Goal: Task Accomplishment & Management: Complete application form

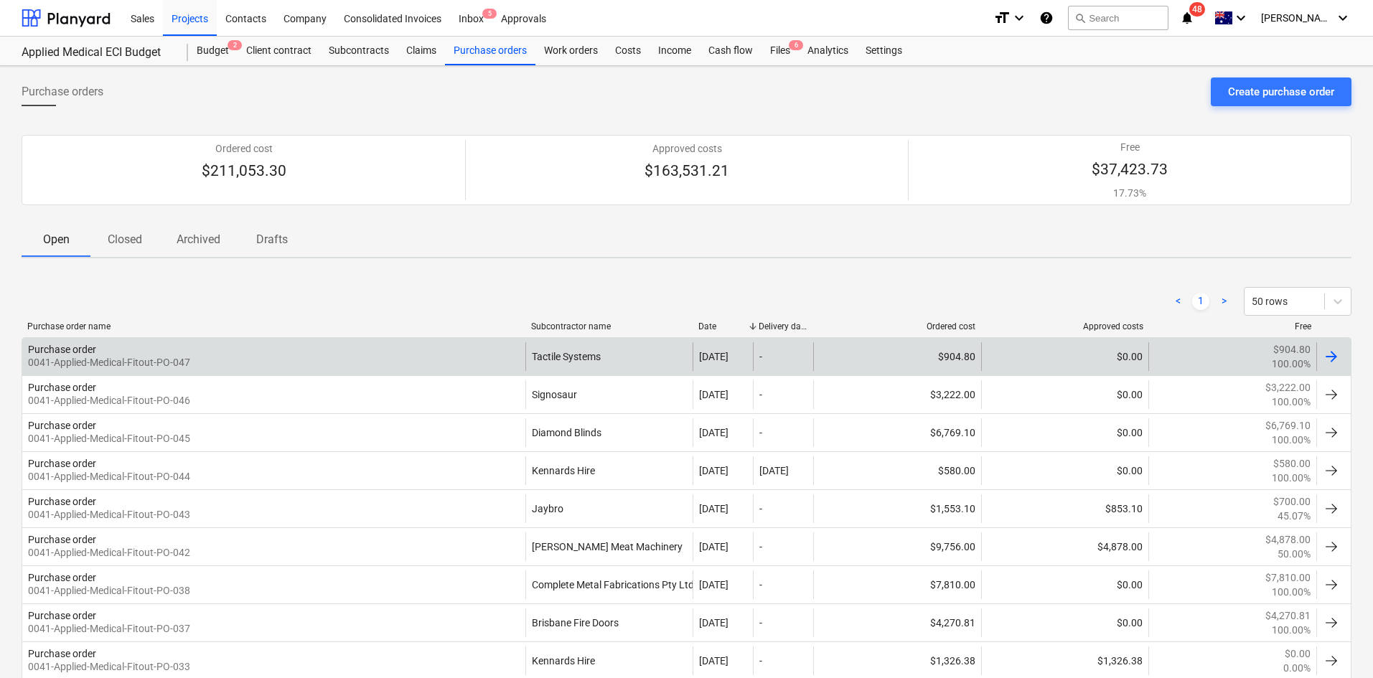
click at [324, 362] on div "Purchase order 0041-Applied-Medical-Fitout-PO-047" at bounding box center [273, 356] width 503 height 29
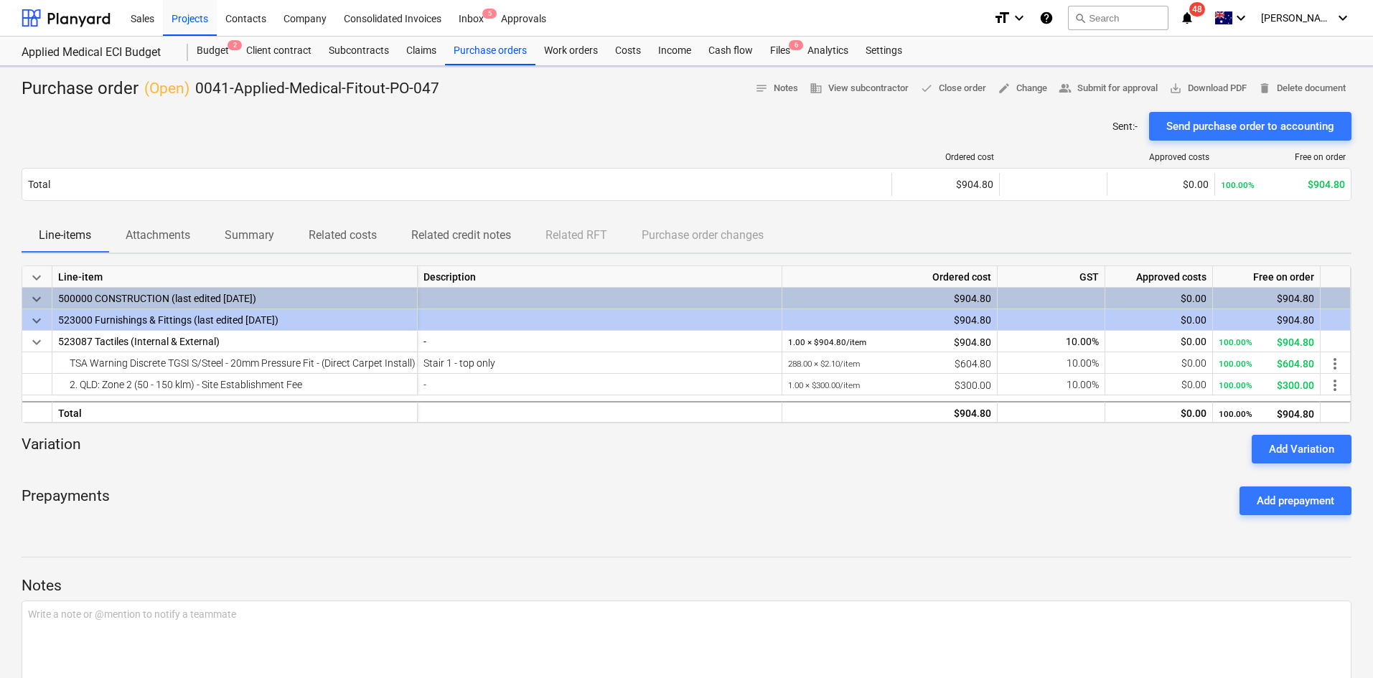
click at [187, 201] on div "Total $904.80 $0.00 100.00% $904.80" at bounding box center [687, 184] width 1330 height 33
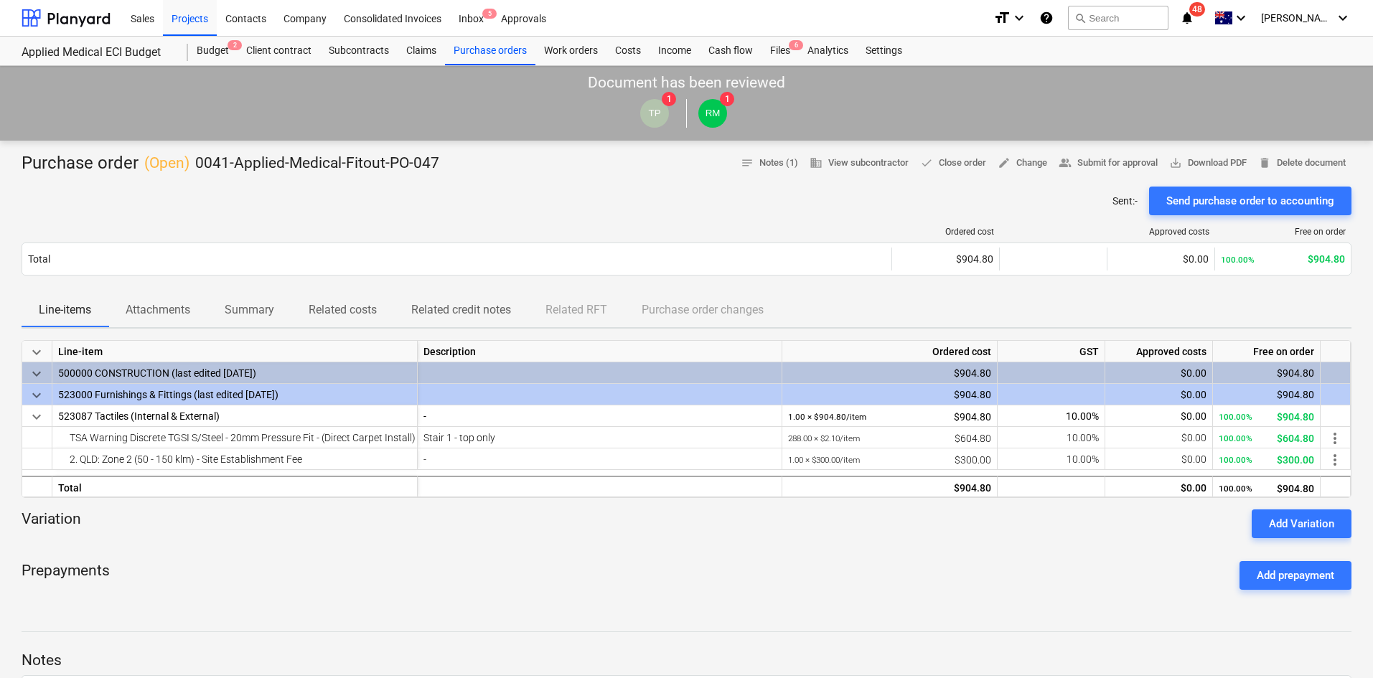
click at [154, 316] on p "Attachments" at bounding box center [158, 309] width 65 height 17
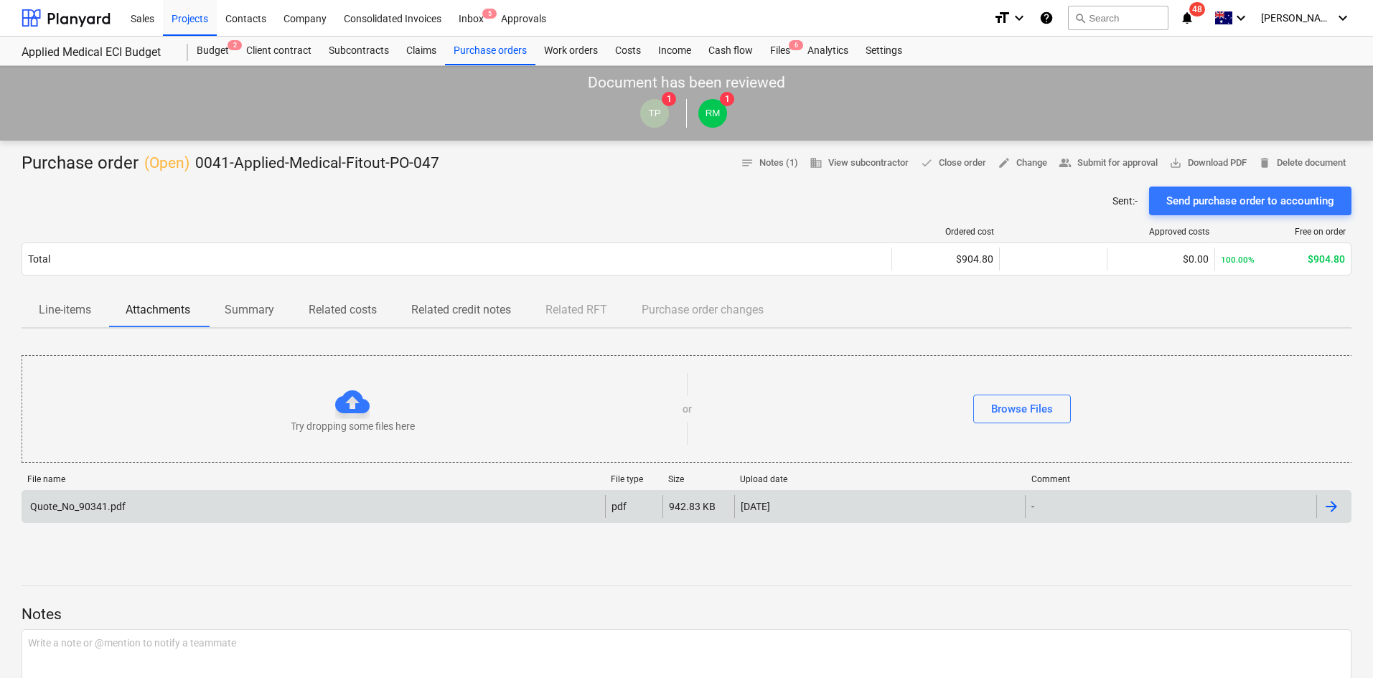
click at [128, 508] on div "Quote_No_90341.pdf" at bounding box center [313, 506] width 583 height 23
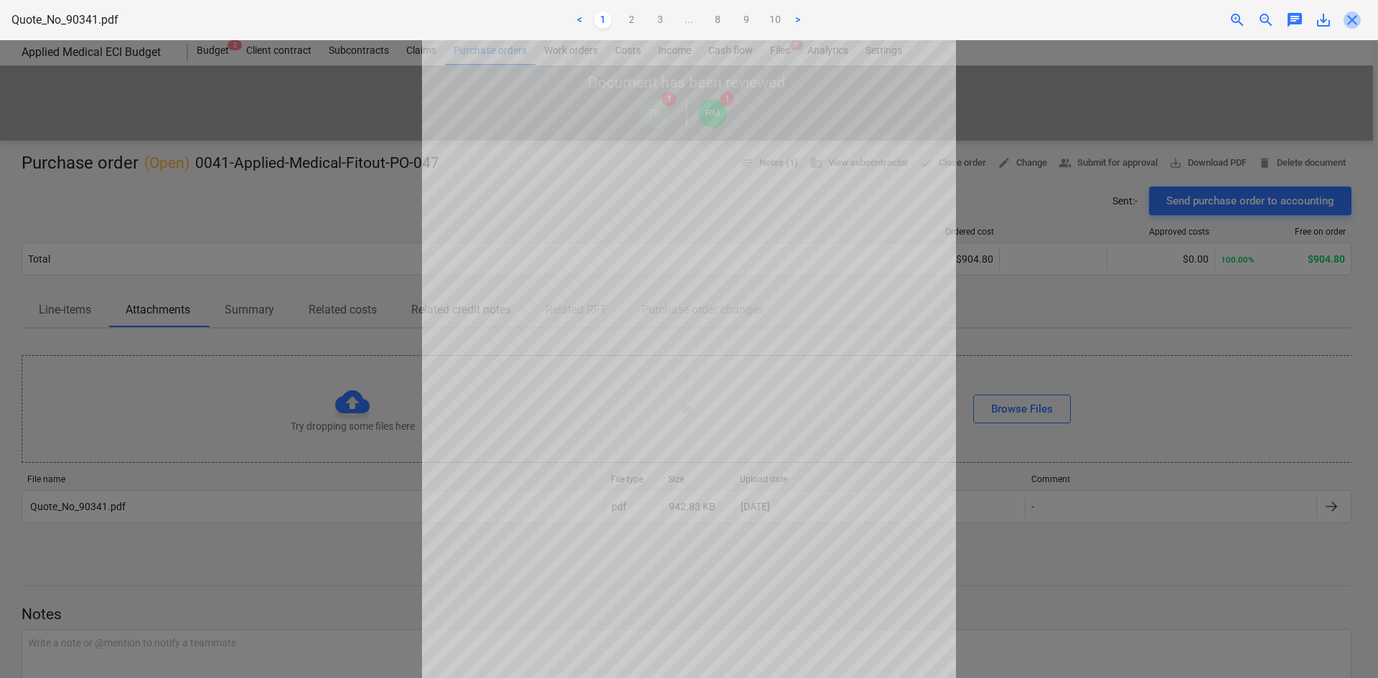
click at [1353, 19] on span "close" at bounding box center [1351, 19] width 17 height 17
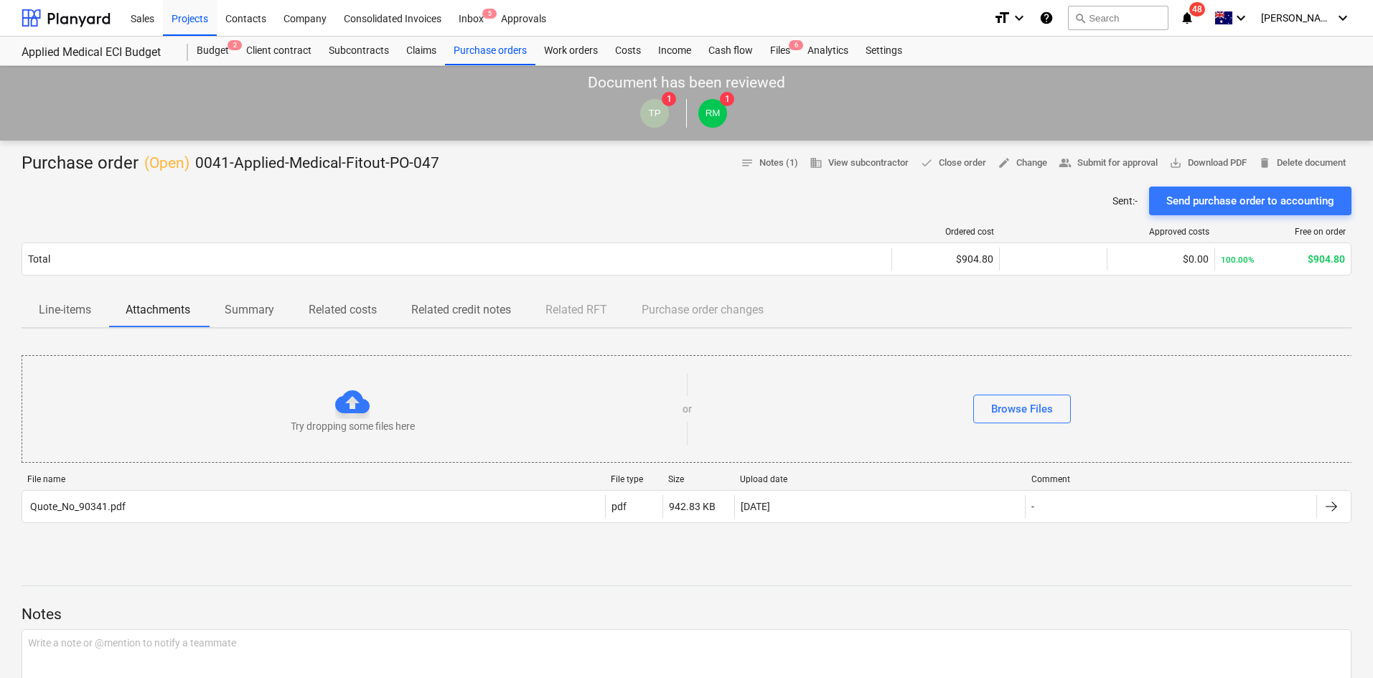
click at [494, 210] on div "Sent : - Send purchase order to accounting" at bounding box center [687, 201] width 1330 height 29
click at [220, 49] on div "Budget 2" at bounding box center [213, 51] width 50 height 29
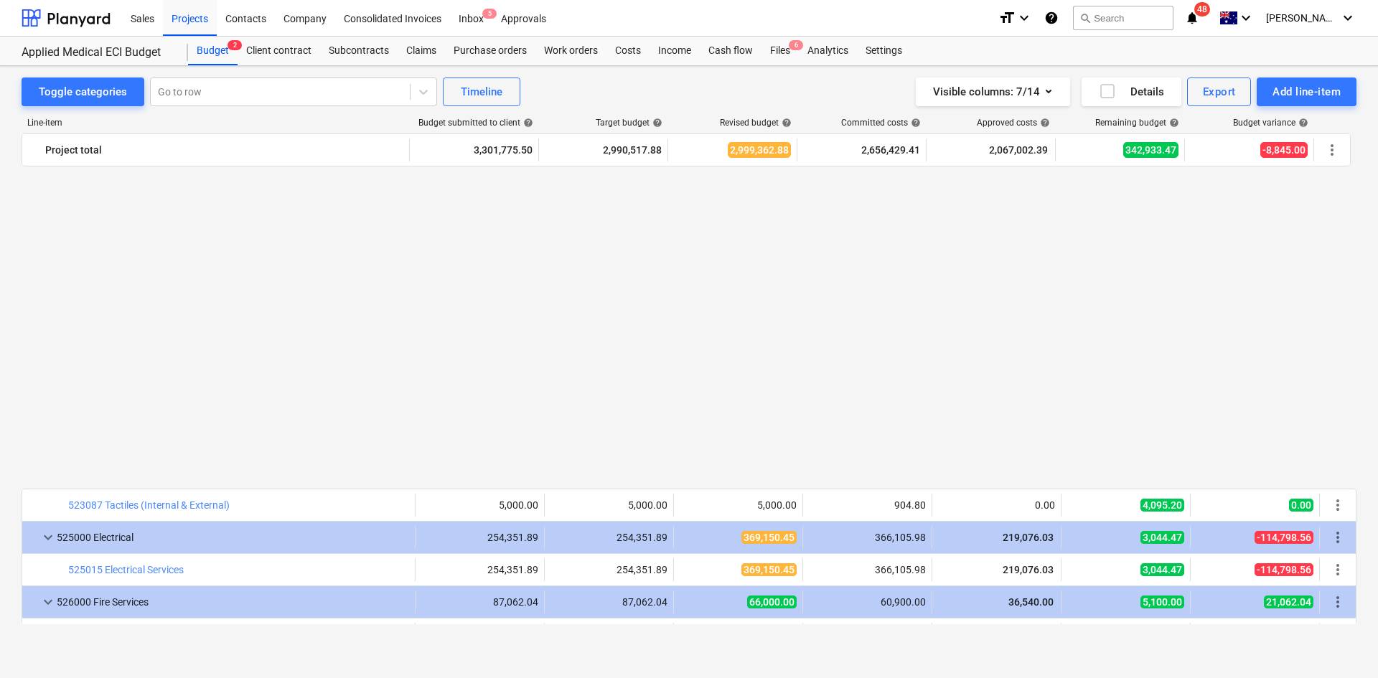
scroll to position [2044, 0]
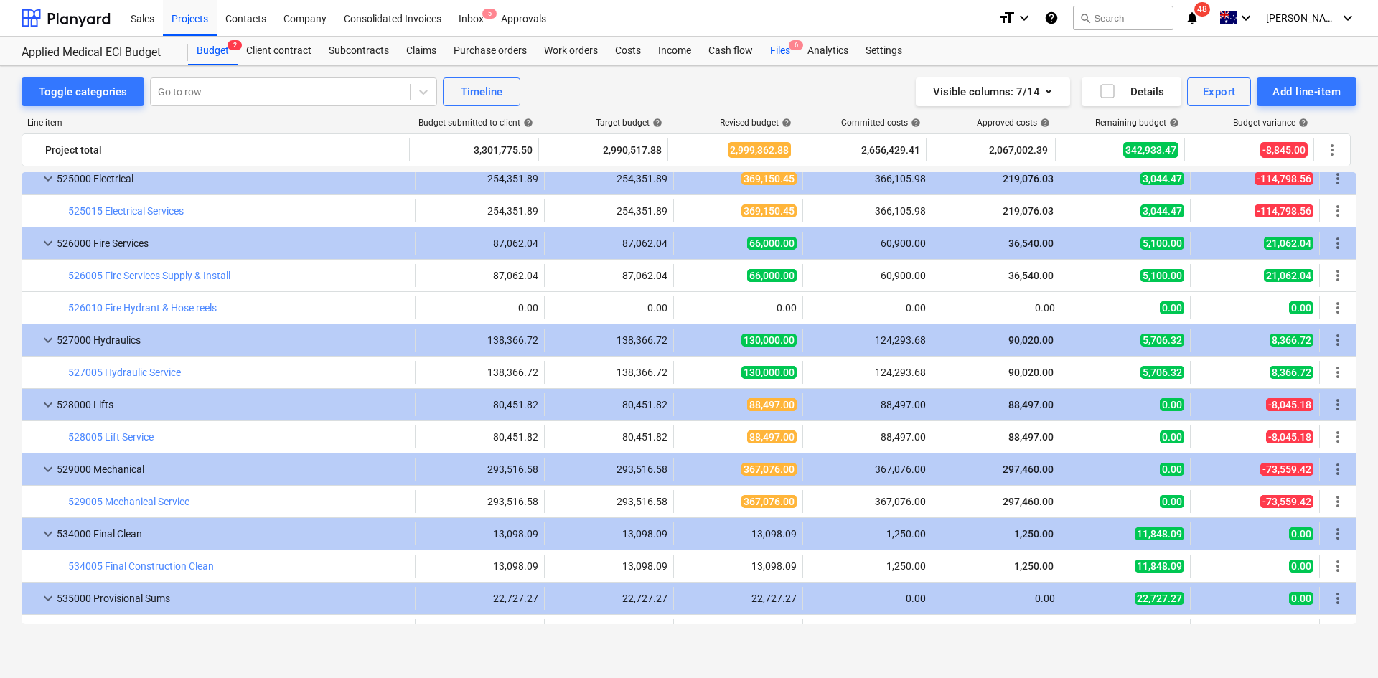
click at [776, 48] on div "Files 6" at bounding box center [779, 51] width 37 height 29
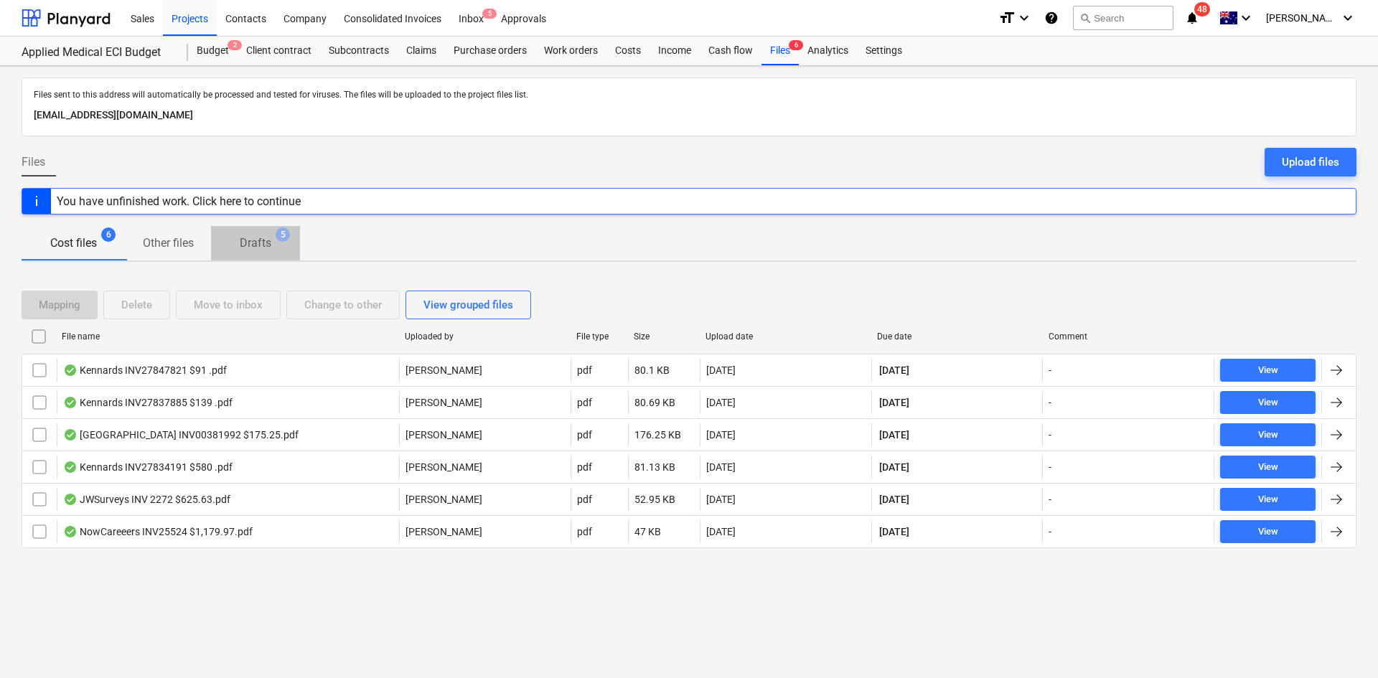
click at [265, 252] on p "Drafts" at bounding box center [256, 243] width 32 height 17
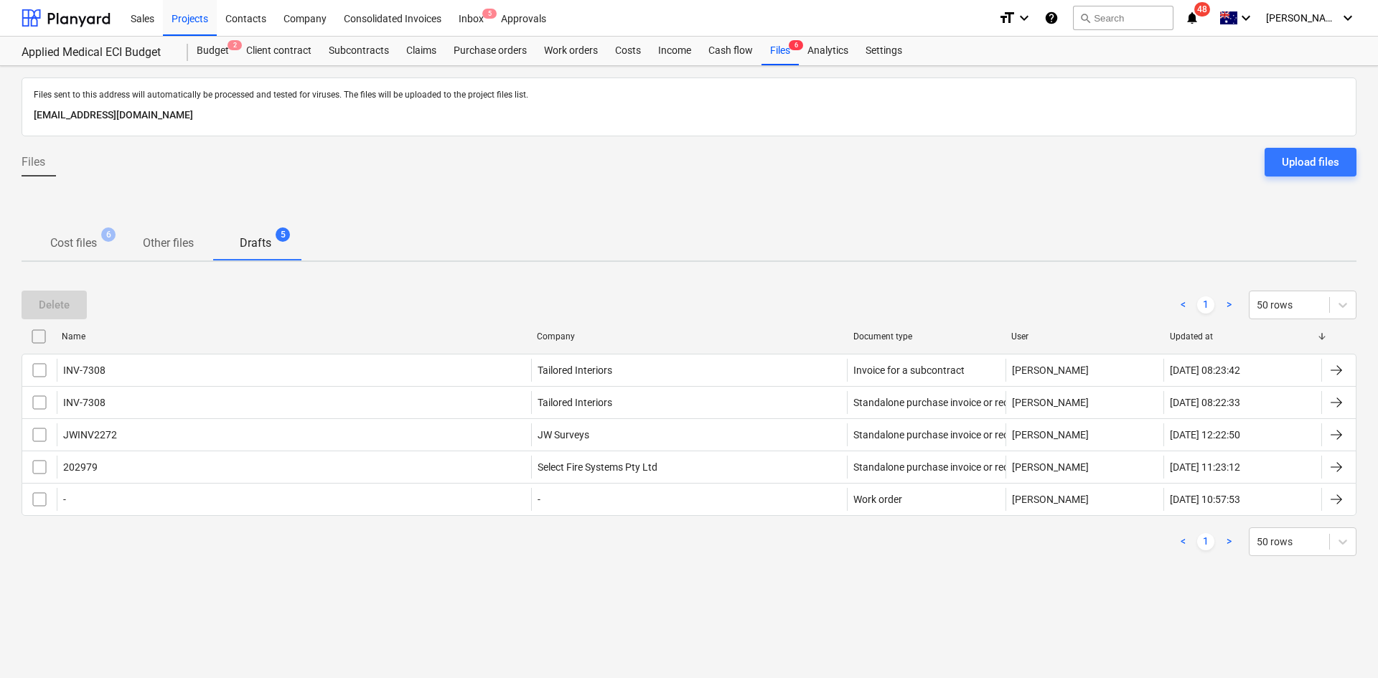
click at [91, 248] on p "Cost files" at bounding box center [73, 243] width 47 height 17
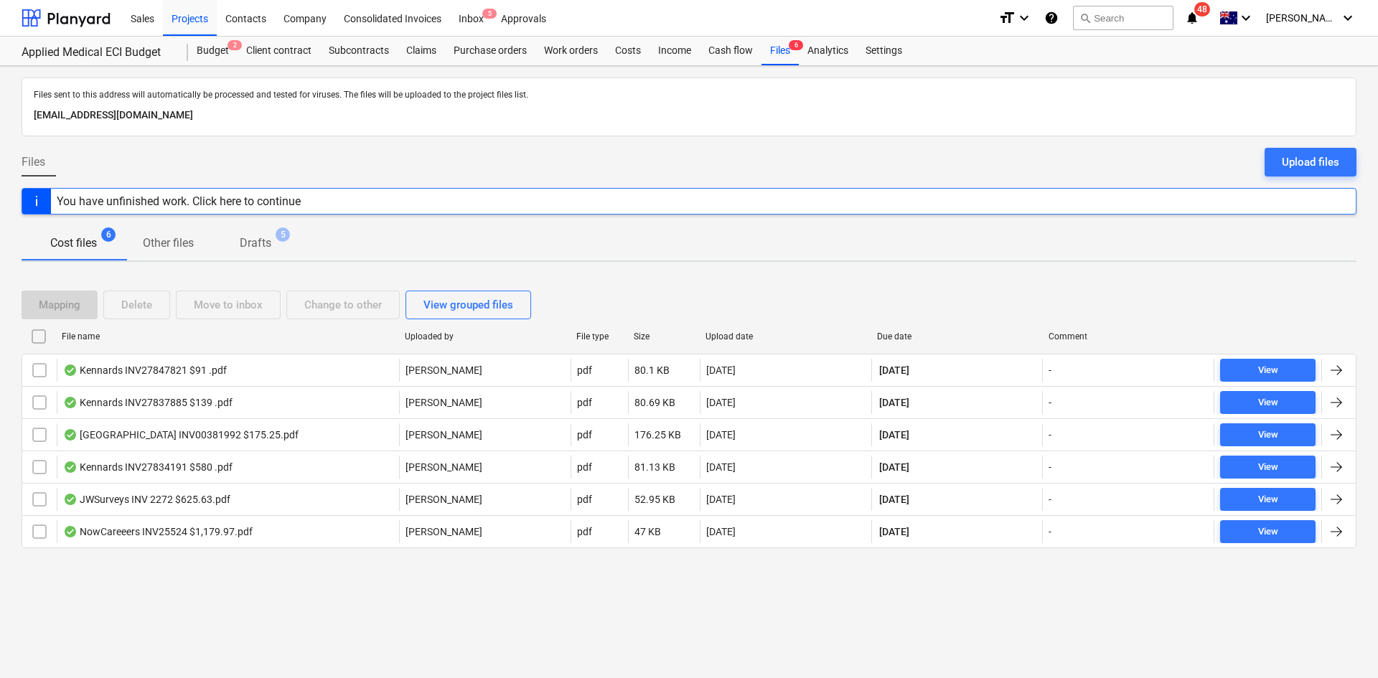
click at [422, 160] on div "Files Upload files" at bounding box center [689, 168] width 1335 height 40
click at [215, 609] on div "Files sent to this address will automatically be processed and tested for virus…" at bounding box center [689, 372] width 1378 height 612
click at [184, 601] on div "Files sent to this address will automatically be processed and tested for virus…" at bounding box center [689, 372] width 1378 height 612
click at [184, 600] on div "Files sent to this address will automatically be processed and tested for virus…" at bounding box center [689, 372] width 1378 height 612
click at [259, 152] on div "Files Upload files" at bounding box center [689, 168] width 1335 height 40
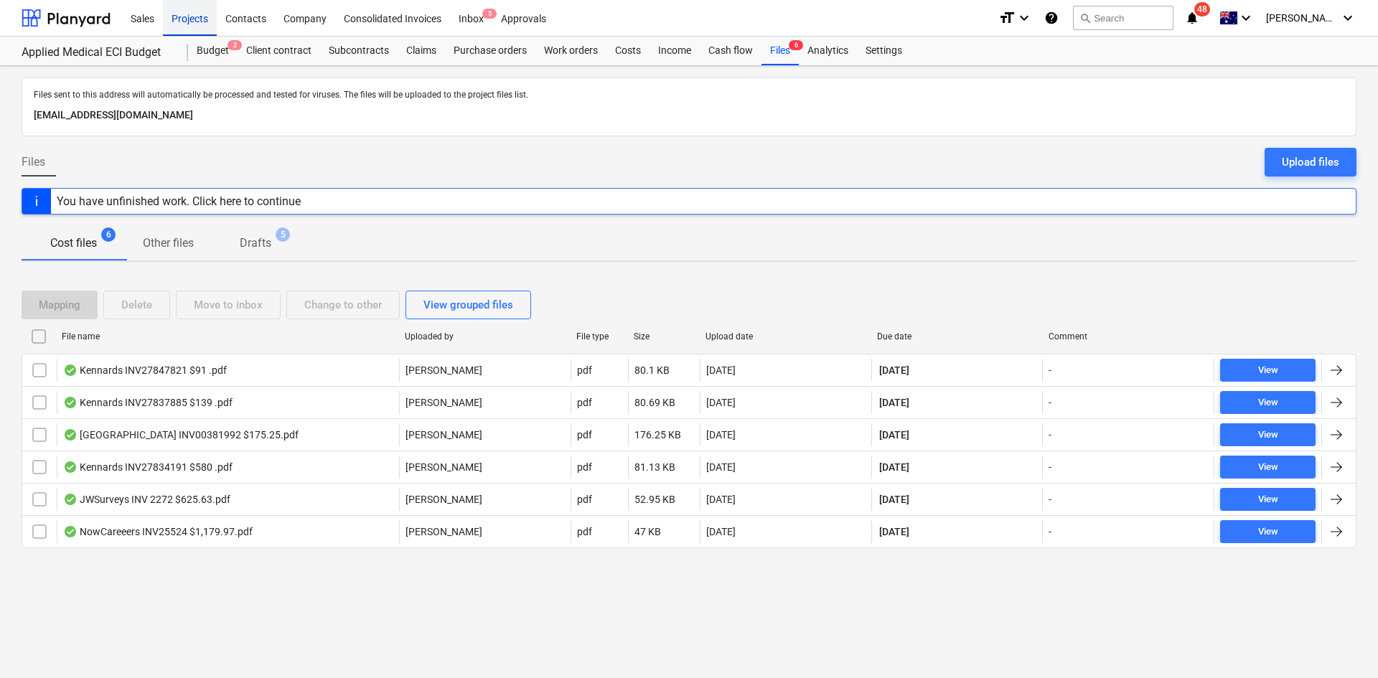
click at [180, 17] on div "Projects" at bounding box center [190, 17] width 54 height 37
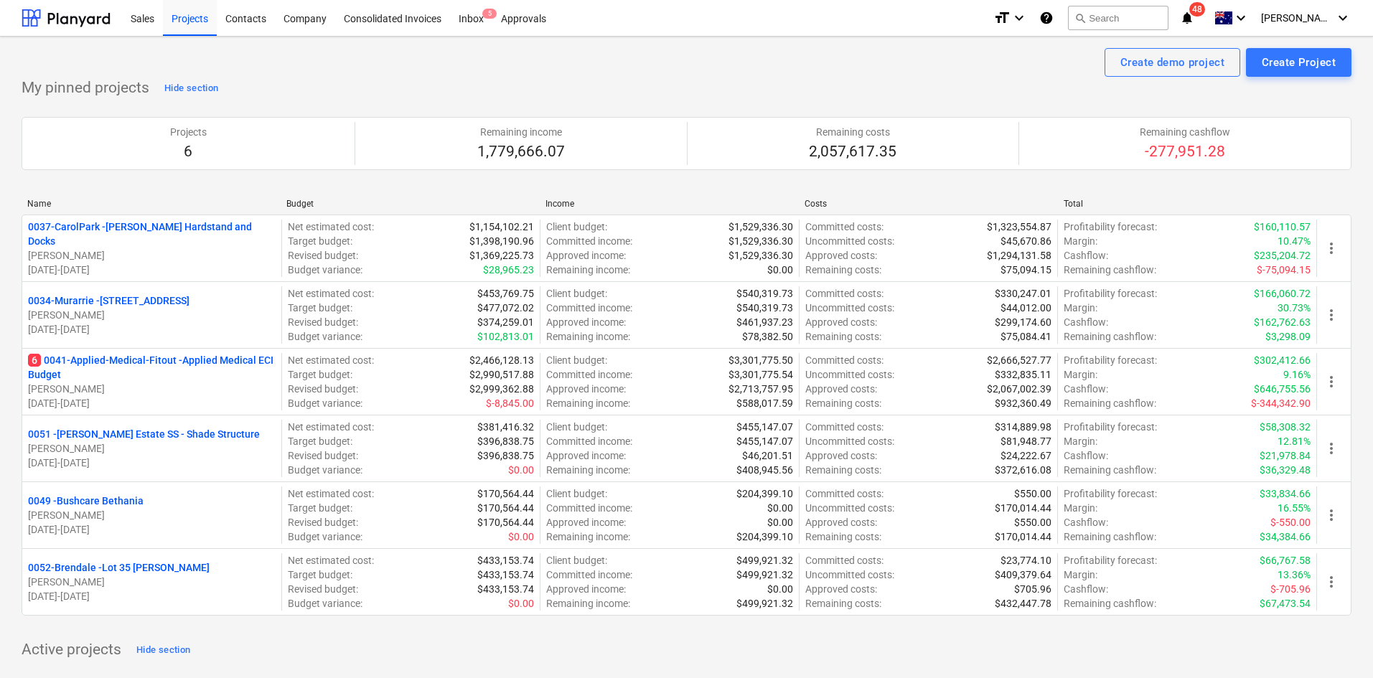
click at [301, 69] on div "Create demo project Create Project" at bounding box center [687, 62] width 1330 height 29
click at [171, 365] on p "6 0041-Applied-Medical-Fitout - Applied Medical ECI Budget" at bounding box center [152, 367] width 248 height 29
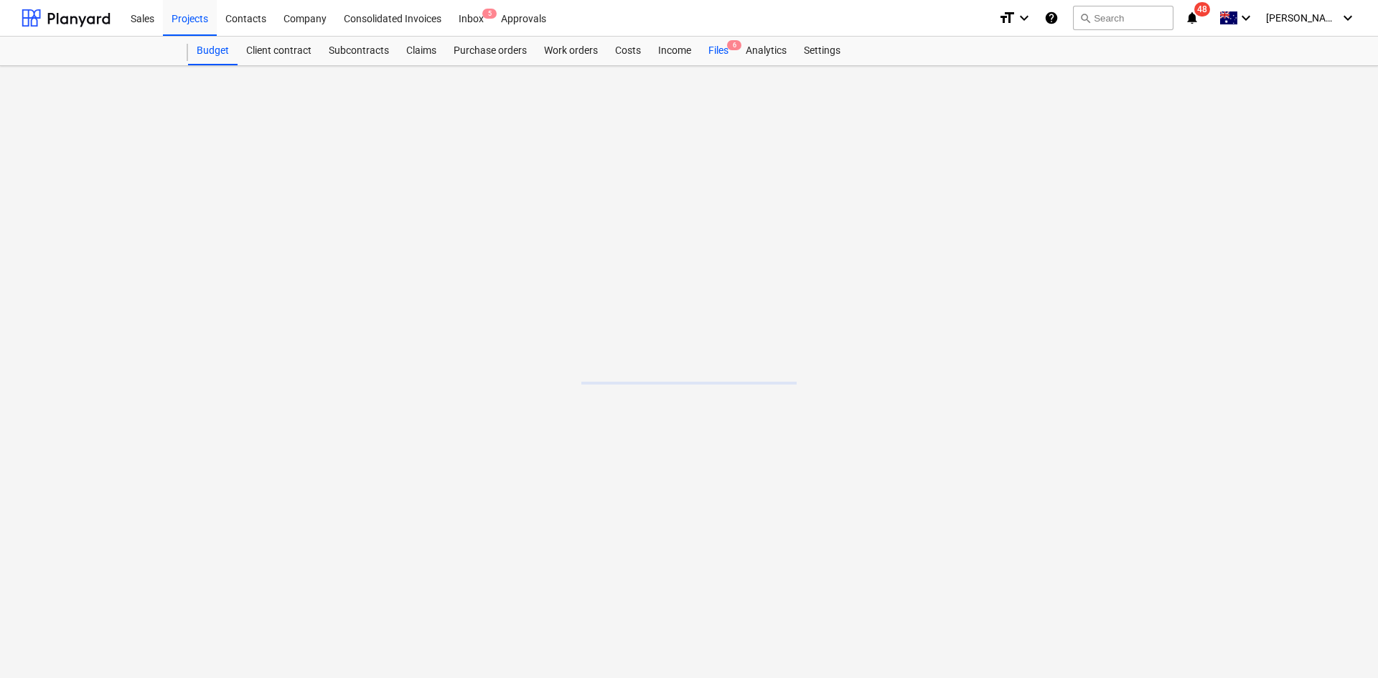
click at [728, 50] on div "Budget Client contract Subcontracts Claims Purchase orders Work orders Costs In…" at bounding box center [772, 51] width 1168 height 29
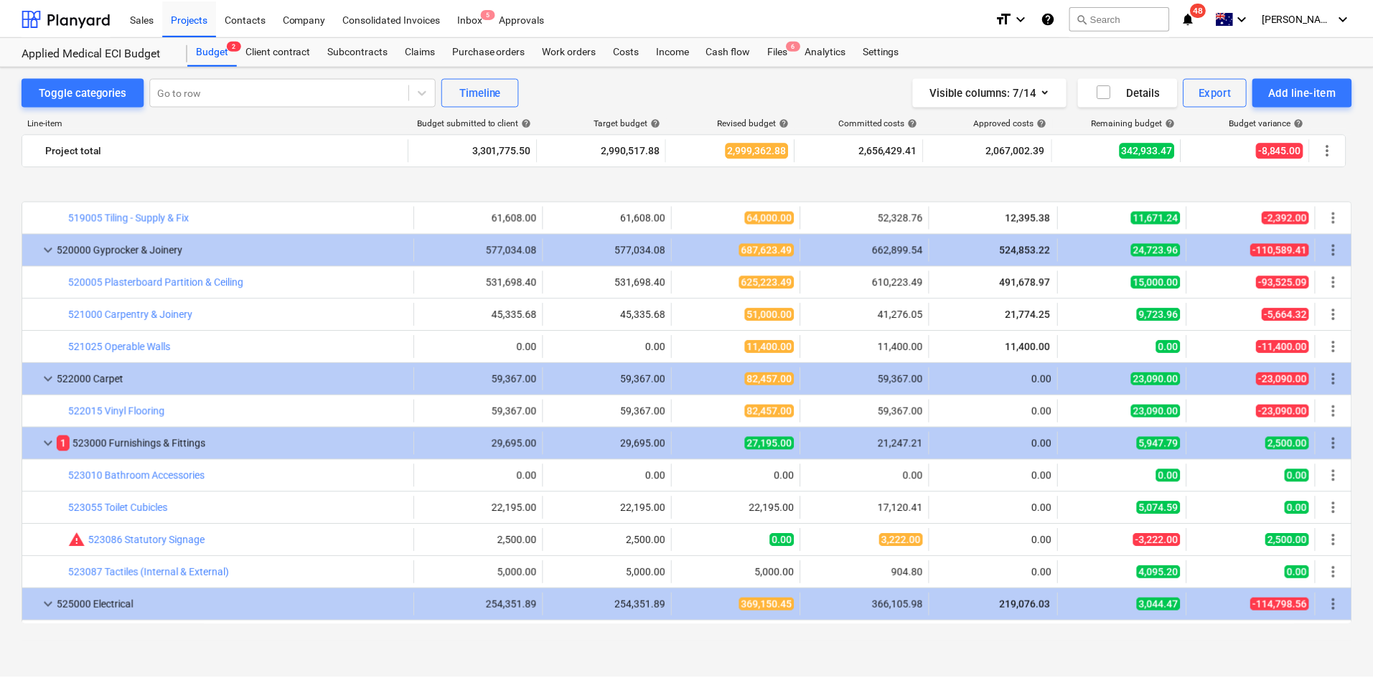
scroll to position [1686, 0]
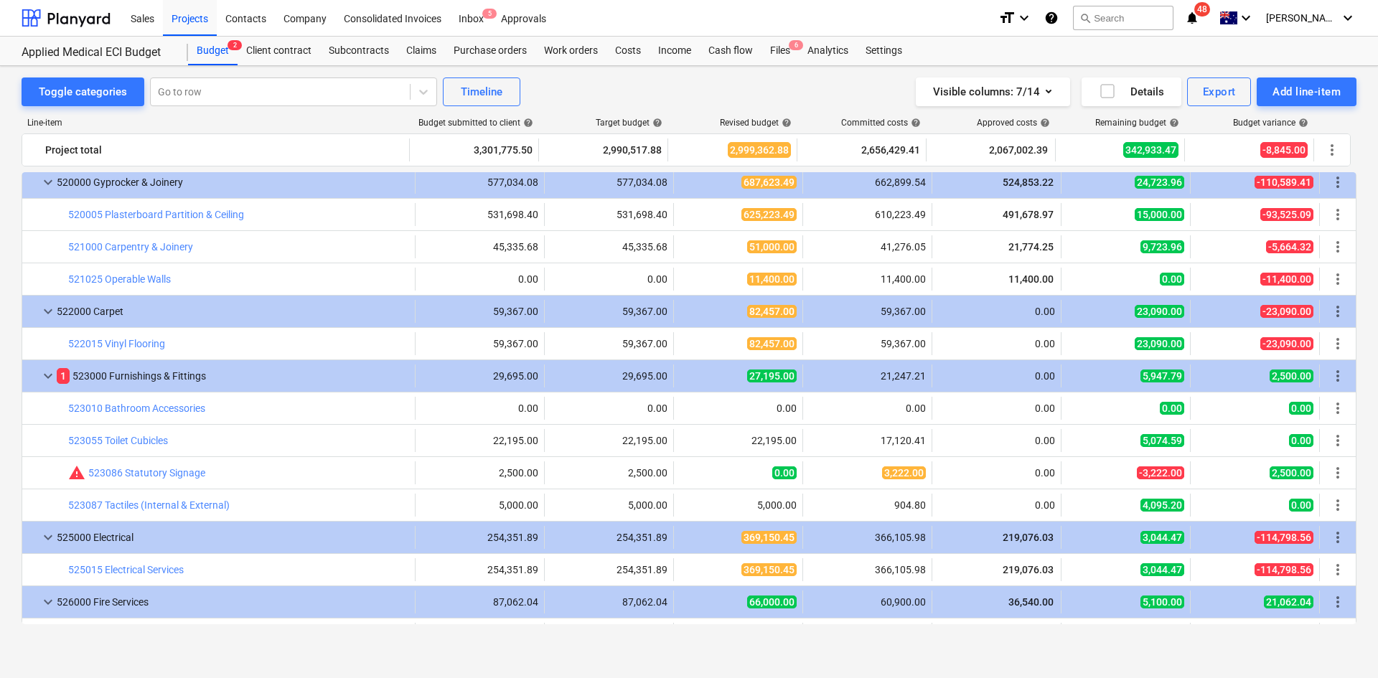
click at [186, 472] on link "523086 Statutory Signage" at bounding box center [146, 472] width 117 height 11
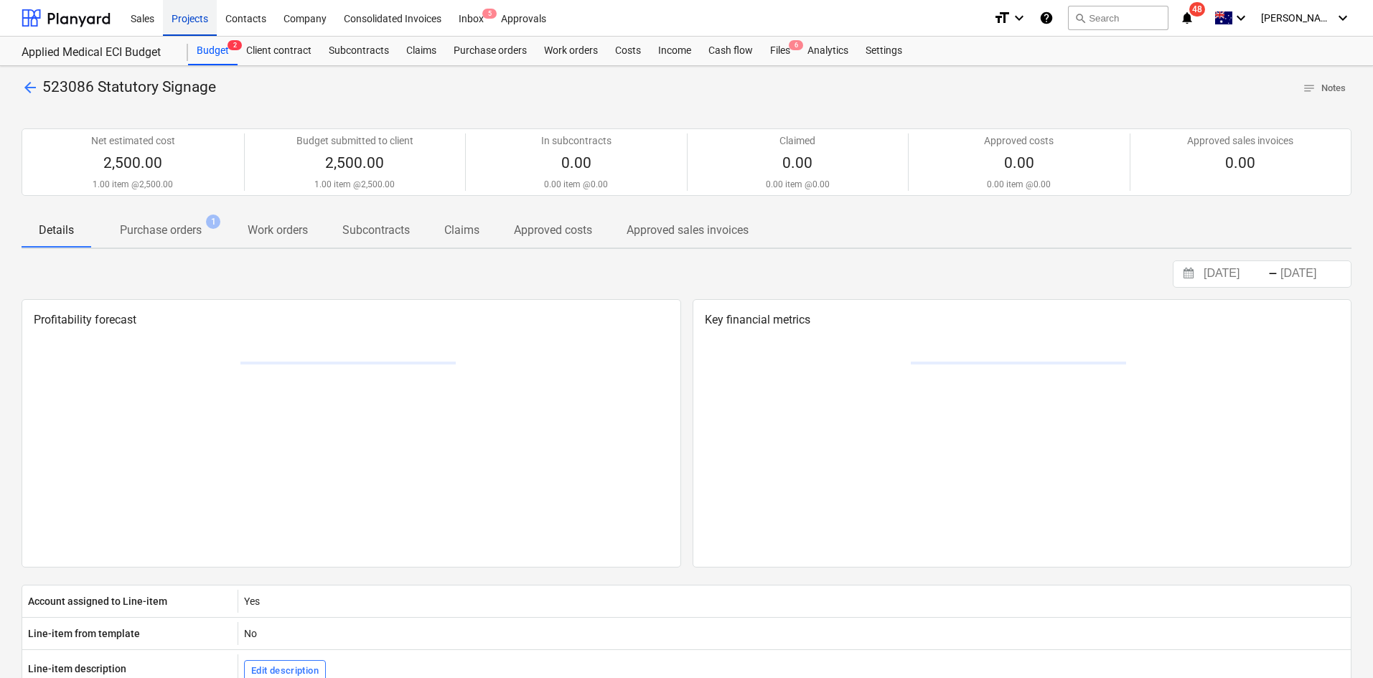
click at [189, 16] on div "Projects" at bounding box center [190, 17] width 54 height 37
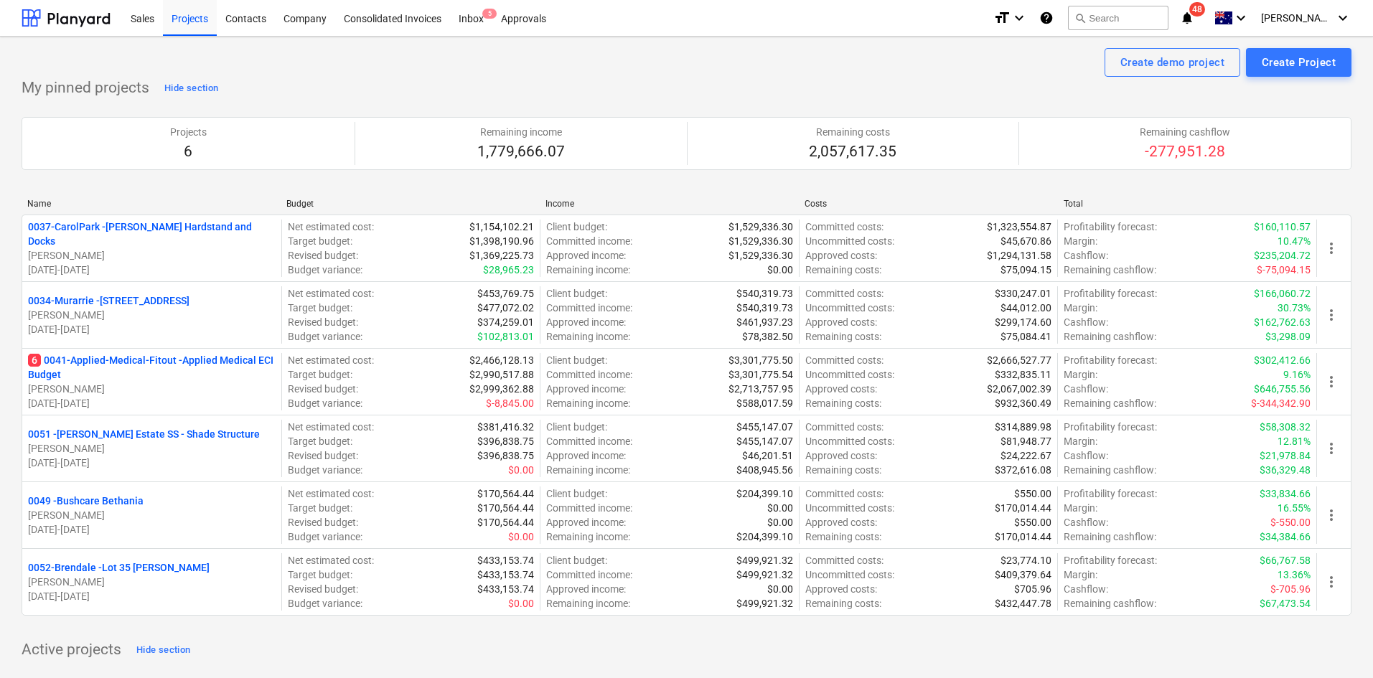
click at [293, 70] on div "Create demo project Create Project" at bounding box center [687, 62] width 1330 height 29
click at [183, 17] on div "Projects" at bounding box center [190, 17] width 54 height 37
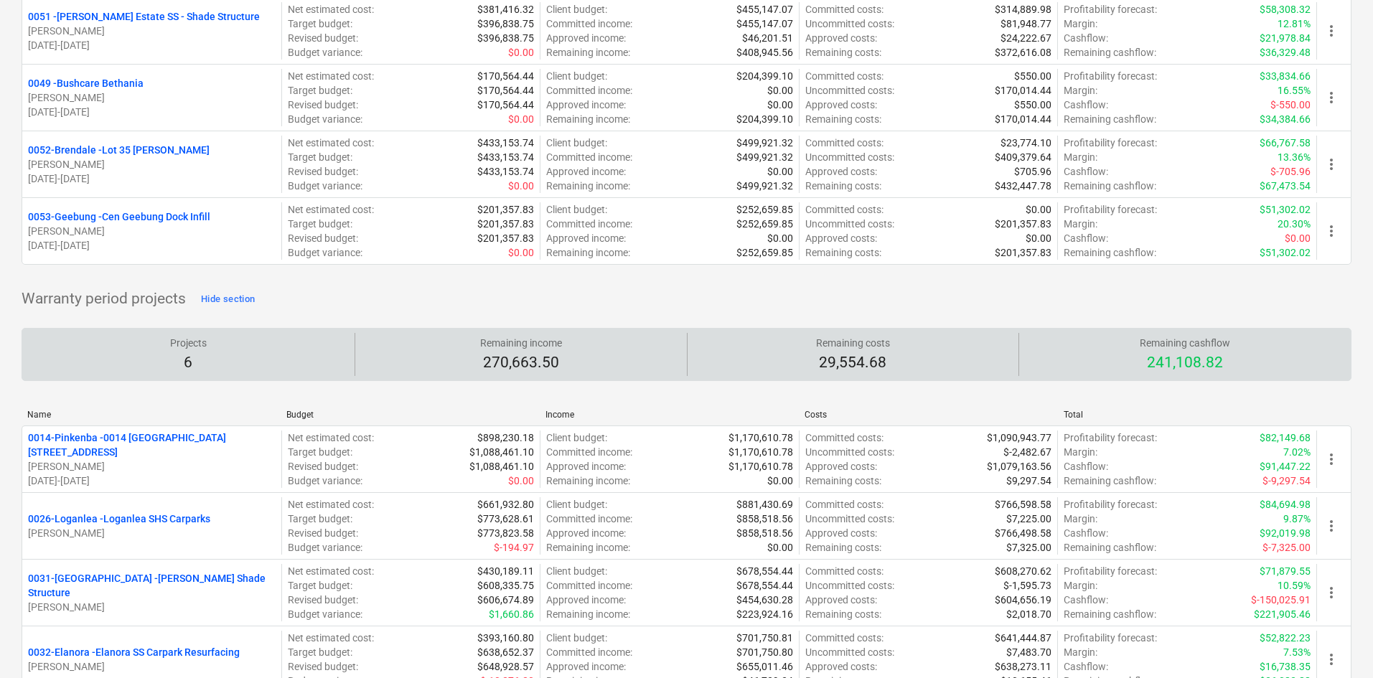
scroll to position [1237, 0]
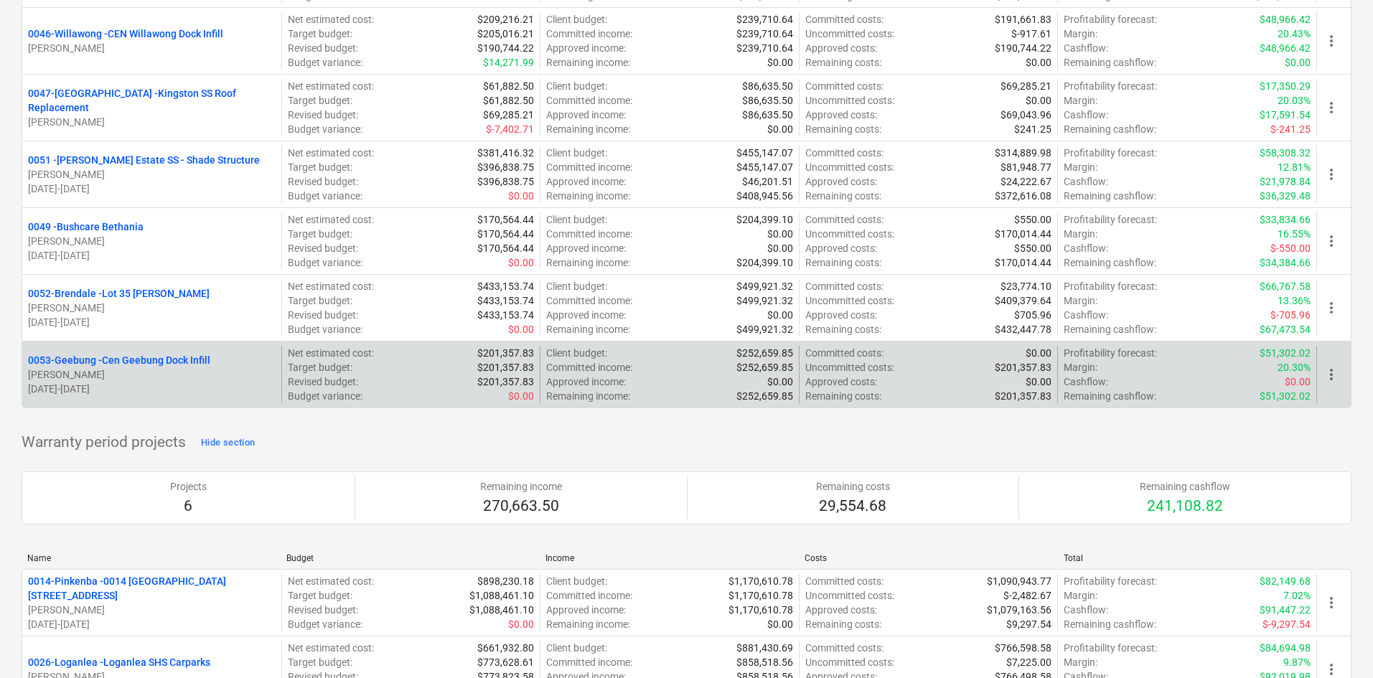
click at [1331, 374] on span "more_vert" at bounding box center [1330, 374] width 17 height 17
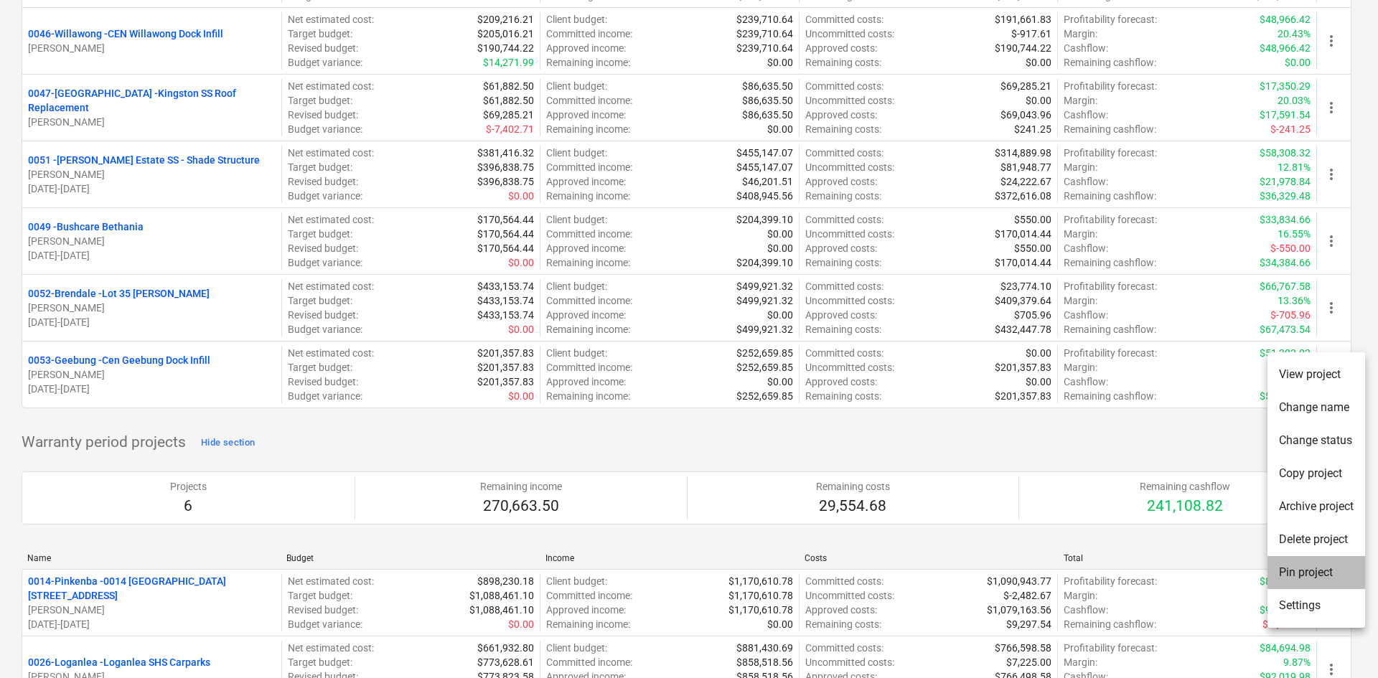
click at [1322, 575] on li "Pin project" at bounding box center [1316, 572] width 98 height 33
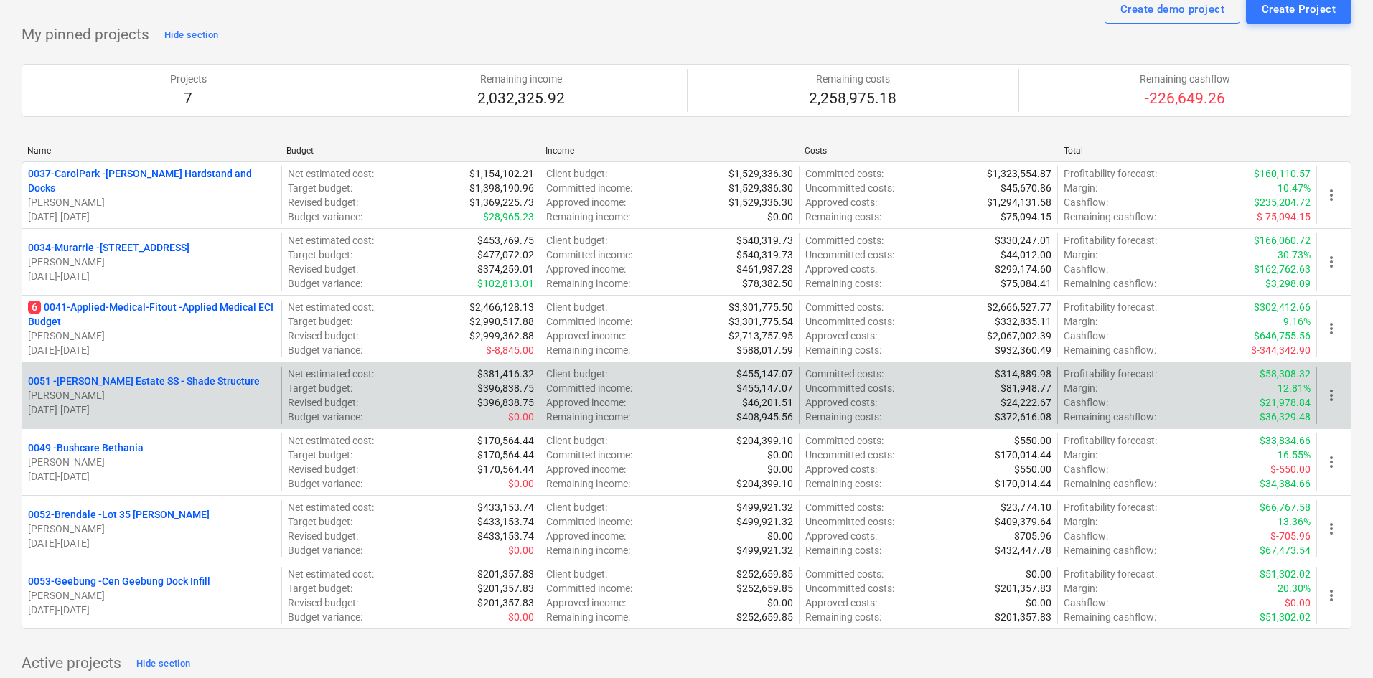
scroll to position [144, 0]
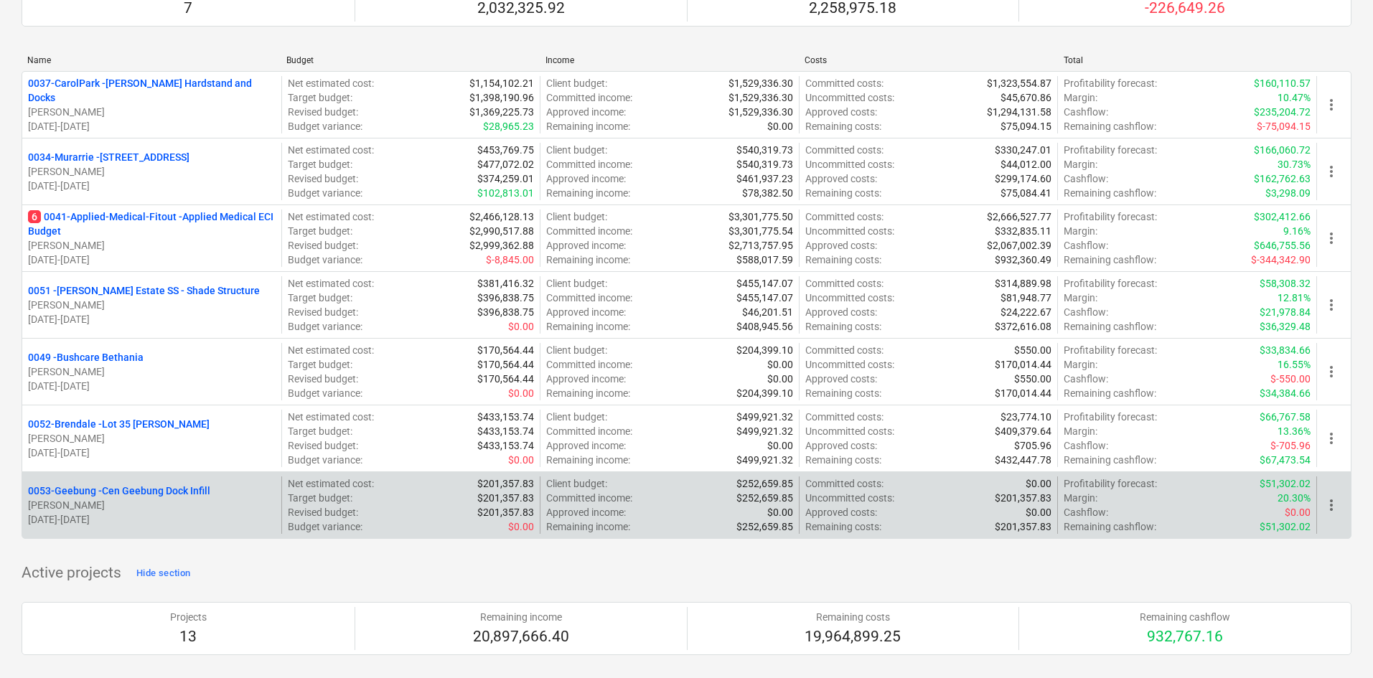
click at [141, 497] on p "0053-Geebung - Cen Geebung Dock Infill" at bounding box center [119, 491] width 182 height 14
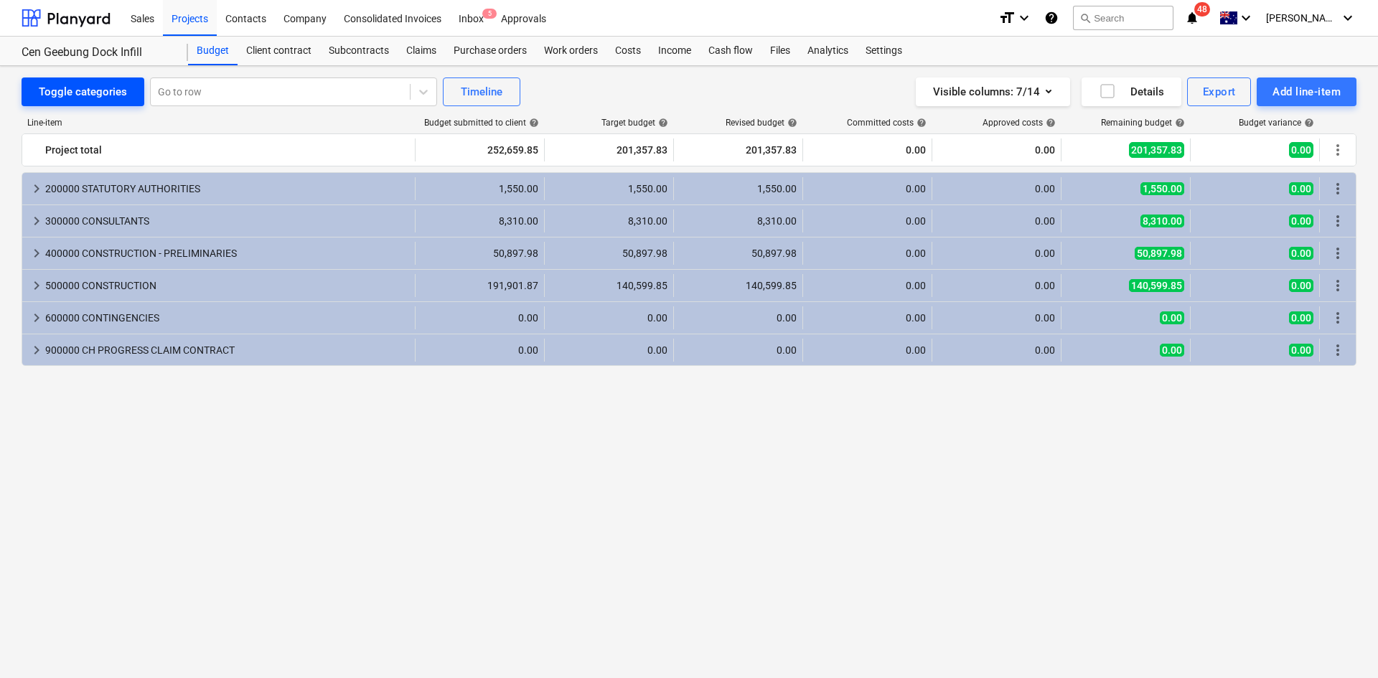
click at [103, 90] on div "Toggle categories" at bounding box center [83, 92] width 88 height 19
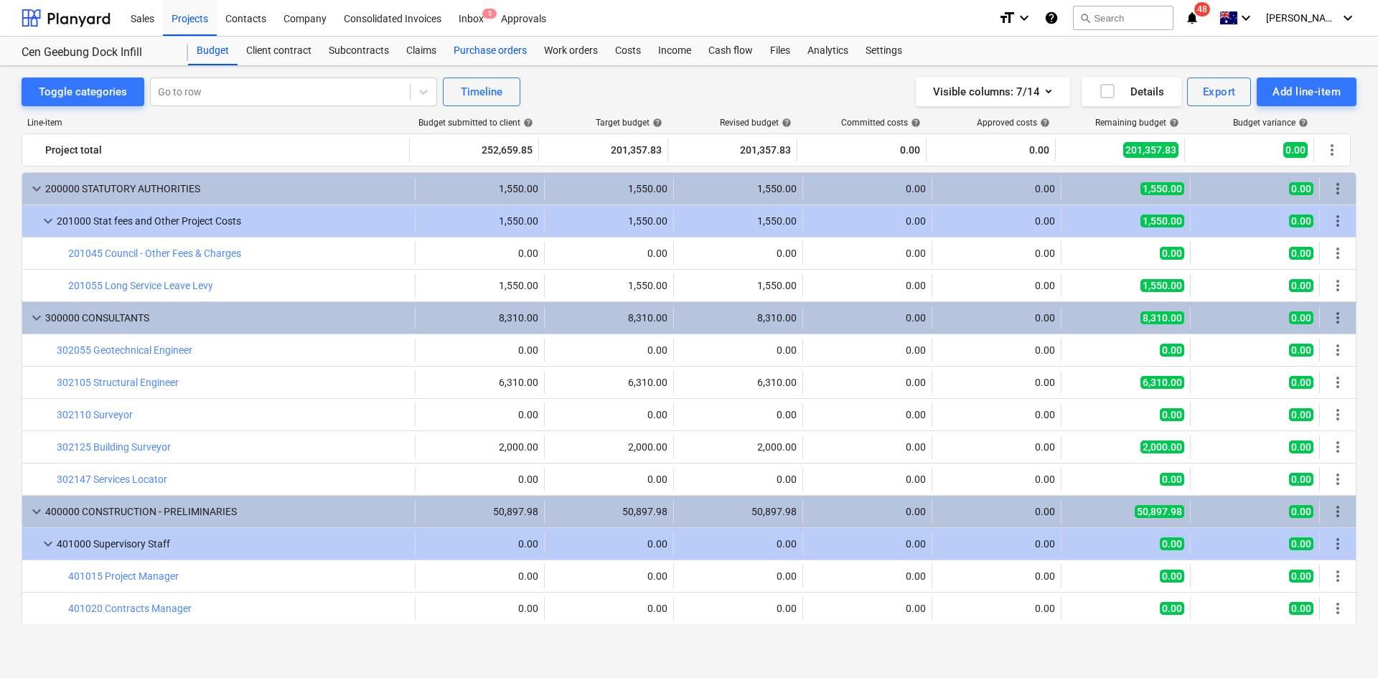
click at [482, 56] on div "Purchase orders" at bounding box center [490, 51] width 90 height 29
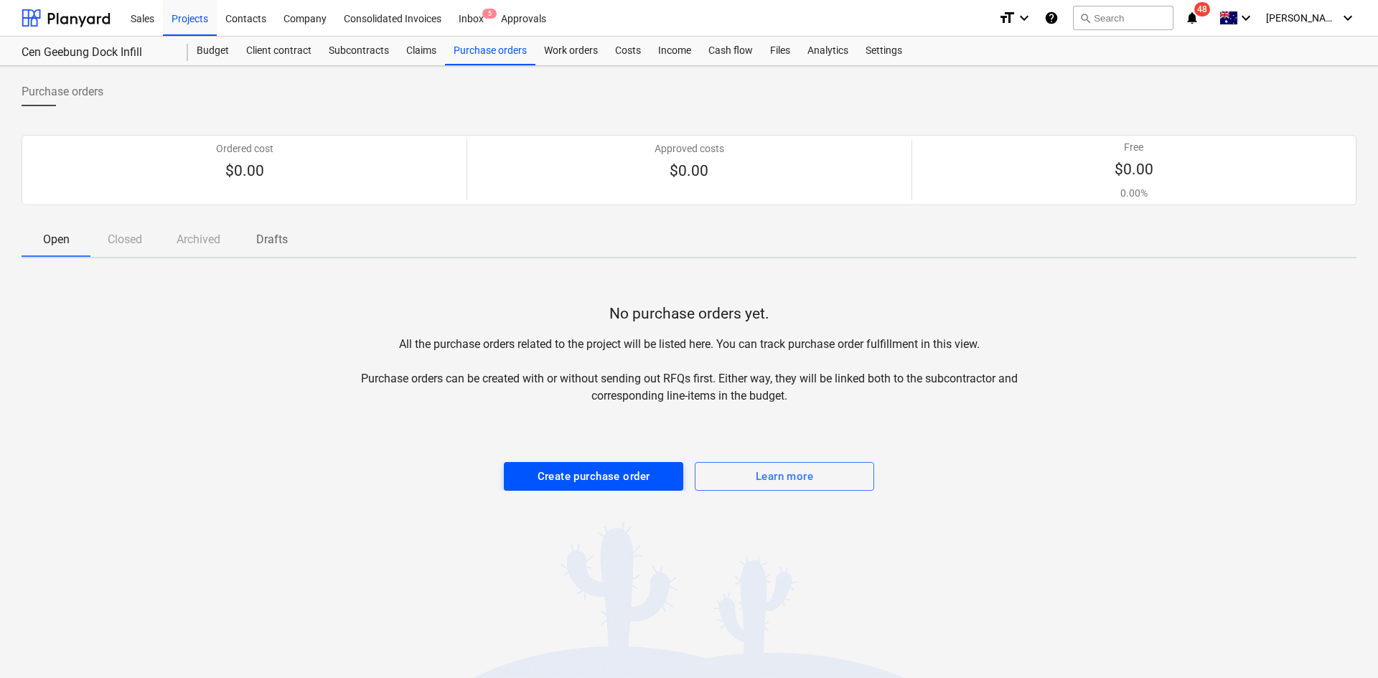
click at [597, 484] on div "Create purchase order" at bounding box center [593, 476] width 113 height 19
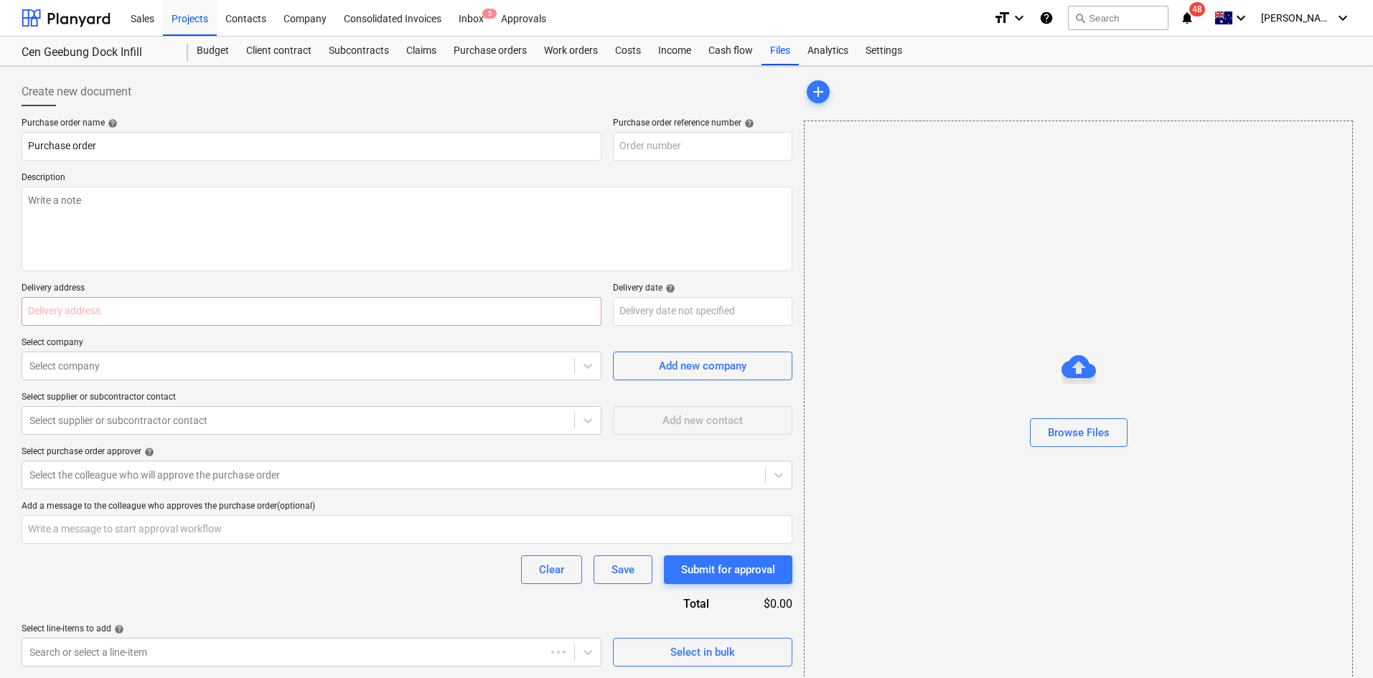
type textarea "x"
type input "0053-Geebung-PO-001"
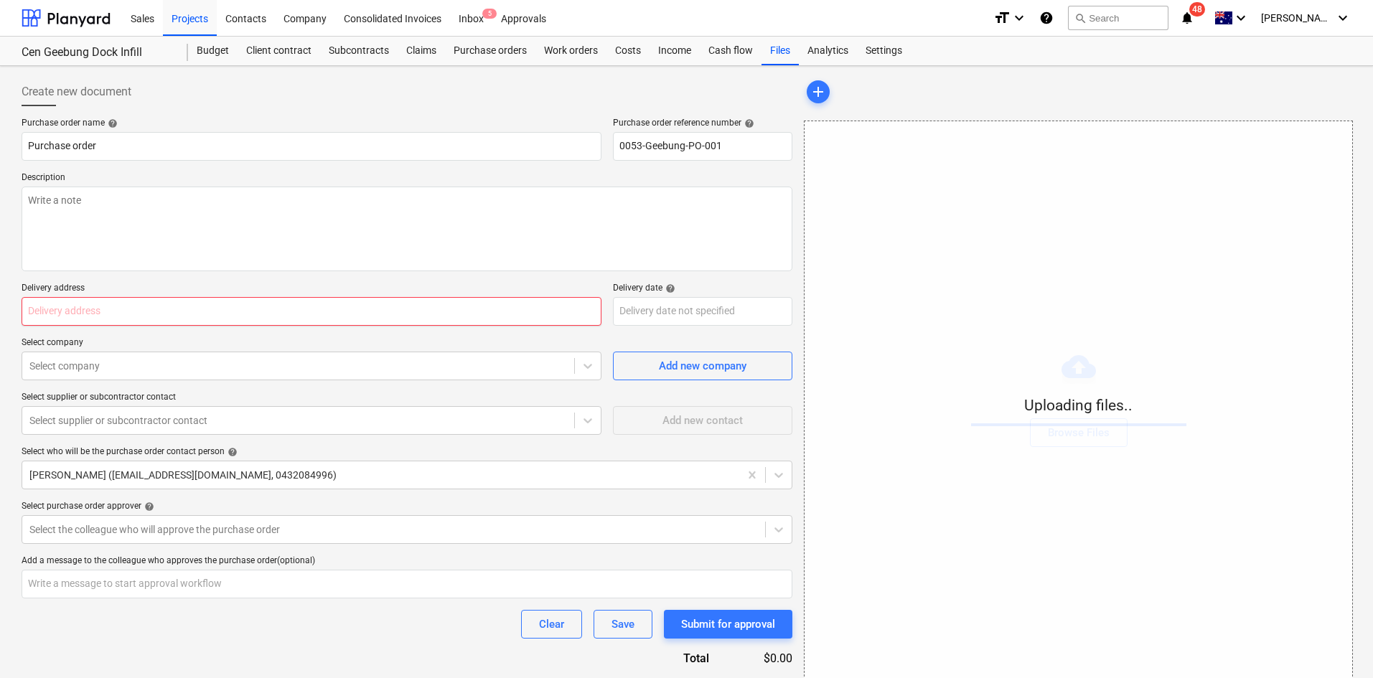
click at [200, 314] on input "text" at bounding box center [312, 311] width 580 height 29
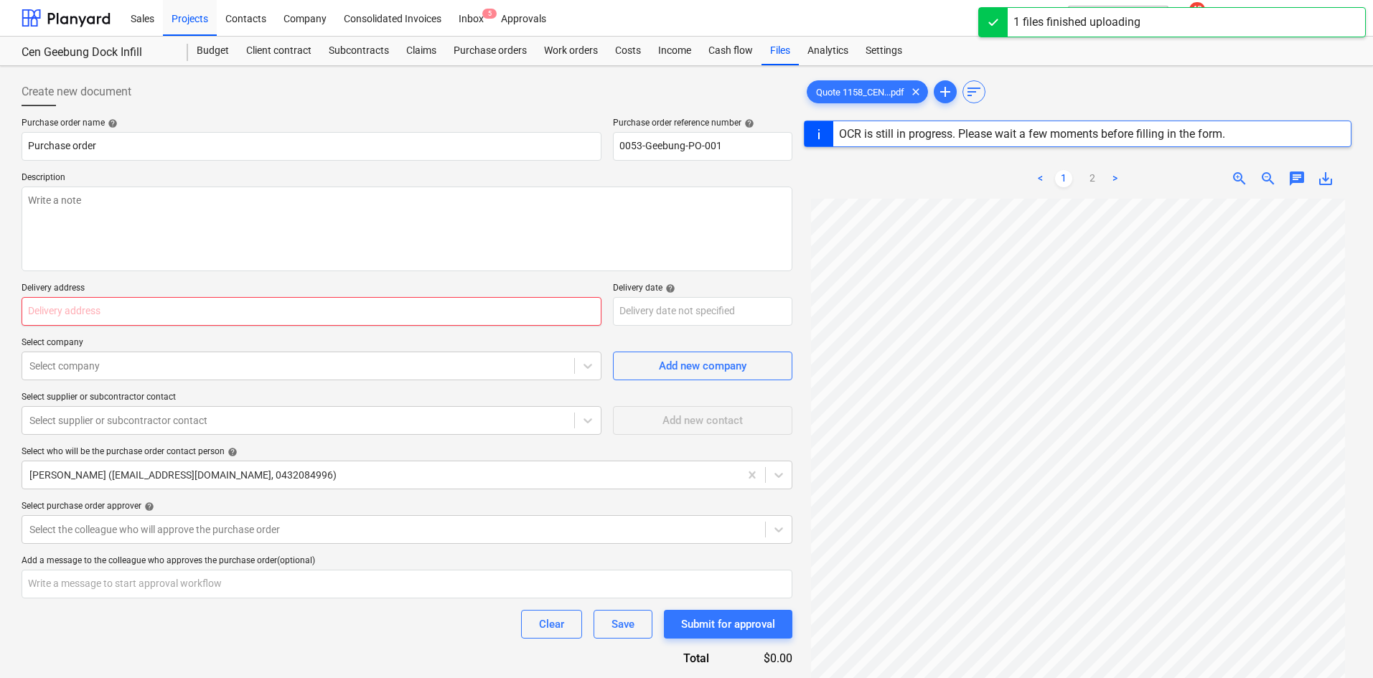
click at [315, 305] on input "text" at bounding box center [312, 311] width 580 height 29
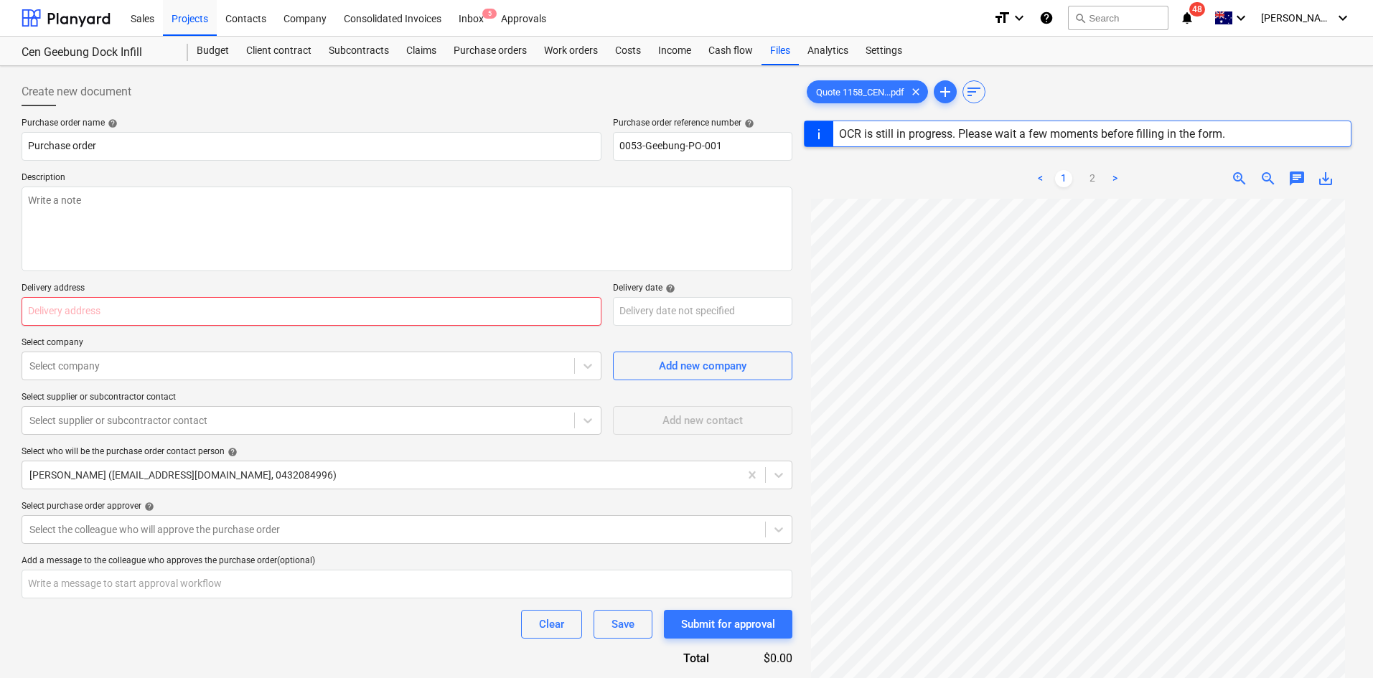
type textarea "x"
click at [76, 313] on input "text" at bounding box center [312, 311] width 580 height 29
paste input "64 Brickyard Road , Geebung , QLD, AU, 4034"
type input "64 Brickyard Road , Geebung , QLD, AU, 4034"
type textarea "x"
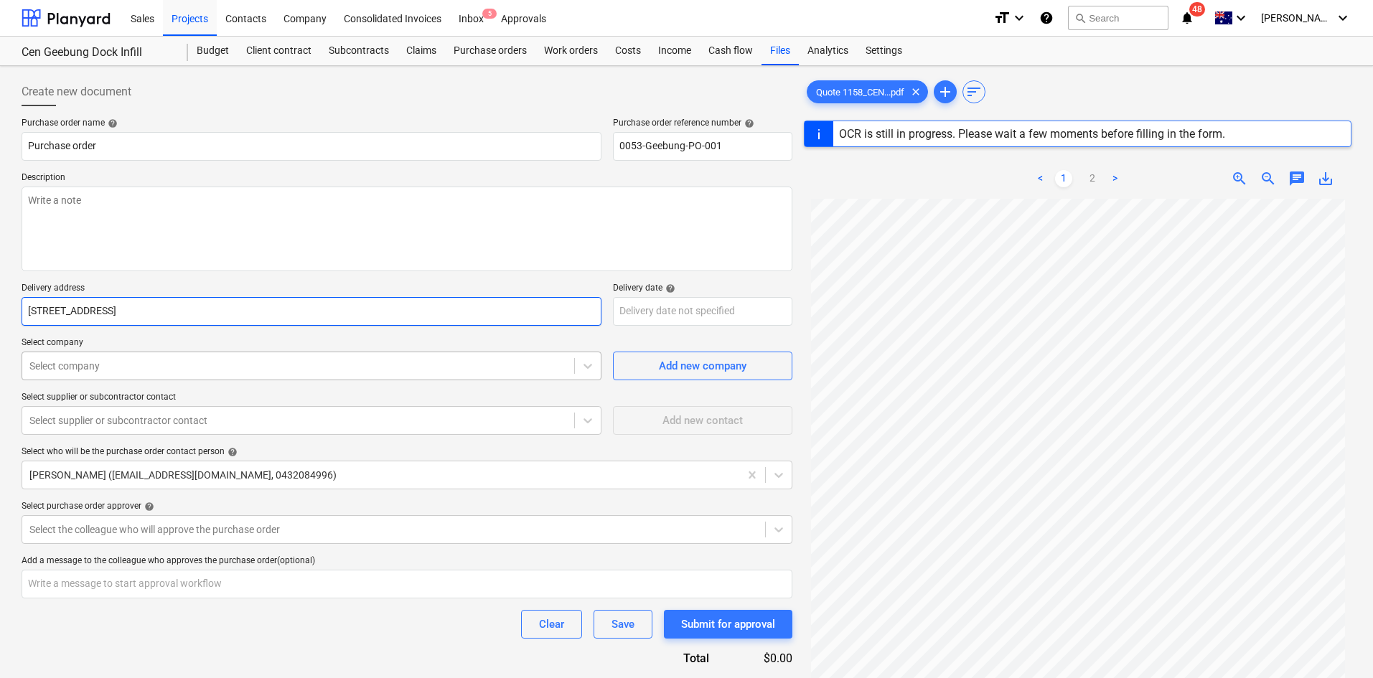
type input "64 Brickyard Road , Geebung , QLD, AU, 4034"
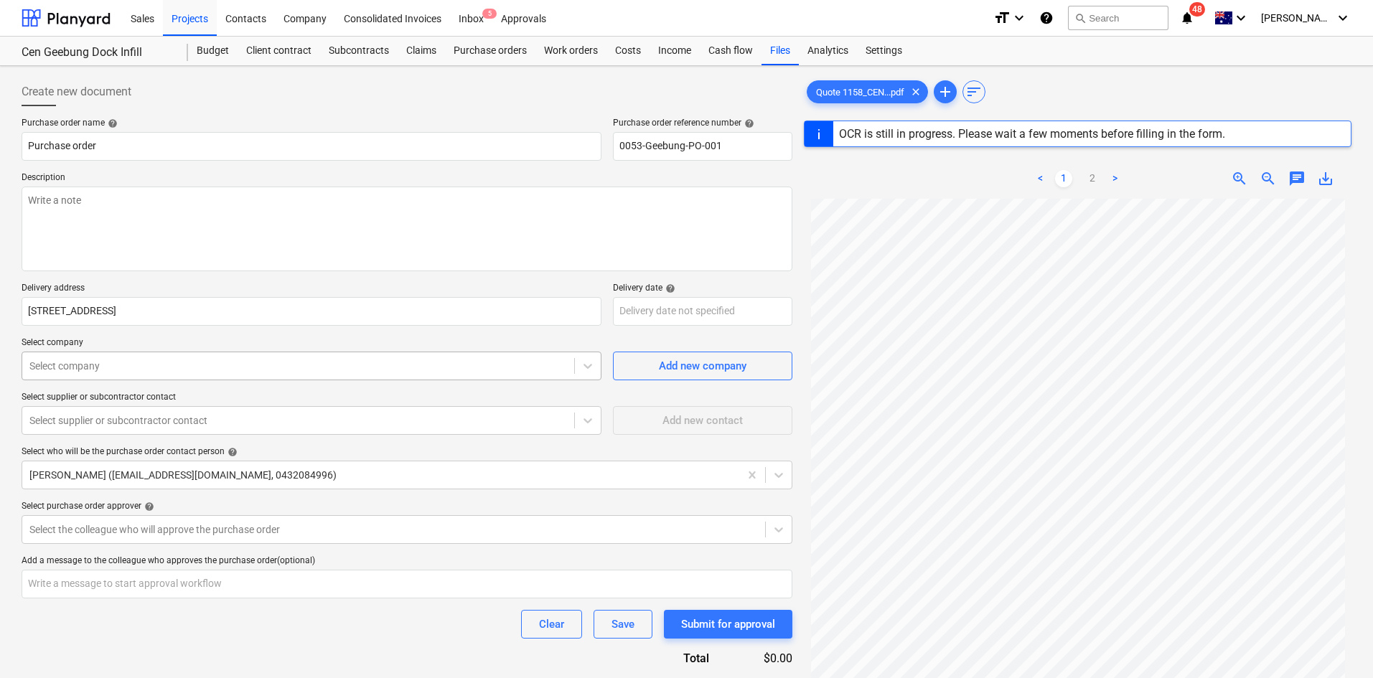
click at [299, 365] on div at bounding box center [297, 366] width 537 height 14
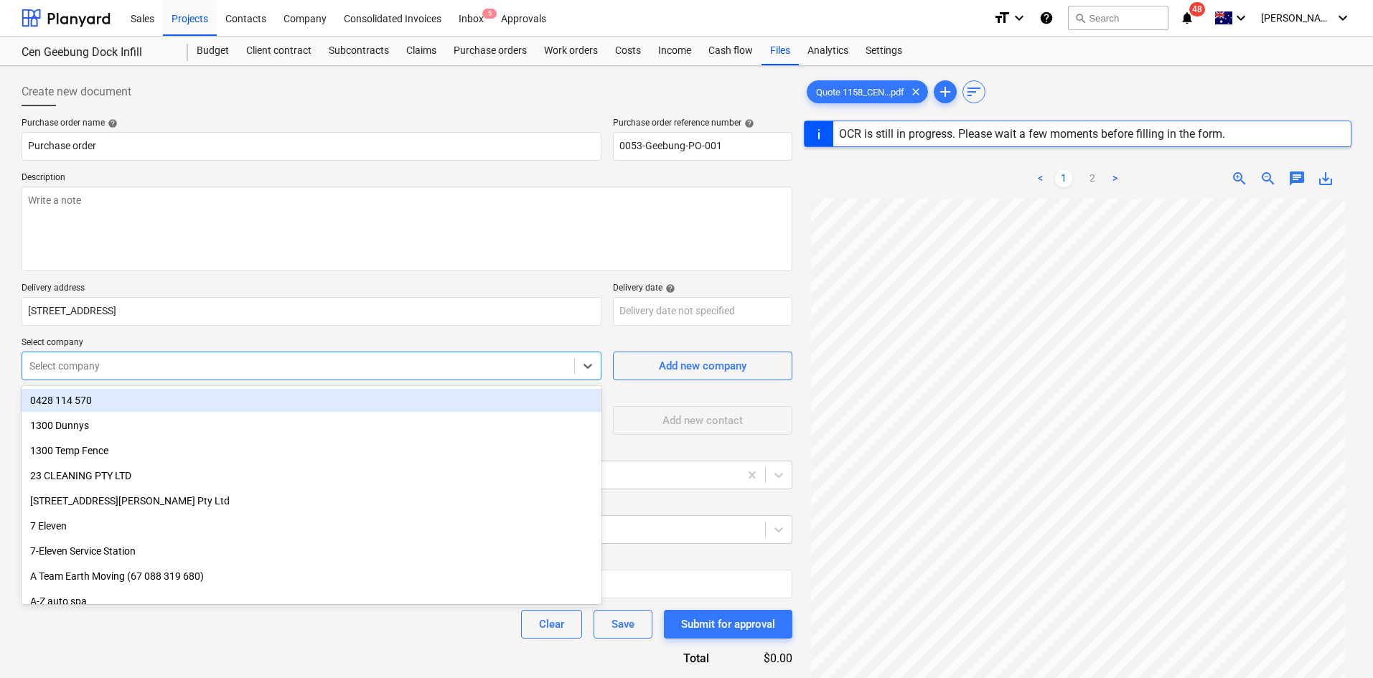
type textarea "x"
type input "d"
type textarea "x"
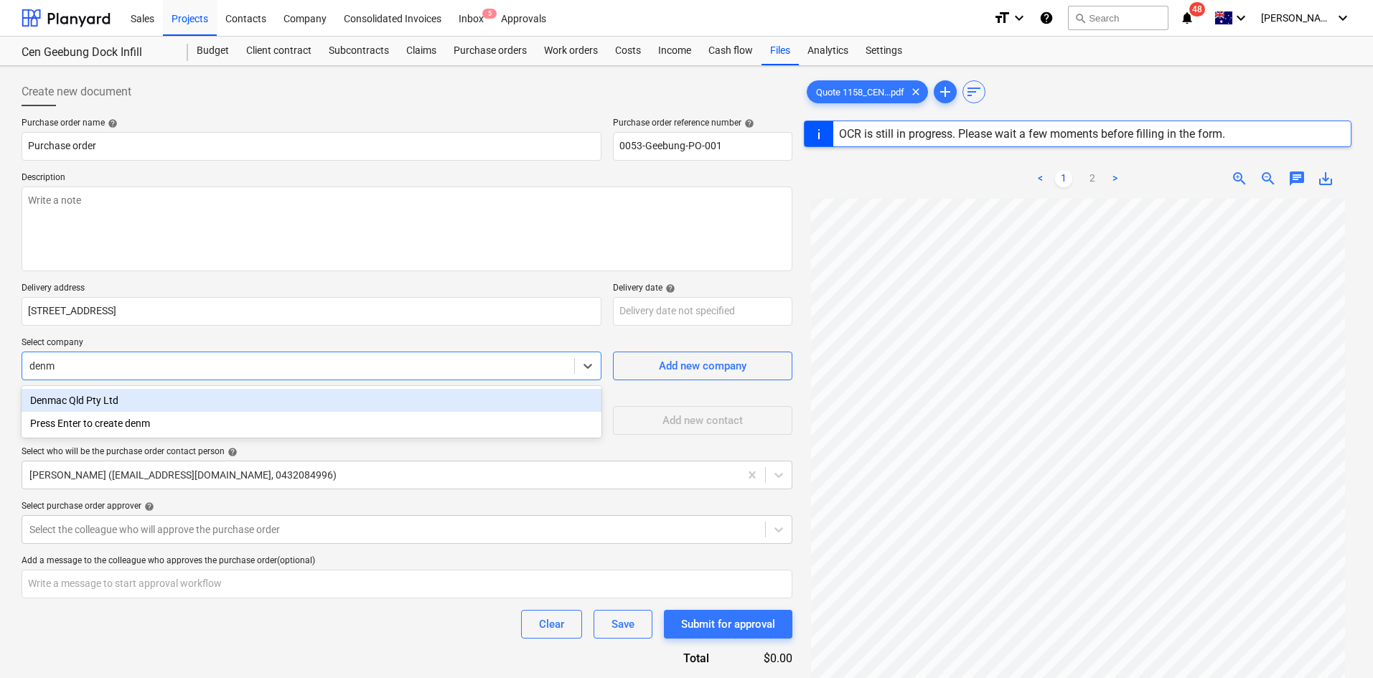
type input "denma"
click at [115, 399] on div "Denmac Qld Pty Ltd" at bounding box center [312, 400] width 580 height 23
type textarea "x"
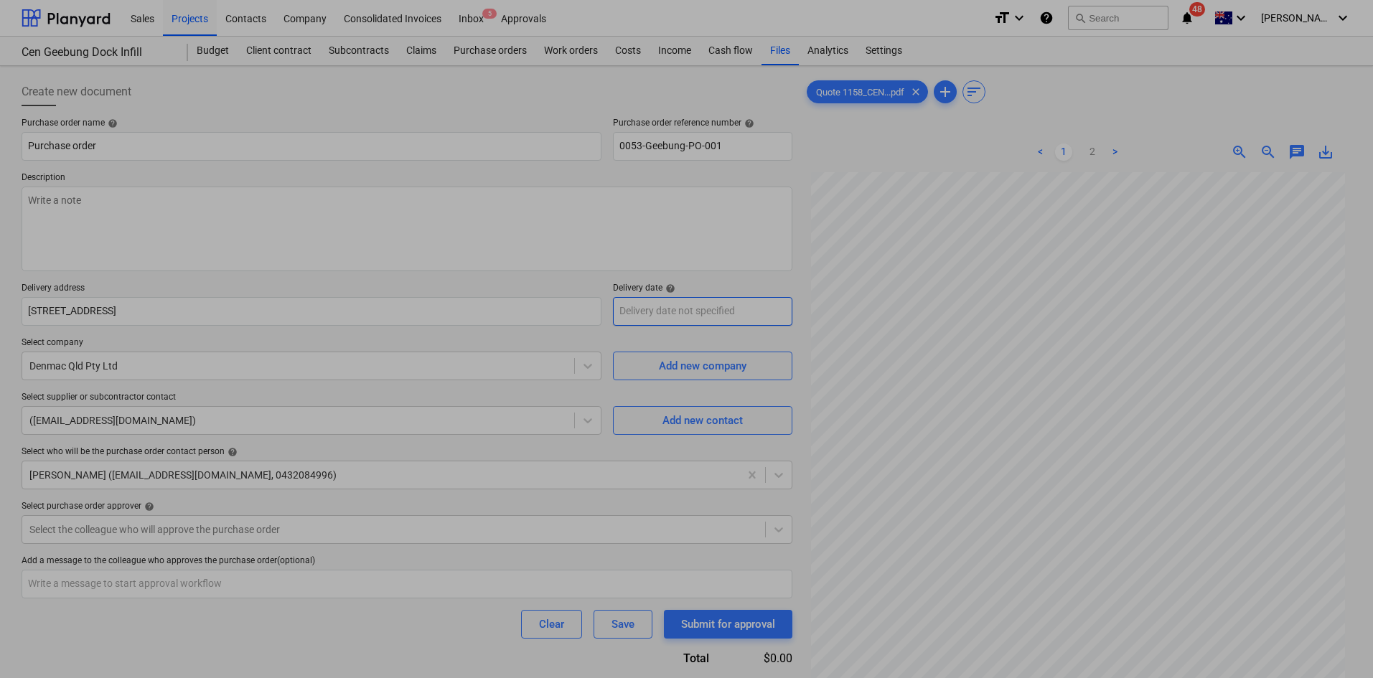
click at [679, 309] on body "Sales Projects Contacts Company Consolidated Invoices Inbox 5 Approvals format_…" at bounding box center [686, 339] width 1373 height 678
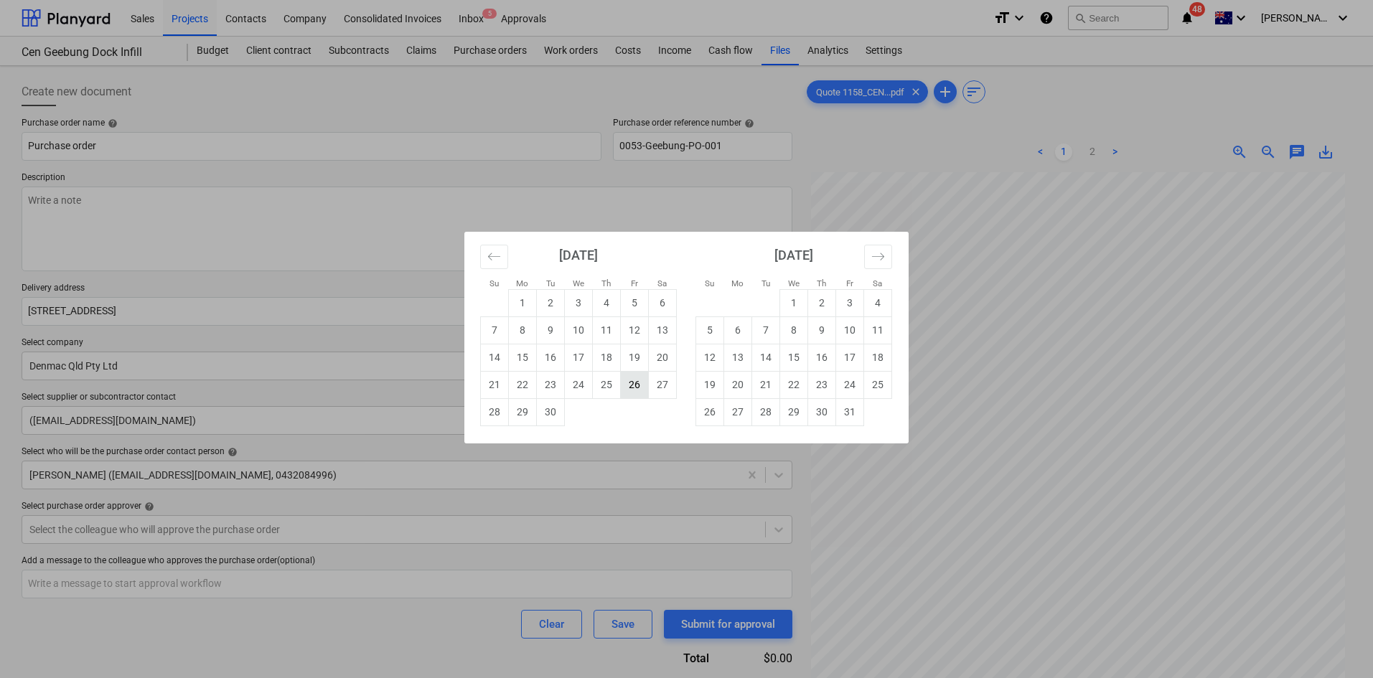
click at [647, 381] on td "26" at bounding box center [635, 384] width 28 height 27
type textarea "x"
type input "[DATE]"
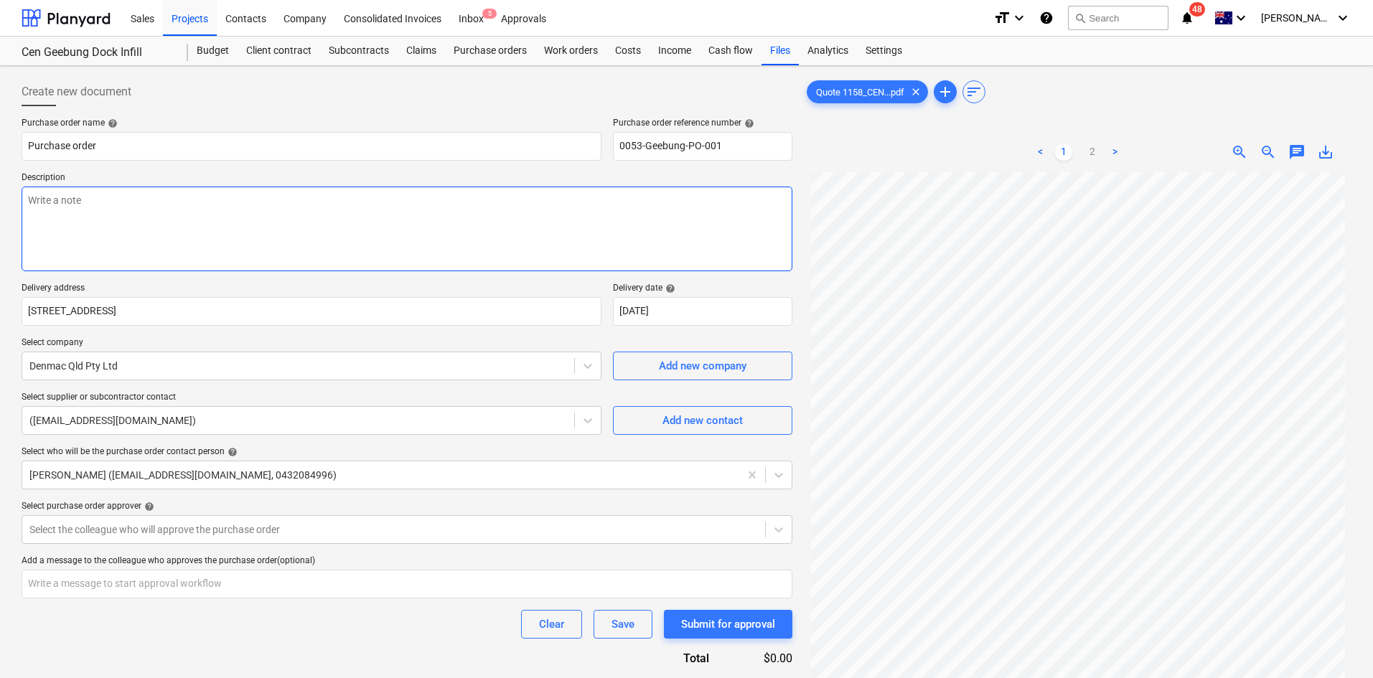
click at [339, 211] on textarea at bounding box center [407, 229] width 771 height 85
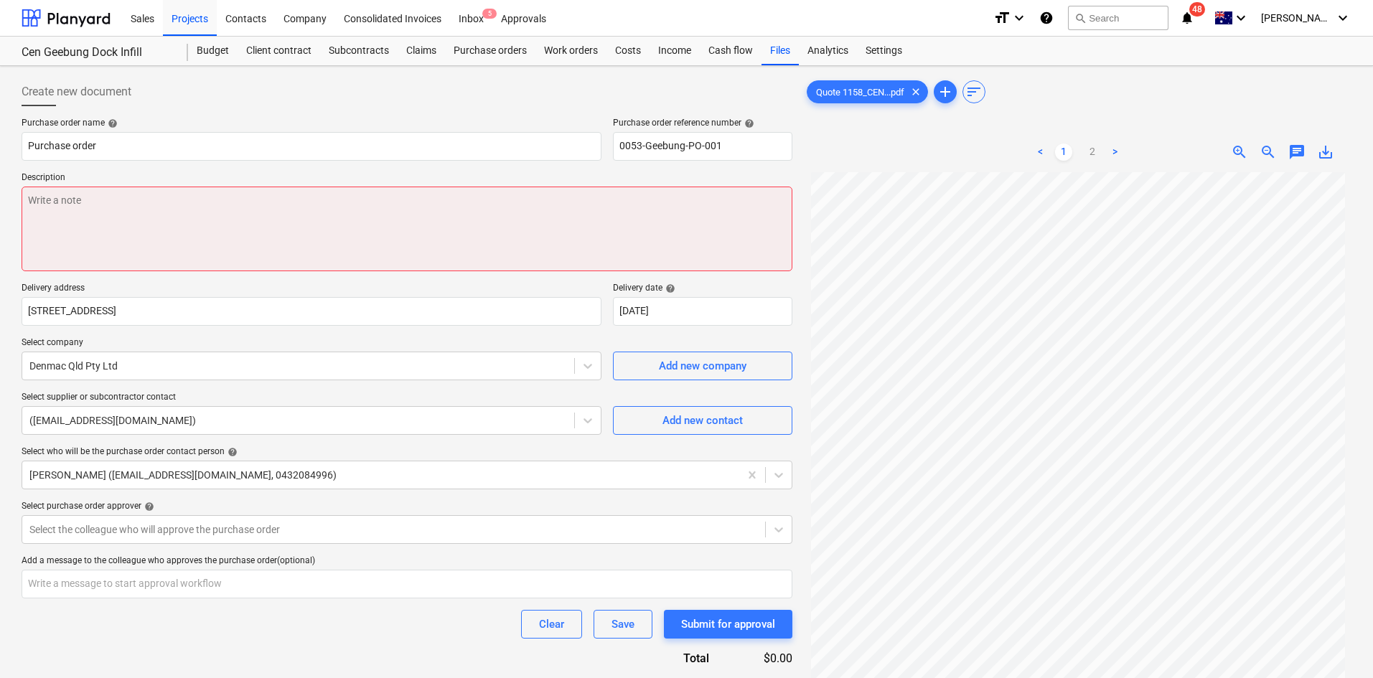
click at [243, 218] on textarea at bounding box center [407, 229] width 771 height 85
type textarea "x"
type textarea "A"
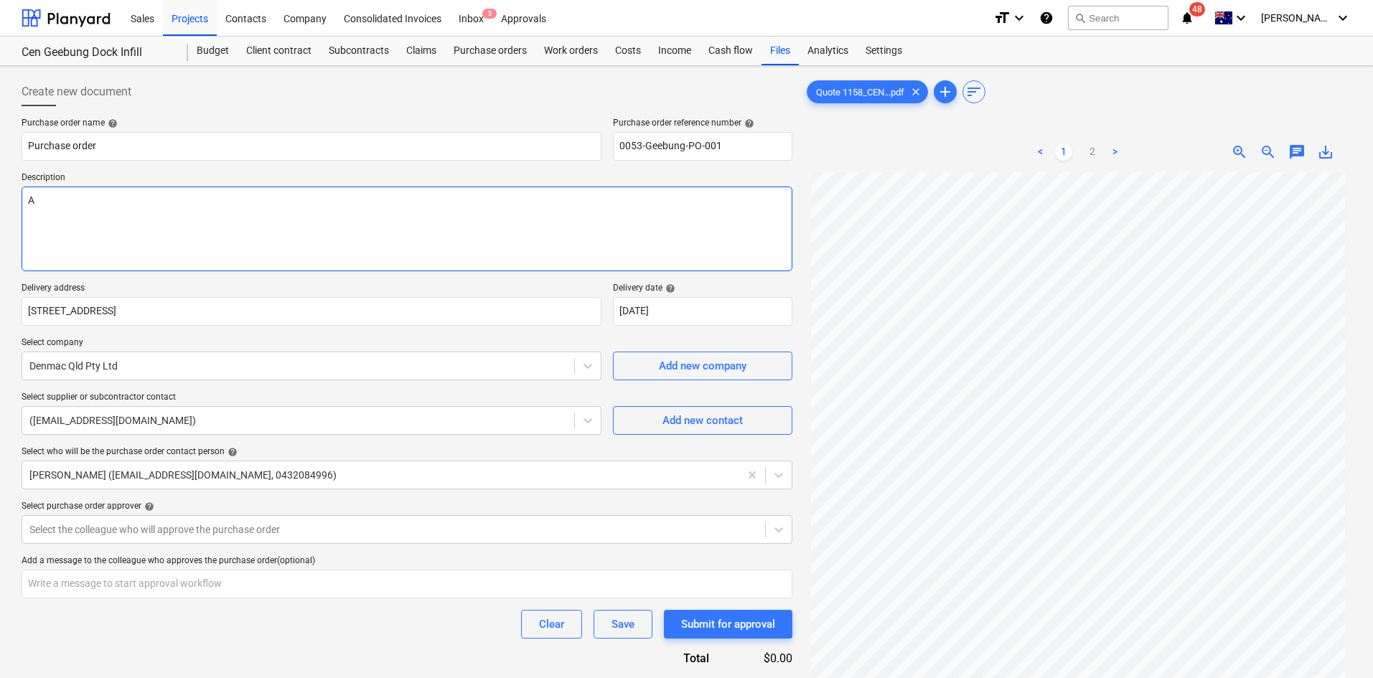
type textarea "x"
type textarea "As"
type textarea "x"
type textarea "As"
type textarea "x"
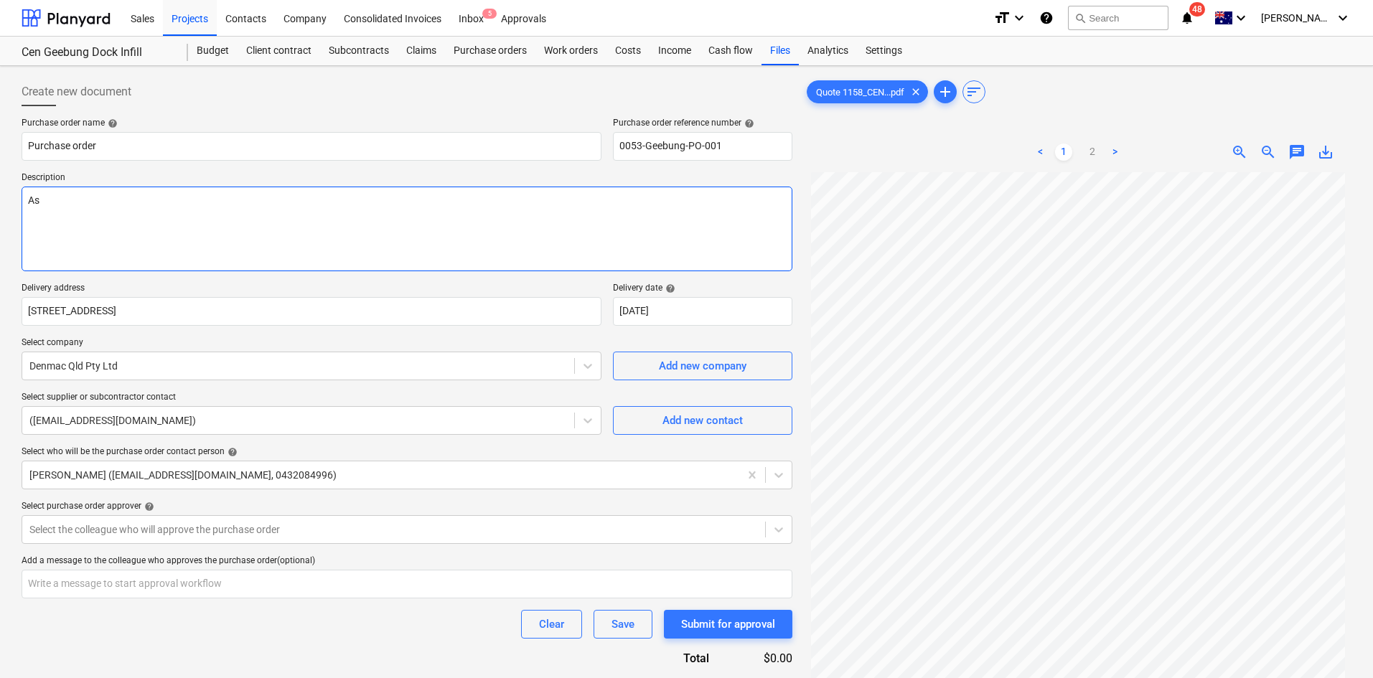
type textarea "As p"
type textarea "x"
type textarea "As pe"
type textarea "x"
type textarea "As per"
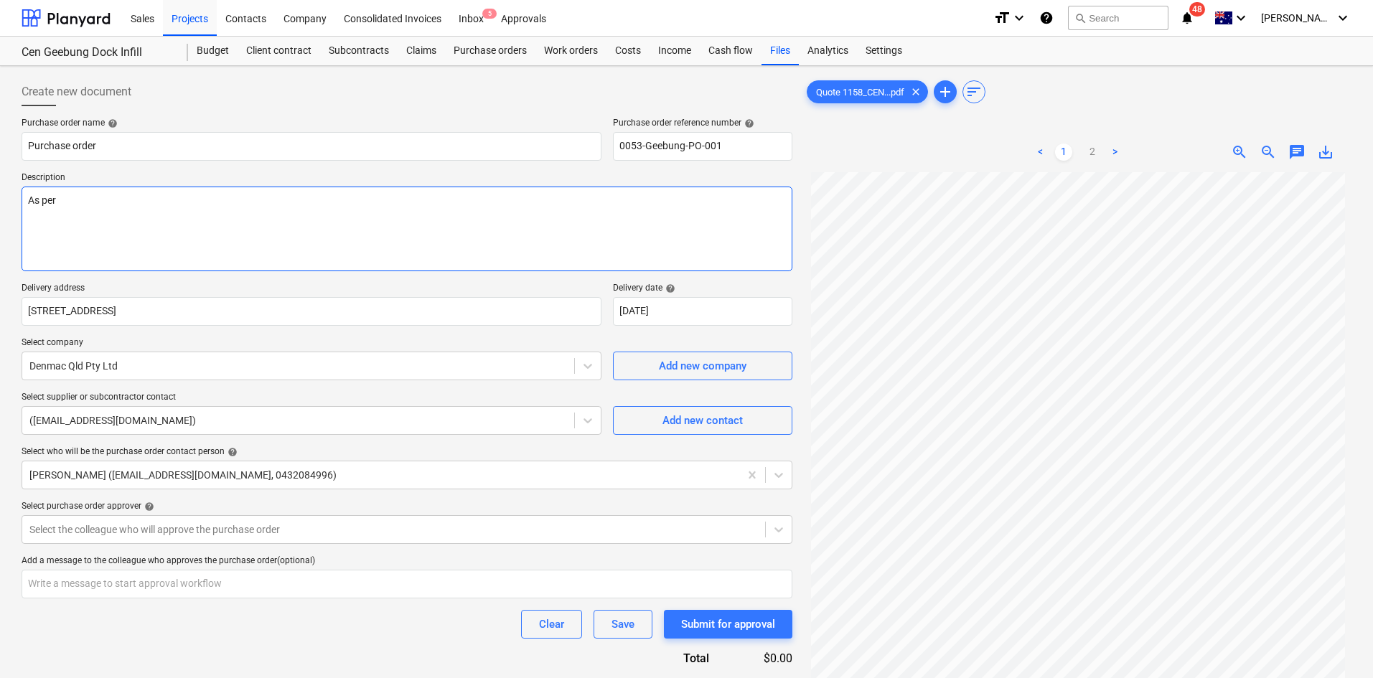
type textarea "x"
type textarea "As per"
type textarea "x"
type textarea "As per q"
type textarea "x"
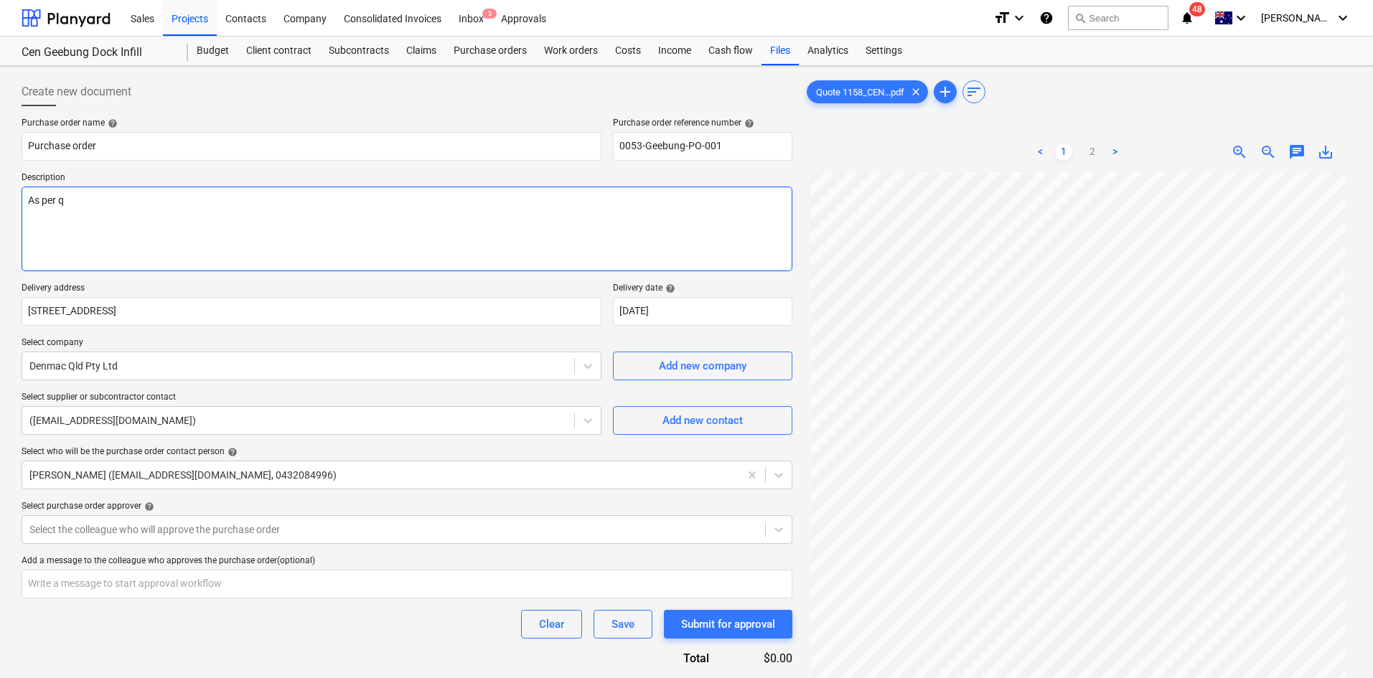
type textarea "As per qu"
type textarea "x"
type textarea "As per quo"
type textarea "x"
type textarea "As per quot"
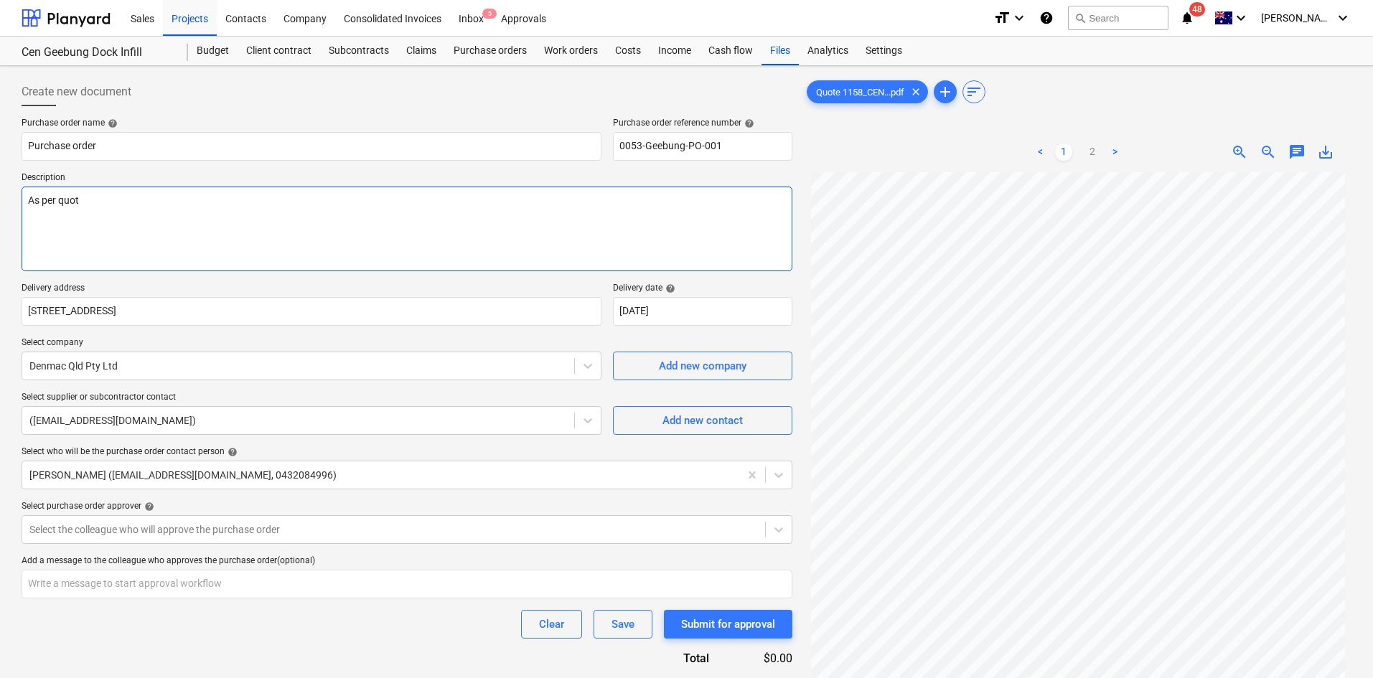
type textarea "x"
type textarea "As per quote"
type textarea "x"
type textarea "As per quote"
type textarea "x"
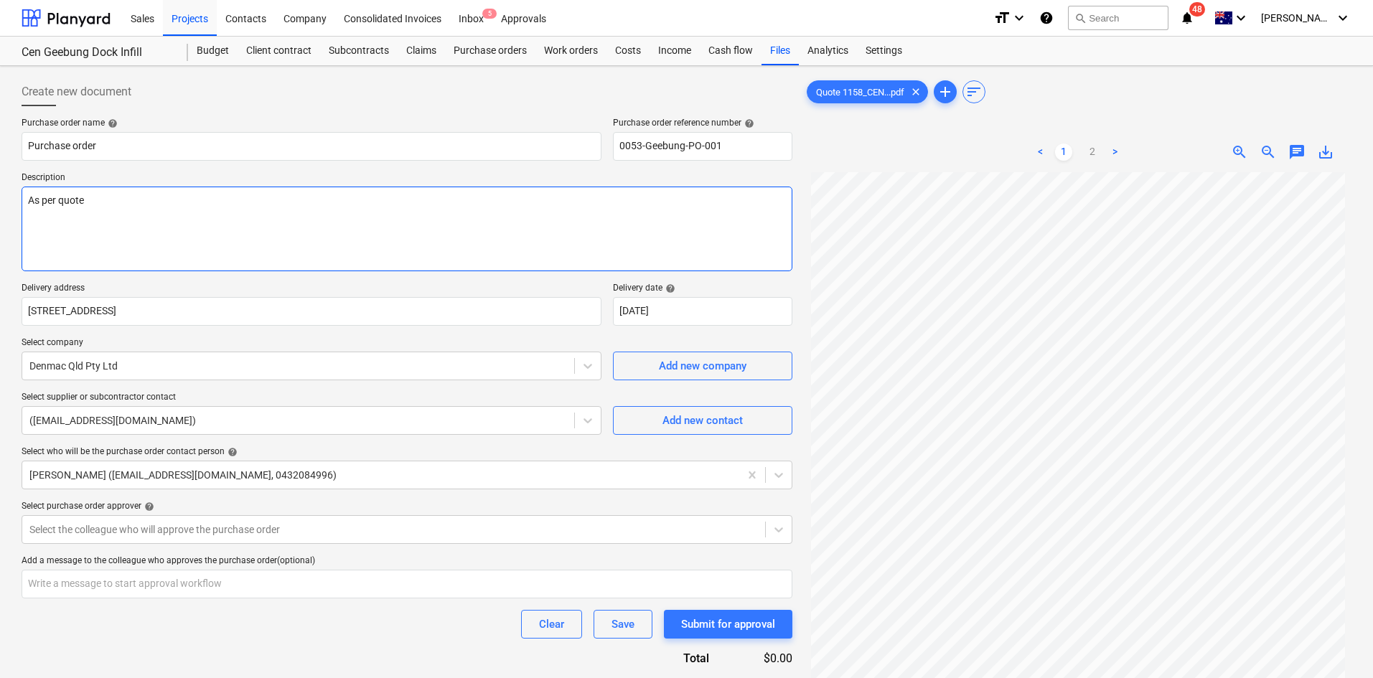
type textarea "As per quote -"
type textarea "x"
type textarea "As per quote -"
type textarea "x"
type textarea "As per quote - Q"
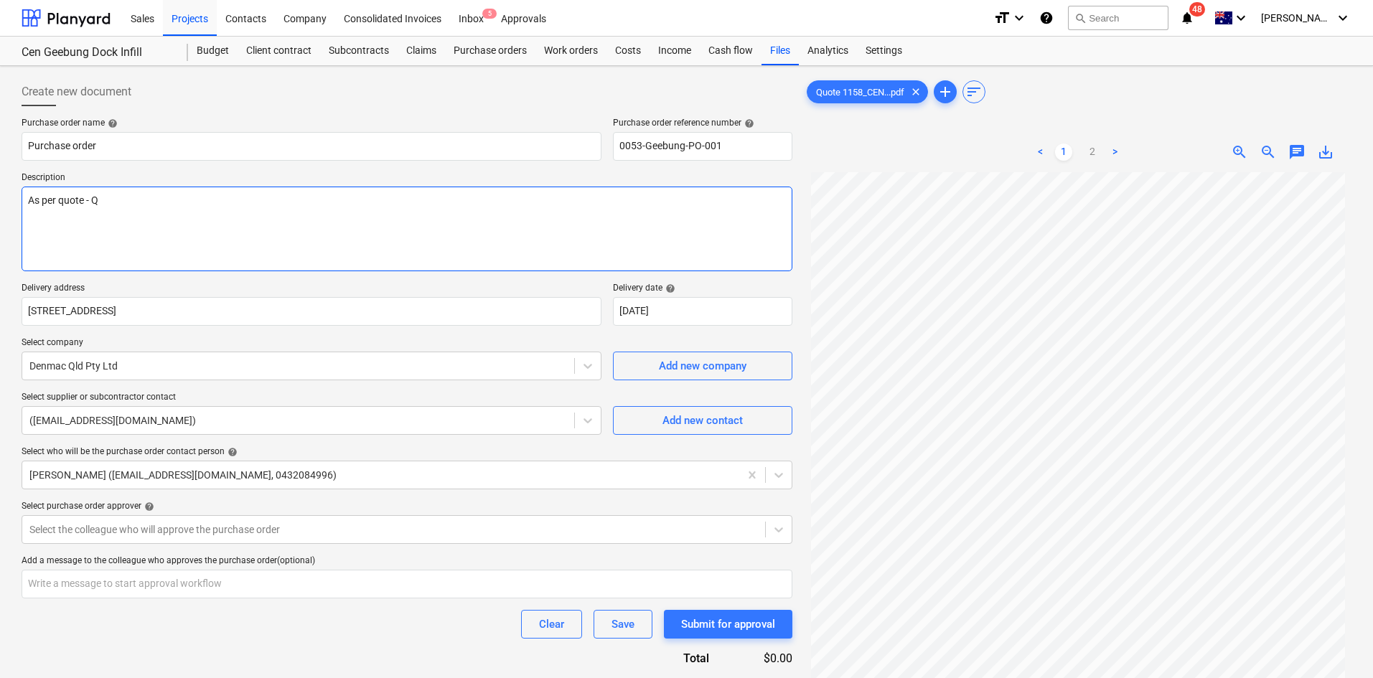
type textarea "x"
type textarea "As per quote - Q1"
type textarea "x"
type textarea "As per quote - Q11"
type textarea "x"
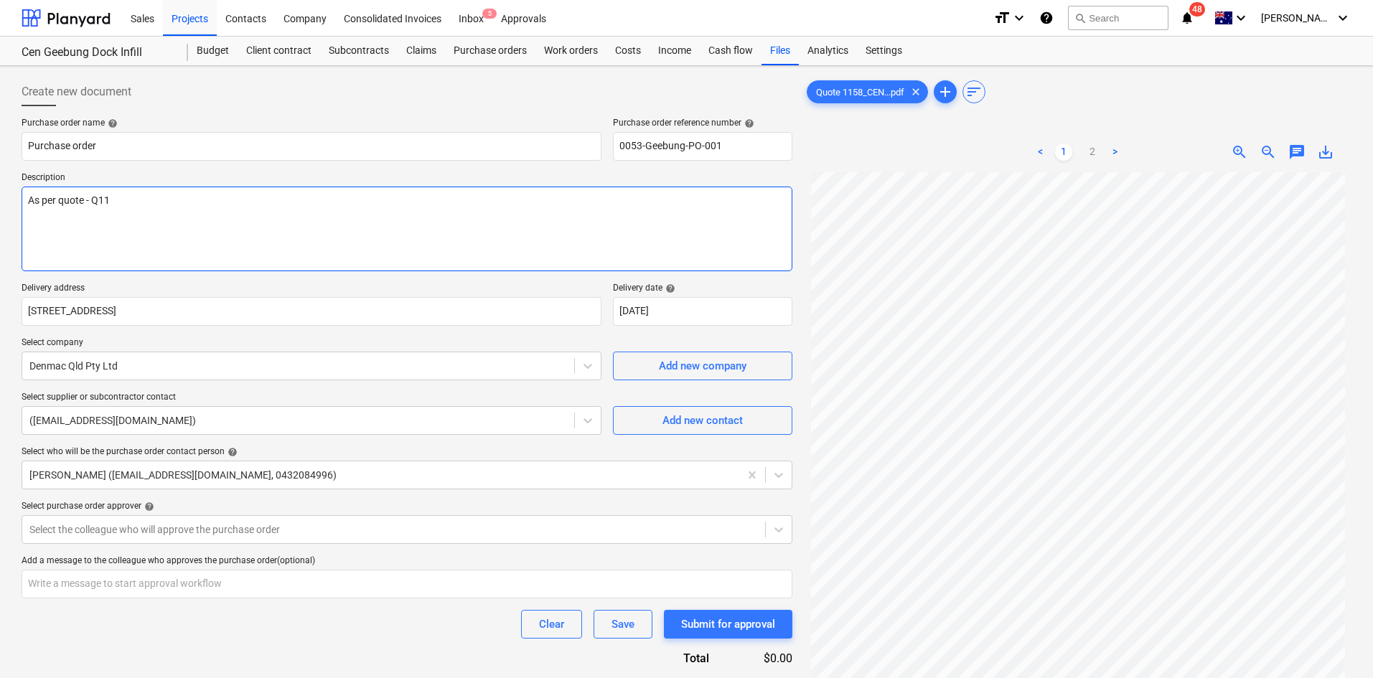
type textarea "As per quote - Q115"
type textarea "x"
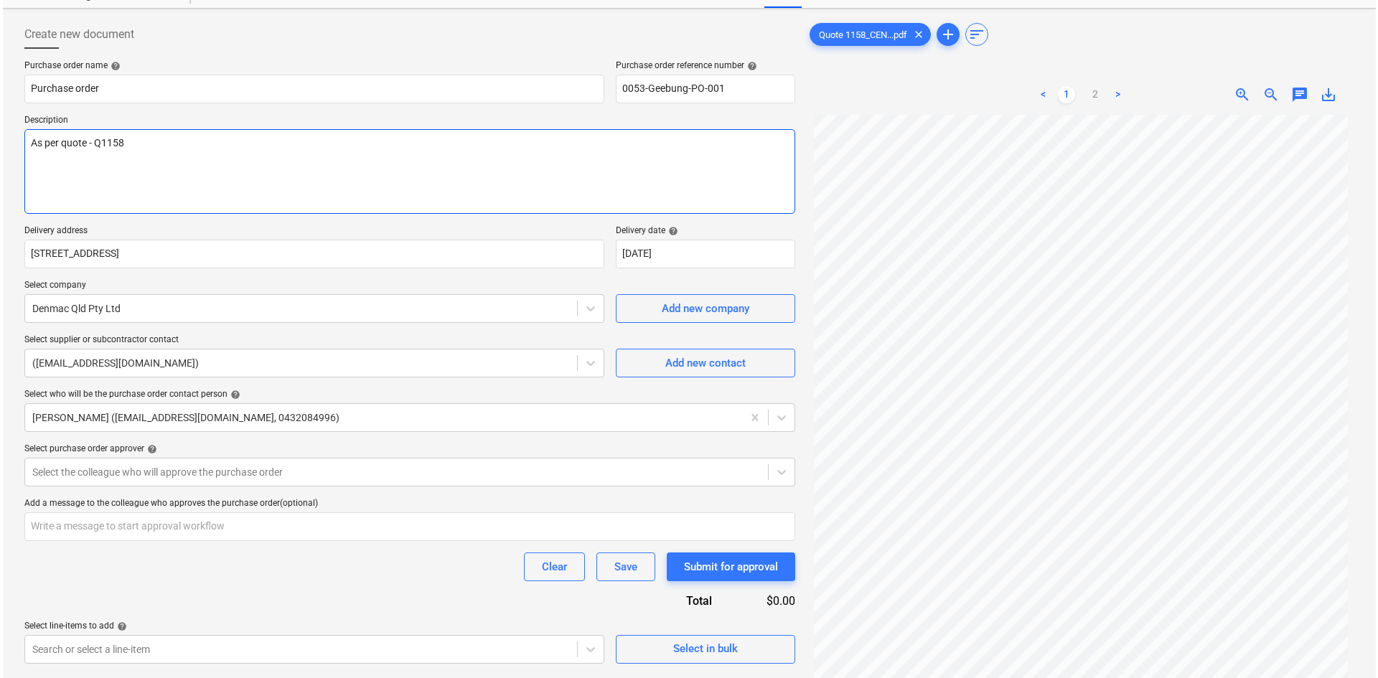
scroll to position [144, 0]
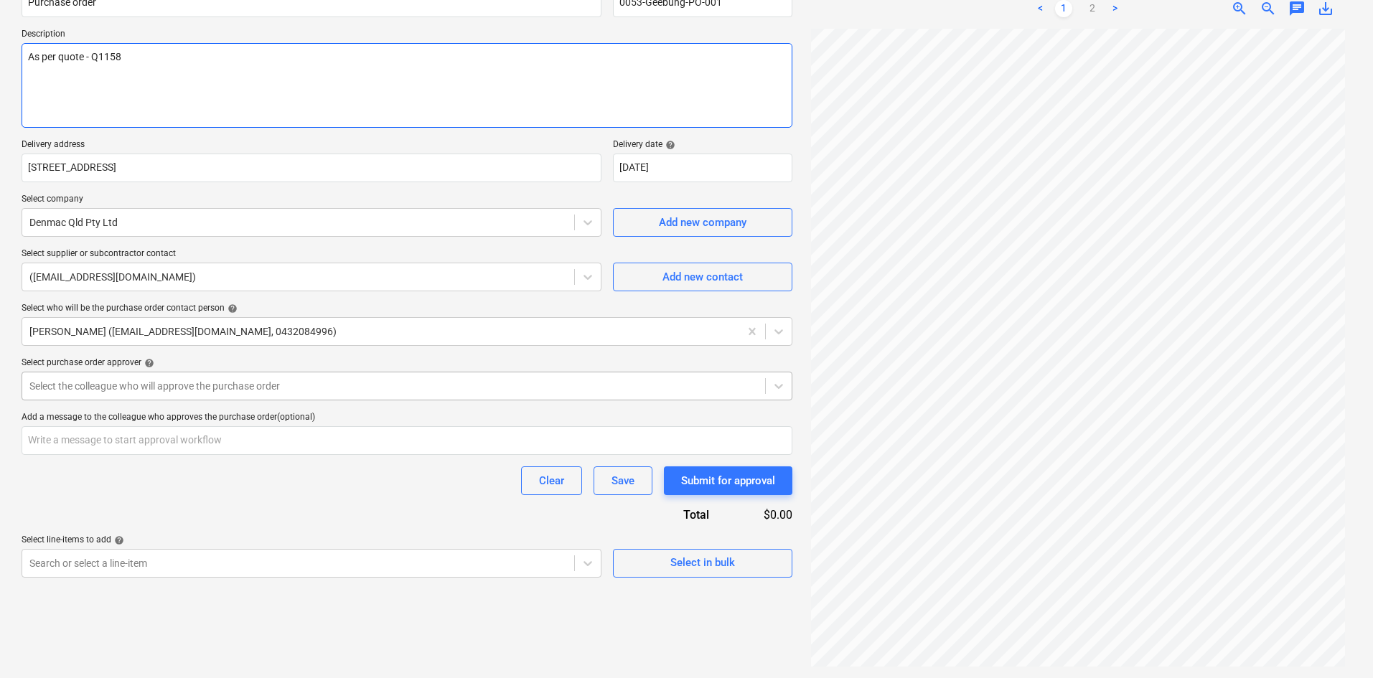
type textarea "As per quote - Q1158"
type textarea "x"
click at [217, 384] on div at bounding box center [393, 386] width 728 height 14
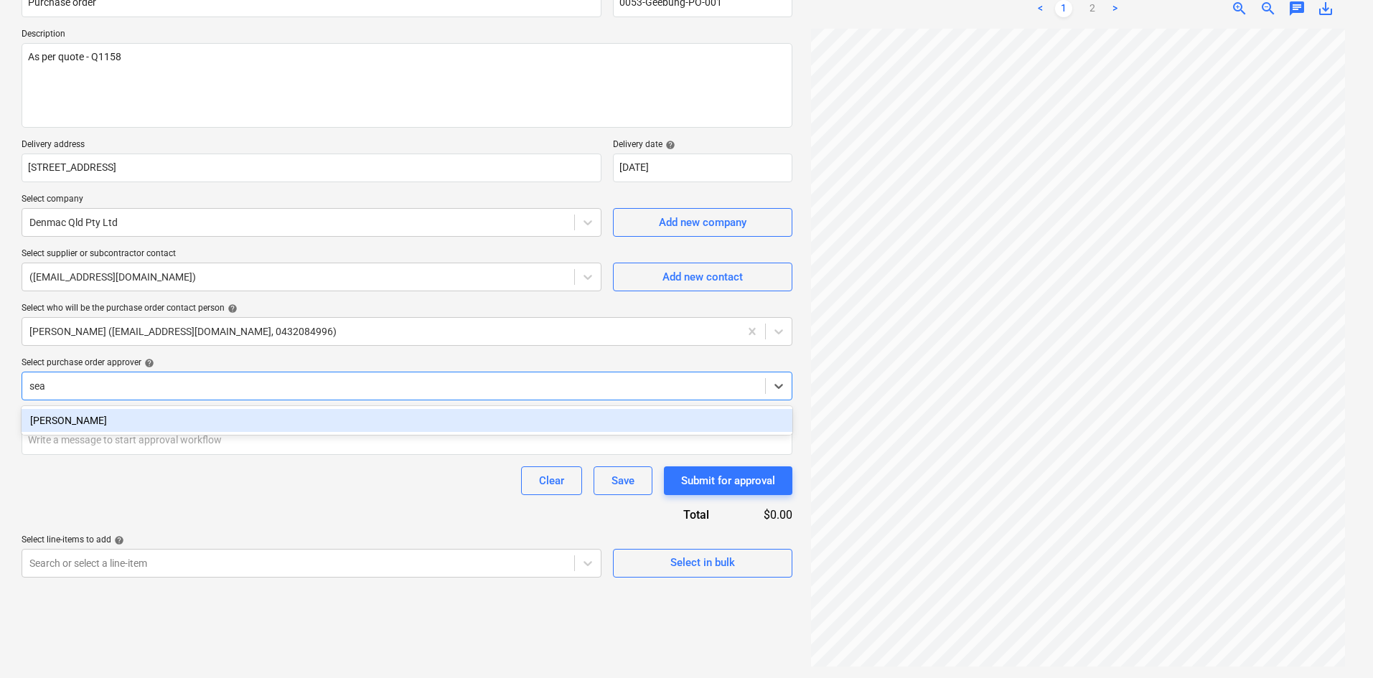
type input "sean"
type textarea "x"
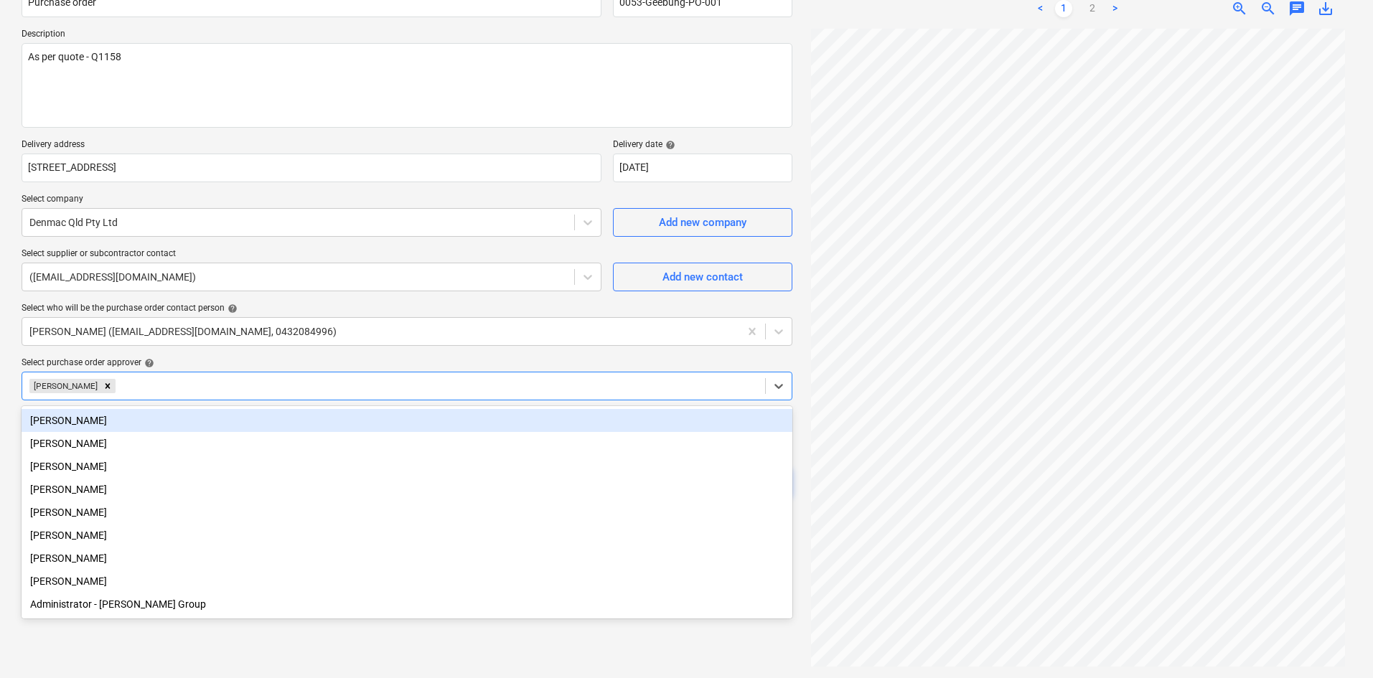
click at [239, 356] on div "Purchase order name help Purchase order Purchase order reference number help 00…" at bounding box center [407, 275] width 771 height 603
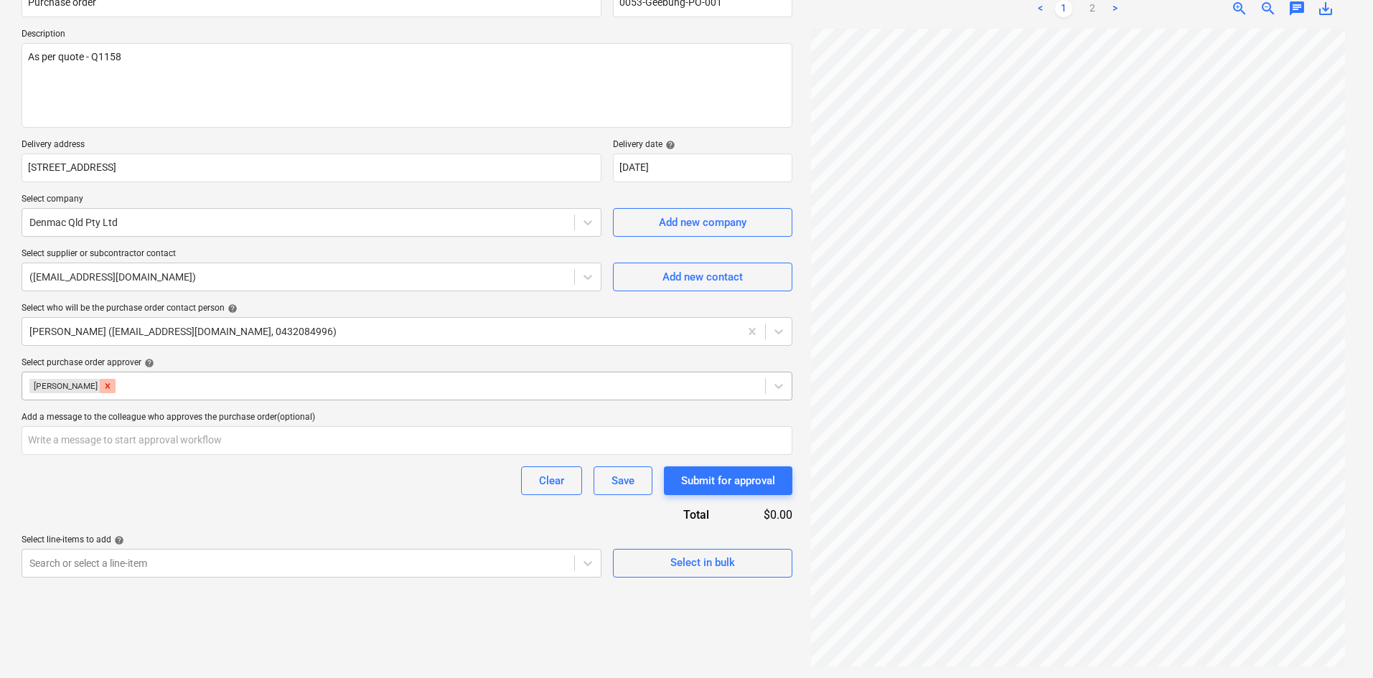
click at [103, 385] on icon "Remove Sean Keane" at bounding box center [108, 386] width 10 height 10
type textarea "x"
click at [104, 387] on div at bounding box center [393, 386] width 728 height 14
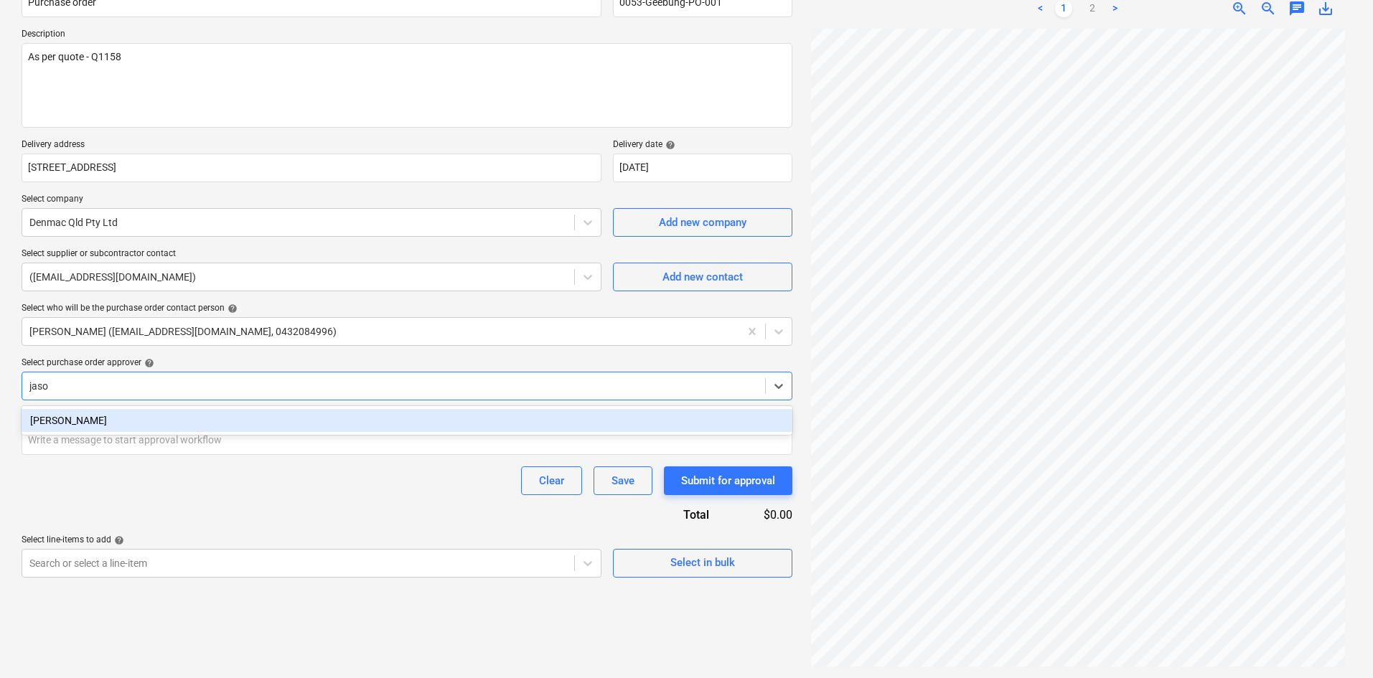
type input "jason"
type textarea "x"
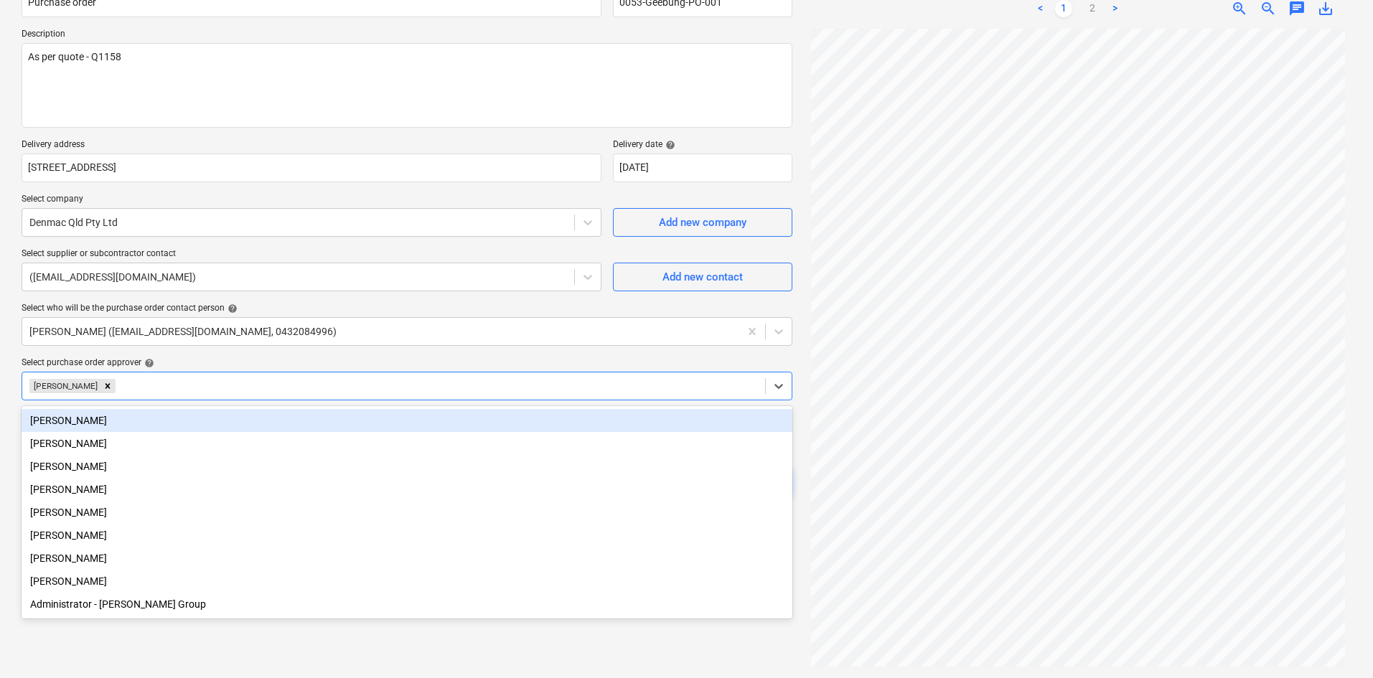
click at [187, 359] on div "Select purchase order approver help" at bounding box center [407, 362] width 771 height 11
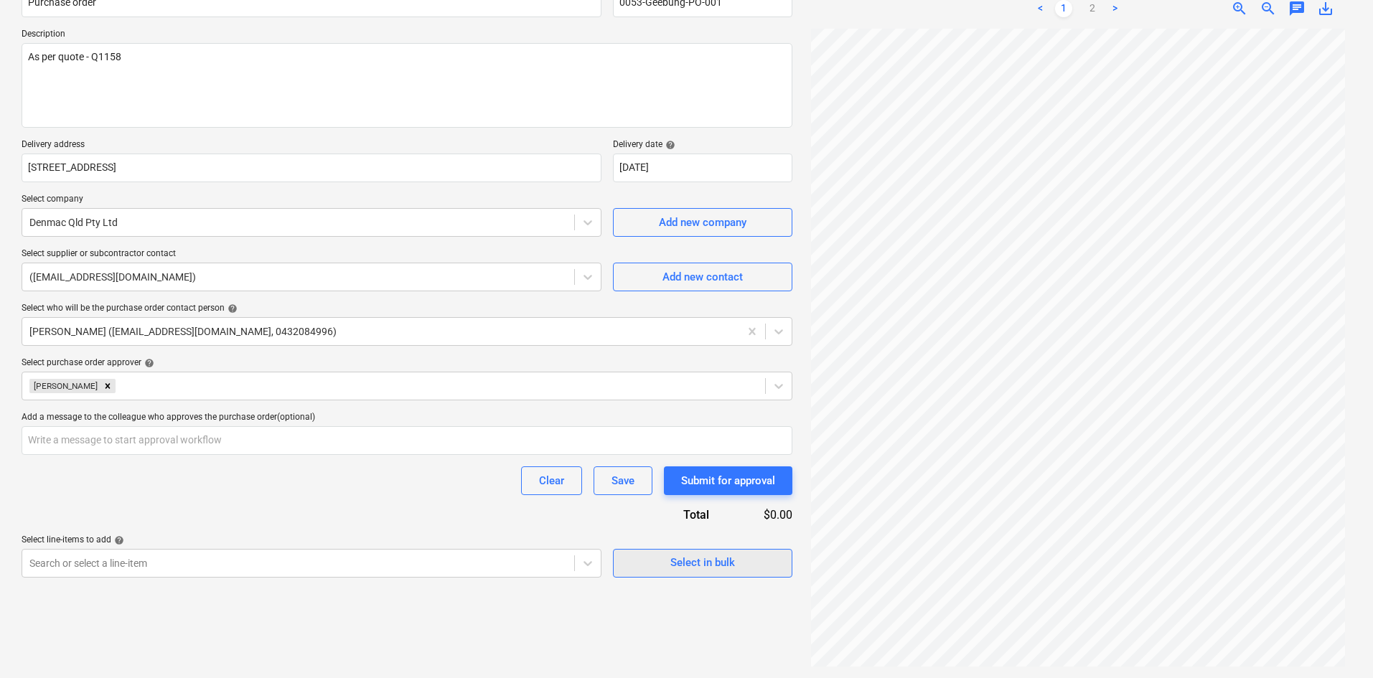
click at [708, 557] on div "Select in bulk" at bounding box center [702, 562] width 65 height 19
type textarea "x"
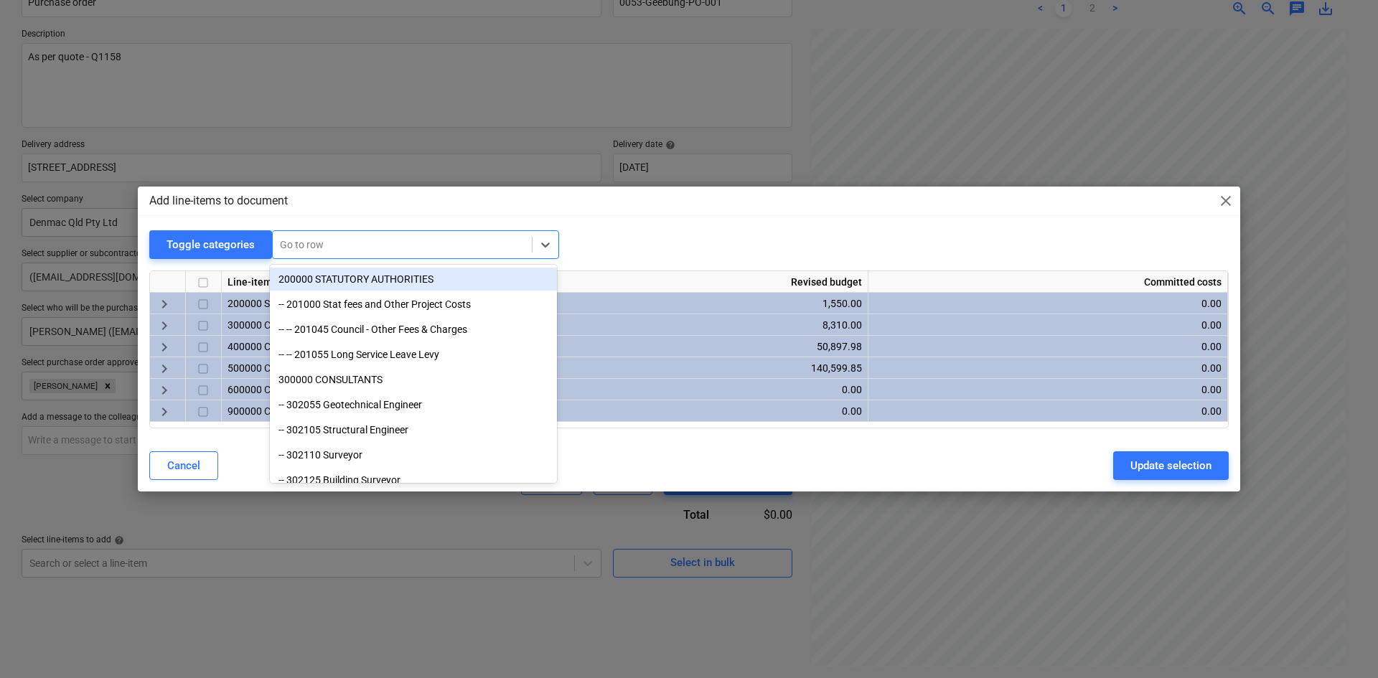
click at [298, 235] on div "Go to row" at bounding box center [402, 245] width 259 height 20
click at [183, 227] on div "Add line-items to document close Toggle categories option 200000 STATUTORY AUTH…" at bounding box center [689, 340] width 1102 height 306
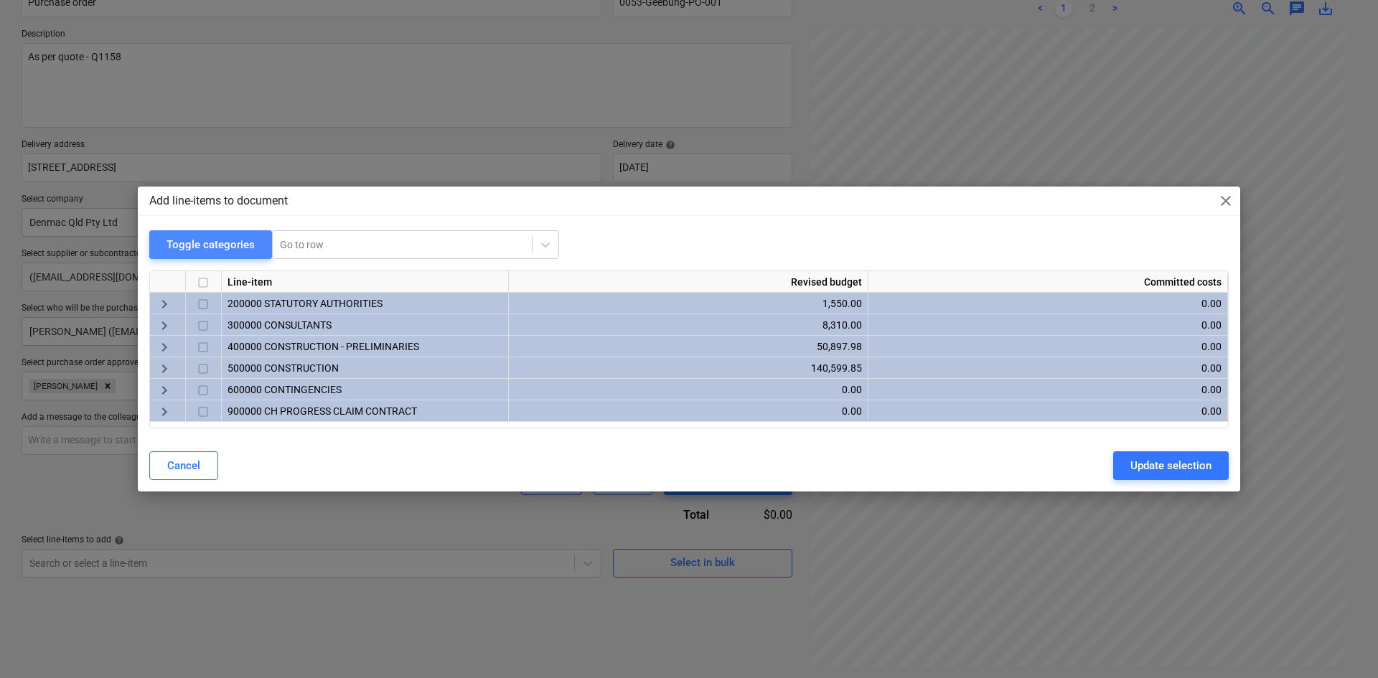
click at [218, 248] on div "Toggle categories" at bounding box center [210, 244] width 88 height 19
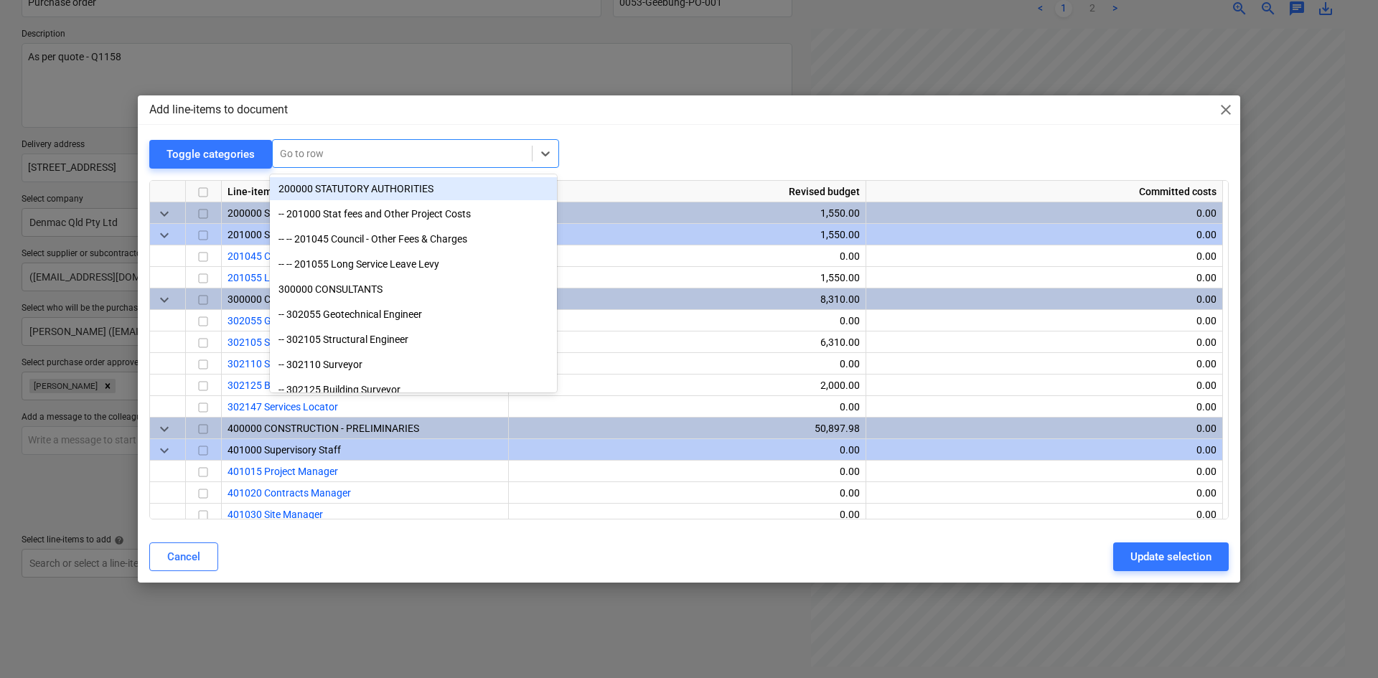
click at [345, 142] on div "Go to row" at bounding box center [415, 153] width 287 height 29
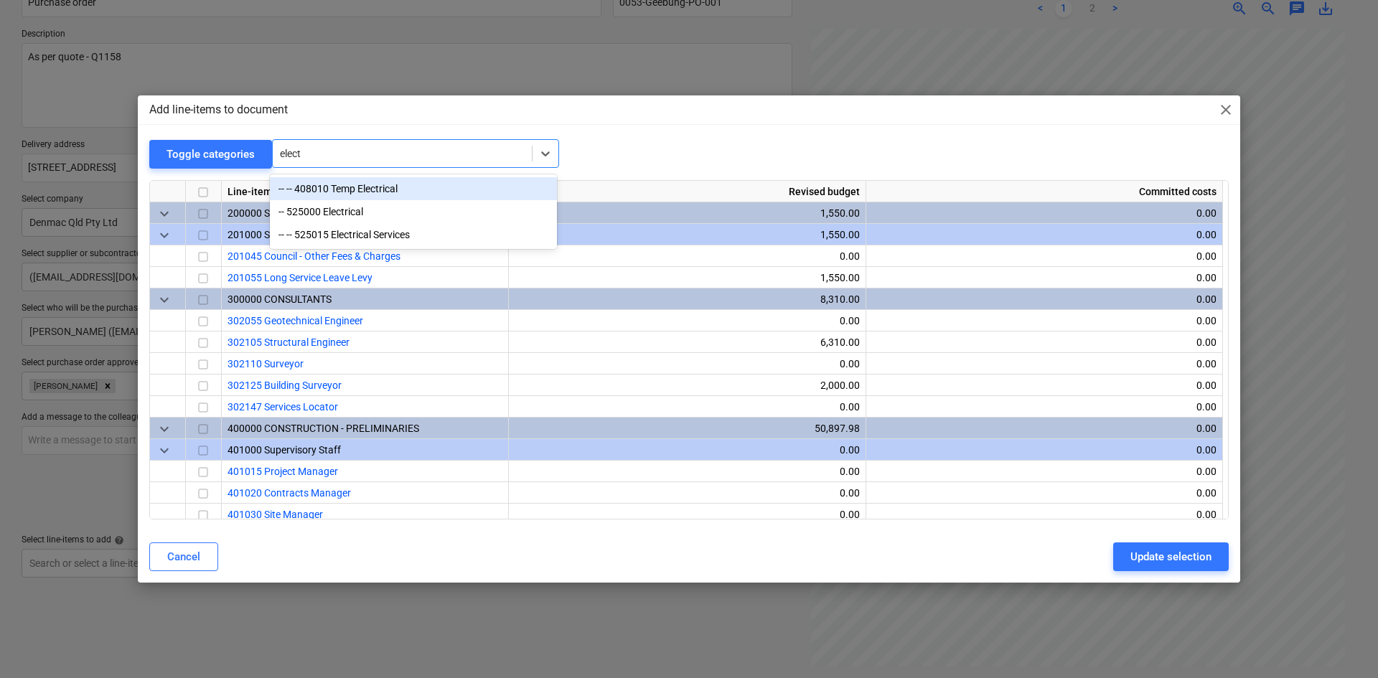
type input "electr"
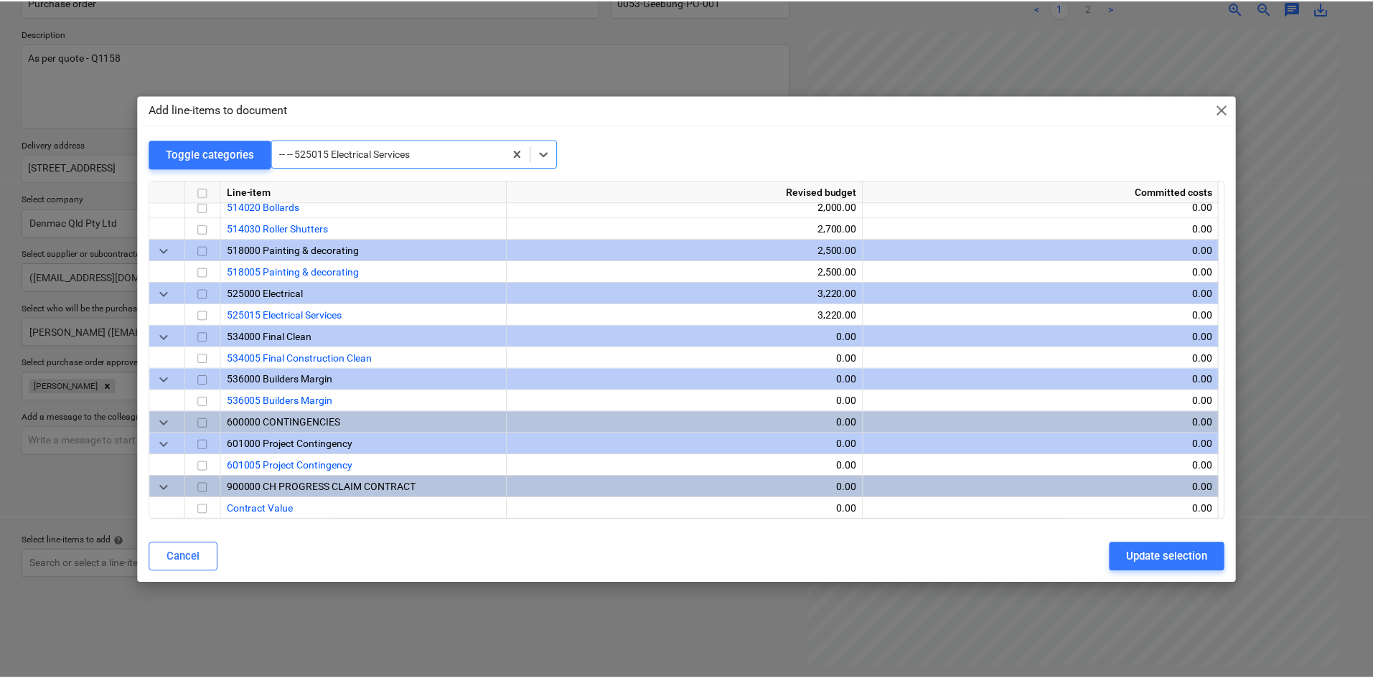
scroll to position [1205, 0]
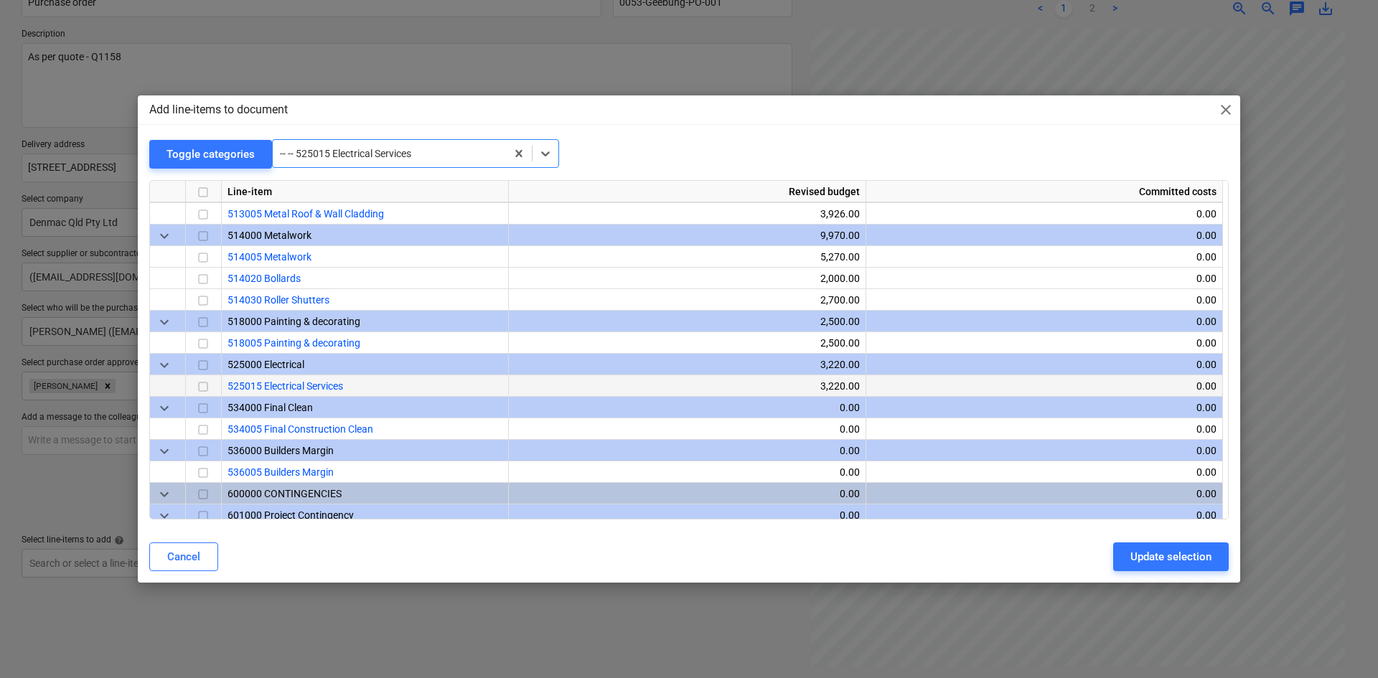
click at [203, 385] on input "checkbox" at bounding box center [202, 386] width 17 height 17
click at [1153, 557] on div "Update selection" at bounding box center [1170, 556] width 81 height 19
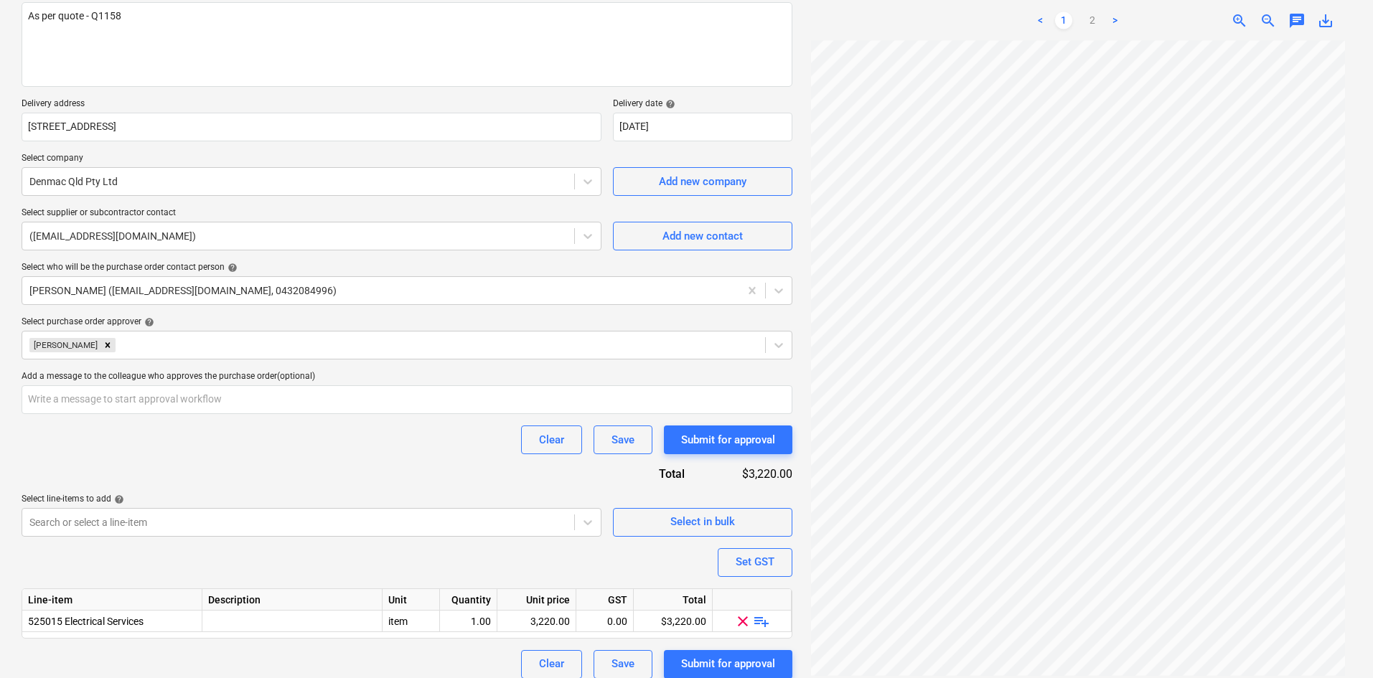
scroll to position [197, 0]
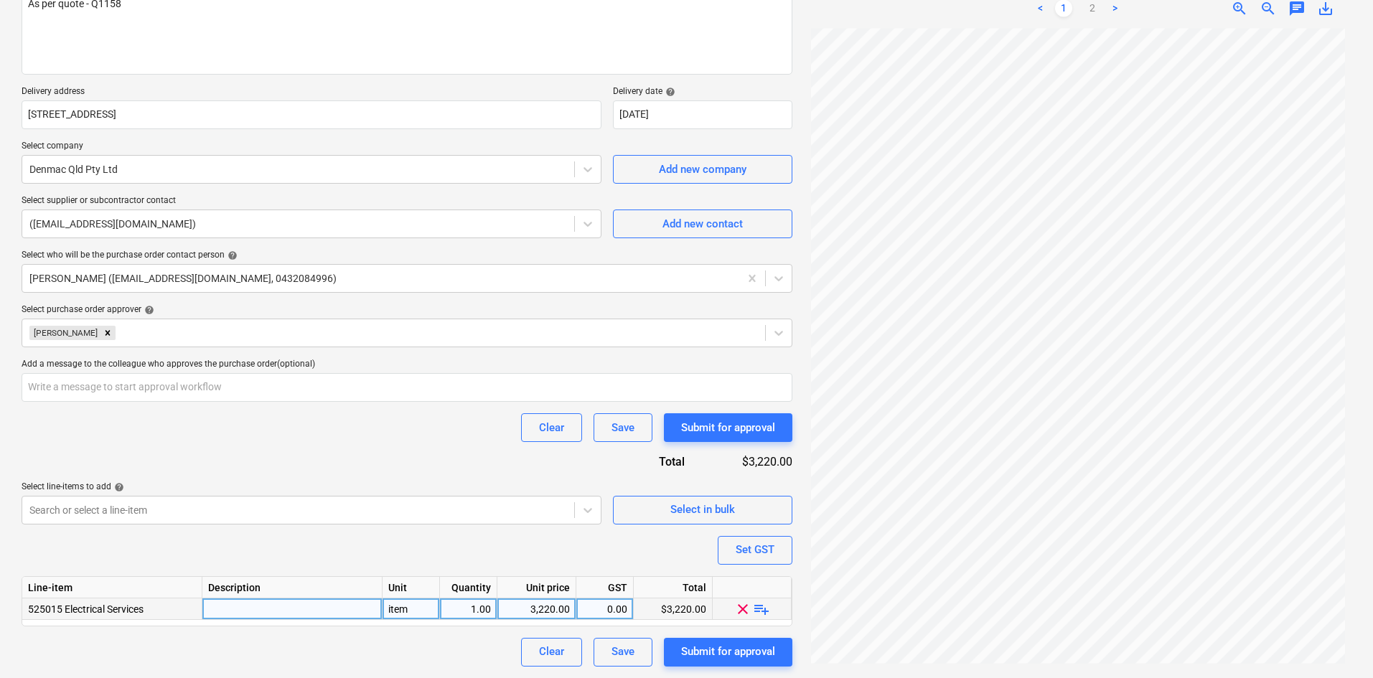
drag, startPoint x: 758, startPoint y: 605, endPoint x: 704, endPoint y: 605, distance: 53.8
click at [758, 605] on span "playlist_add" at bounding box center [761, 608] width 17 height 17
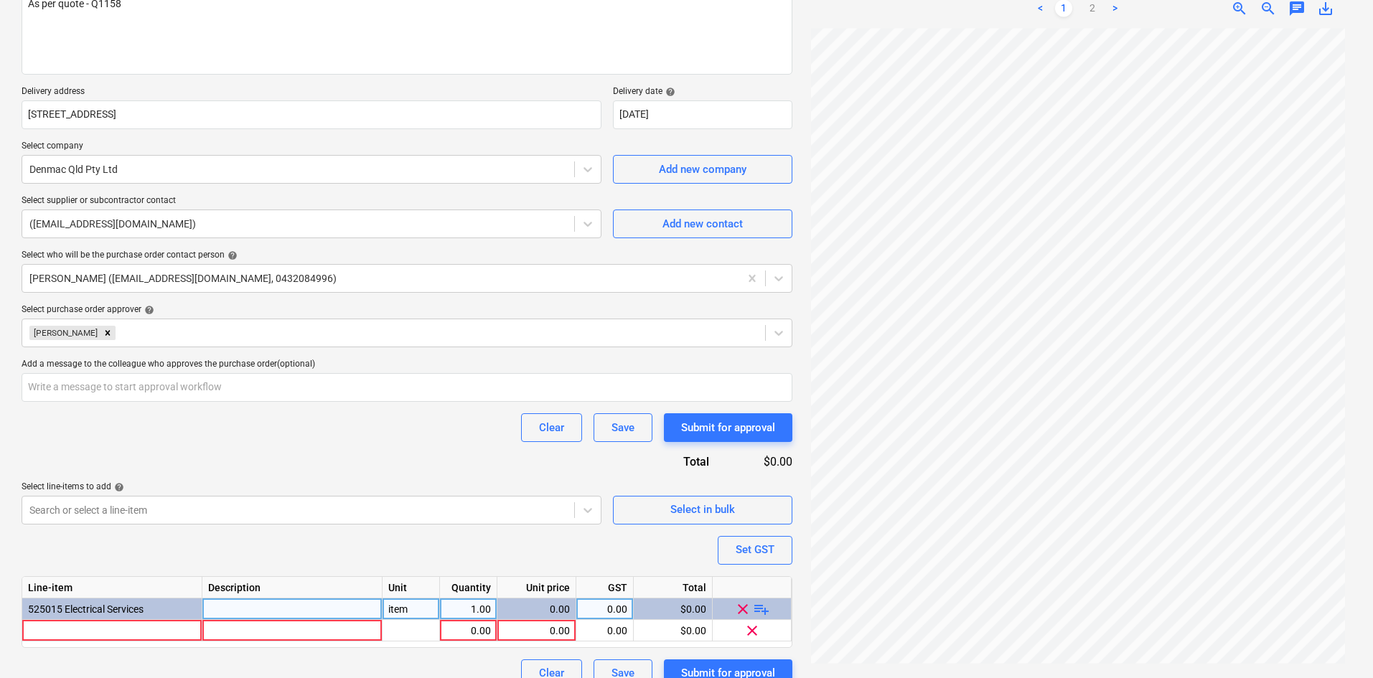
type textarea "x"
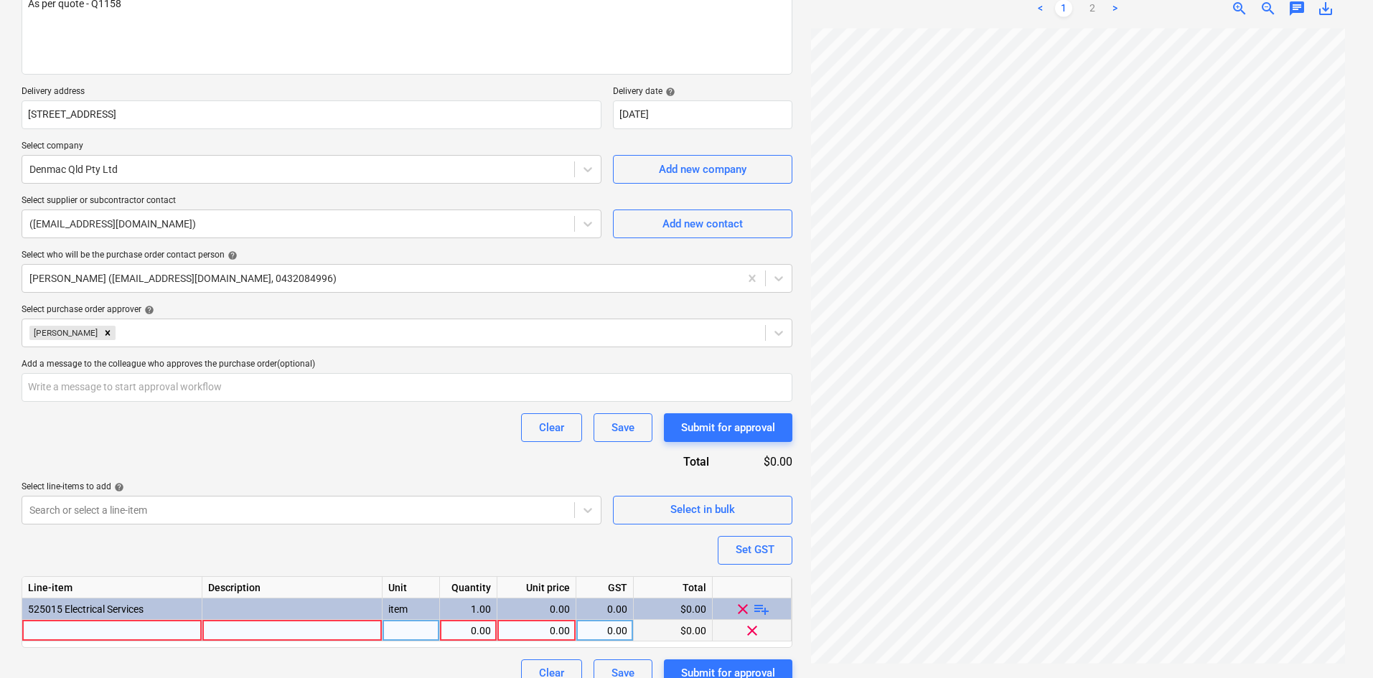
click at [143, 640] on div at bounding box center [112, 631] width 180 height 22
type input "Isolation of existing electrical services and decommission of the 2 x recessed …"
click at [248, 634] on div at bounding box center [292, 631] width 180 height 22
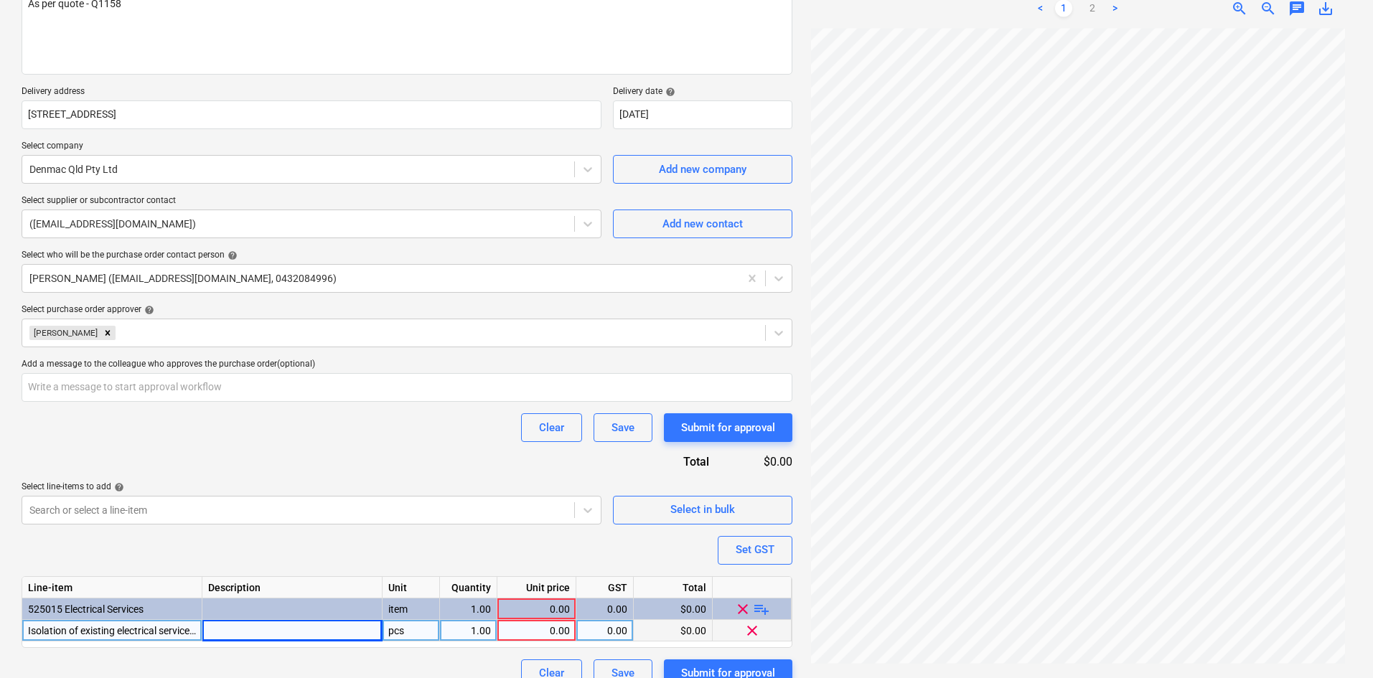
click at [221, 634] on div at bounding box center [292, 631] width 180 height 22
type textarea "x"
type input "• Isolation of 2 x Electrical supplies (Dock Leveller and Roller Doors). • Remo…"
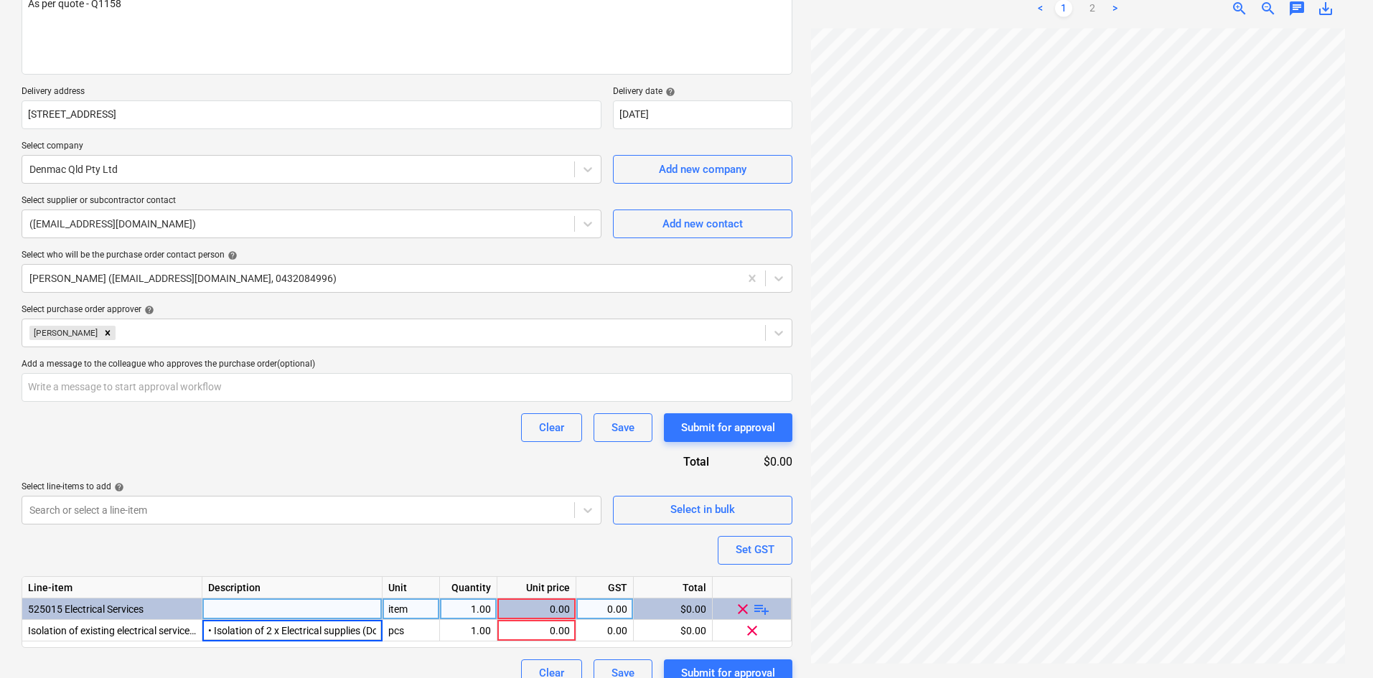
scroll to position [0, 1146]
click at [419, 614] on div "item" at bounding box center [410, 609] width 57 height 22
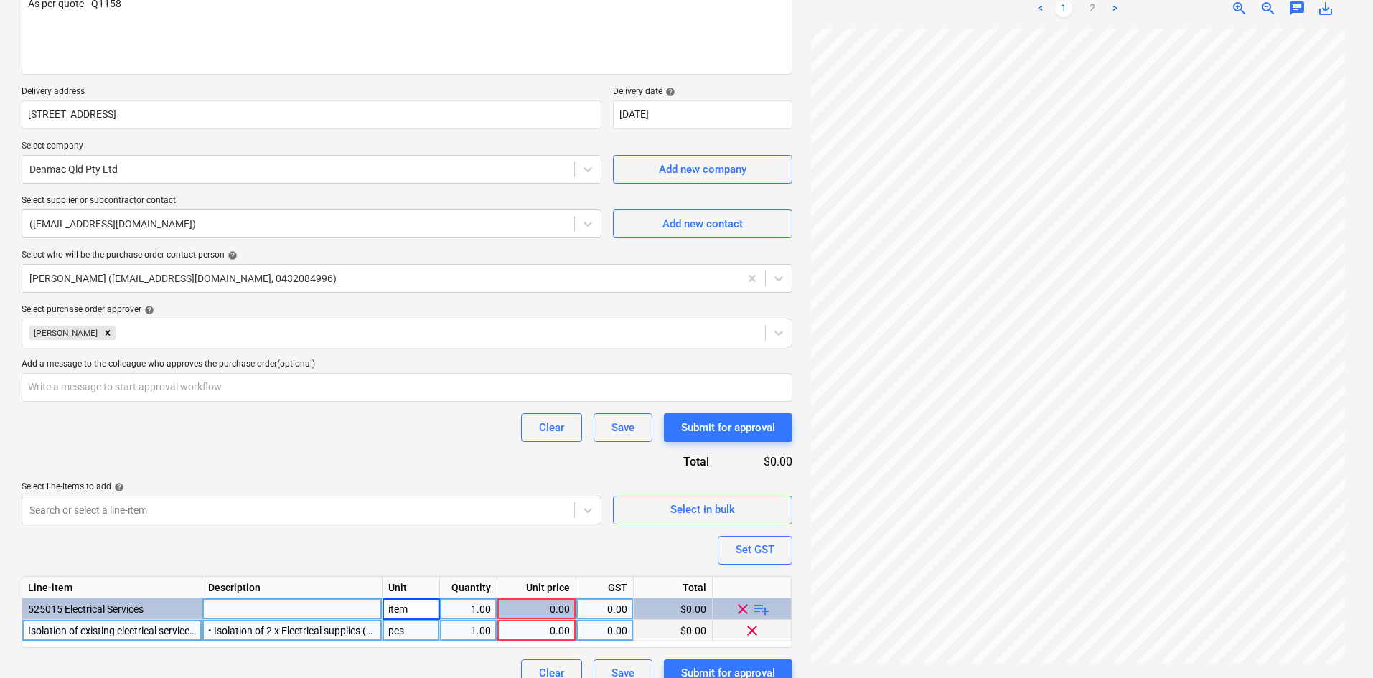
click at [407, 634] on div "pcs" at bounding box center [410, 631] width 57 height 22
type textarea "x"
click at [751, 549] on div "Set GST" at bounding box center [754, 549] width 39 height 19
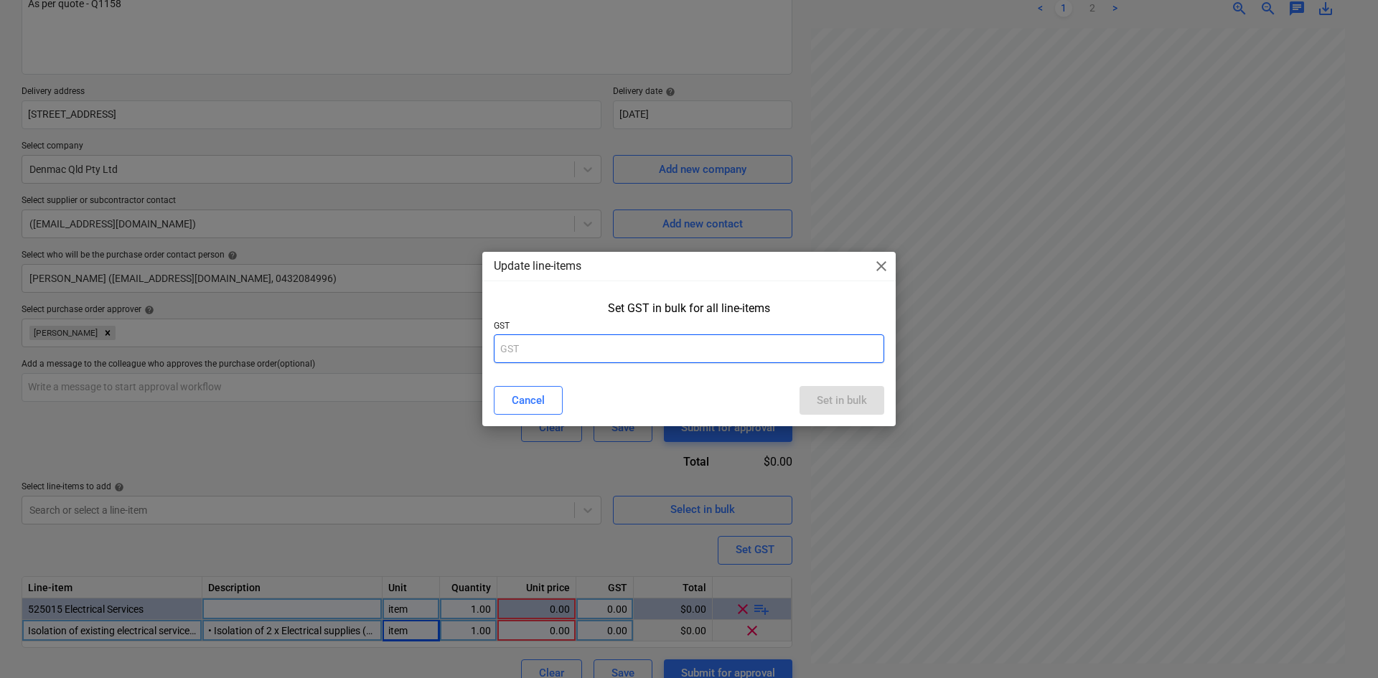
click at [603, 359] on input "text" at bounding box center [689, 348] width 390 height 29
type input "10"
click at [883, 393] on div "Cancel Set in bulk" at bounding box center [689, 400] width 408 height 40
click at [826, 393] on div "Set in bulk" at bounding box center [842, 400] width 50 height 19
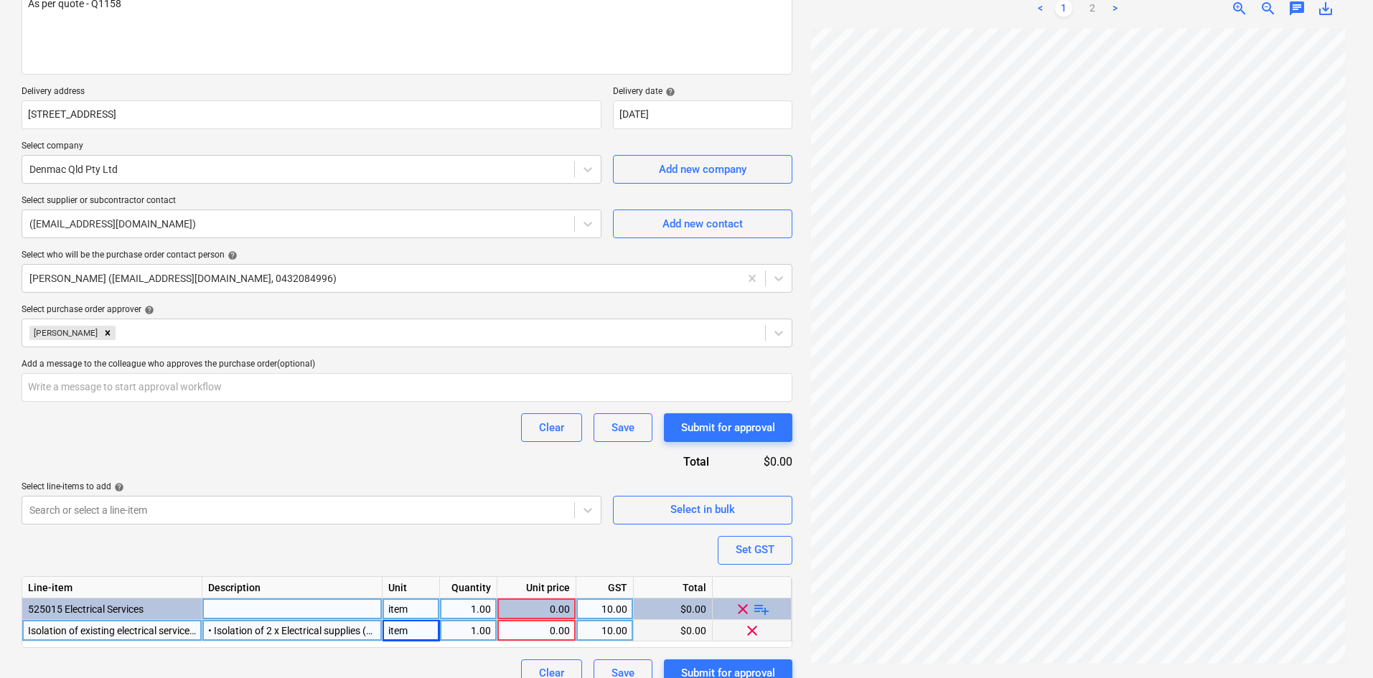
click at [542, 629] on div "0.00" at bounding box center [536, 631] width 67 height 22
type textarea "x"
click at [519, 630] on div "0.00" at bounding box center [536, 631] width 67 height 22
type input "3"
type textarea "x"
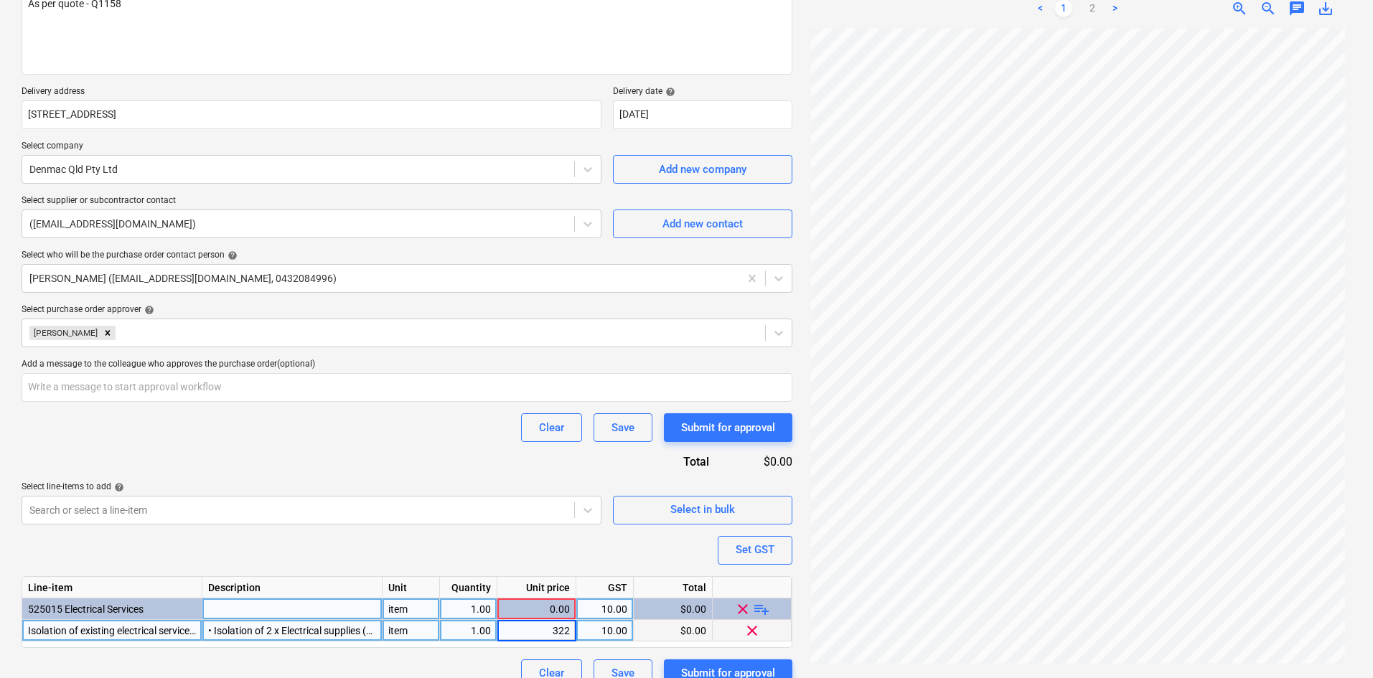
type input "3220"
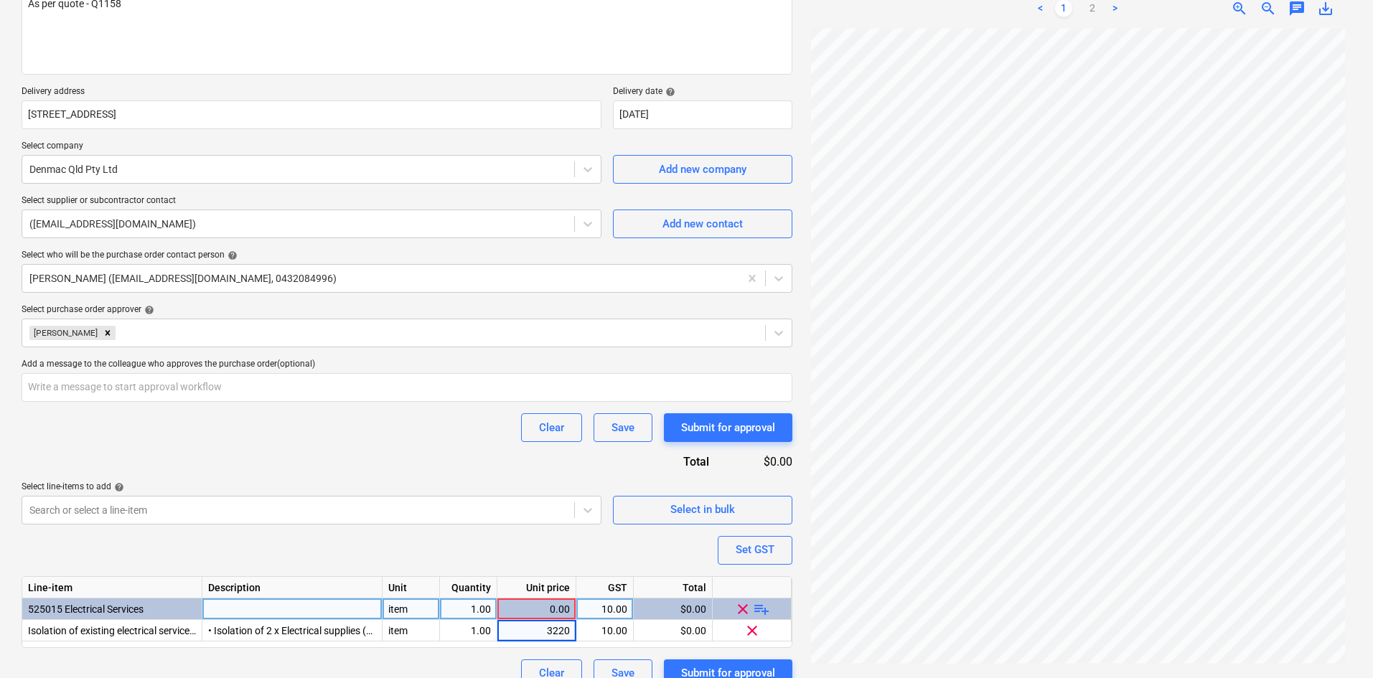
click at [413, 444] on div "Purchase order name help Purchase order Purchase order reference number help 00…" at bounding box center [407, 304] width 771 height 767
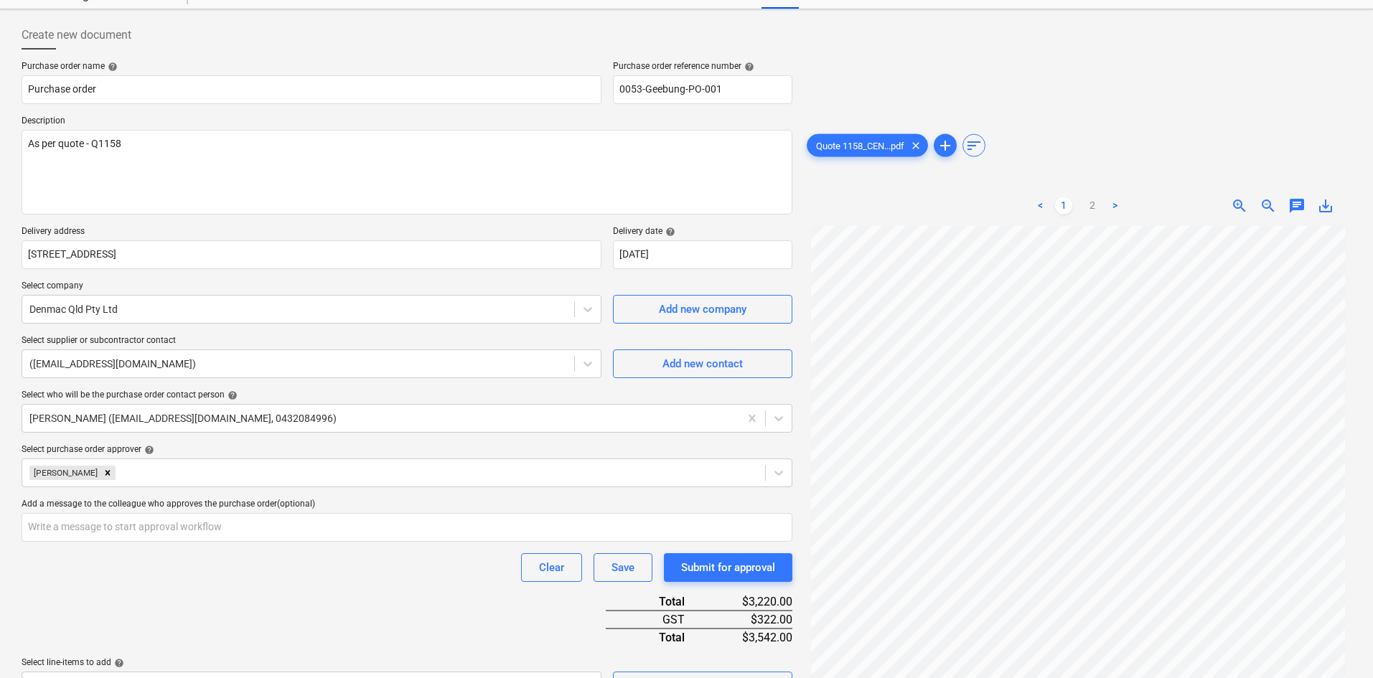
scroll to position [0, 0]
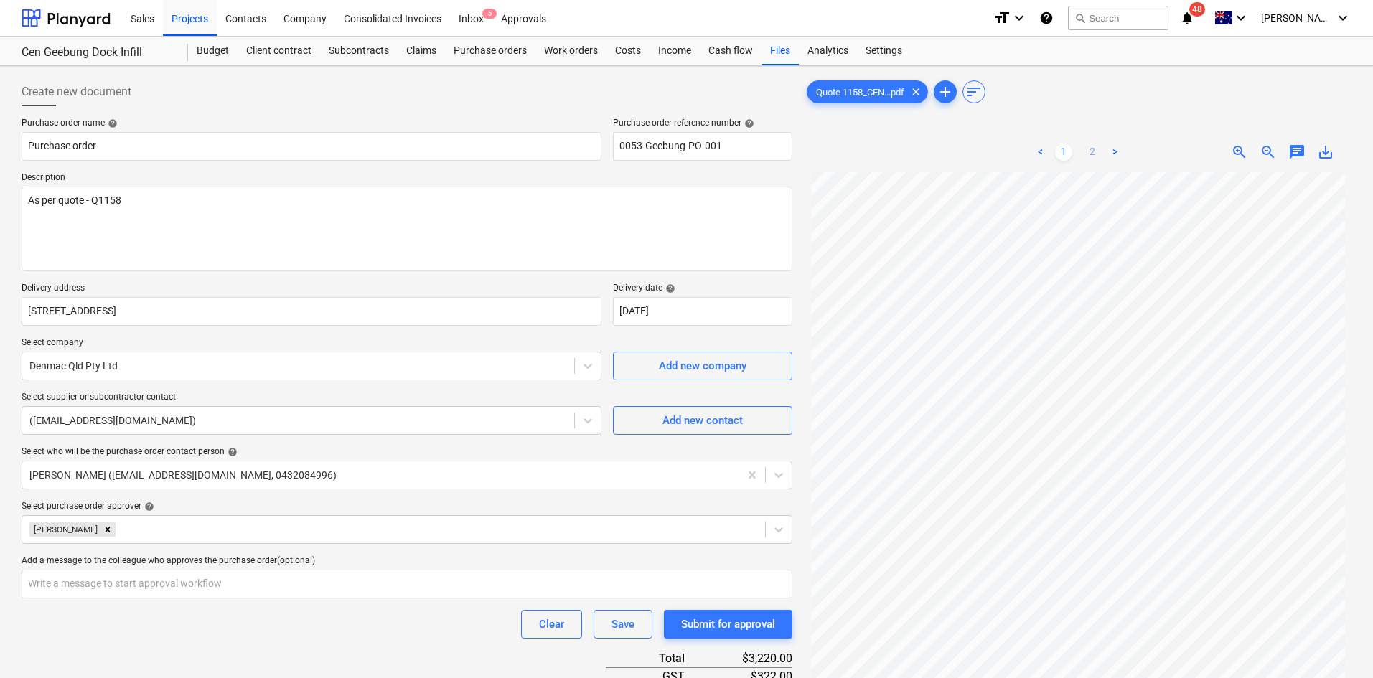
click at [1089, 152] on link "2" at bounding box center [1092, 152] width 17 height 17
click at [1068, 154] on link "1" at bounding box center [1063, 152] width 17 height 17
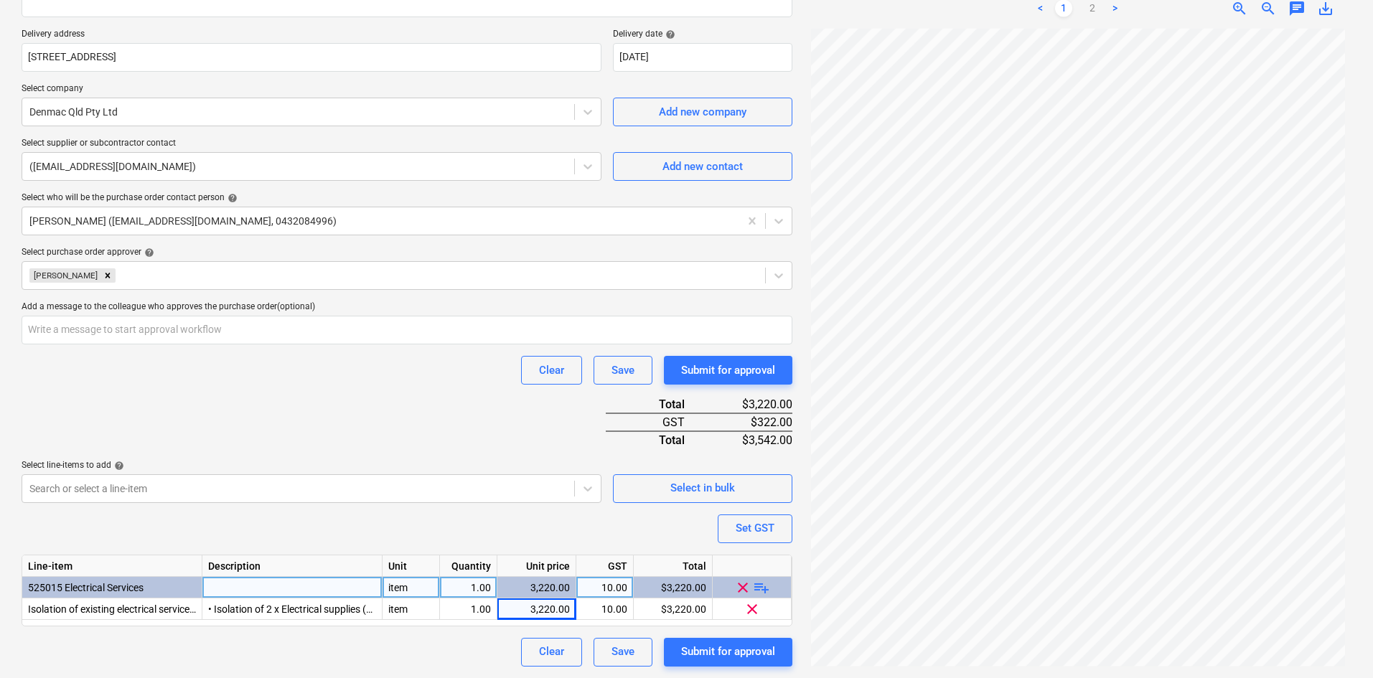
click at [251, 375] on div "Clear Save Submit for approval" at bounding box center [407, 370] width 771 height 29
click at [758, 654] on div "Submit for approval" at bounding box center [728, 651] width 94 height 19
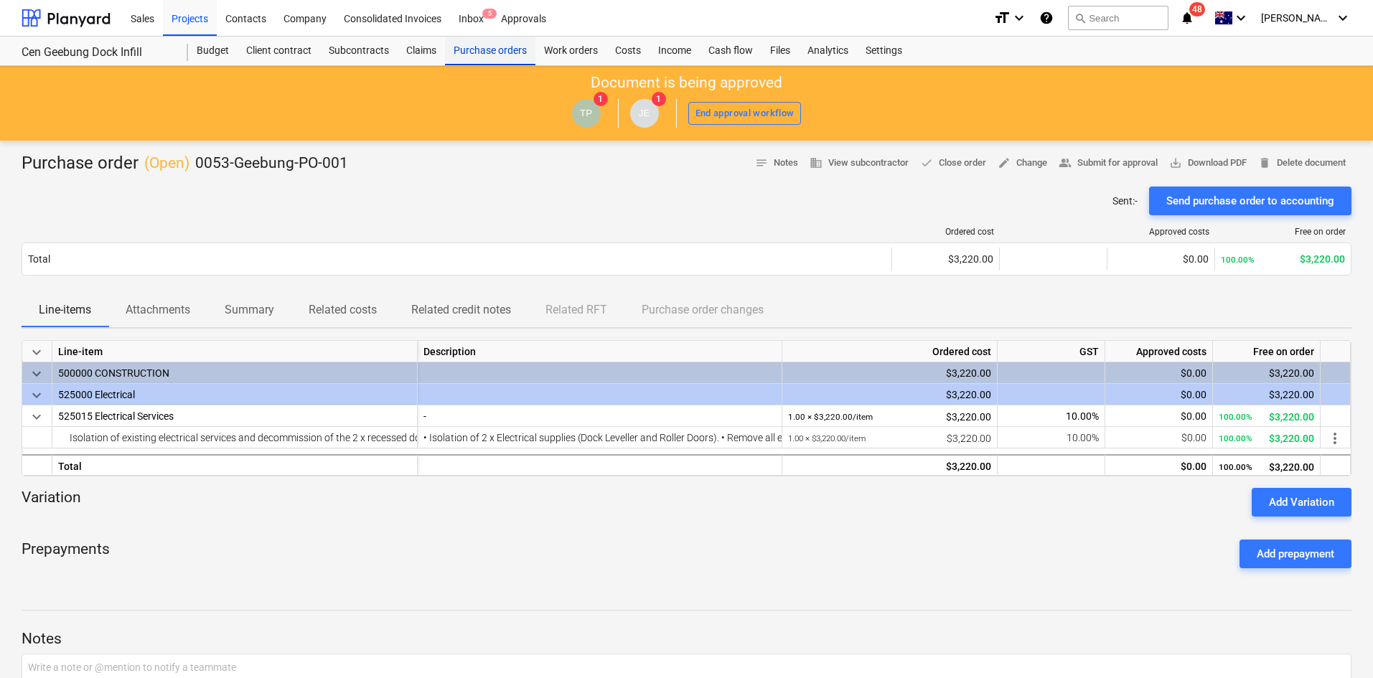
click at [493, 47] on div "Purchase orders" at bounding box center [490, 51] width 90 height 29
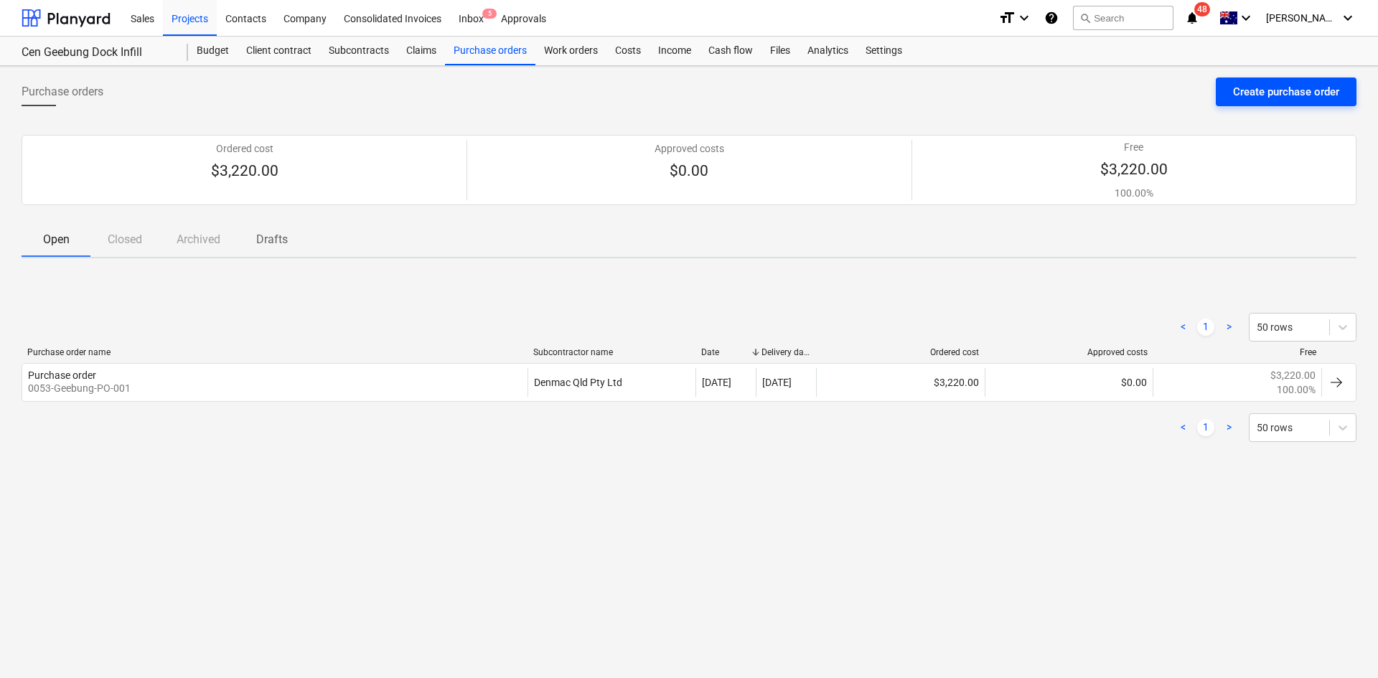
click at [1230, 88] on button "Create purchase order" at bounding box center [1286, 91] width 141 height 29
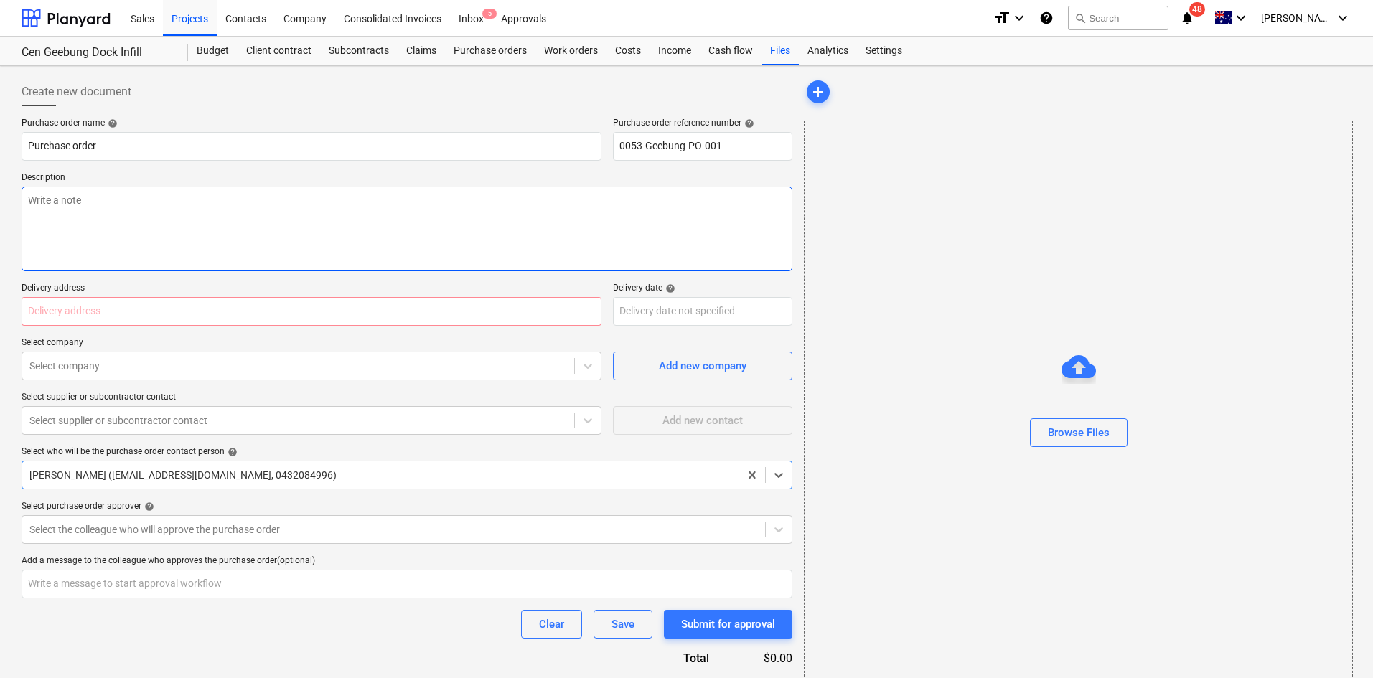
click at [148, 192] on textarea at bounding box center [407, 229] width 771 height 85
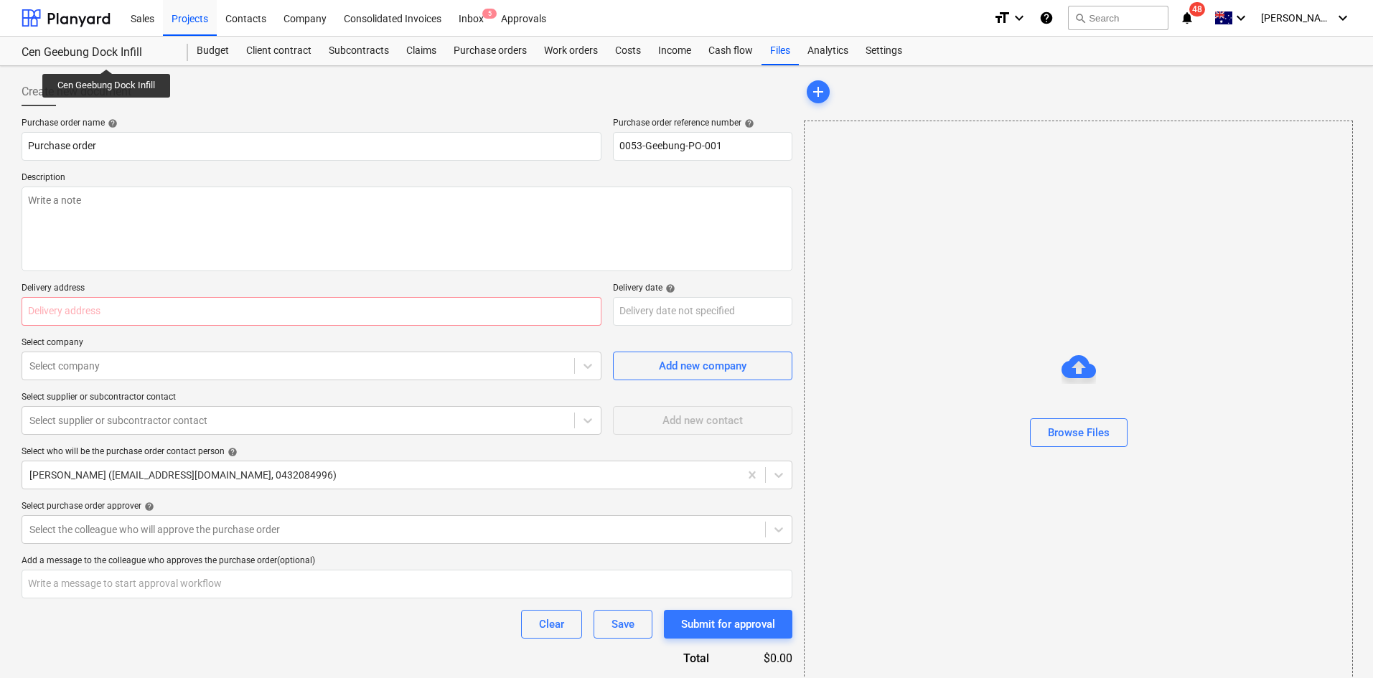
type textarea "x"
click at [103, 56] on div "Cen Geebung Dock Infill" at bounding box center [96, 52] width 149 height 15
click at [877, 54] on div "Settings" at bounding box center [884, 51] width 54 height 29
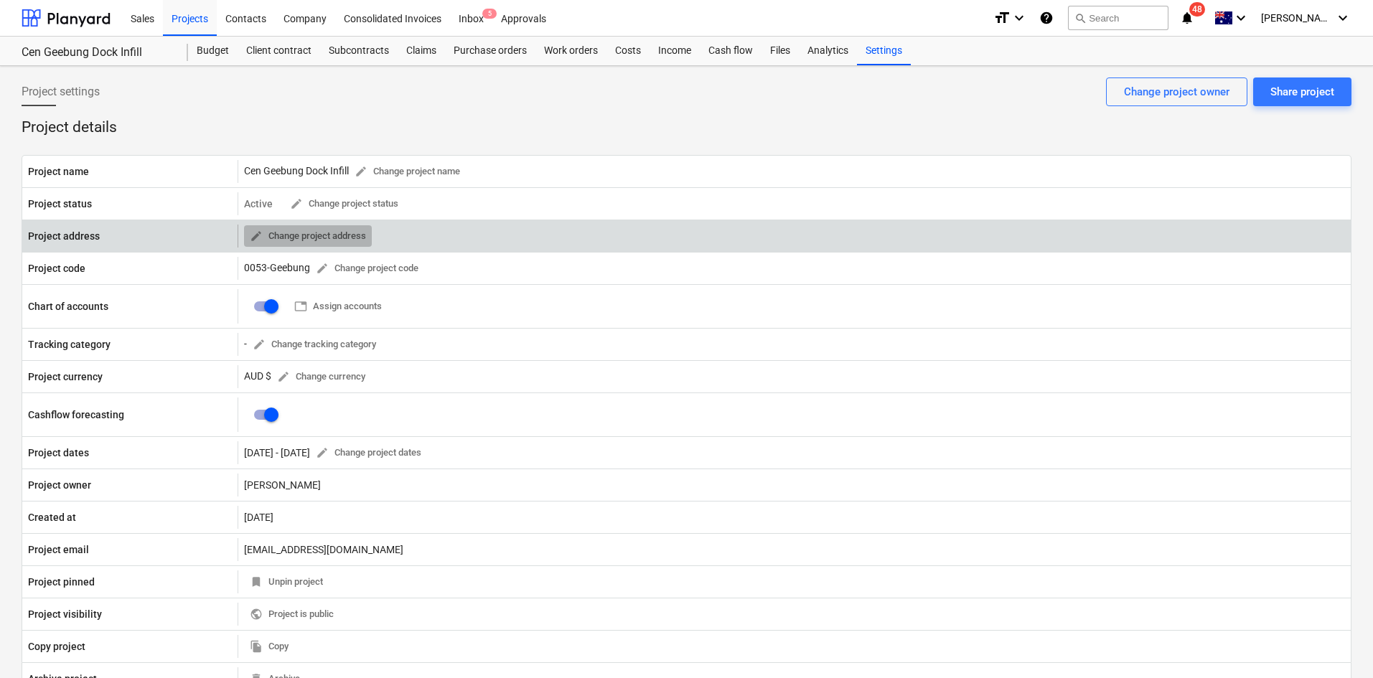
click at [254, 235] on span "edit" at bounding box center [256, 236] width 13 height 13
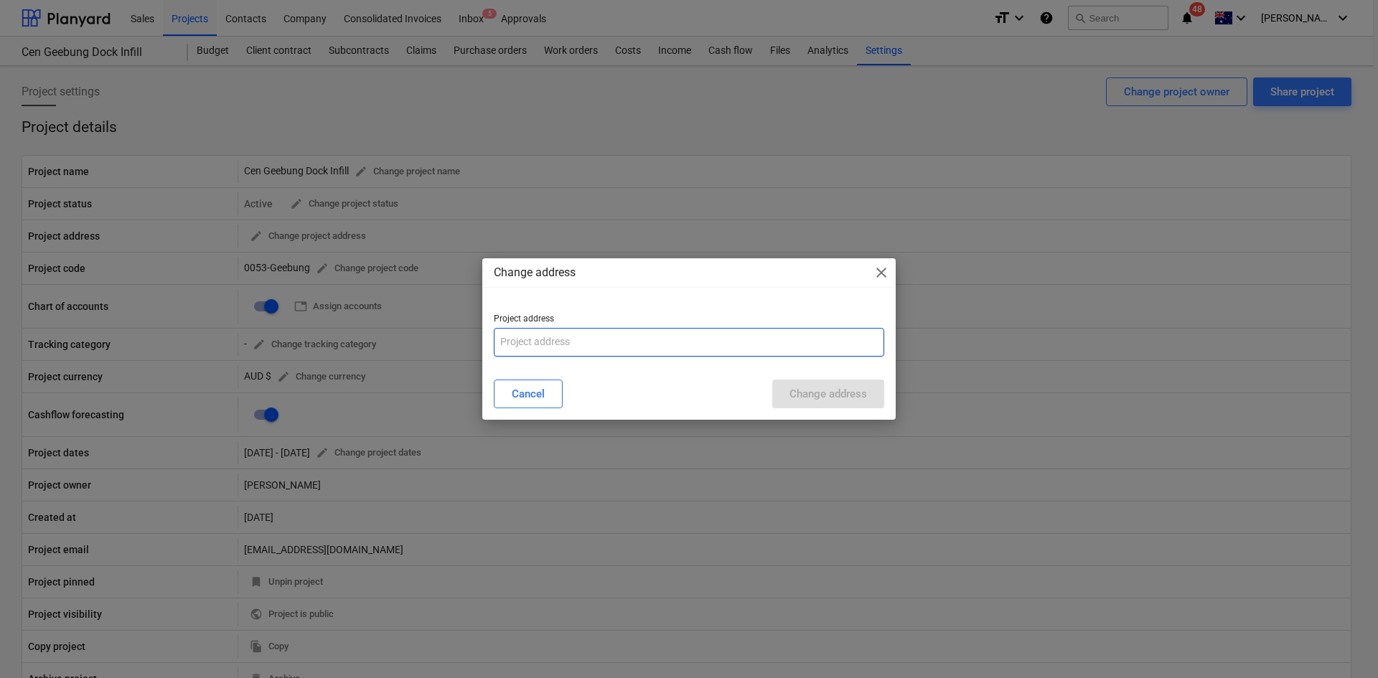
click at [551, 337] on input "text" at bounding box center [689, 342] width 390 height 29
click at [548, 339] on input "text" at bounding box center [689, 342] width 390 height 29
paste input "64 Brickyard Road , Geebung , QLD, AU, 4034"
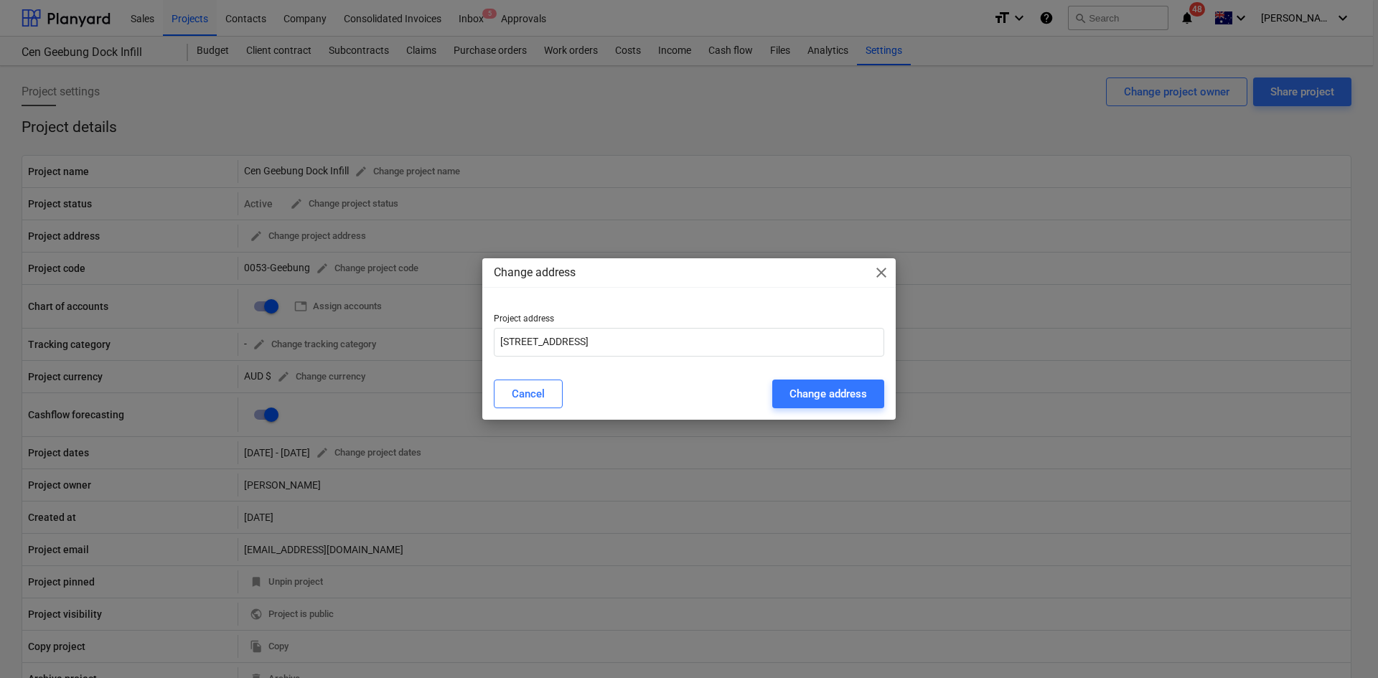
click at [631, 374] on div "Cancel Change address" at bounding box center [689, 394] width 408 height 40
click at [629, 342] on input "64 Brickyard Road , Geebung , QLD, AU, 4034" at bounding box center [689, 342] width 390 height 29
click at [583, 339] on input "64 Brickyard Road , Geebung, QLD, AU, 4034" at bounding box center [689, 342] width 390 height 29
click at [706, 342] on input "64 Brickyard Road, Geebung, QLD, AU, 4034" at bounding box center [689, 342] width 390 height 29
type input "64 Brickyard Road, Geebung, QLD, AU, 4034"
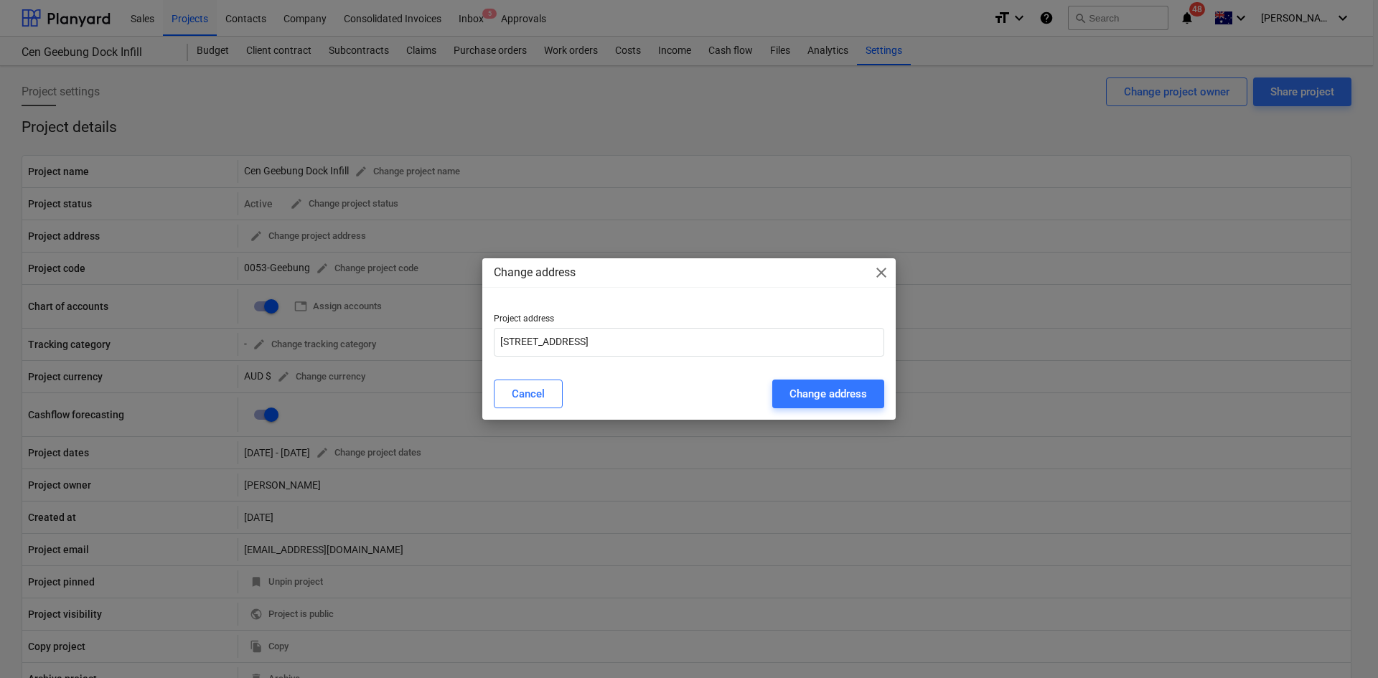
click at [667, 376] on div "Cancel Change address" at bounding box center [689, 394] width 408 height 40
click at [838, 396] on div "Change address" at bounding box center [827, 394] width 77 height 19
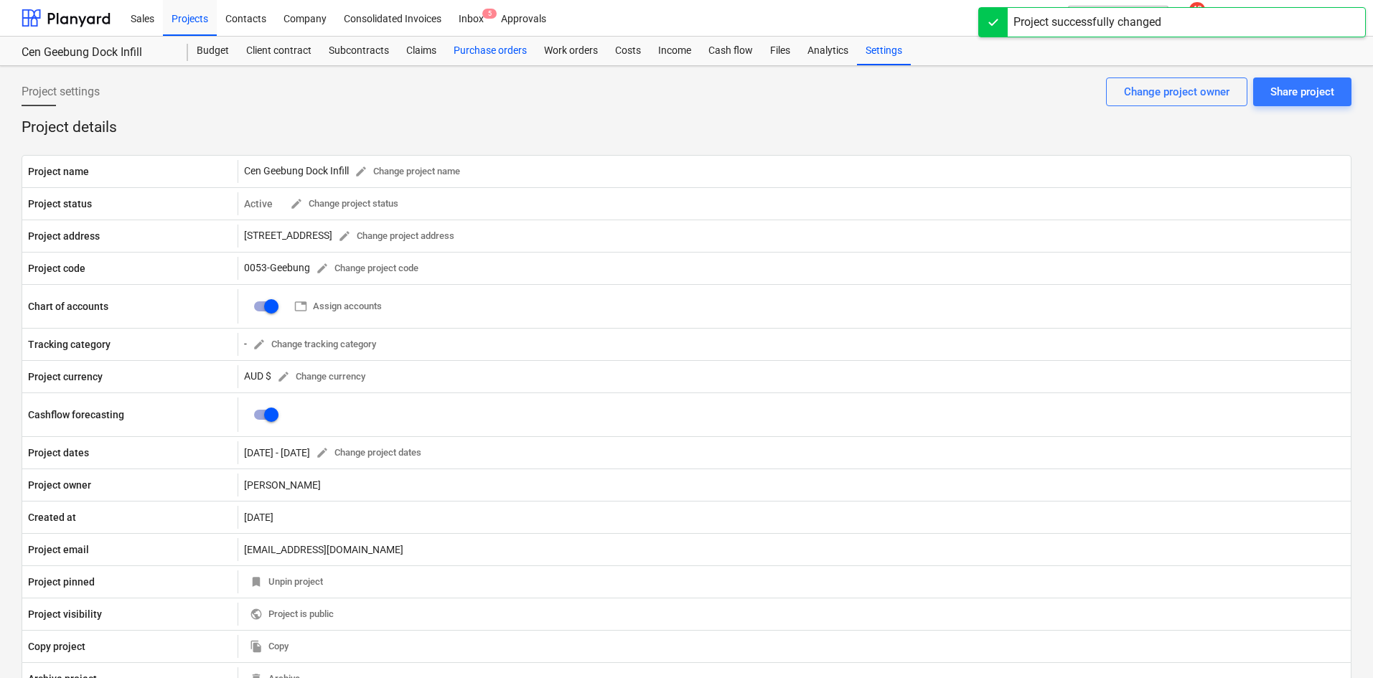
click at [504, 57] on div "Purchase orders" at bounding box center [490, 51] width 90 height 29
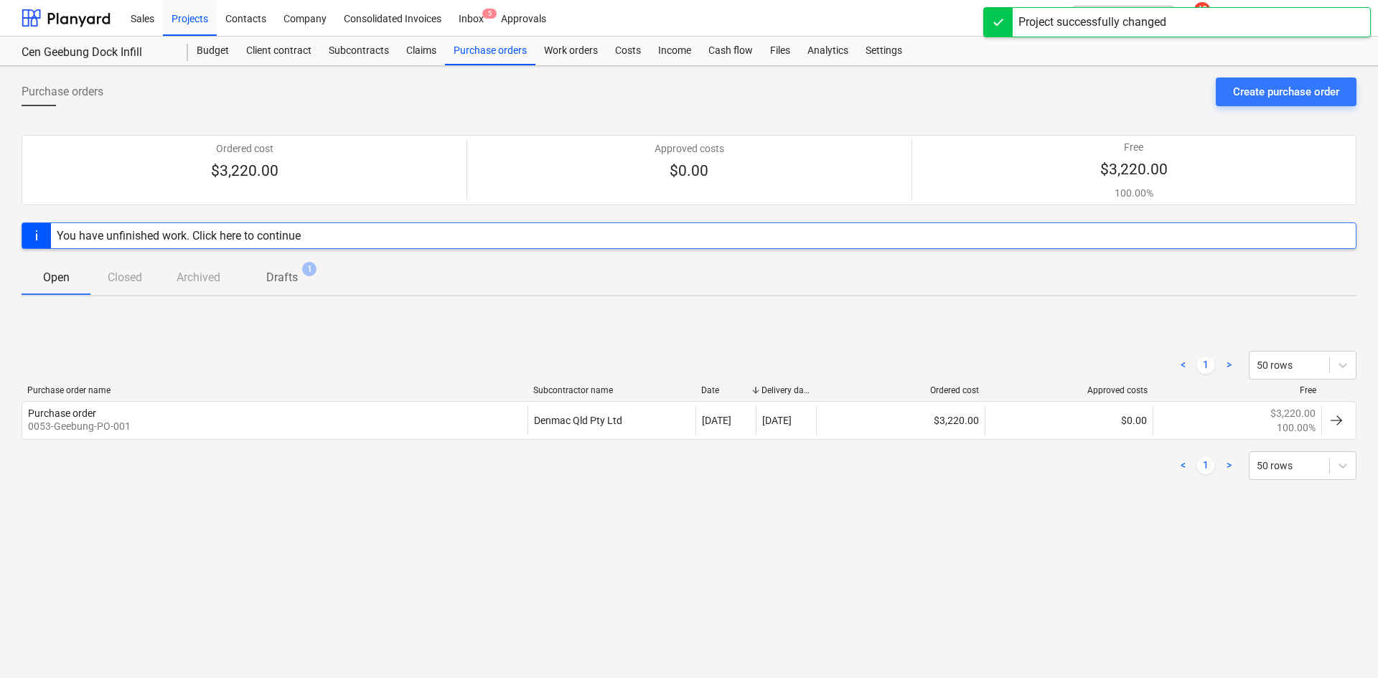
click at [750, 353] on div "< 1 > 50 rows" at bounding box center [689, 365] width 1335 height 29
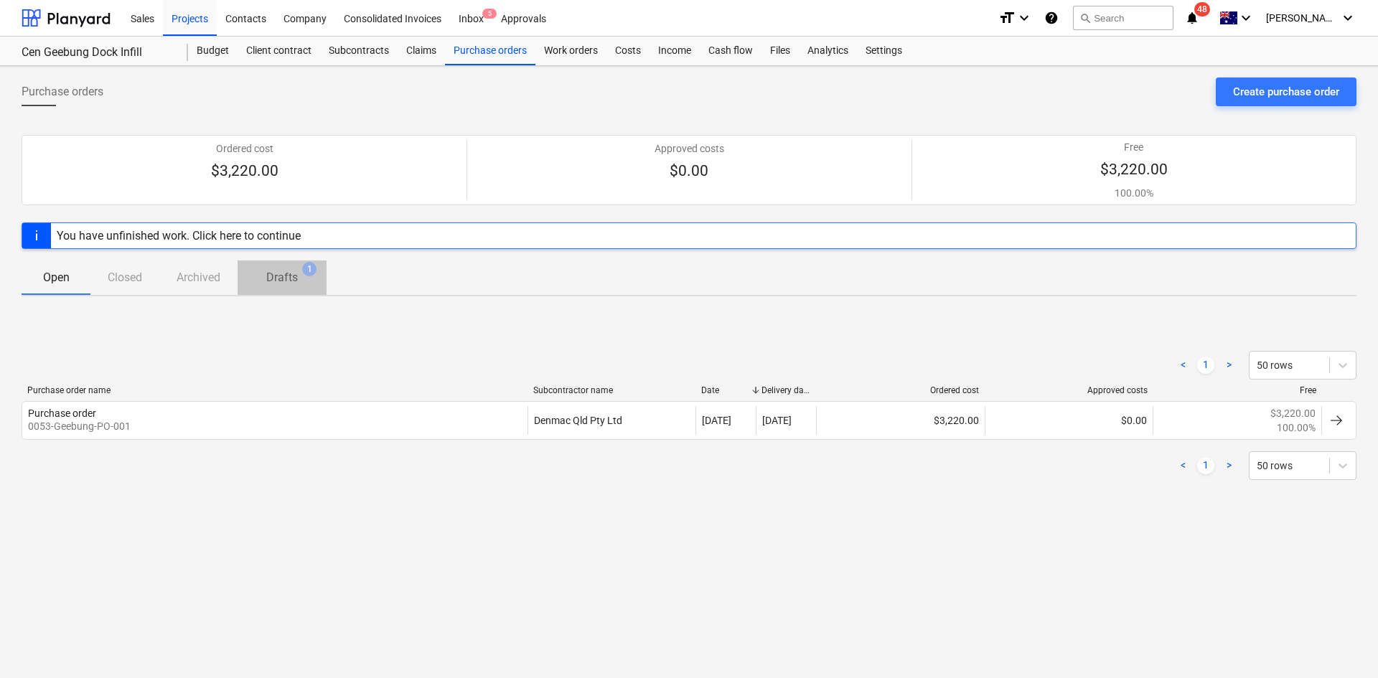
click at [300, 281] on span "Drafts 1" at bounding box center [282, 277] width 55 height 17
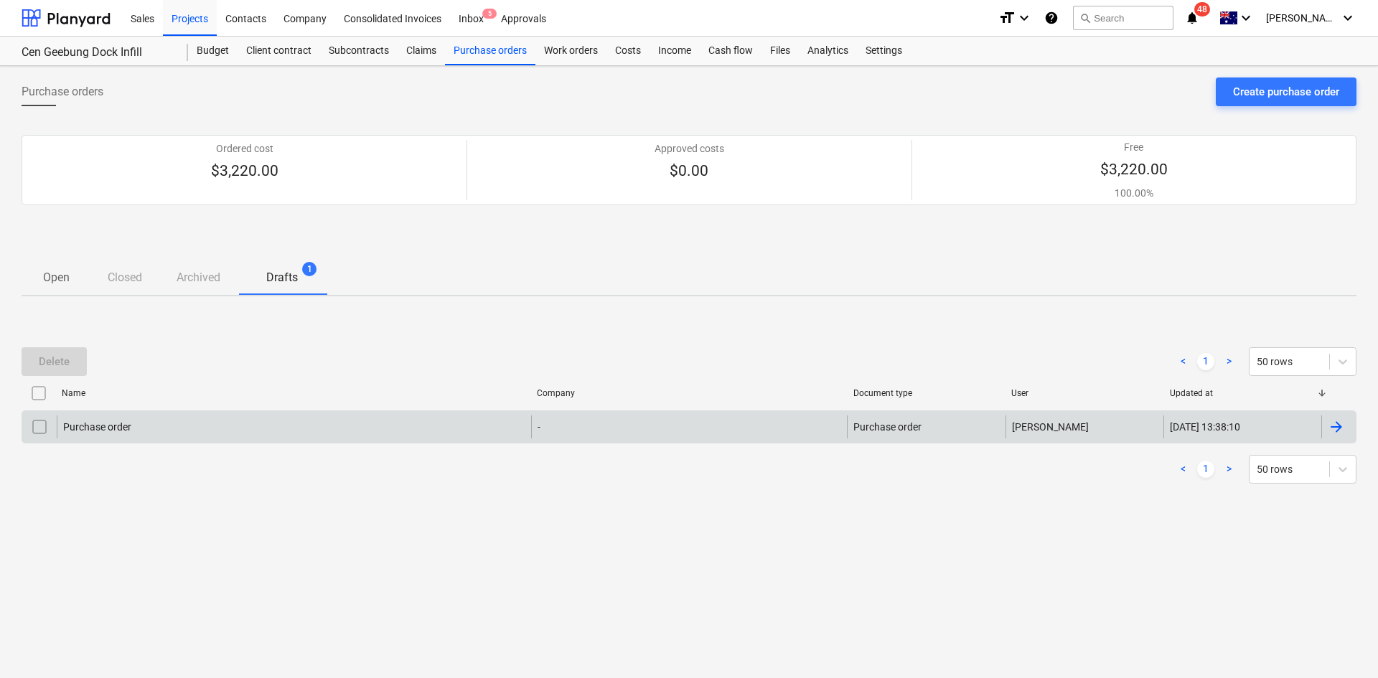
click at [213, 426] on div "Purchase order" at bounding box center [294, 426] width 474 height 23
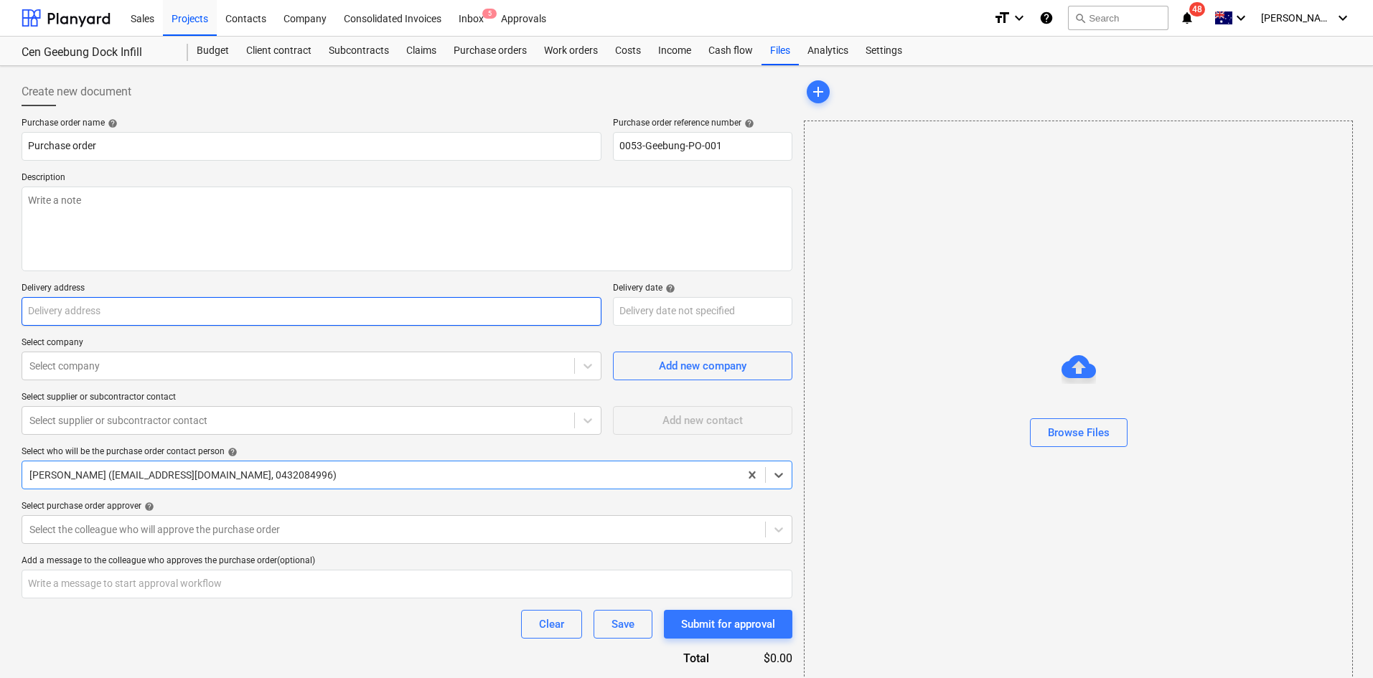
click at [199, 318] on input "text" at bounding box center [312, 311] width 580 height 29
paste input "64 Brickyard Road , Geebung , QLD, AU, 4034"
type textarea "x"
type input "64 Brickyard Road , Geebung , QLD, AU, 4034"
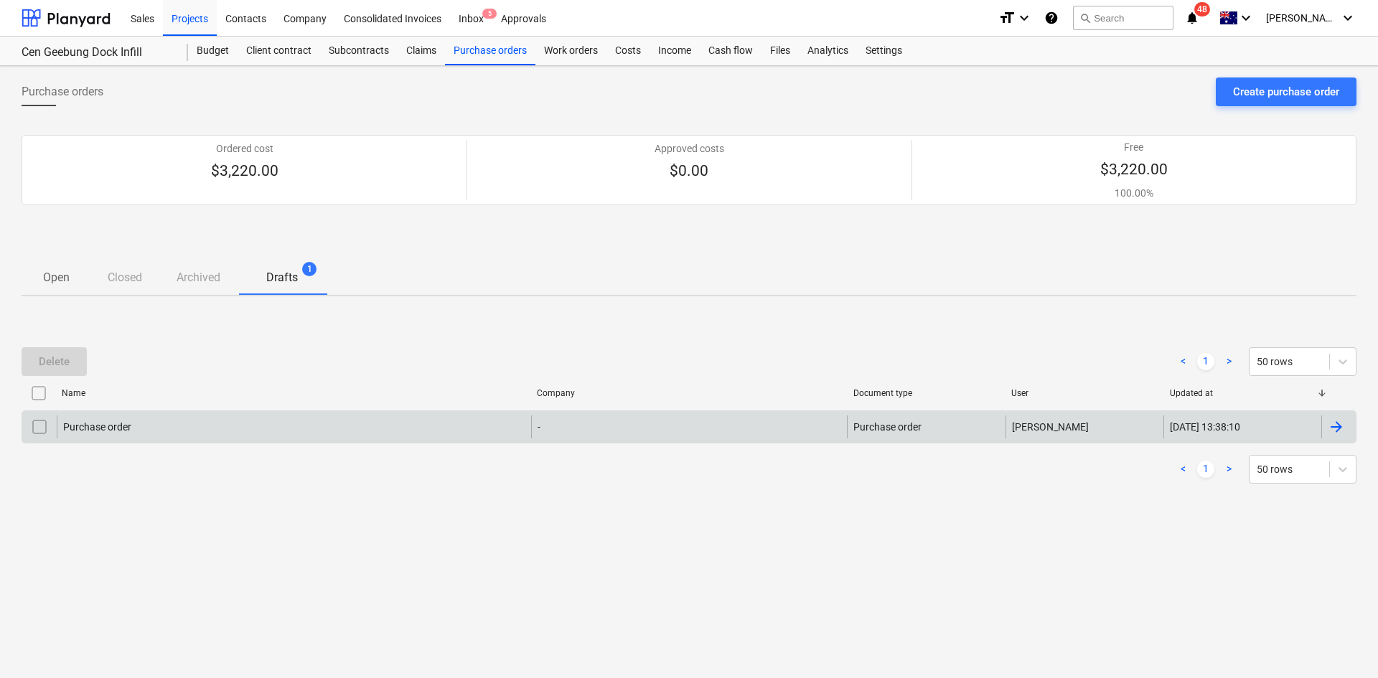
click at [40, 425] on input "checkbox" at bounding box center [39, 426] width 23 height 23
click at [66, 347] on div "Delete < 1 > 50 rows" at bounding box center [689, 362] width 1335 height 40
click at [60, 359] on div "Delete" at bounding box center [54, 361] width 31 height 19
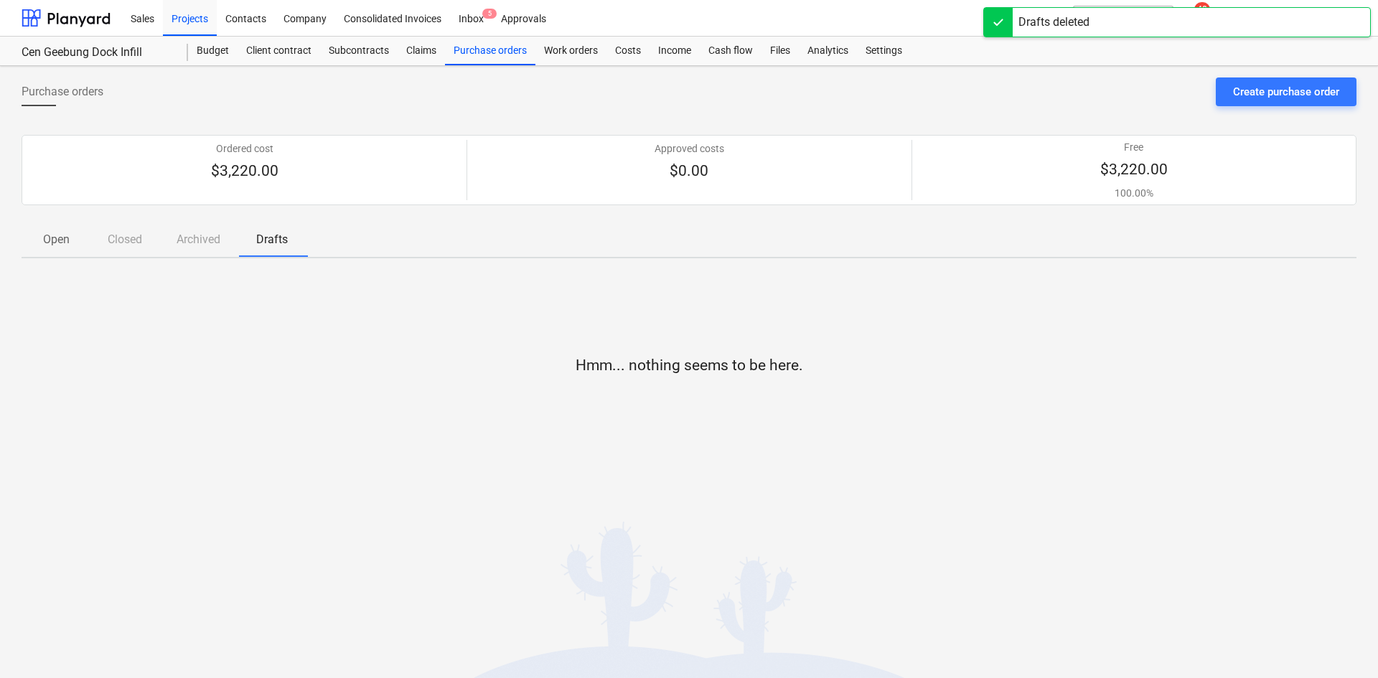
click at [73, 246] on span "Open" at bounding box center [56, 240] width 69 height 26
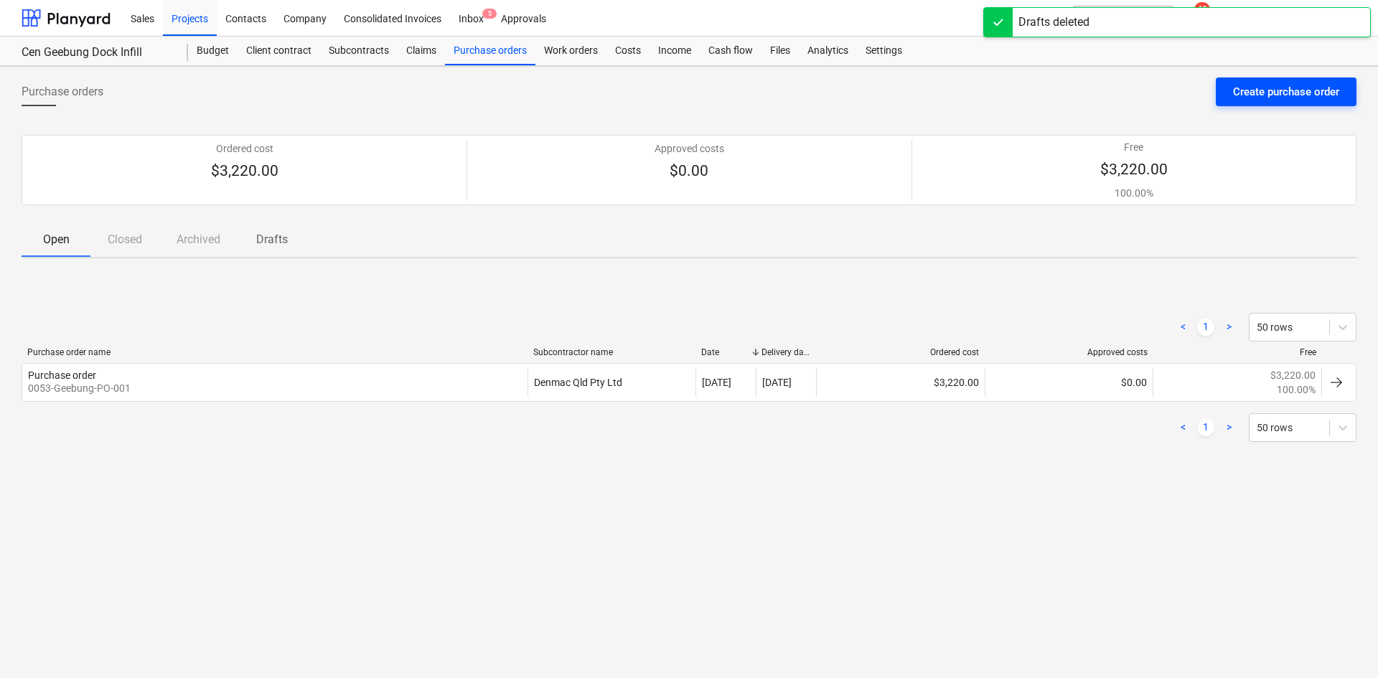
click at [1266, 95] on div "Create purchase order" at bounding box center [1286, 92] width 106 height 19
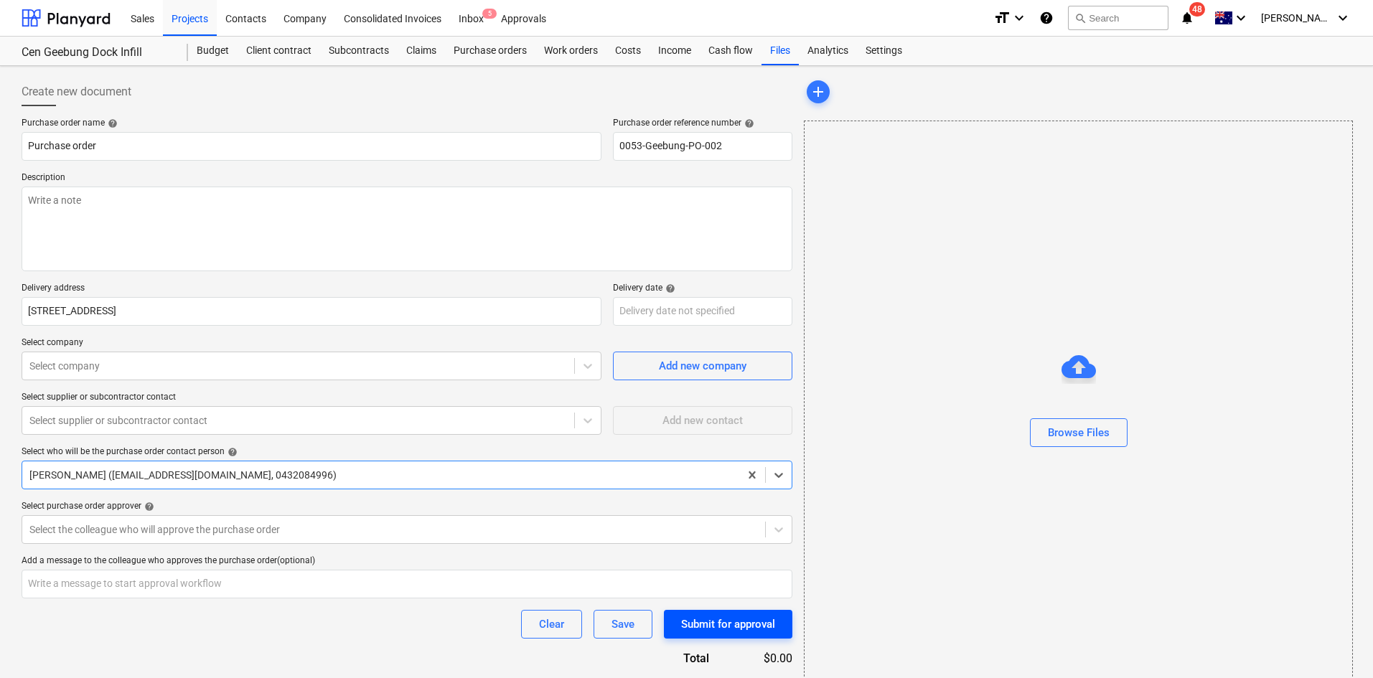
click at [753, 626] on div "Submit for approval" at bounding box center [728, 624] width 94 height 19
type textarea "x"
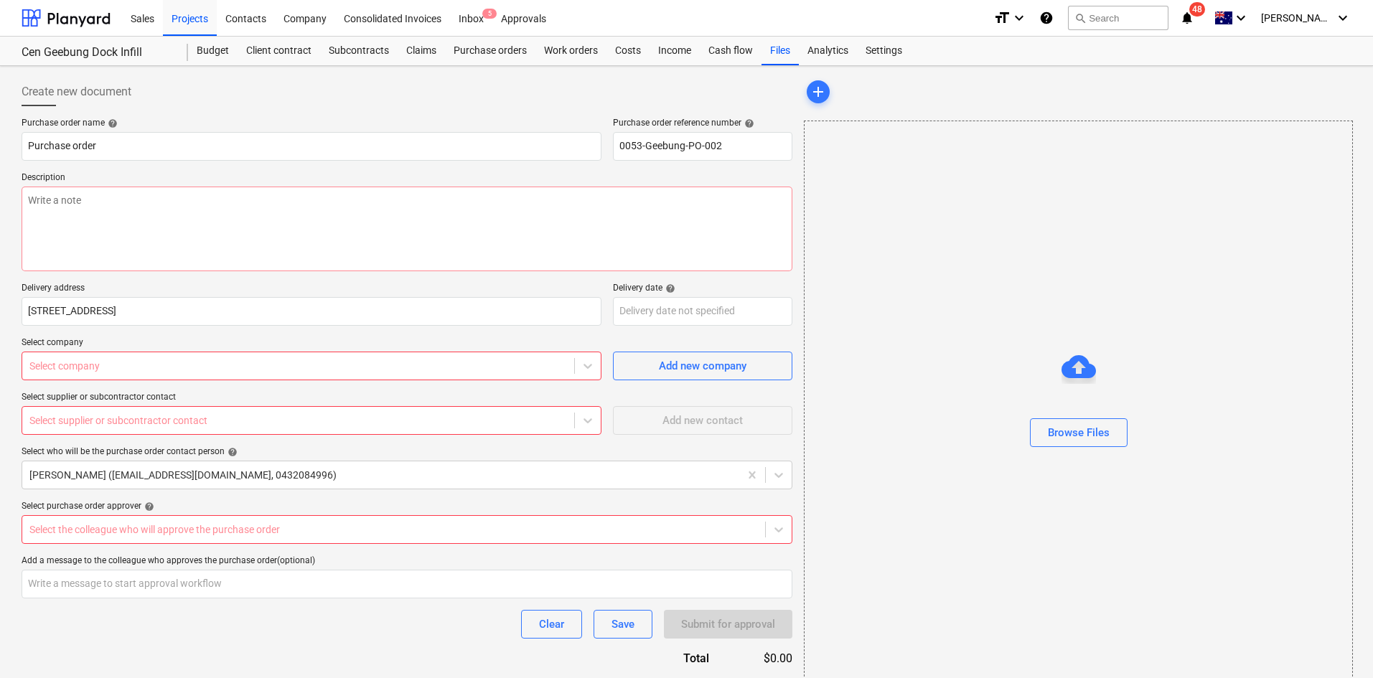
click at [161, 356] on div "Select company" at bounding box center [298, 366] width 552 height 20
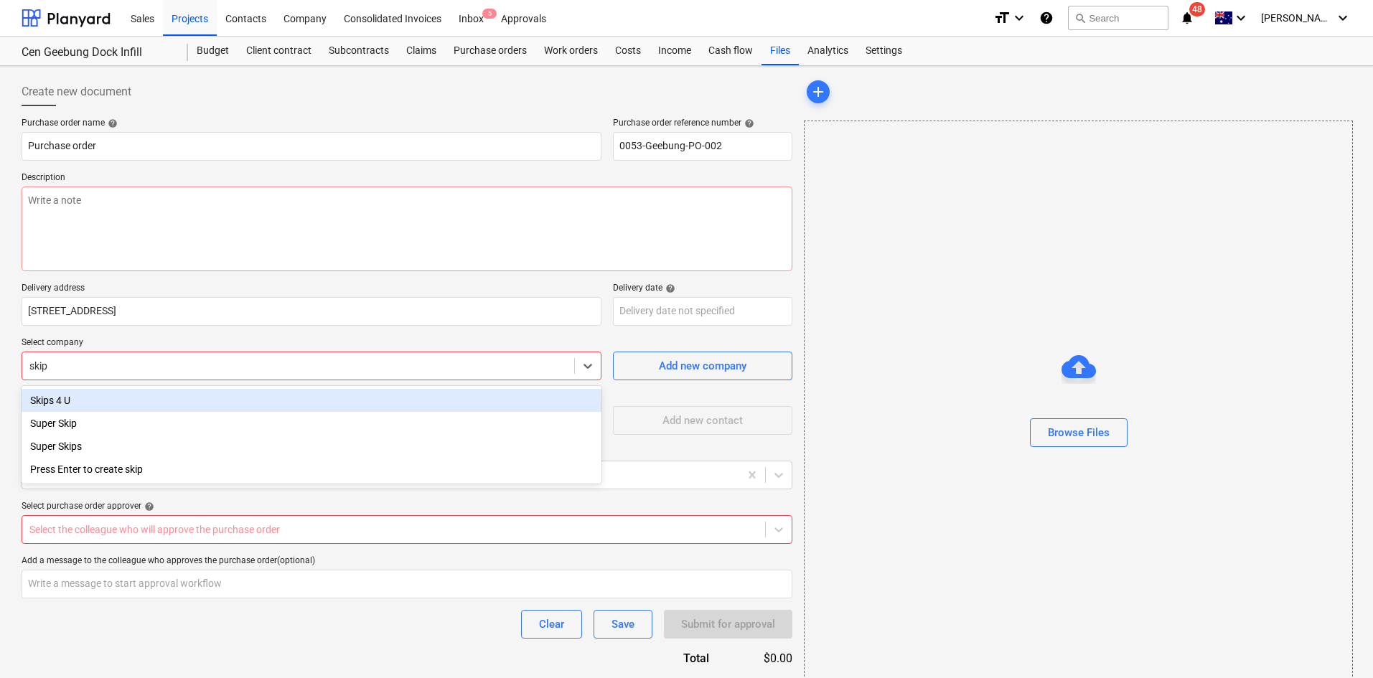
type input "ski"
type textarea "x"
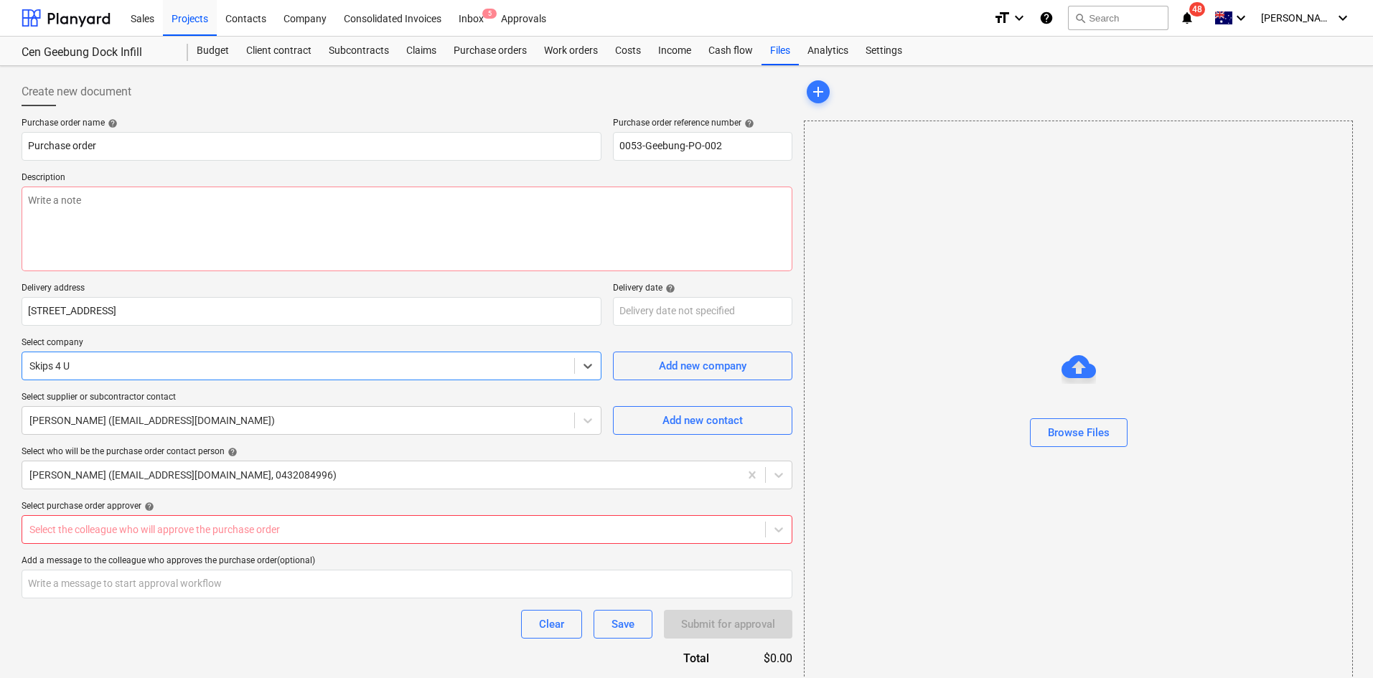
click at [166, 531] on body "Sales Projects Contacts Company Consolidated Invoices Inbox 5 Approvals format_…" at bounding box center [686, 339] width 1373 height 678
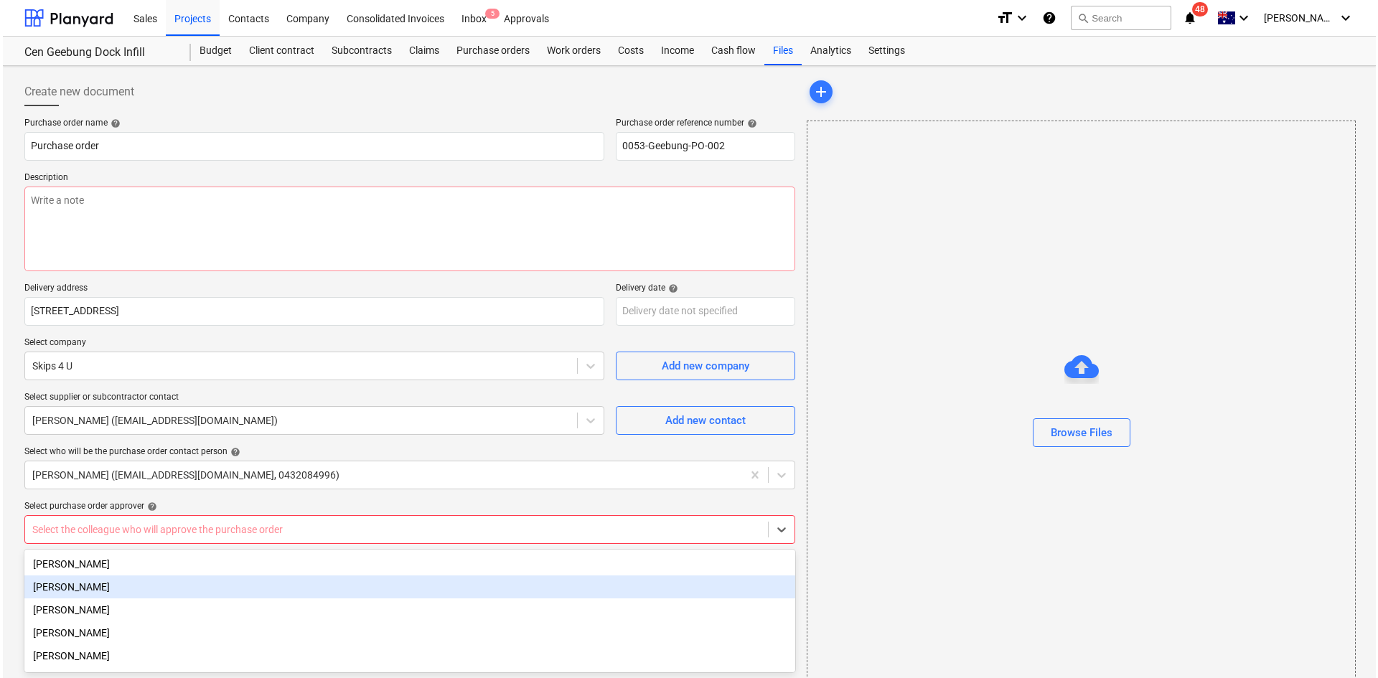
scroll to position [55, 0]
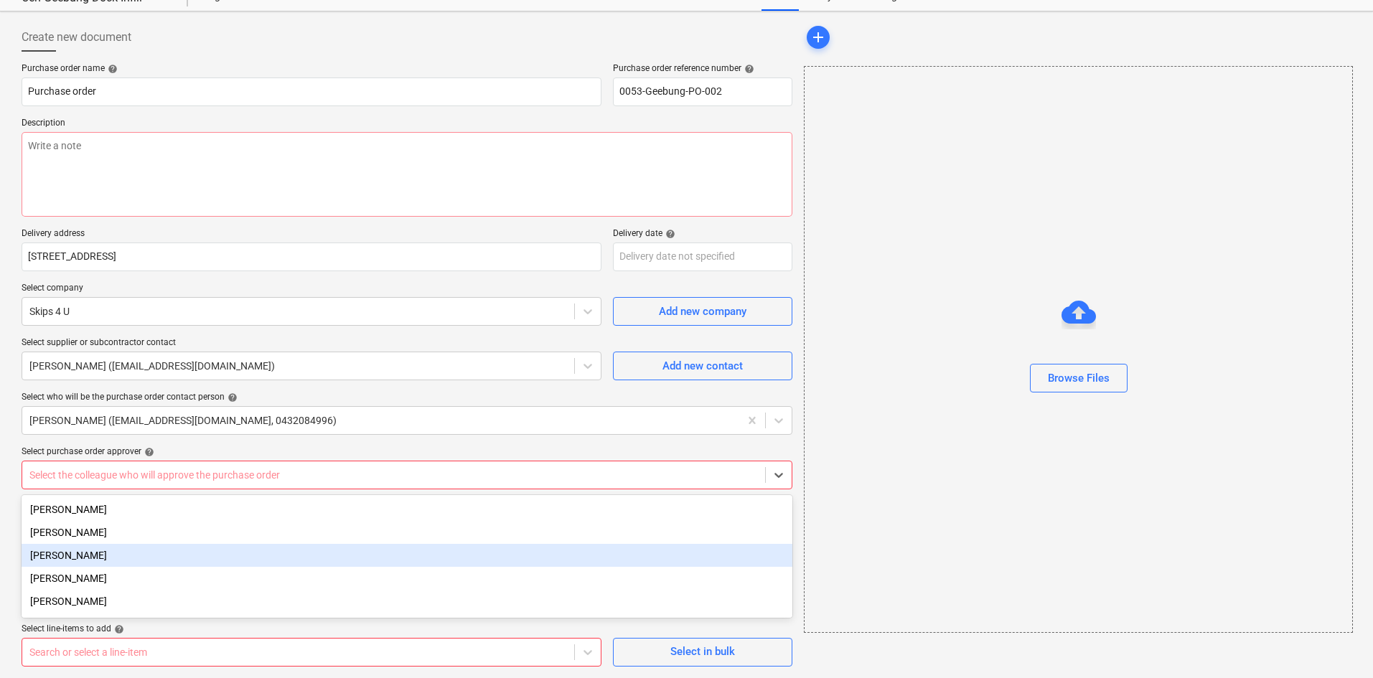
click at [126, 556] on div "[PERSON_NAME]" at bounding box center [407, 555] width 771 height 23
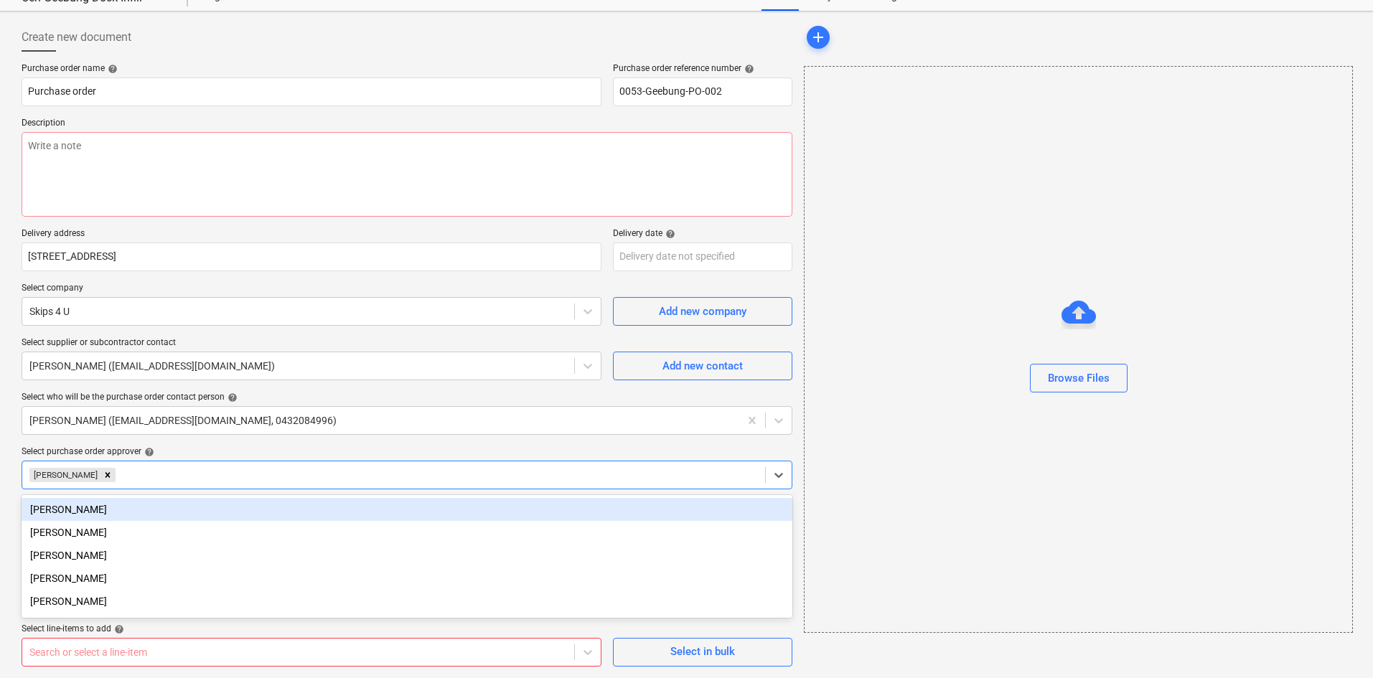
click at [184, 449] on div "Select purchase order approver help" at bounding box center [407, 451] width 771 height 11
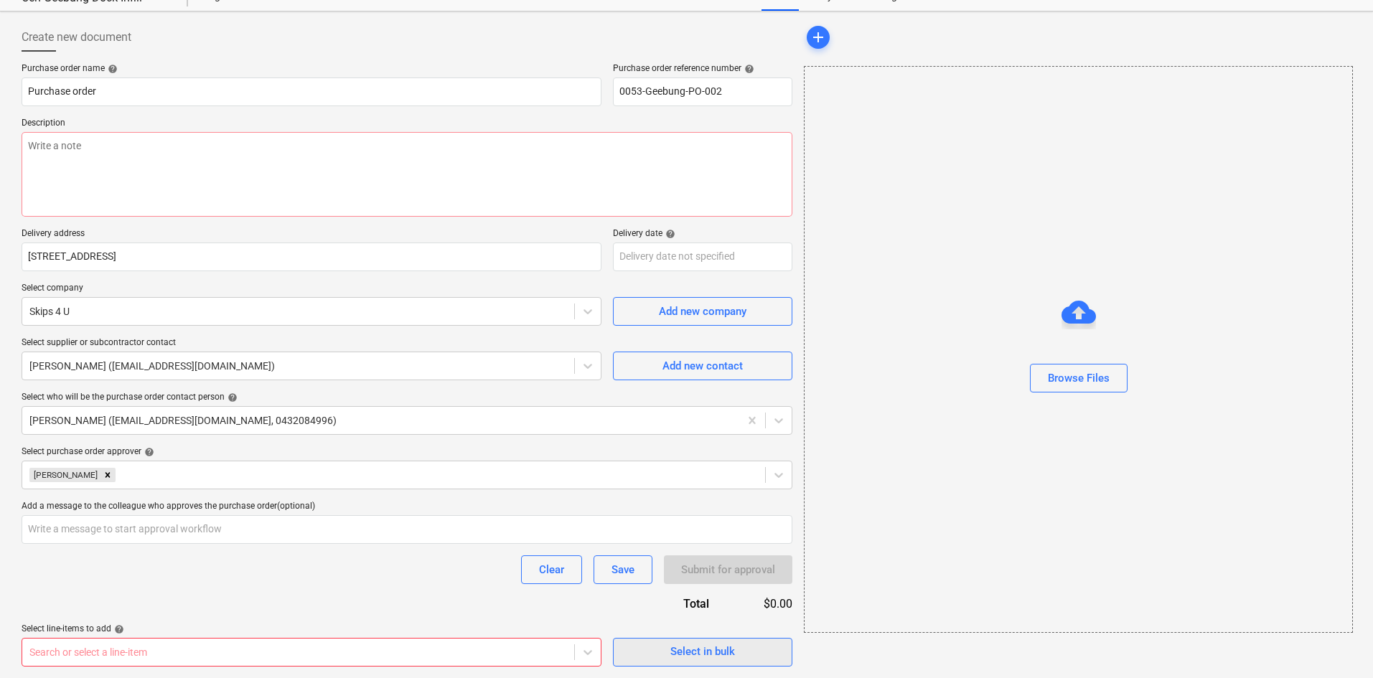
click at [667, 657] on span "Select in bulk" at bounding box center [703, 651] width 144 height 19
type textarea "x"
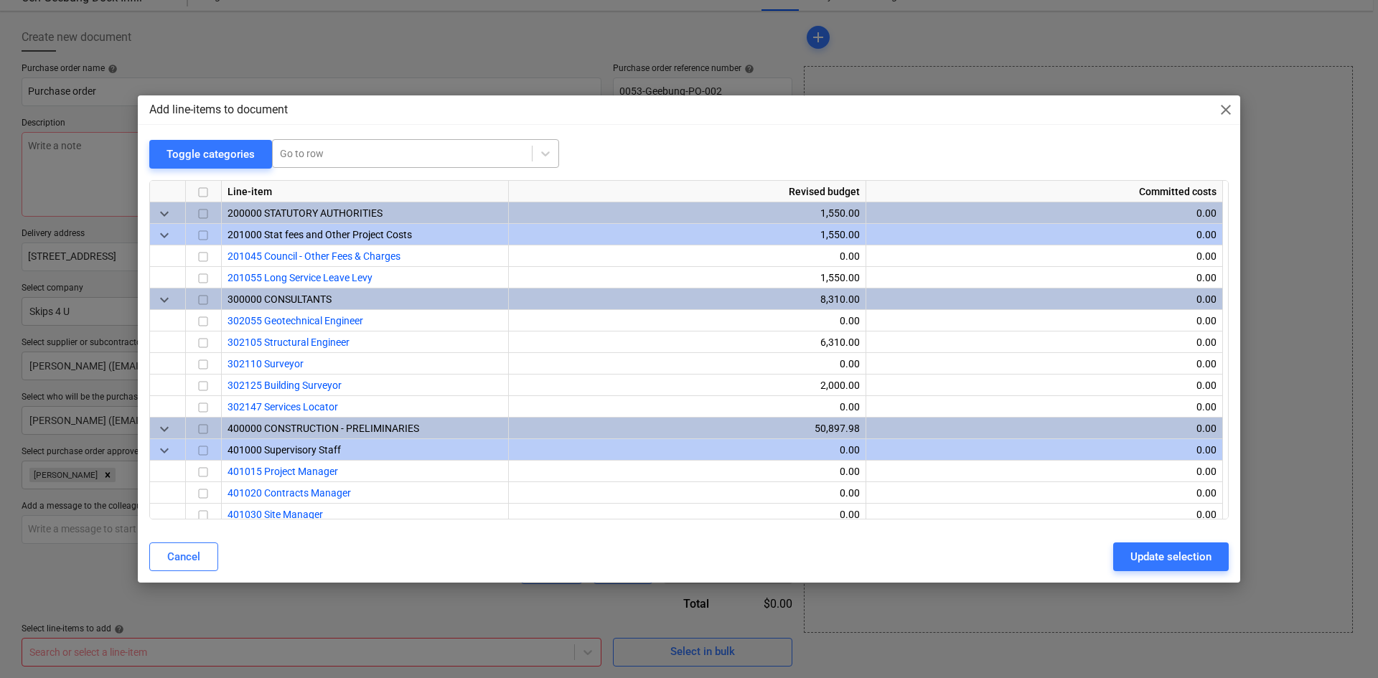
click at [332, 139] on div "Go to row" at bounding box center [415, 153] width 287 height 29
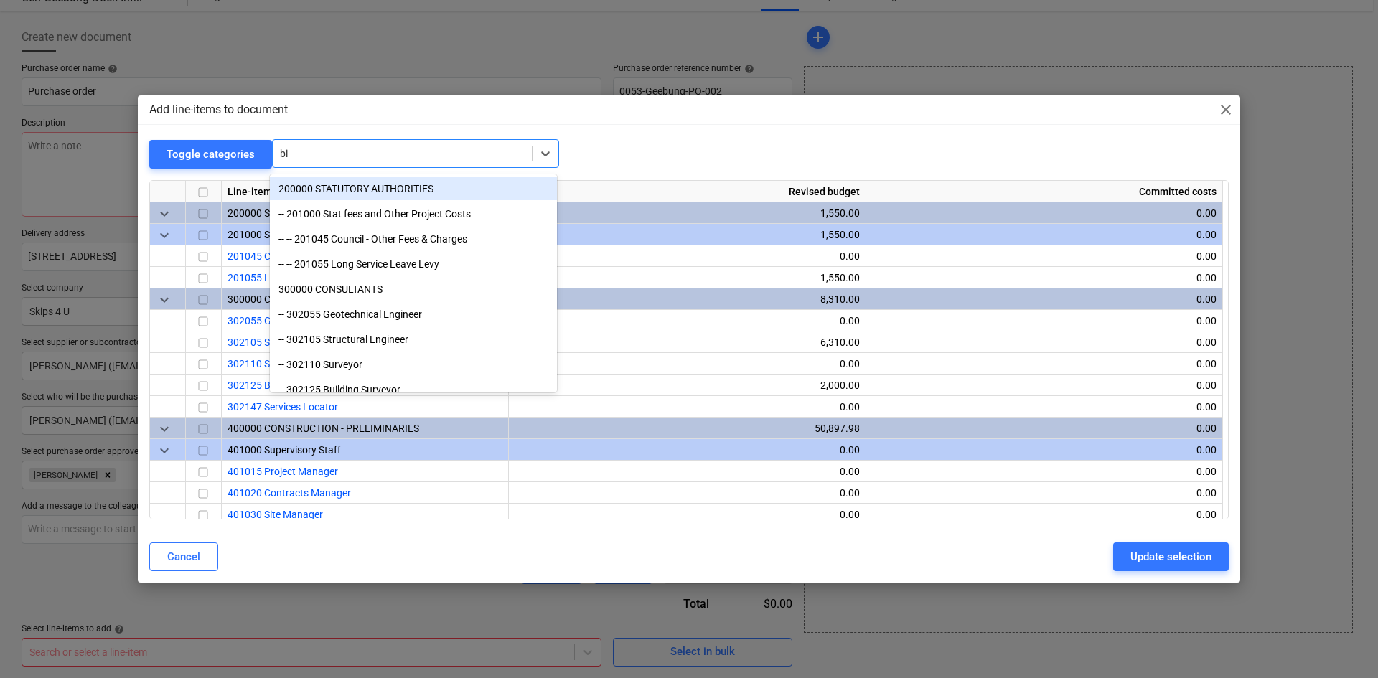
type input "bin"
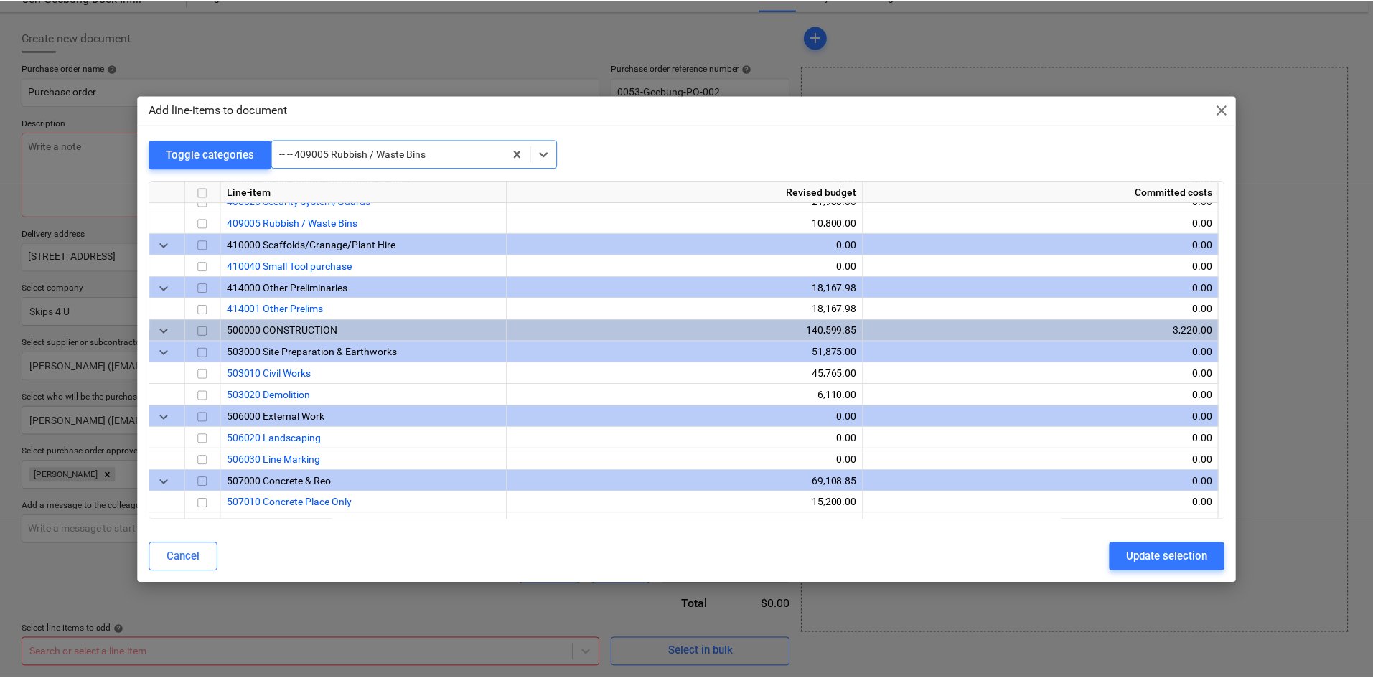
scroll to position [775, 0]
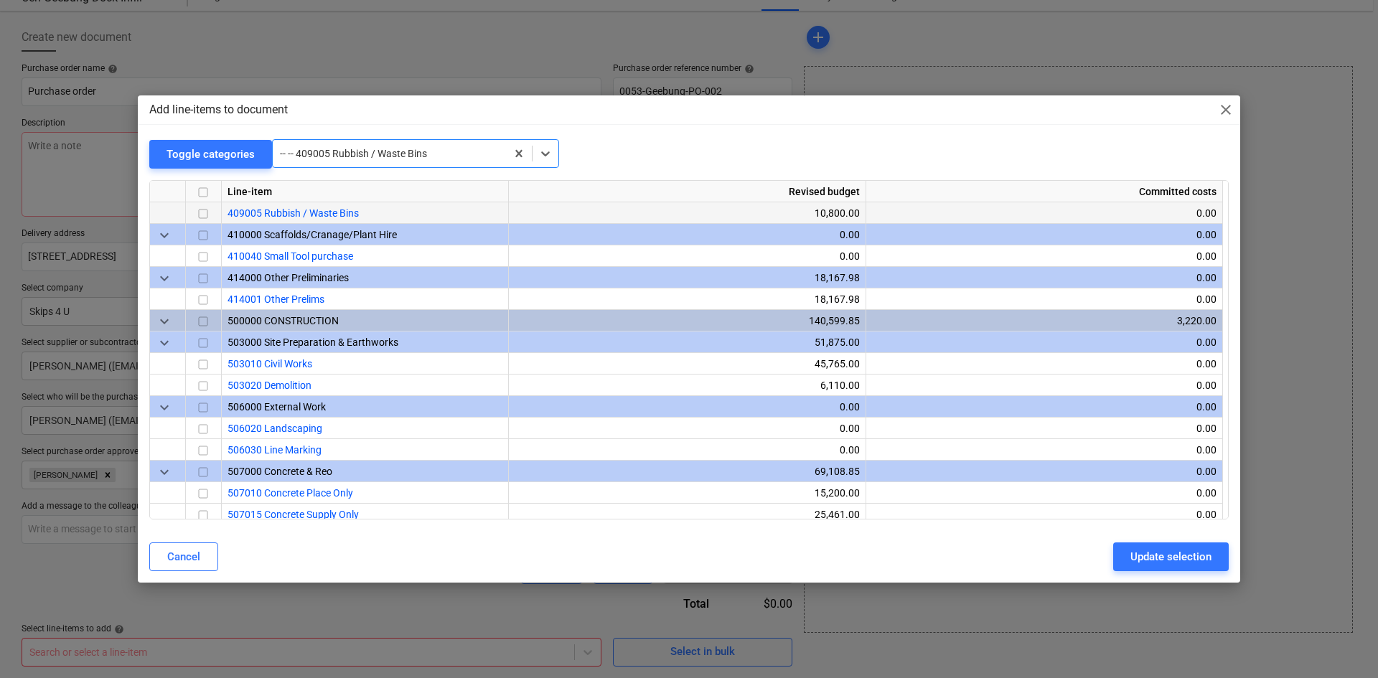
click at [209, 213] on input "checkbox" at bounding box center [202, 213] width 17 height 17
click at [1157, 558] on div "Update selection" at bounding box center [1170, 556] width 81 height 19
type textarea "x"
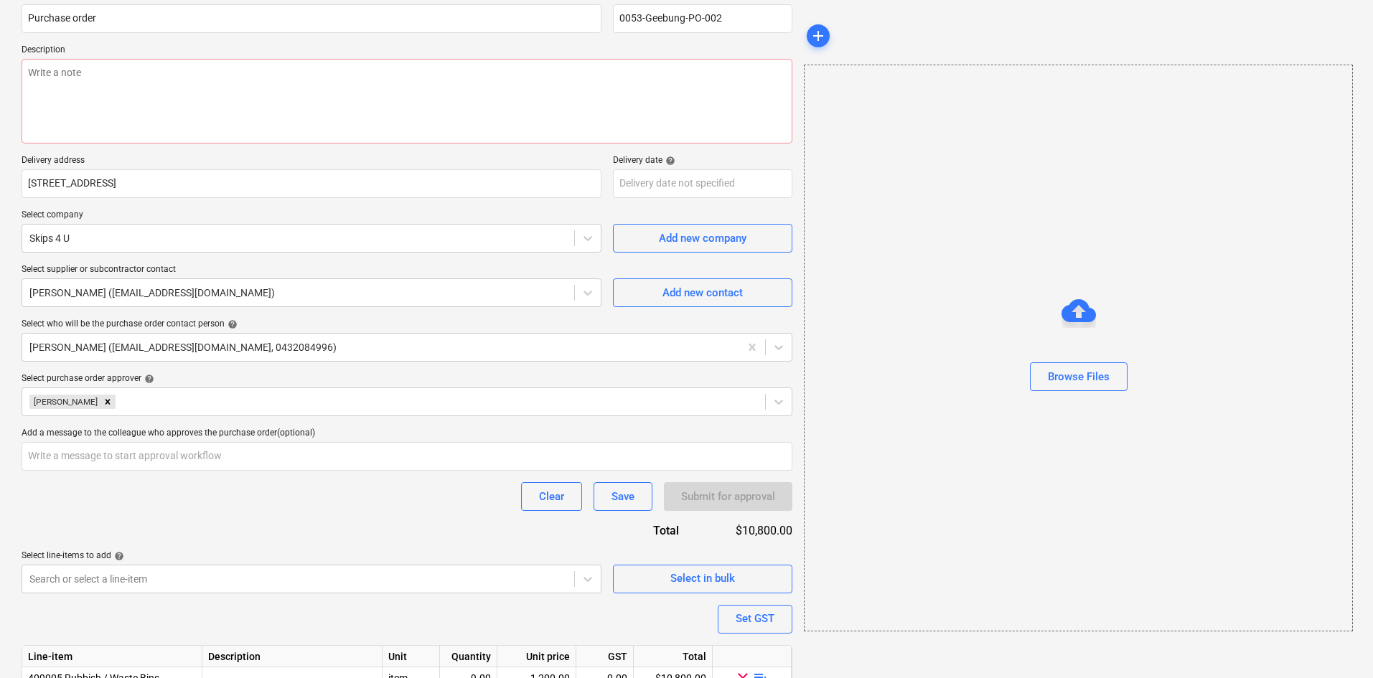
scroll to position [197, 0]
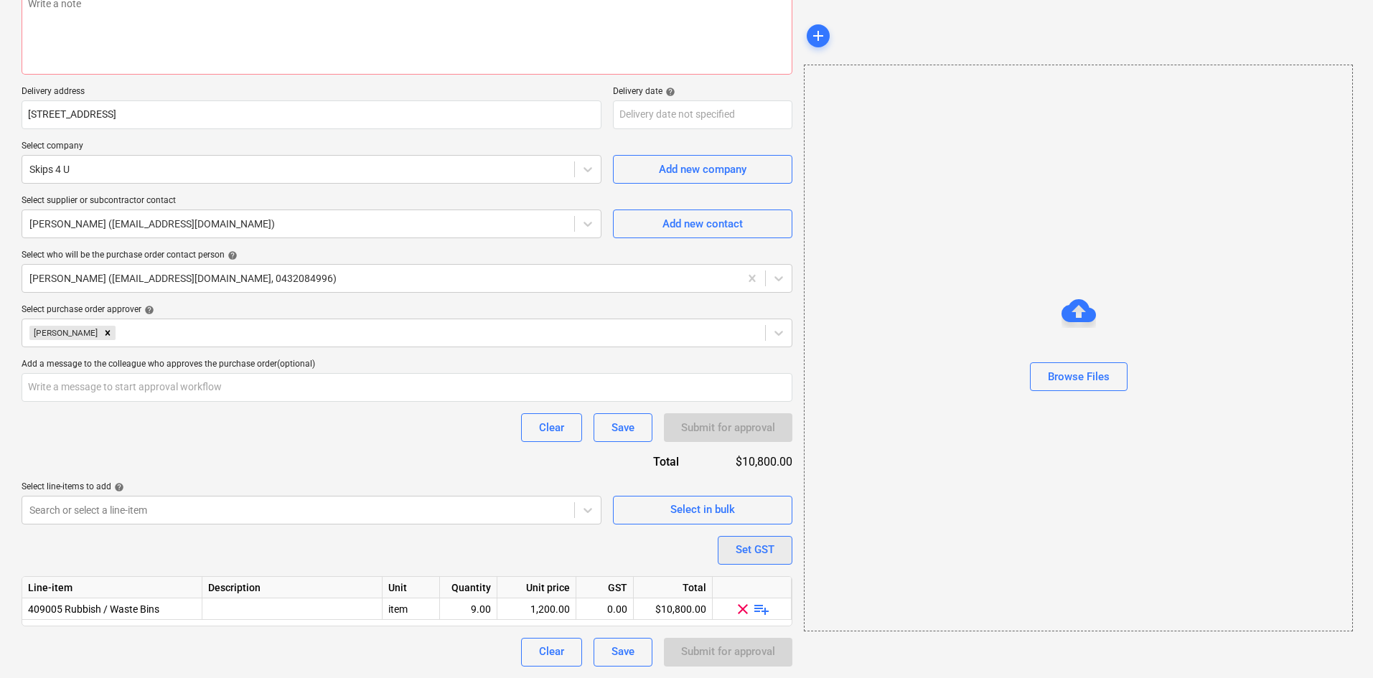
click at [748, 556] on div "Set GST" at bounding box center [754, 549] width 39 height 19
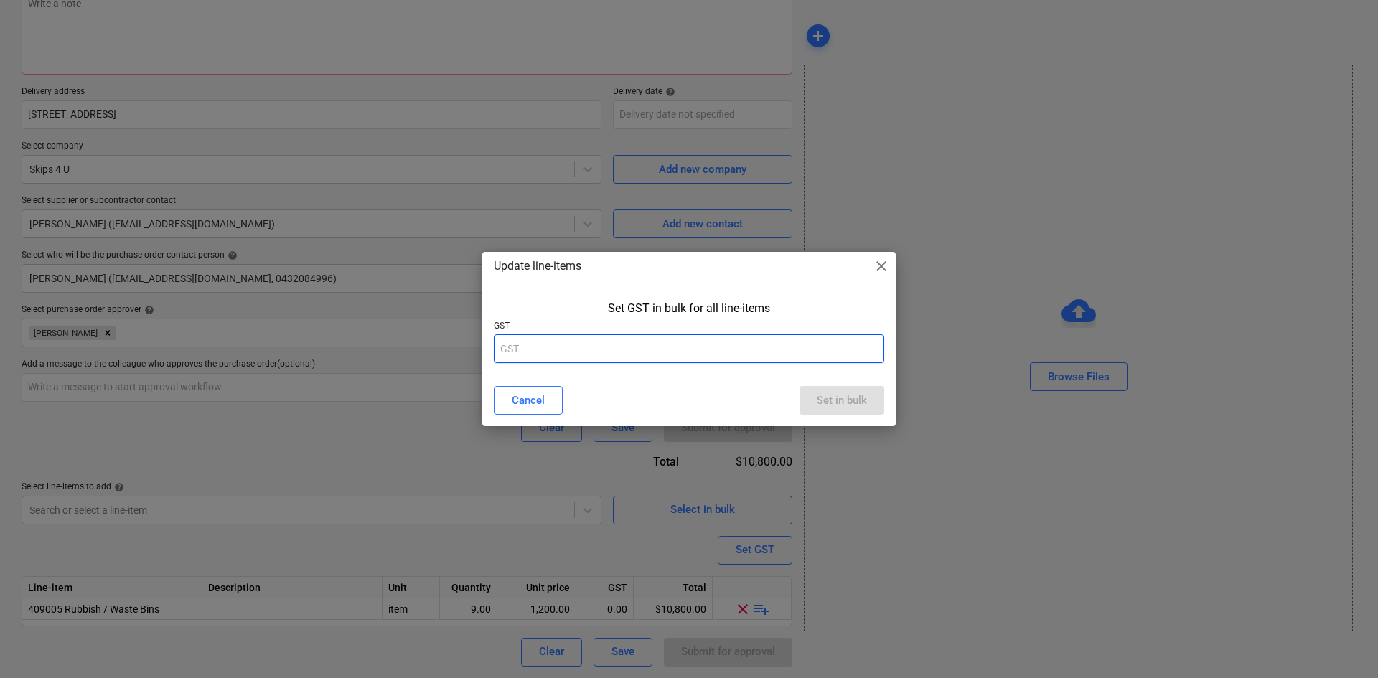
click at [602, 347] on input "text" at bounding box center [689, 348] width 390 height 29
type input "10"
click at [840, 398] on div "Set in bulk" at bounding box center [842, 400] width 50 height 19
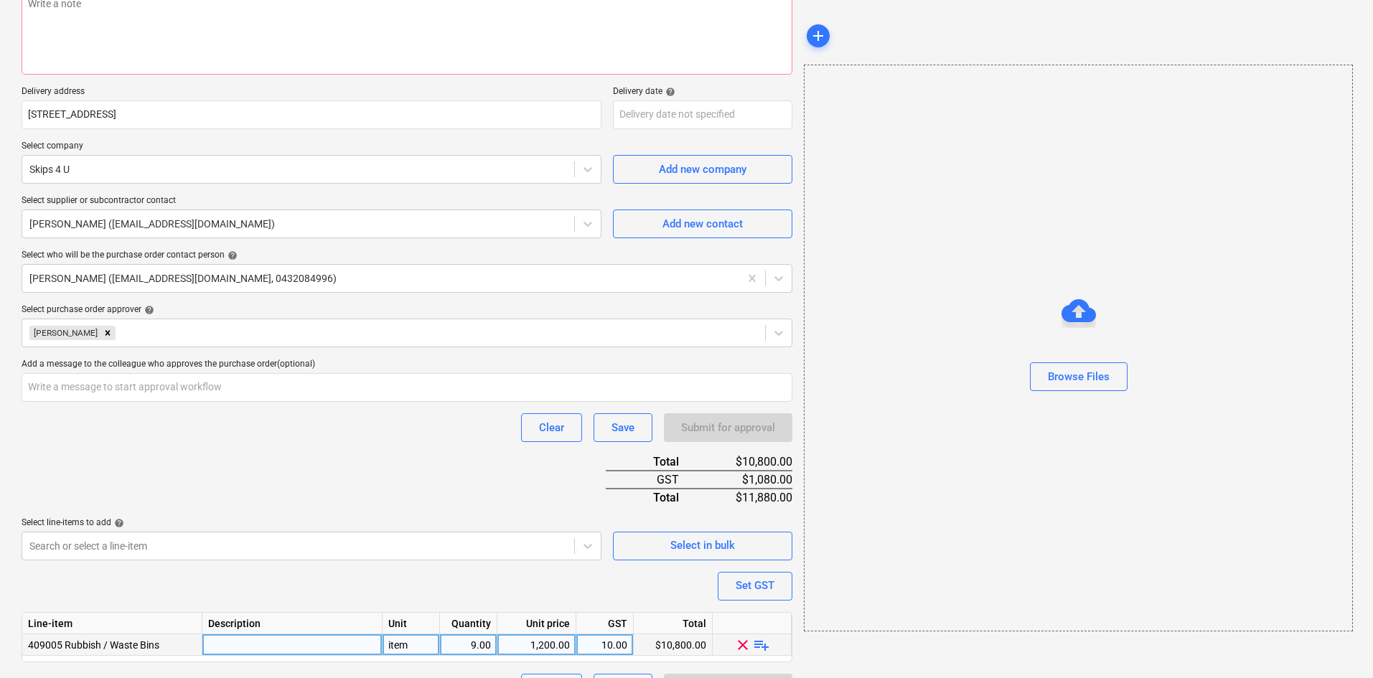
click at [767, 646] on span "playlist_add" at bounding box center [761, 644] width 17 height 17
type textarea "x"
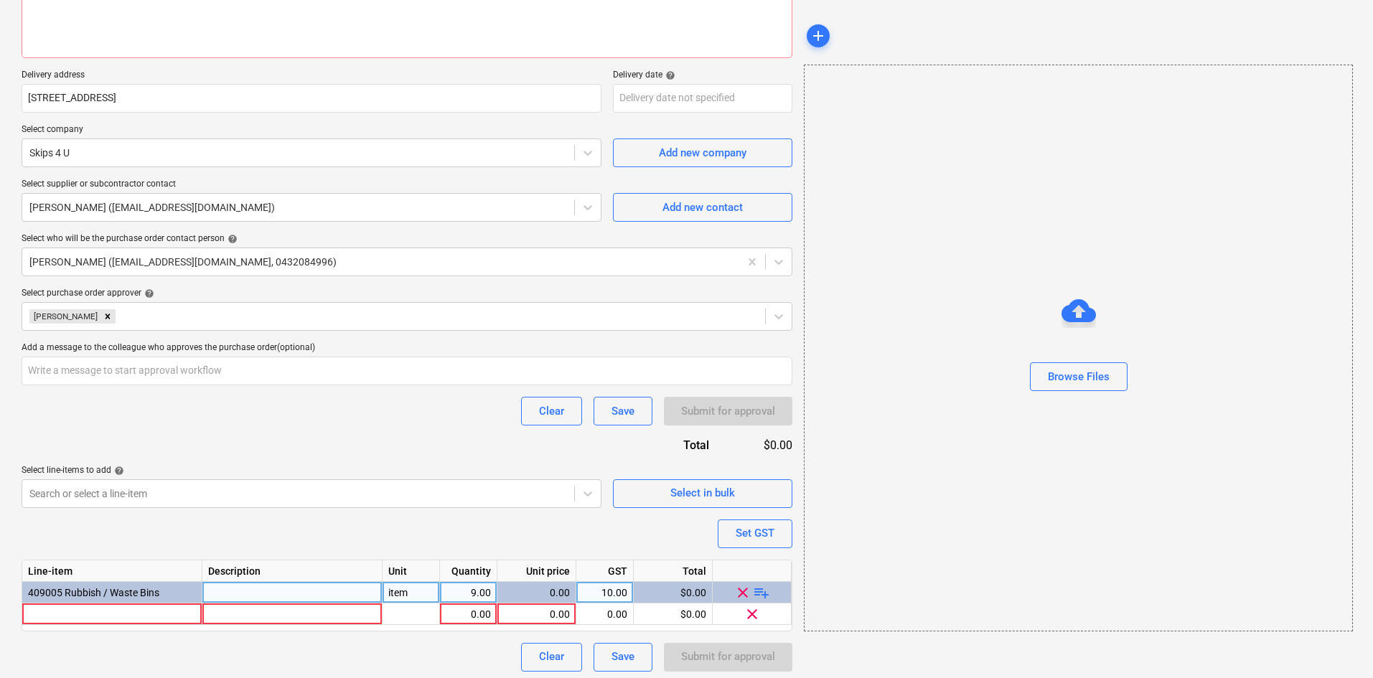
scroll to position [218, 0]
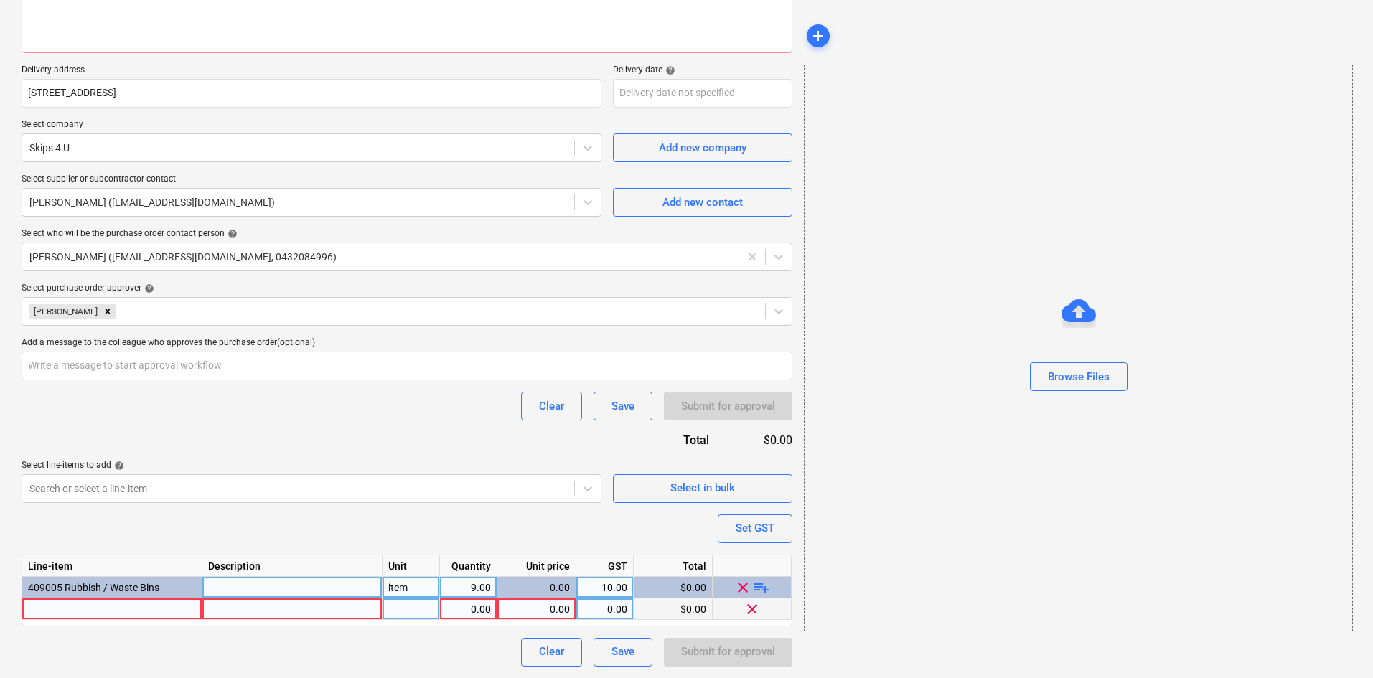
click at [604, 608] on div "0.00" at bounding box center [604, 609] width 45 height 22
type input "10"
click at [95, 608] on div at bounding box center [112, 609] width 180 height 22
click at [111, 608] on div at bounding box center [112, 609] width 180 height 22
click at [281, 607] on div at bounding box center [292, 609] width 180 height 22
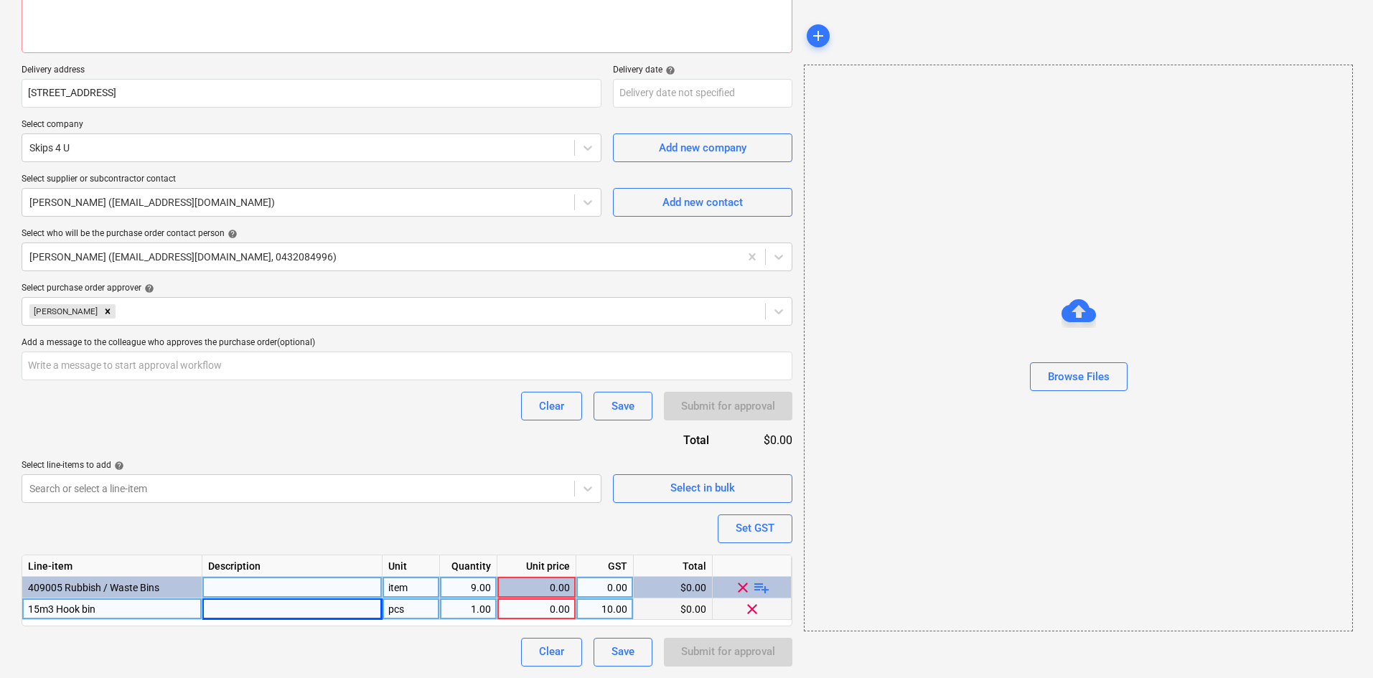
click at [285, 611] on div at bounding box center [292, 609] width 180 height 22
click at [408, 591] on div "item" at bounding box center [410, 588] width 57 height 22
click at [422, 609] on div "pcs" at bounding box center [410, 609] width 57 height 22
type textarea "x"
click at [466, 657] on div "Clear Save Submit for approval" at bounding box center [407, 652] width 771 height 29
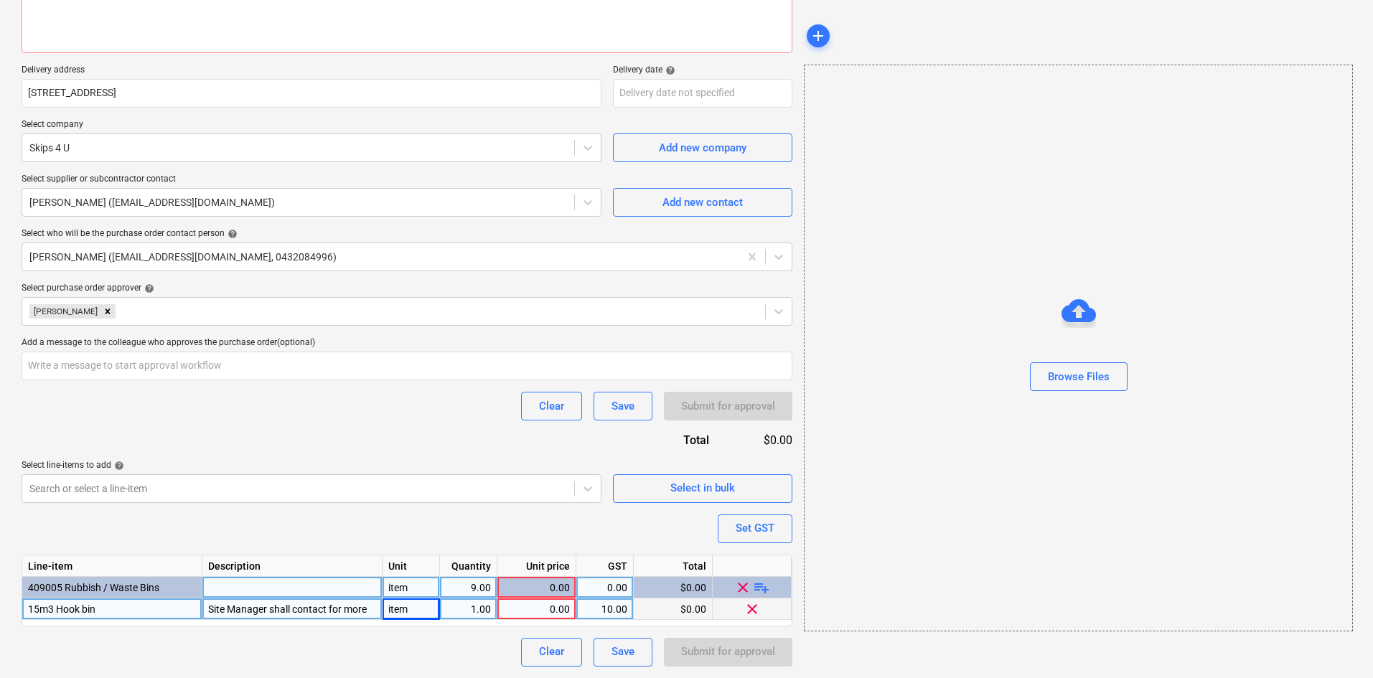
click at [476, 589] on div "9.00" at bounding box center [468, 588] width 45 height 22
type input "1"
type textarea "x"
click at [352, 388] on div "Purchase order name help Purchase order Purchase order reference number help 00…" at bounding box center [407, 283] width 771 height 767
click at [540, 608] on div "0.00" at bounding box center [536, 609] width 67 height 22
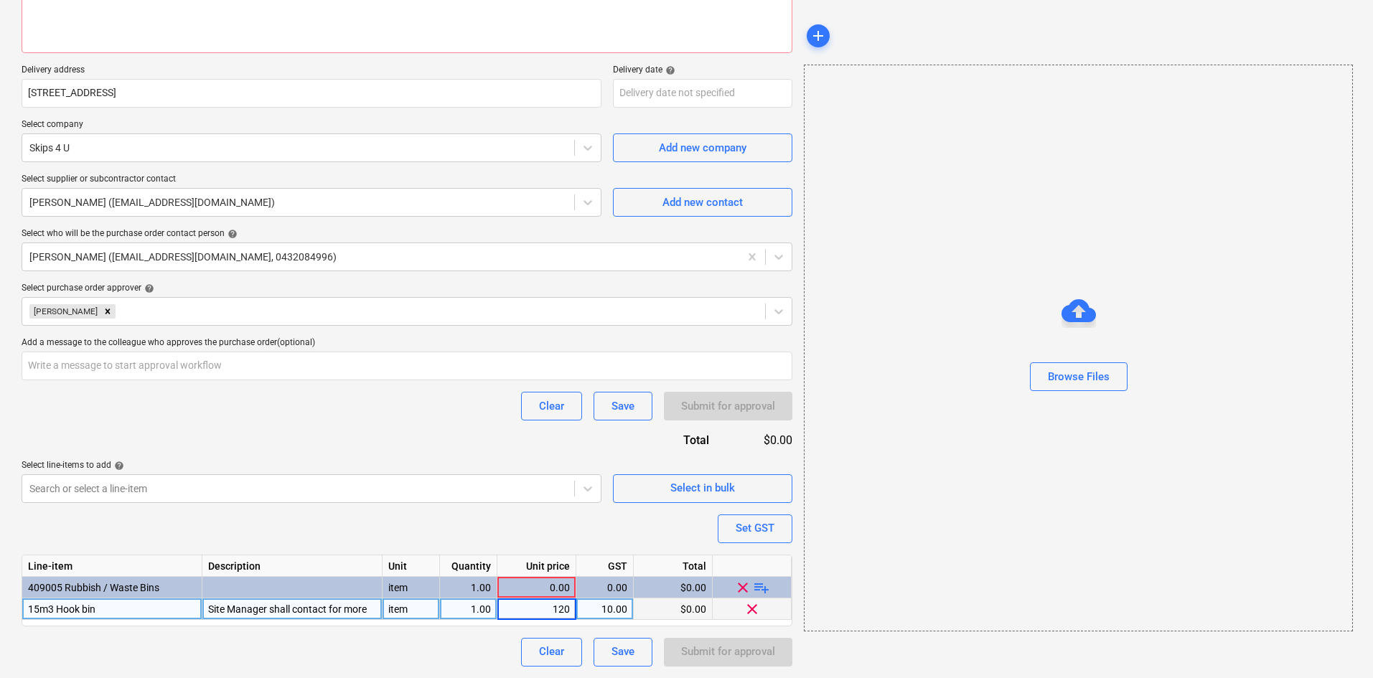
type input "1200"
type textarea "x"
click at [474, 522] on div "Purchase order name help Purchase order Purchase order reference number help 00…" at bounding box center [407, 283] width 771 height 767
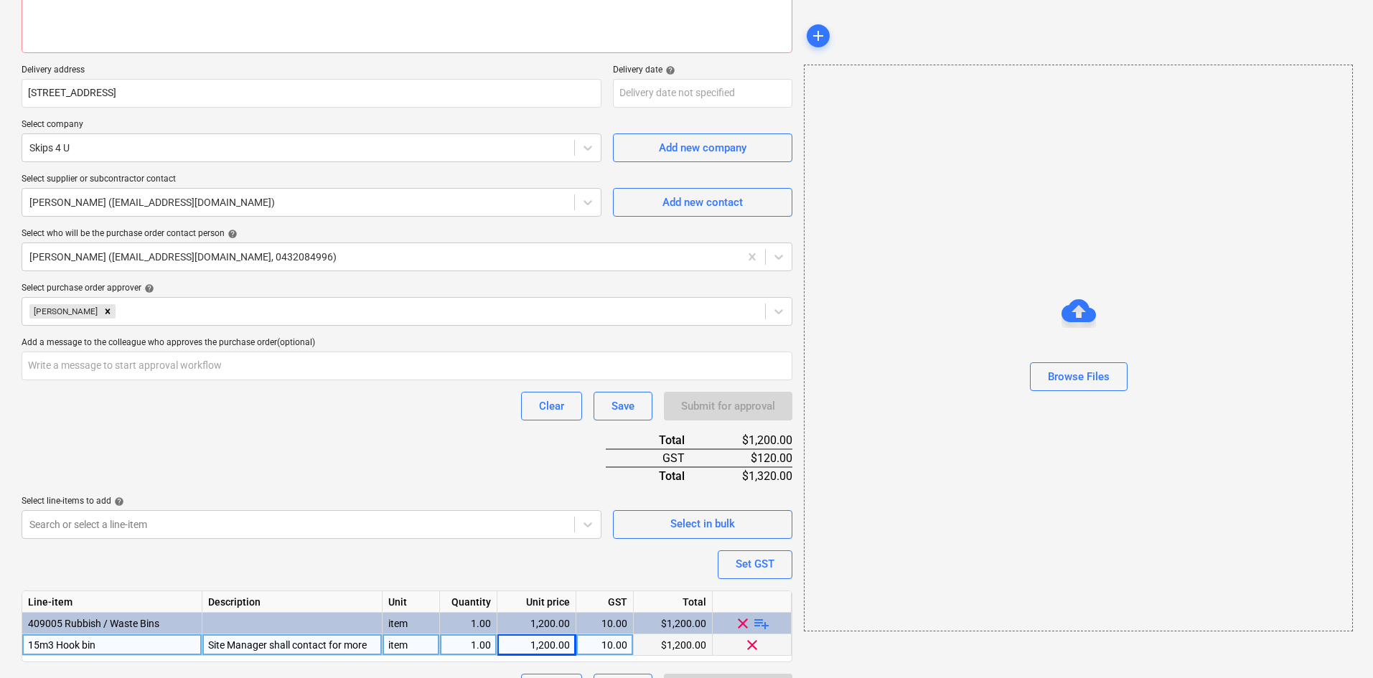
click at [177, 454] on div "Purchase order name help Purchase order Purchase order reference number help 00…" at bounding box center [407, 301] width 771 height 803
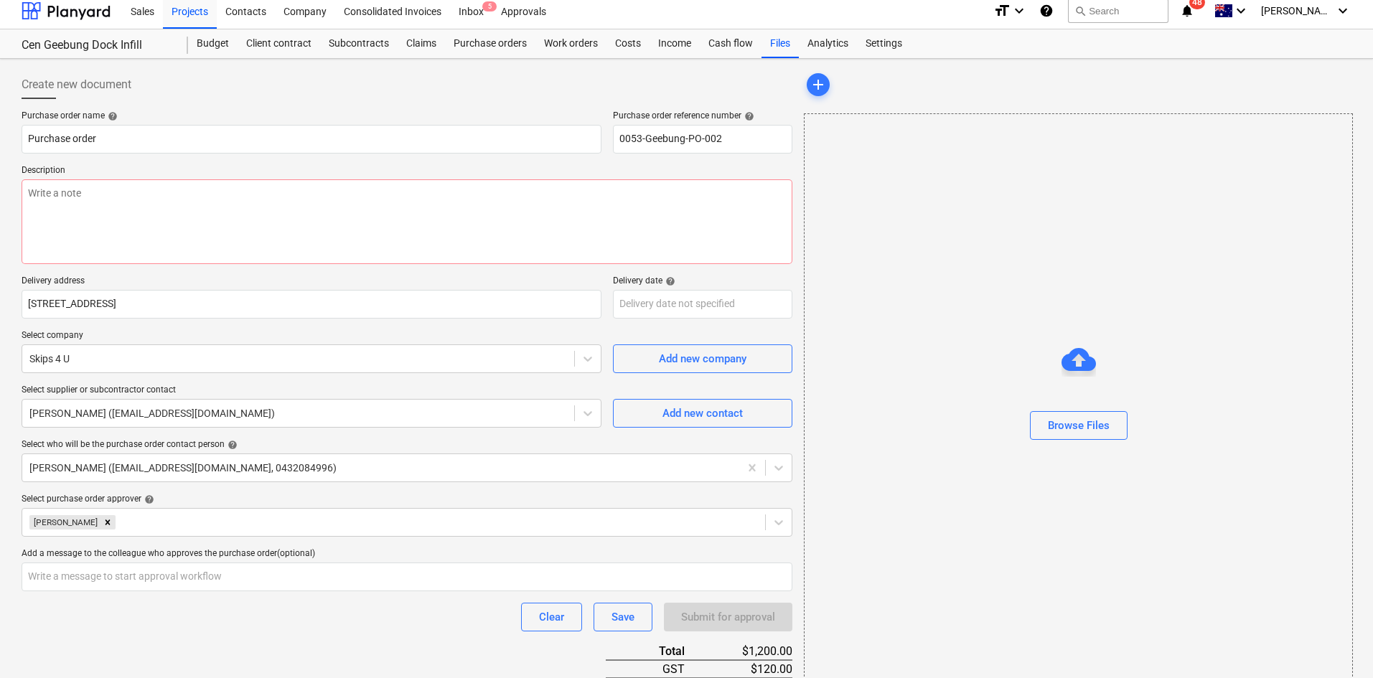
scroll to position [3, 0]
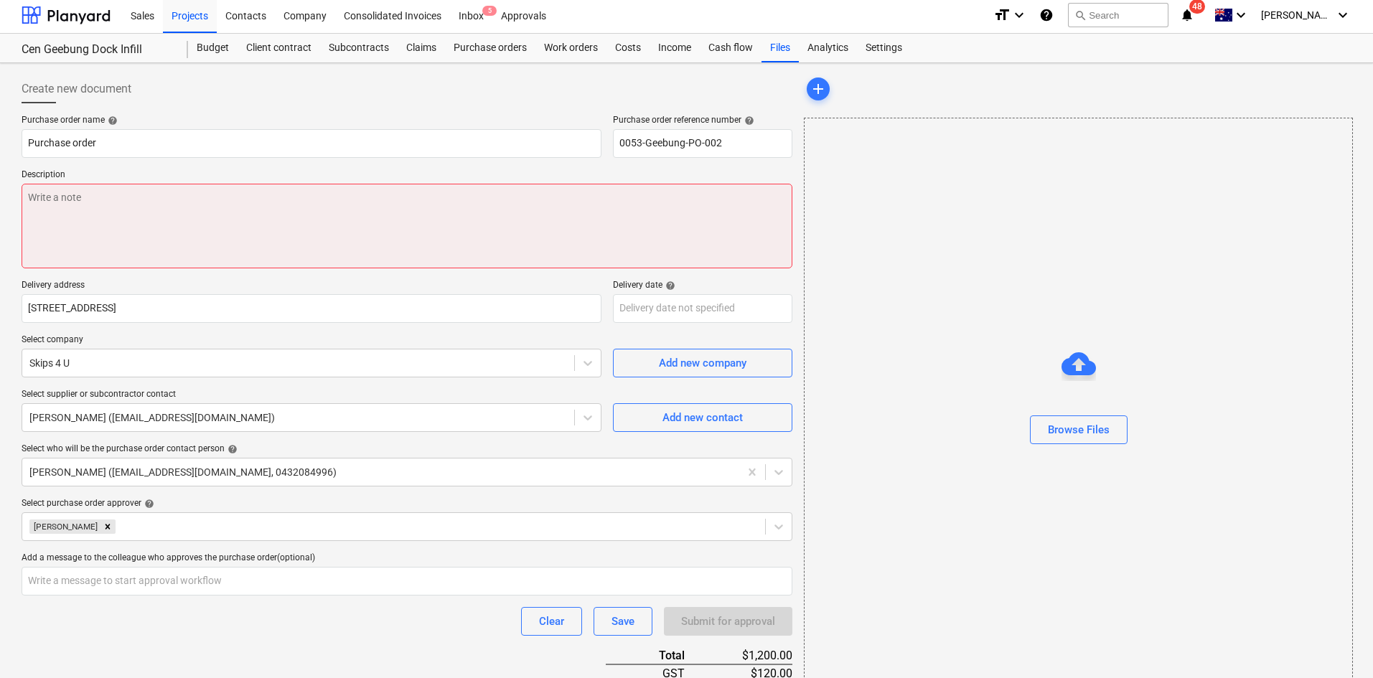
click at [134, 222] on textarea at bounding box center [407, 226] width 771 height 85
type textarea "S"
type textarea "x"
type textarea "SI"
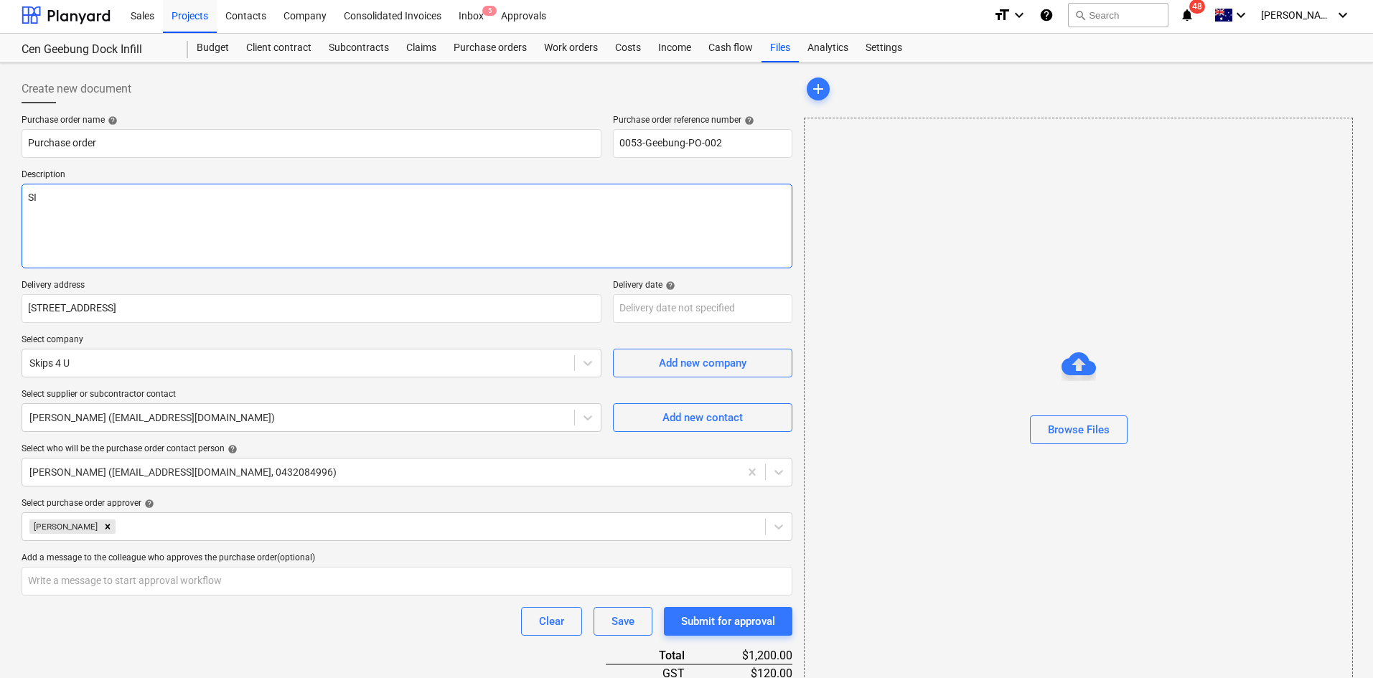
type textarea "x"
type textarea "SIte"
type textarea "x"
type textarea "SIte"
type textarea "x"
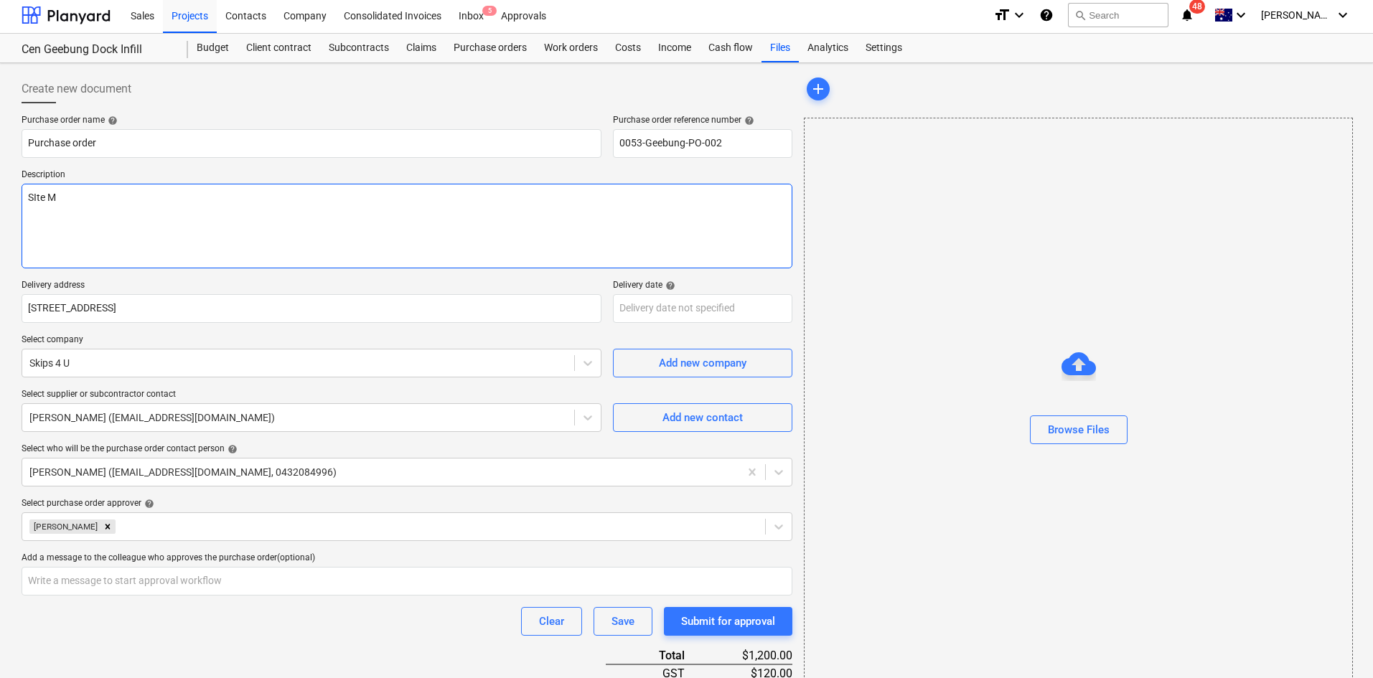
type textarea "SIte Ma"
type textarea "x"
type textarea "SIte Man"
type textarea "x"
type textarea "SIte Manag"
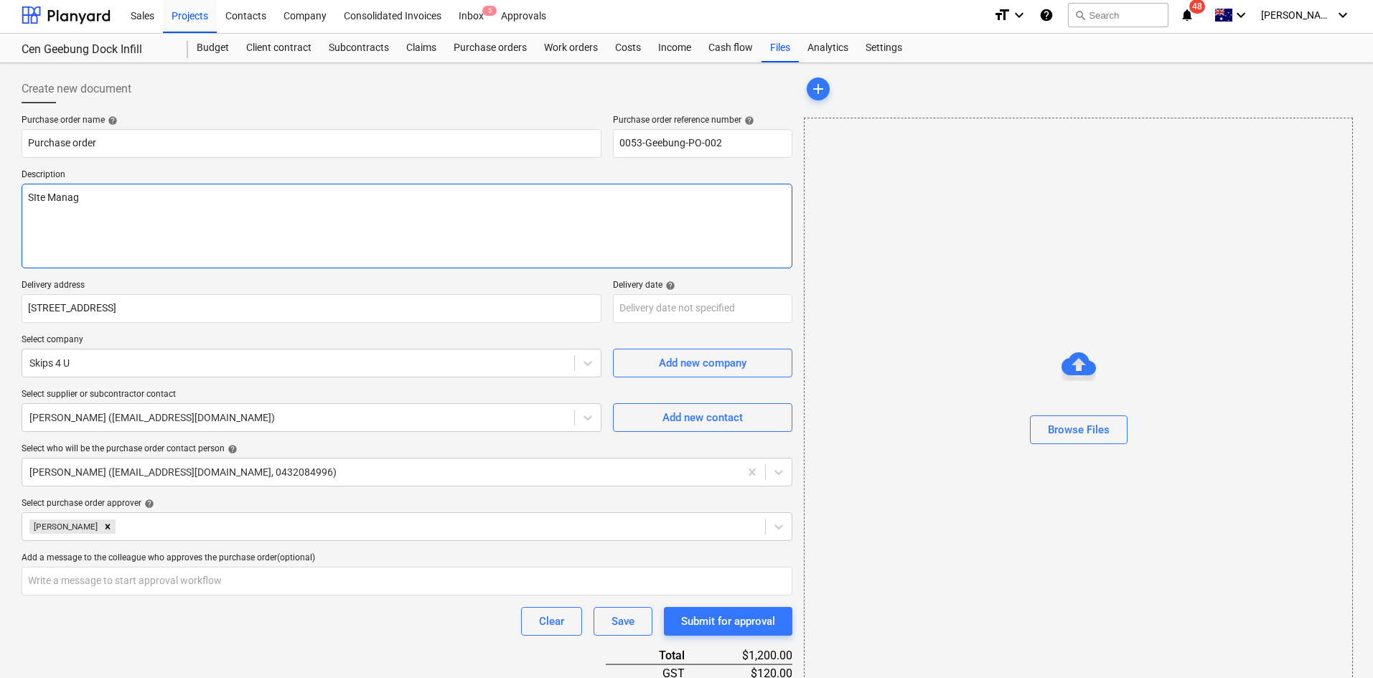
type textarea "x"
type textarea "SIte Manage"
type textarea "x"
type textarea "SIte Manager"
type textarea "x"
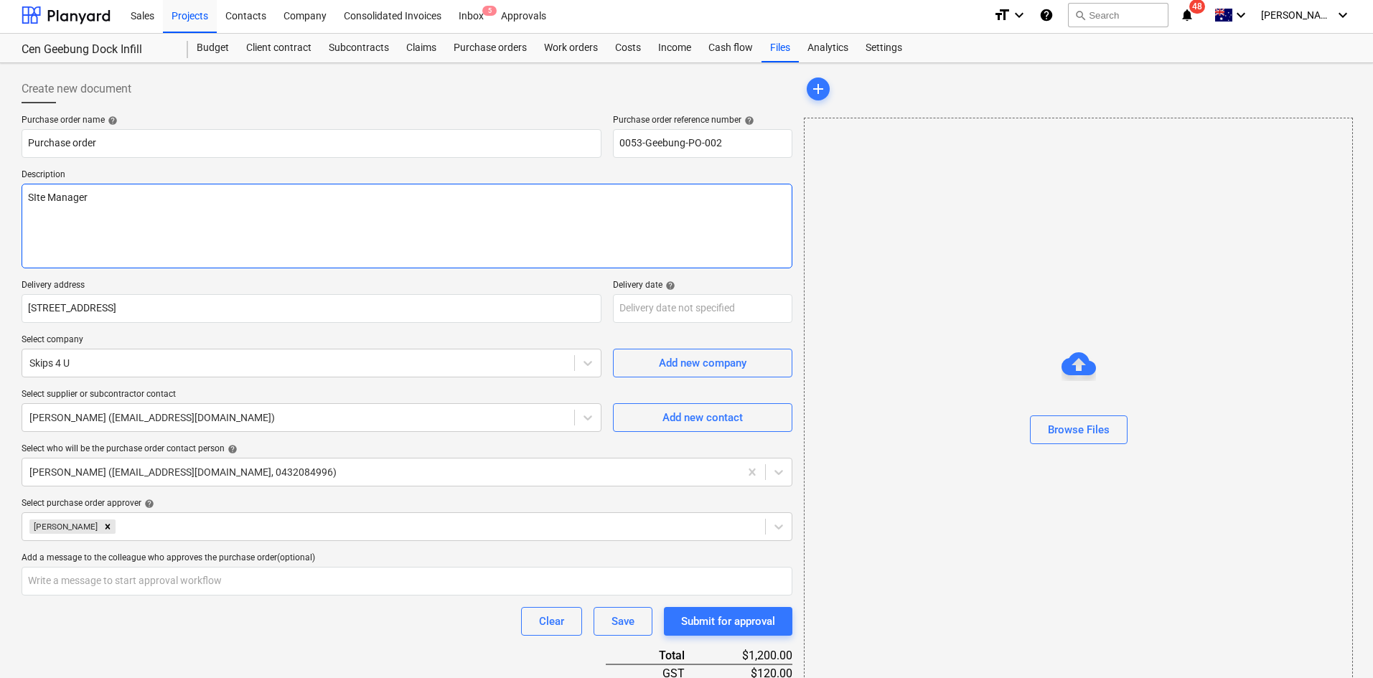
type textarea "SIte Manager s"
type textarea "x"
type textarea "SIte Manager sh"
type textarea "x"
type textarea "SIte Manager sha"
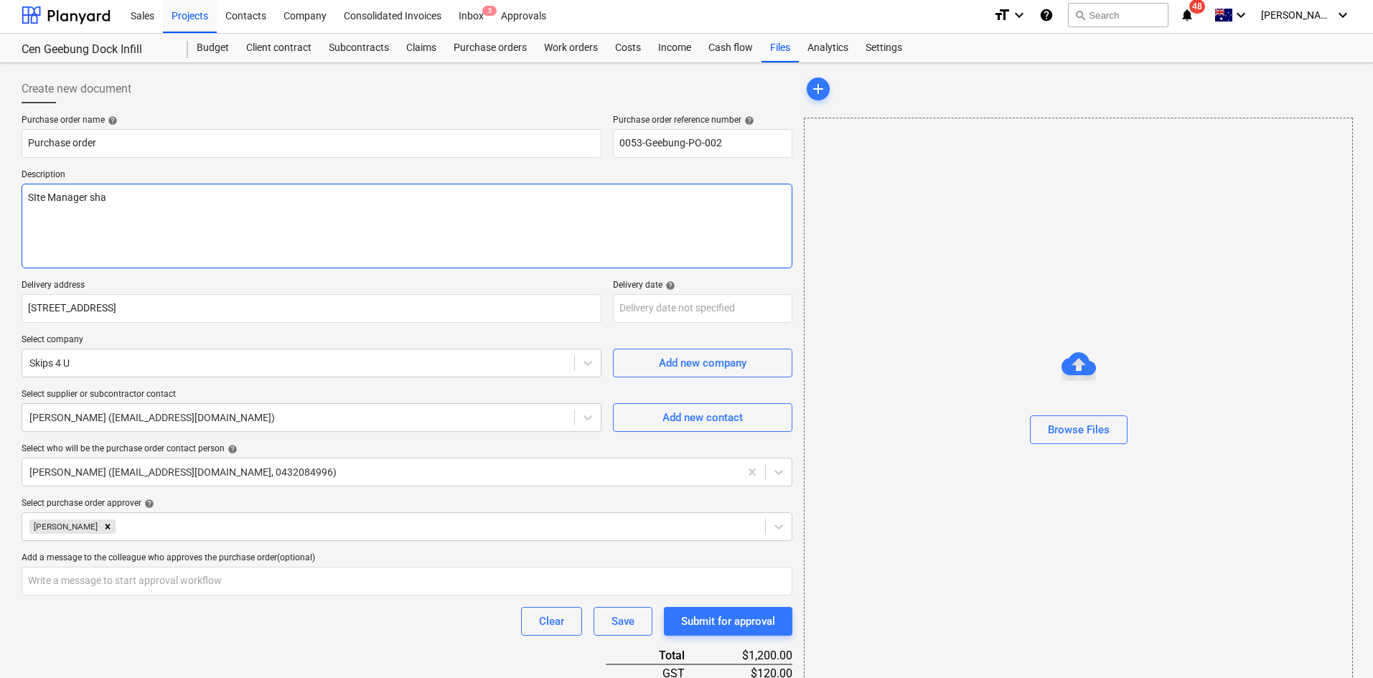
type textarea "x"
type textarea "SIte Manager shal"
type textarea "x"
type textarea "SIte Manager shall"
type textarea "x"
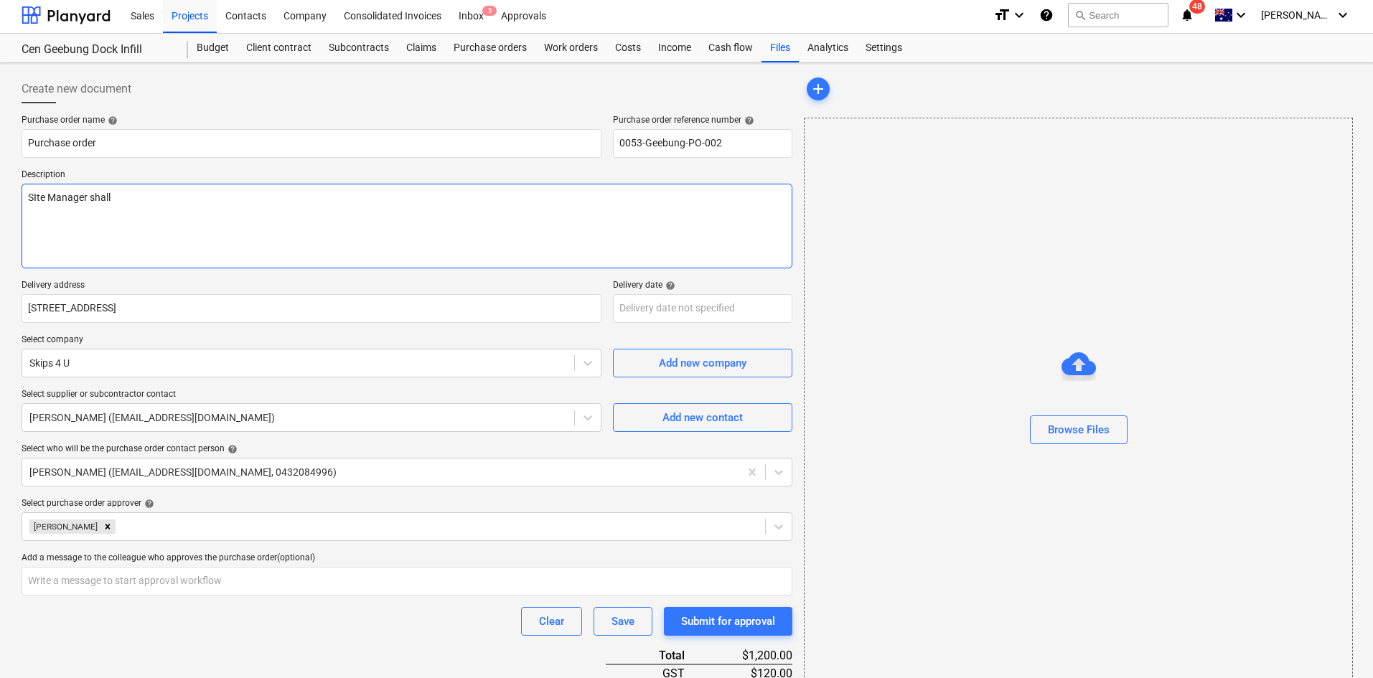
type textarea "SIte Manager shall"
type textarea "x"
type textarea "SIte Manager shall co"
type textarea "x"
type textarea "SIte Manager shall con"
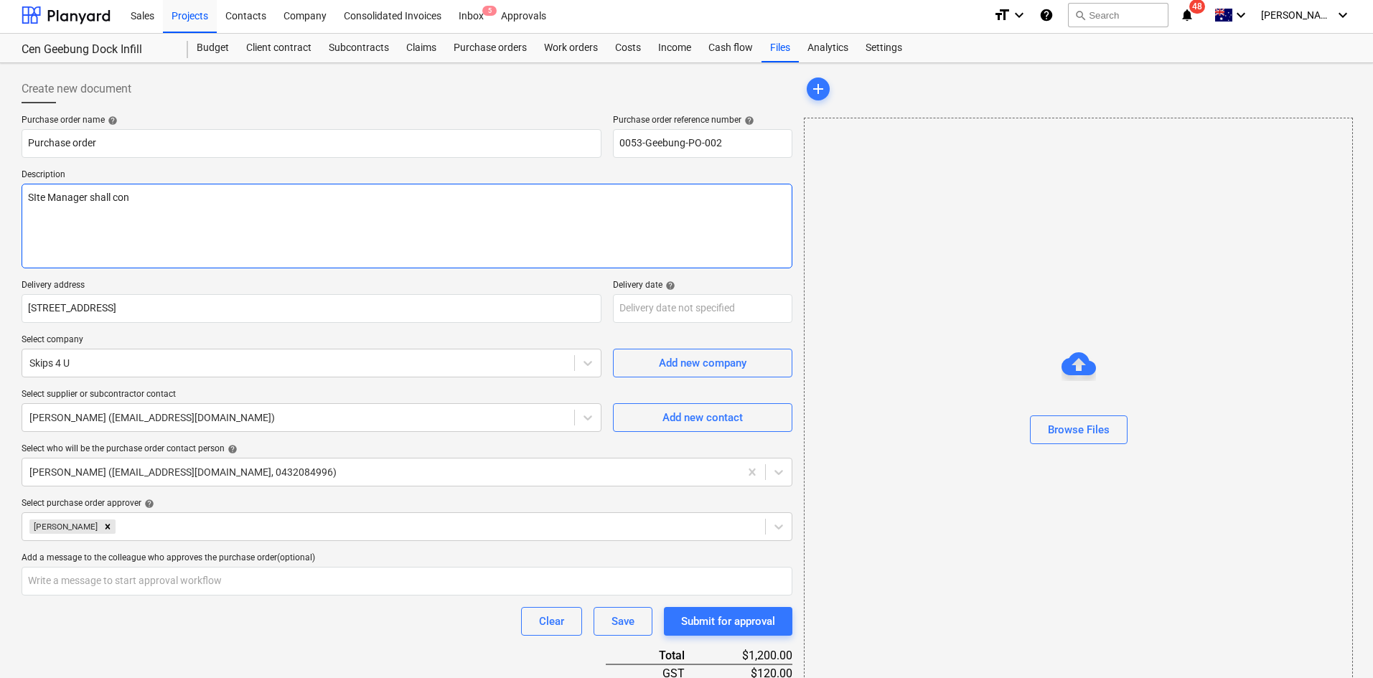
type textarea "x"
type textarea "SIte Manager shall conta"
type textarea "x"
type textarea "SIte Manager shall contac"
type textarea "x"
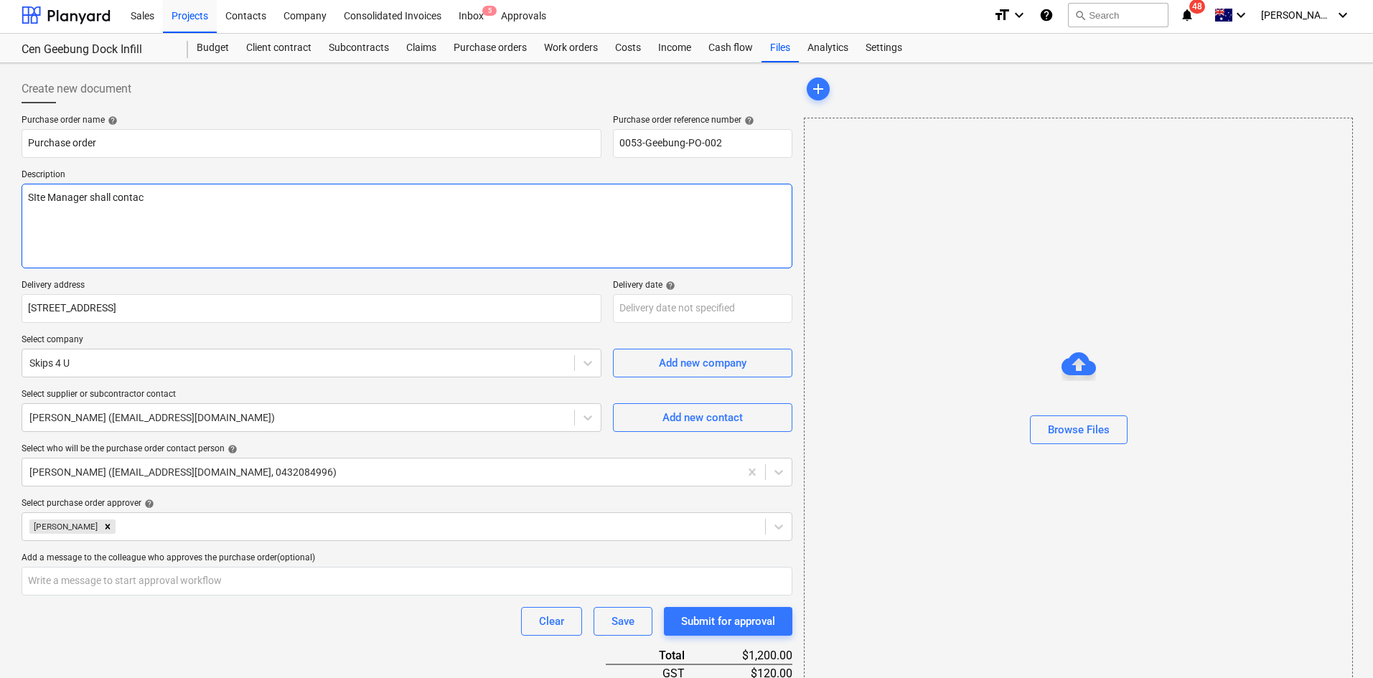
type textarea "SIte Manager shall contact"
type textarea "x"
type textarea "SIte Manager shall contact"
type textarea "x"
type textarea "SIte Manager shall contact f"
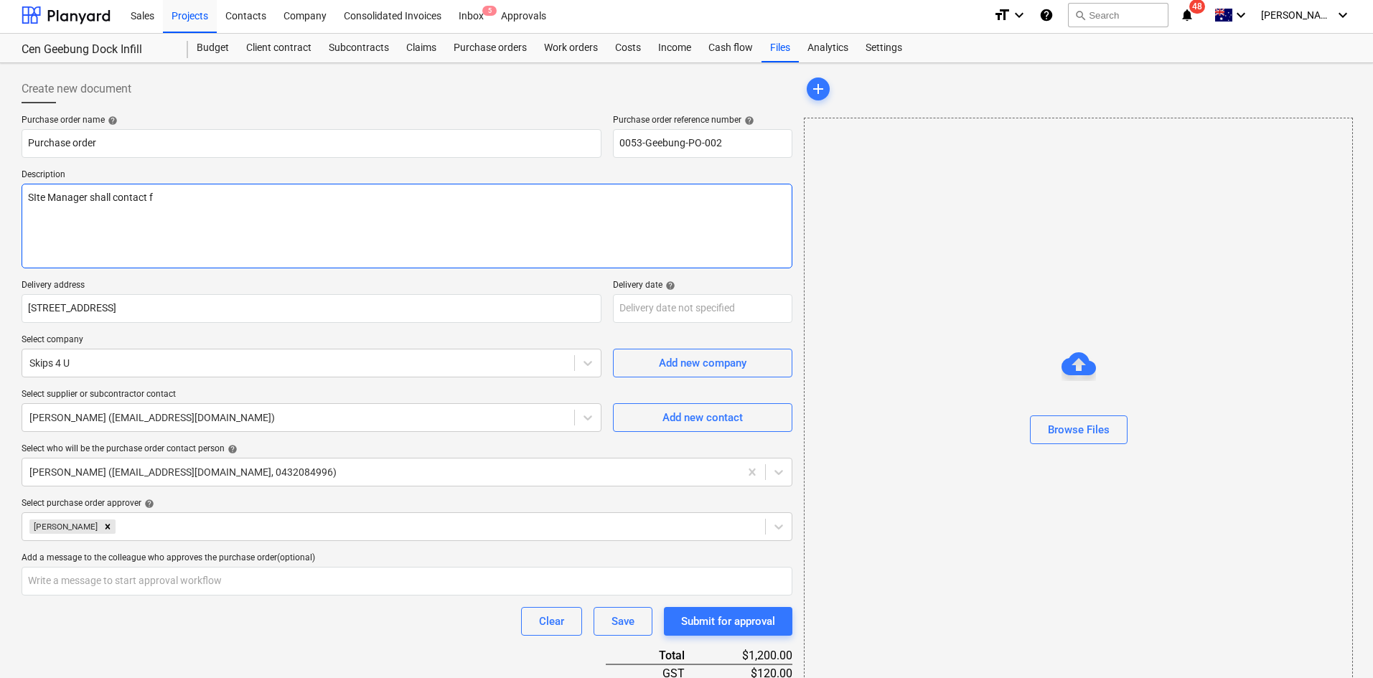
type textarea "x"
type textarea "SIte Manager shall contact fo"
type textarea "x"
type textarea "SIte Manager shall contact for"
type textarea "x"
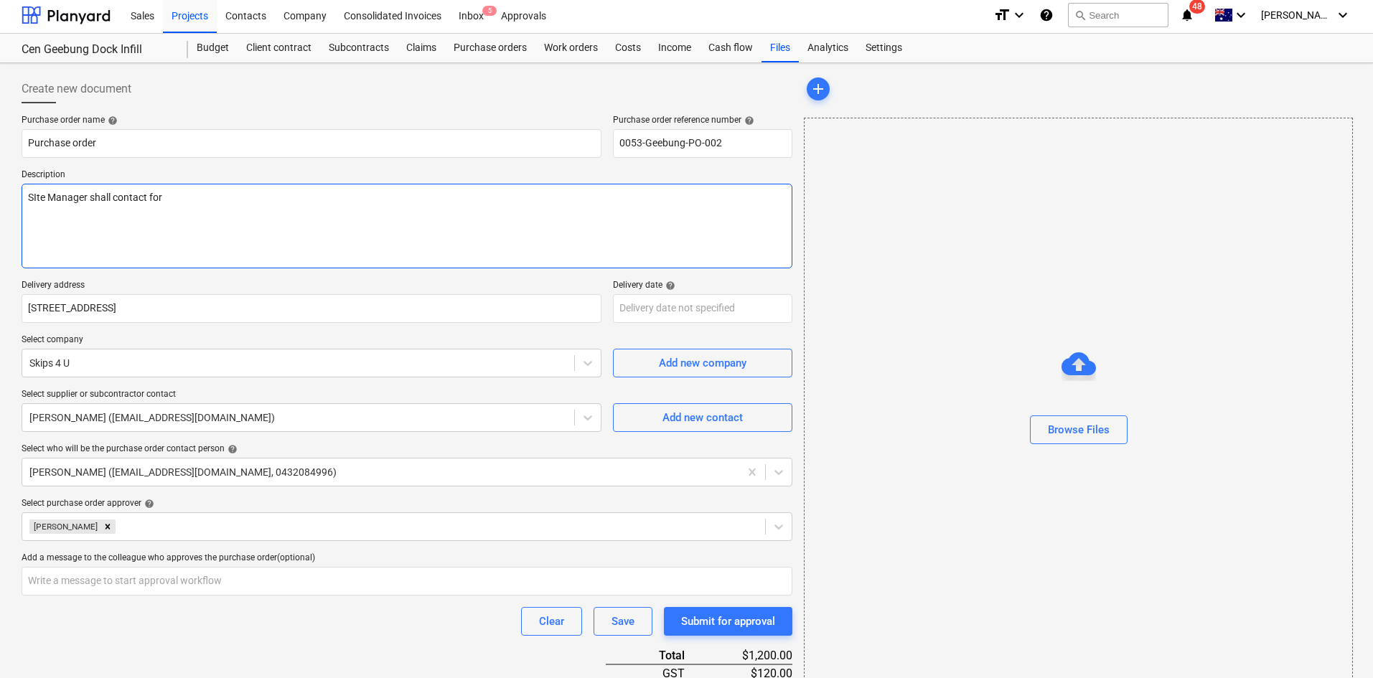
type textarea "SIte Manager shall contact for"
type textarea "x"
type textarea "SIte Manager shall contact for m"
type textarea "x"
type textarea "SIte Manager shall contact for mor"
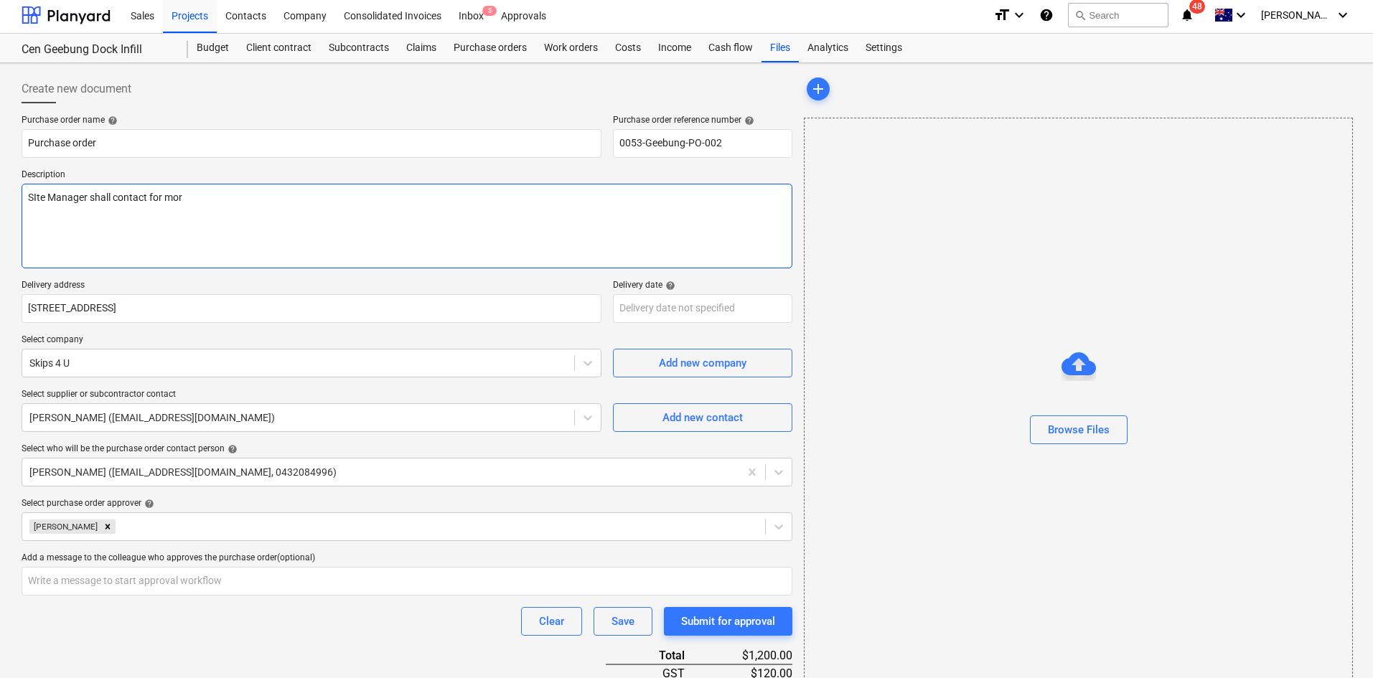
type textarea "x"
type textarea "SIte Manager shall contact for morfe"
type textarea "x"
type textarea "SIte Manager shall contact for morfe"
type textarea "x"
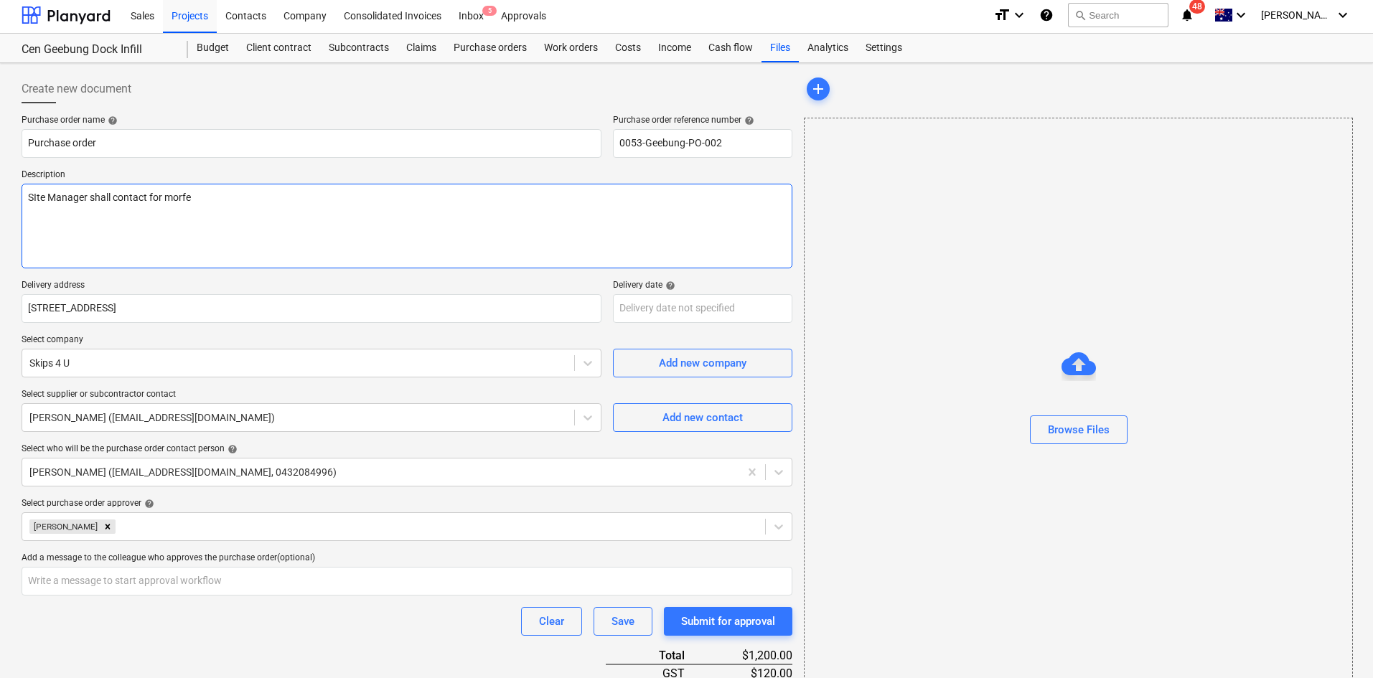
type textarea "SIte Manager shall contact for morfe"
type textarea "x"
type textarea "SIte Manager shall contact for morf"
type textarea "x"
type textarea "SIte Manager shall contact for mor"
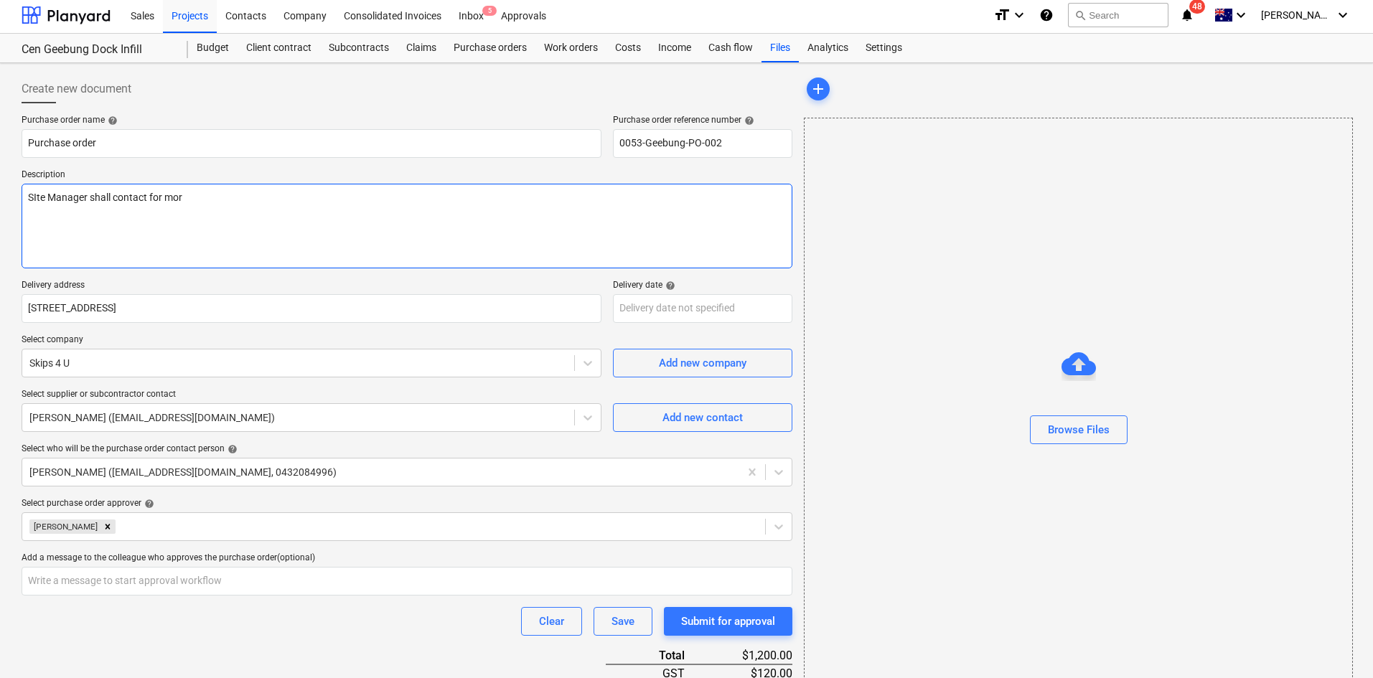
type textarea "x"
type textarea "Site Manager shall contact for mor"
click at [202, 194] on textarea "Site Manager shall contact for mor" at bounding box center [407, 226] width 771 height 85
type textarea "x"
type textarea "Site Manager shall contact for more"
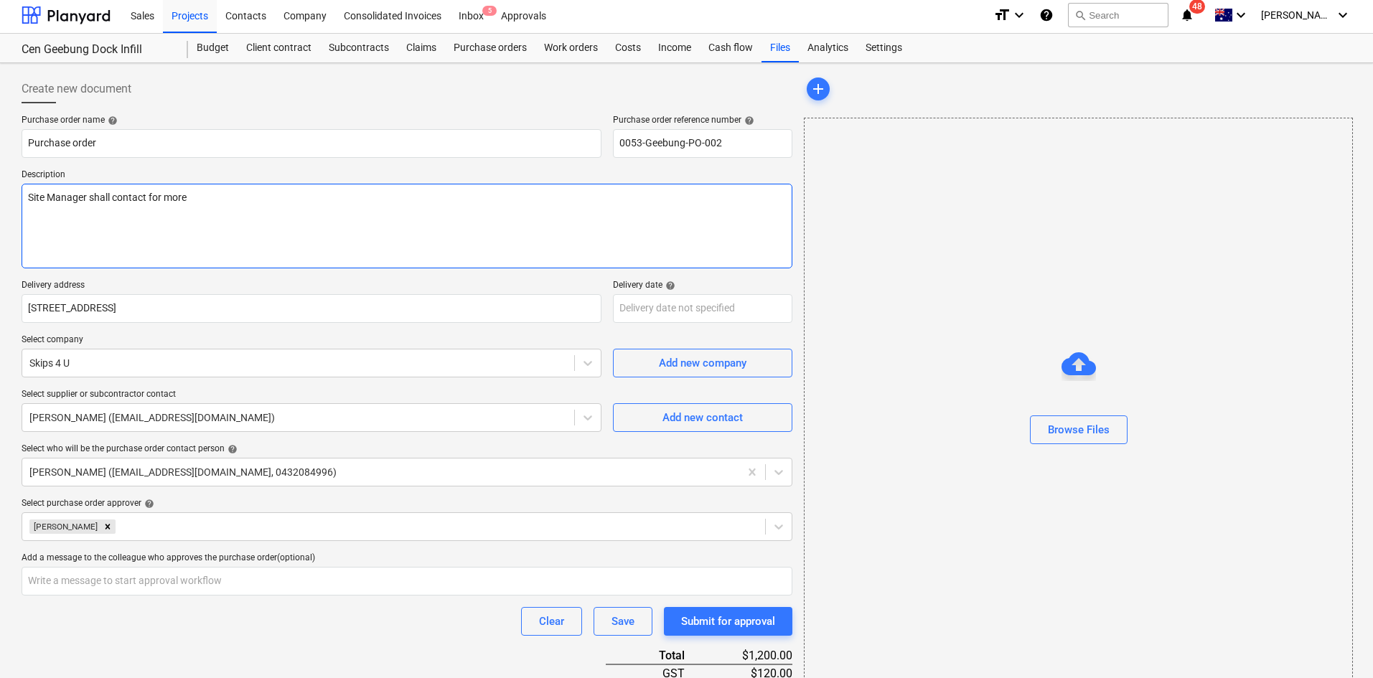
type textarea "x"
type textarea "Site Manager shall contact for more"
type textarea "x"
type textarea "Site Manager shall contact for more b"
type textarea "x"
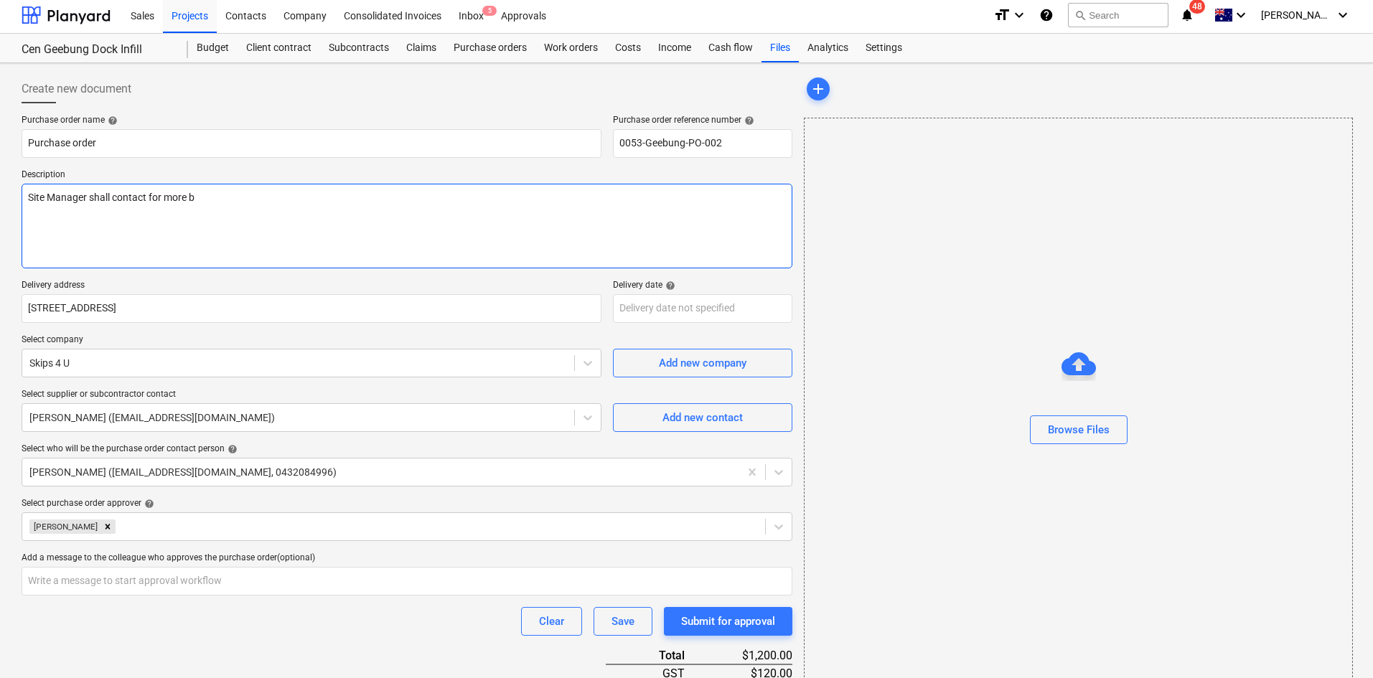
type textarea "Site Manager shall contact for more bi"
type textarea "x"
type textarea "Site Manager shall contact for more bin"
type textarea "x"
type textarea "Site Manager shall contact for more bins"
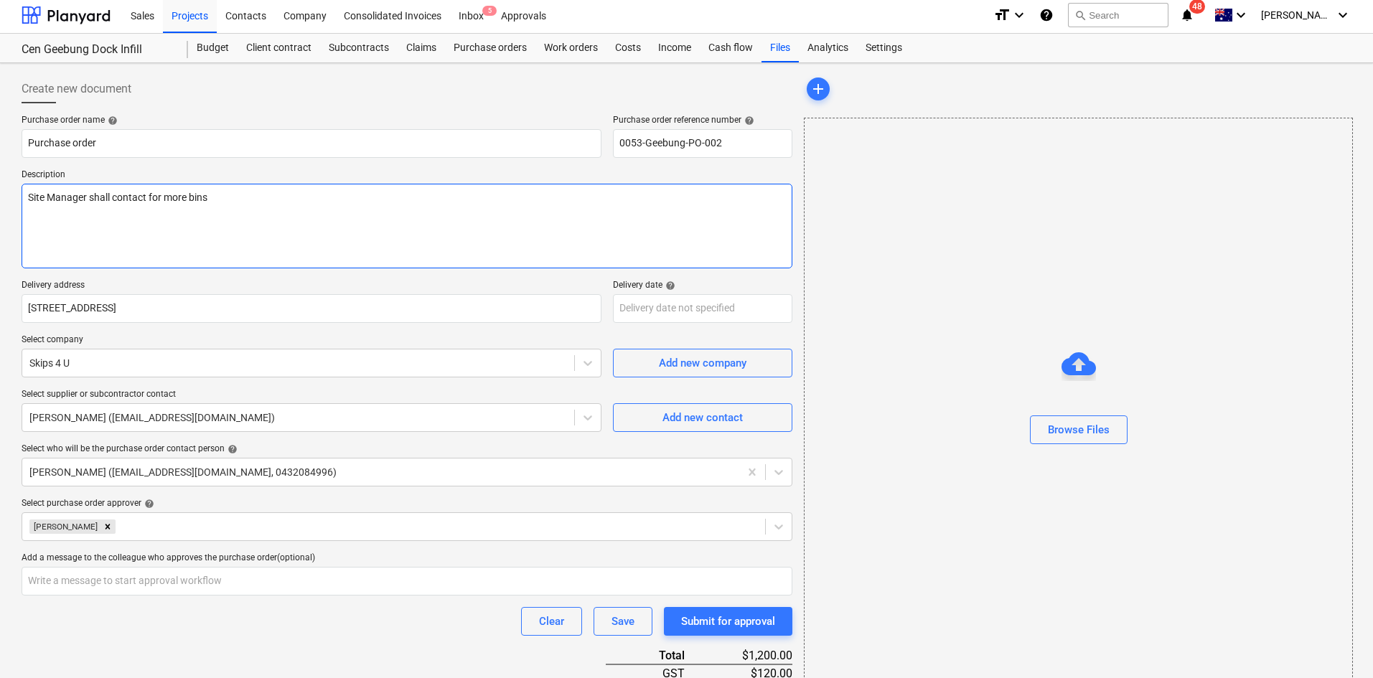
type textarea "x"
type textarea "Site Manager shall contact for more bins"
type textarea "x"
type textarea "Site Manager shall contact for more bins"
type textarea "x"
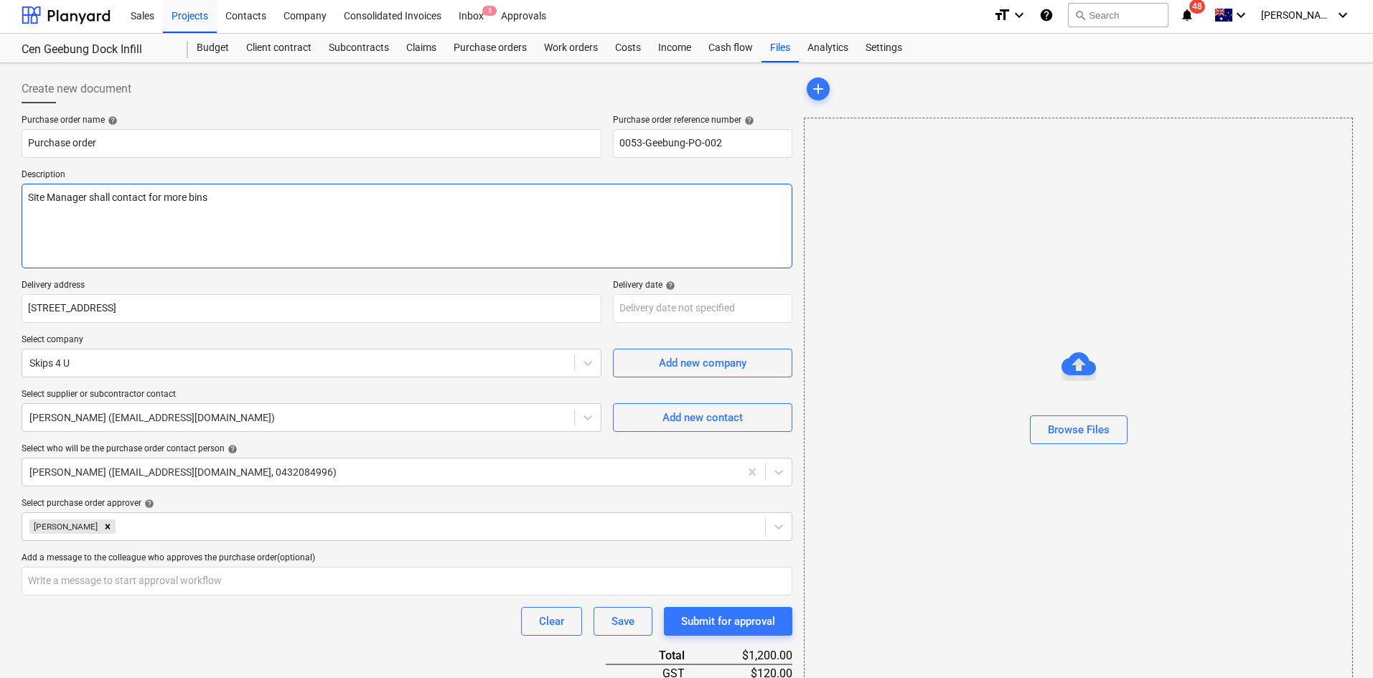
type textarea "Site Manager shall contact for more bin"
type textarea "x"
type textarea "Site Manager shall contact for more bi"
type textarea "x"
type textarea "Site Manager shall contact for more b"
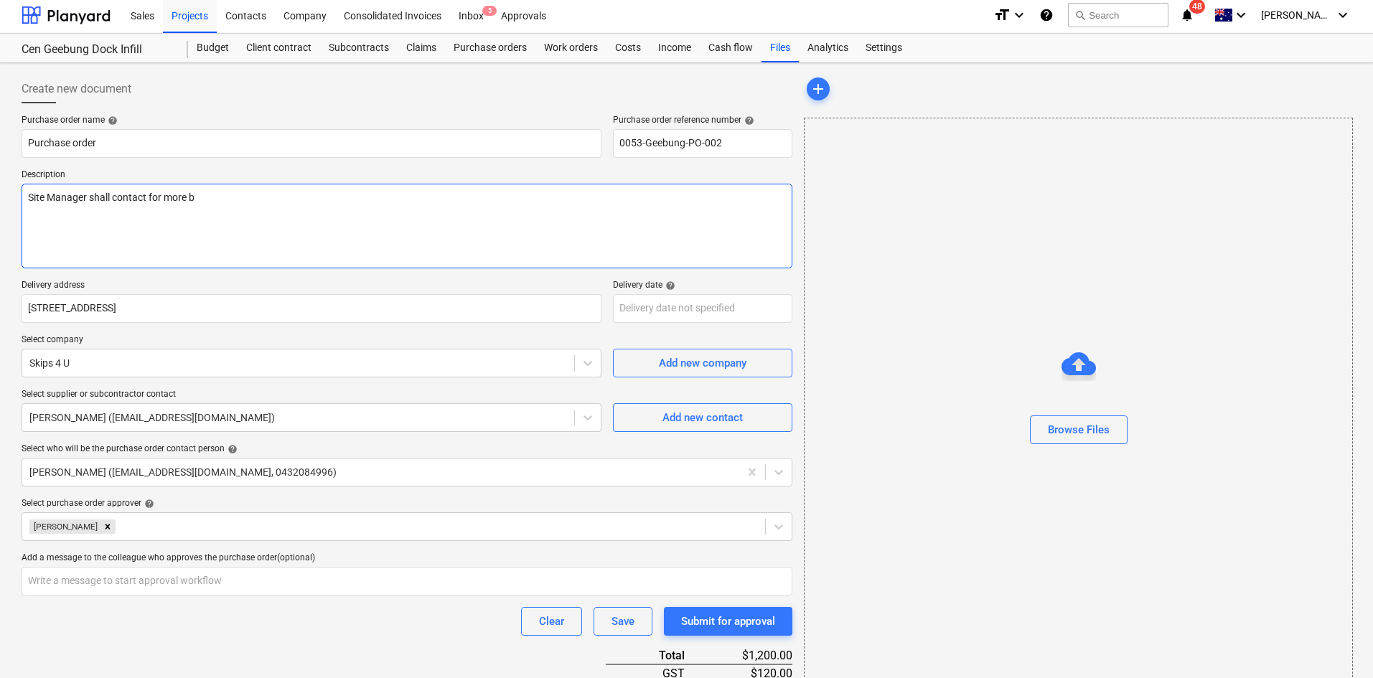
type textarea "x"
type textarea "Site Manager shall contact for more"
type textarea "x"
type textarea "Site Manager shall contact for mor"
type textarea "x"
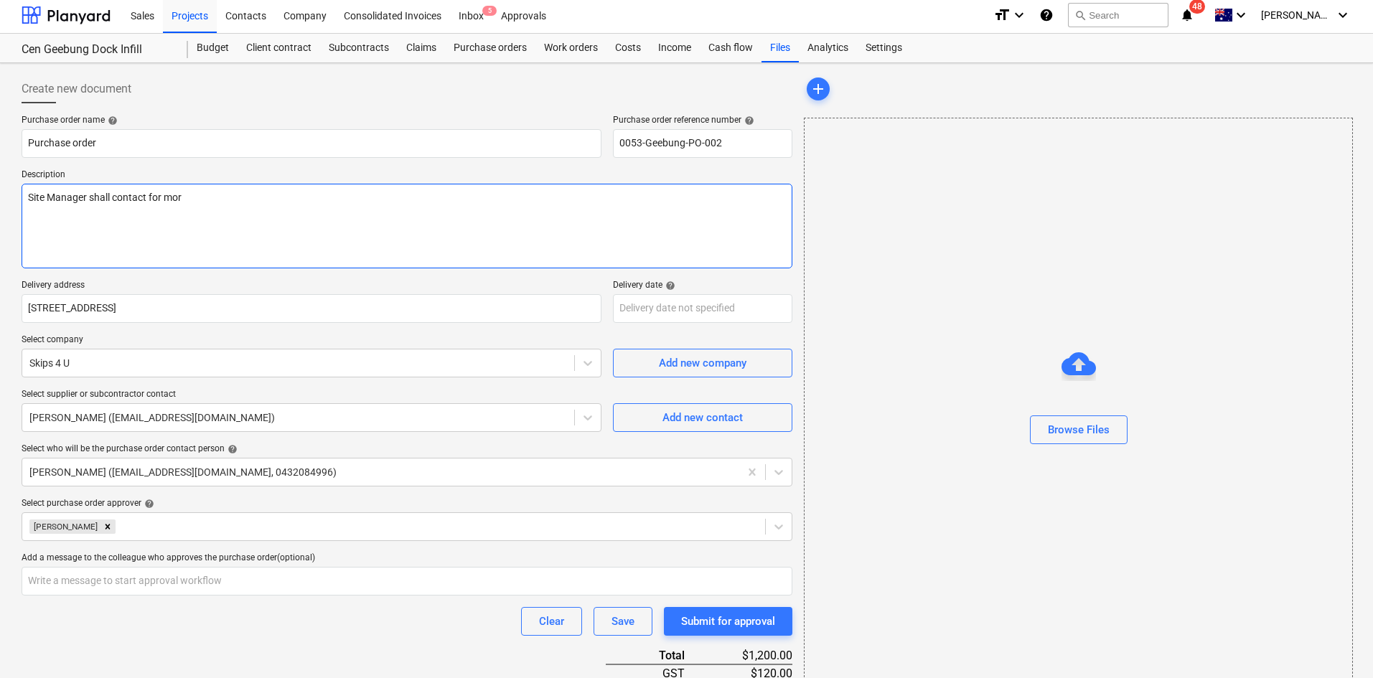
type textarea "Site Manager shall contact for mo"
type textarea "x"
type textarea "Site Manager shall contact for m"
type textarea "x"
type textarea "Site Manager shall contact for"
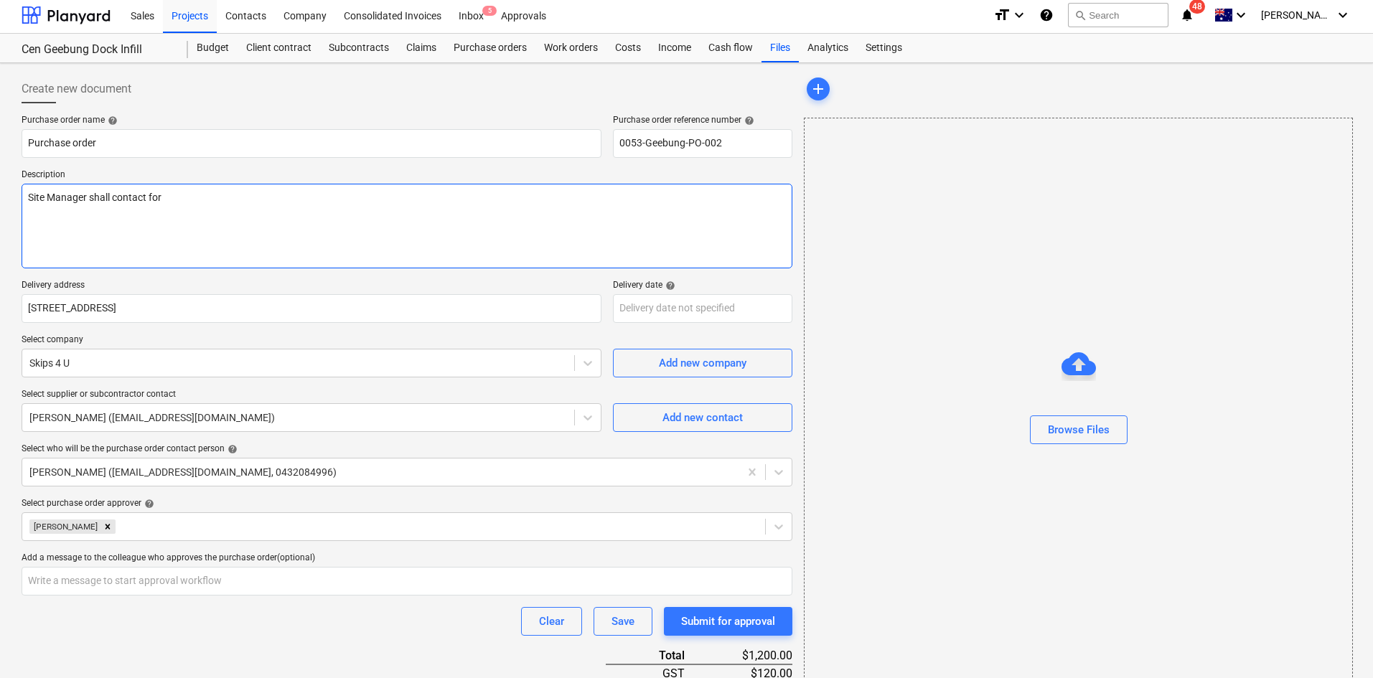
type textarea "x"
type textarea "Site Manager shall contact fo"
type textarea "x"
type textarea "Site Manager shall contact for"
type textarea "x"
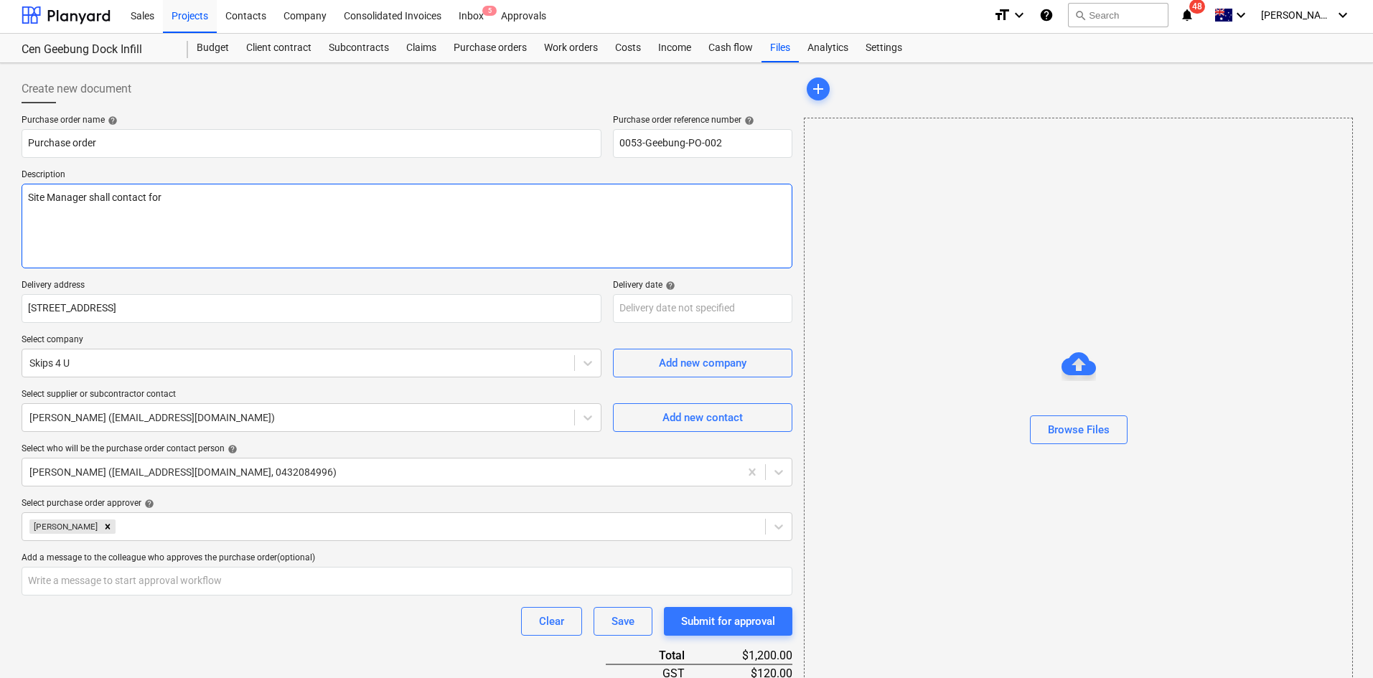
type textarea "Site Manager shall contact for"
type textarea "x"
type textarea "Site Manager shall contact for b"
click at [386, 222] on textarea "Site Manager shall contact for bins as per site requirement." at bounding box center [407, 226] width 771 height 85
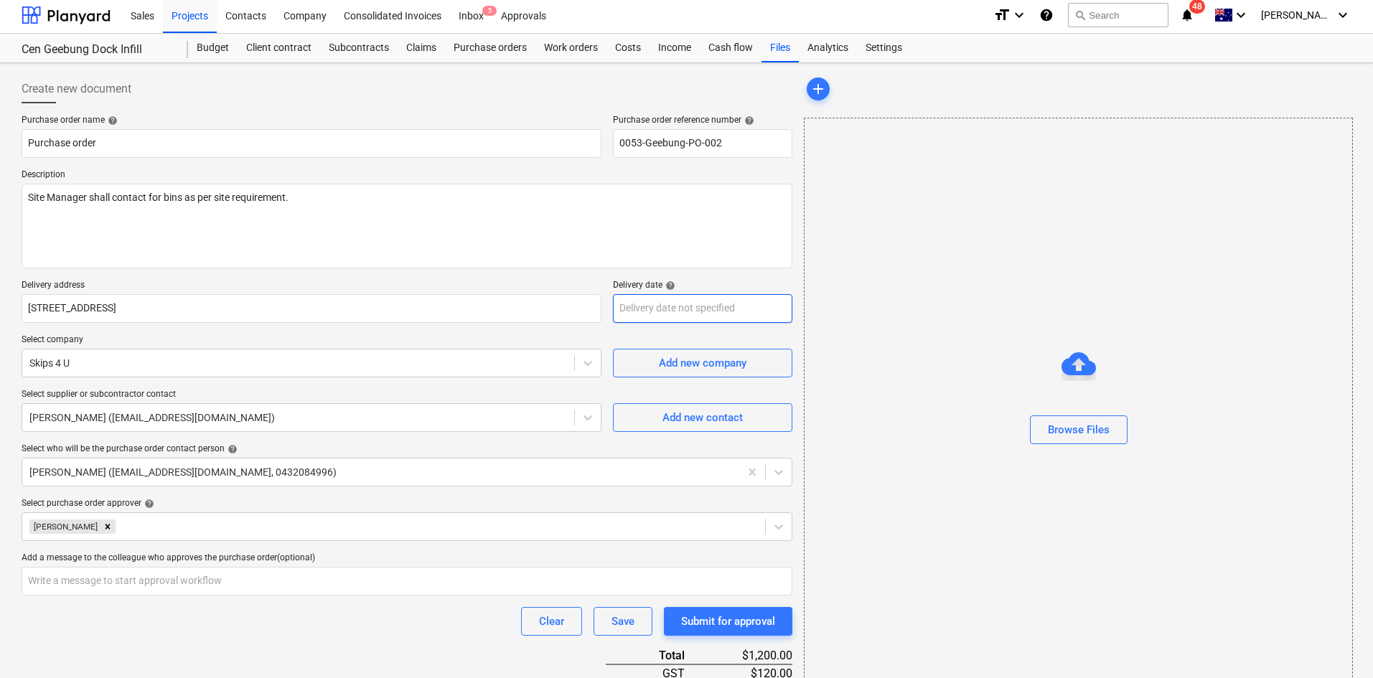
click at [661, 307] on body "Sales Projects Contacts Company Consolidated Invoices Inbox 5 Approvals format_…" at bounding box center [686, 336] width 1373 height 678
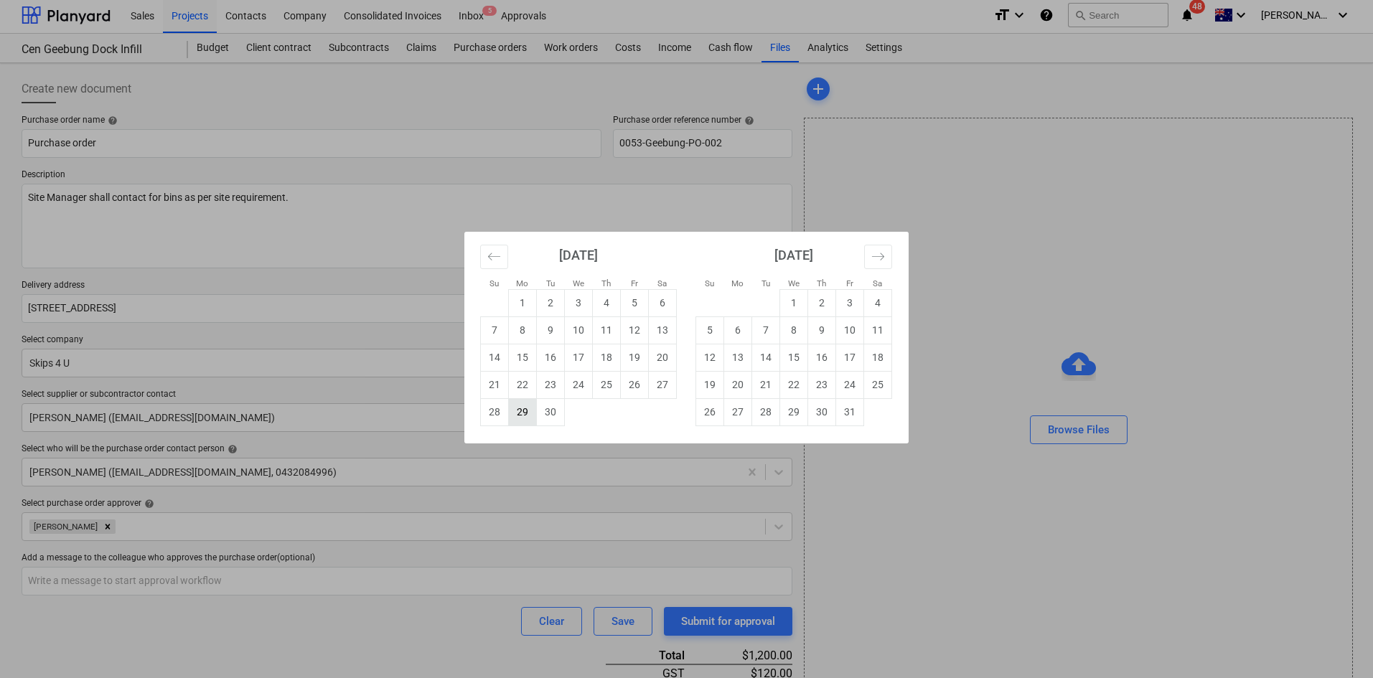
click at [522, 411] on td "29" at bounding box center [523, 411] width 28 height 27
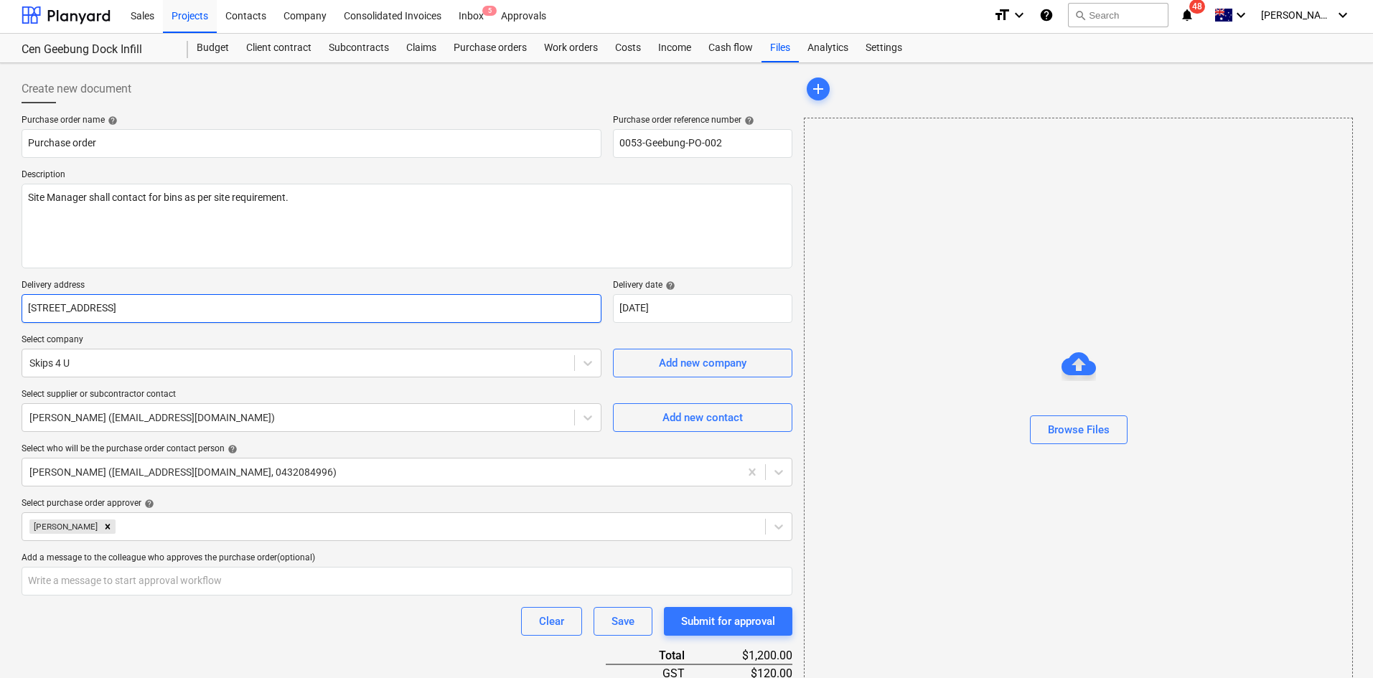
click at [498, 296] on input "64 Brickyard Road, Geebung, QLD, AU, 4034" at bounding box center [312, 308] width 580 height 29
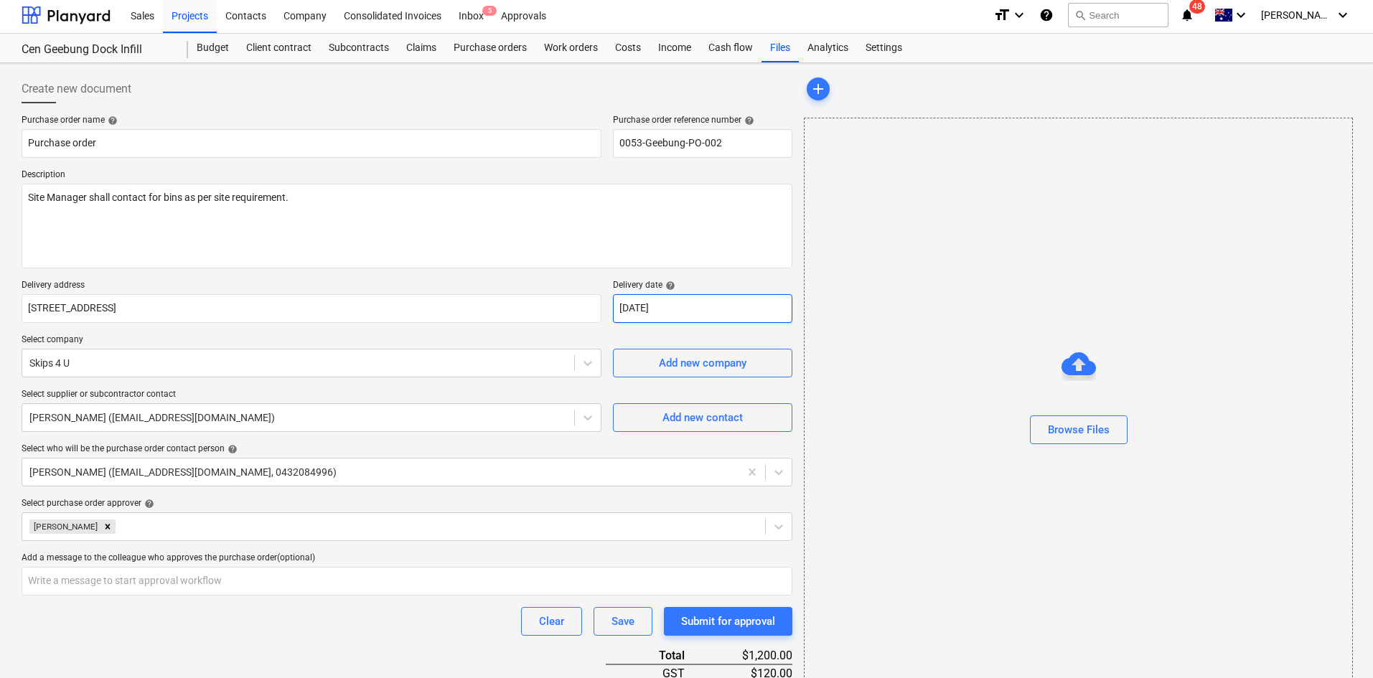
click at [669, 313] on body "Sales Projects Contacts Company Consolidated Invoices Inbox 5 Approvals format_…" at bounding box center [686, 336] width 1373 height 678
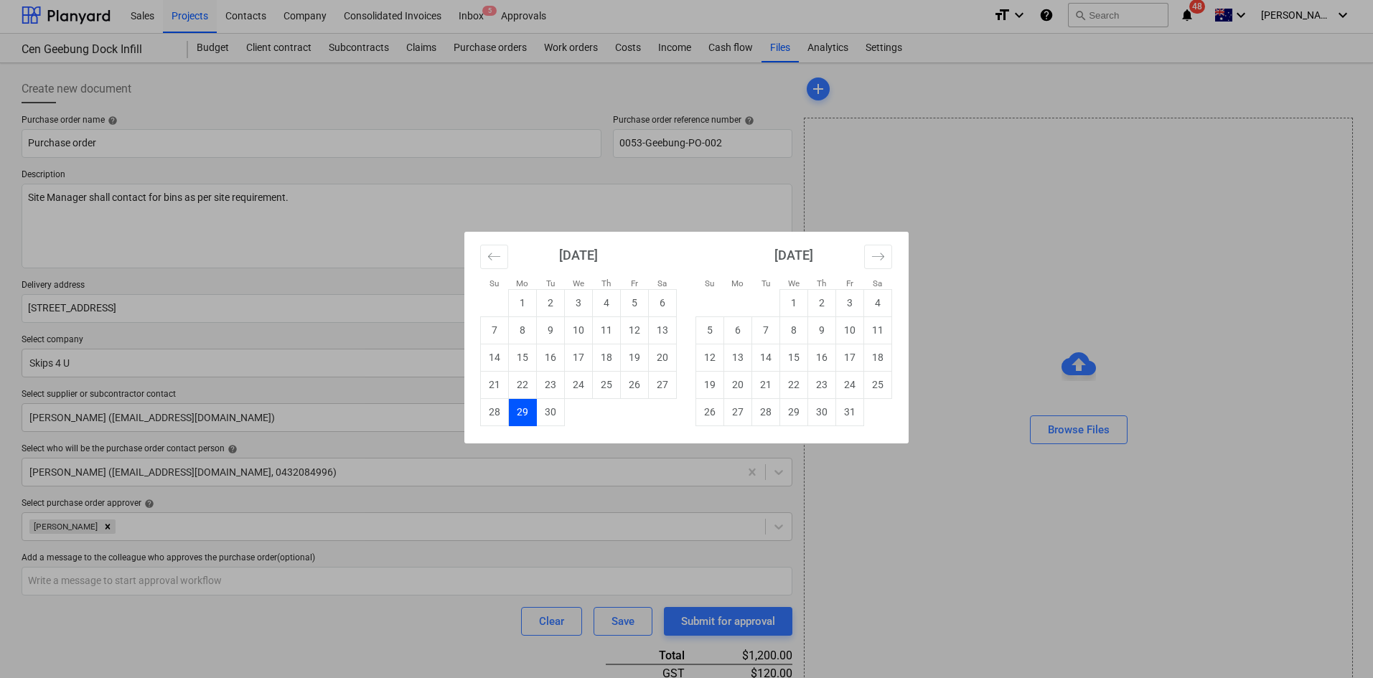
click at [621, 199] on div "Su Mo Tu We Th Fr Sa Su Mo Tu We Th Fr Sa August 2025 1 2 3 4 5 6 7 8 9 10 11 1…" at bounding box center [686, 339] width 1373 height 678
click at [631, 309] on body "Sales Projects Contacts Company Consolidated Invoices Inbox 5 Approvals format_…" at bounding box center [686, 336] width 1373 height 678
click at [626, 387] on td "26" at bounding box center [635, 384] width 28 height 27
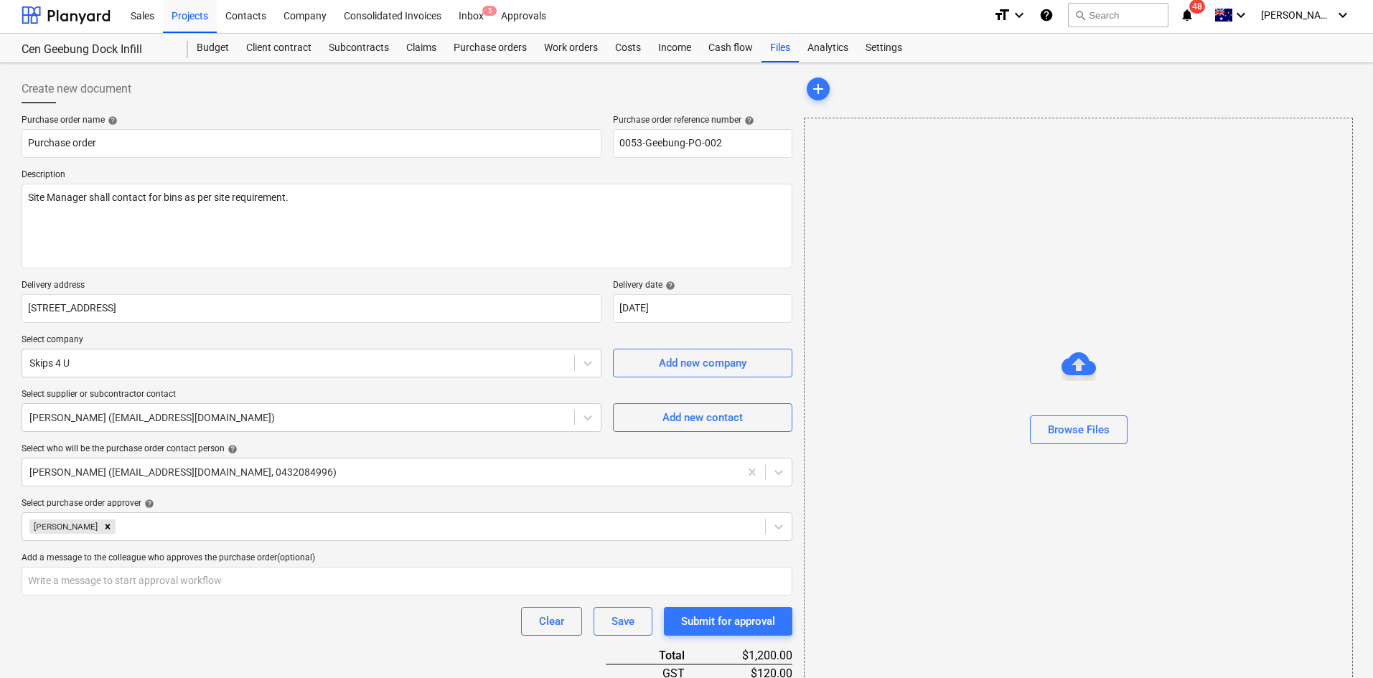
click at [487, 339] on p "Select company" at bounding box center [312, 341] width 580 height 14
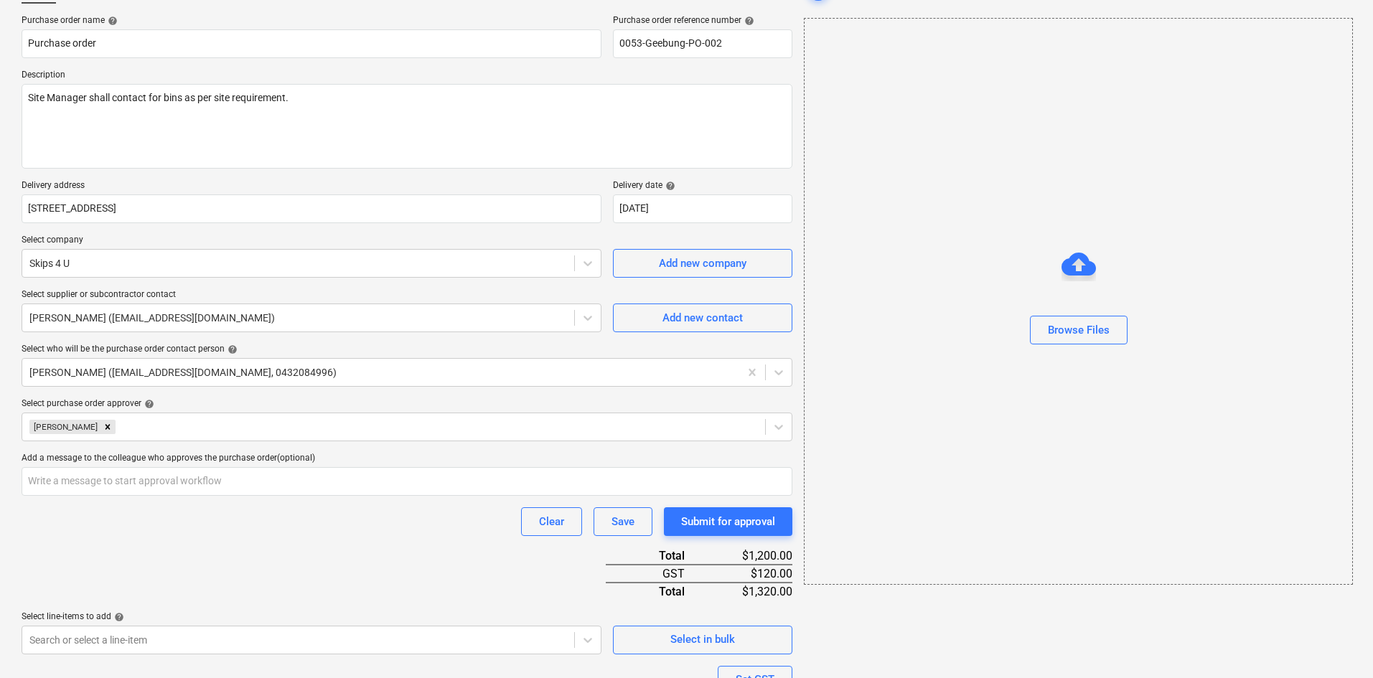
scroll to position [0, 0]
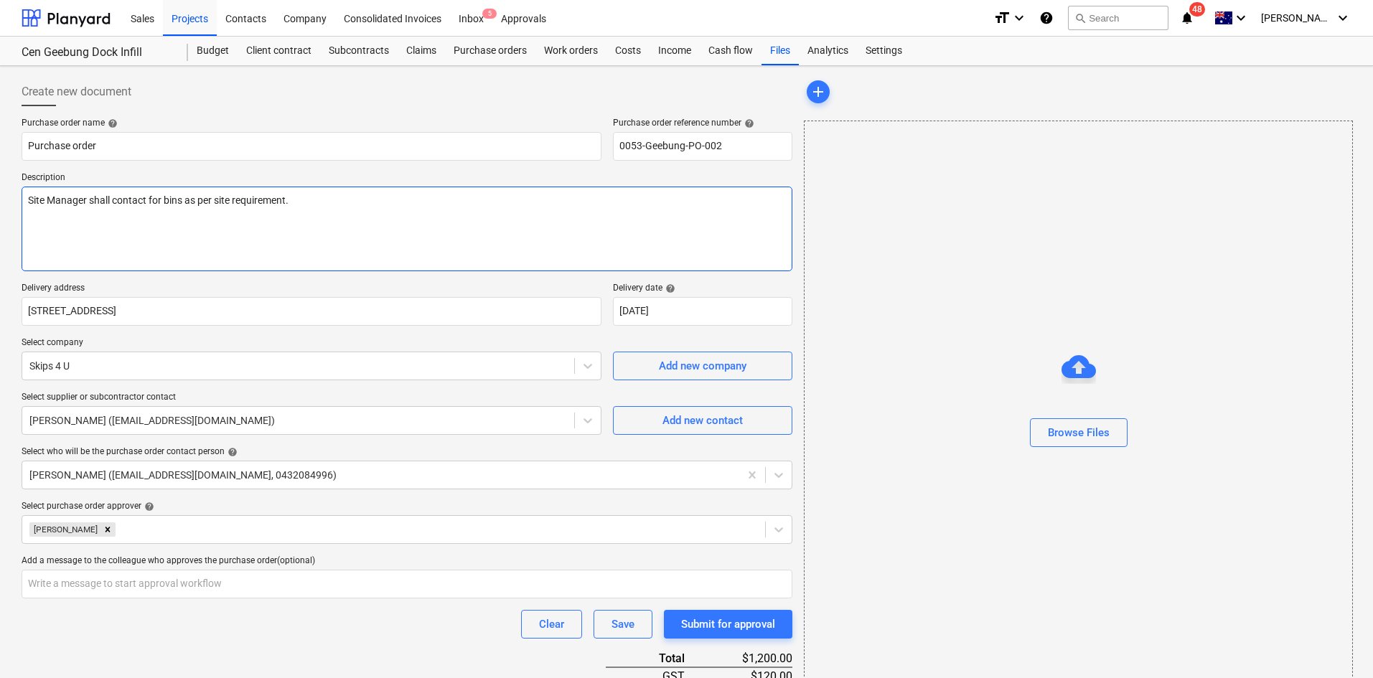
click at [320, 225] on textarea "Site Manager shall contact for bins as per site requirement." at bounding box center [407, 229] width 771 height 85
click at [198, 243] on textarea "Site Manager shall contact for bins as per site requirement." at bounding box center [407, 229] width 771 height 85
click at [179, 235] on textarea "Site Manager shall contact for bins as per site requirement." at bounding box center [407, 229] width 771 height 85
click at [347, 207] on textarea "Site Manager shall contact for bins as per site requirement." at bounding box center [407, 229] width 771 height 85
click at [197, 279] on div "Purchase order name help Purchase order Purchase order reference number help 00…" at bounding box center [407, 519] width 771 height 803
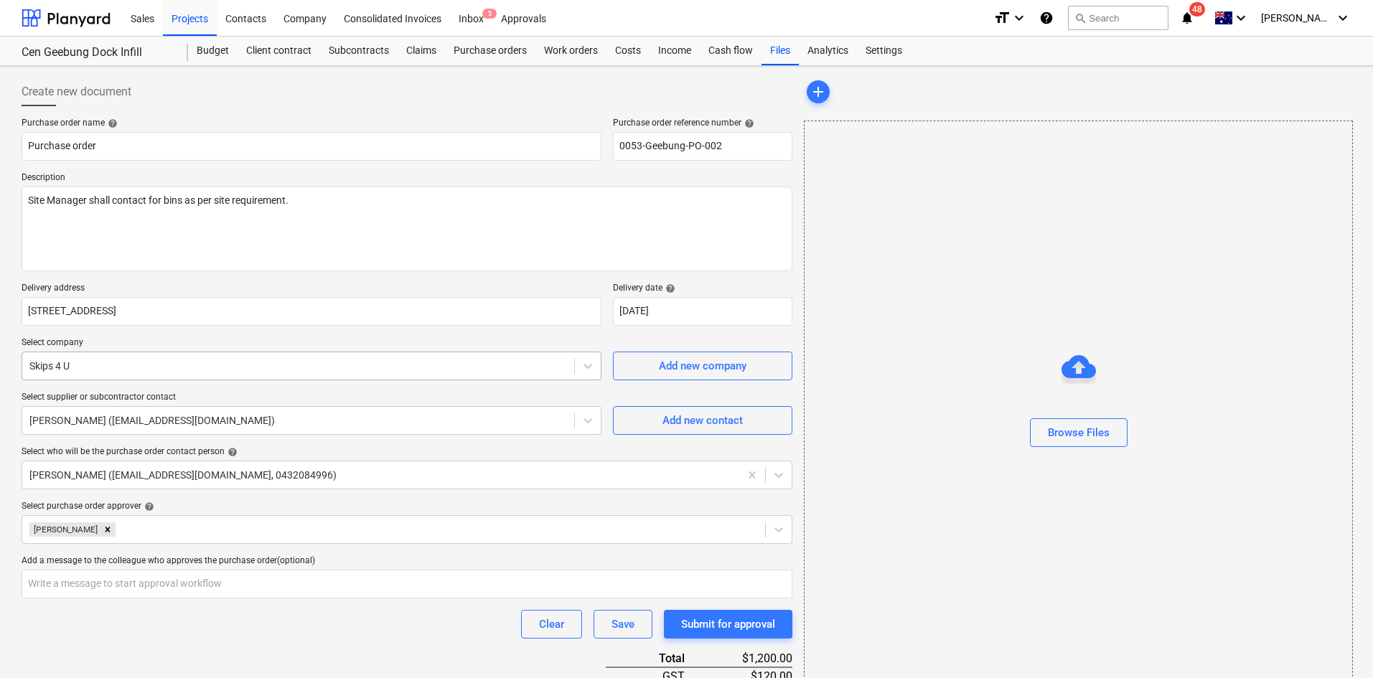
click at [178, 359] on div at bounding box center [297, 366] width 537 height 14
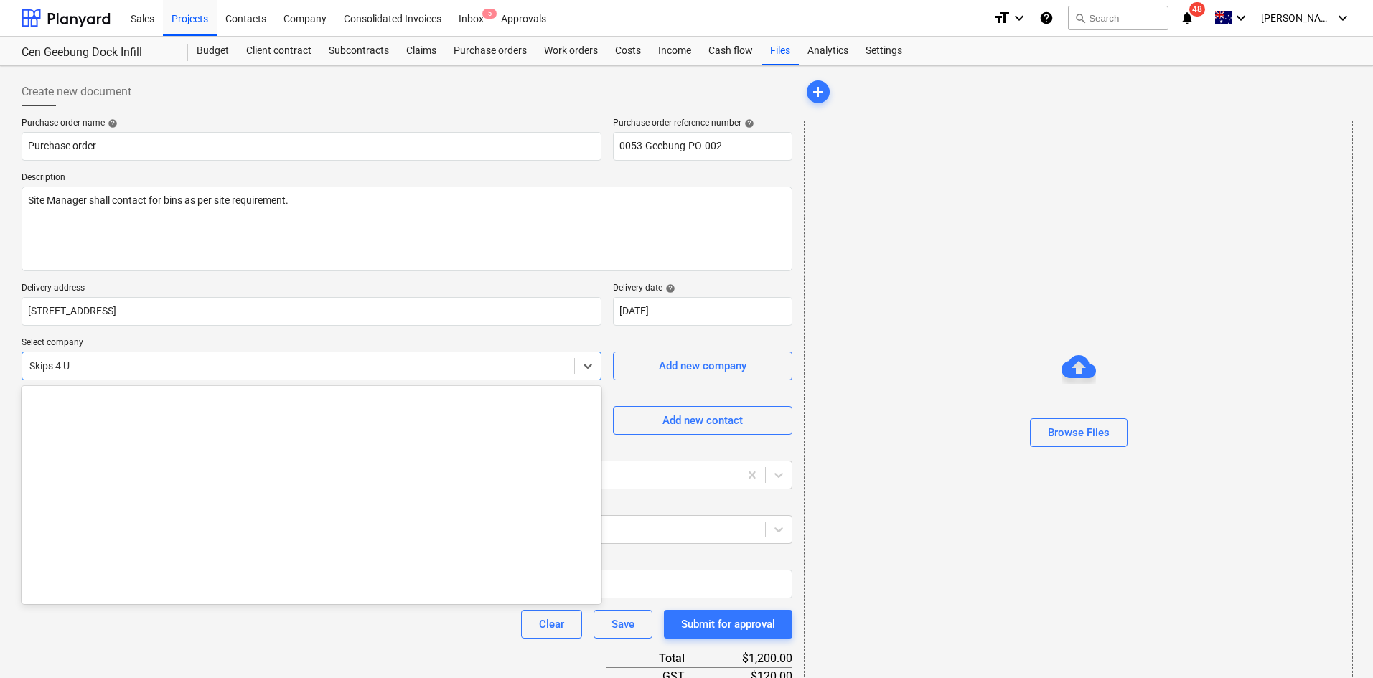
scroll to position [18986, 0]
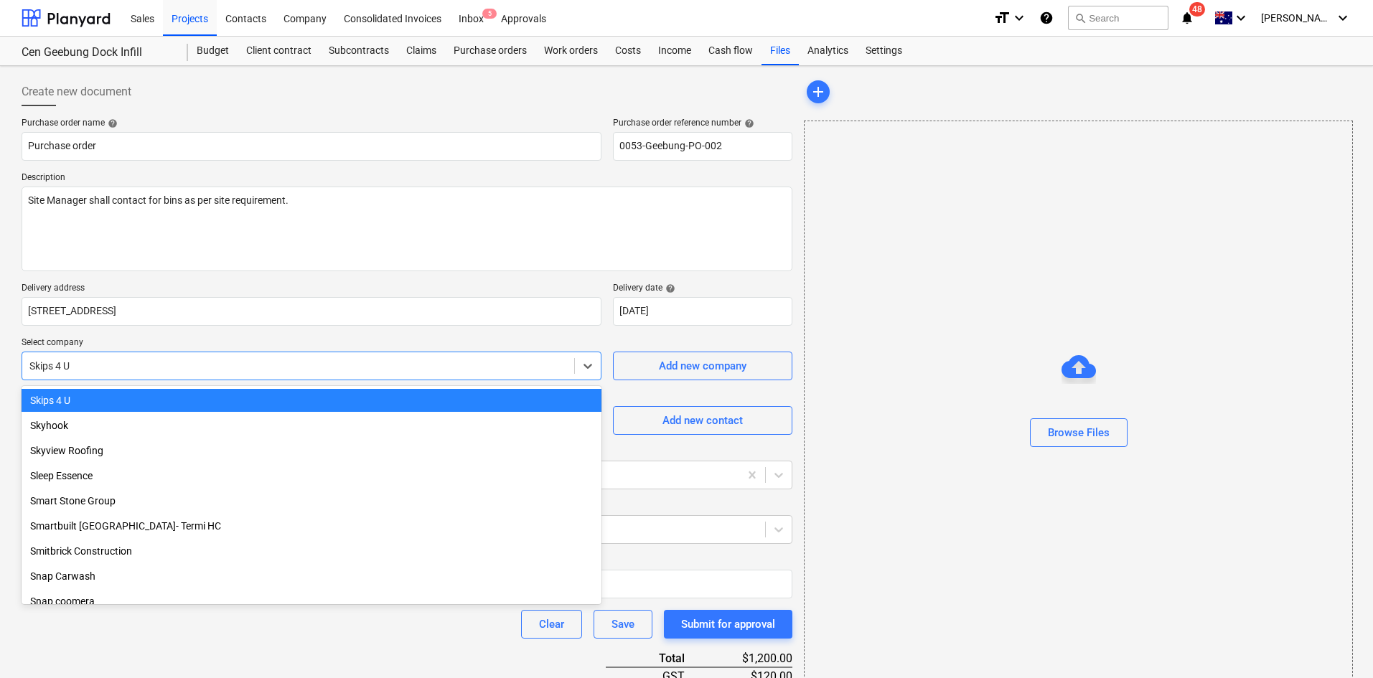
click at [190, 337] on p "Select company" at bounding box center [312, 344] width 580 height 14
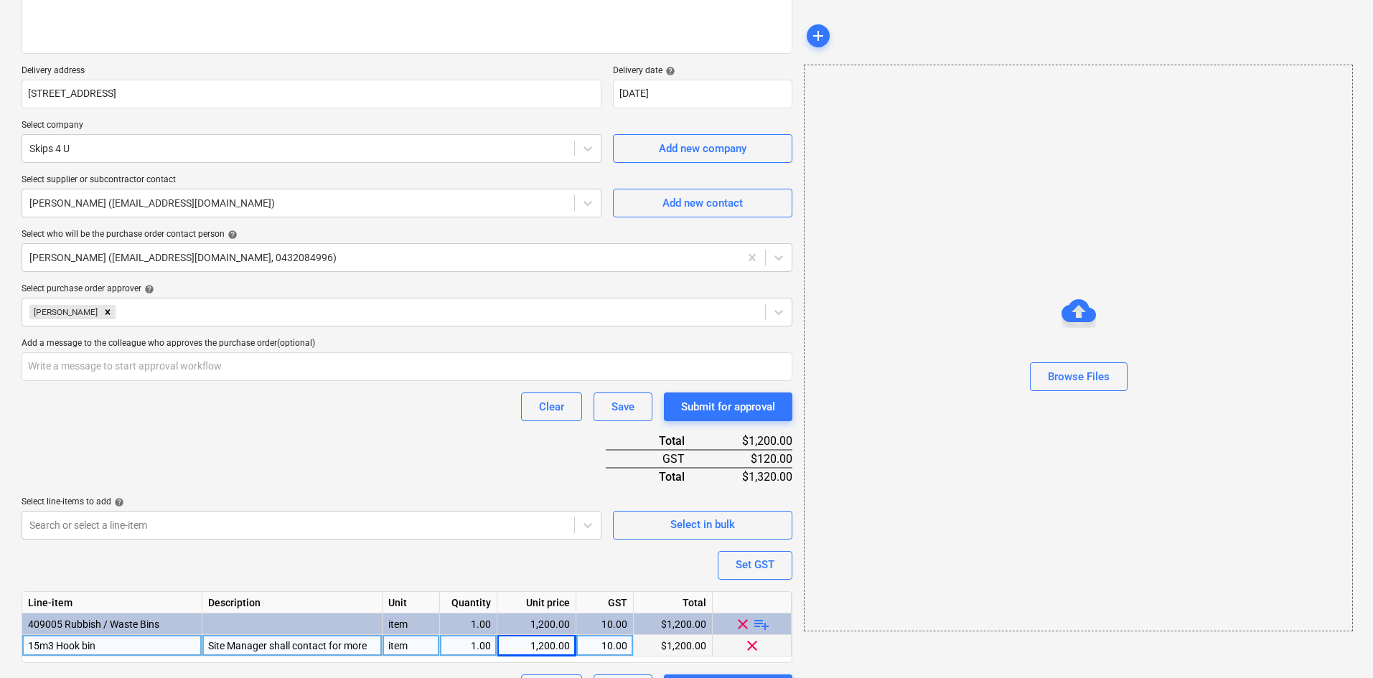
scroll to position [254, 0]
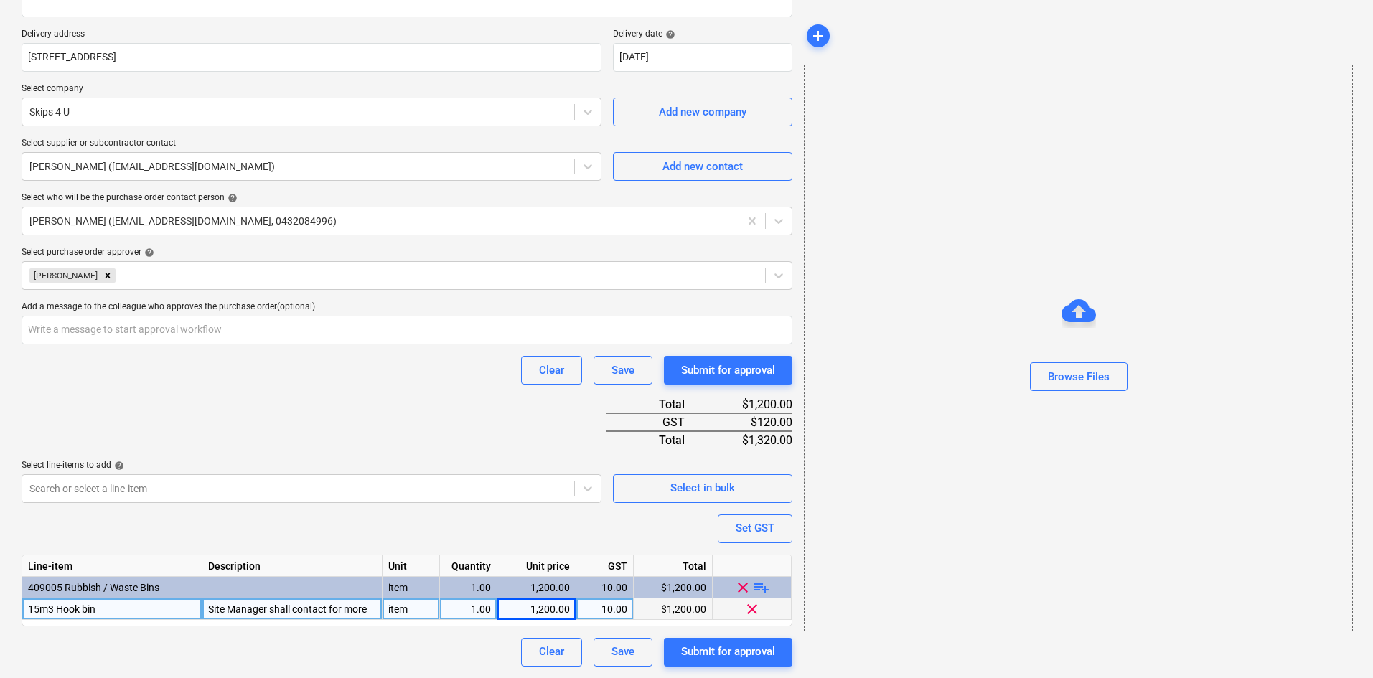
click at [227, 356] on div "Clear Save Submit for approval" at bounding box center [407, 370] width 771 height 29
click at [314, 607] on div "Site Manager shall contact for more" at bounding box center [292, 609] width 180 height 22
click at [363, 610] on input "Site Manager shall contact for more" at bounding box center [291, 608] width 179 height 21
drag, startPoint x: 367, startPoint y: 610, endPoint x: 174, endPoint y: 605, distance: 193.8
click at [0, 0] on div "15m3 Hook bin Site Manager shall contact for more item 1.00 1,200.00 10.00 $1,2…" at bounding box center [0, 0] width 0 height 0
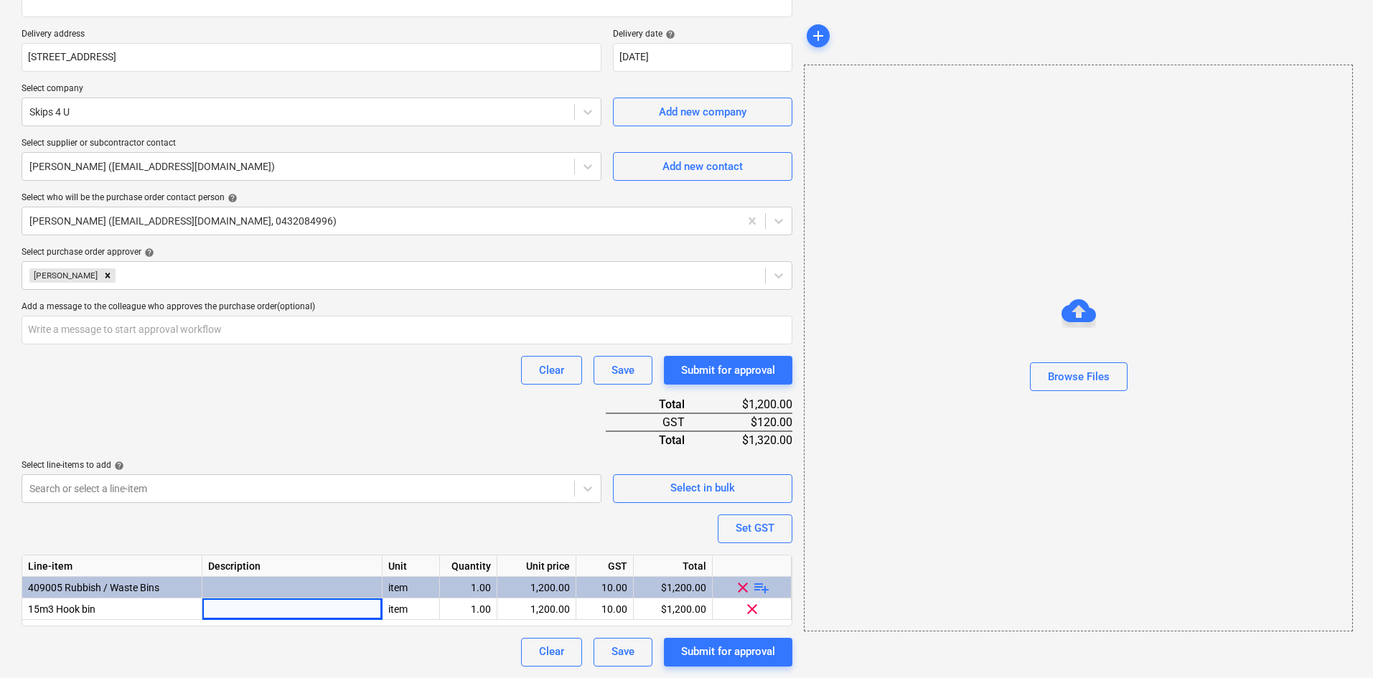
click at [335, 435] on div "Purchase order name help Purchase order Purchase order reference number help 00…" at bounding box center [407, 265] width 771 height 803
click at [724, 369] on div "Submit for approval" at bounding box center [728, 370] width 94 height 19
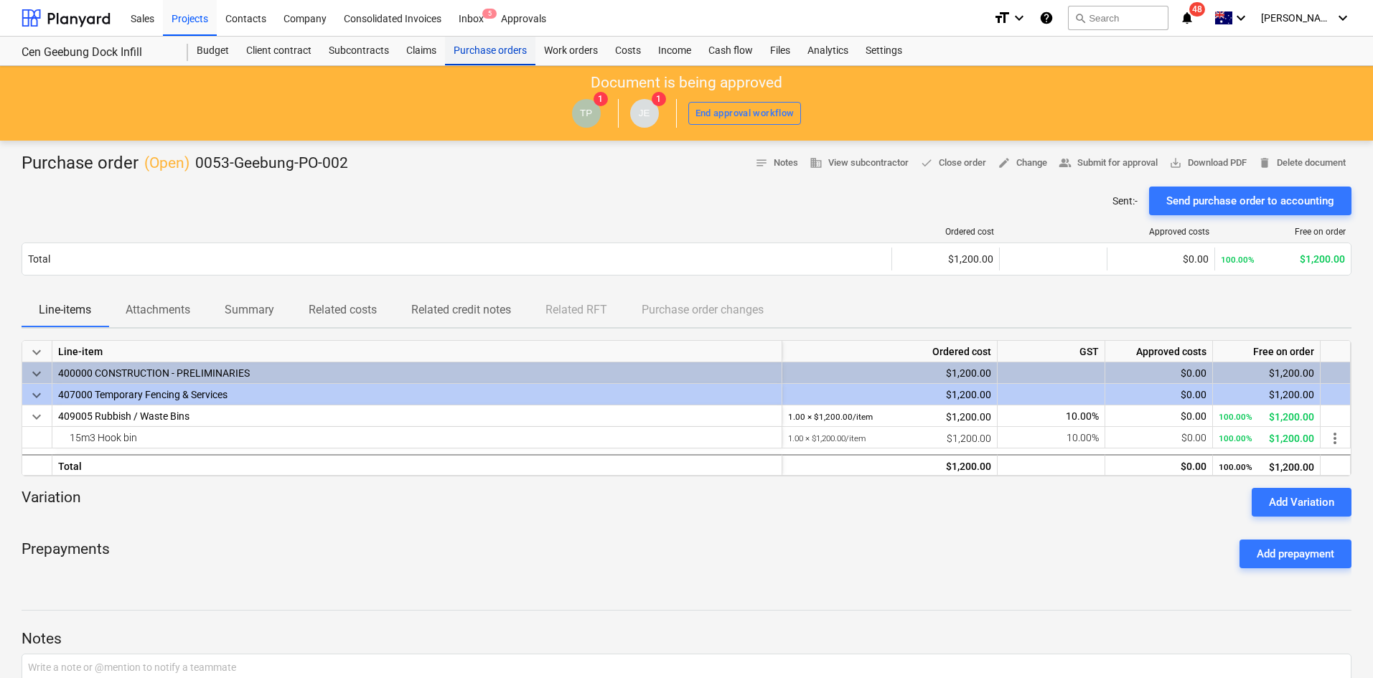
click at [492, 52] on div "Purchase orders" at bounding box center [490, 51] width 90 height 29
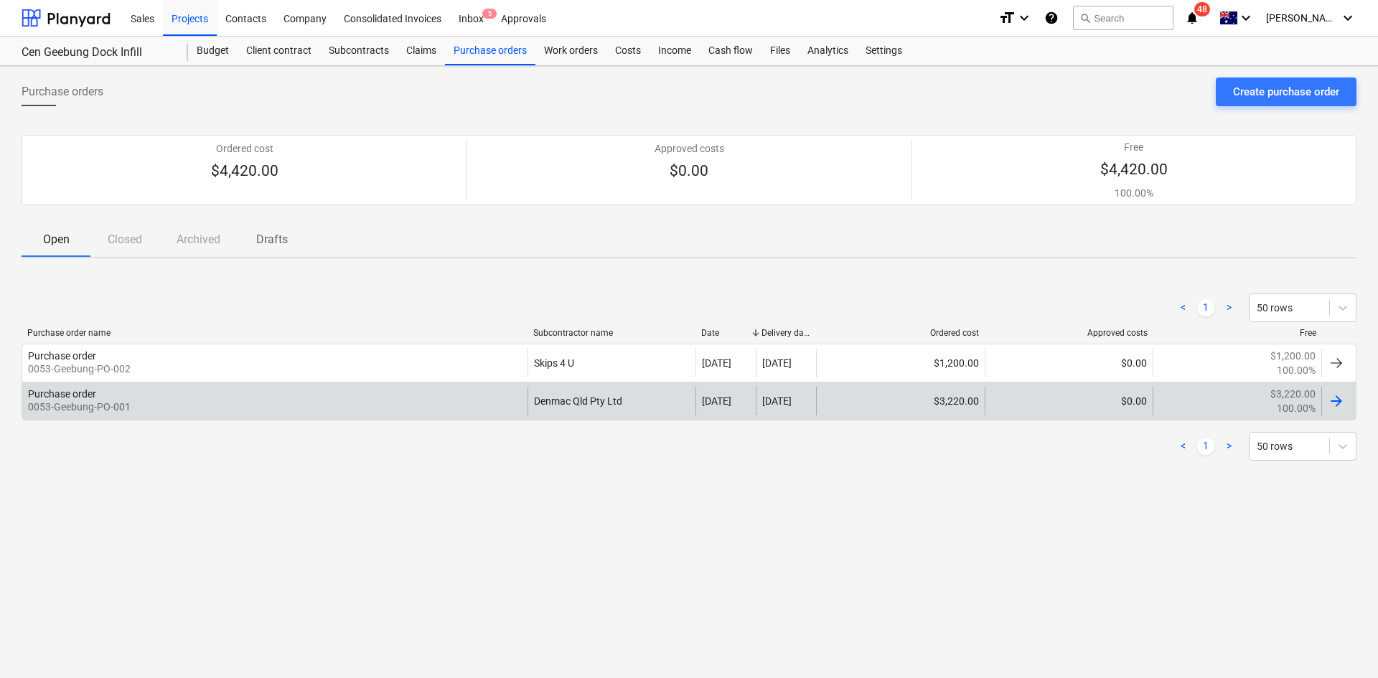
click at [288, 393] on div "Purchase order 0053-Geebung-PO-001" at bounding box center [274, 401] width 505 height 29
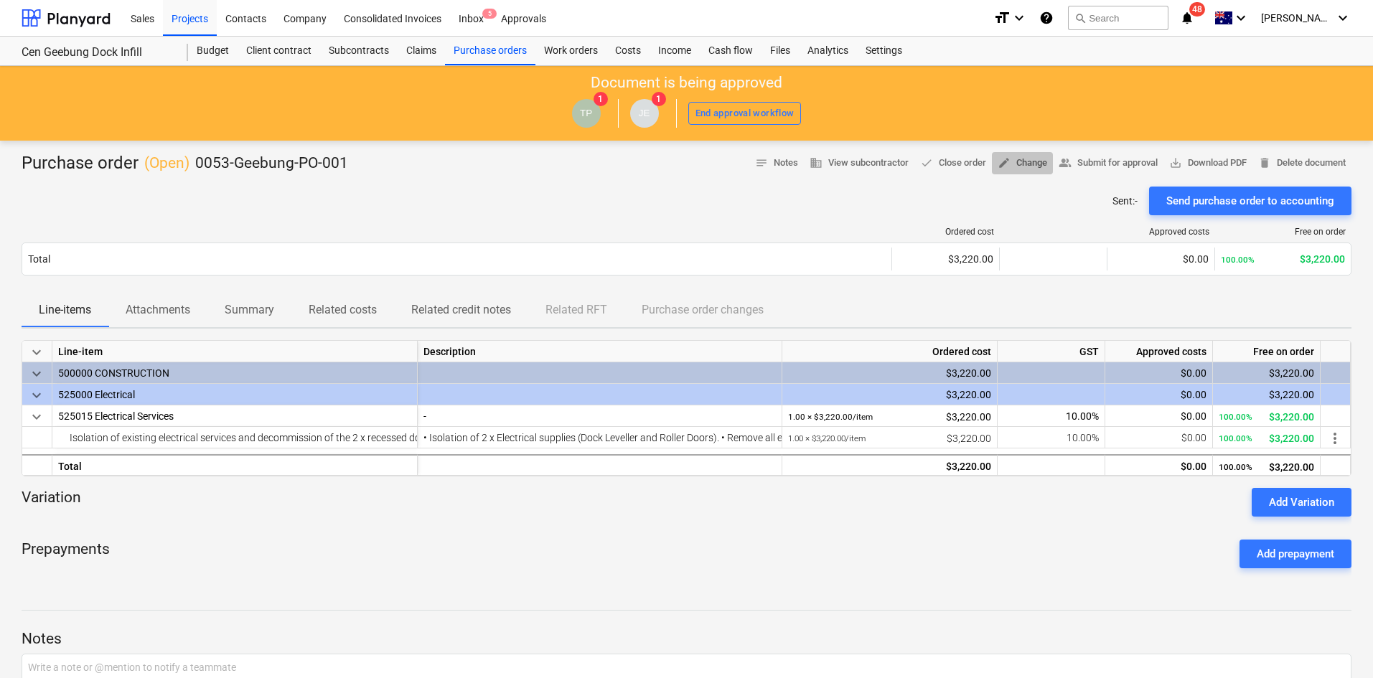
click at [1002, 161] on span "edit" at bounding box center [1003, 162] width 13 height 13
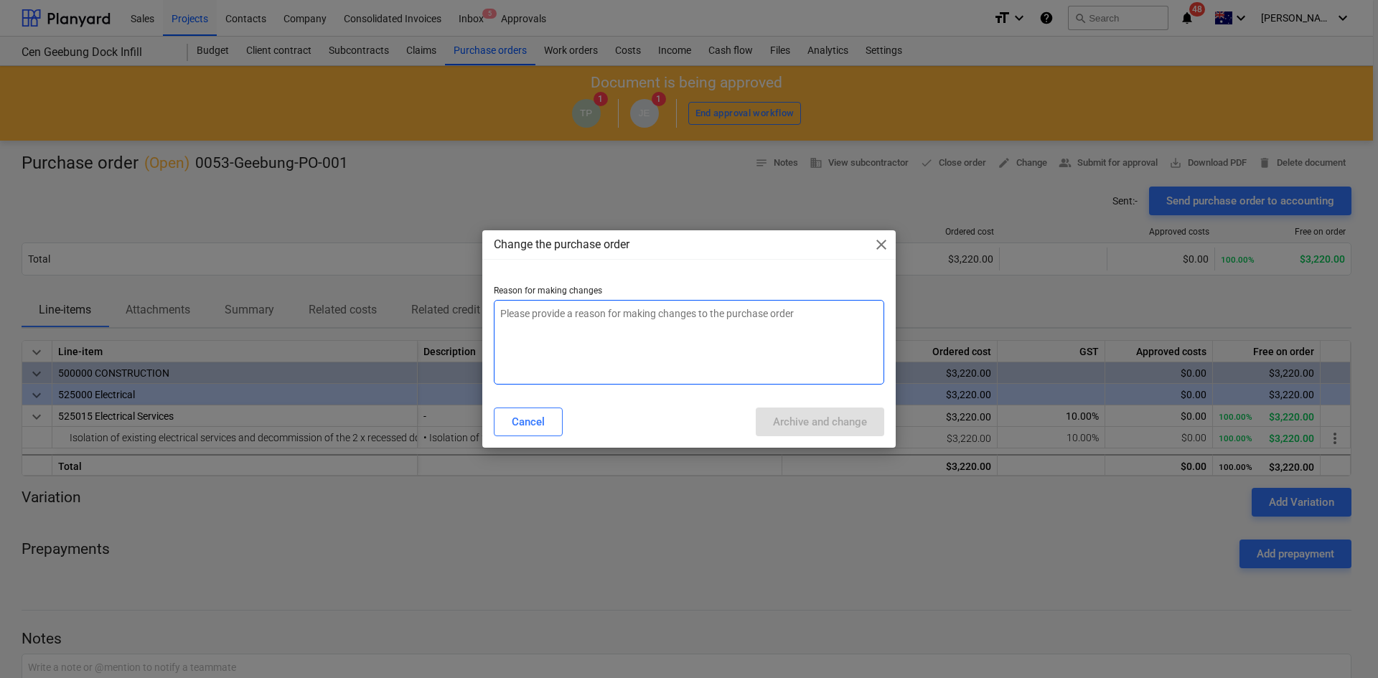
click at [630, 331] on textarea at bounding box center [689, 342] width 390 height 85
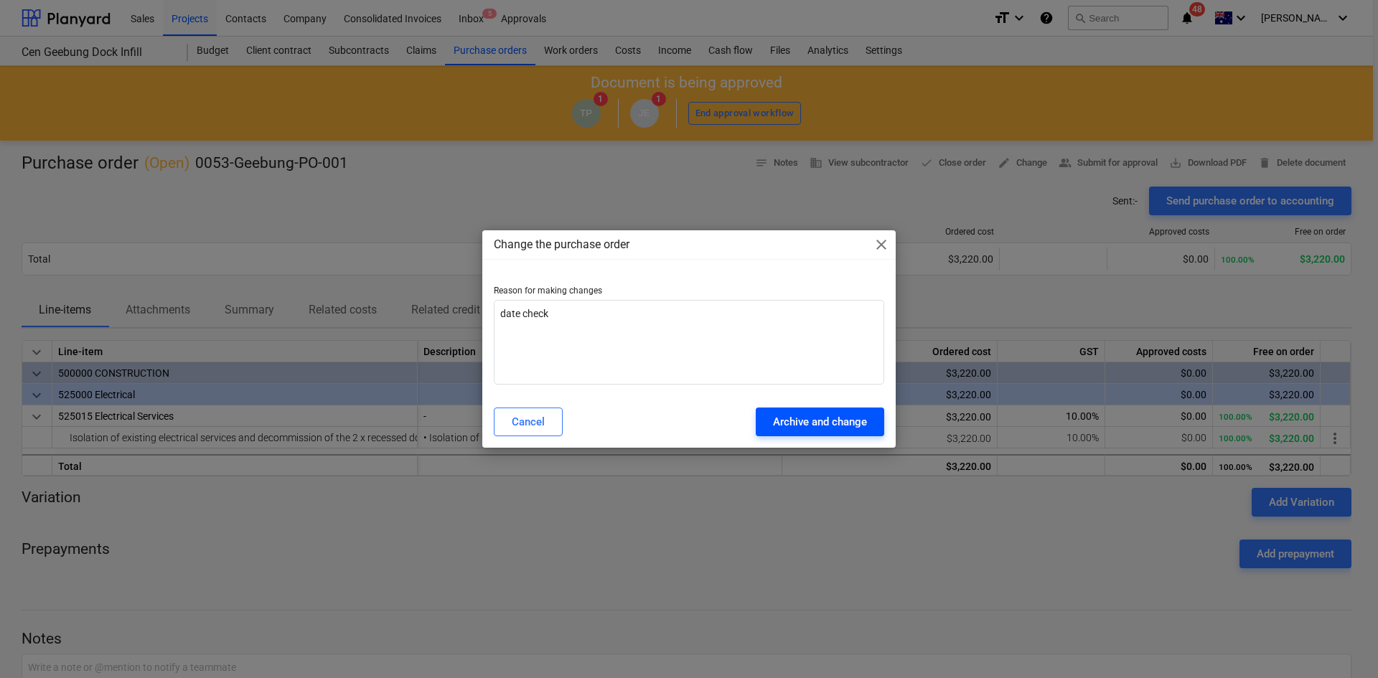
click at [808, 427] on div "Archive and change" at bounding box center [820, 422] width 94 height 19
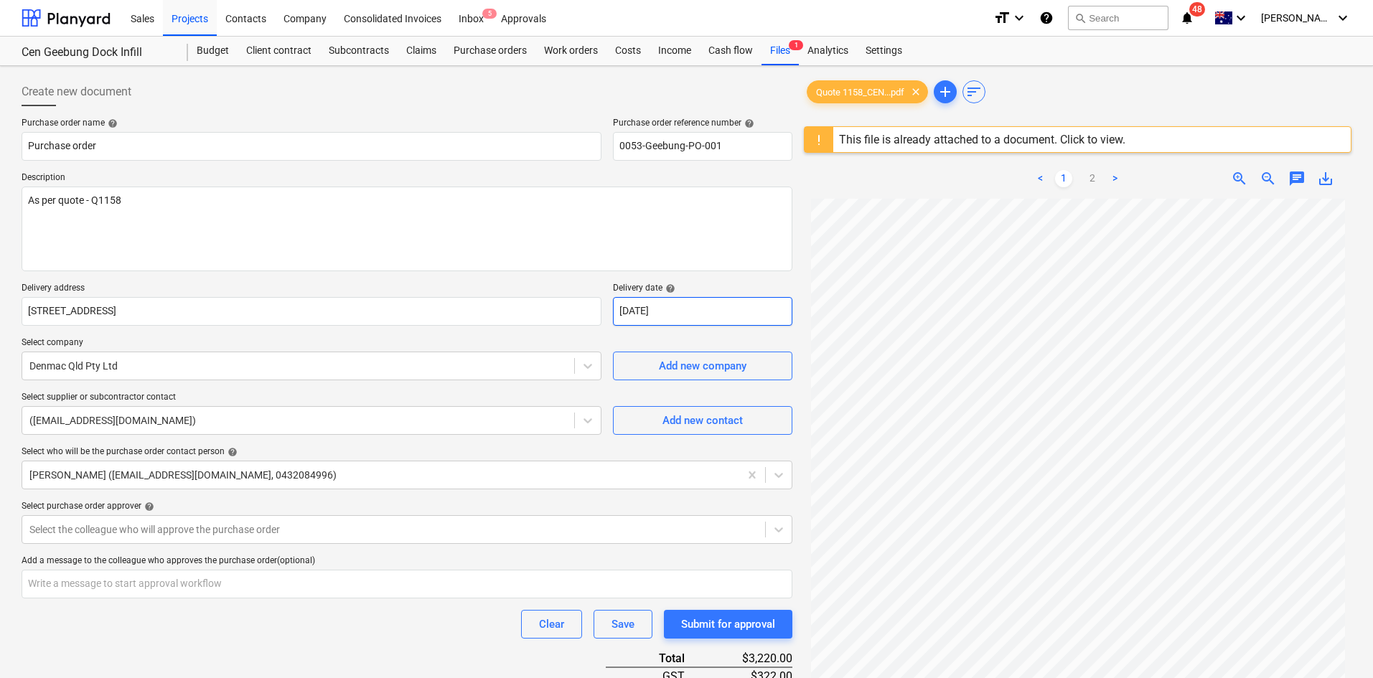
click at [687, 307] on body "Sales Projects Contacts Company Consolidated Invoices Inbox 5 Approvals format_…" at bounding box center [686, 339] width 1373 height 678
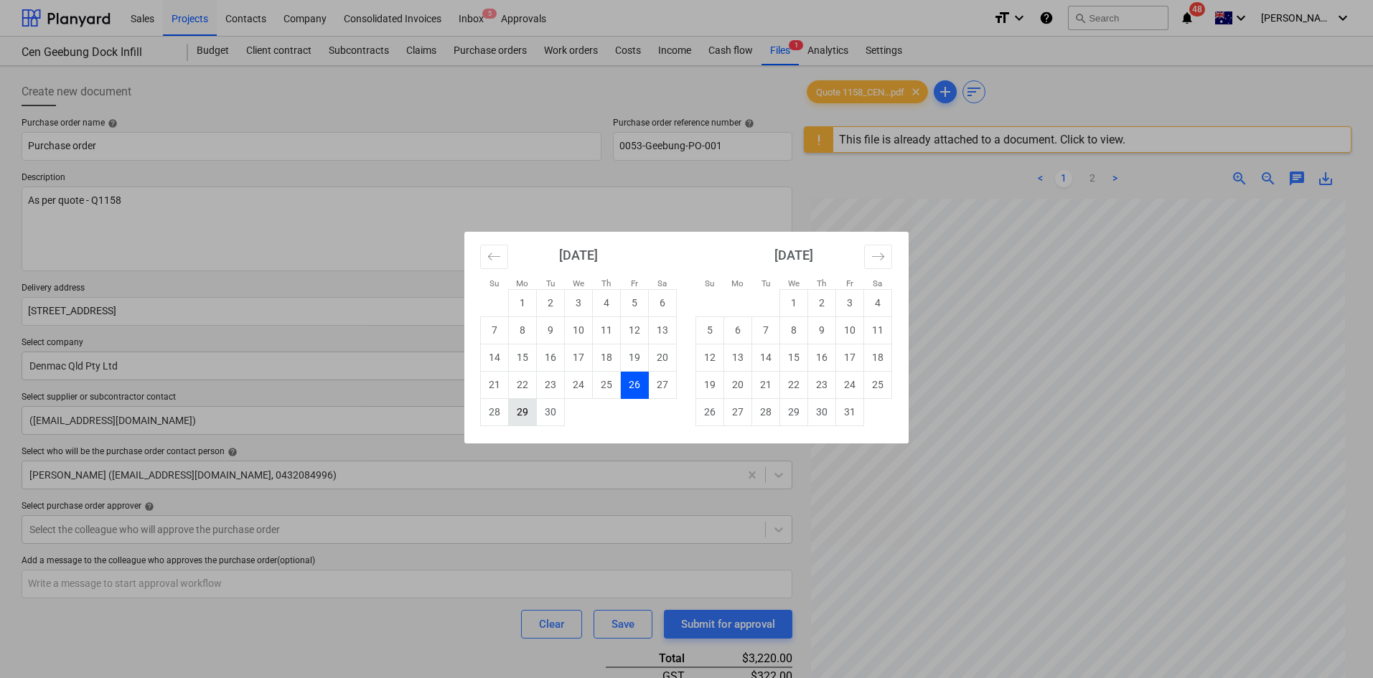
click at [521, 413] on td "29" at bounding box center [523, 411] width 28 height 27
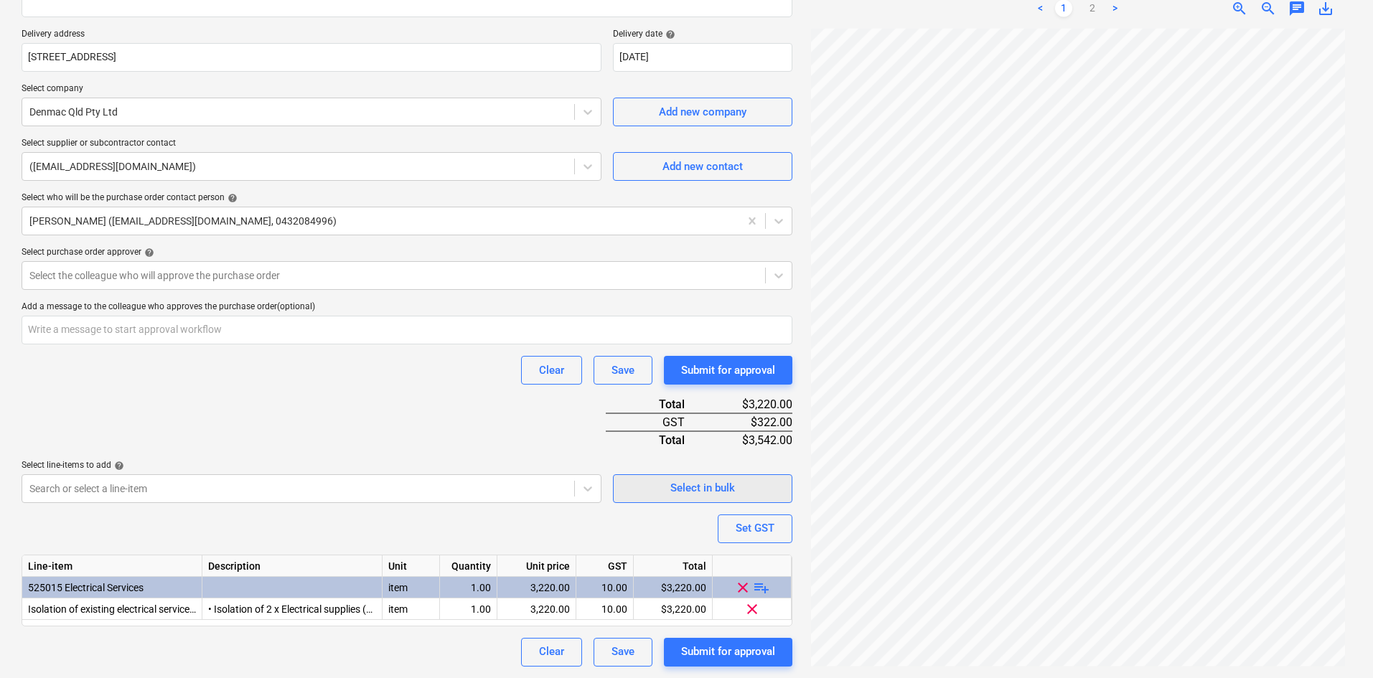
scroll to position [39, 0]
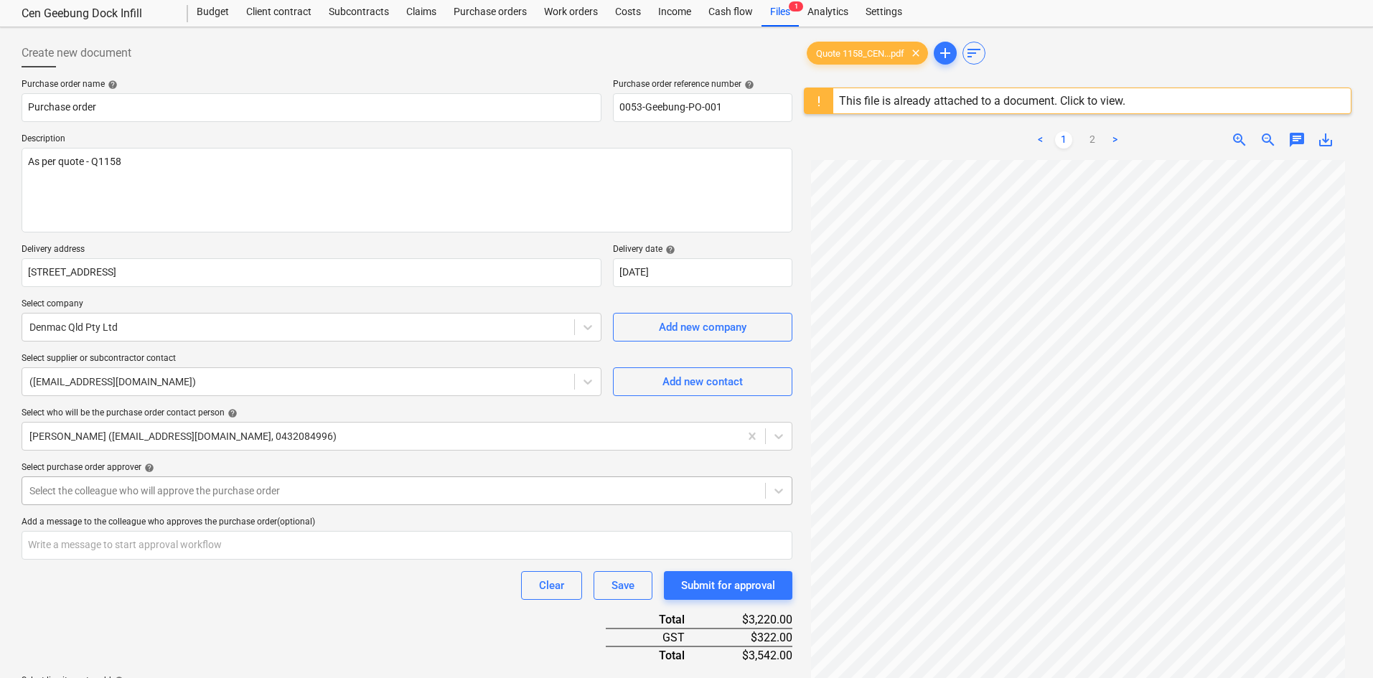
click at [284, 497] on body "Sales Projects Contacts Company Consolidated Invoices Inbox 5 Approvals format_…" at bounding box center [686, 300] width 1373 height 678
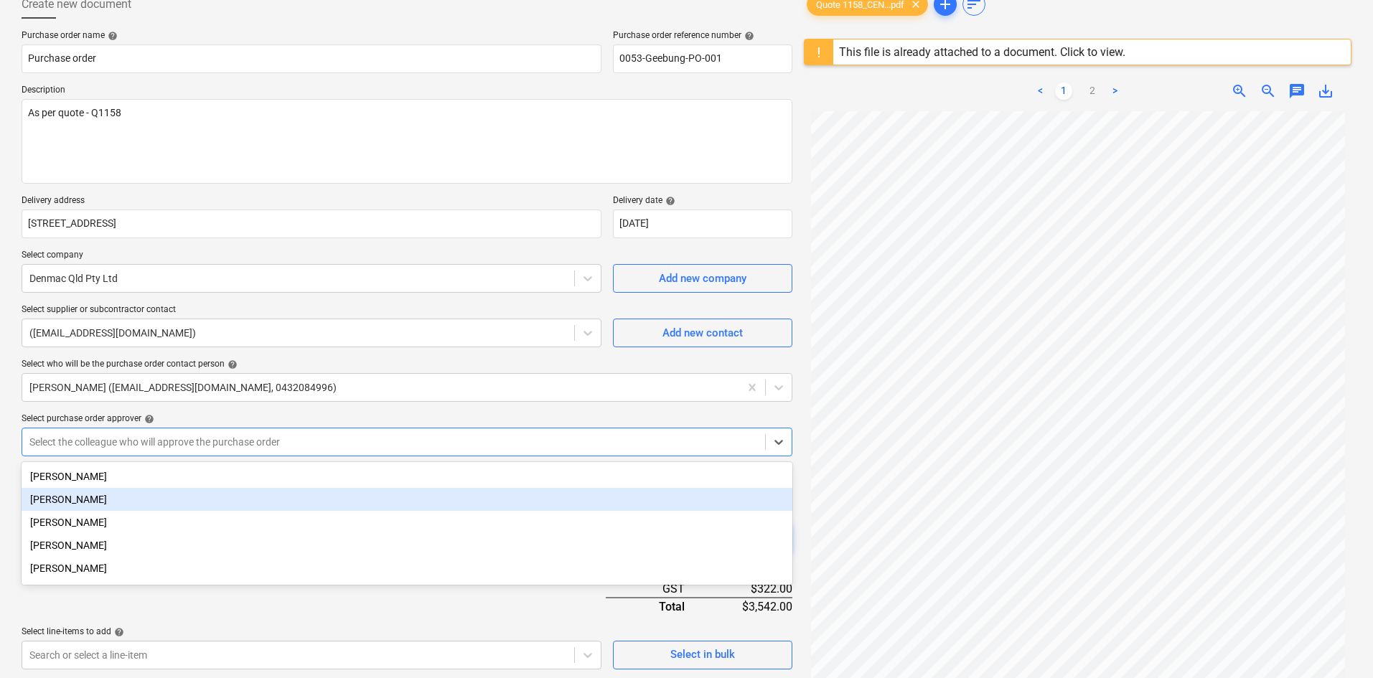
scroll to position [93, 0]
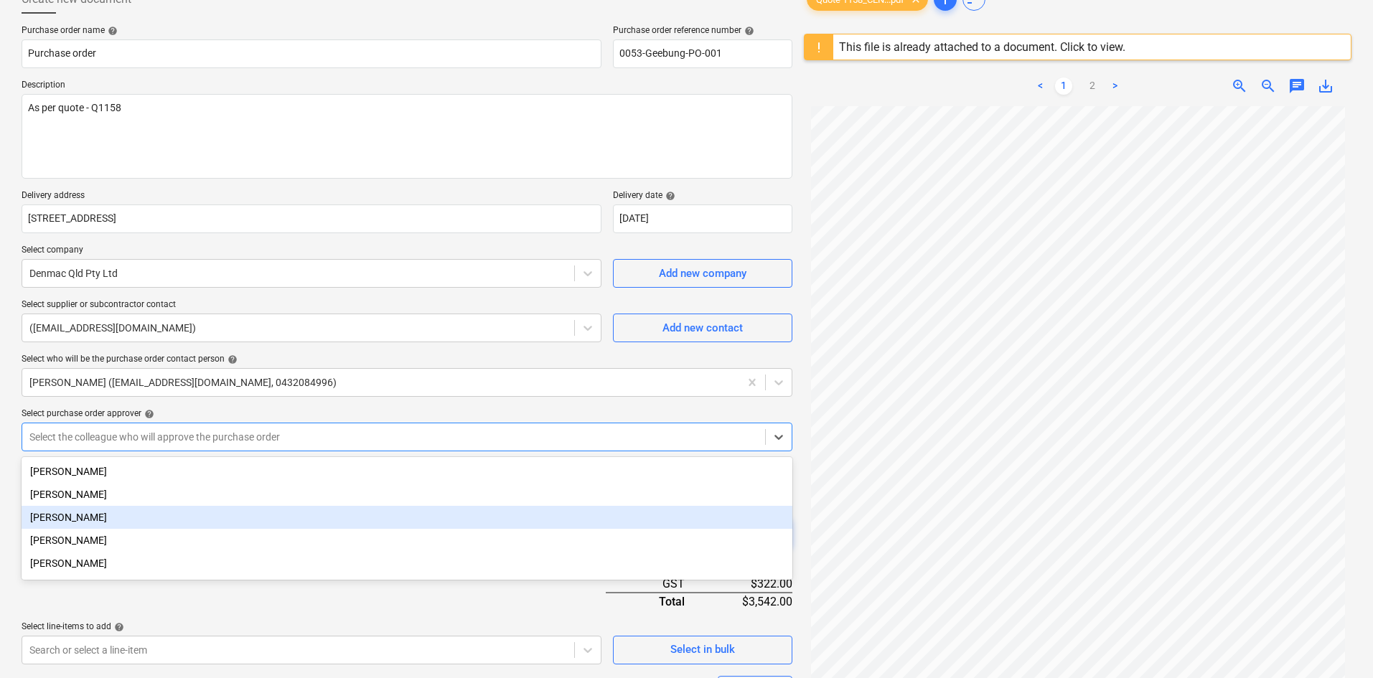
click at [88, 522] on div "[PERSON_NAME]" at bounding box center [407, 517] width 771 height 23
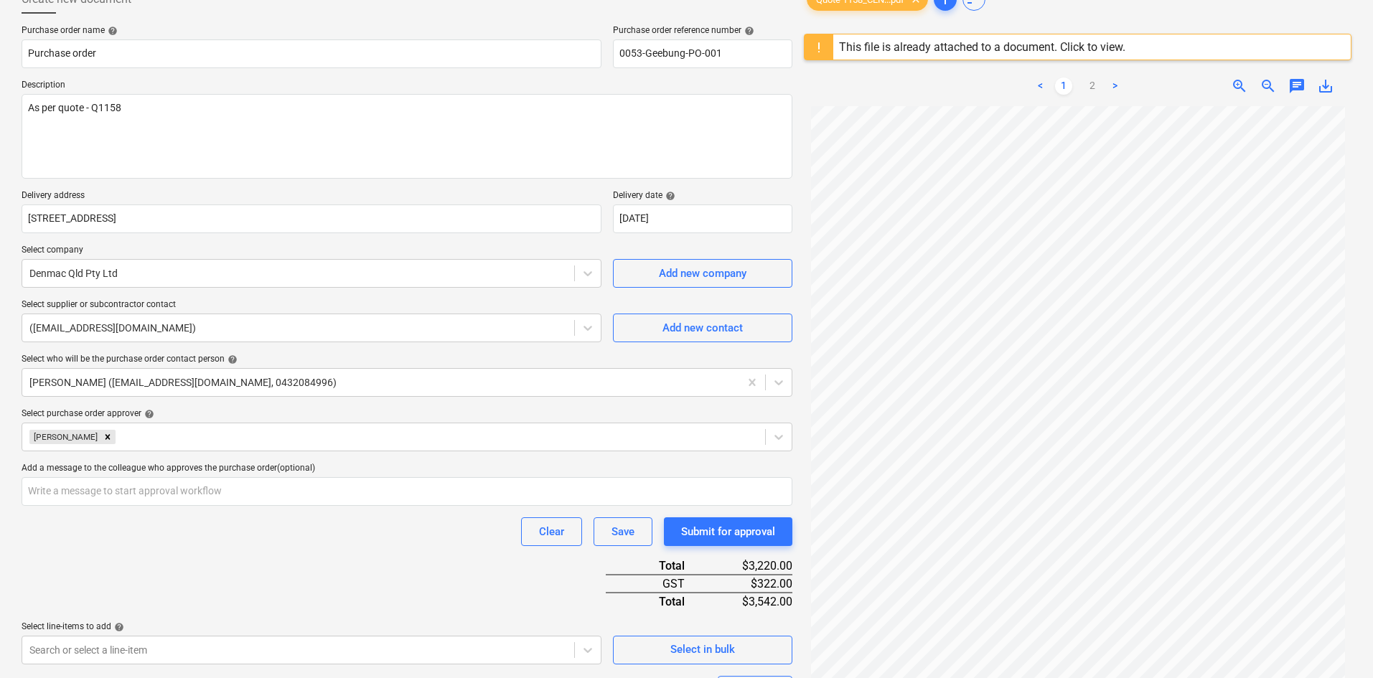
click at [185, 410] on div "Select purchase order approver help" at bounding box center [407, 413] width 771 height 11
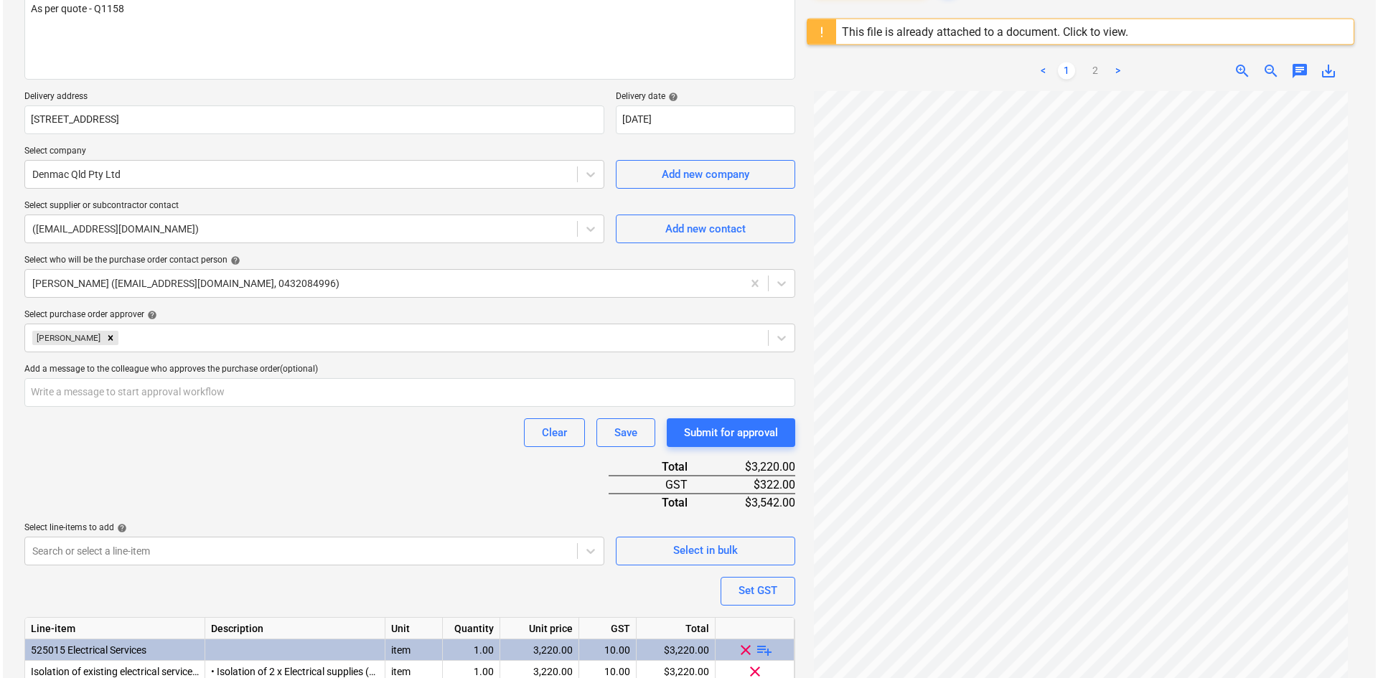
scroll to position [254, 0]
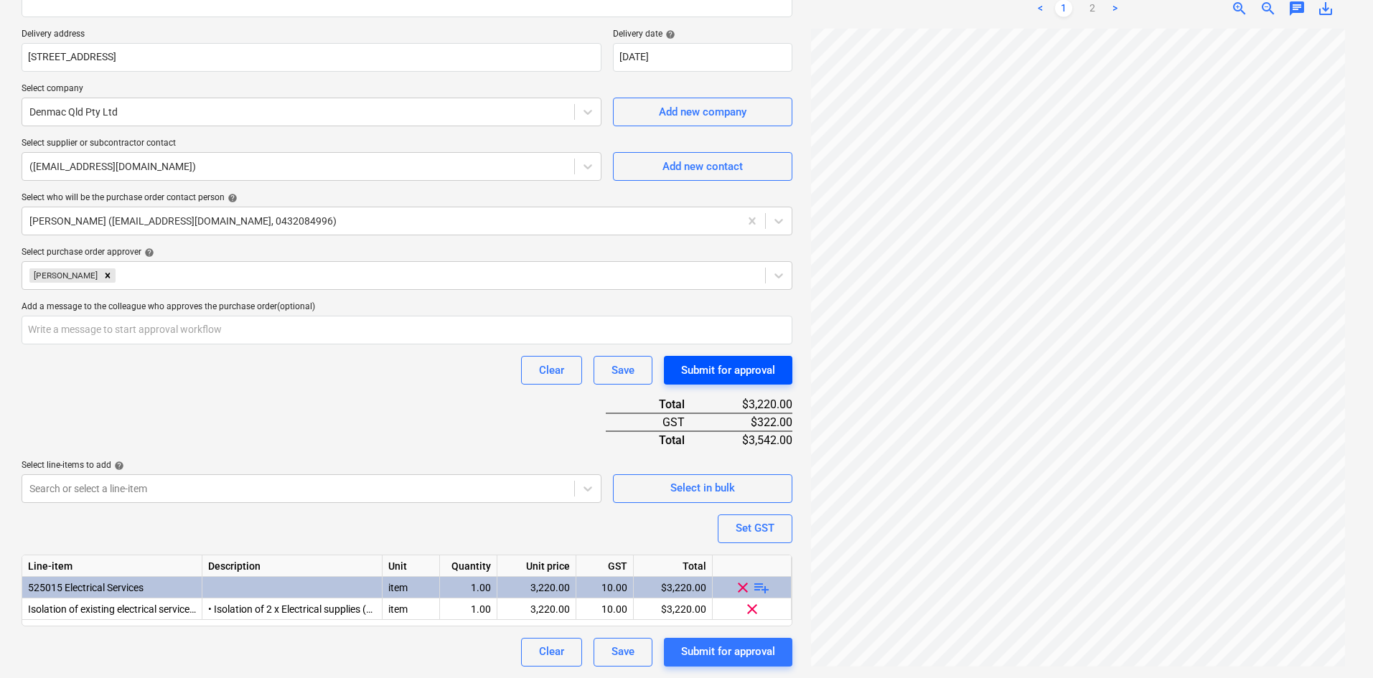
click at [706, 367] on div "Submit for approval" at bounding box center [728, 370] width 94 height 19
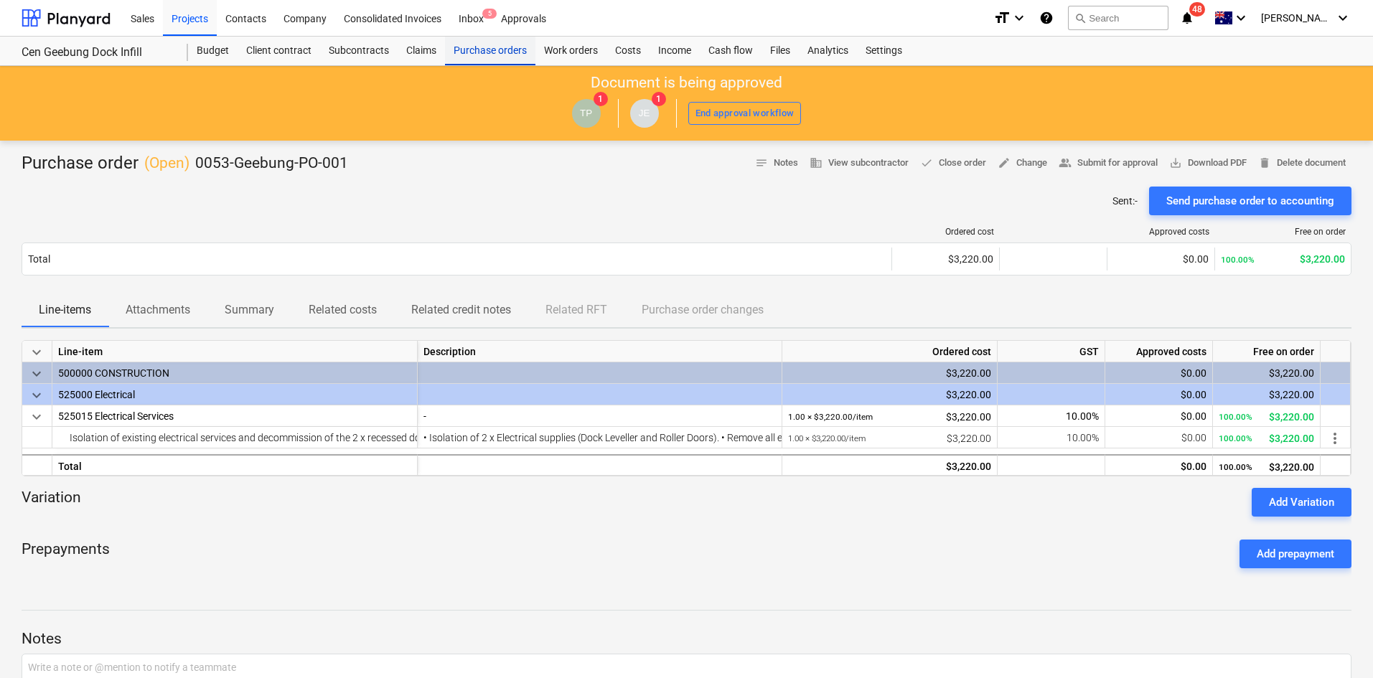
click at [499, 50] on div "Purchase orders" at bounding box center [490, 51] width 90 height 29
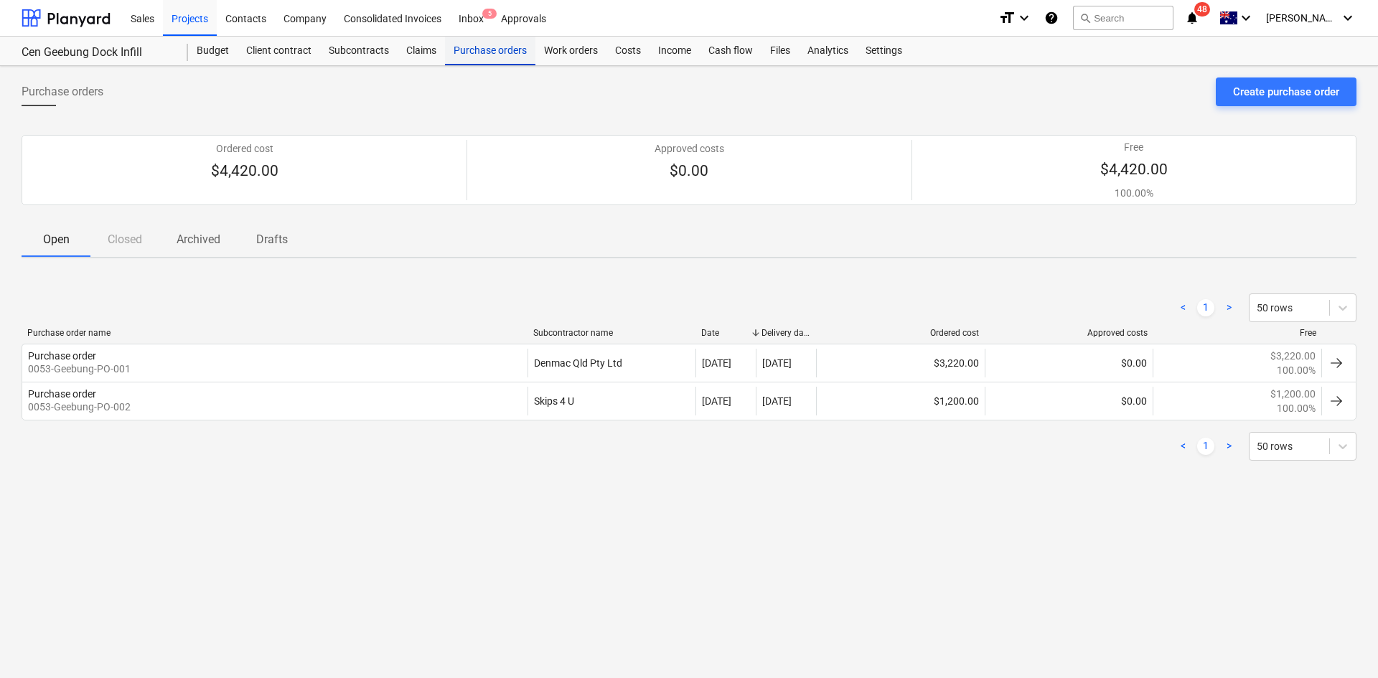
click at [464, 59] on div "Purchase orders" at bounding box center [490, 51] width 90 height 29
click at [1297, 95] on div "Create purchase order" at bounding box center [1286, 92] width 106 height 19
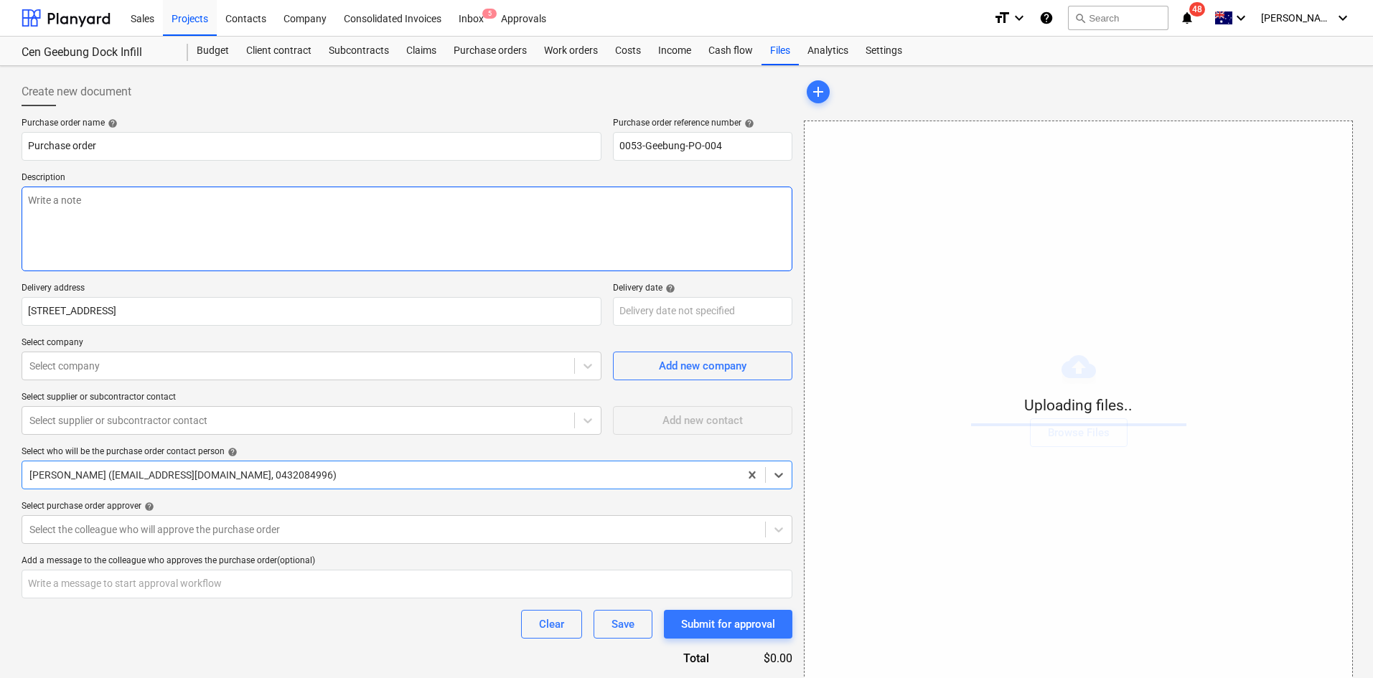
click at [232, 206] on textarea at bounding box center [407, 229] width 771 height 85
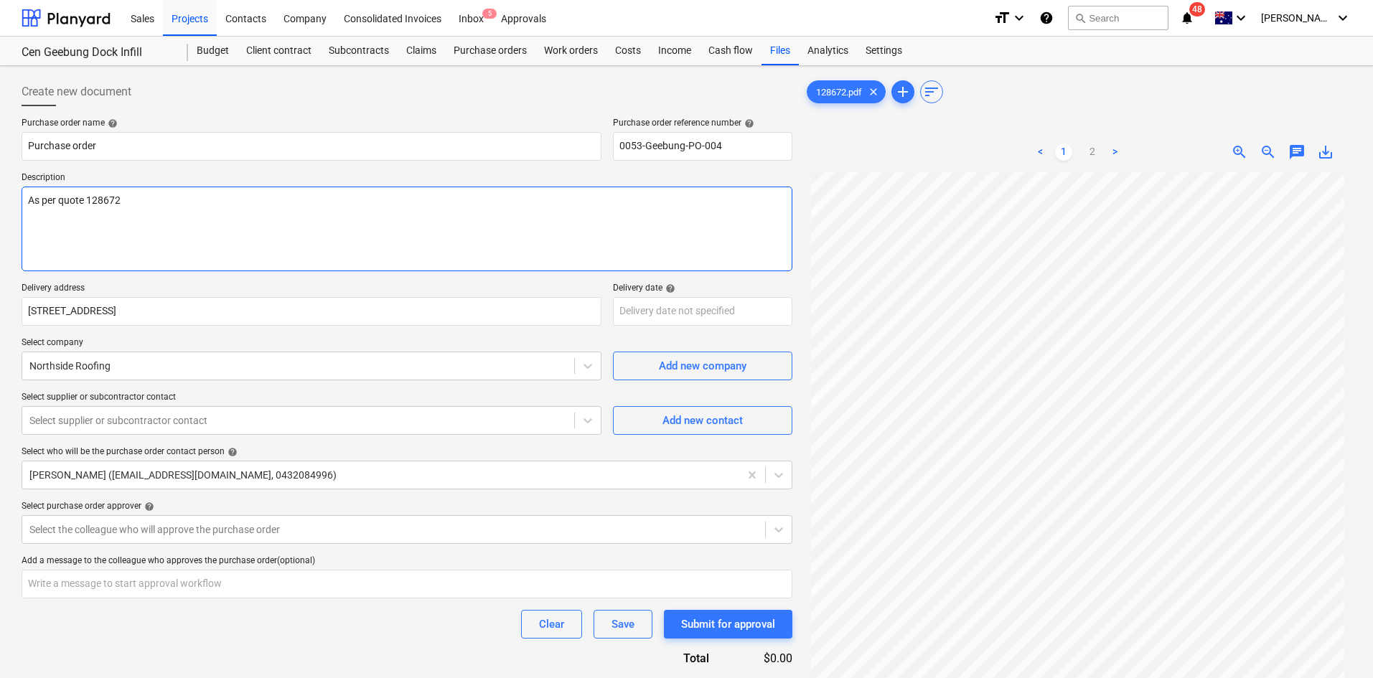
click at [215, 209] on textarea "As per quote 128672" at bounding box center [407, 229] width 771 height 85
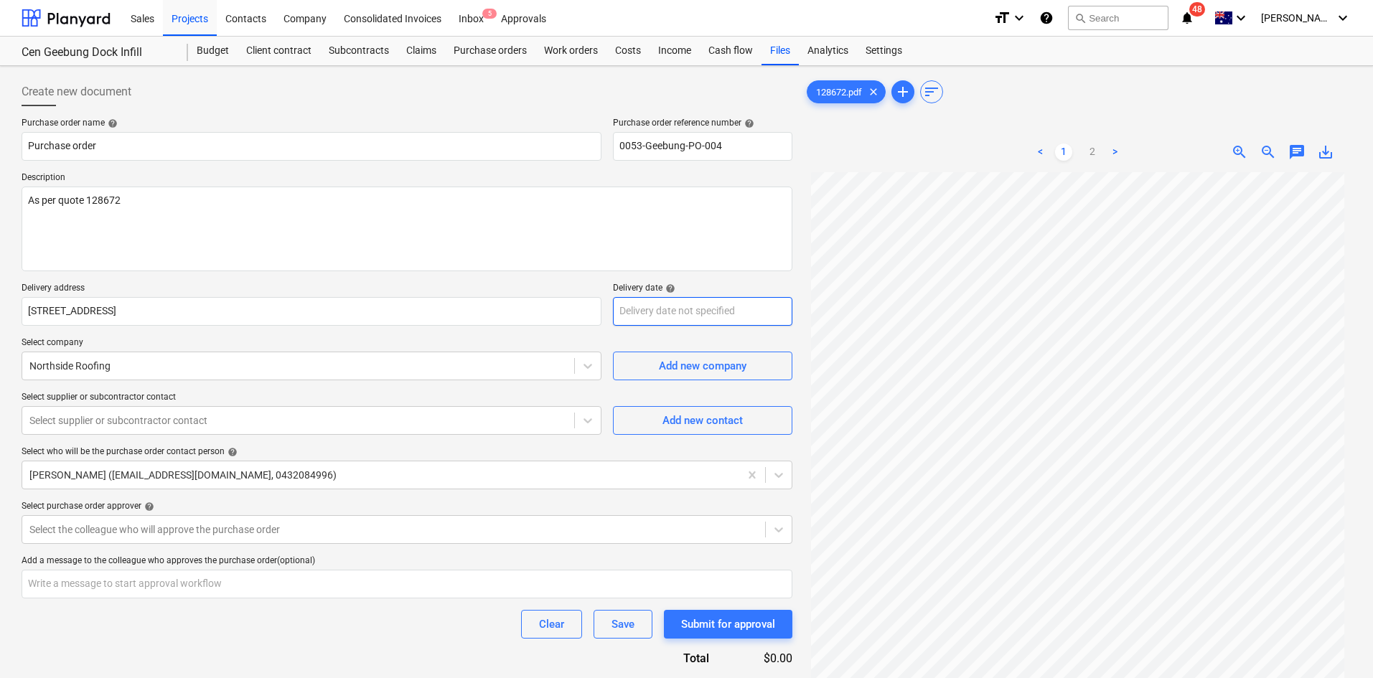
click at [662, 308] on body "Sales Projects Contacts Company Consolidated Invoices Inbox 5 Approvals format_…" at bounding box center [686, 339] width 1373 height 678
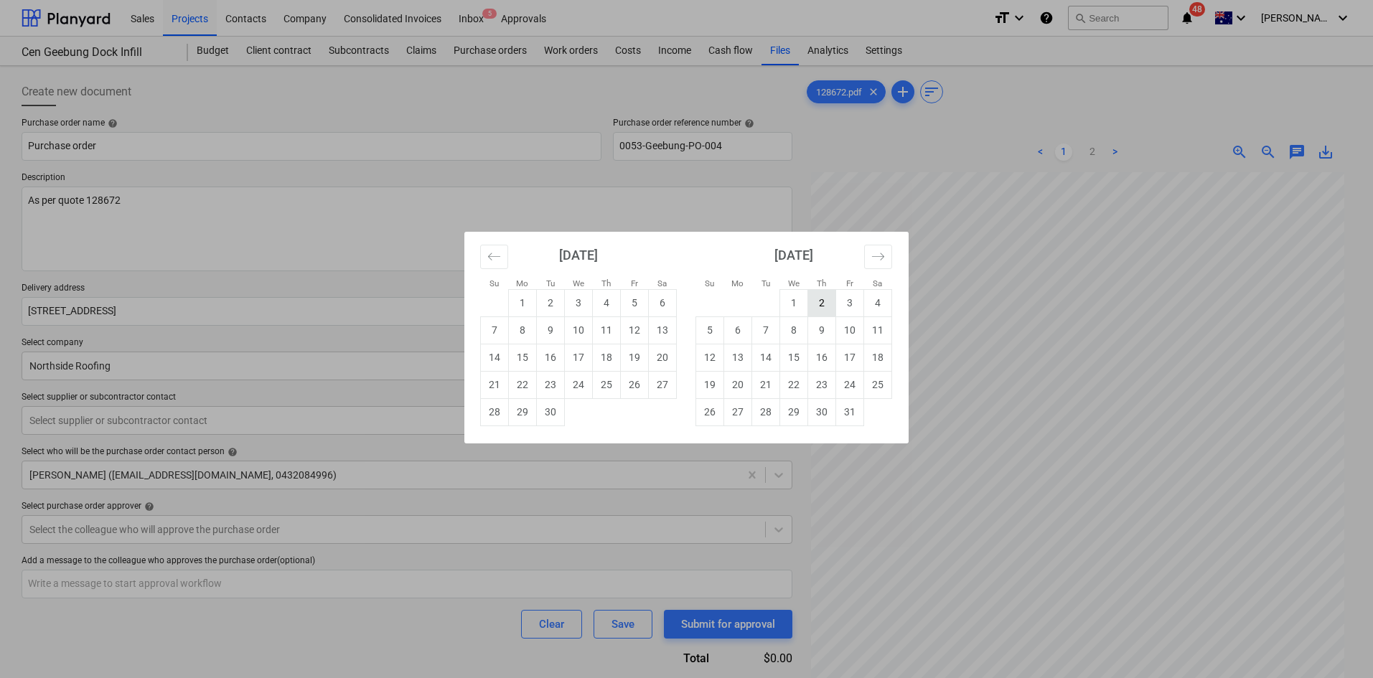
click at [819, 303] on td "2" at bounding box center [822, 302] width 28 height 27
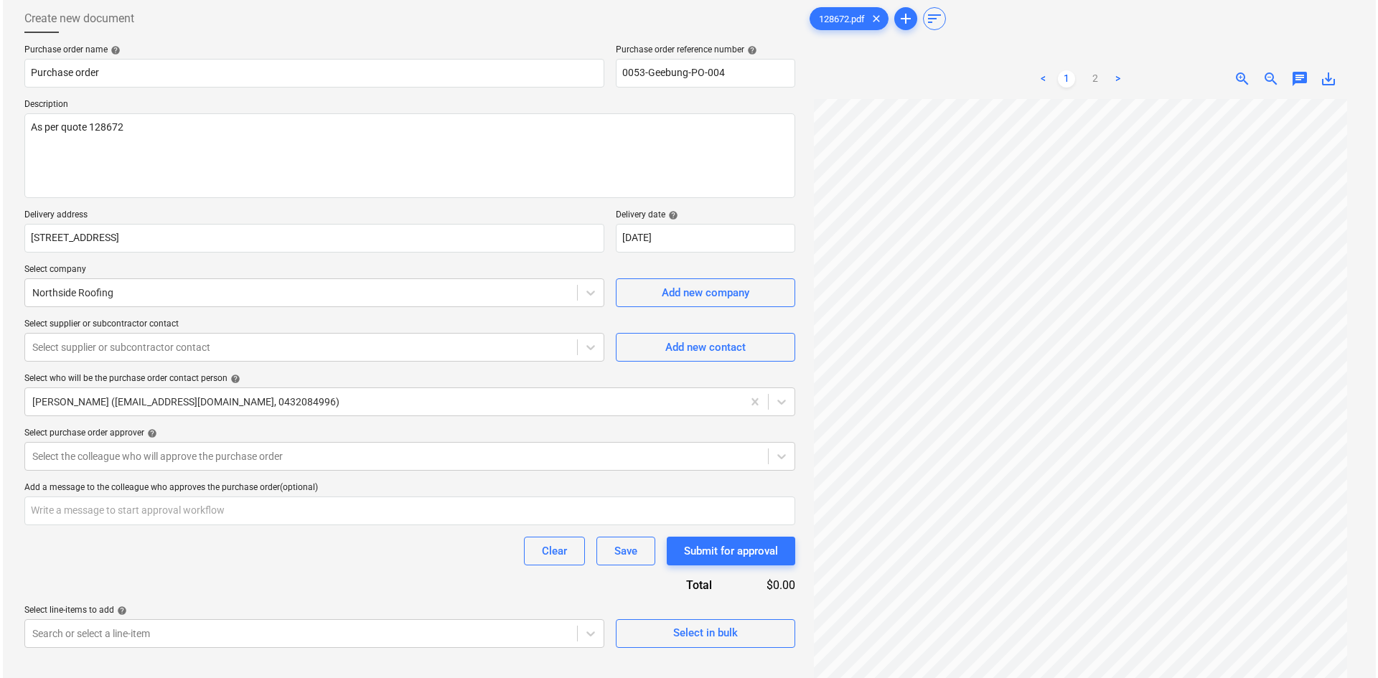
scroll to position [144, 0]
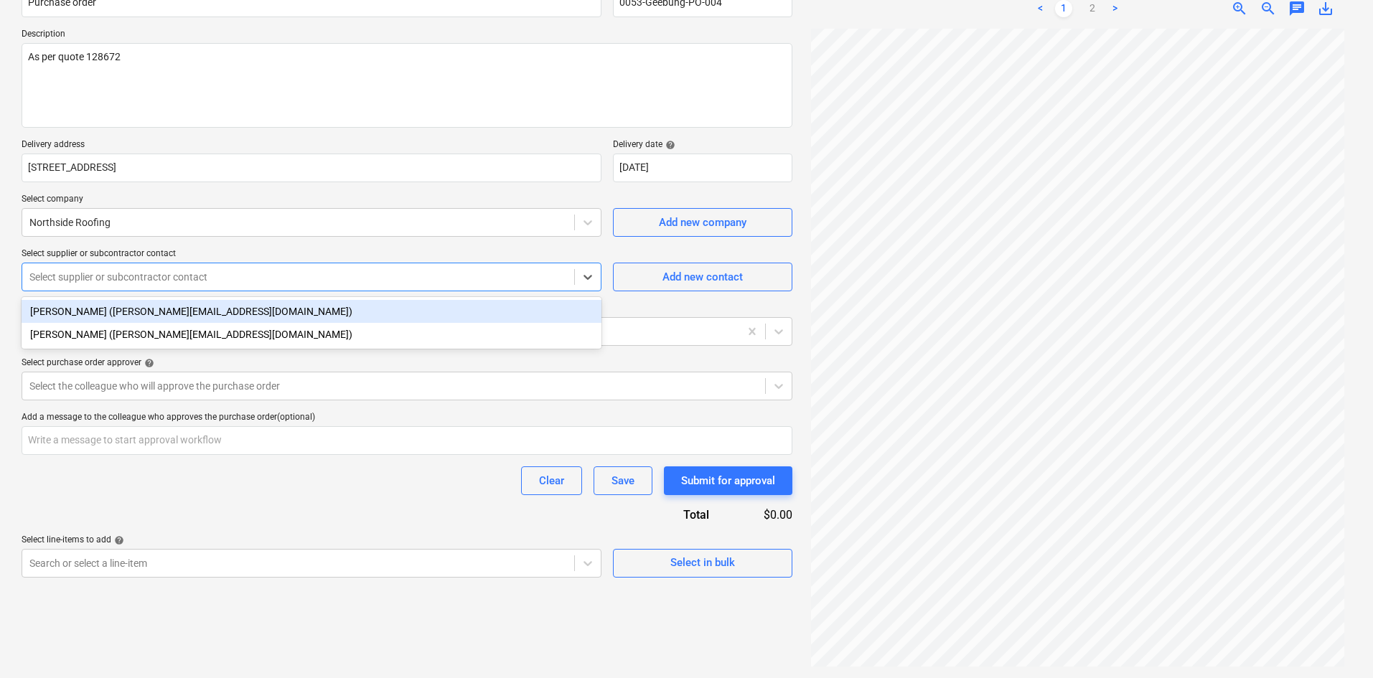
click at [115, 281] on div at bounding box center [297, 277] width 537 height 14
click at [677, 274] on div "Add new contact" at bounding box center [702, 277] width 80 height 19
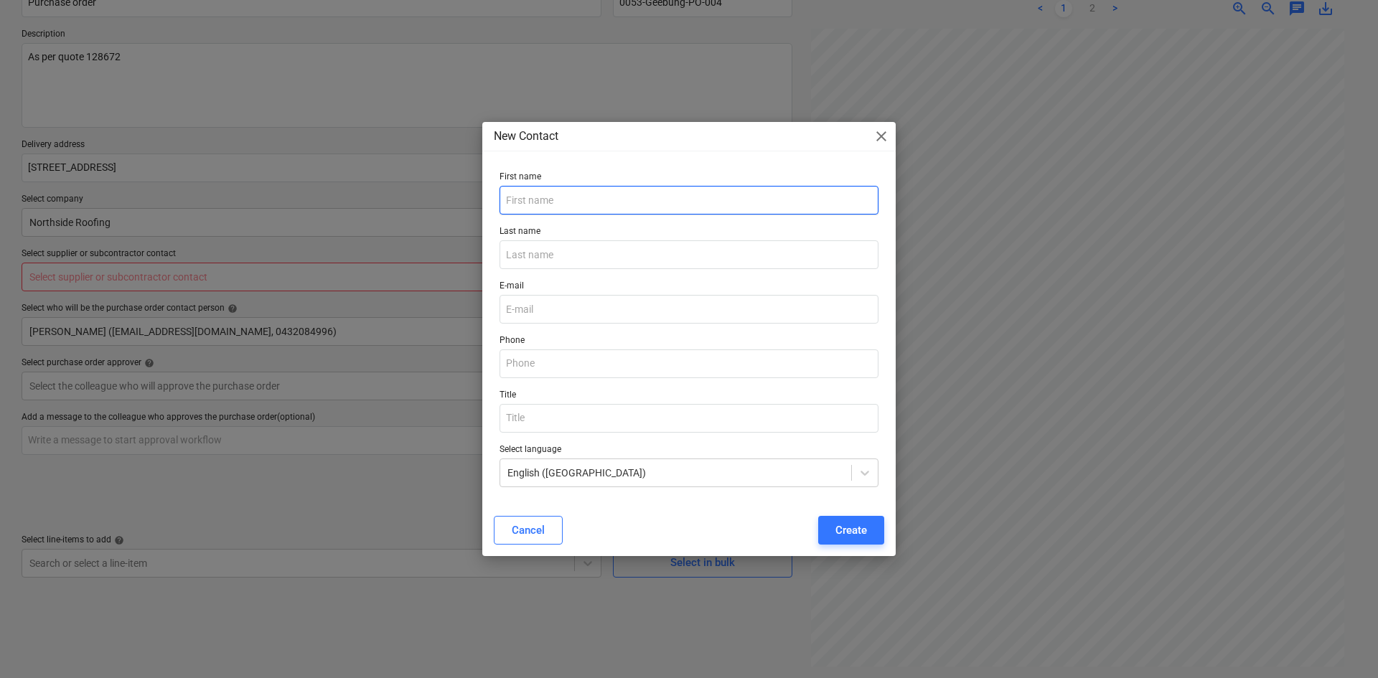
click at [553, 199] on input "text" at bounding box center [688, 200] width 379 height 29
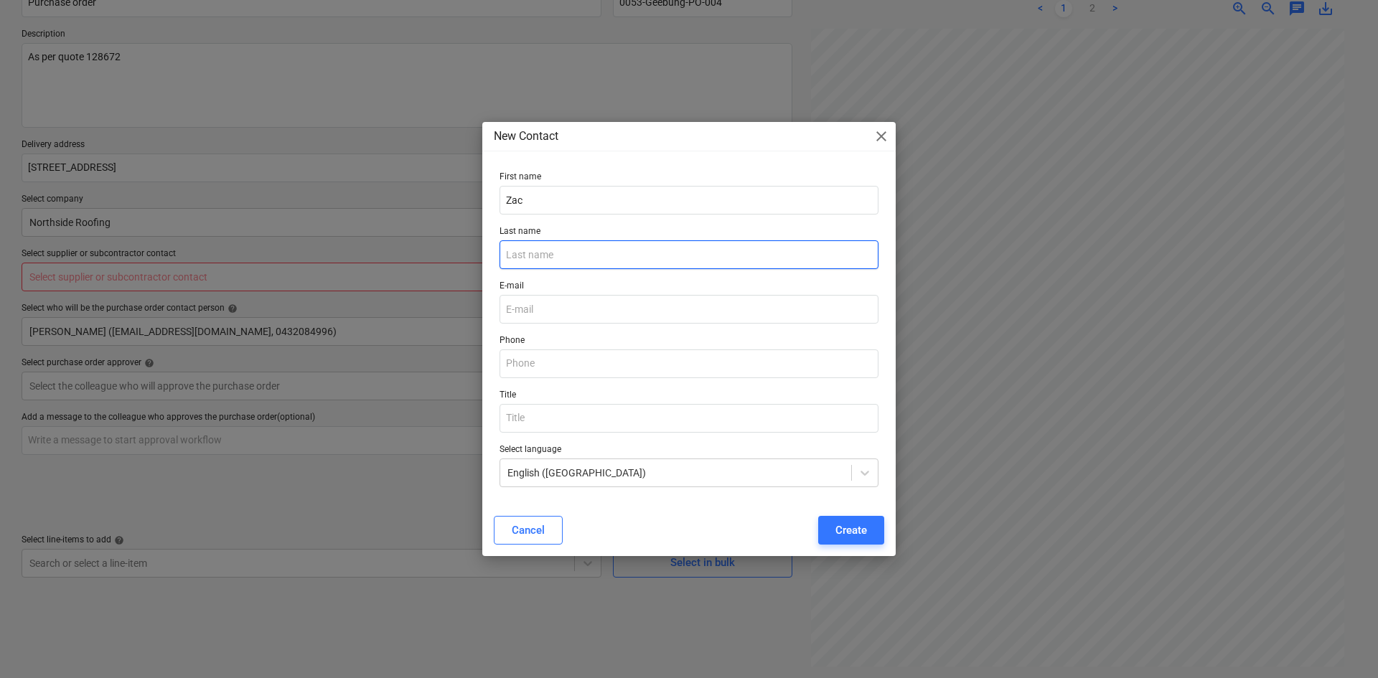
click at [530, 248] on input "text" at bounding box center [688, 254] width 379 height 29
paste input "Zac Gwyn"
drag, startPoint x: 525, startPoint y: 253, endPoint x: 482, endPoint y: 253, distance: 43.1
click at [482, 253] on div "First name Zac Last name Zac Gwyn E-mail Phone Title Select language English (A…" at bounding box center [688, 335] width 413 height 339
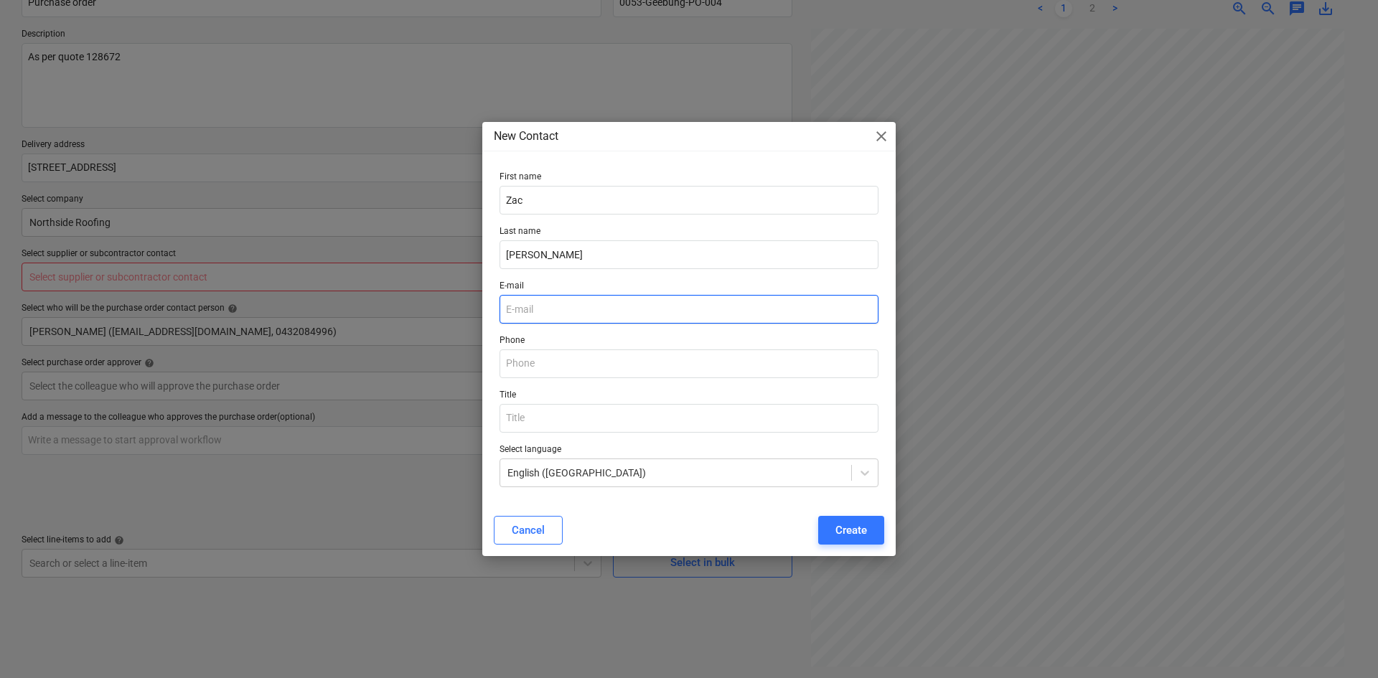
click at [517, 302] on input "email" at bounding box center [688, 309] width 379 height 29
click at [546, 308] on input "email" at bounding box center [688, 309] width 379 height 29
paste input "zac@northsideroofing.com.au"
click at [551, 371] on input "text" at bounding box center [688, 363] width 379 height 29
click at [525, 370] on input "text" at bounding box center [688, 363] width 379 height 29
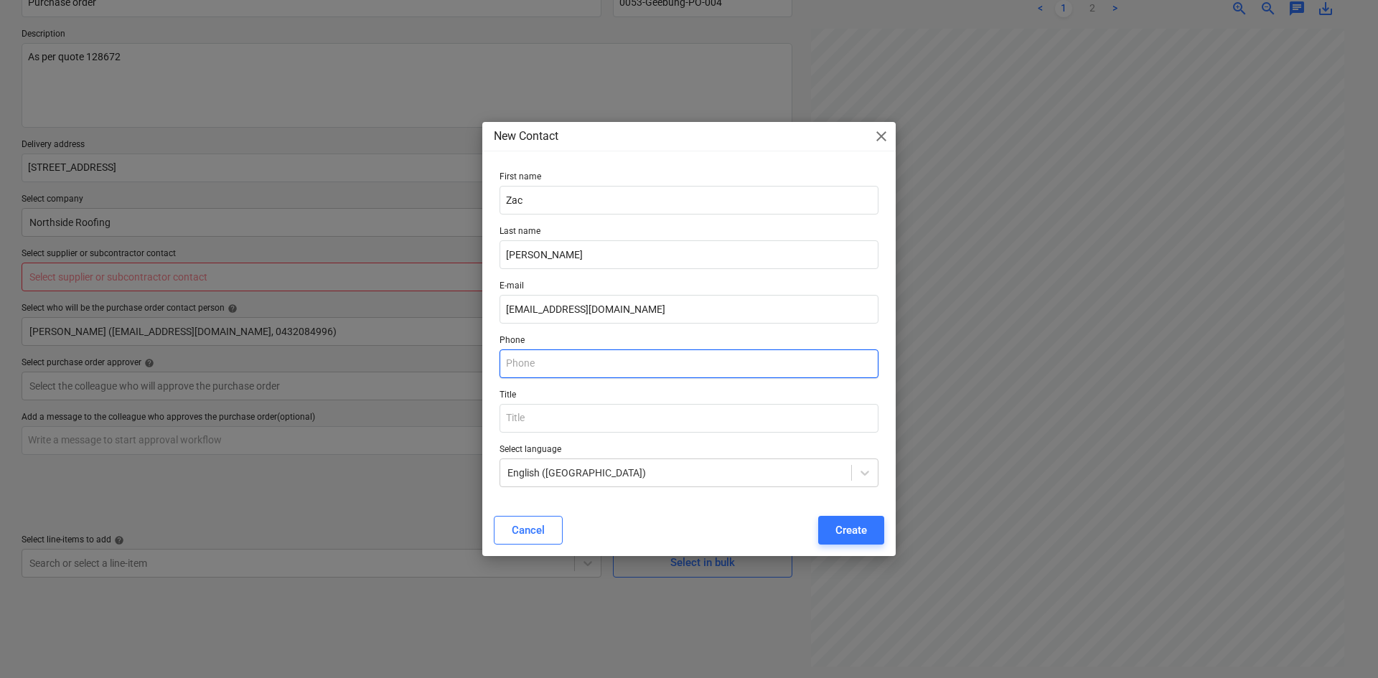
paste input "0421 718 173"
click at [583, 390] on p "Title" at bounding box center [688, 397] width 379 height 14
click at [850, 530] on div "Create" at bounding box center [851, 530] width 32 height 19
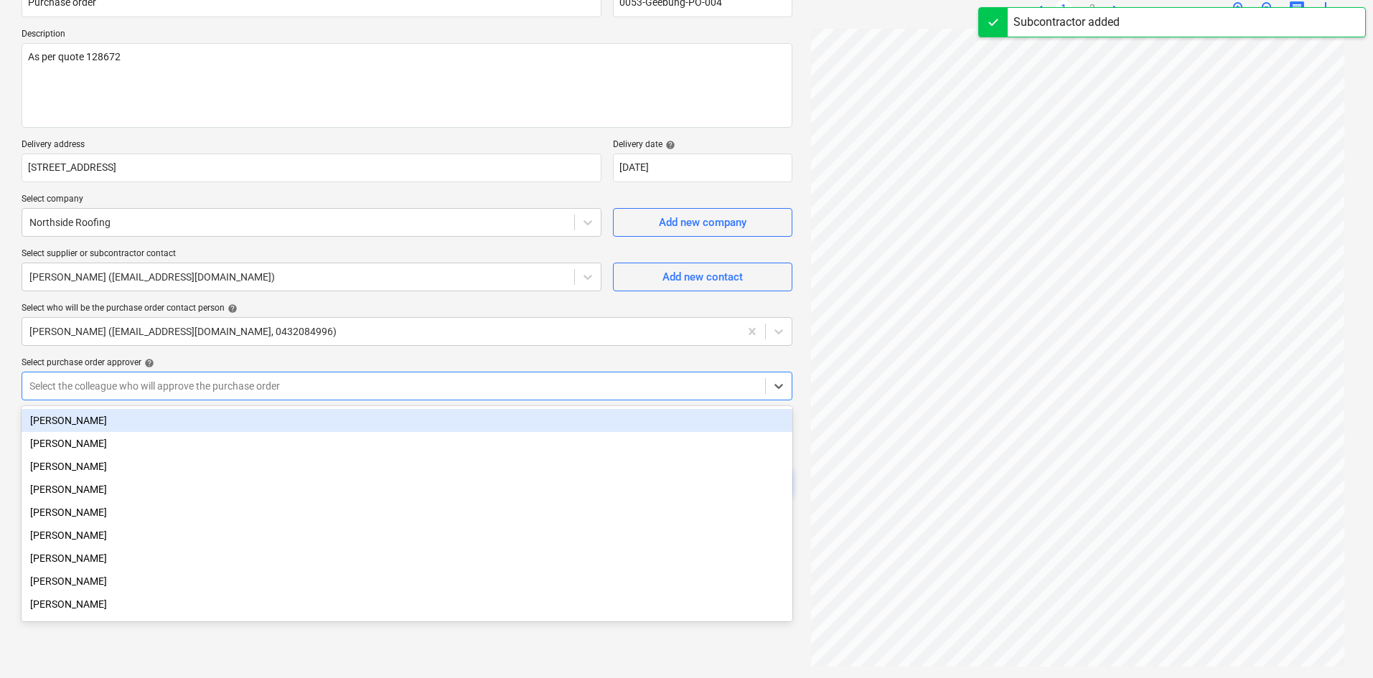
click at [273, 374] on div "Select the colleague who will approve the purchase order" at bounding box center [407, 386] width 771 height 29
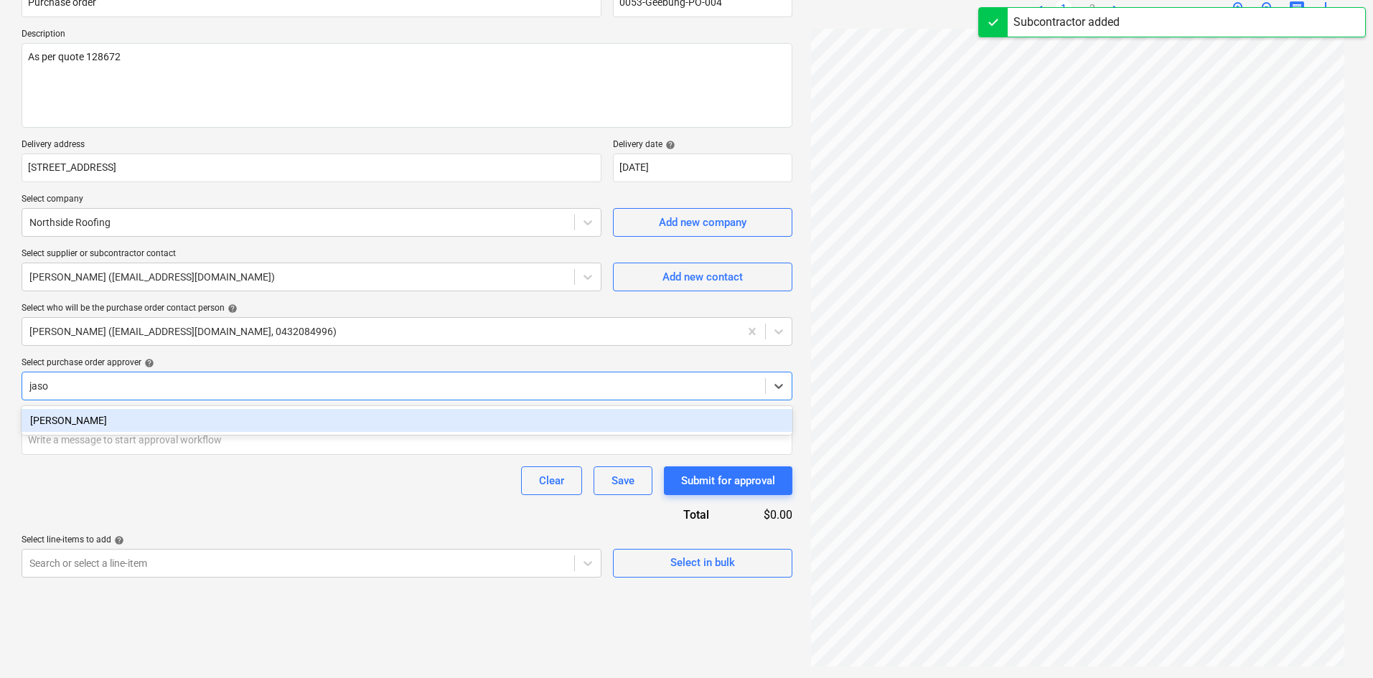
click at [164, 421] on div "[PERSON_NAME]" at bounding box center [407, 420] width 771 height 23
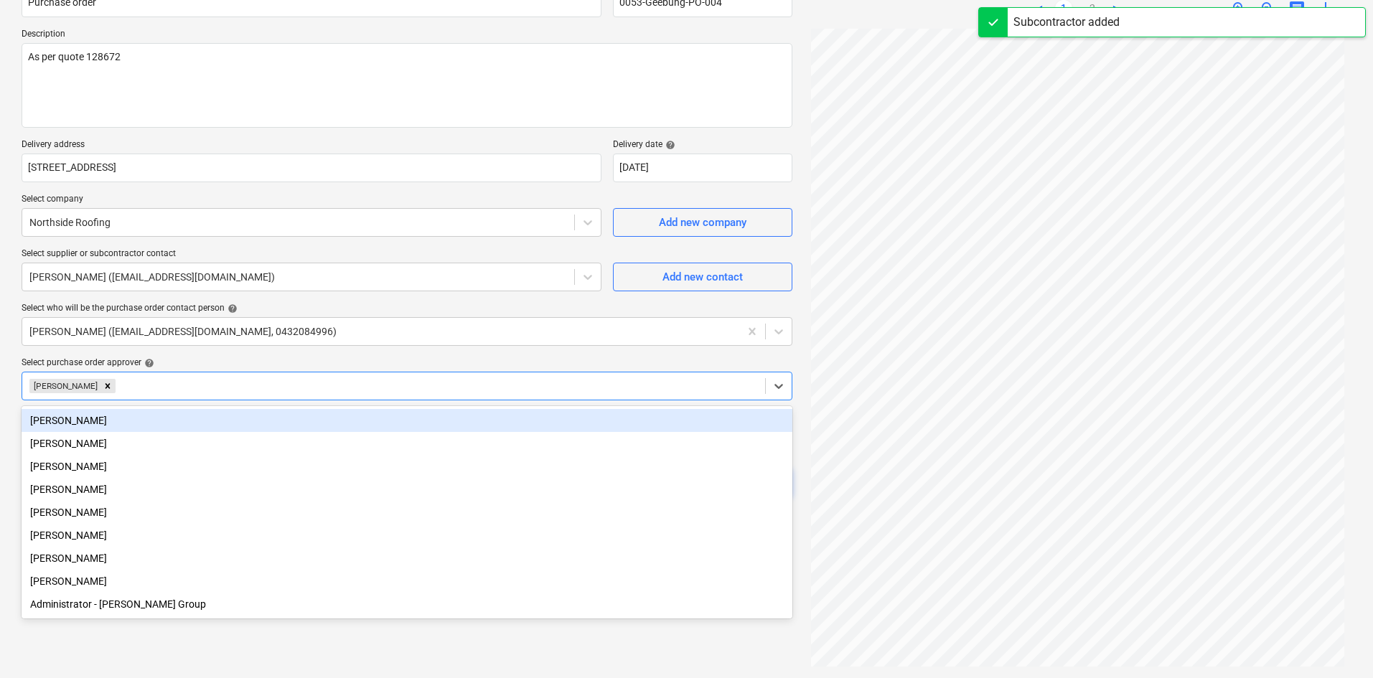
click at [313, 365] on div "Select purchase order approver help" at bounding box center [407, 362] width 771 height 11
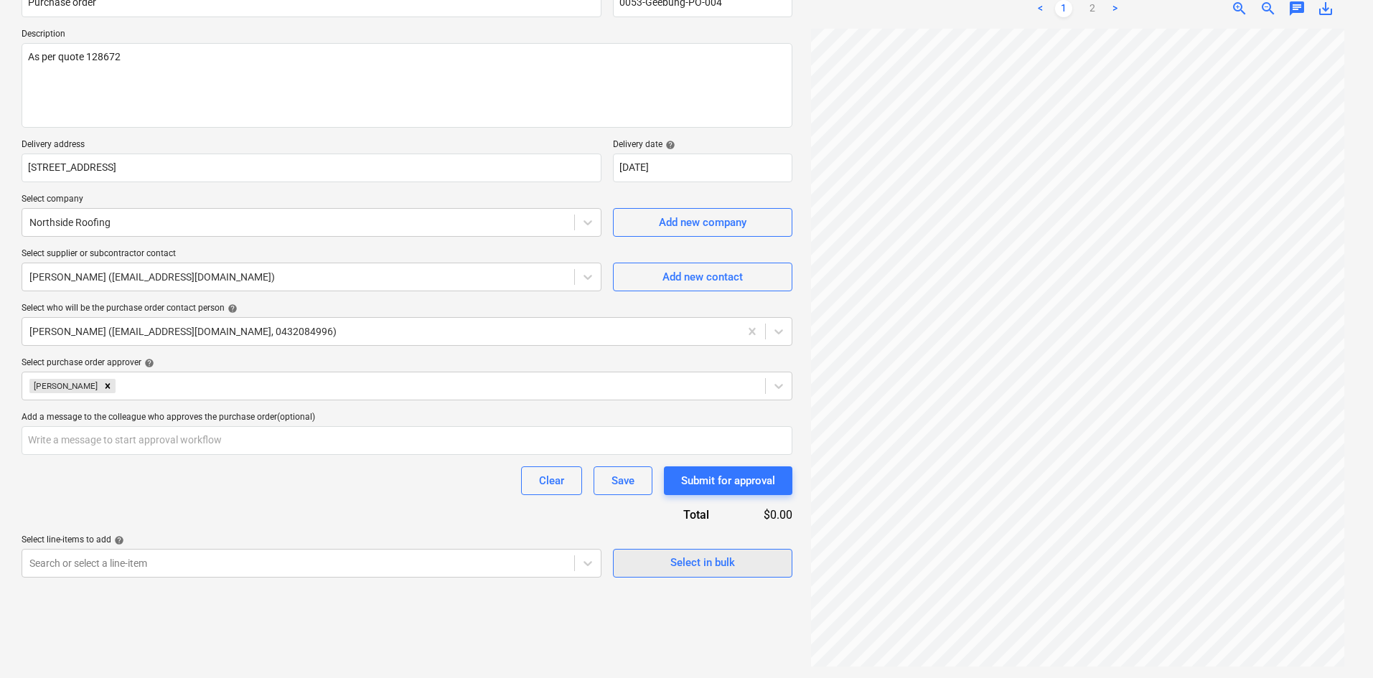
click at [702, 568] on div "Select in bulk" at bounding box center [702, 562] width 65 height 19
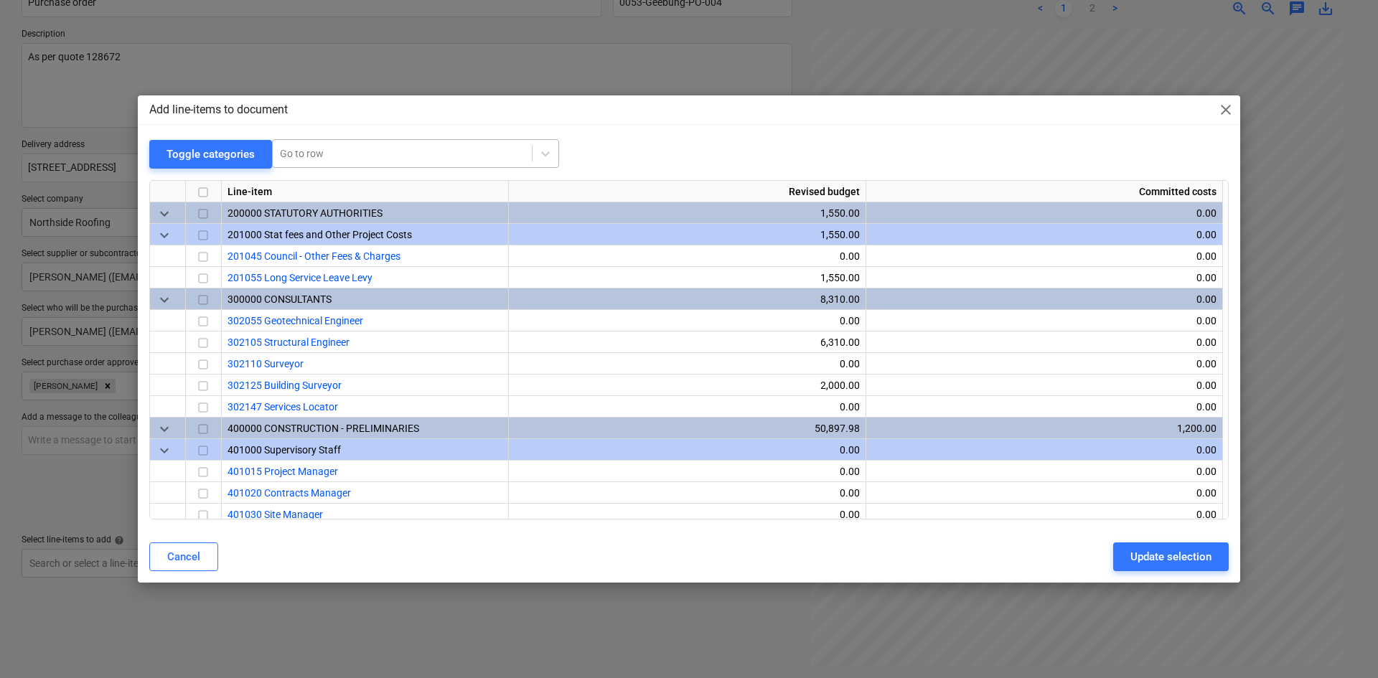
click at [340, 154] on div at bounding box center [402, 153] width 245 height 14
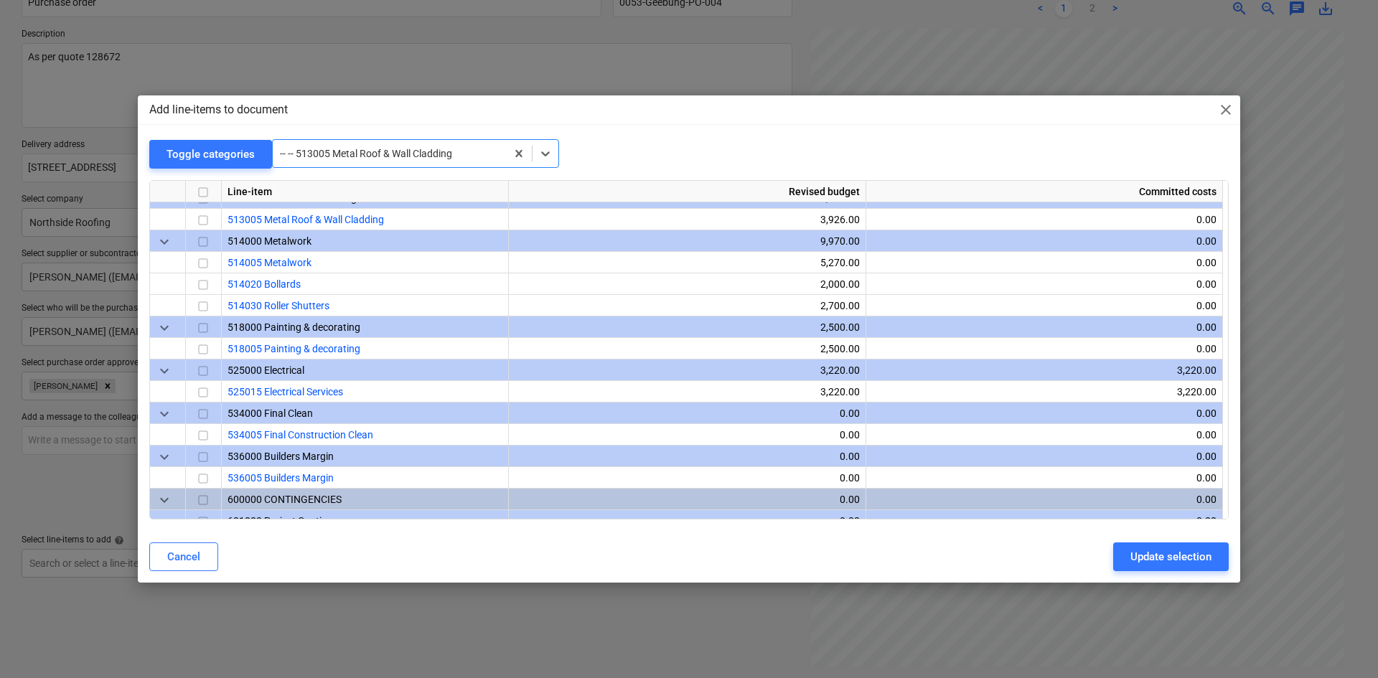
scroll to position [1205, 0]
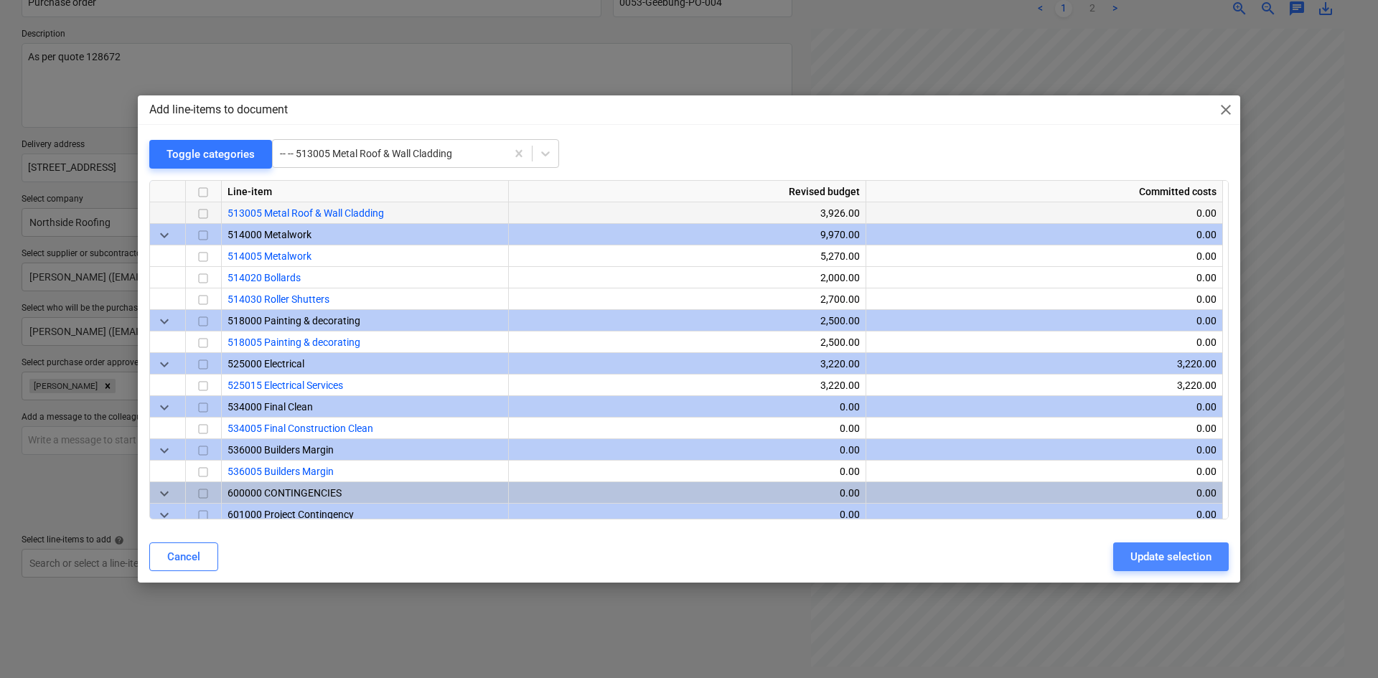
click at [1142, 556] on div "Update selection" at bounding box center [1170, 556] width 81 height 19
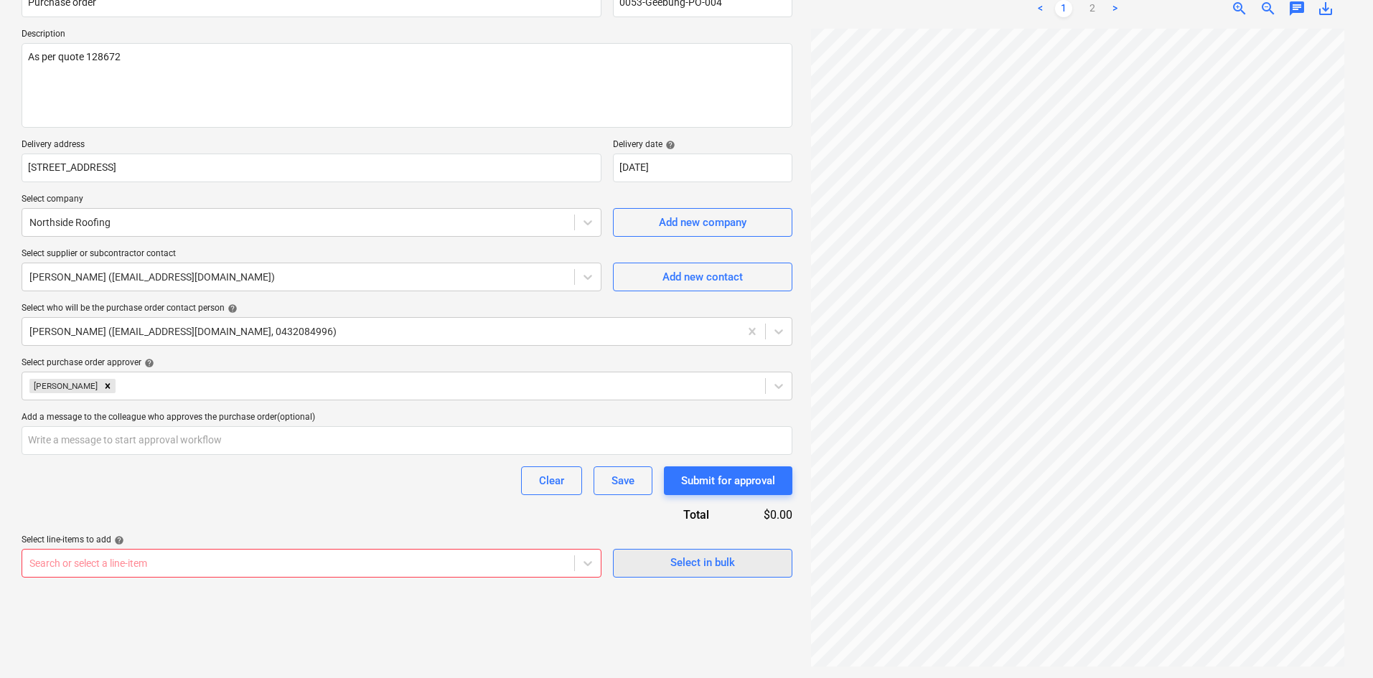
click at [679, 562] on div "Select in bulk" at bounding box center [702, 562] width 65 height 19
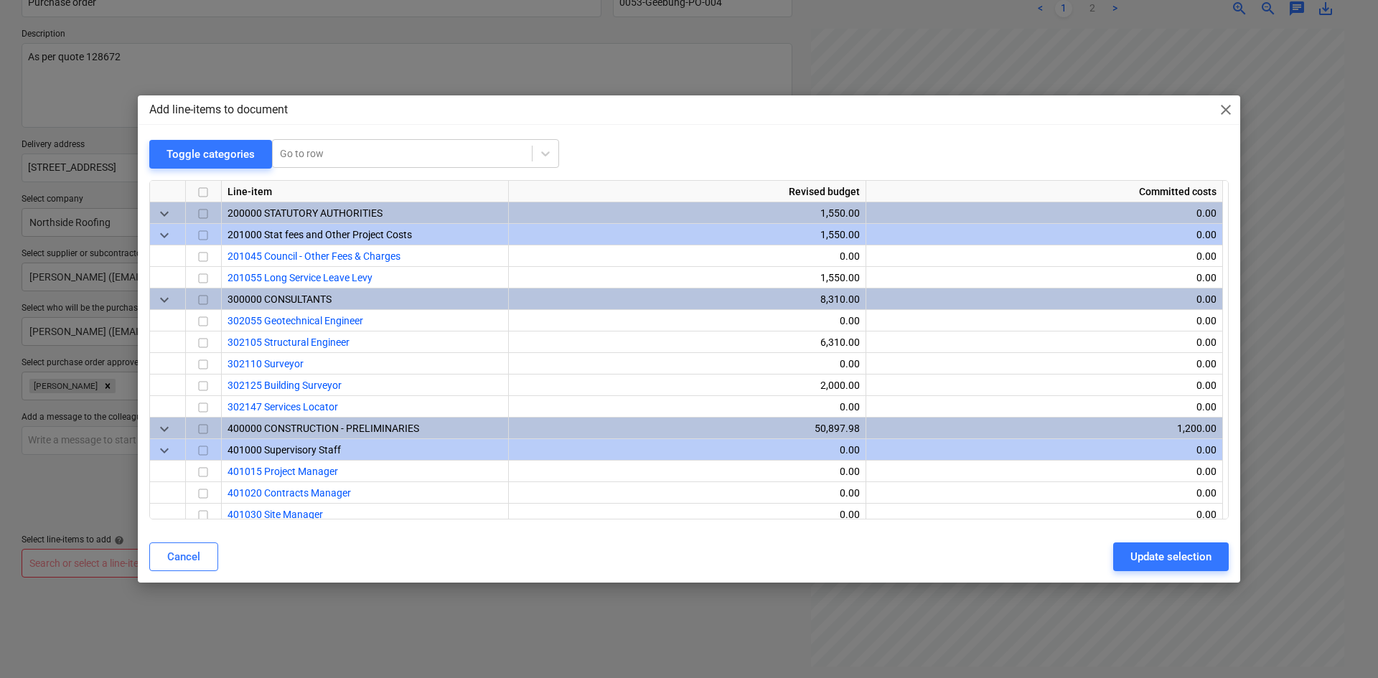
click at [843, 146] on div "Toggle categories Go to row" at bounding box center [688, 153] width 1079 height 29
click at [1218, 118] on span "close" at bounding box center [1225, 109] width 17 height 17
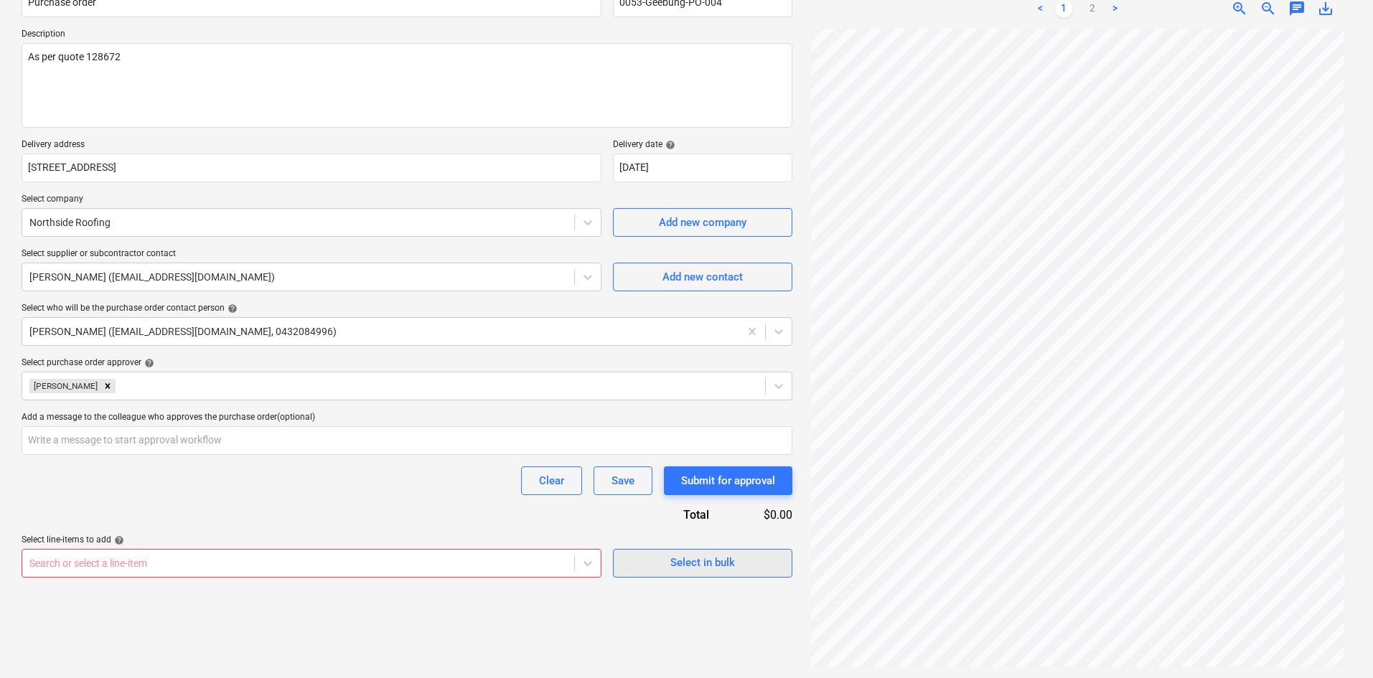
click at [708, 553] on button "Select in bulk" at bounding box center [702, 563] width 179 height 29
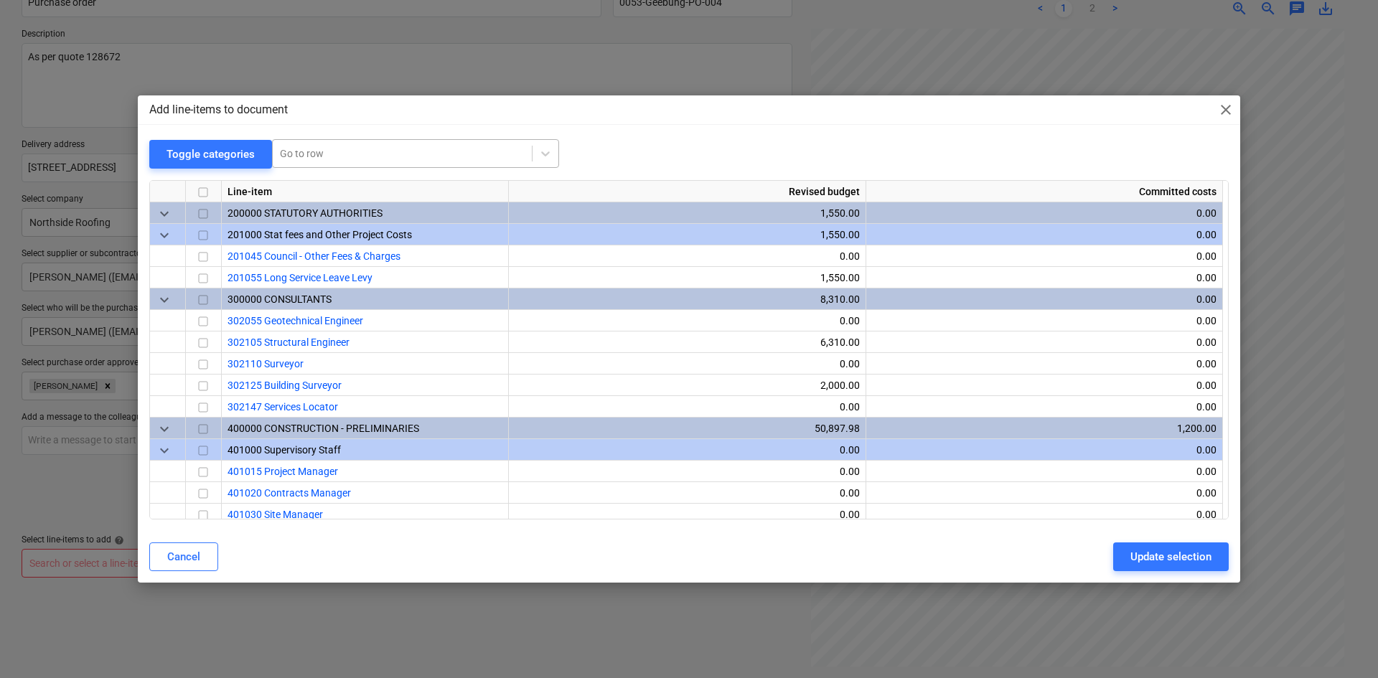
click at [378, 157] on div at bounding box center [402, 153] width 245 height 14
click at [329, 148] on div at bounding box center [402, 153] width 245 height 14
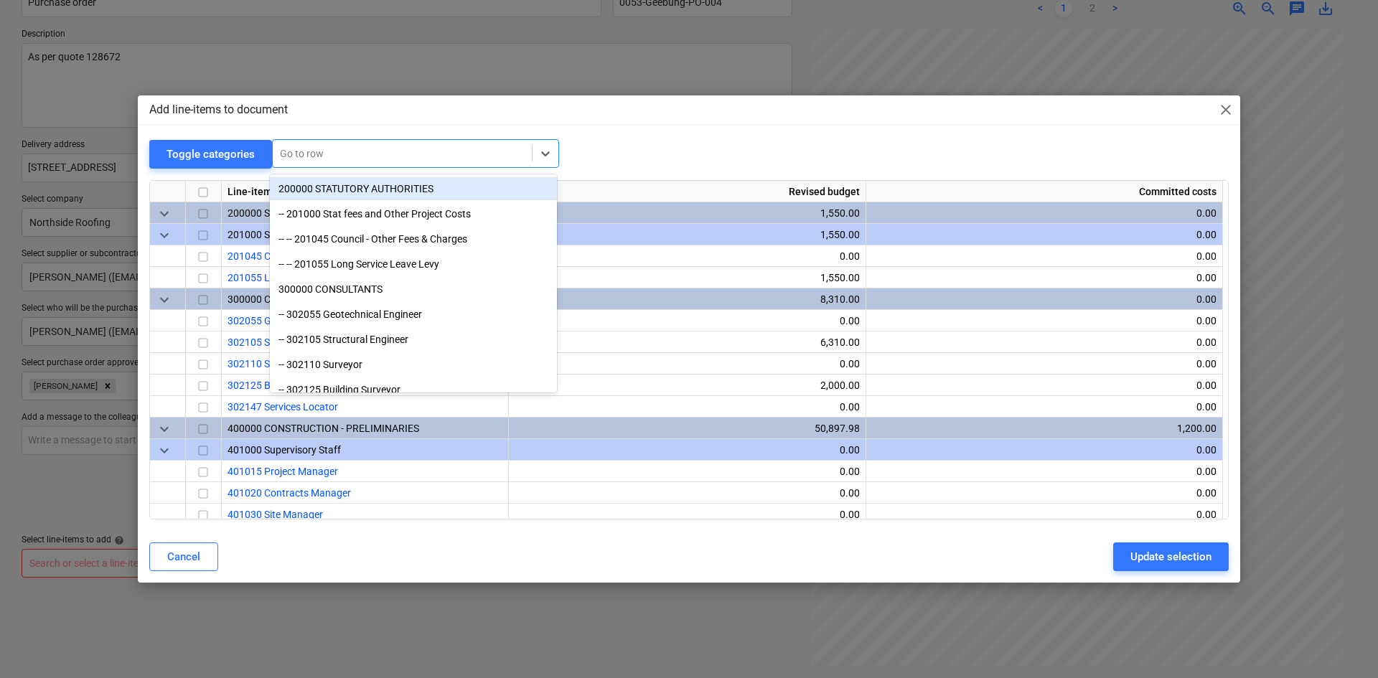
click at [319, 160] on div at bounding box center [402, 153] width 245 height 14
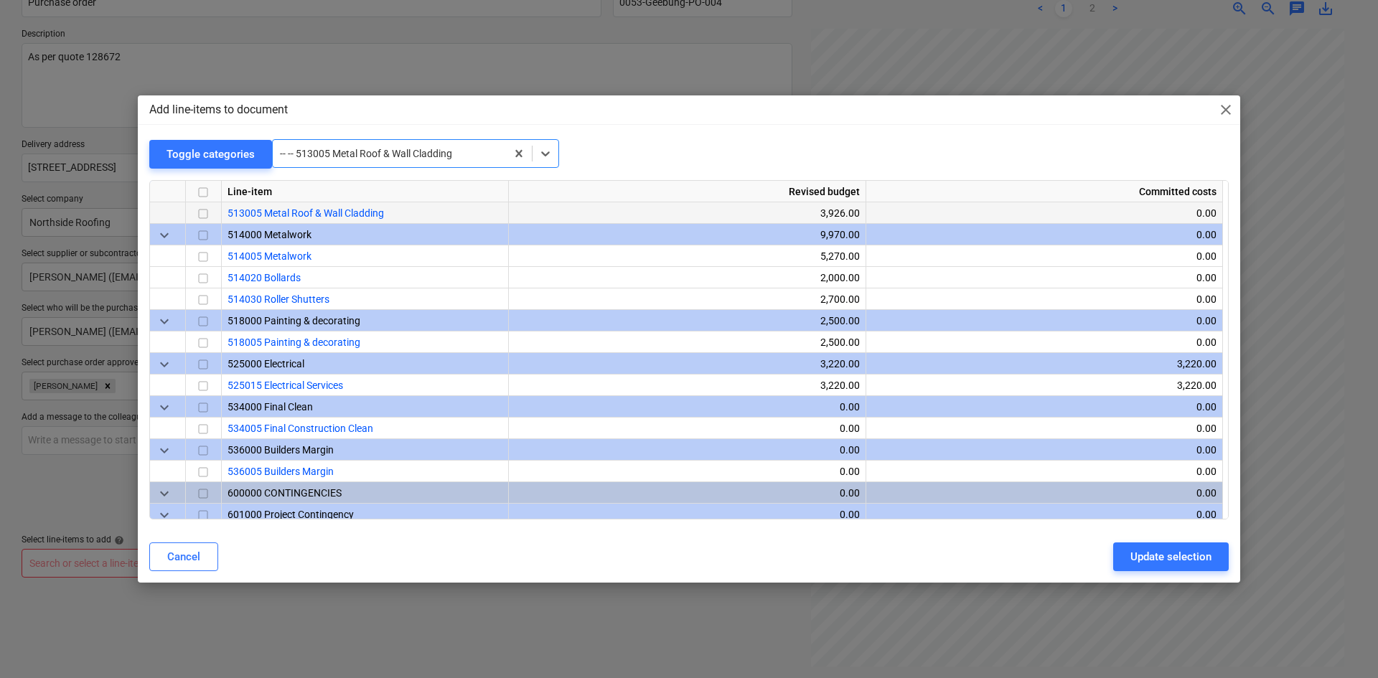
click at [201, 212] on input "checkbox" at bounding box center [202, 213] width 17 height 17
click at [1185, 547] on div "Update selection" at bounding box center [1170, 556] width 81 height 19
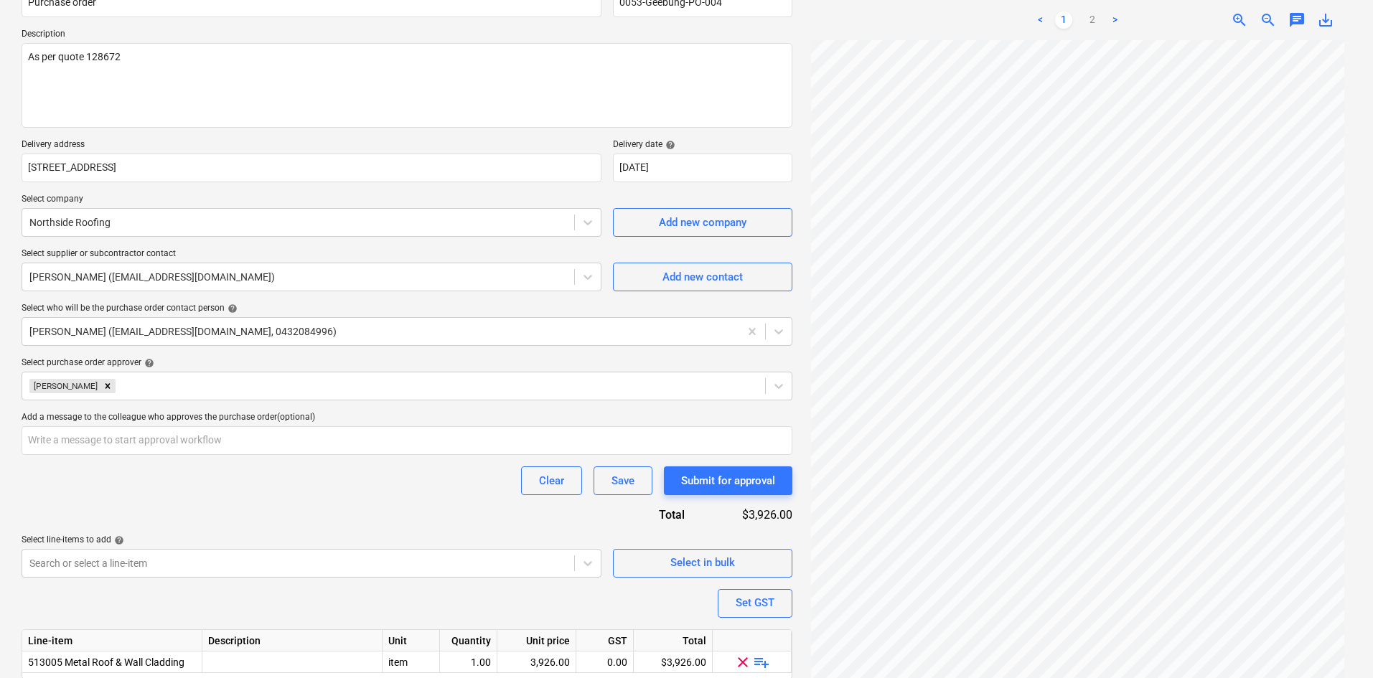
scroll to position [197, 0]
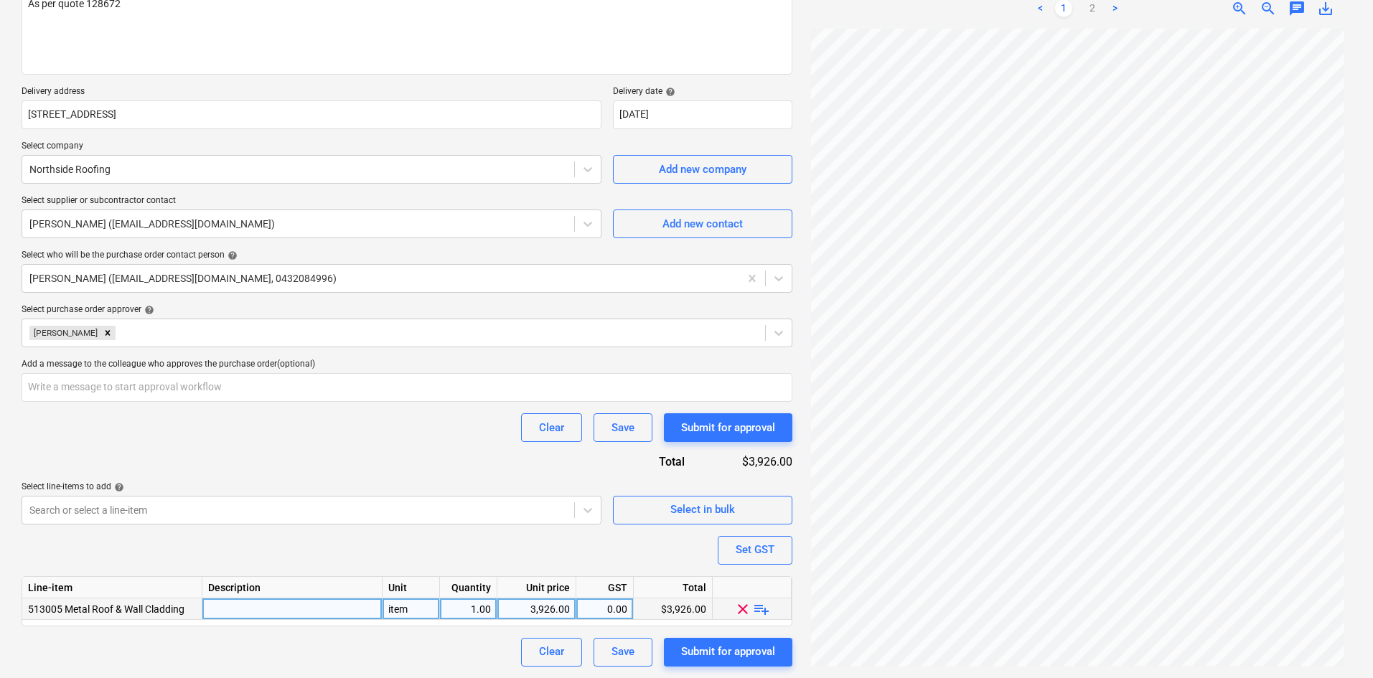
click at [757, 610] on span "playlist_add" at bounding box center [761, 608] width 17 height 17
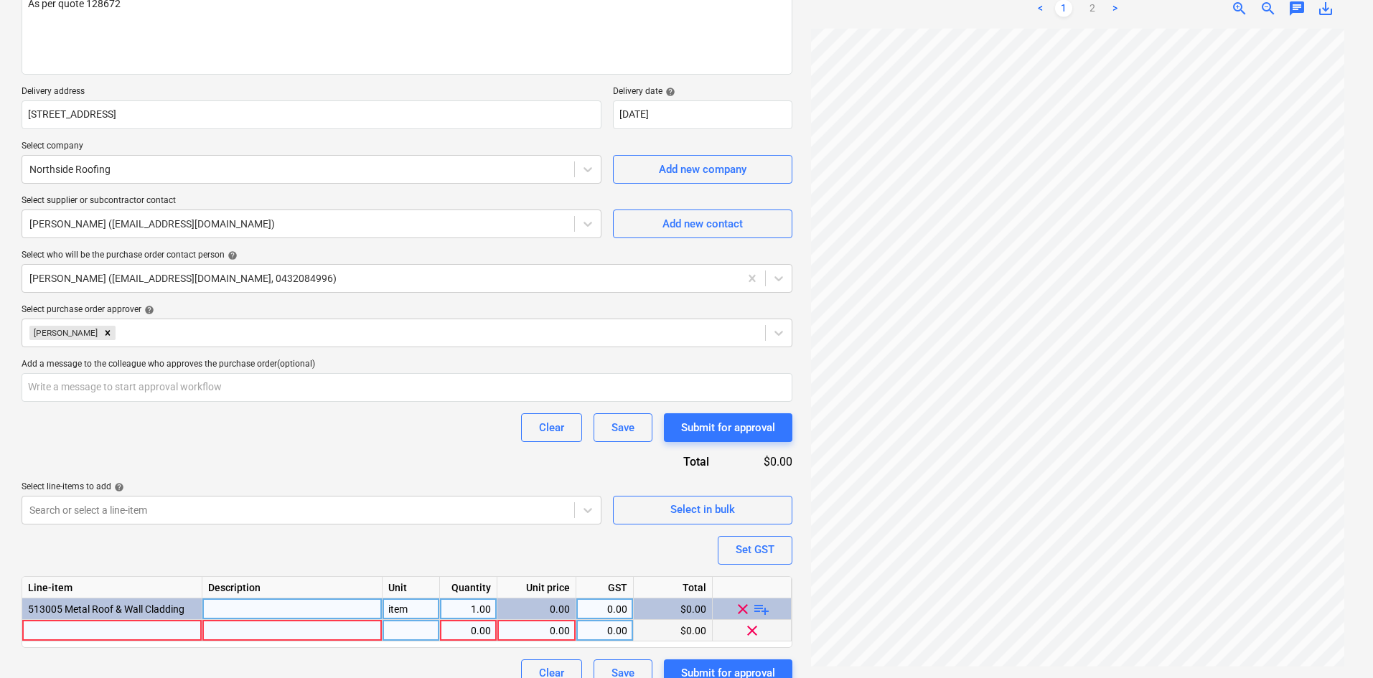
click at [57, 636] on div at bounding box center [112, 631] width 180 height 22
click at [413, 609] on div "item" at bounding box center [410, 609] width 57 height 22
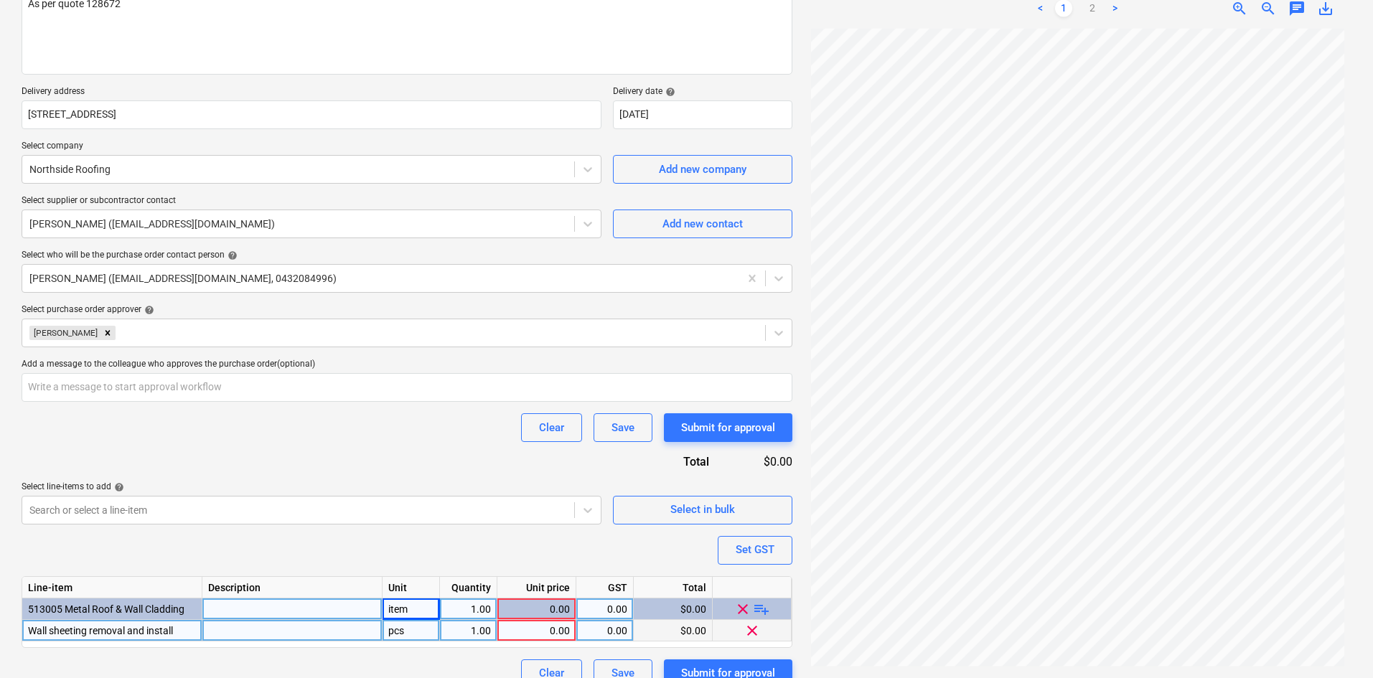
click at [424, 630] on div "pcs" at bounding box center [410, 631] width 57 height 22
click at [546, 627] on div "0.00" at bounding box center [536, 631] width 67 height 22
click at [647, 625] on div "$0.00" at bounding box center [673, 631] width 79 height 22
click at [726, 559] on button "Set GST" at bounding box center [755, 550] width 75 height 29
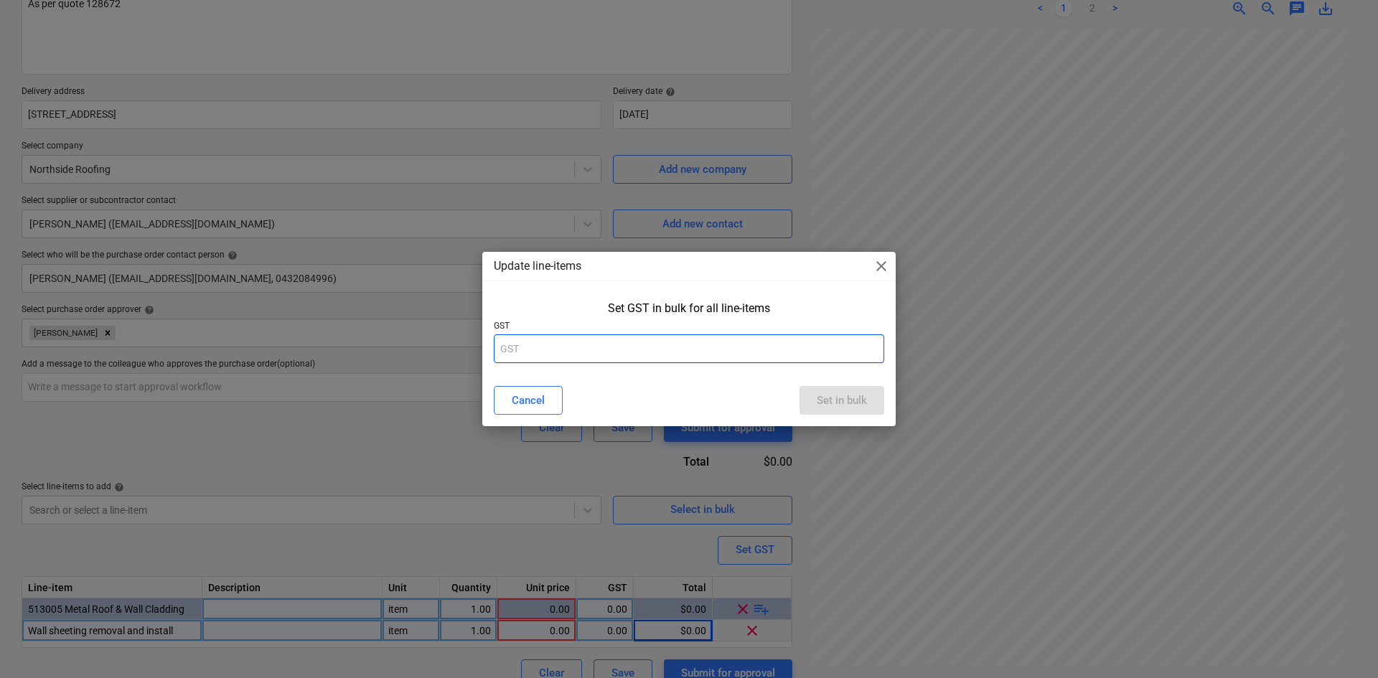
click at [659, 348] on input "text" at bounding box center [689, 348] width 390 height 29
click at [845, 395] on div "Set in bulk" at bounding box center [842, 400] width 50 height 19
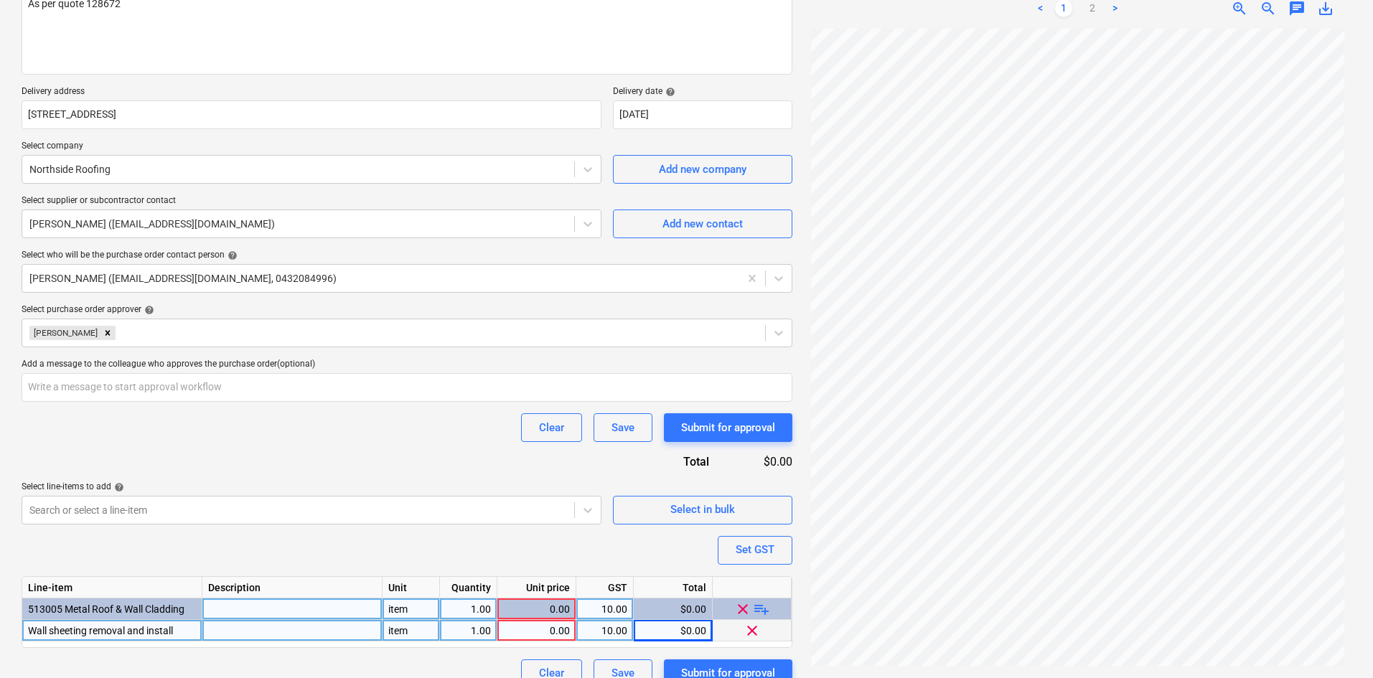
click at [560, 629] on div "0.00" at bounding box center [536, 631] width 67 height 22
click at [382, 527] on div "Purchase order name help Purchase order Purchase order reference number help 00…" at bounding box center [407, 304] width 771 height 767
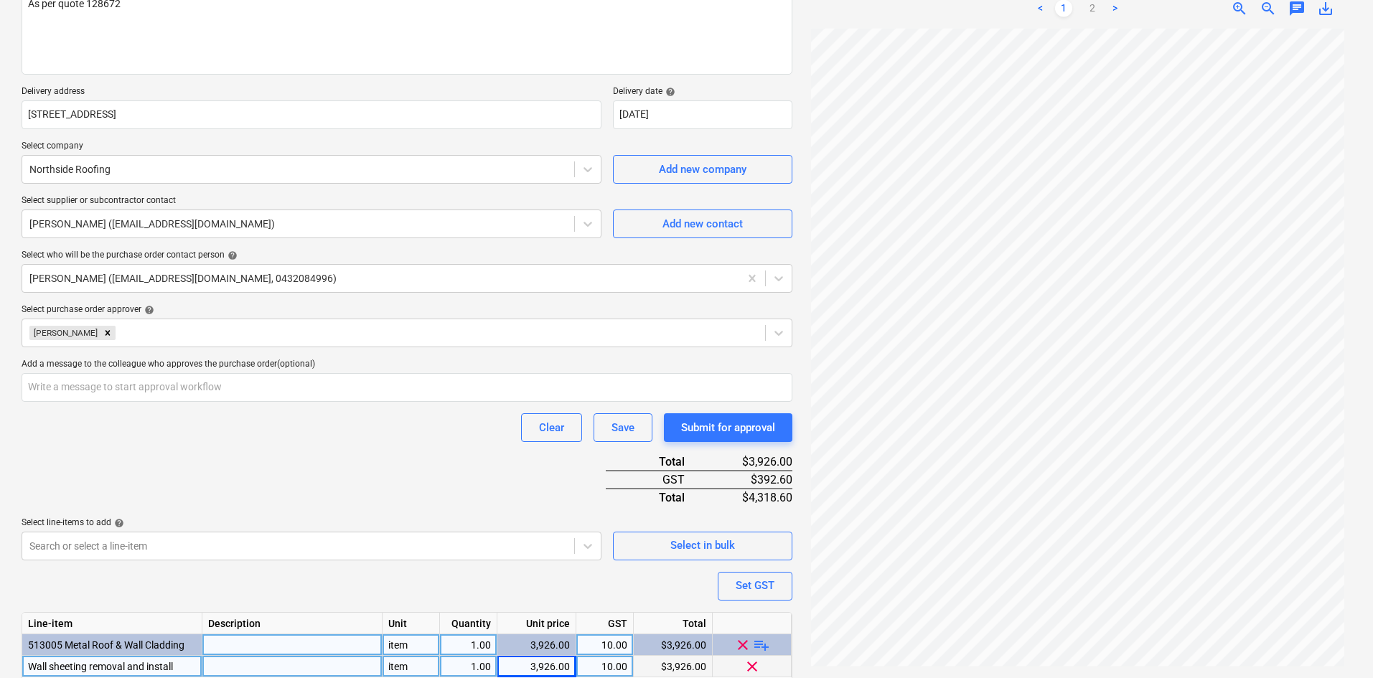
click at [340, 476] on div "Purchase order name help Purchase order Purchase order reference number help 00…" at bounding box center [407, 322] width 771 height 803
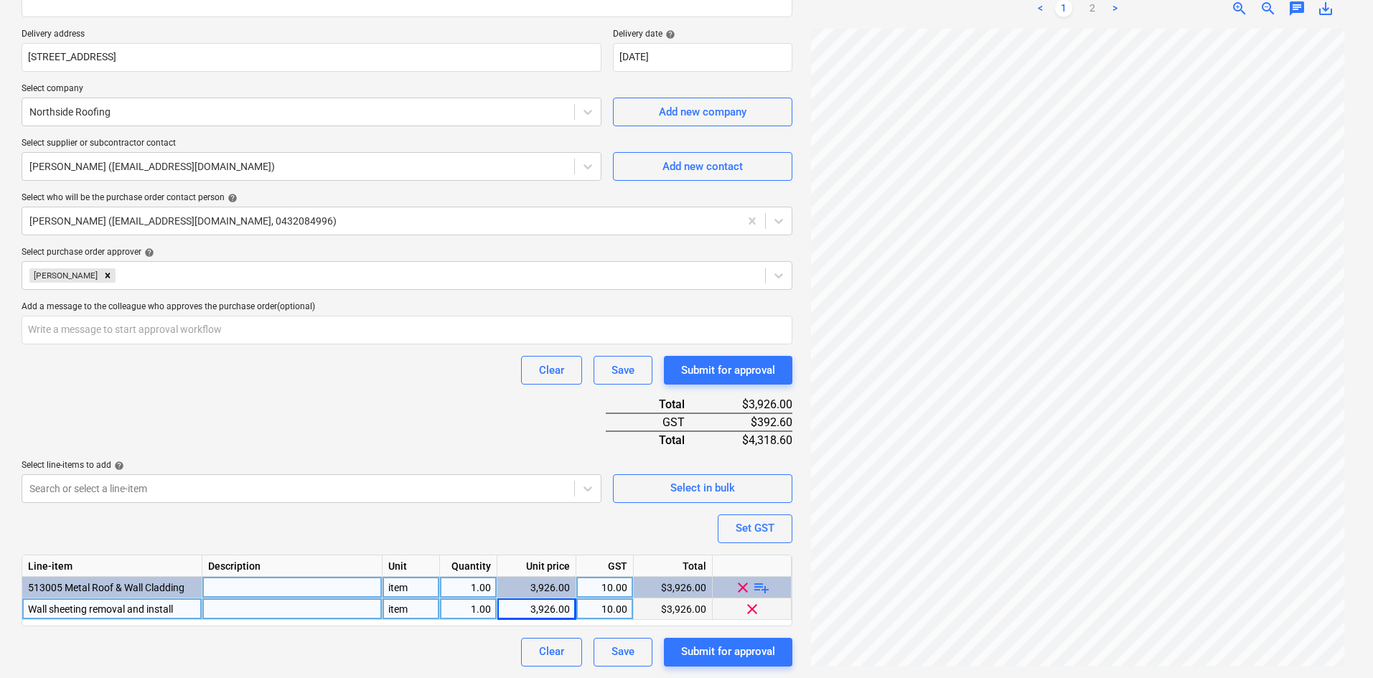
click at [372, 436] on div "Purchase order name help Purchase order Purchase order reference number help 00…" at bounding box center [407, 265] width 771 height 803
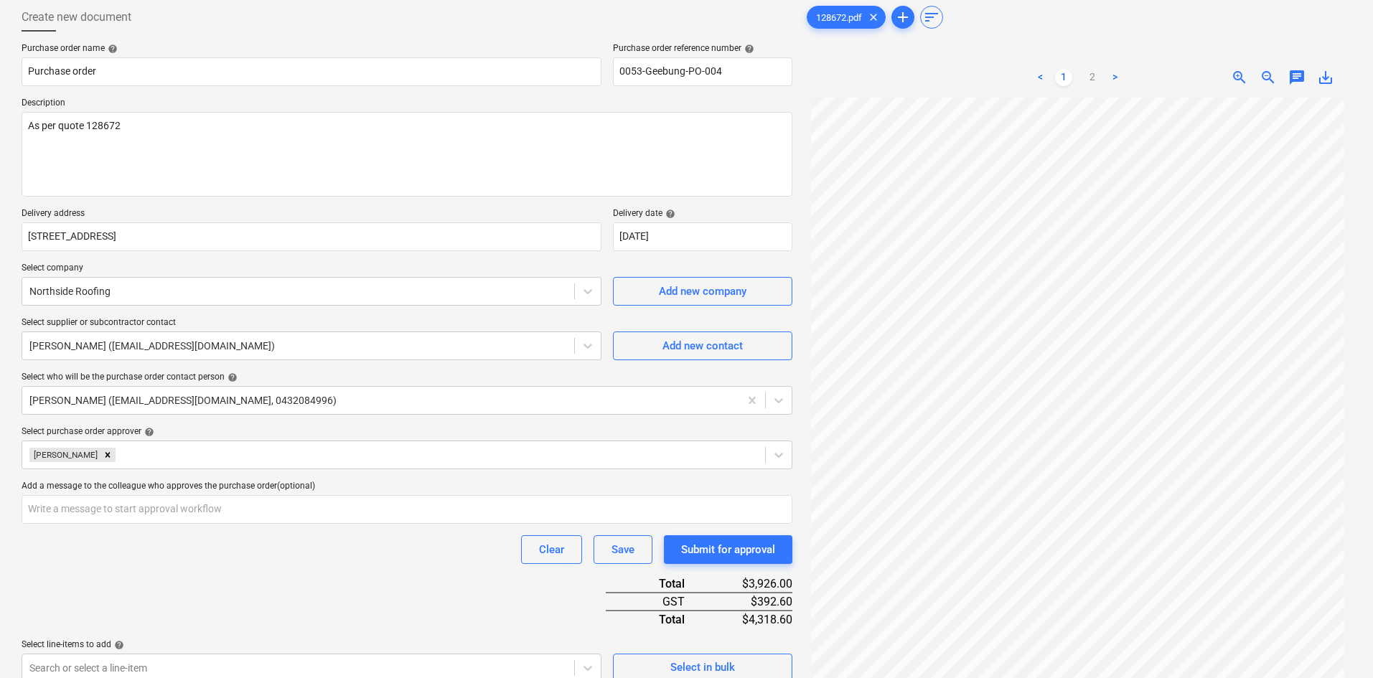
scroll to position [39, 0]
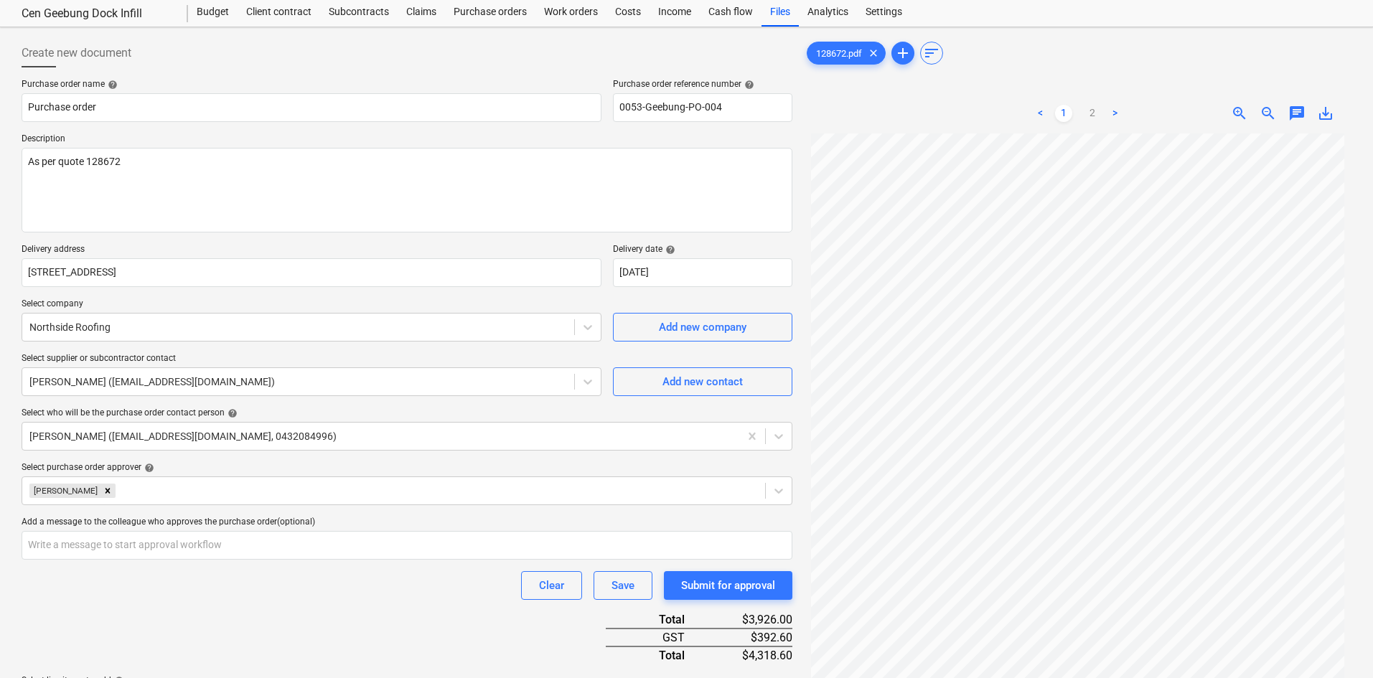
click at [1265, 114] on span "zoom_out" at bounding box center [1267, 113] width 17 height 17
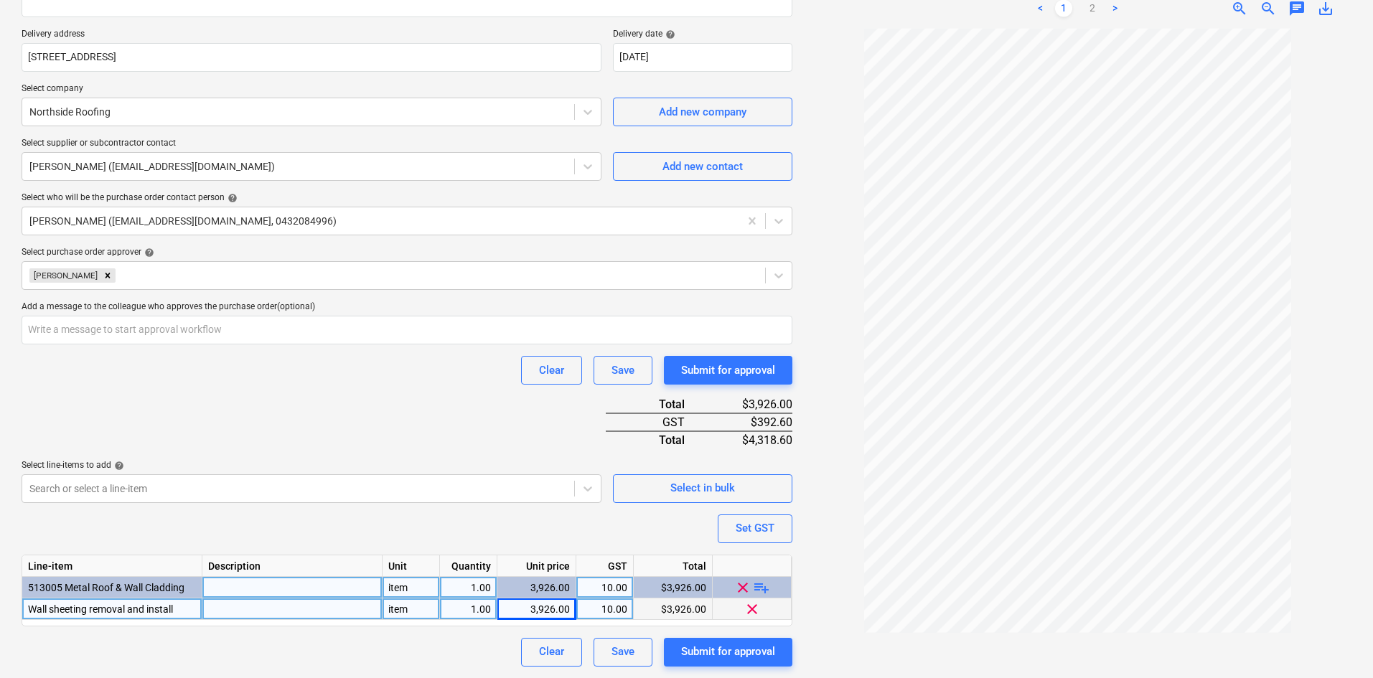
click at [416, 431] on div "Purchase order name help Purchase order Purchase order reference number help 00…" at bounding box center [407, 265] width 771 height 803
click at [232, 615] on div at bounding box center [292, 609] width 180 height 22
click at [694, 649] on div "Submit for approval" at bounding box center [728, 651] width 94 height 19
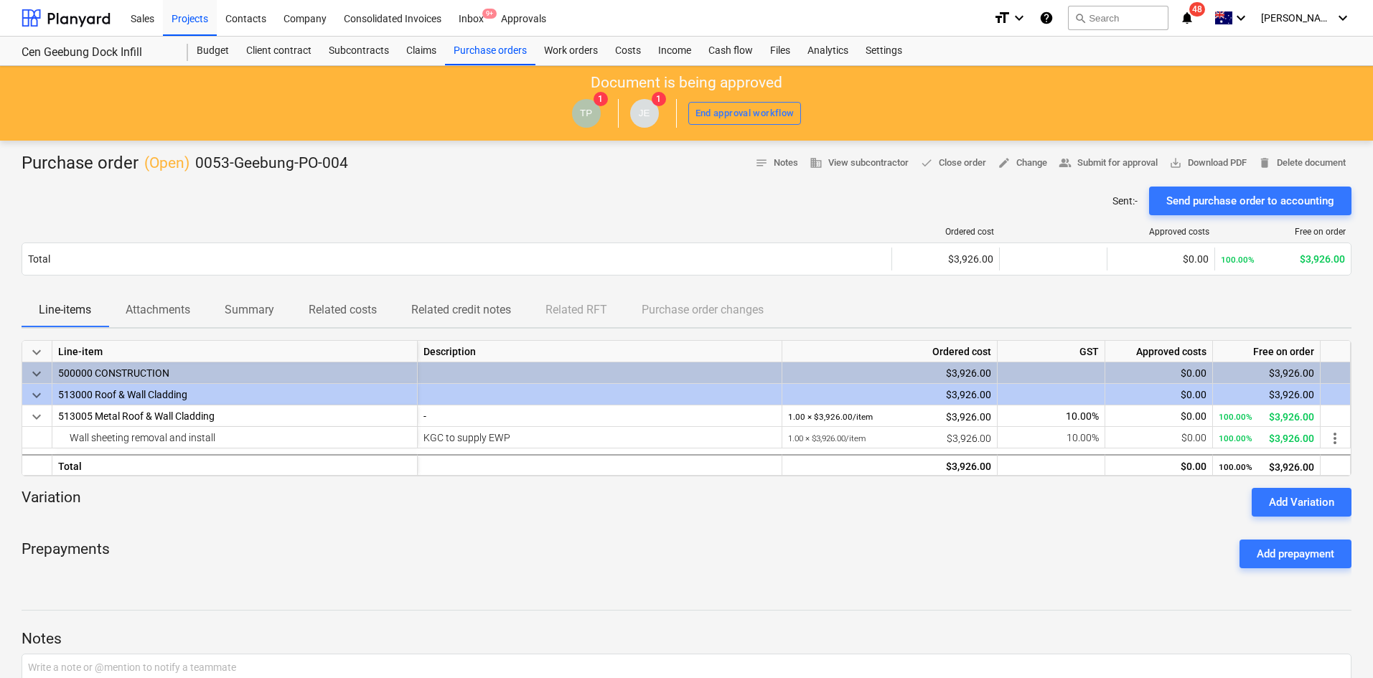
click at [438, 201] on div "Sent : - Send purchase order to accounting" at bounding box center [687, 201] width 1330 height 29
click at [201, 24] on div "Projects" at bounding box center [190, 17] width 54 height 37
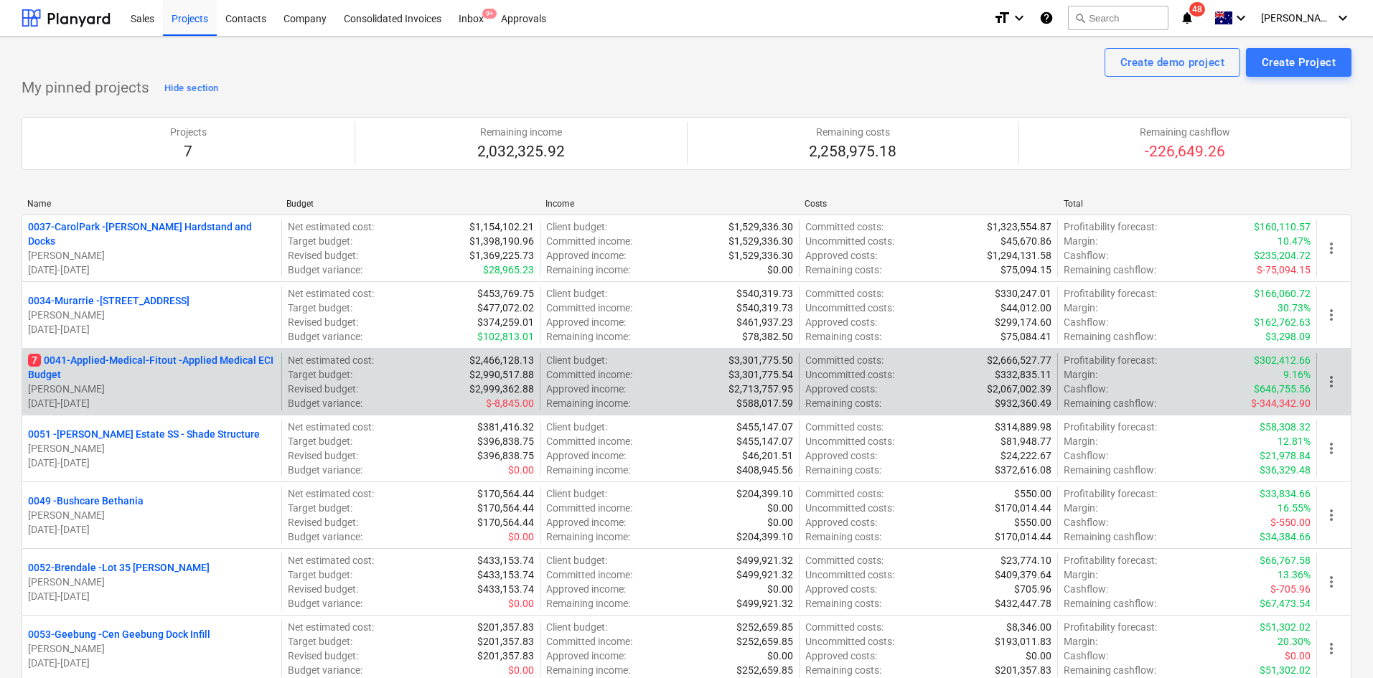
click at [100, 359] on p "7 0041-Applied-Medical-Fitout - Applied Medical ECI Budget" at bounding box center [152, 367] width 248 height 29
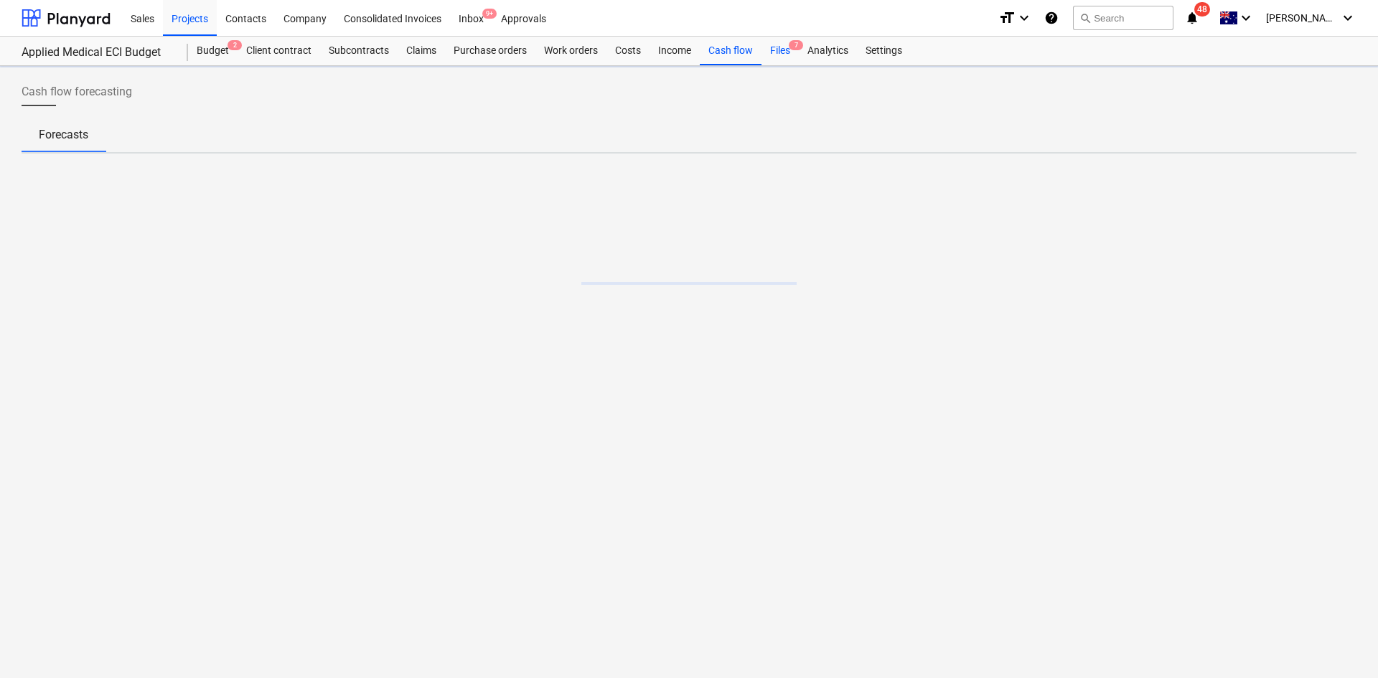
click at [778, 55] on div "Files 7" at bounding box center [779, 51] width 37 height 29
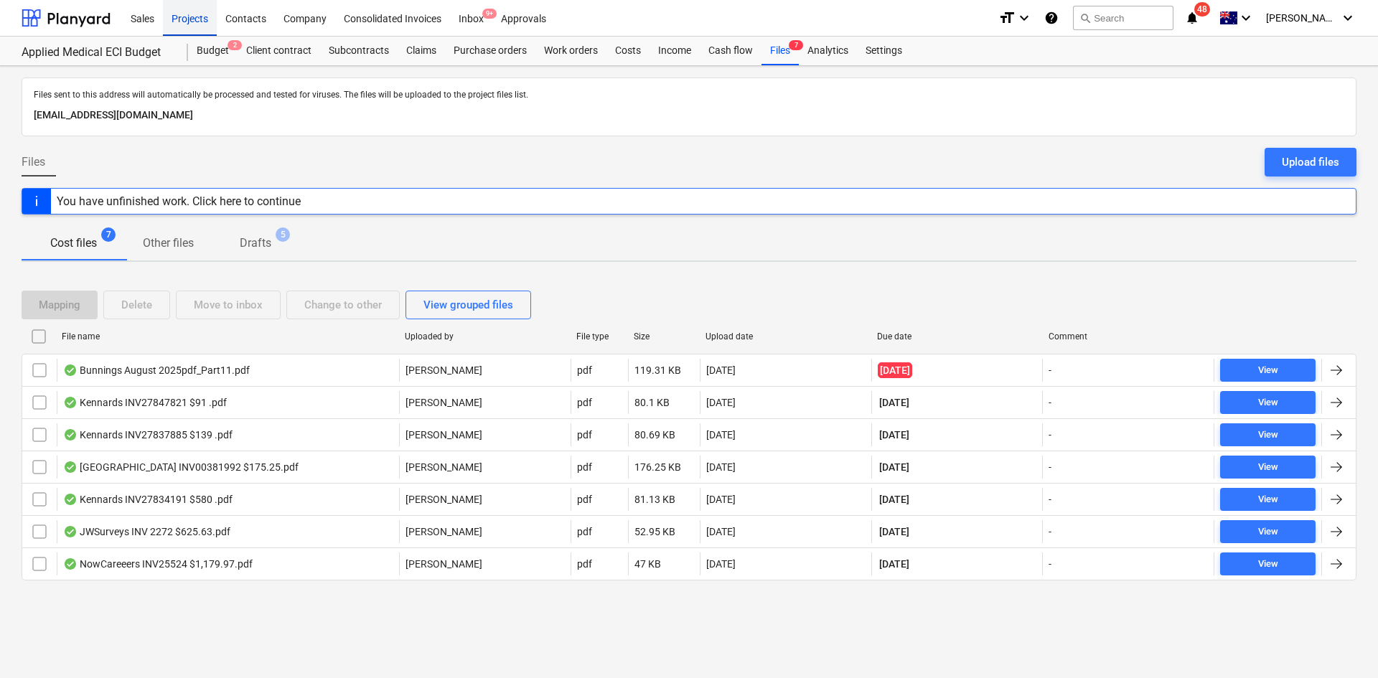
click at [197, 11] on div "Projects" at bounding box center [190, 17] width 54 height 37
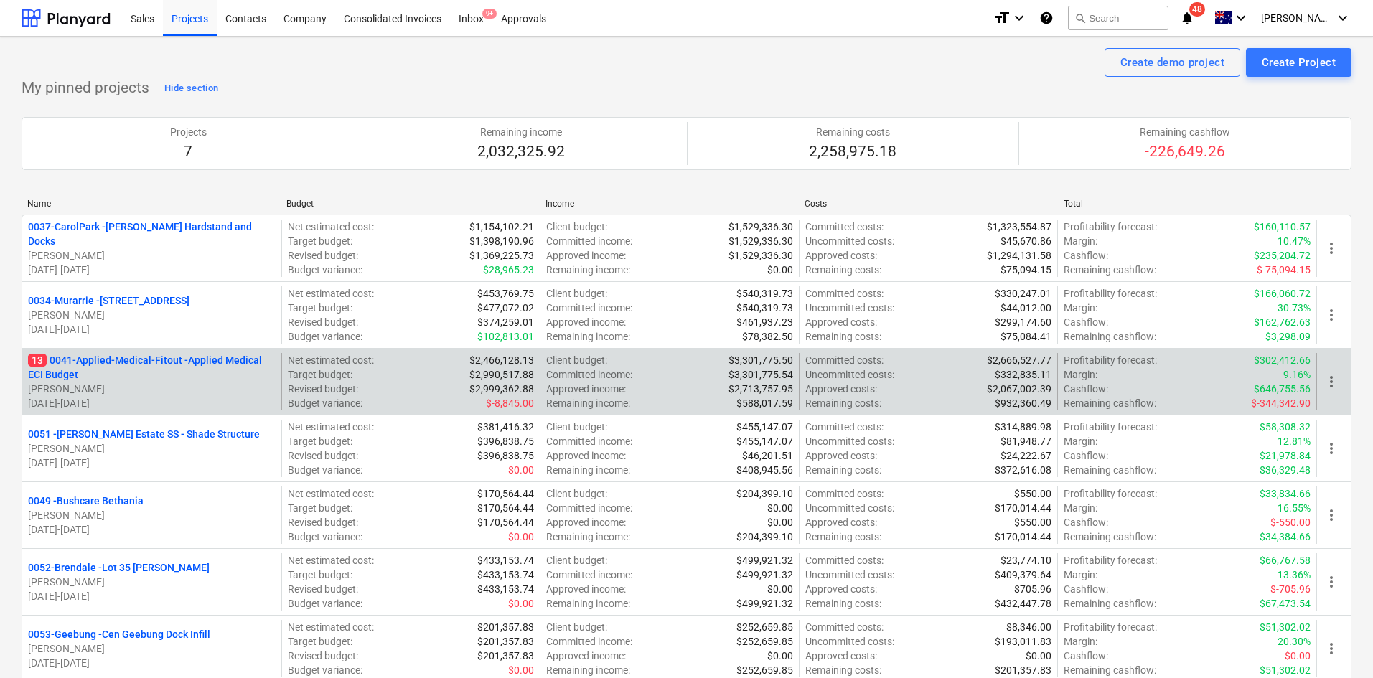
click at [124, 358] on p "13 0041-Applied-Medical-Fitout - Applied Medical ECI Budget" at bounding box center [152, 367] width 248 height 29
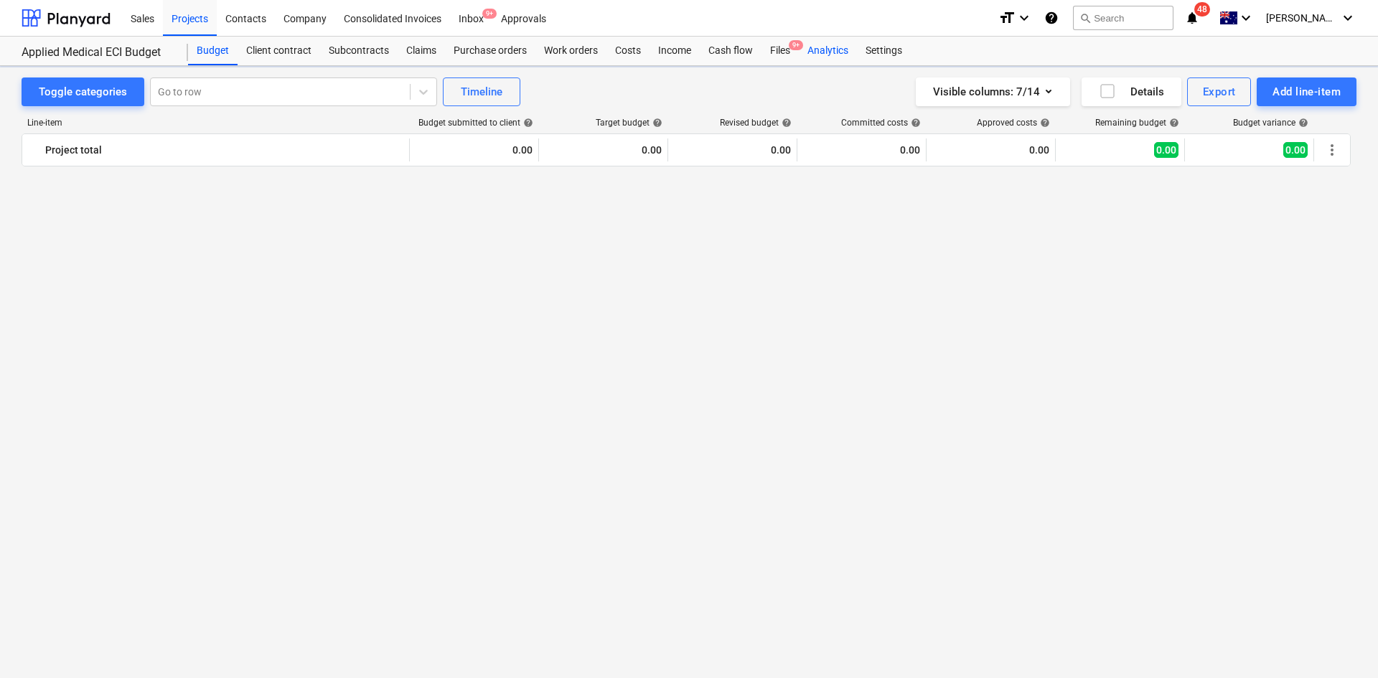
click at [802, 54] on div "Analytics" at bounding box center [828, 51] width 58 height 29
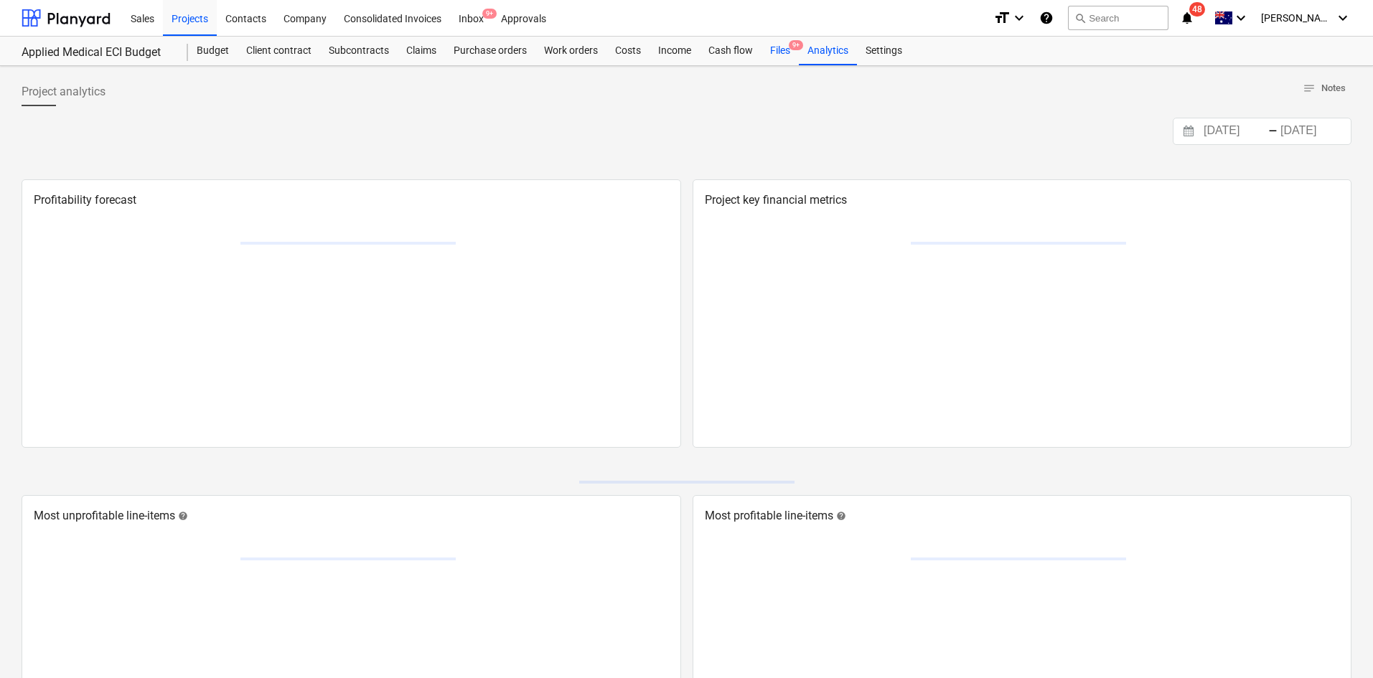
click at [784, 54] on div "Files 9+" at bounding box center [779, 51] width 37 height 29
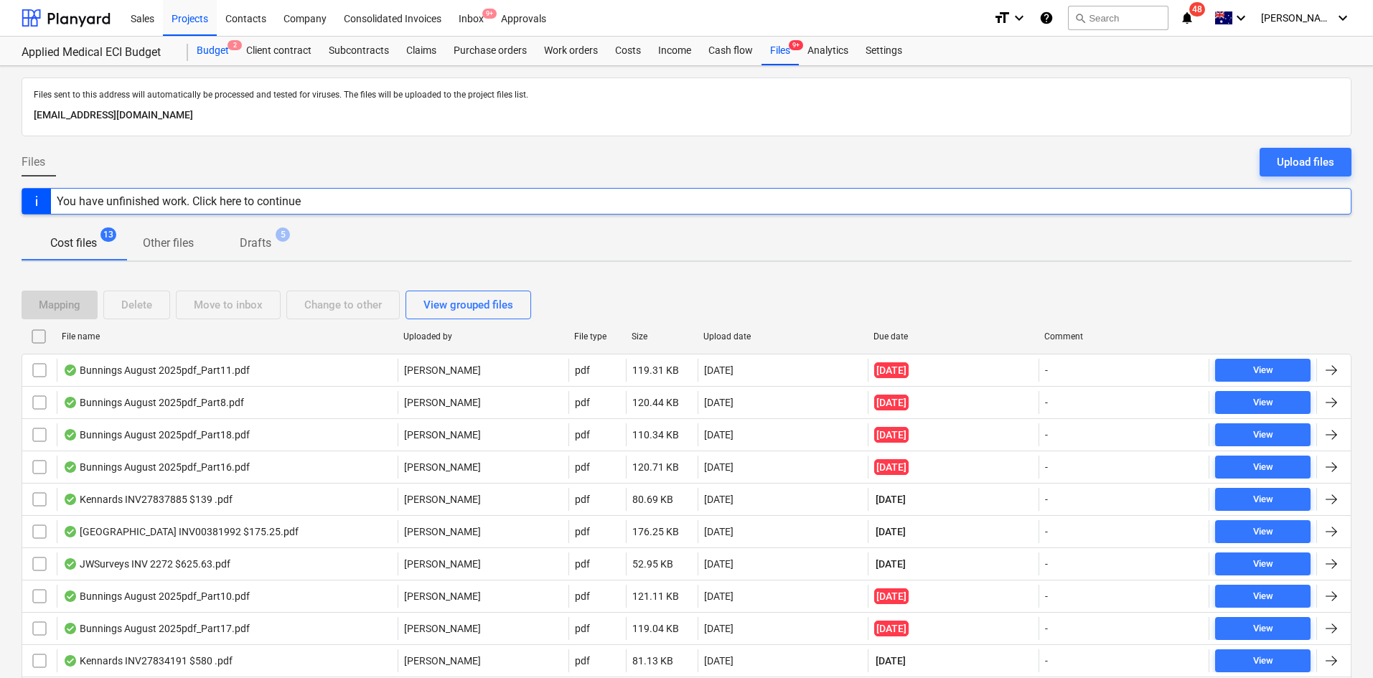
click at [225, 56] on div "Budget 2" at bounding box center [213, 51] width 50 height 29
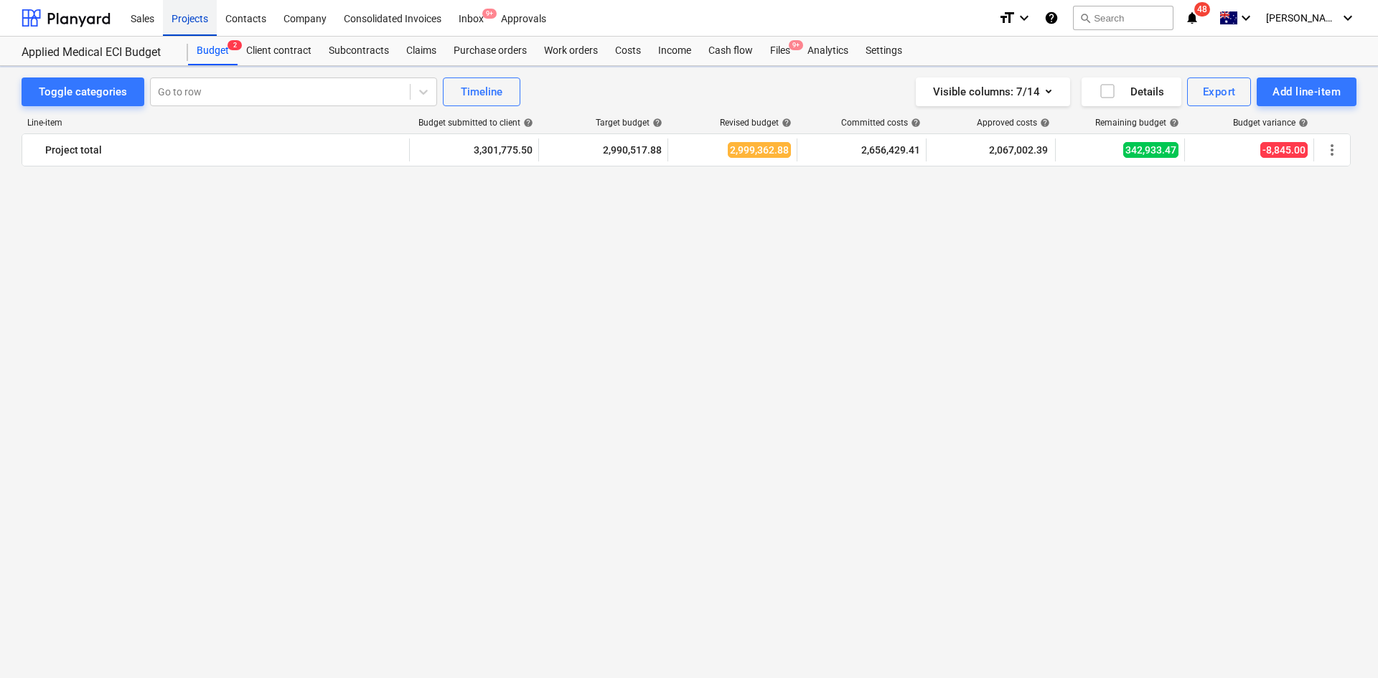
scroll to position [1686, 0]
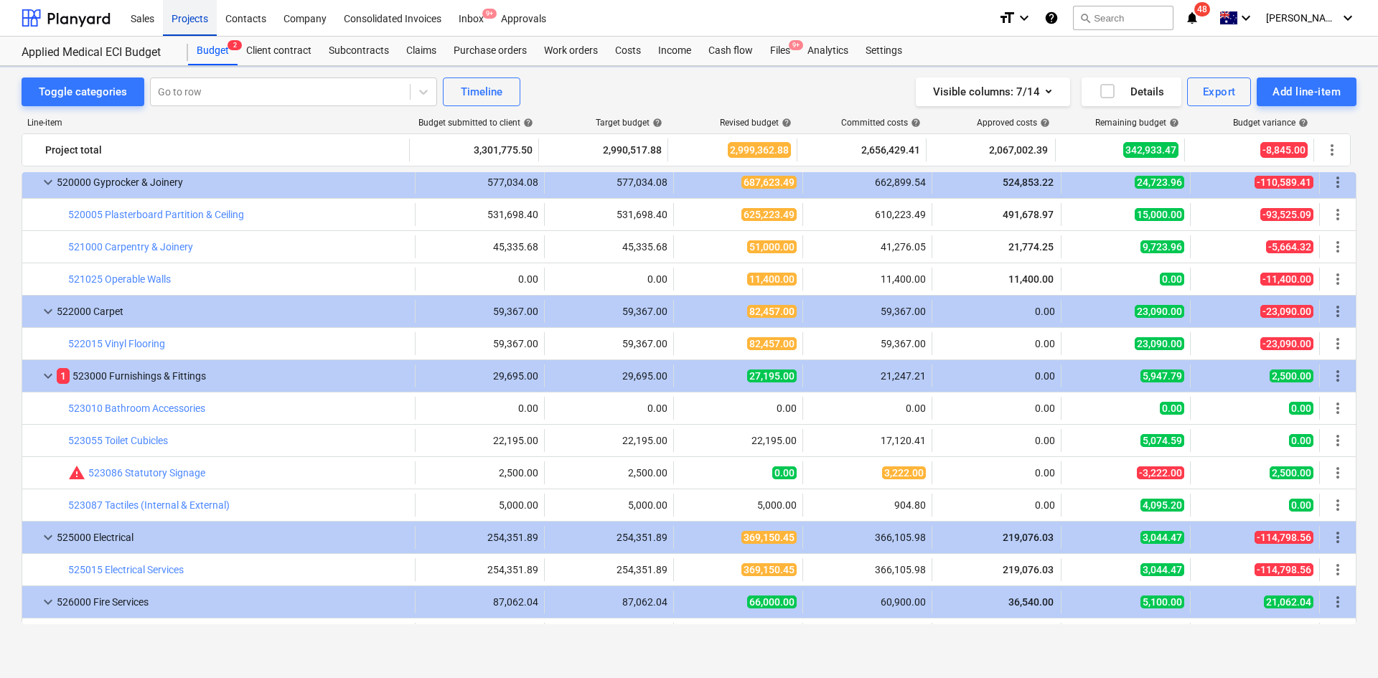
click at [194, 17] on div "Projects" at bounding box center [190, 17] width 54 height 37
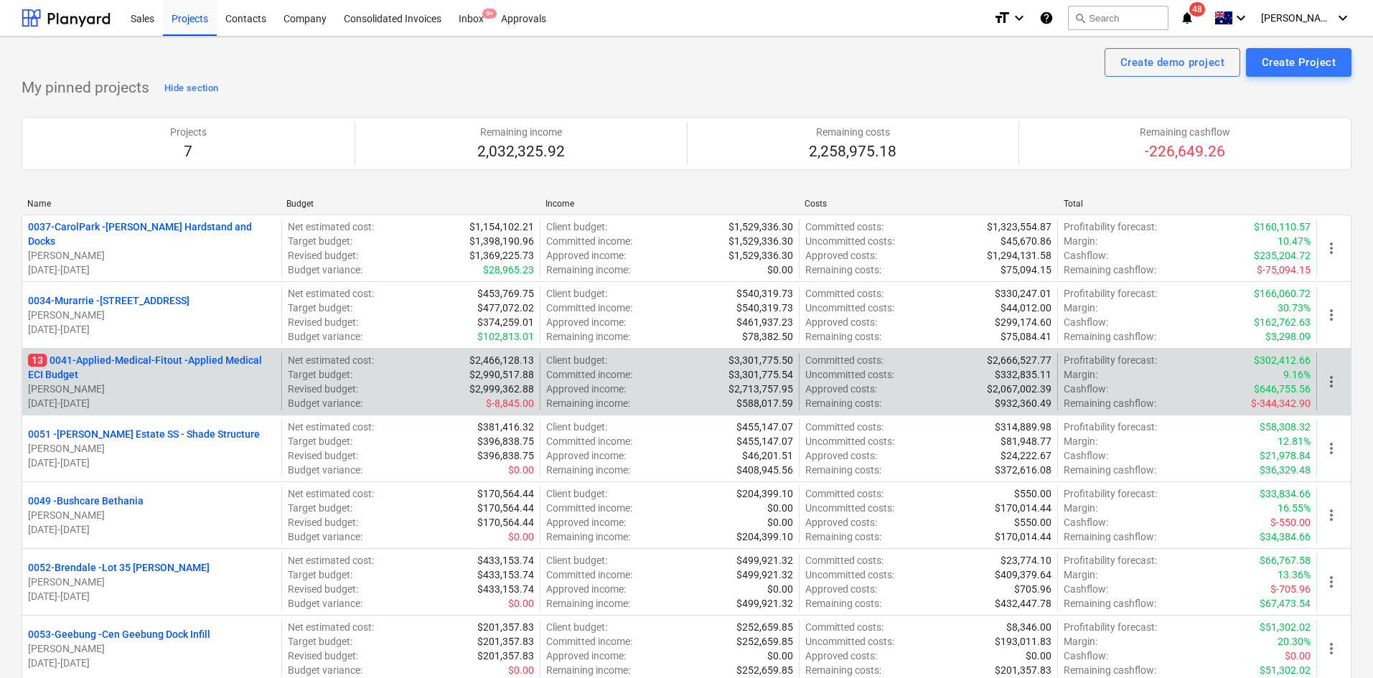
click at [188, 357] on p "13 0041-Applied-Medical-Fitout - Applied Medical ECI Budget" at bounding box center [152, 367] width 248 height 29
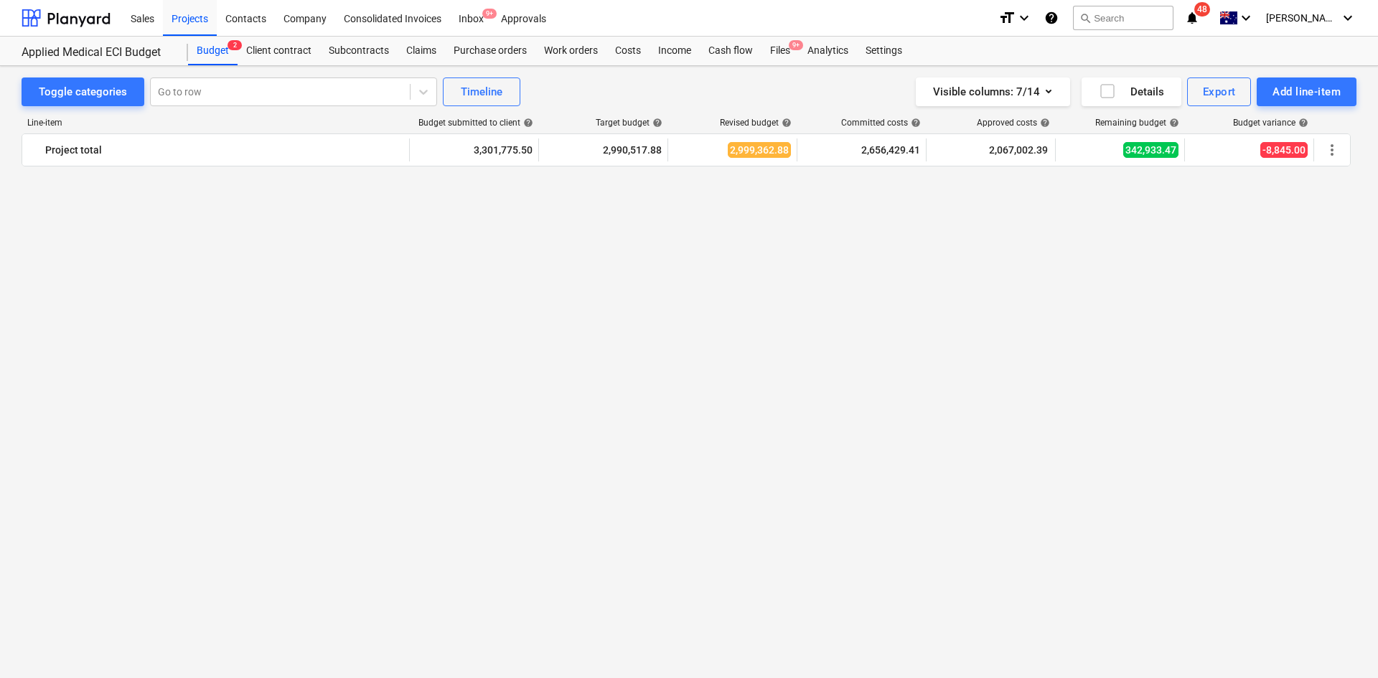
scroll to position [1686, 0]
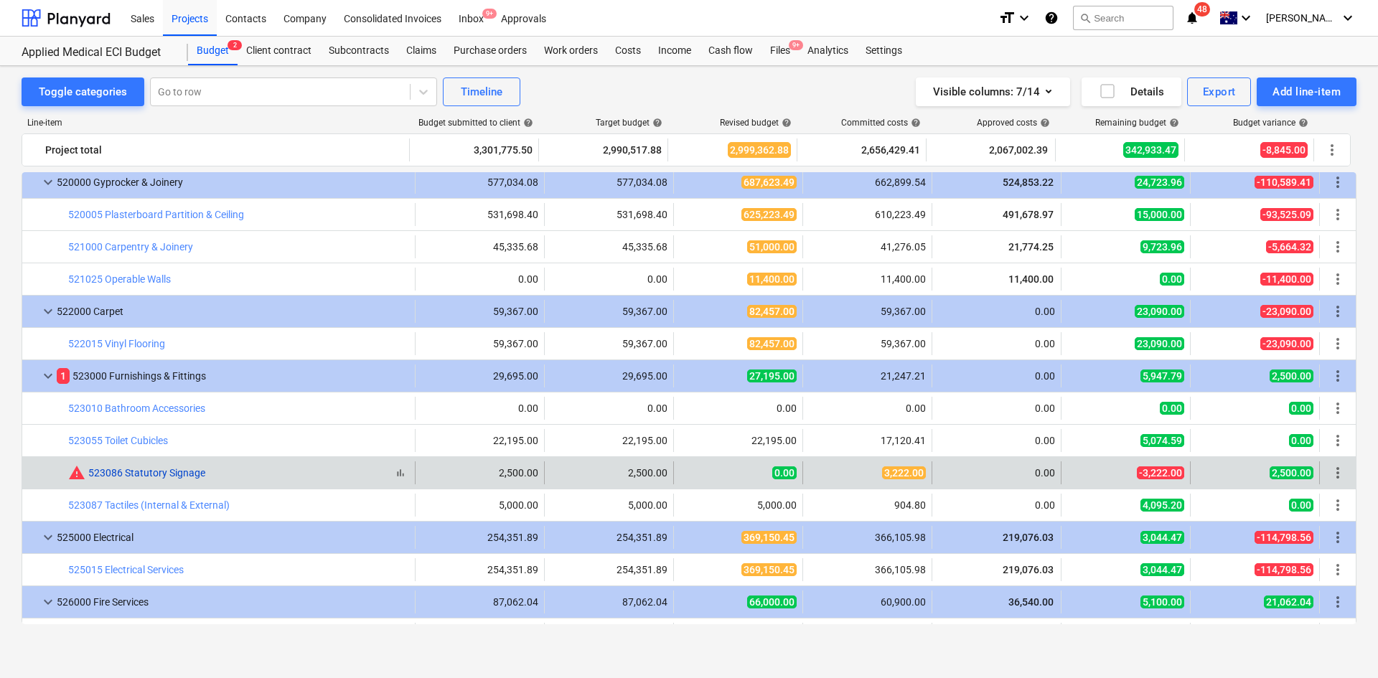
click at [125, 471] on link "523086 Statutory Signage" at bounding box center [146, 472] width 117 height 11
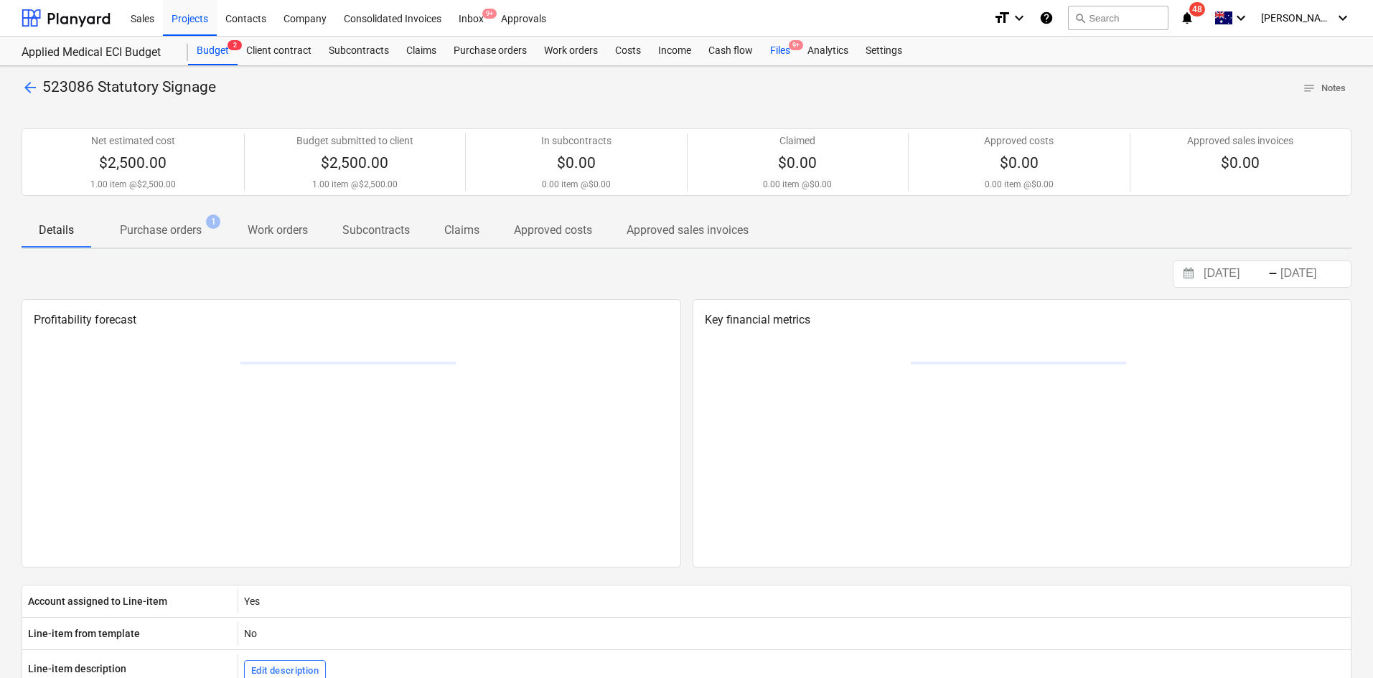
click at [785, 54] on div "Files 9+" at bounding box center [779, 51] width 37 height 29
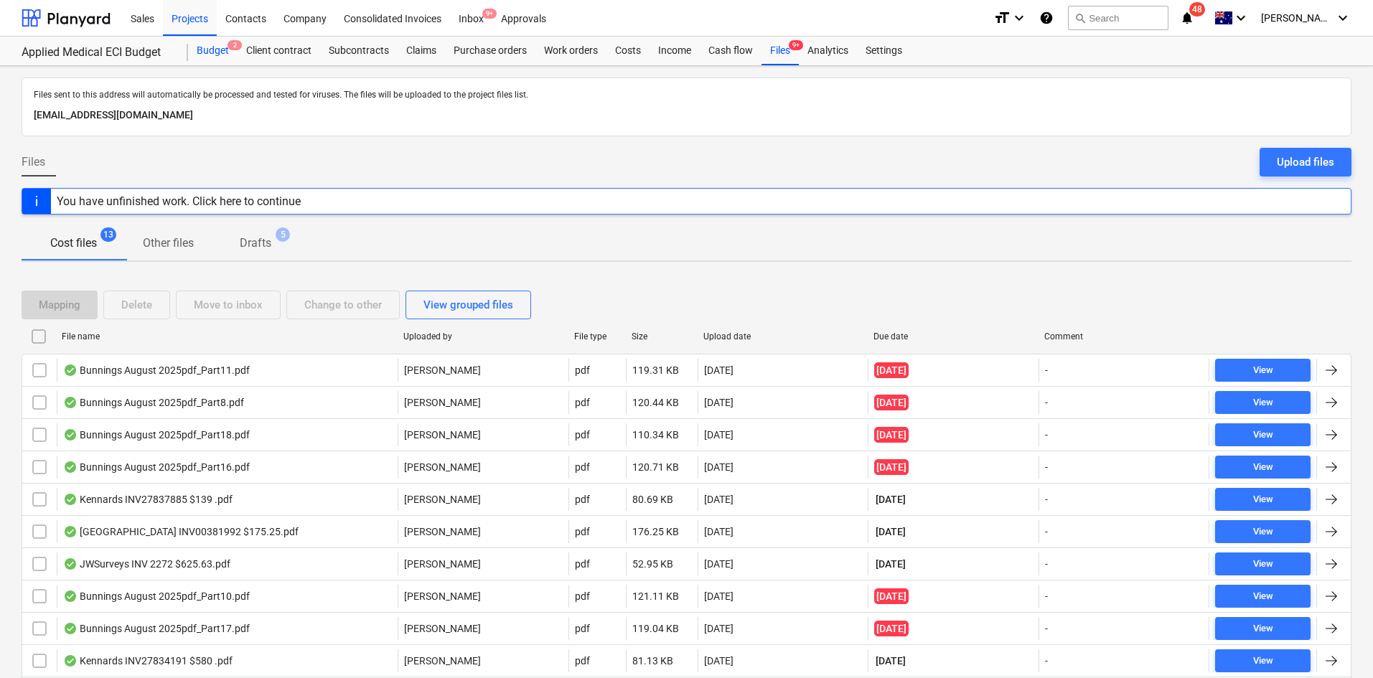
click at [222, 53] on div "Budget 2" at bounding box center [213, 51] width 50 height 29
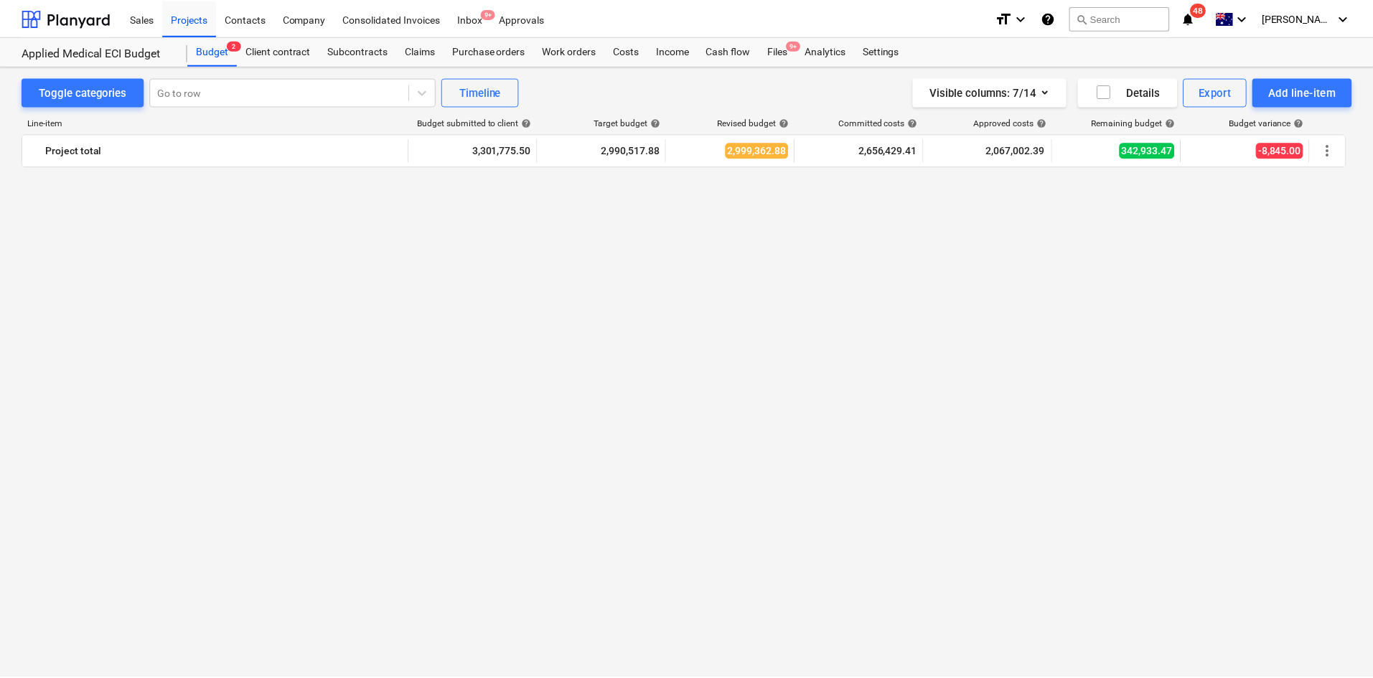
scroll to position [1686, 0]
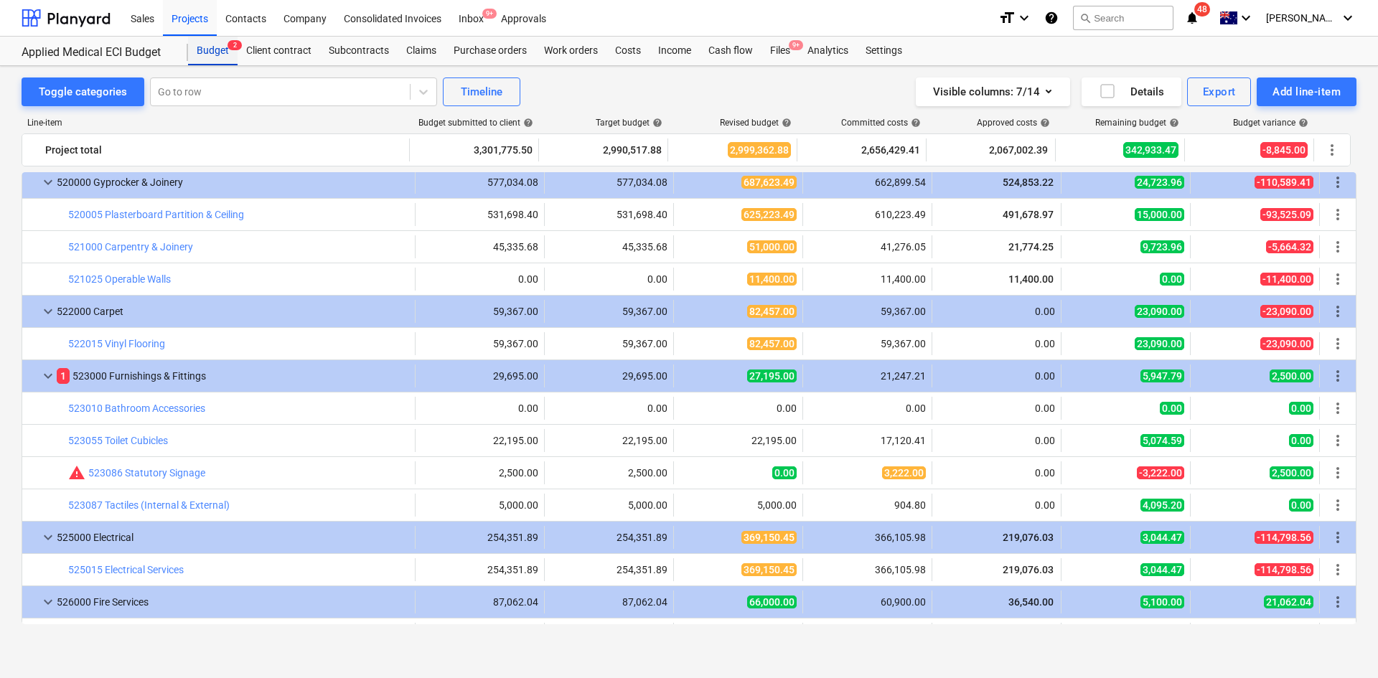
click at [230, 51] on div "Budget 2" at bounding box center [213, 51] width 50 height 29
click at [188, 17] on div "Projects" at bounding box center [190, 17] width 54 height 37
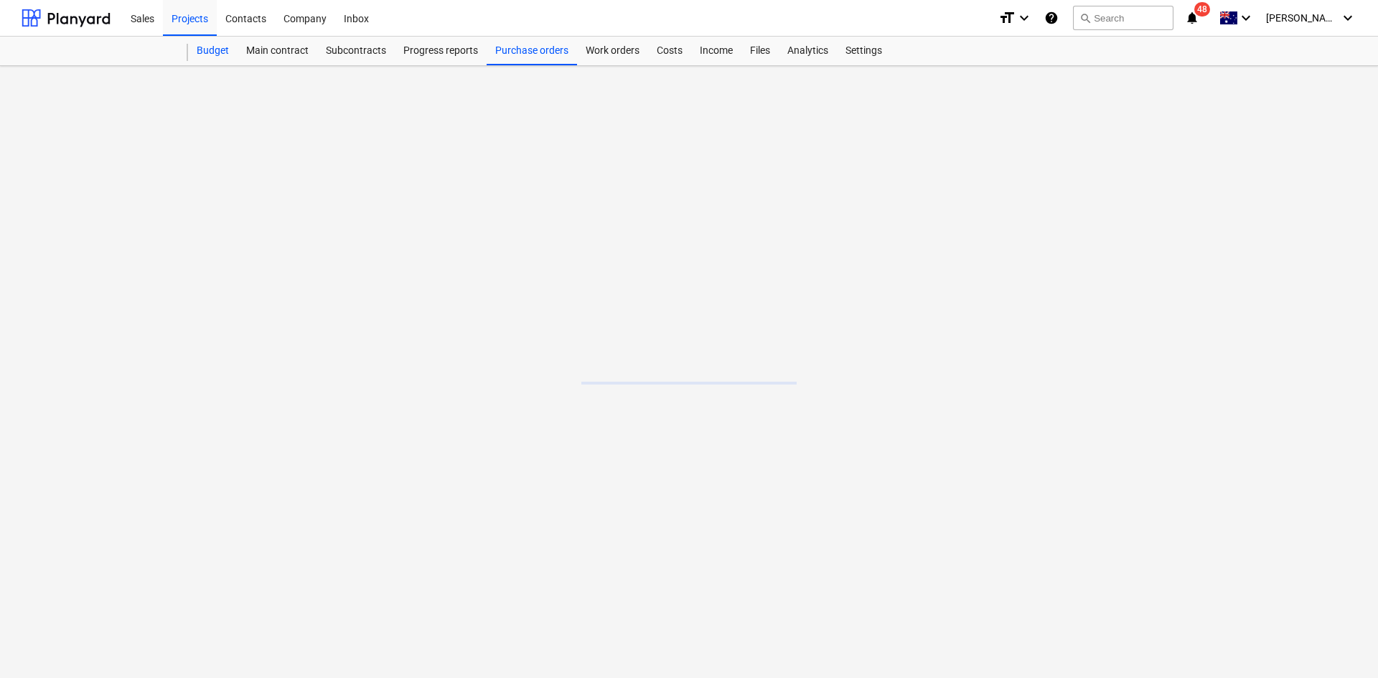
click at [208, 57] on div "Budget" at bounding box center [213, 51] width 50 height 29
click at [192, 22] on div "Projects" at bounding box center [190, 17] width 54 height 37
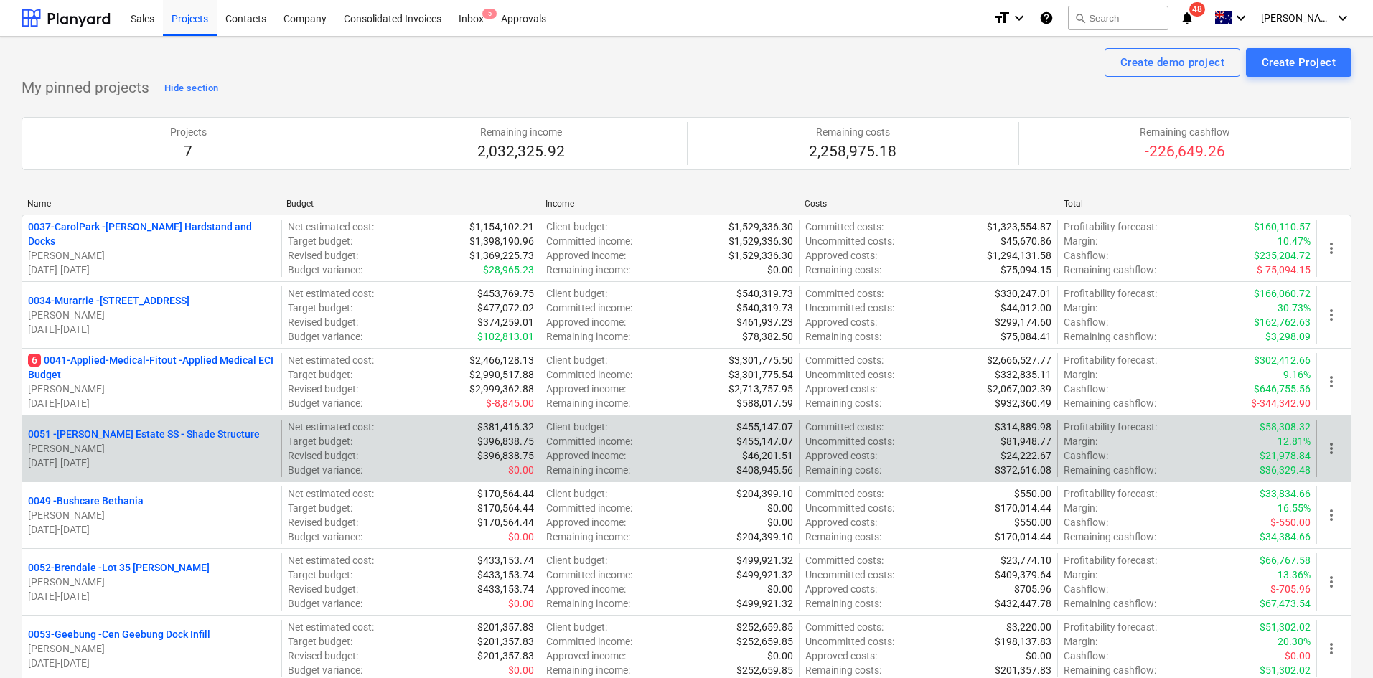
click at [187, 431] on p "0051 - Patrick Estate SS - Shade Structure" at bounding box center [144, 434] width 232 height 14
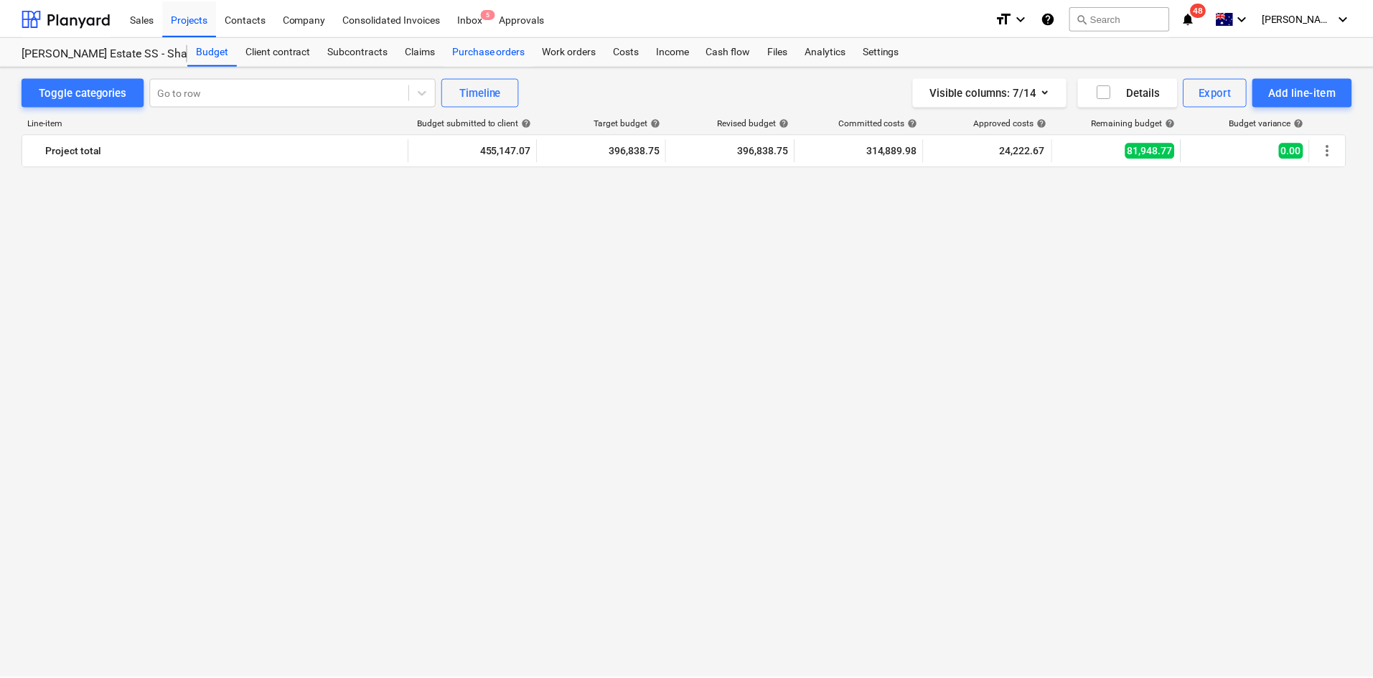
scroll to position [1984, 0]
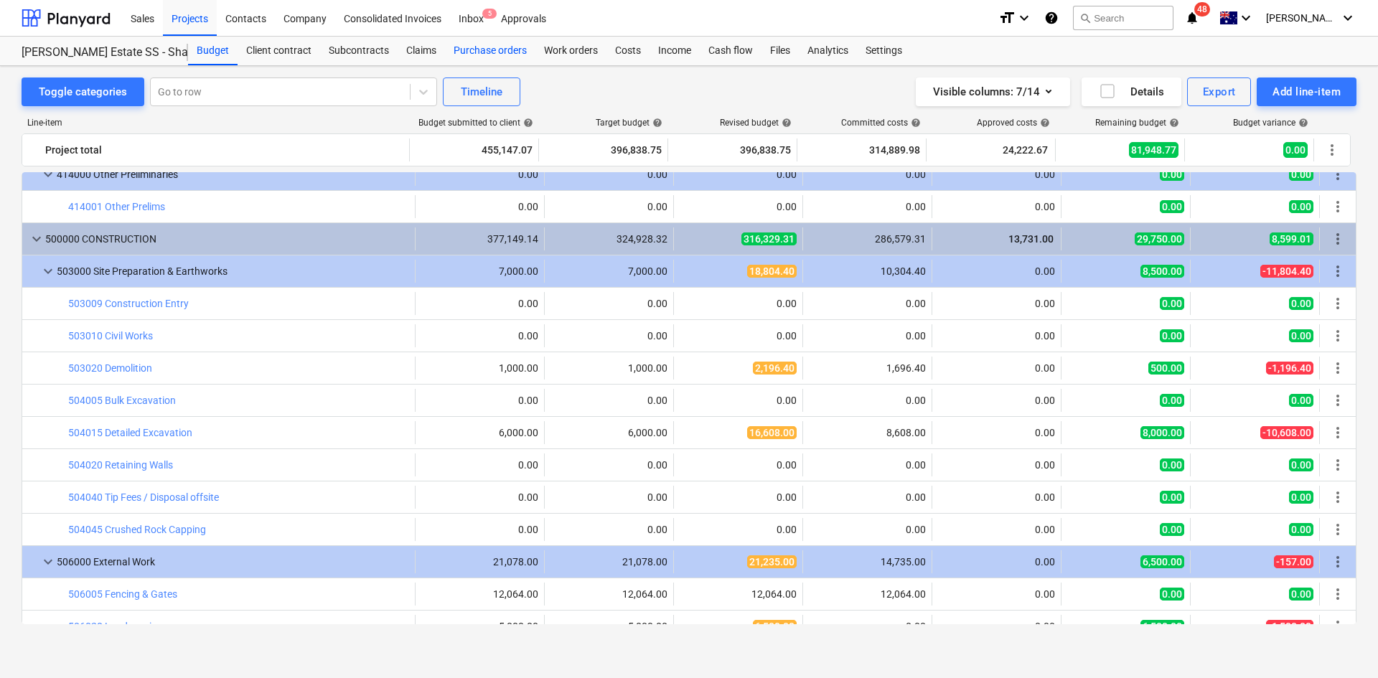
click at [492, 51] on div "Purchase orders" at bounding box center [490, 51] width 90 height 29
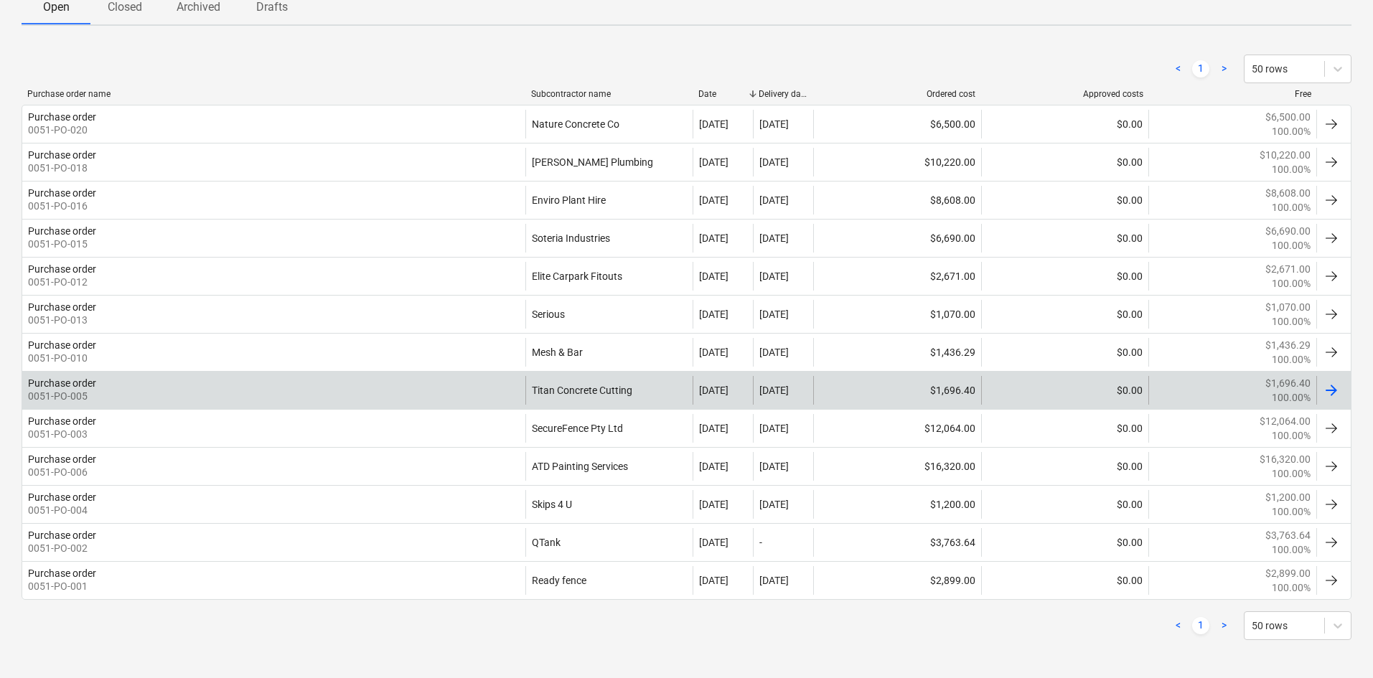
scroll to position [235, 0]
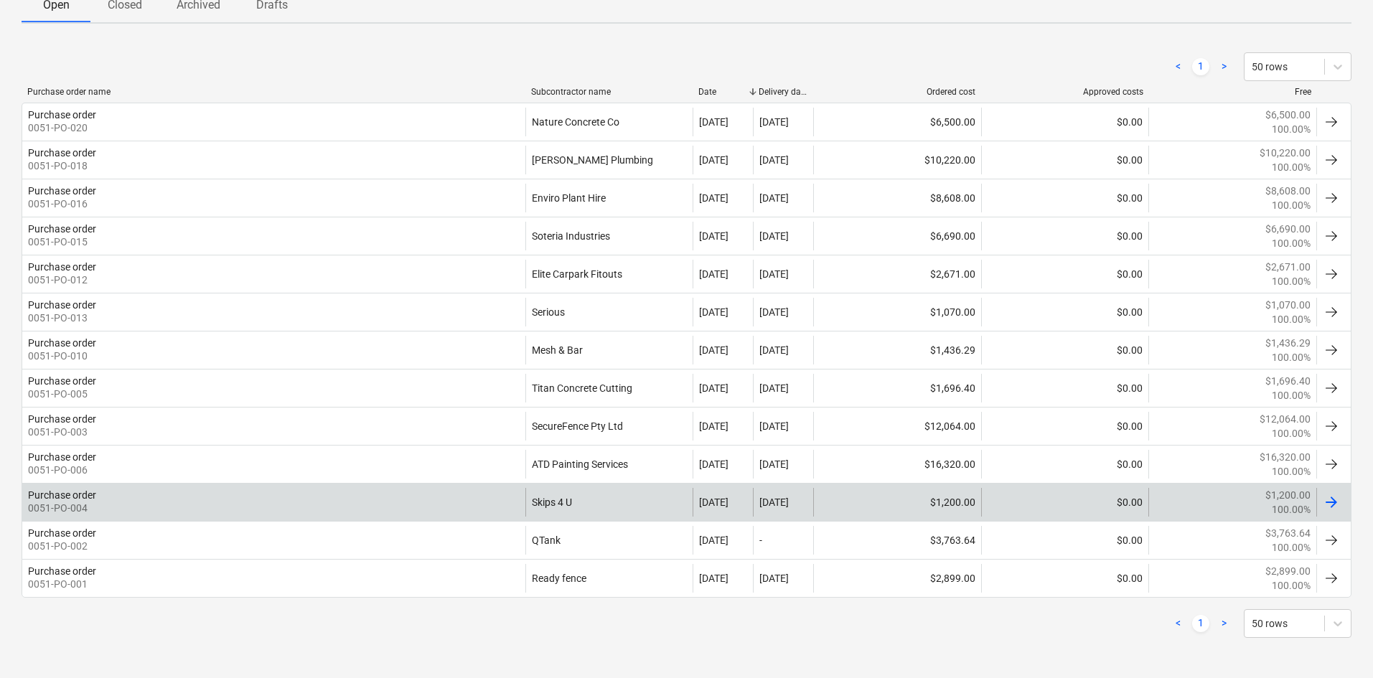
click at [491, 507] on div "Purchase order 0051-PO-004" at bounding box center [273, 502] width 503 height 29
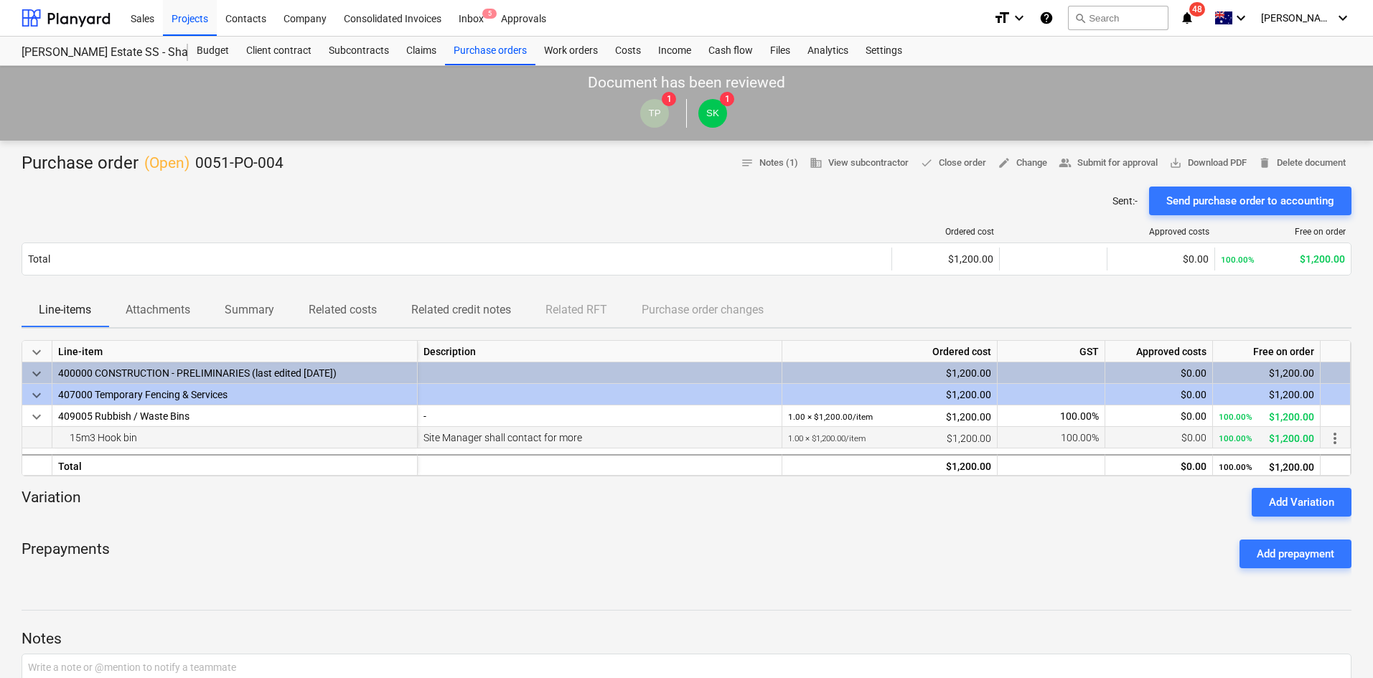
drag, startPoint x: 137, startPoint y: 436, endPoint x: 70, endPoint y: 437, distance: 67.5
click at [70, 437] on div "15m3 Hook bin" at bounding box center [234, 437] width 353 height 21
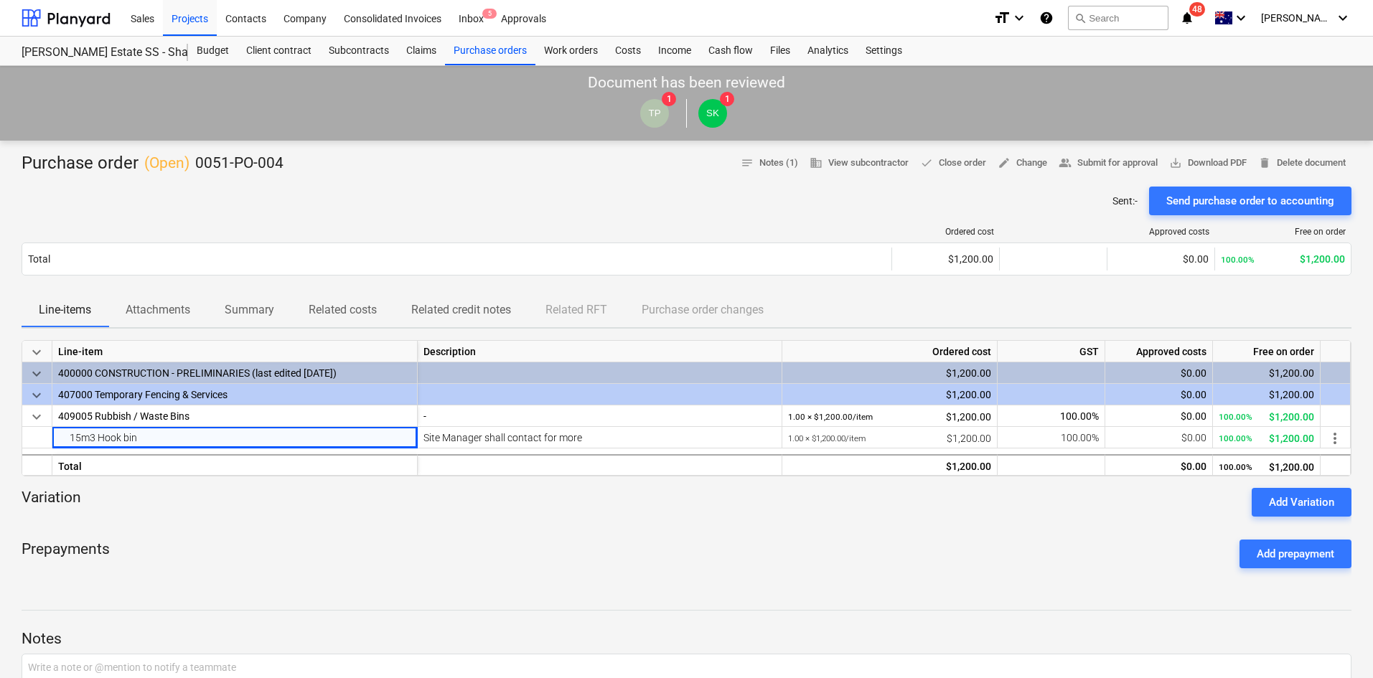
copy div "15m3 Hook bin"
click at [471, 463] on div at bounding box center [600, 465] width 365 height 22
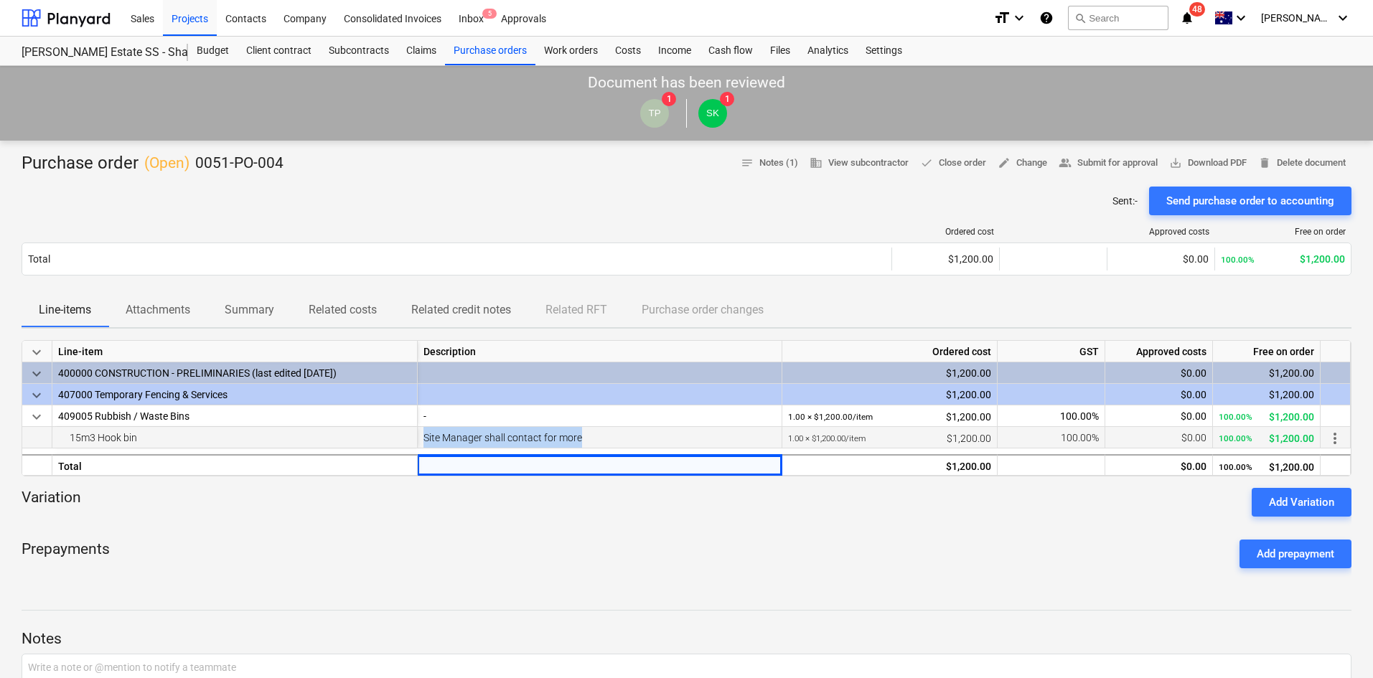
drag, startPoint x: 586, startPoint y: 438, endPoint x: 421, endPoint y: 438, distance: 164.3
click at [421, 438] on div "Site Manager shall contact for more" at bounding box center [600, 438] width 365 height 22
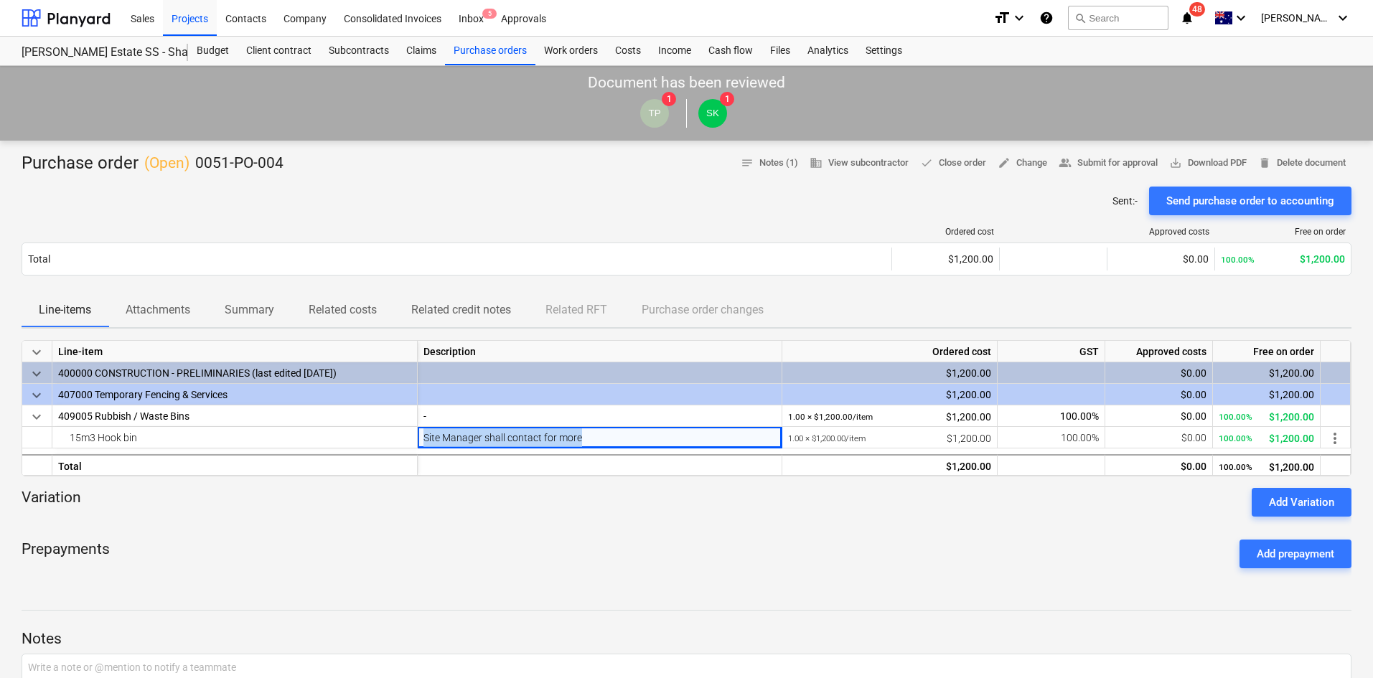
copy div "Site Manager shall contact for more"
click at [428, 171] on div "Purchase order ( Open ) 0051-PO-004 notes Notes (1) business View subcontractor…" at bounding box center [687, 163] width 1330 height 23
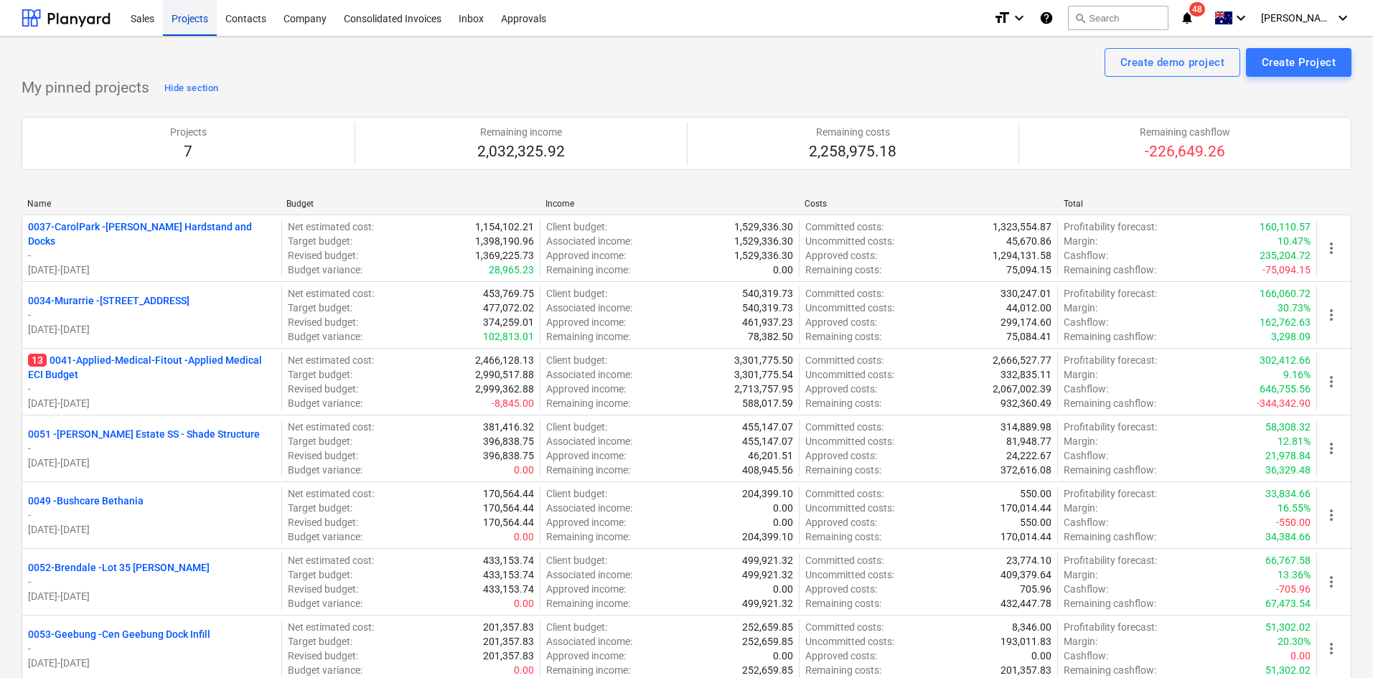
click at [205, 14] on div "Projects" at bounding box center [190, 17] width 54 height 37
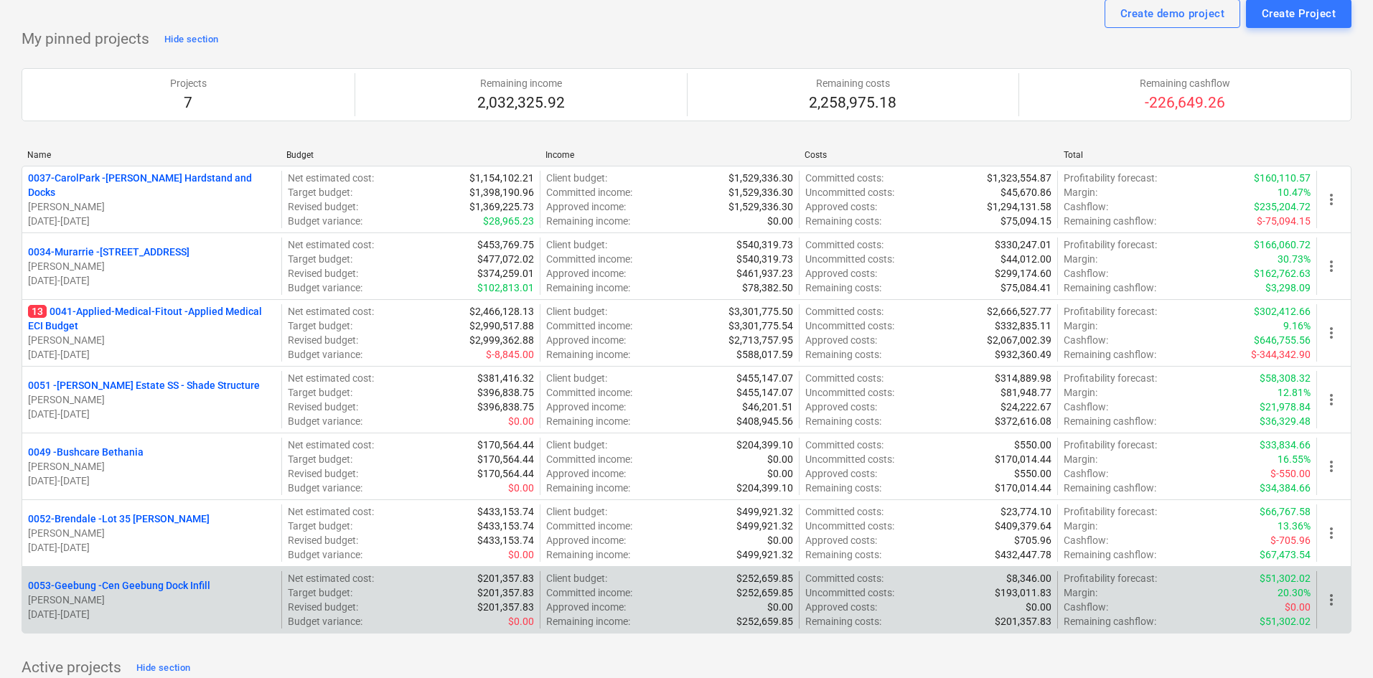
scroll to position [72, 0]
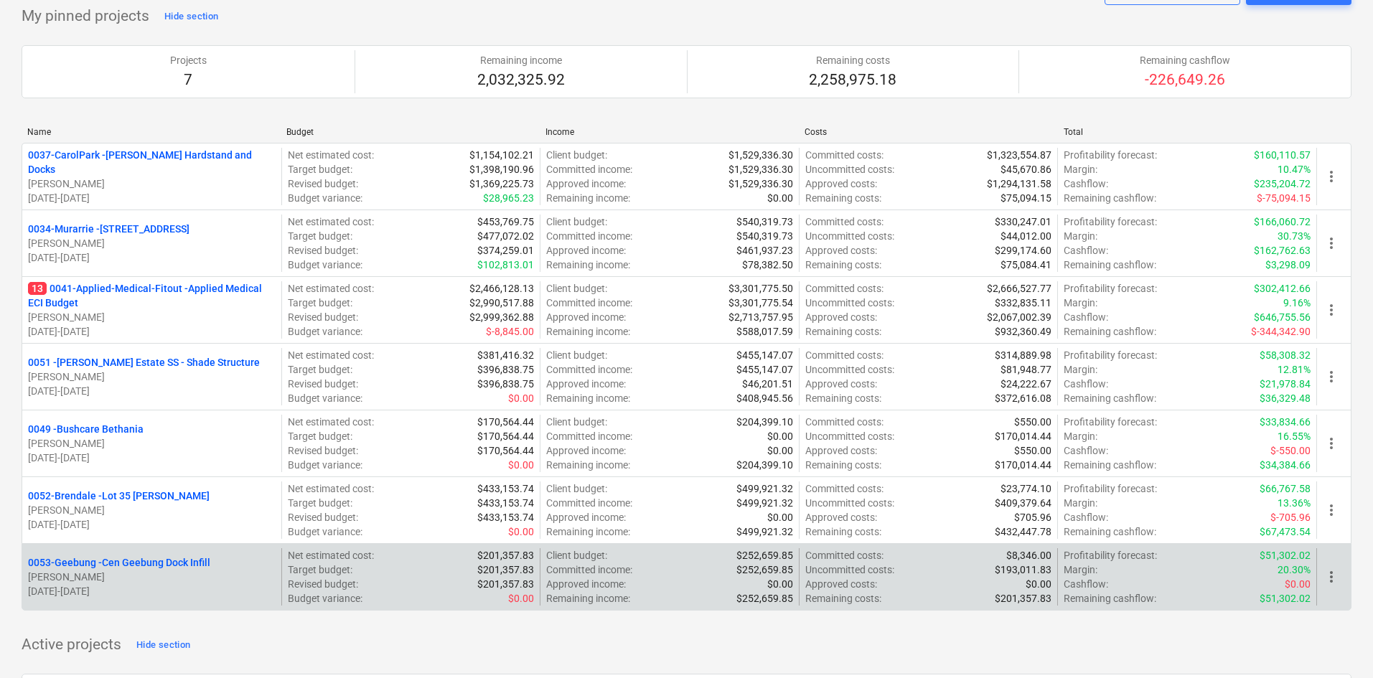
click at [100, 554] on div "0053-Geebung - Cen Geebung Dock Infill [PERSON_NAME] [DATE] - [DATE]" at bounding box center [151, 576] width 259 height 57
click at [97, 560] on p "0053-Geebung - Cen Geebung Dock Infill" at bounding box center [119, 562] width 182 height 14
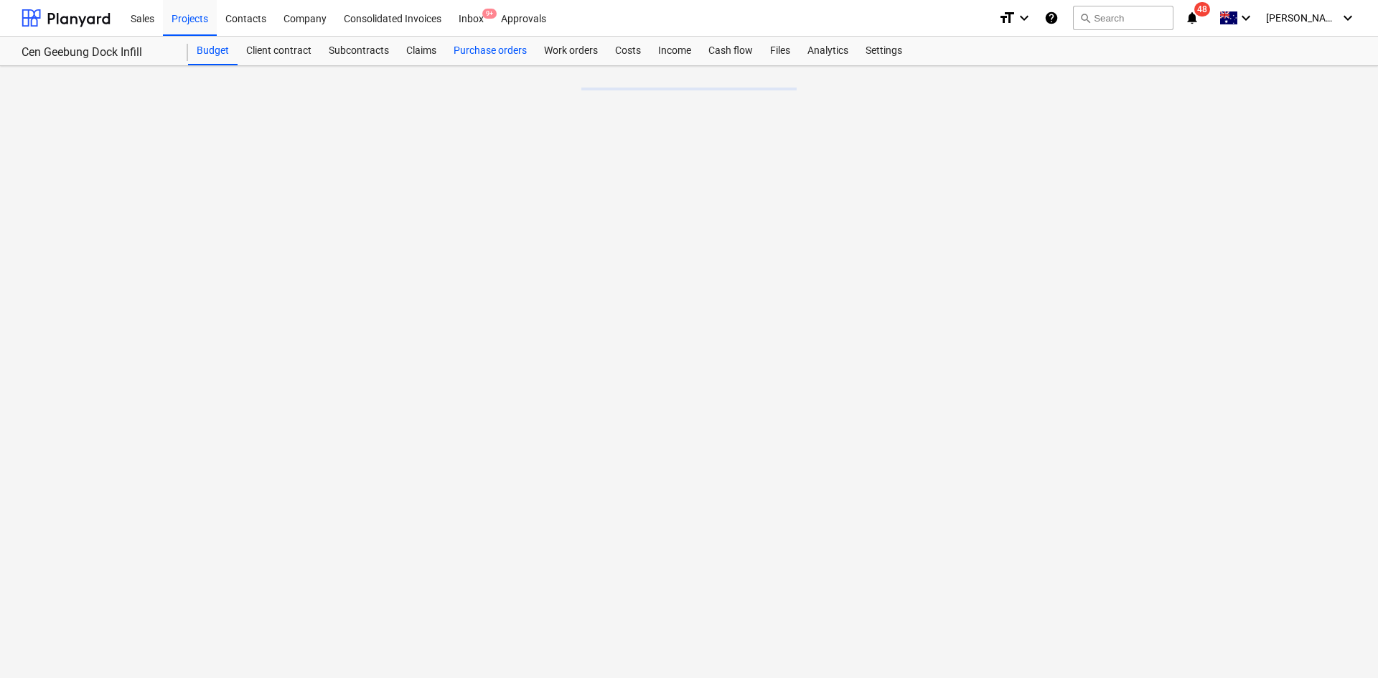
click at [489, 59] on div "Purchase orders" at bounding box center [490, 51] width 90 height 29
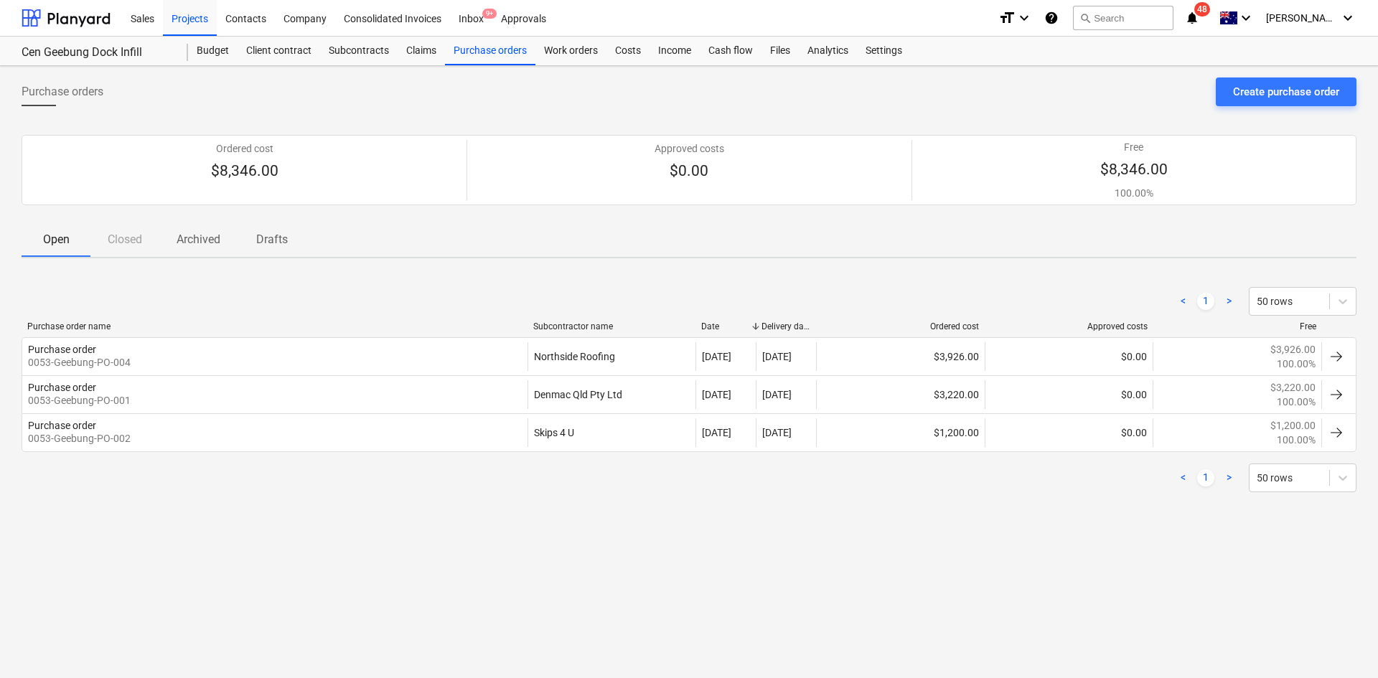
click at [258, 239] on p "Drafts" at bounding box center [272, 239] width 34 height 17
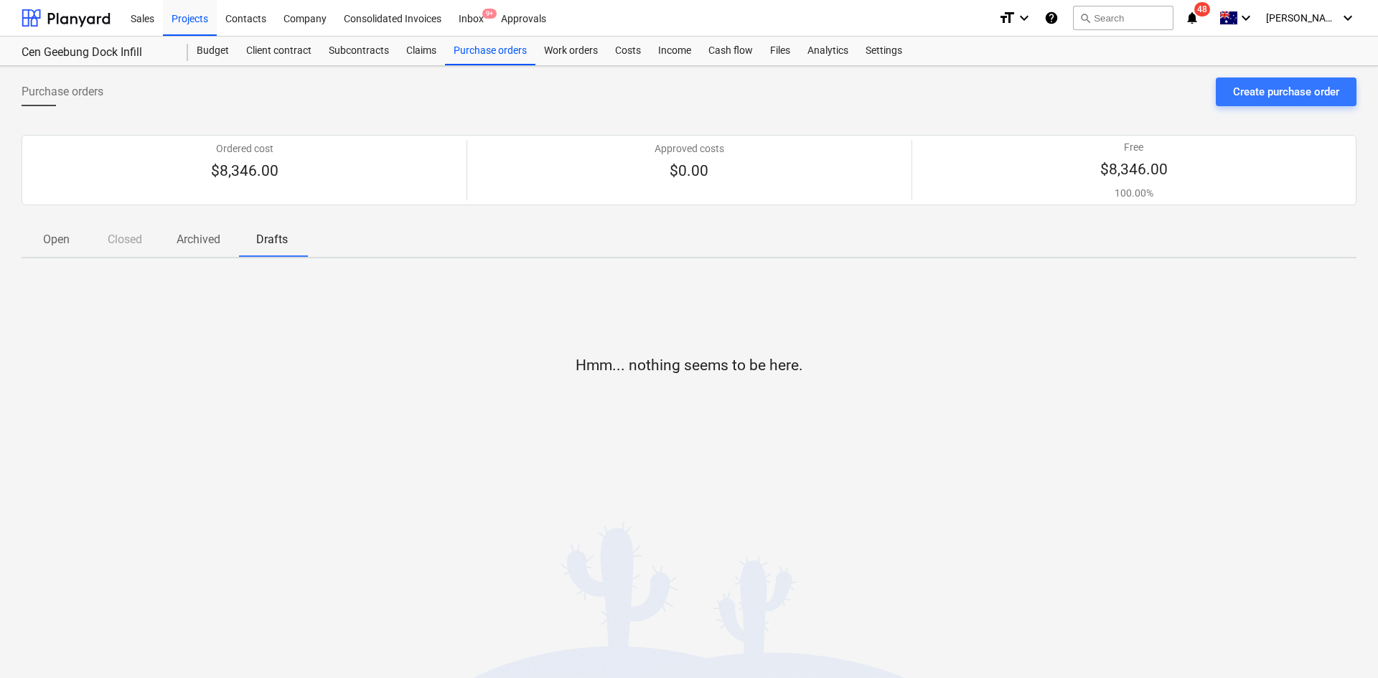
click at [70, 243] on p "Open" at bounding box center [56, 239] width 34 height 17
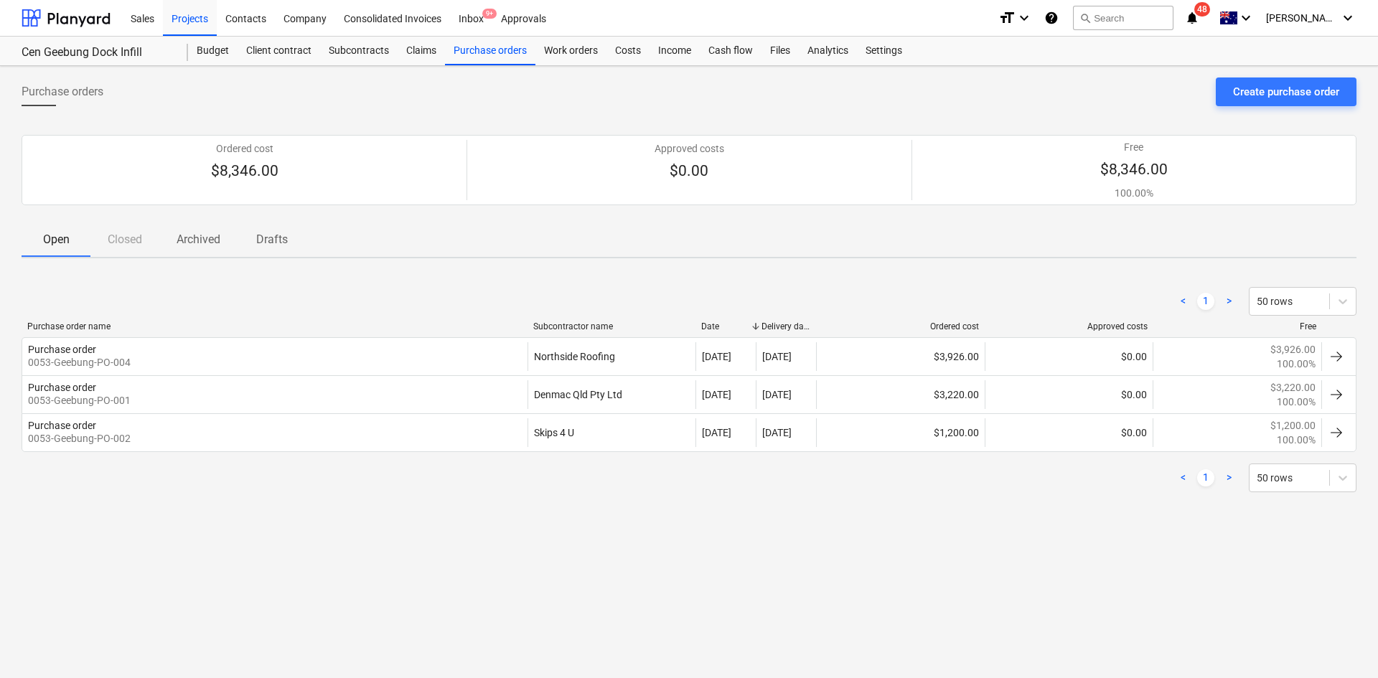
click at [107, 323] on div "Purchase order name" at bounding box center [274, 326] width 494 height 10
click at [105, 329] on div "Purchase order name" at bounding box center [274, 326] width 494 height 10
click at [243, 242] on span "Drafts" at bounding box center [272, 240] width 69 height 26
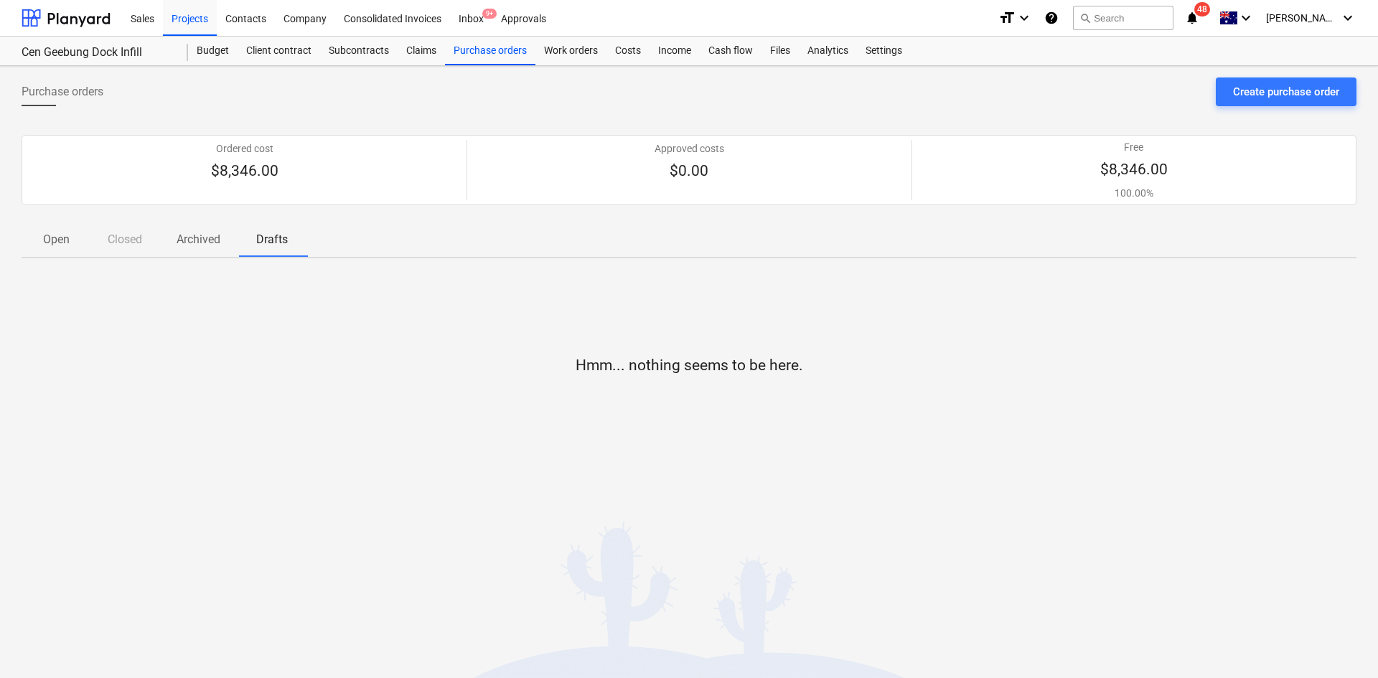
click at [192, 236] on p "Archived" at bounding box center [199, 239] width 44 height 17
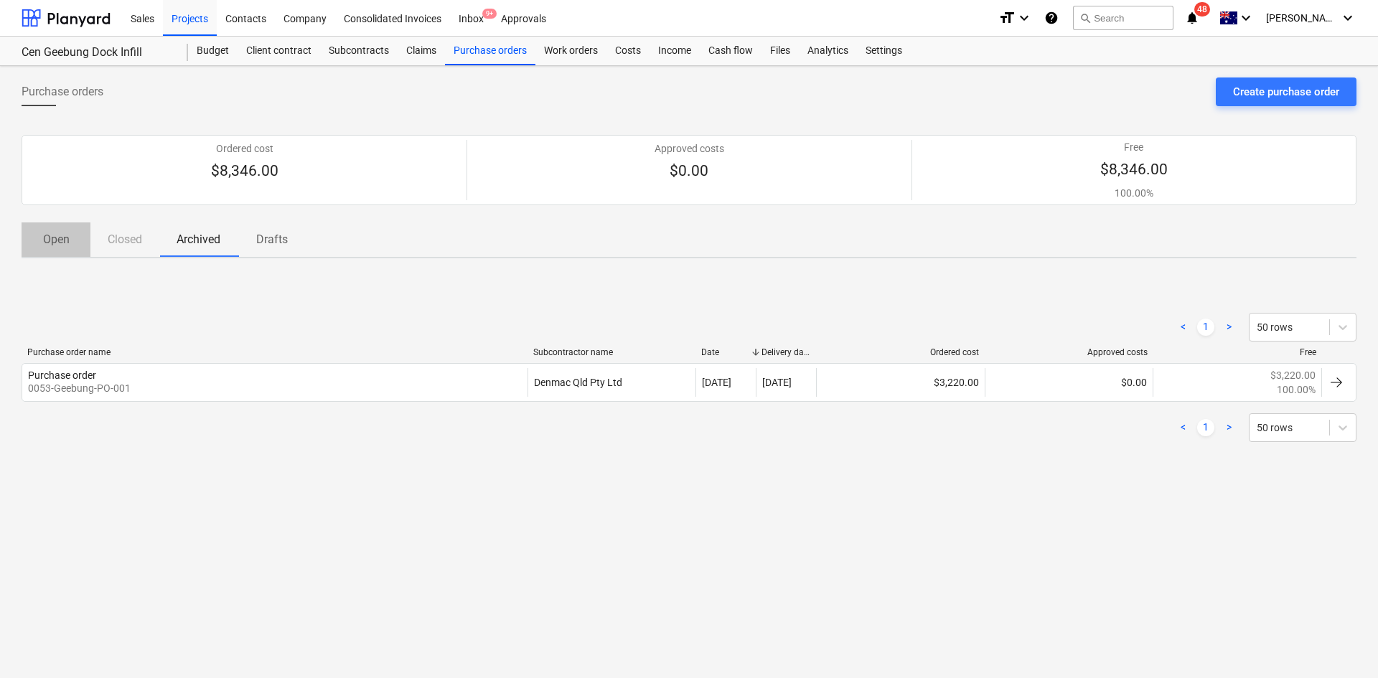
click at [66, 242] on p "Open" at bounding box center [56, 239] width 34 height 17
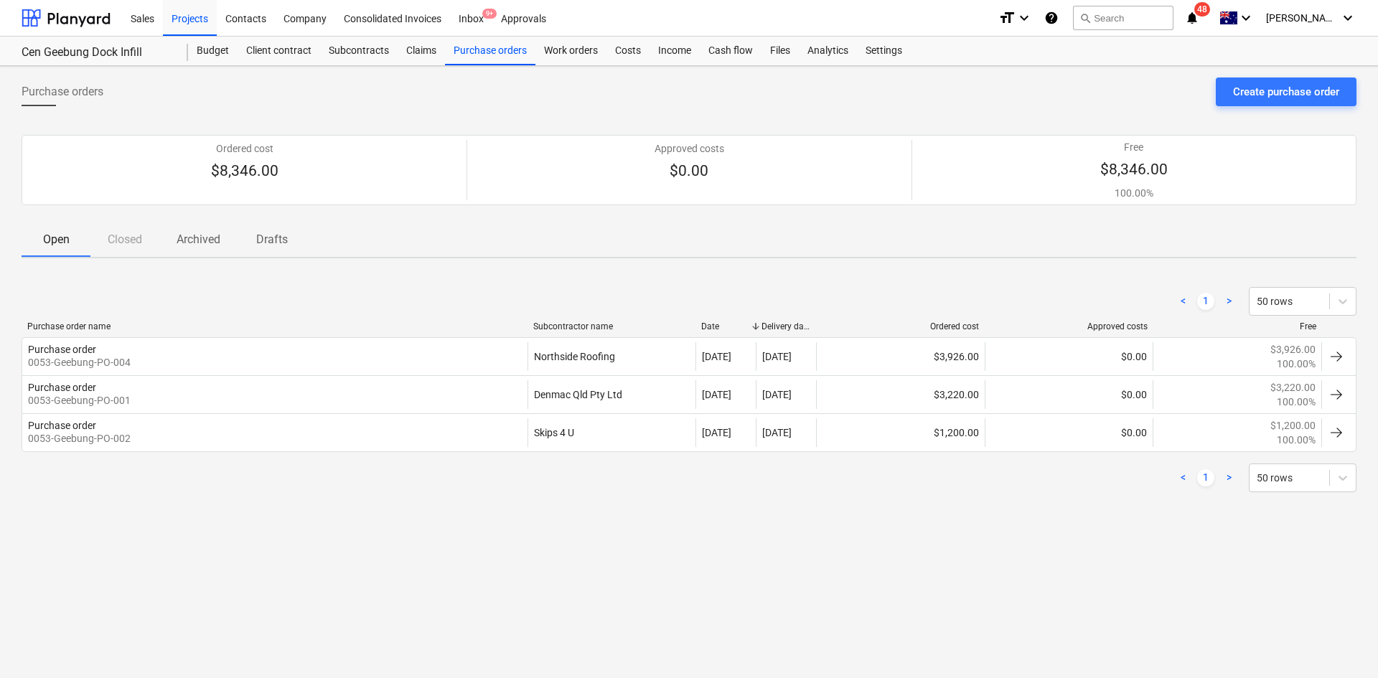
click at [201, 247] on p "Archived" at bounding box center [199, 239] width 44 height 17
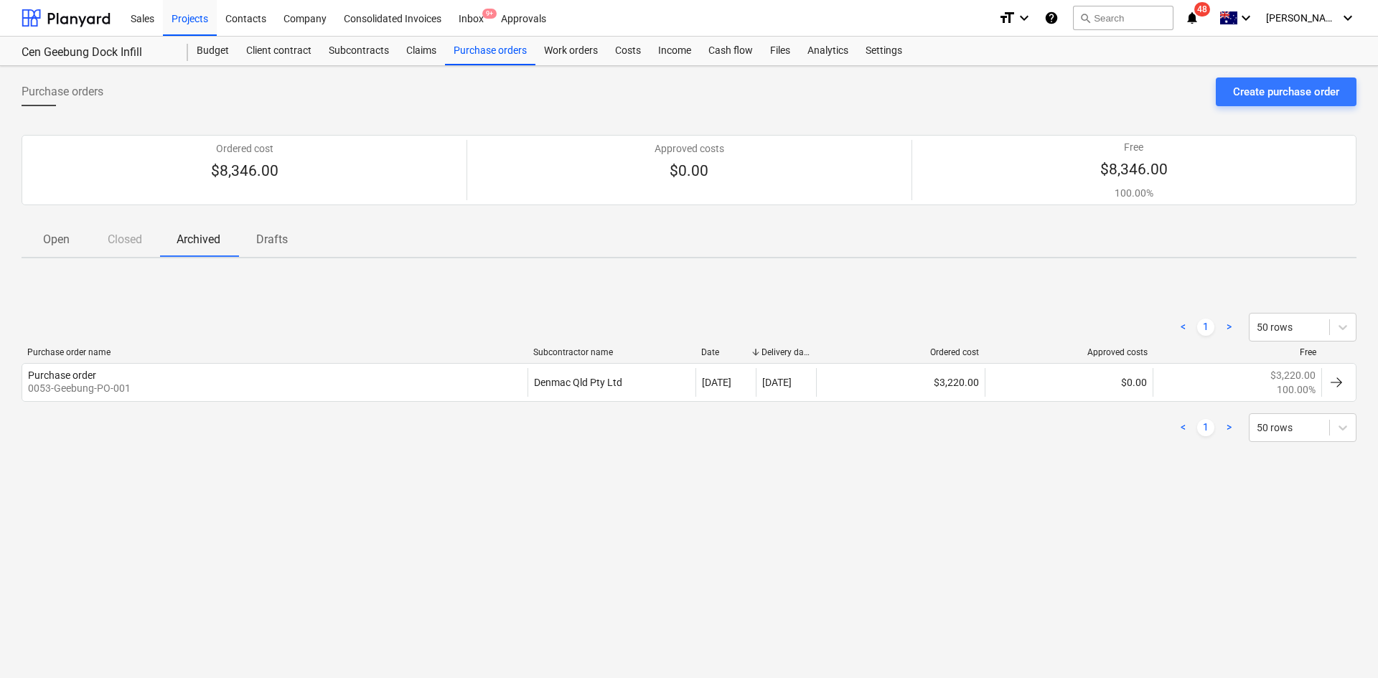
click at [55, 237] on p "Open" at bounding box center [56, 239] width 34 height 17
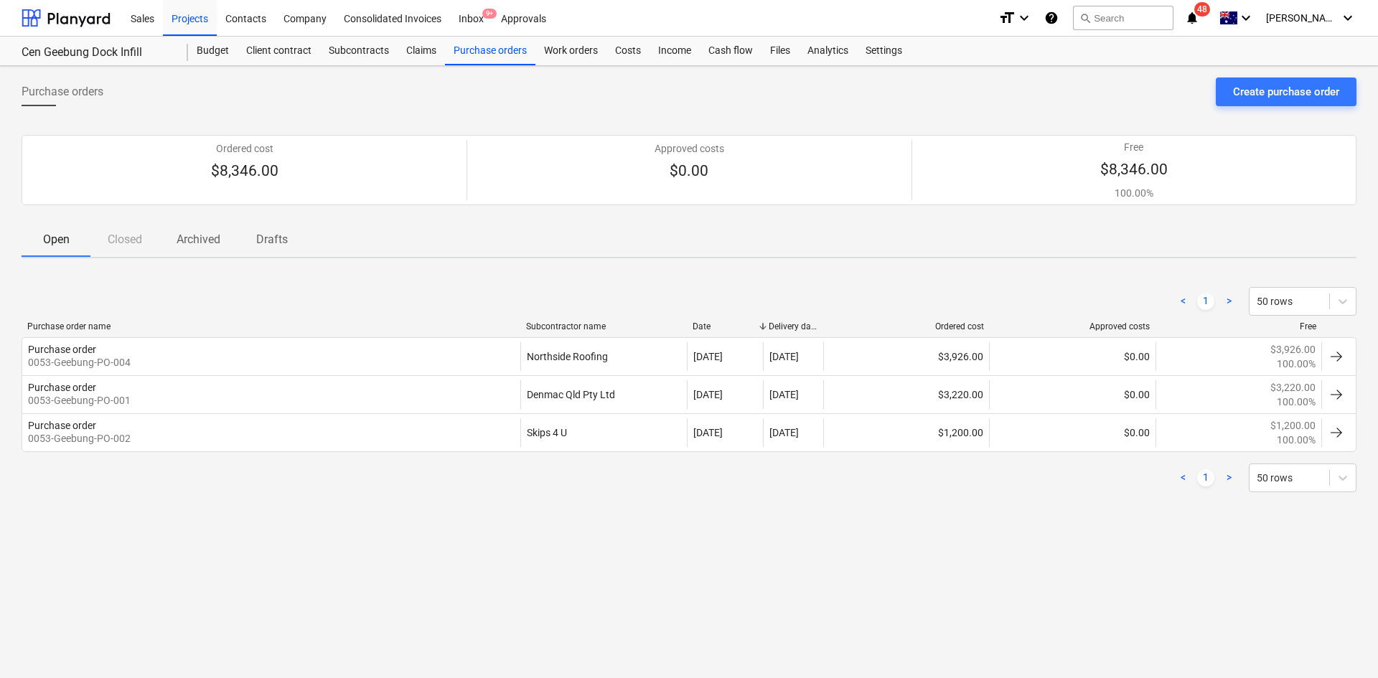
drag, startPoint x: 751, startPoint y: 328, endPoint x: 767, endPoint y: 329, distance: 15.9
click at [767, 329] on div at bounding box center [763, 326] width 26 height 10
drag, startPoint x: 819, startPoint y: 329, endPoint x: 837, endPoint y: 329, distance: 18.0
click at [838, 329] on div at bounding box center [827, 326] width 26 height 10
click at [103, 324] on div "Purchase order name" at bounding box center [266, 326] width 479 height 10
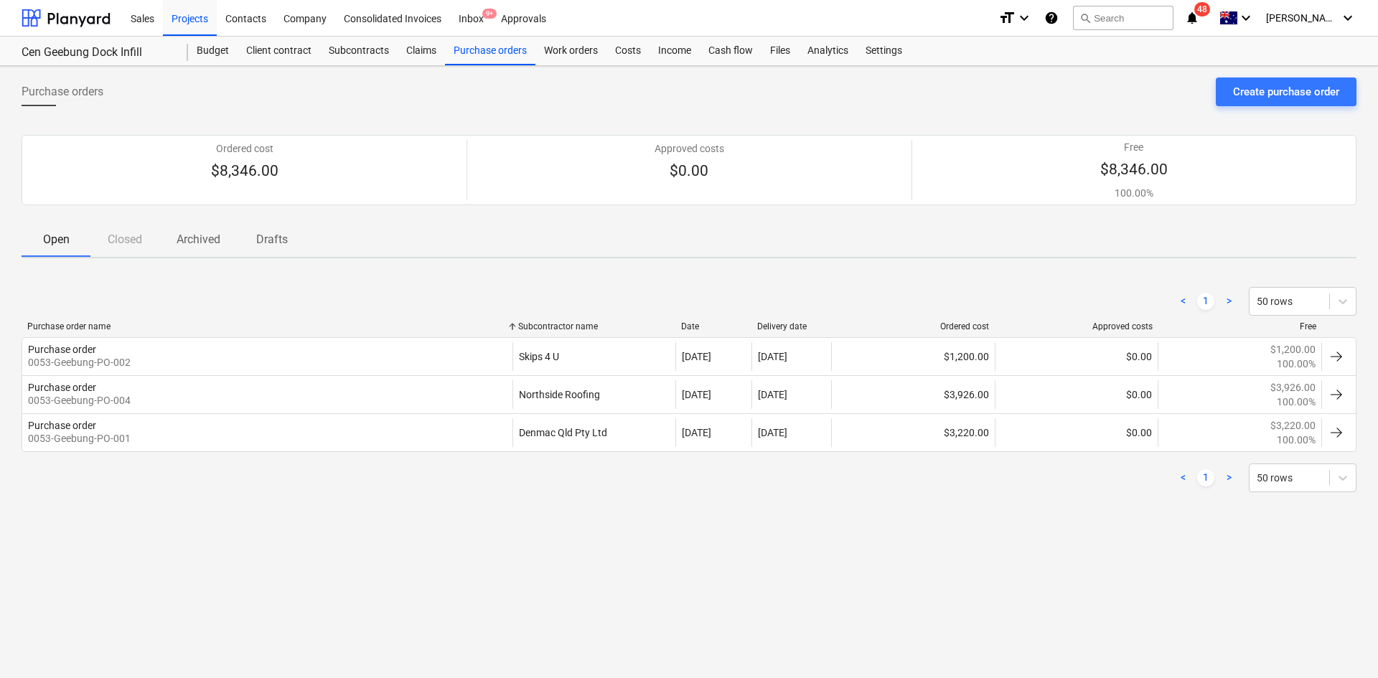
click at [103, 324] on div "Purchase order name" at bounding box center [266, 326] width 479 height 10
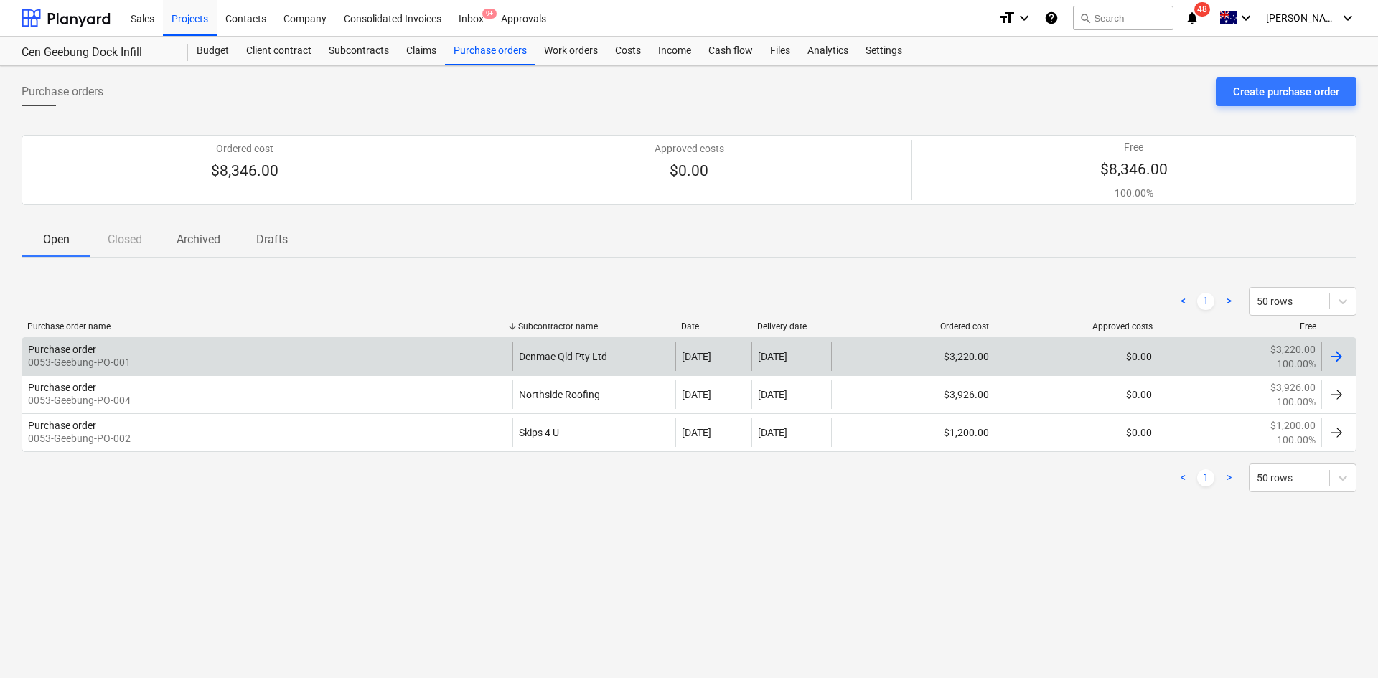
click at [118, 367] on p "0053-Geebung-PO-001" at bounding box center [79, 362] width 103 height 14
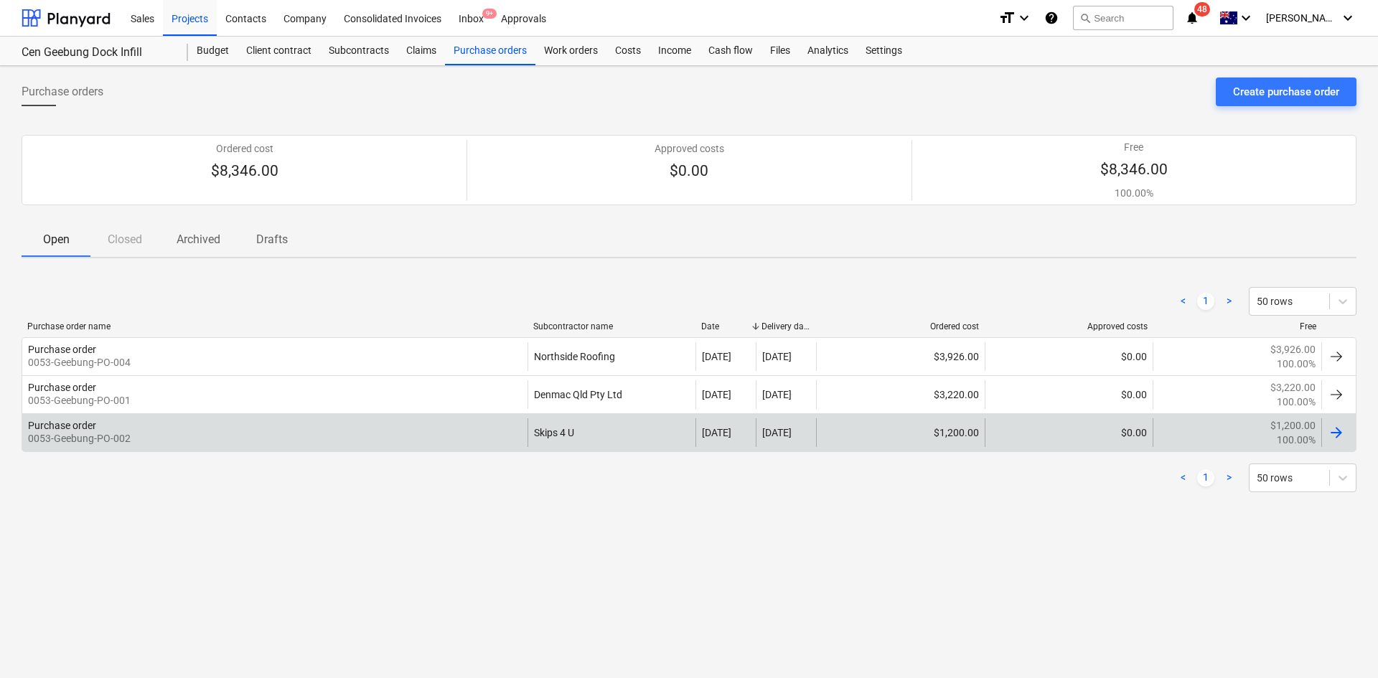
click at [174, 436] on div "Purchase order 0053-Geebung-PO-002" at bounding box center [274, 432] width 505 height 29
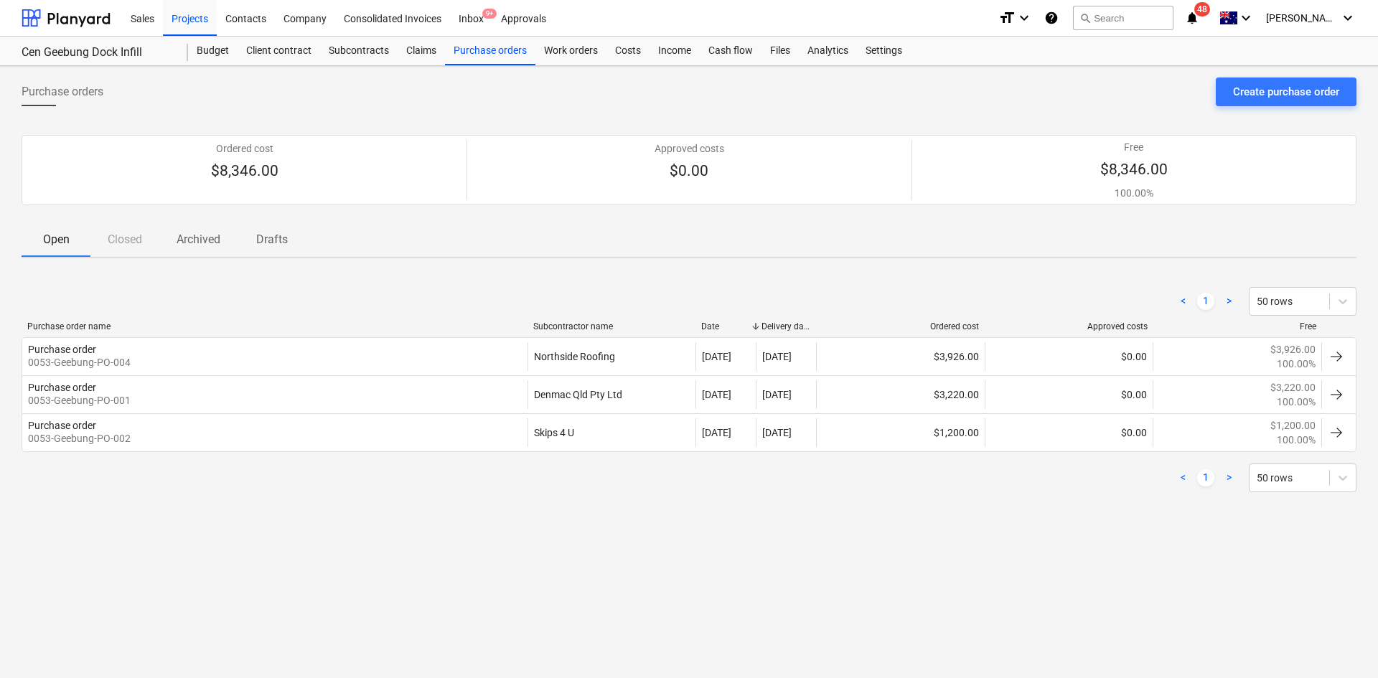
click at [110, 316] on div "< 1 > 50 rows" at bounding box center [689, 301] width 1335 height 40
click at [109, 326] on div "Purchase order name" at bounding box center [274, 326] width 494 height 10
click at [184, 559] on div "Purchase orders Create purchase order Ordered cost $8,346.00 Approved costs $0.…" at bounding box center [689, 372] width 1378 height 612
click at [326, 574] on div "Purchase orders Create purchase order Ordered cost $8,346.00 Approved costs $0.…" at bounding box center [689, 372] width 1378 height 612
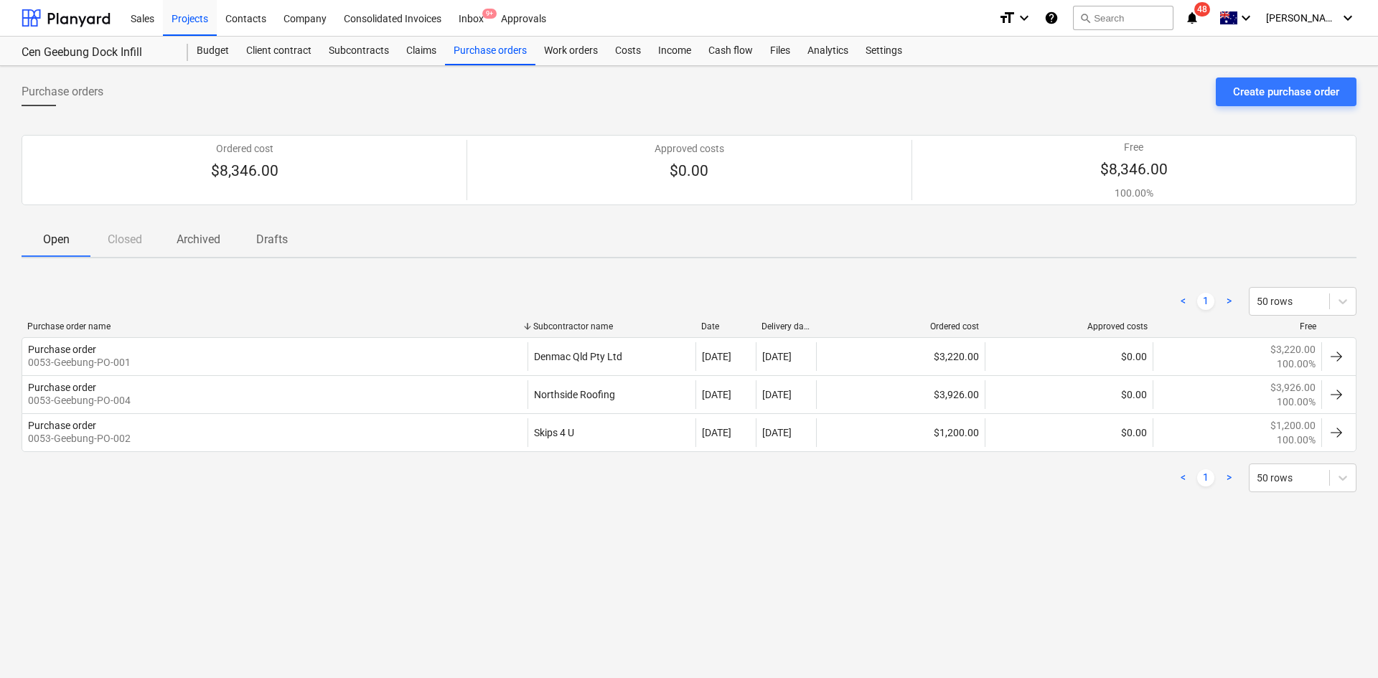
click at [328, 573] on div "Purchase orders Create purchase order Ordered cost $8,346.00 Approved costs $0.…" at bounding box center [689, 372] width 1378 height 612
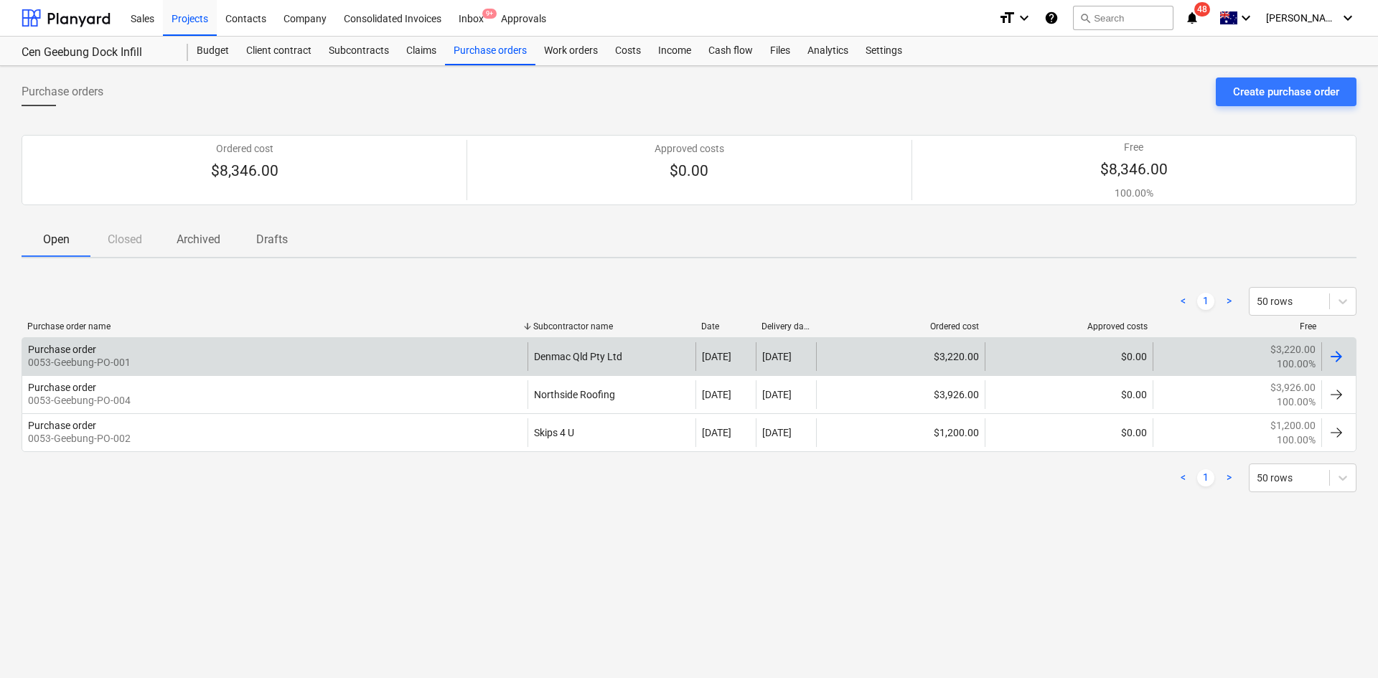
click at [355, 348] on div "Purchase order 0053-Geebung-PO-001" at bounding box center [274, 356] width 505 height 29
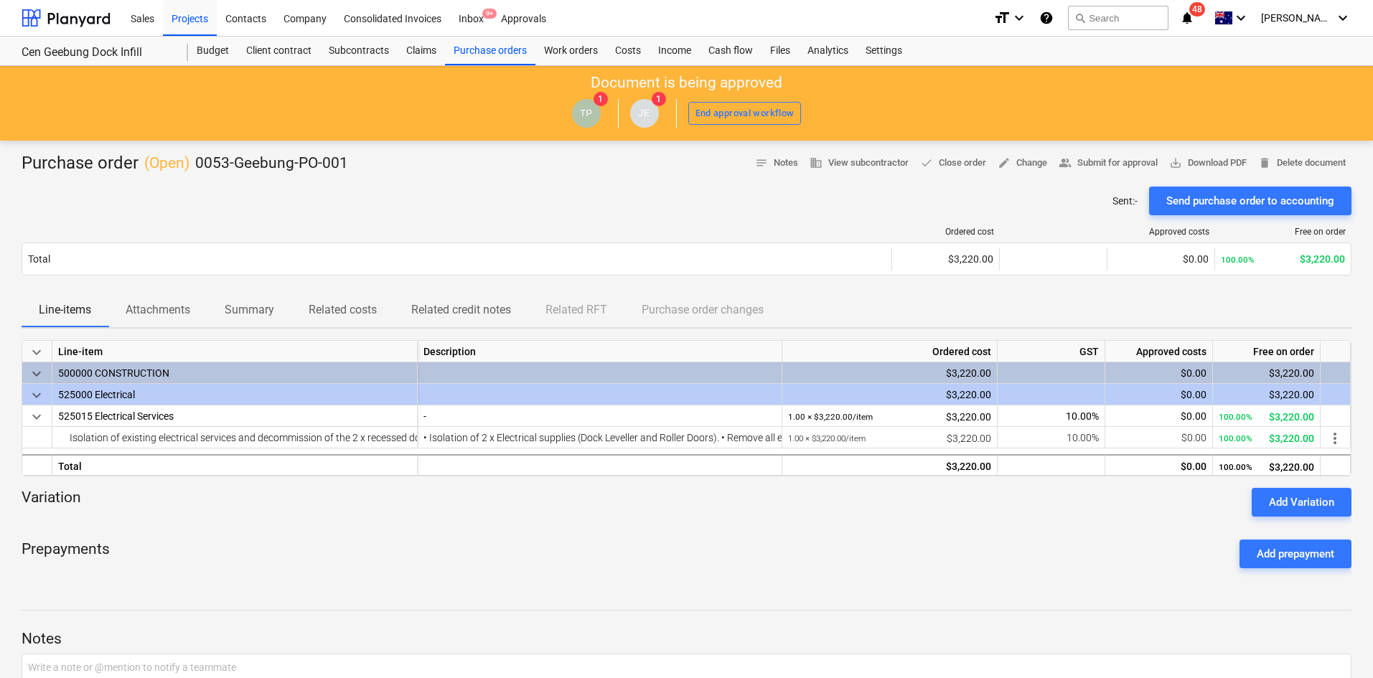
click at [459, 204] on div "Sent : - Send purchase order to accounting" at bounding box center [687, 201] width 1330 height 29
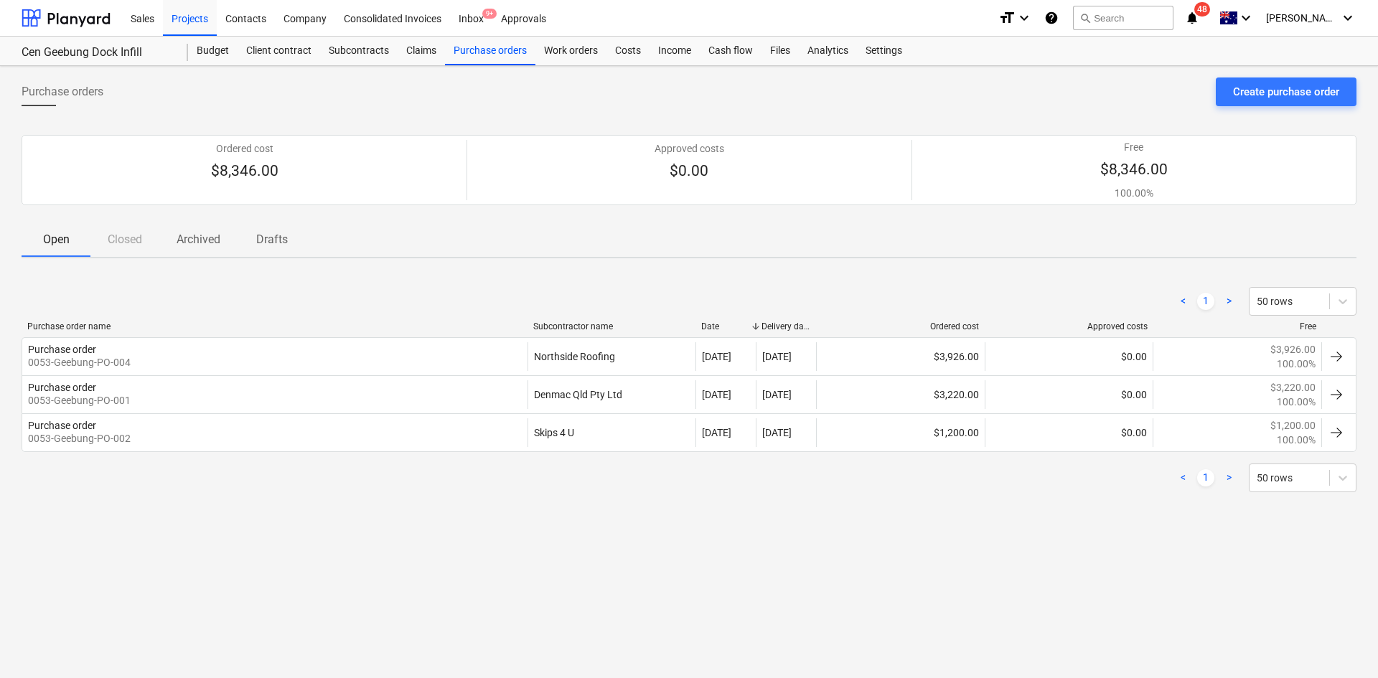
click at [248, 488] on div "< 1 > 50 rows" at bounding box center [689, 478] width 1335 height 29
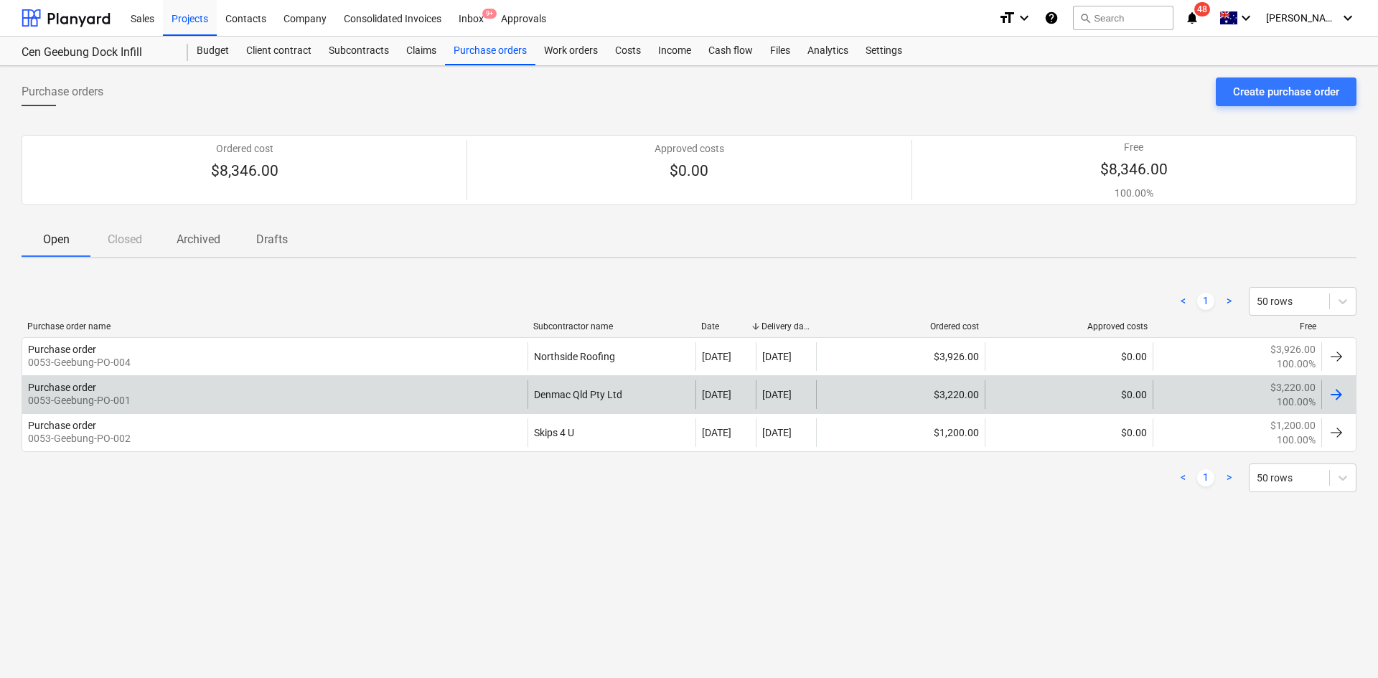
click at [90, 395] on p "0053-Geebung-PO-001" at bounding box center [79, 400] width 103 height 14
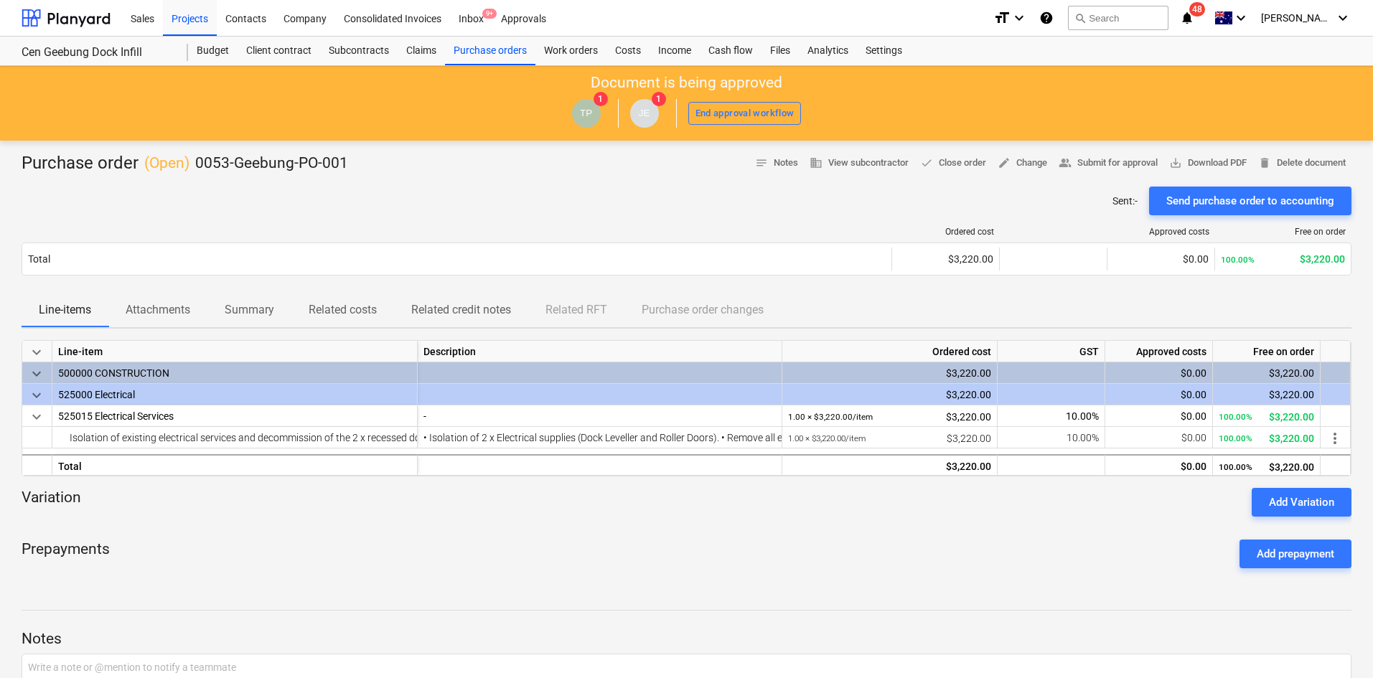
click at [575, 171] on div "Purchase order ( Open ) 0053-Geebung-PO-001 notes Notes business View subcontra…" at bounding box center [687, 163] width 1330 height 23
click at [182, 10] on div "Projects" at bounding box center [190, 17] width 54 height 37
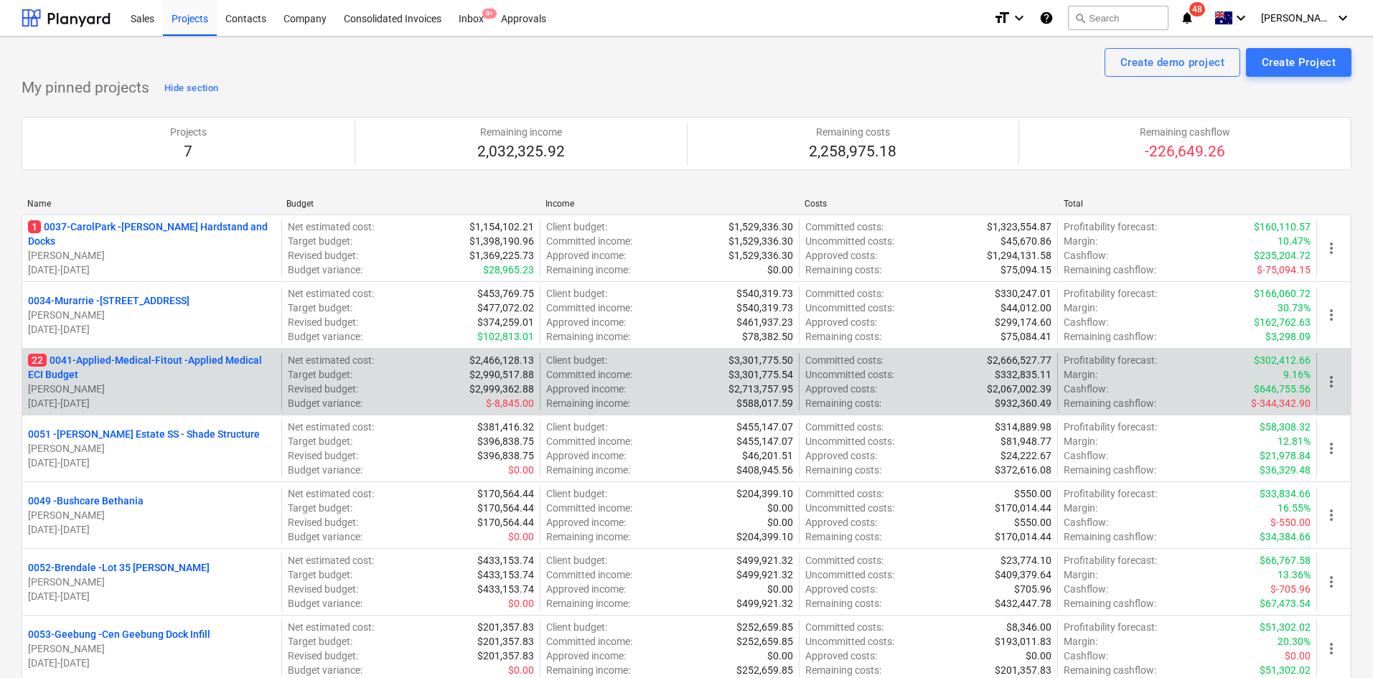
click at [178, 366] on p "22 0041-Applied-Medical-Fitout - Applied Medical ECI Budget" at bounding box center [152, 367] width 248 height 29
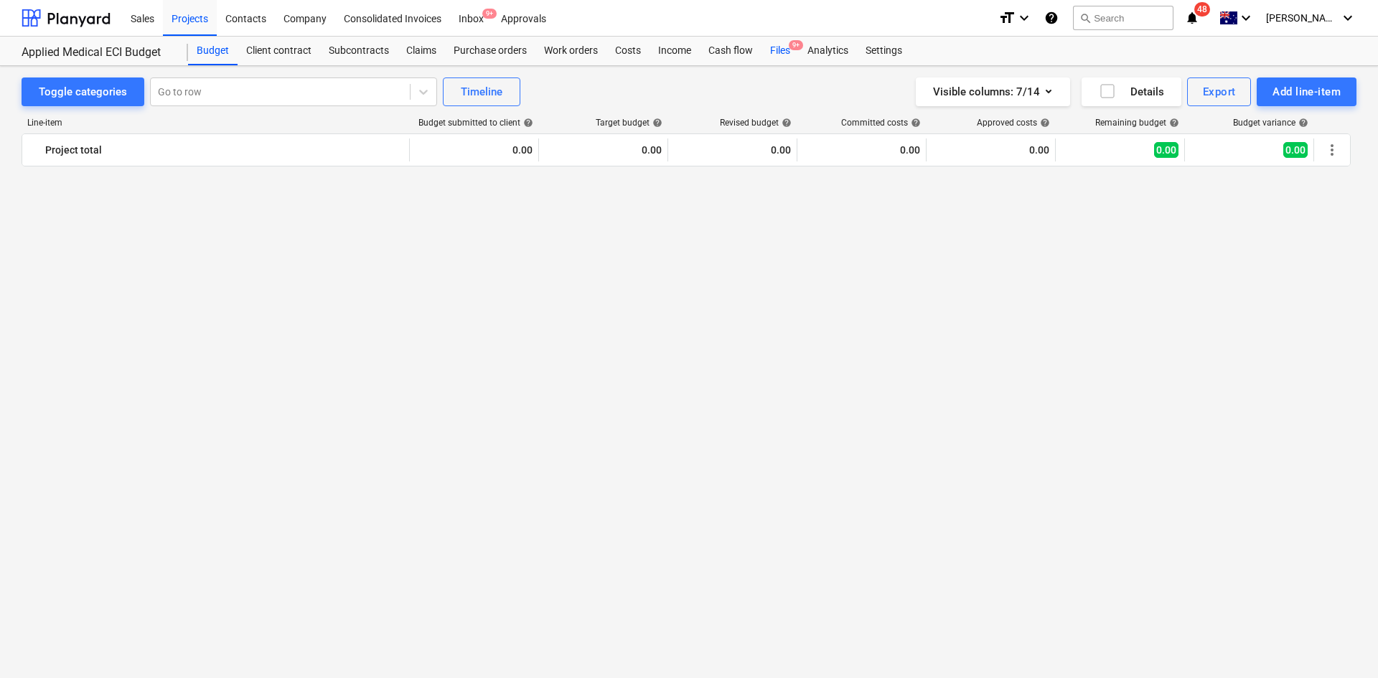
click at [788, 59] on div "Files 9+" at bounding box center [779, 51] width 37 height 29
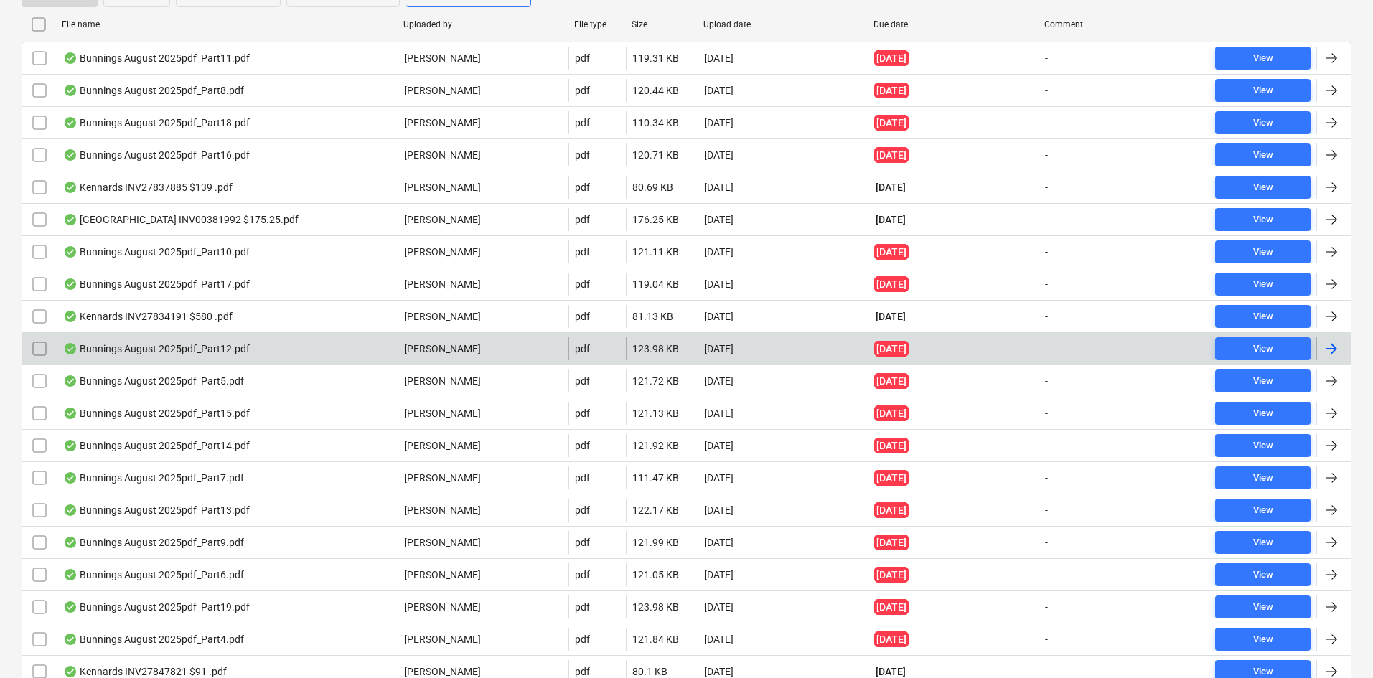
scroll to position [347, 0]
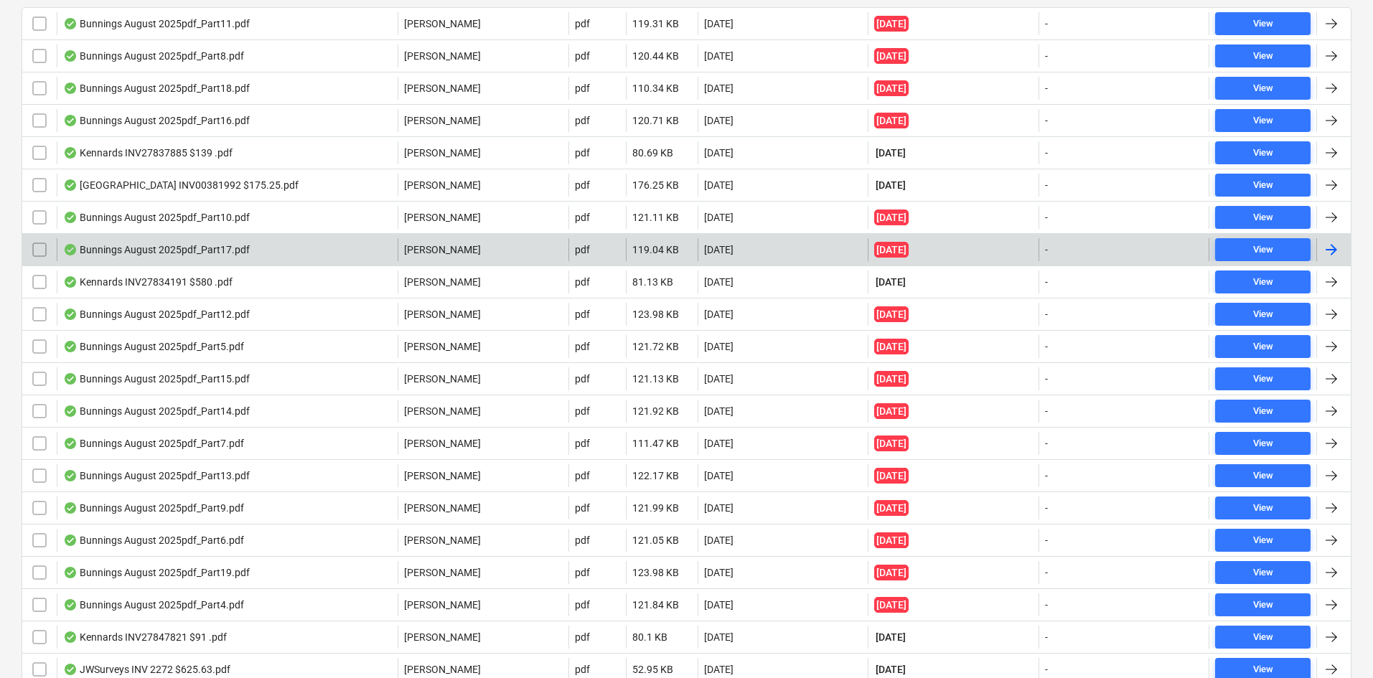
click at [169, 252] on div "Bunnings August 2025pdf_Part17.pdf" at bounding box center [156, 249] width 187 height 11
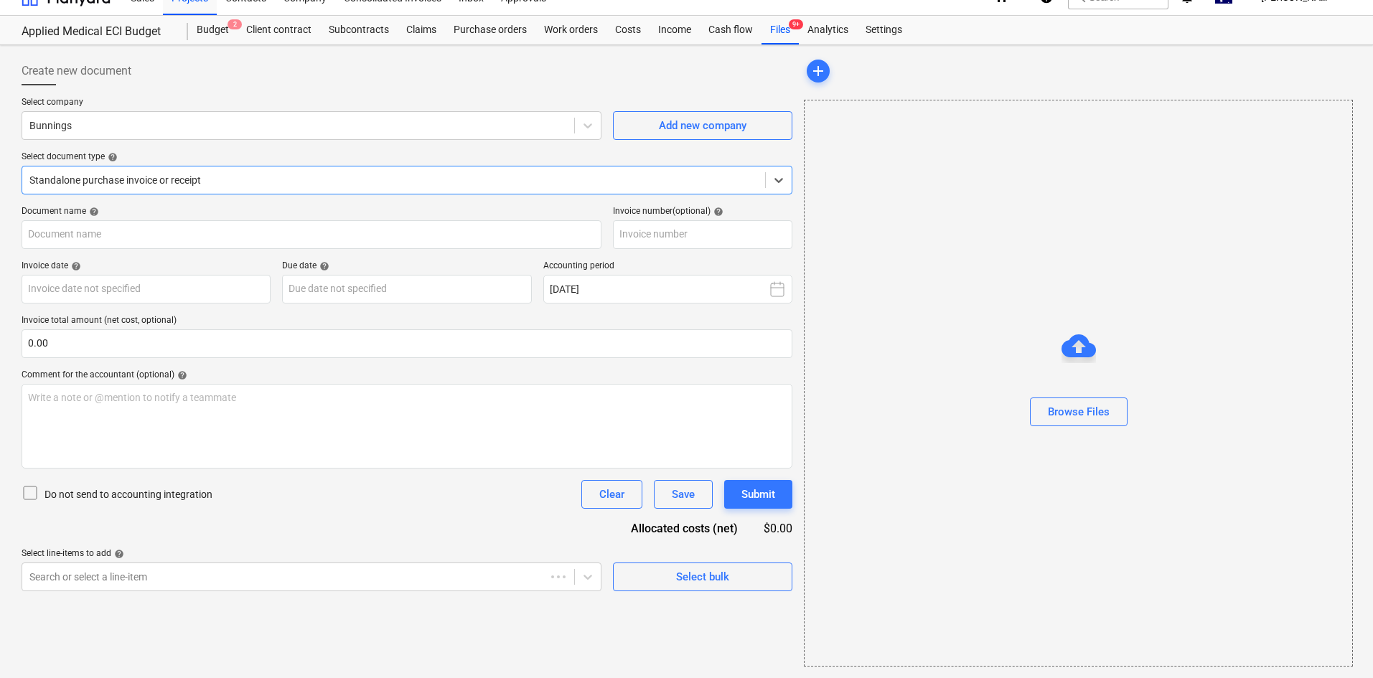
type input "Credit Note 8175/01139491"
type input "[DATE]"
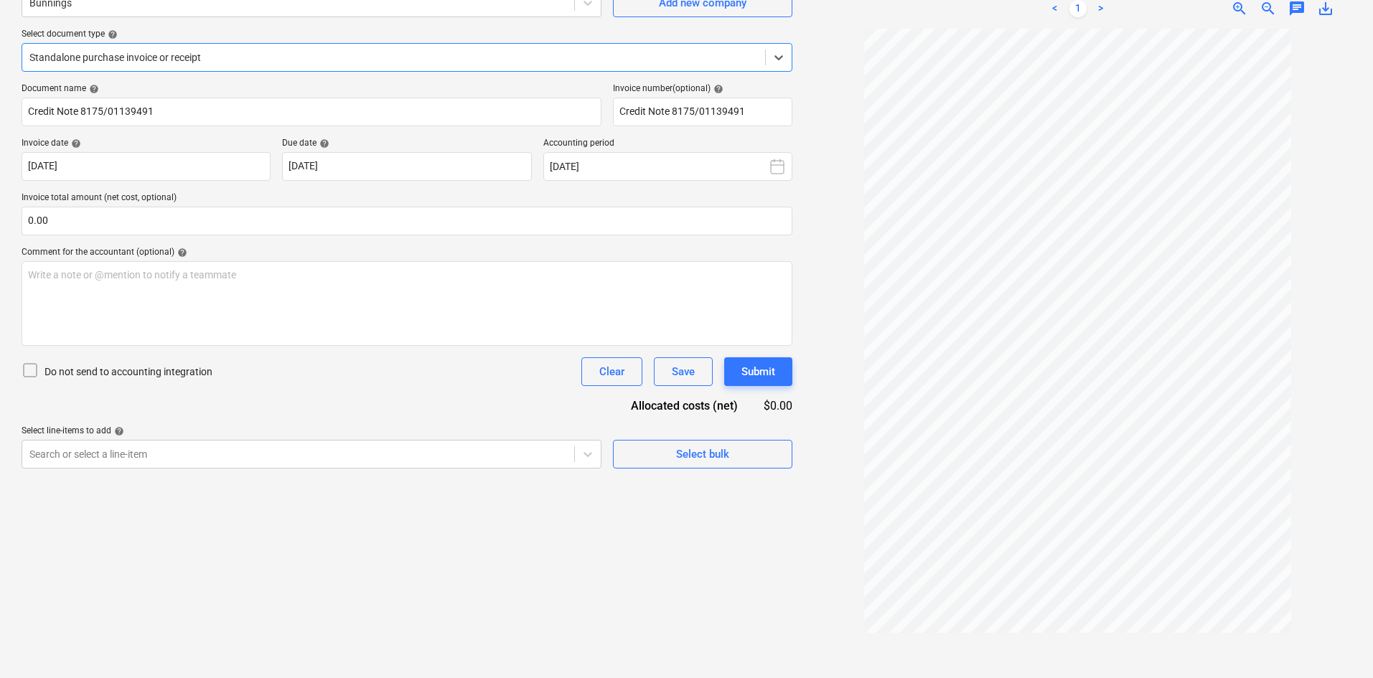
scroll to position [0, 0]
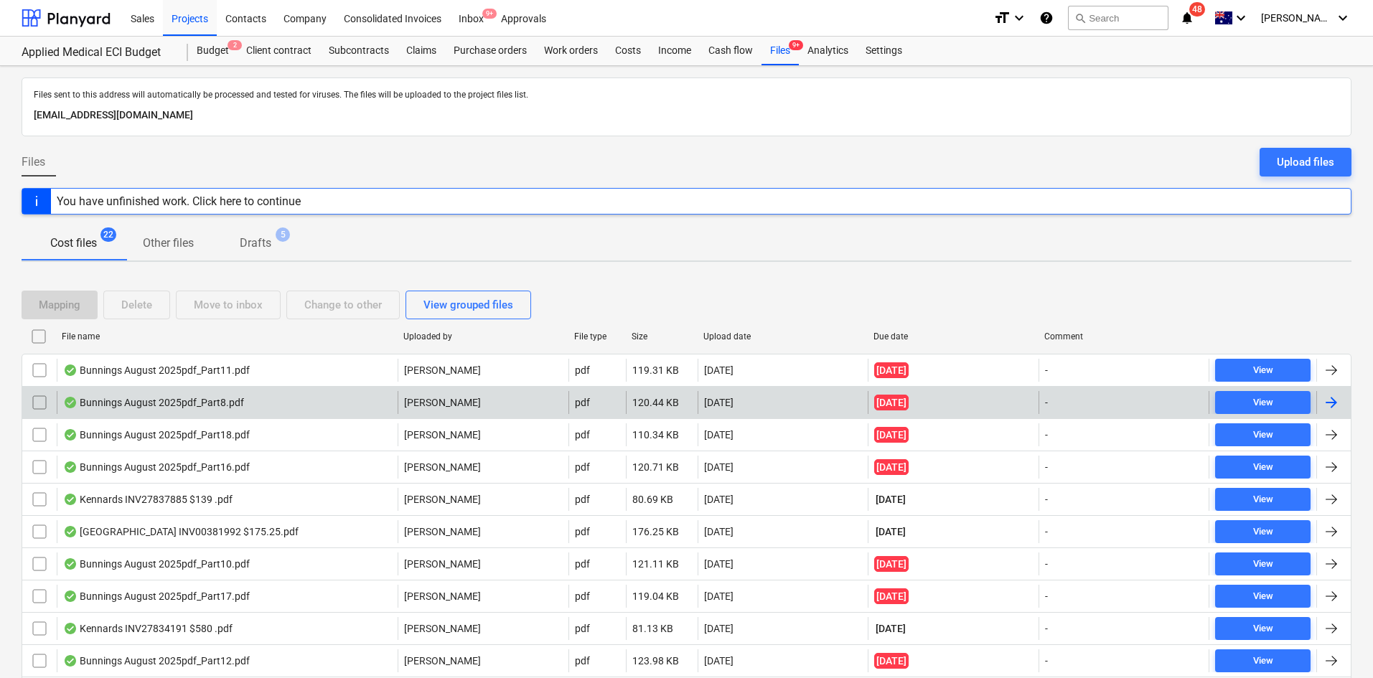
scroll to position [347, 0]
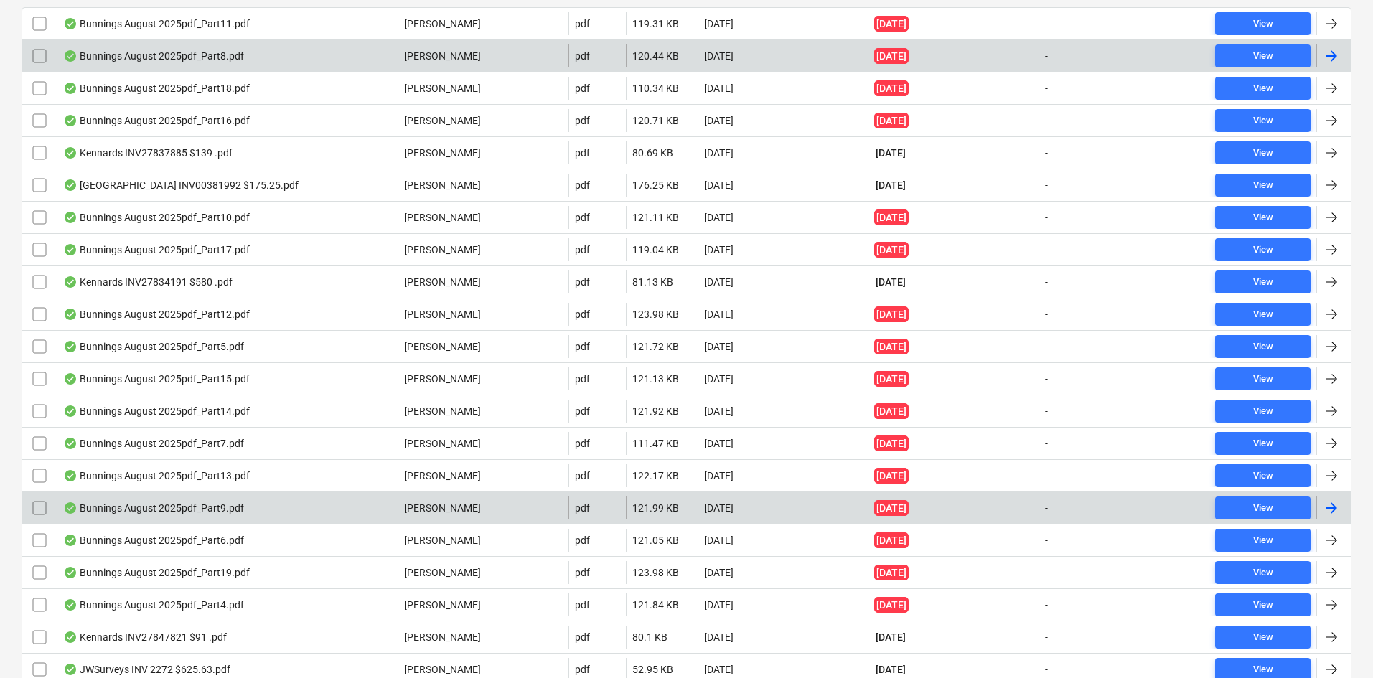
click at [161, 511] on div "Bunnings August 2025pdf_Part9.pdf" at bounding box center [153, 507] width 181 height 11
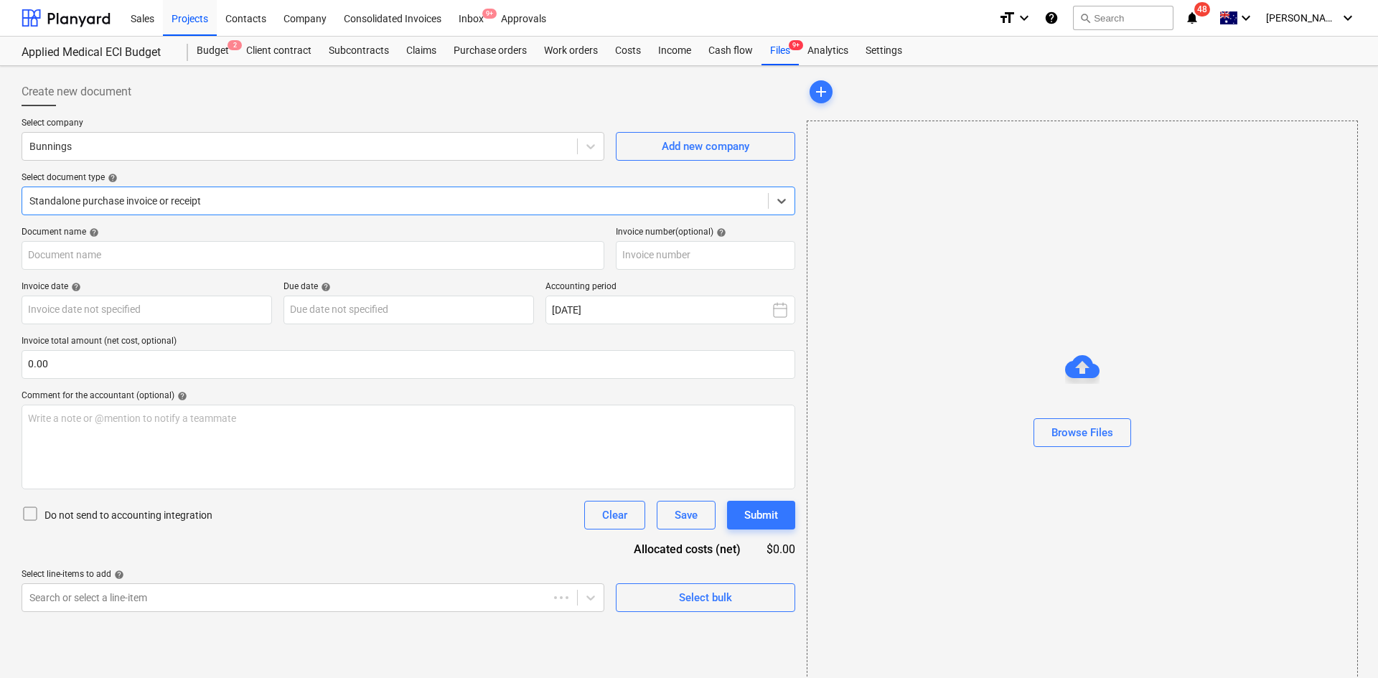
type input "8175/01331483"
type input "[DATE]"
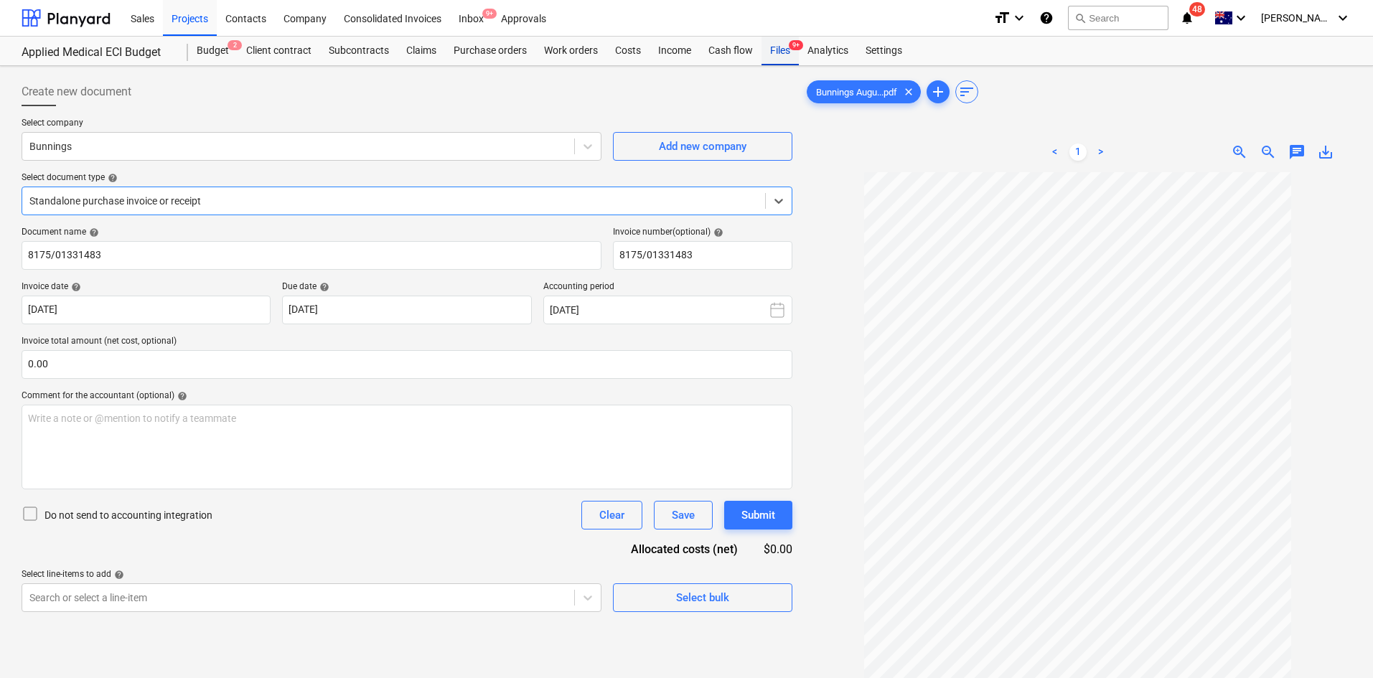
click at [777, 51] on div "Files 9+" at bounding box center [779, 51] width 37 height 29
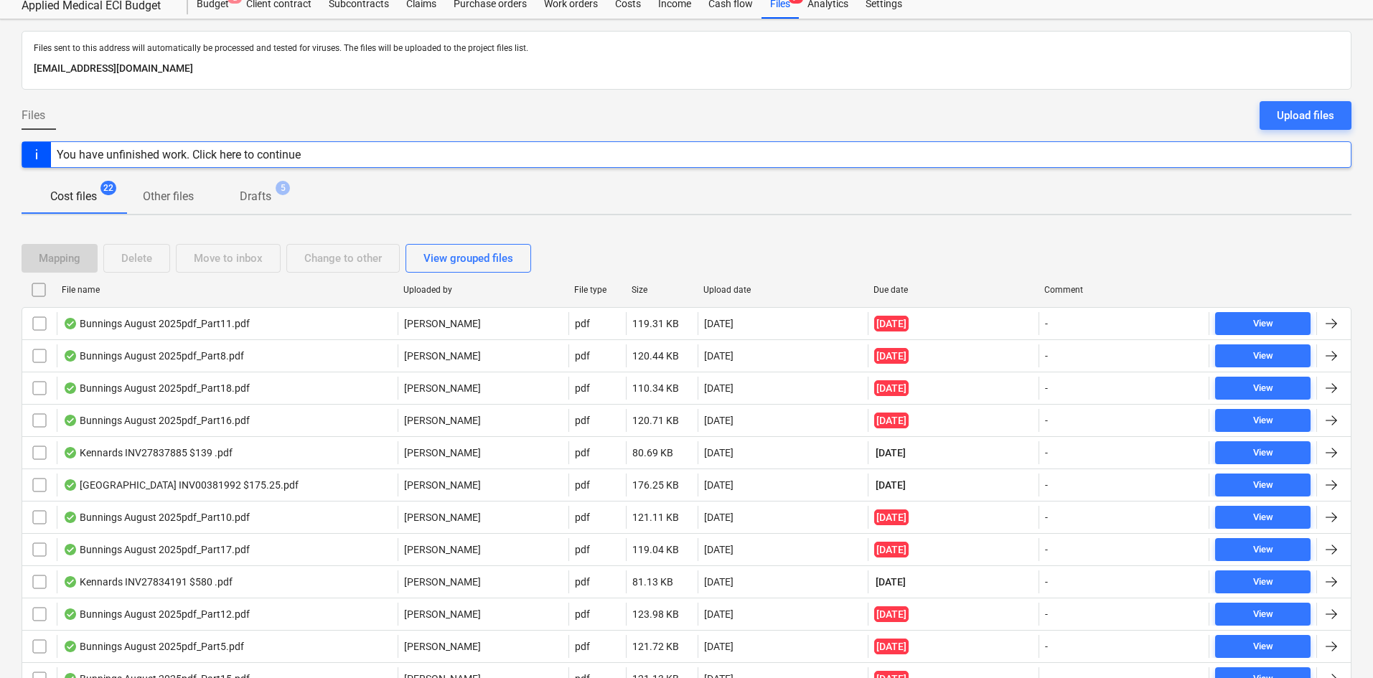
scroll to position [72, 0]
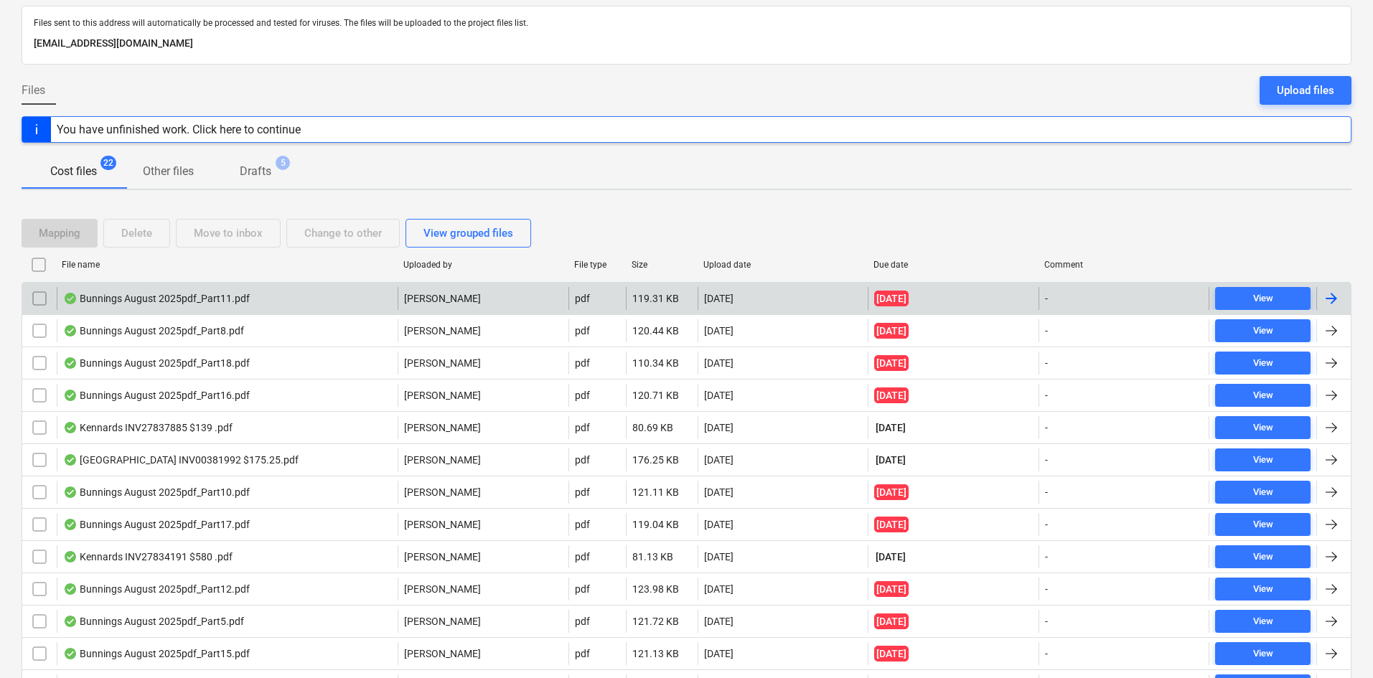
click at [238, 301] on div "Bunnings August 2025pdf_Part11.pdf" at bounding box center [156, 298] width 187 height 11
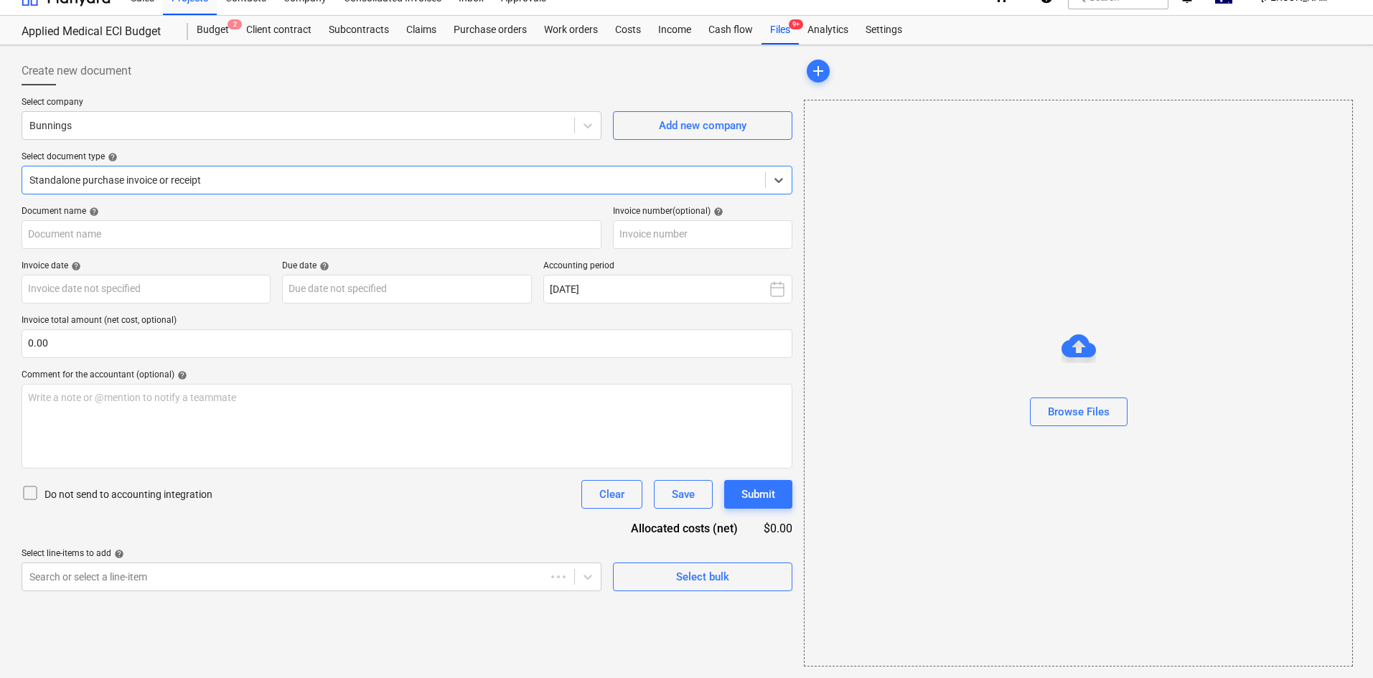
type input "244612384"
type input "[DATE]"
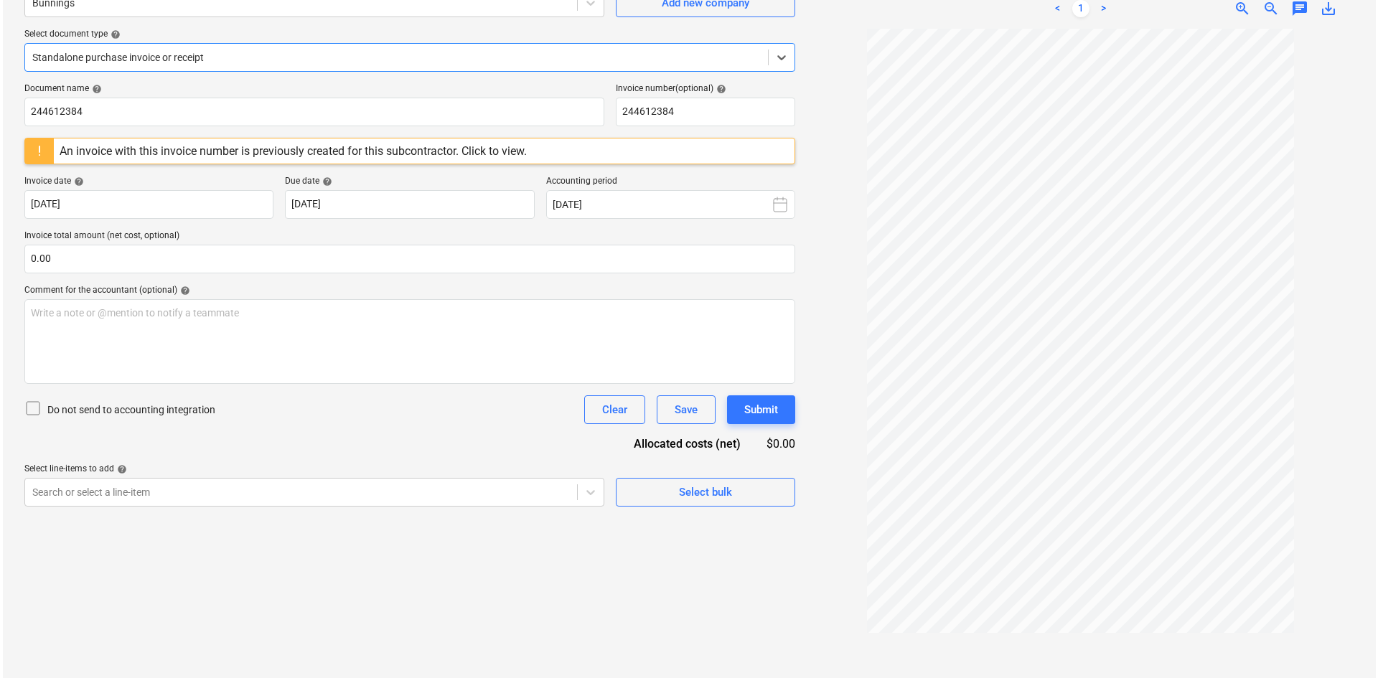
scroll to position [0, 0]
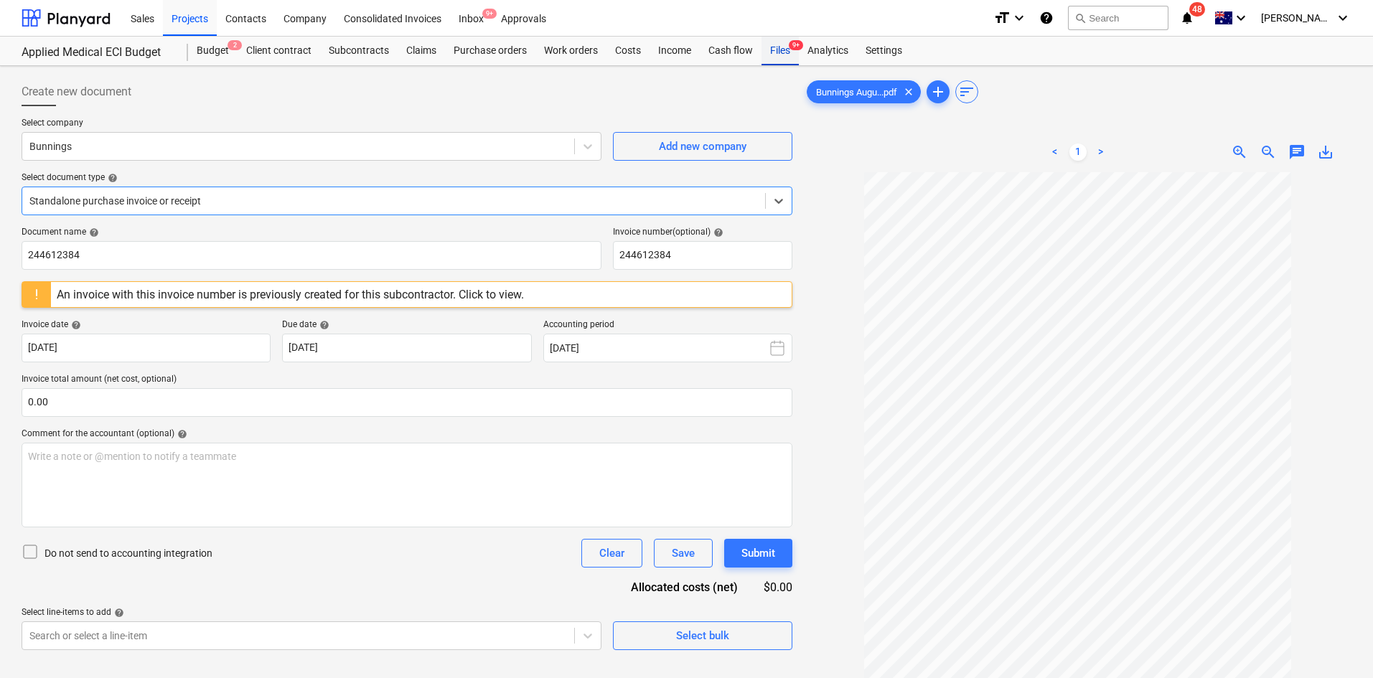
click at [781, 46] on div "Files 9+" at bounding box center [779, 51] width 37 height 29
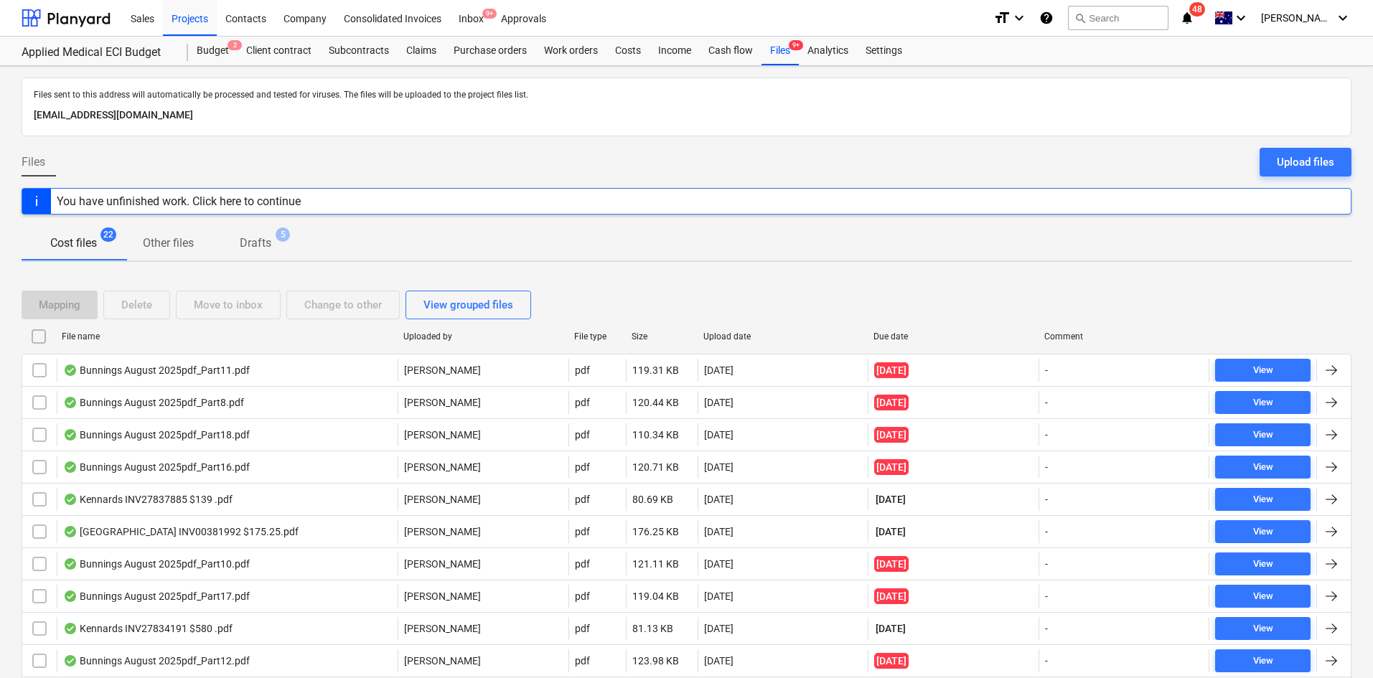
click at [261, 241] on p "Drafts" at bounding box center [256, 243] width 32 height 17
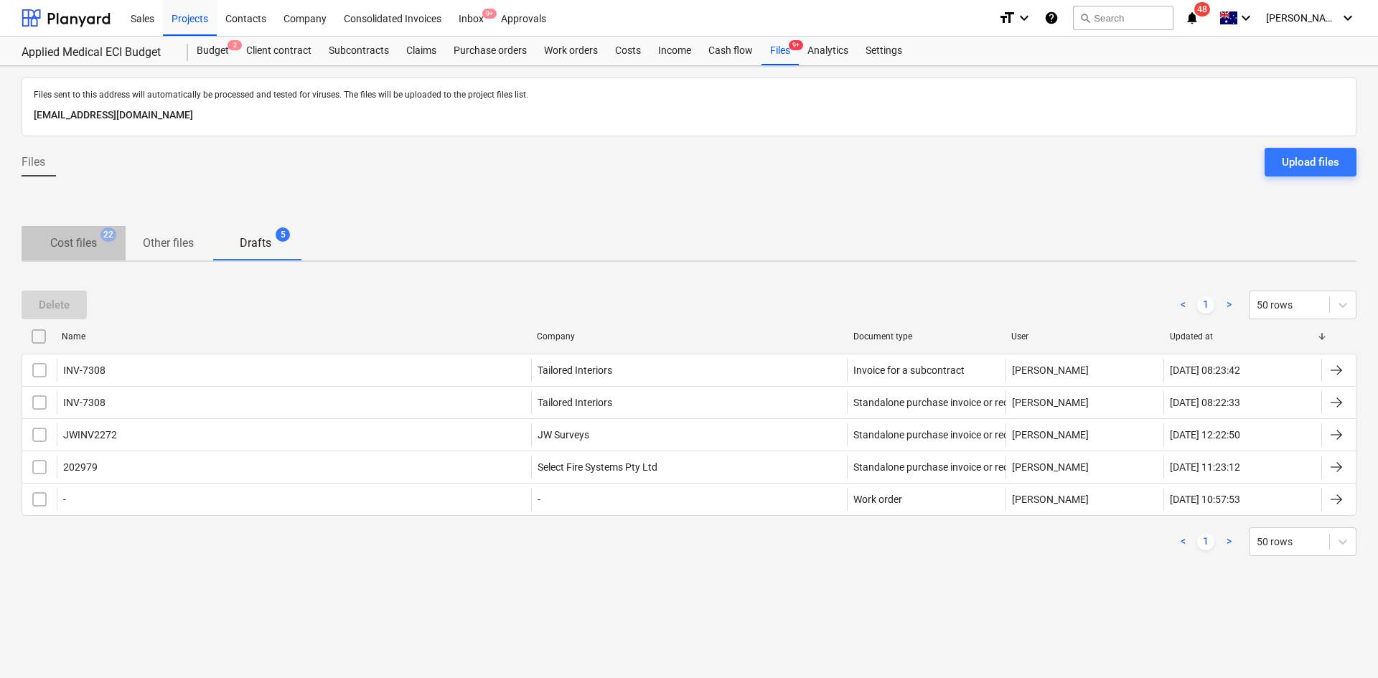
click at [105, 232] on span "22" at bounding box center [108, 234] width 16 height 14
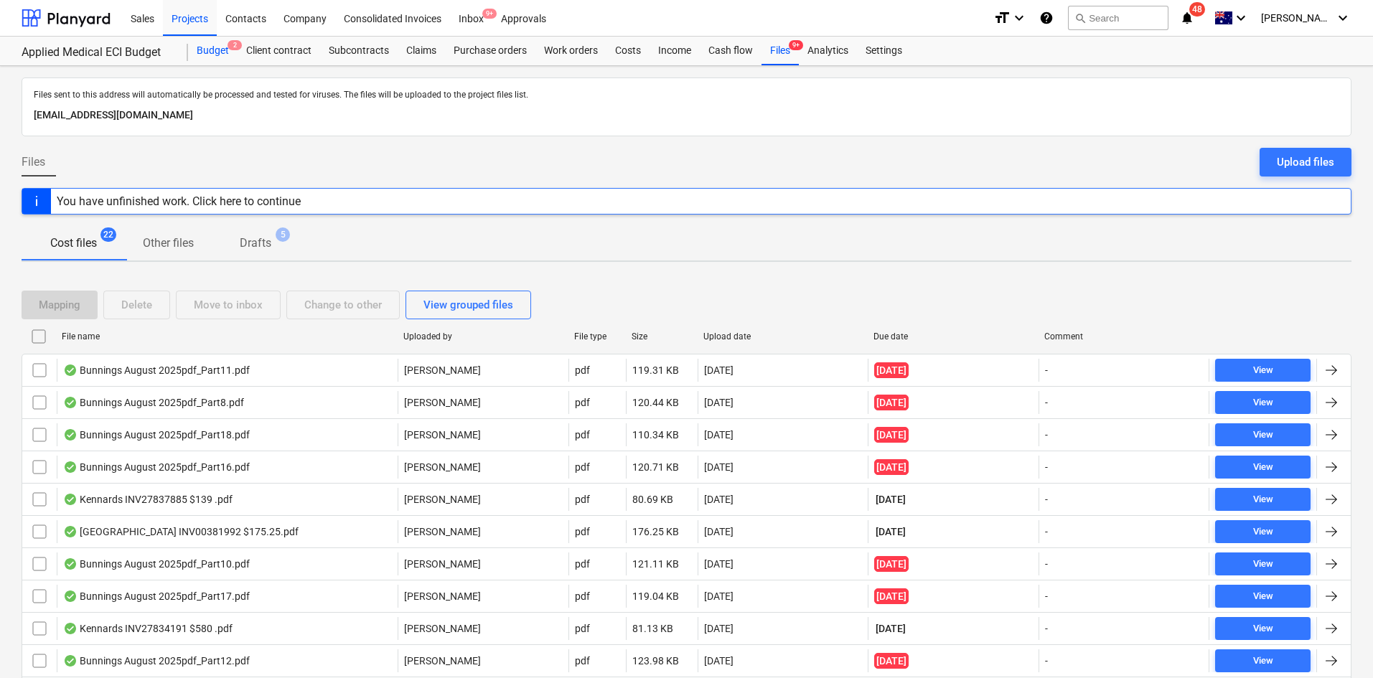
click at [207, 44] on div "Budget 2" at bounding box center [213, 51] width 50 height 29
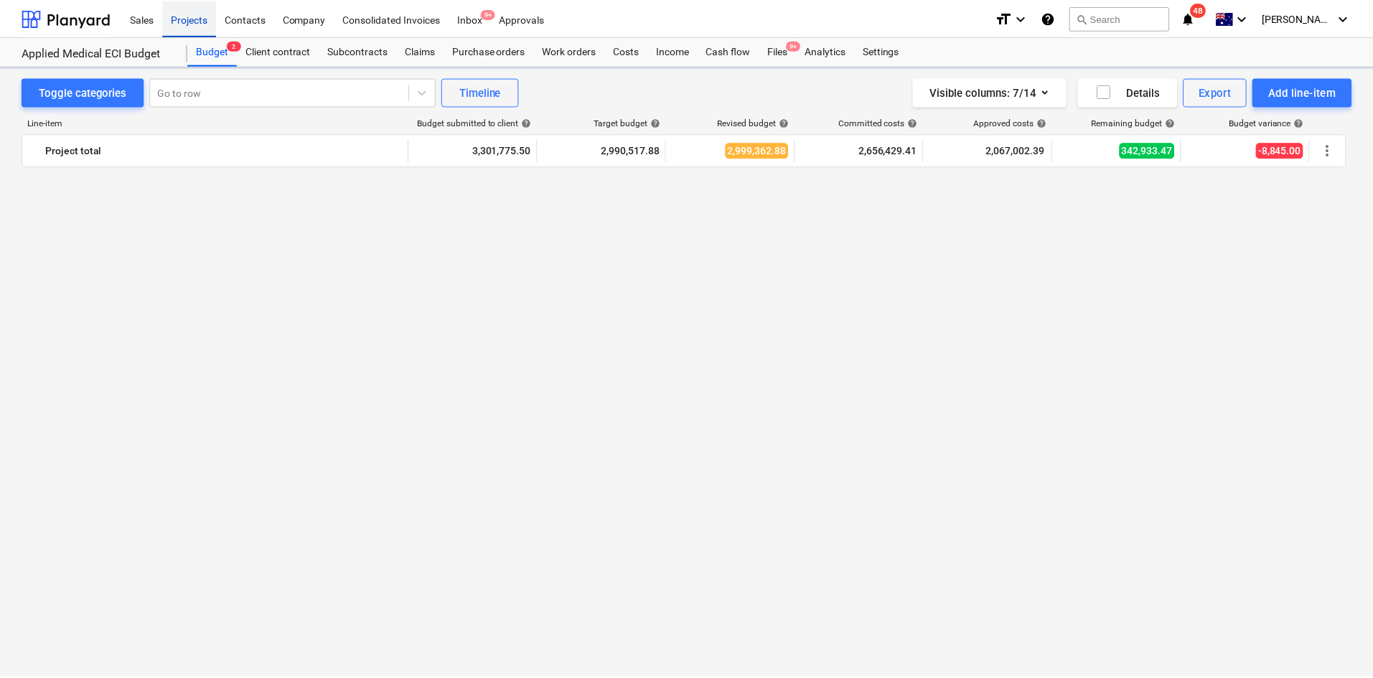
scroll to position [1686, 0]
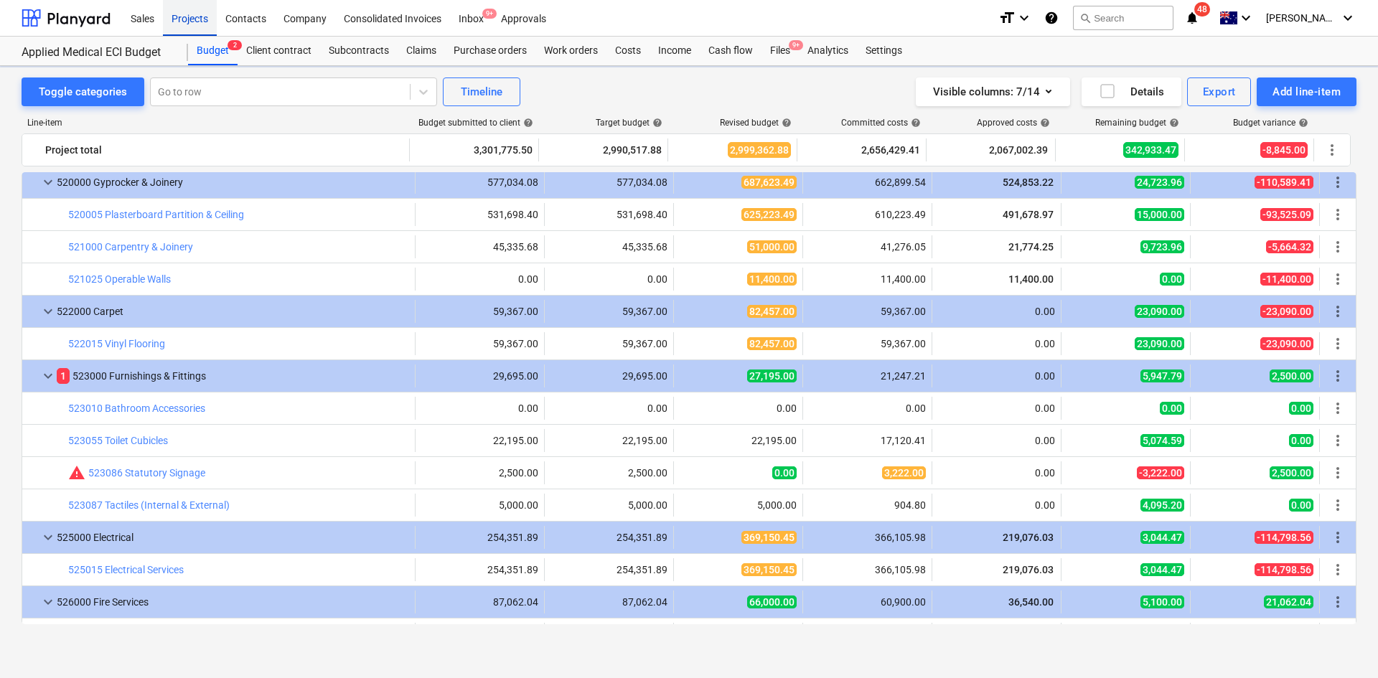
click at [189, 18] on div "Projects" at bounding box center [190, 17] width 54 height 37
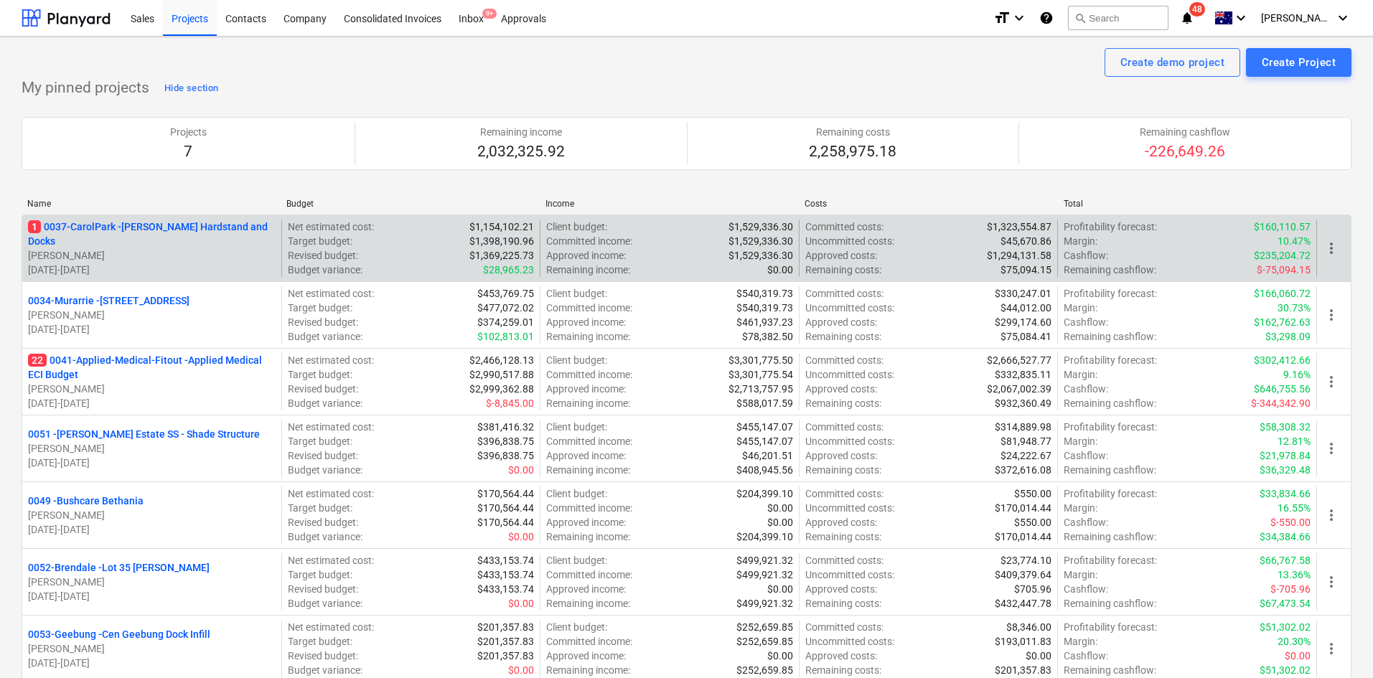
click at [162, 222] on p "1 0037-CarolPark - [PERSON_NAME] Hardstand and Docks" at bounding box center [152, 234] width 248 height 29
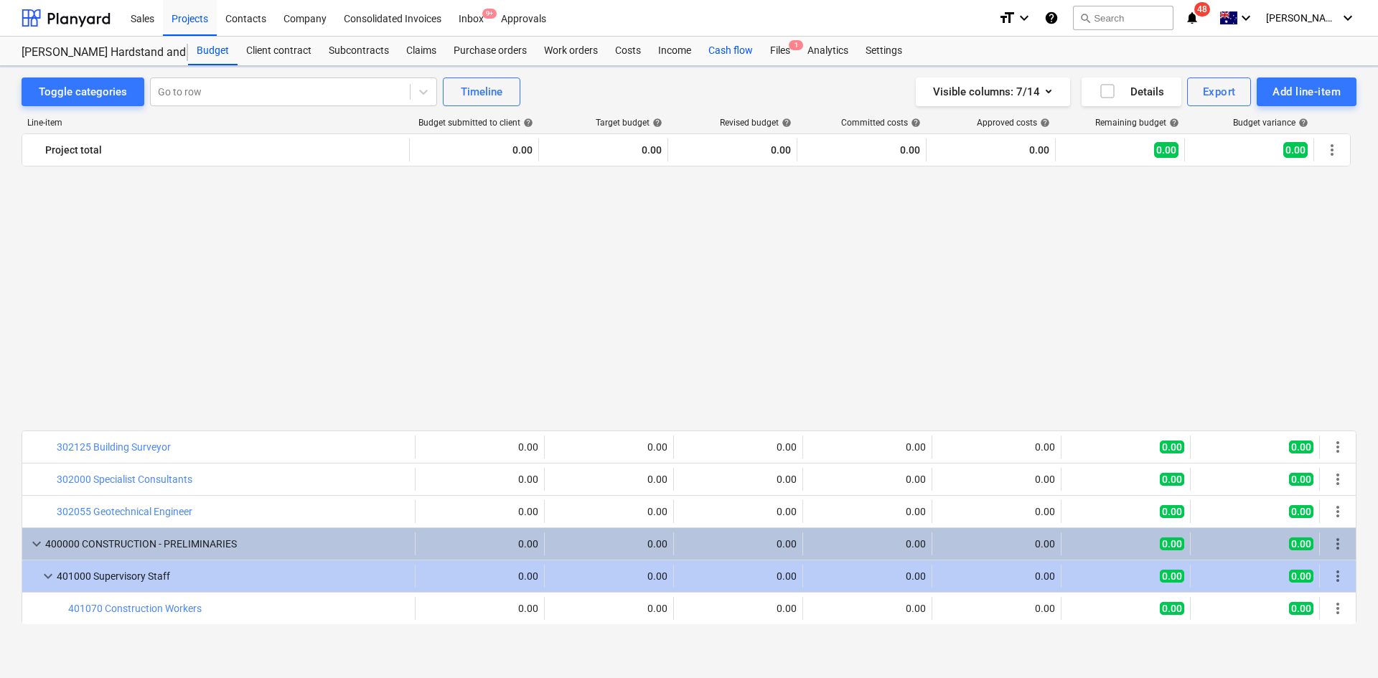
click at [733, 45] on div "Cash flow" at bounding box center [731, 51] width 62 height 29
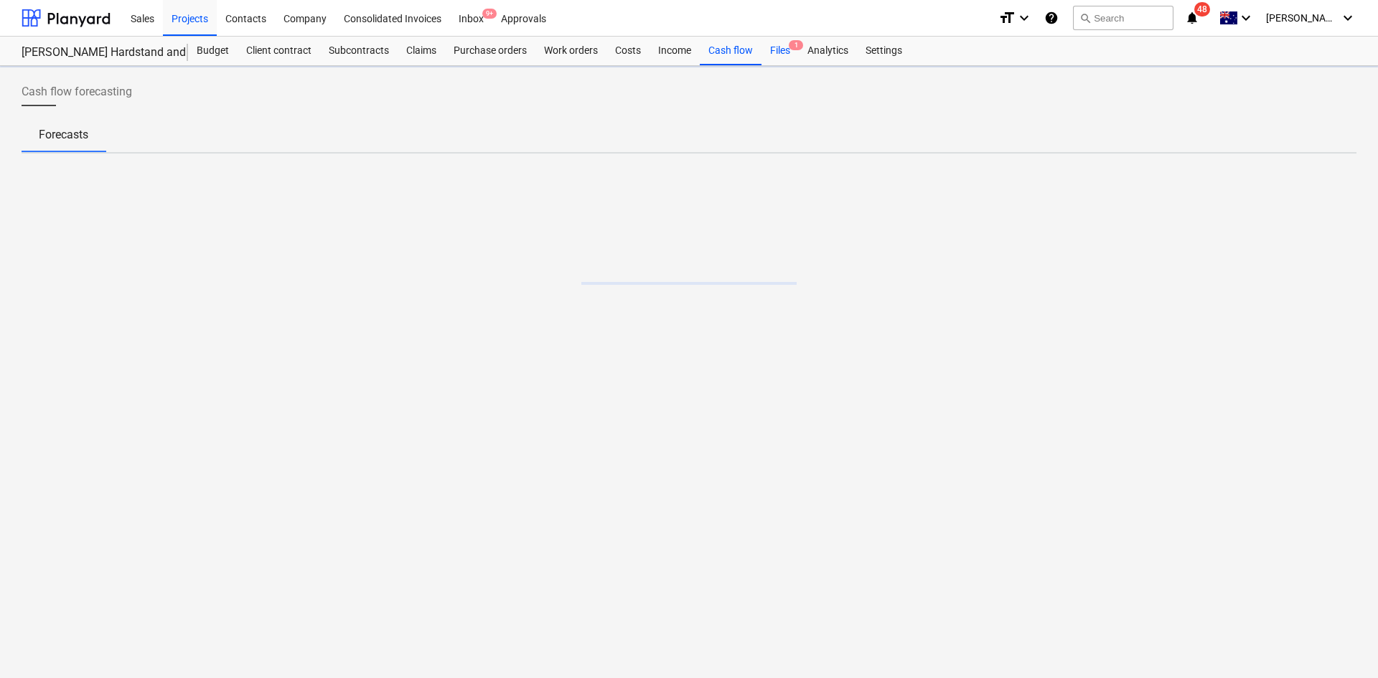
click at [783, 57] on div "Files 1" at bounding box center [779, 51] width 37 height 29
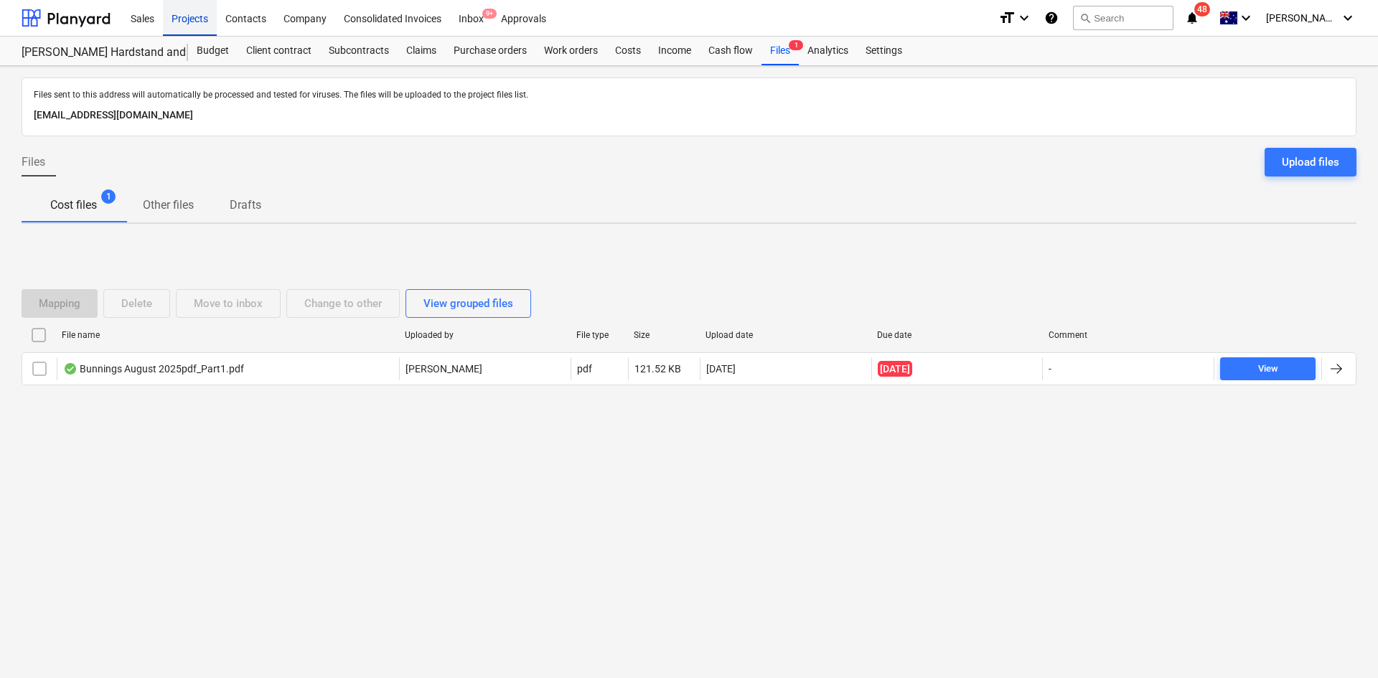
click at [191, 22] on div "Projects" at bounding box center [190, 17] width 54 height 37
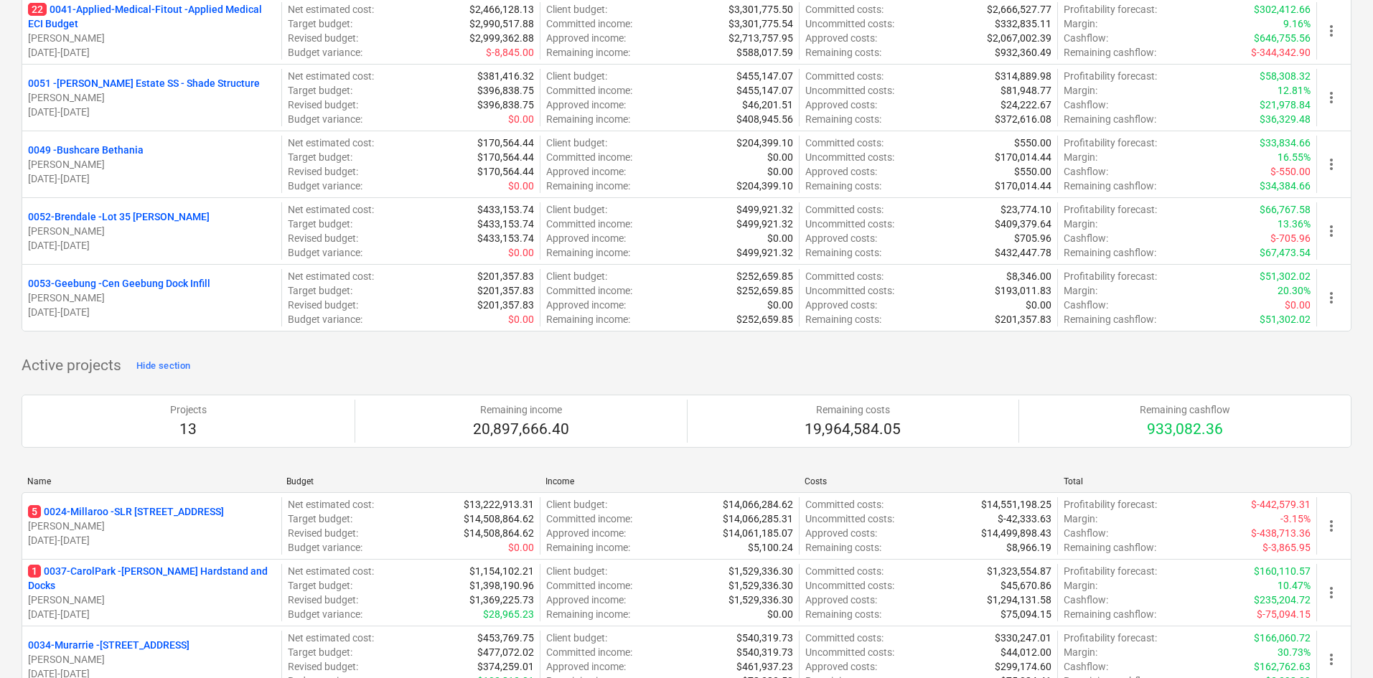
scroll to position [287, 0]
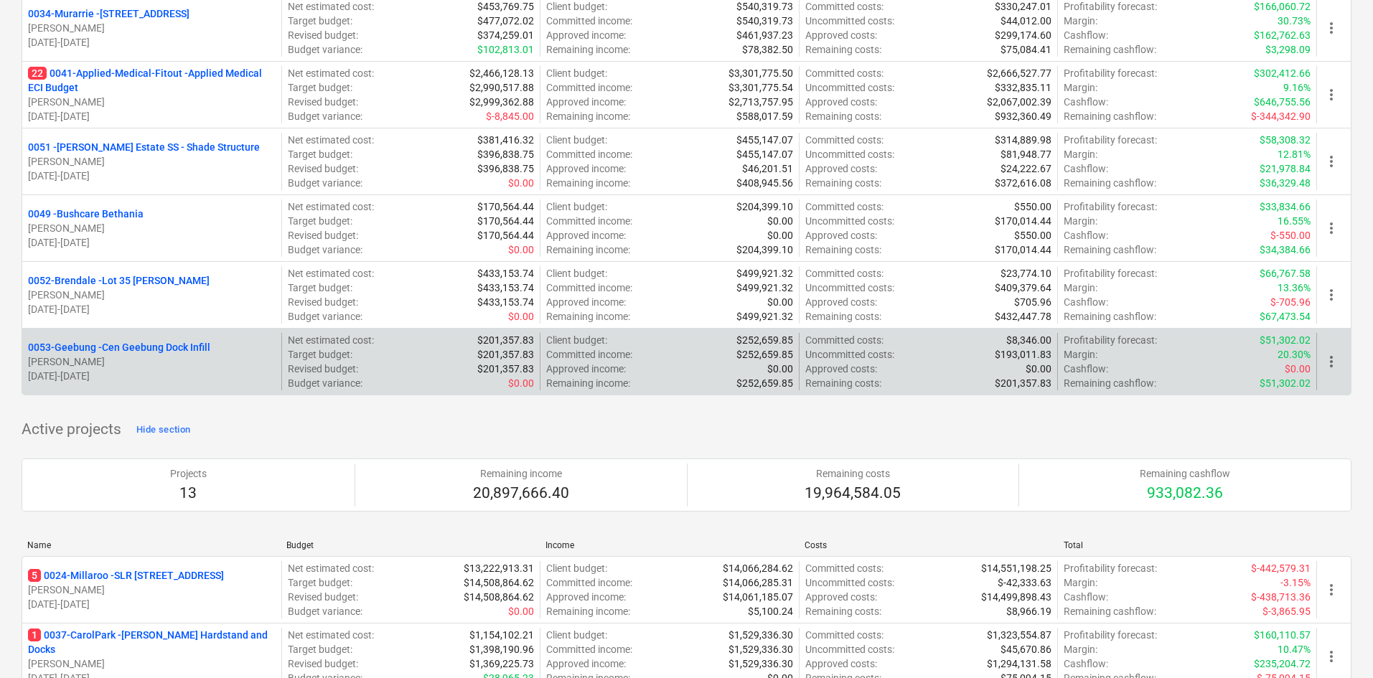
click at [171, 351] on p "0053-Geebung - Cen Geebung Dock Infill" at bounding box center [119, 347] width 182 height 14
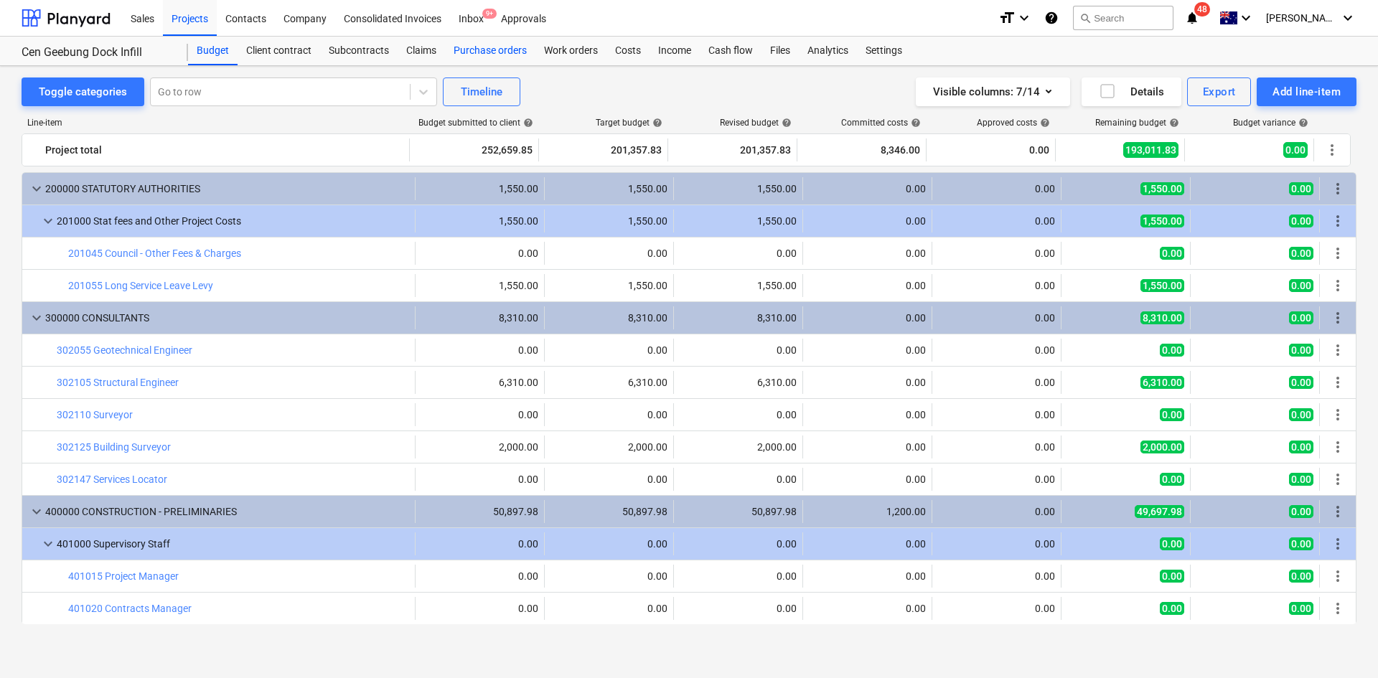
click at [489, 55] on div "Purchase orders" at bounding box center [490, 51] width 90 height 29
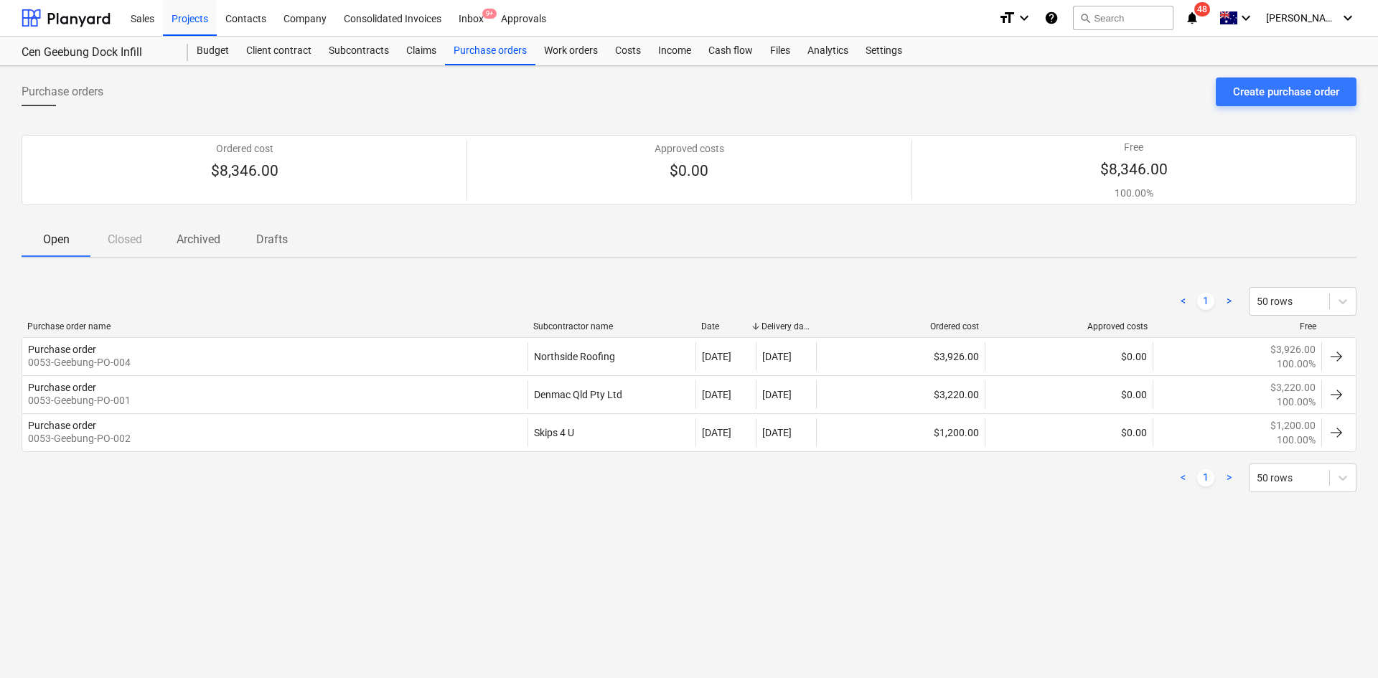
click at [300, 510] on div "Purchase orders Create purchase order Ordered cost $8,346.00 Approved costs $0.…" at bounding box center [689, 372] width 1378 height 612
drag, startPoint x: 229, startPoint y: 306, endPoint x: 227, endPoint y: 285, distance: 21.6
click at [230, 306] on div "< 1 > 50 rows" at bounding box center [689, 301] width 1335 height 29
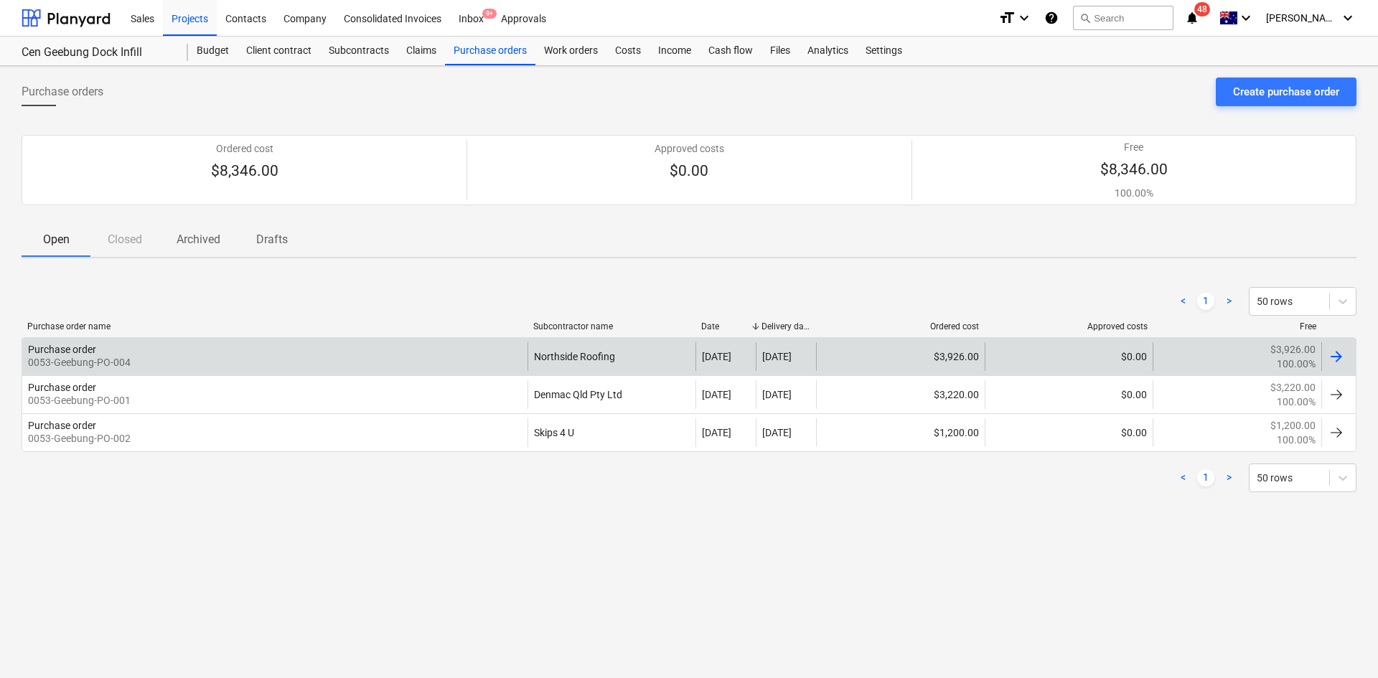
click at [174, 372] on div "Purchase order 0053-Geebung-PO-004 Northside Roofing [DATE] [DATE] $3,926.00 $0…" at bounding box center [689, 356] width 1335 height 38
click at [177, 367] on div "Purchase order 0053-Geebung-PO-004" at bounding box center [274, 356] width 505 height 29
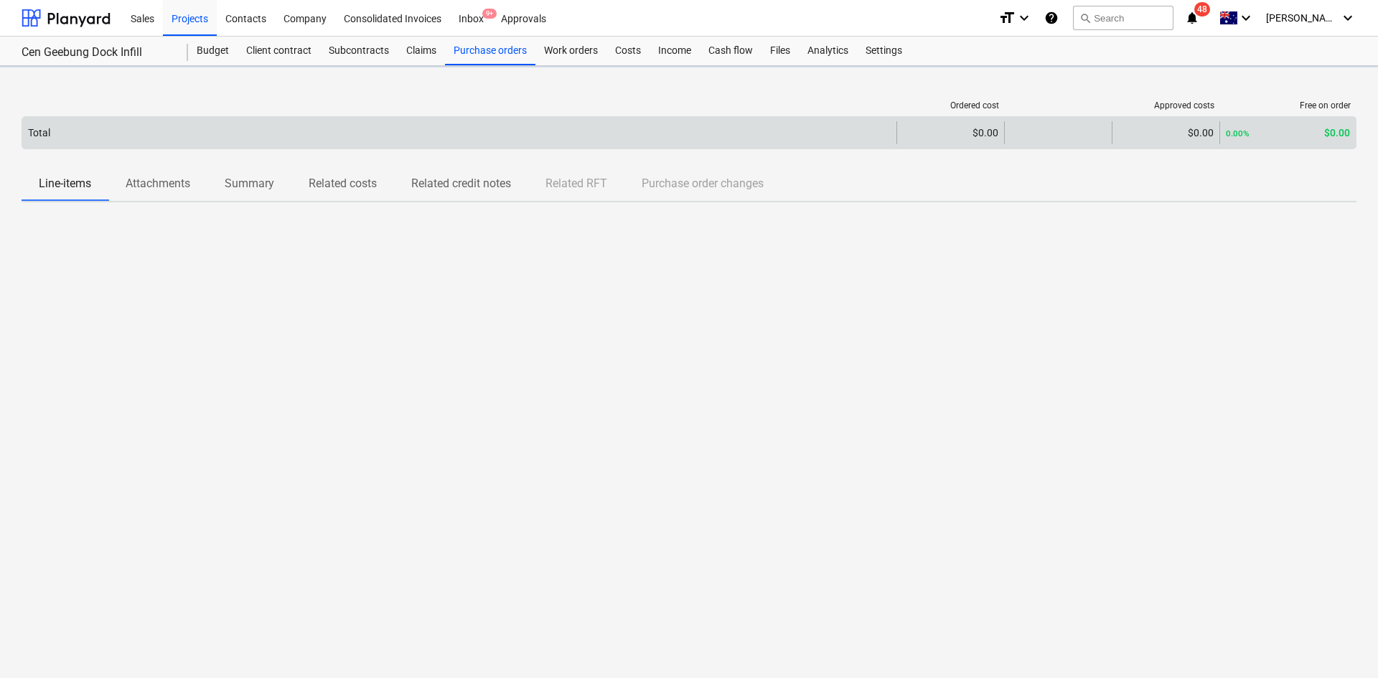
click at [169, 144] on div "Total" at bounding box center [459, 132] width 874 height 23
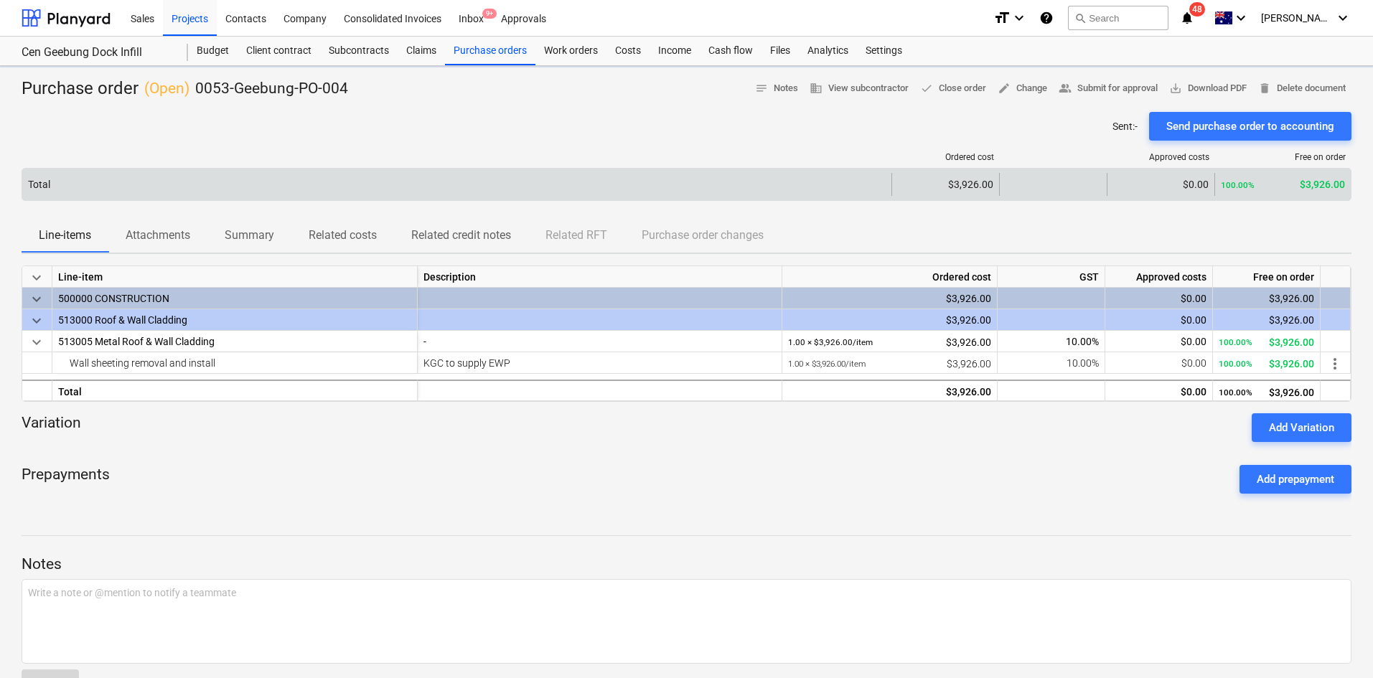
click at [146, 201] on div "Total $3,926.00 $0.00 100.00% $3,926.00" at bounding box center [687, 184] width 1330 height 33
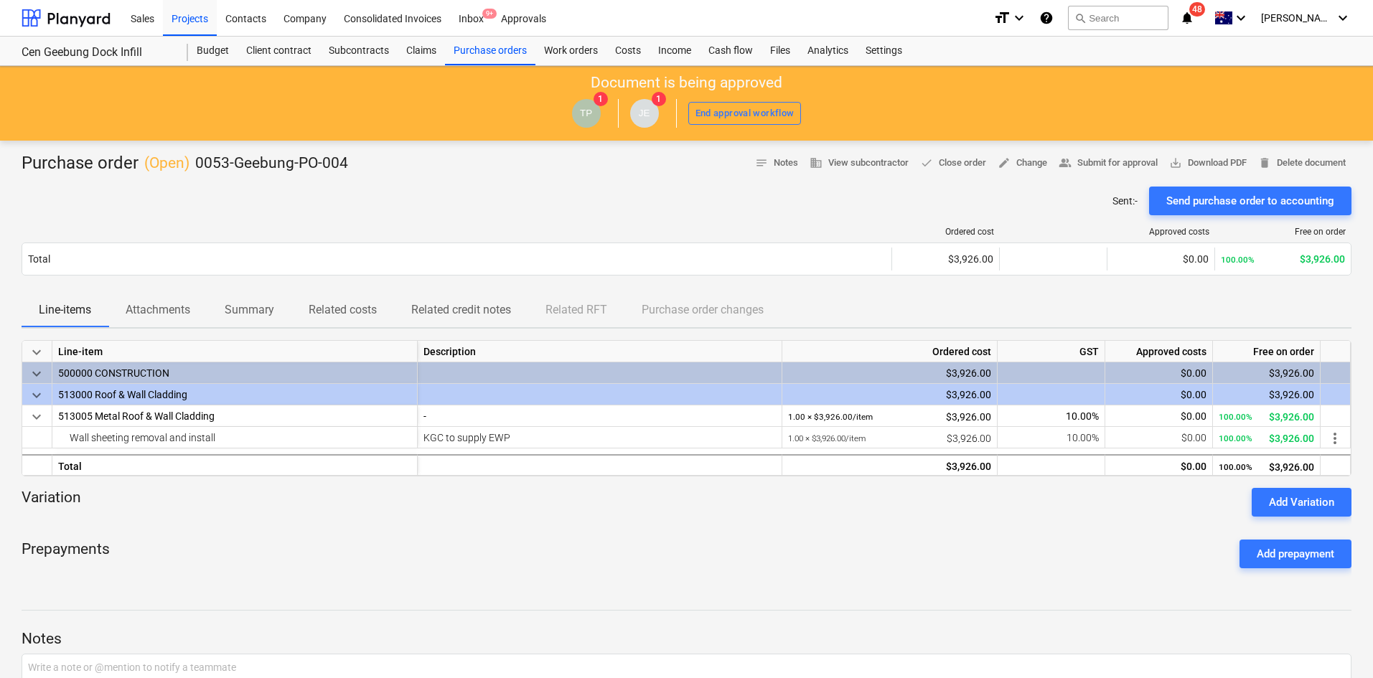
click at [145, 313] on p "Attachments" at bounding box center [158, 309] width 65 height 17
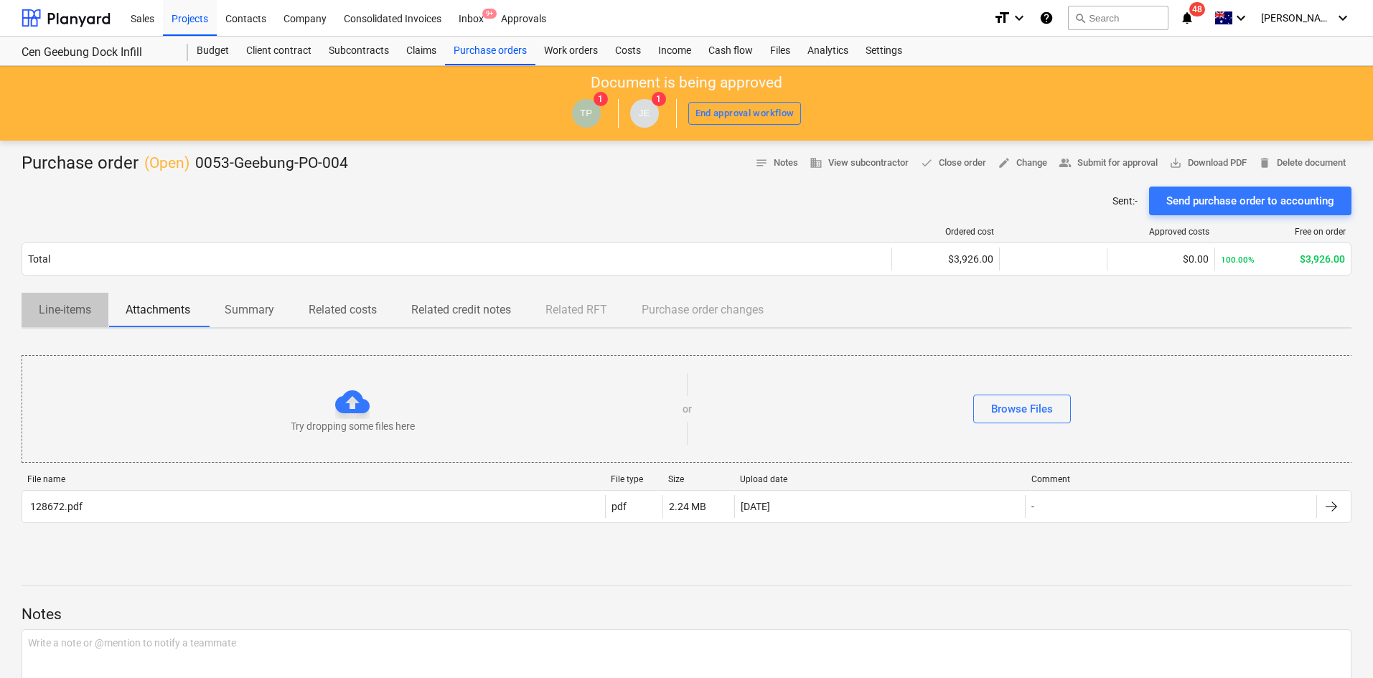
click at [73, 310] on p "Line-items" at bounding box center [65, 309] width 52 height 17
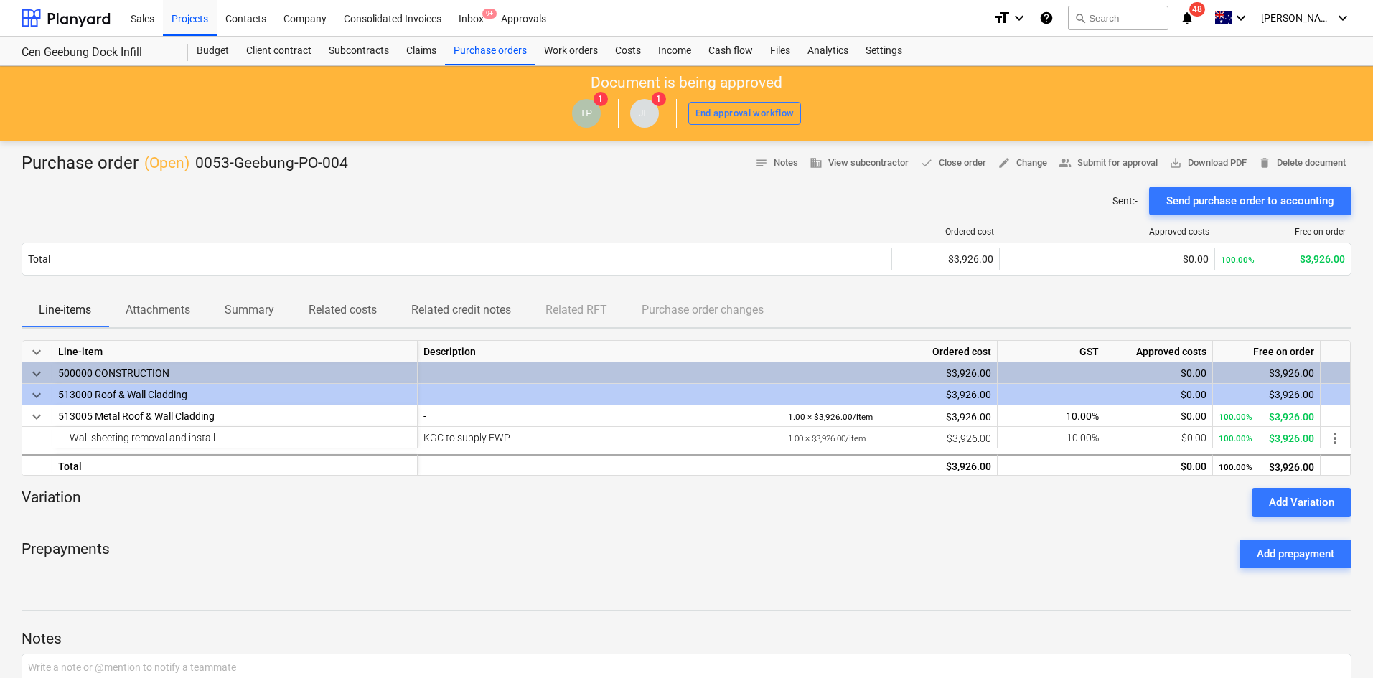
click at [309, 184] on div at bounding box center [687, 180] width 1330 height 11
click at [231, 466] on div "Total" at bounding box center [234, 465] width 365 height 22
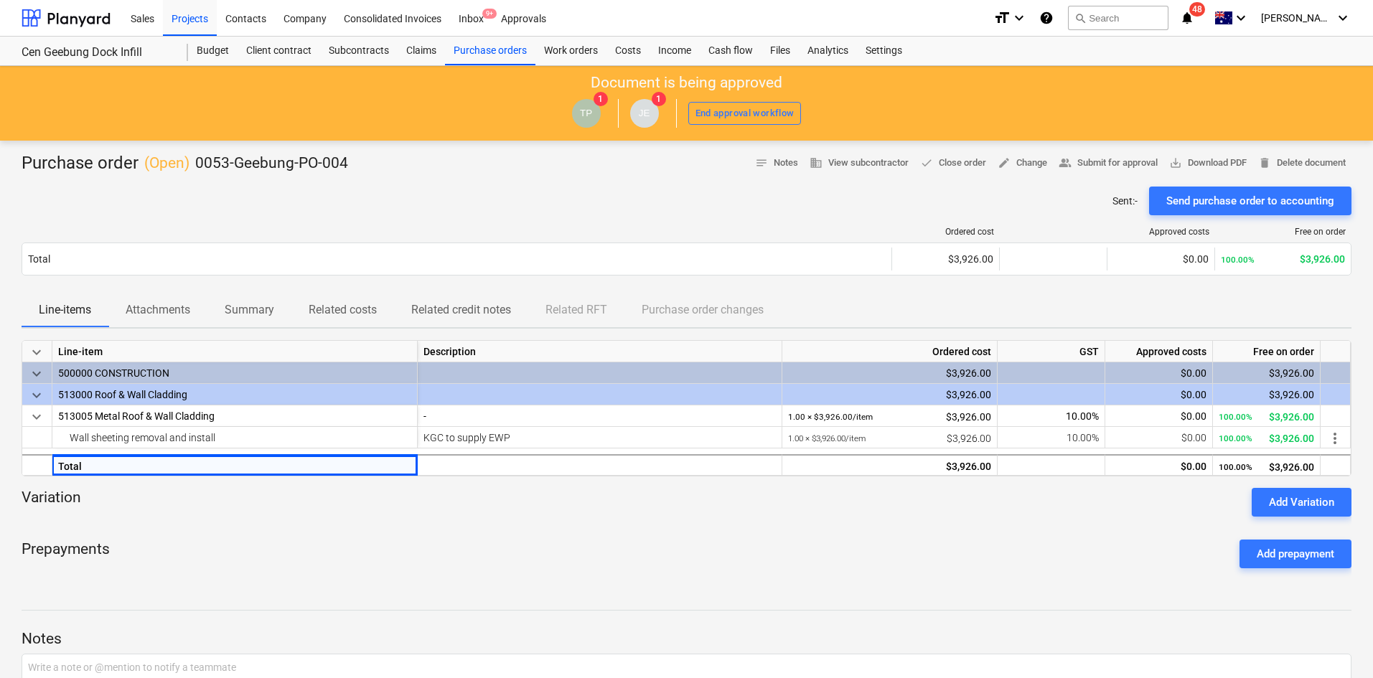
click at [263, 164] on p "0053-Geebung-PO-004" at bounding box center [271, 164] width 153 height 20
click at [210, 59] on div "Budget" at bounding box center [213, 51] width 50 height 29
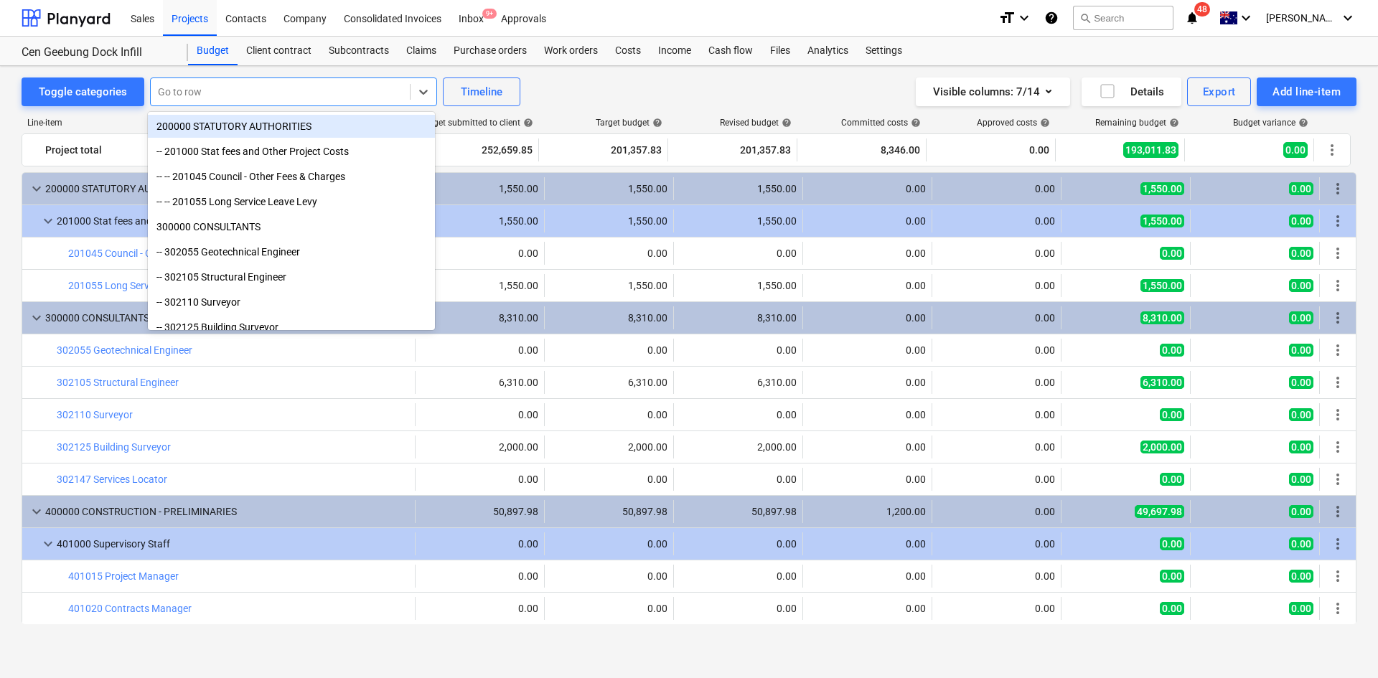
click at [270, 97] on div at bounding box center [280, 92] width 245 height 14
click at [241, 95] on div at bounding box center [280, 92] width 245 height 14
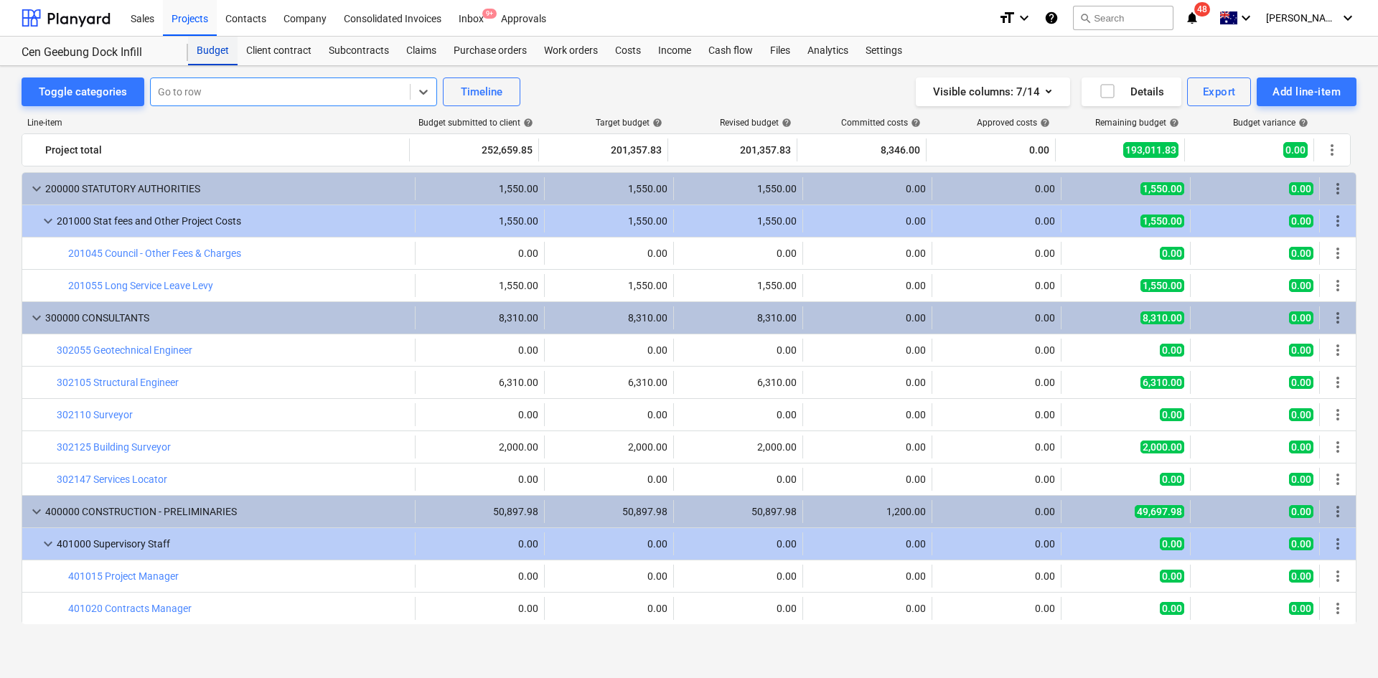
click at [197, 65] on div "Budget" at bounding box center [213, 51] width 50 height 29
click at [172, 22] on div "Projects" at bounding box center [190, 17] width 54 height 37
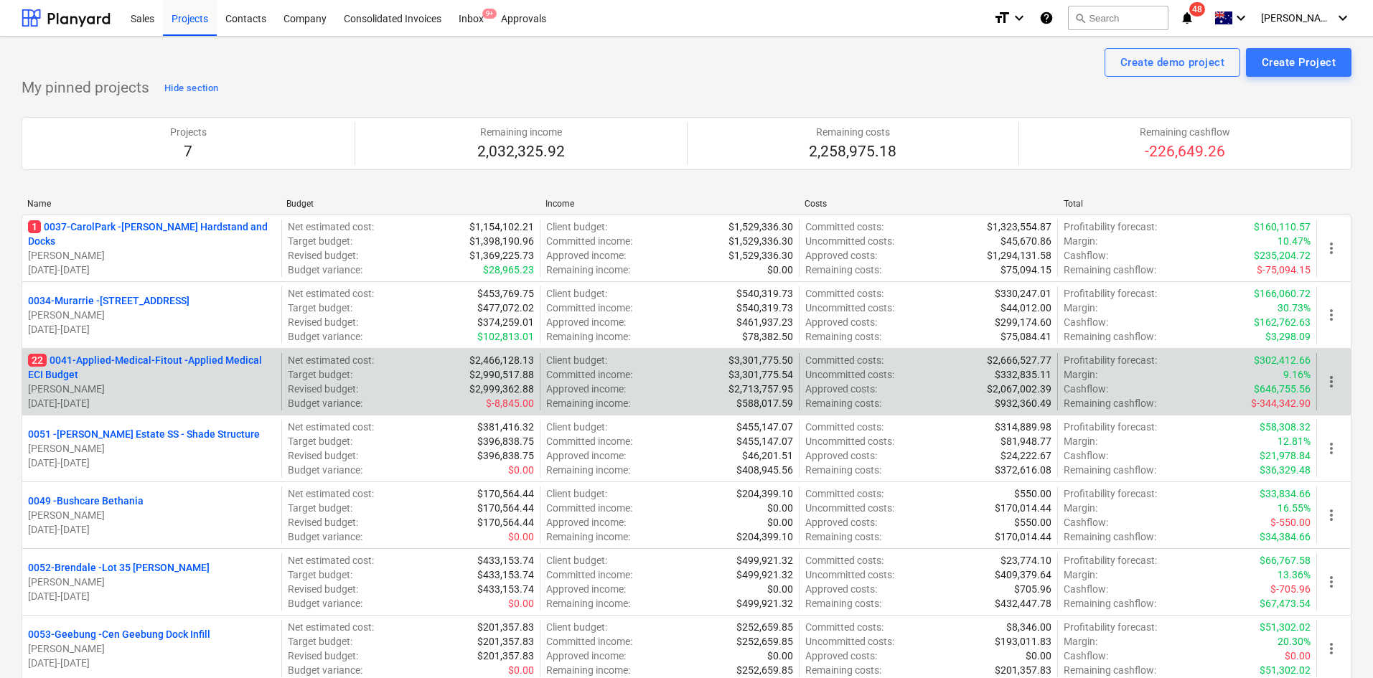
click at [146, 357] on p "22 0041-Applied-Medical-Fitout - Applied Medical ECI Budget" at bounding box center [152, 367] width 248 height 29
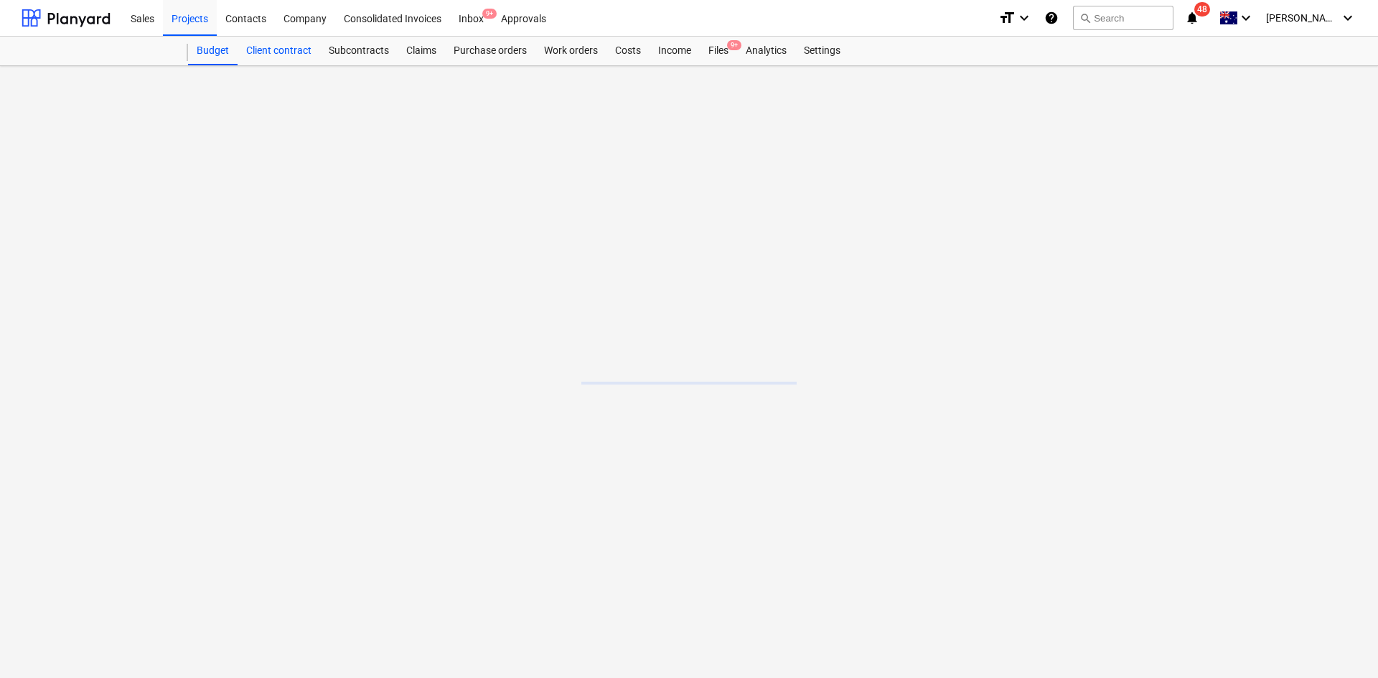
click at [271, 44] on div "Client contract" at bounding box center [279, 51] width 83 height 29
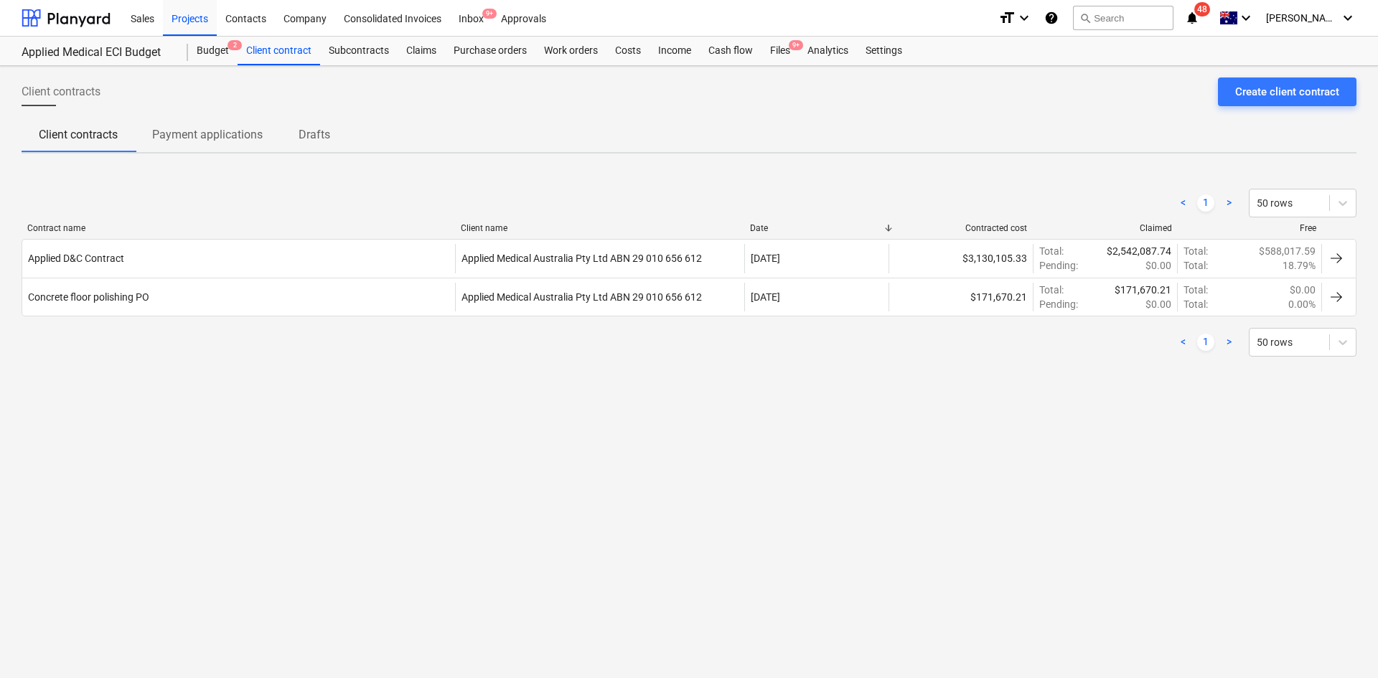
click at [177, 190] on div "< 1 > 50 rows" at bounding box center [689, 203] width 1335 height 29
click at [198, 143] on p "Payment applications" at bounding box center [207, 134] width 111 height 17
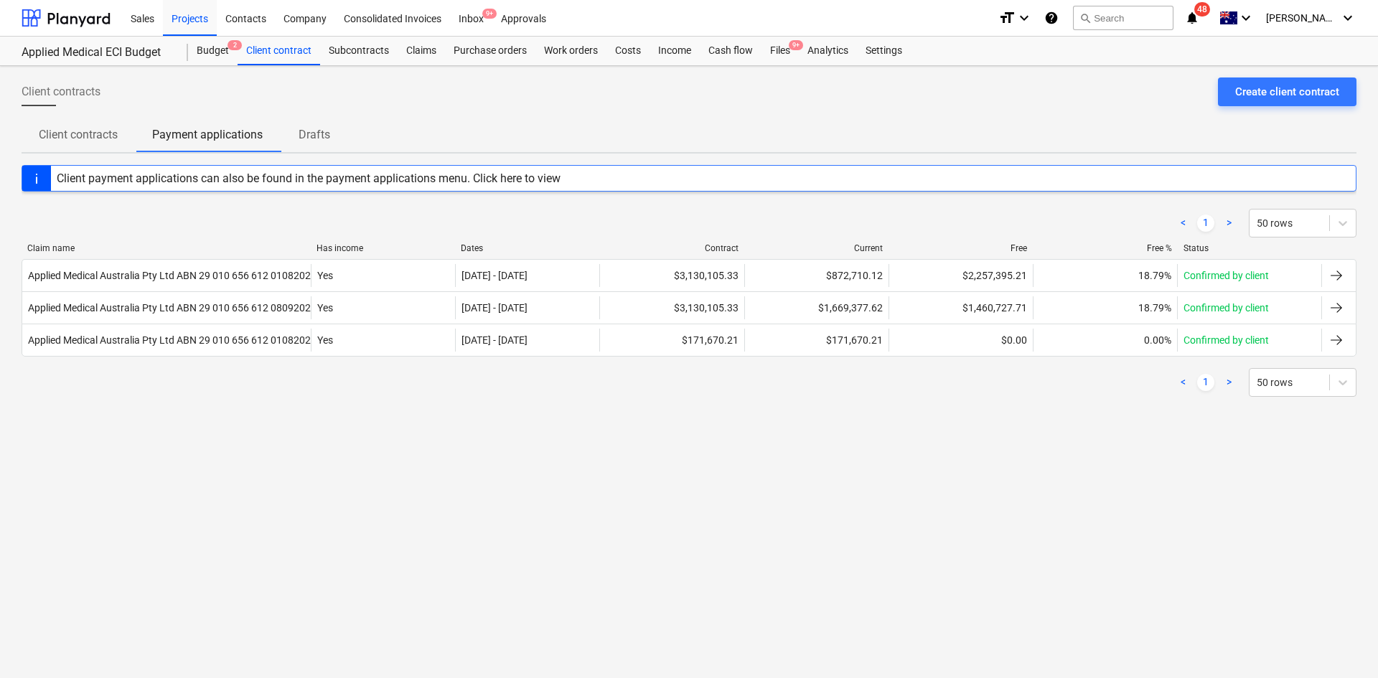
click at [64, 148] on button "Client contracts" at bounding box center [78, 135] width 113 height 34
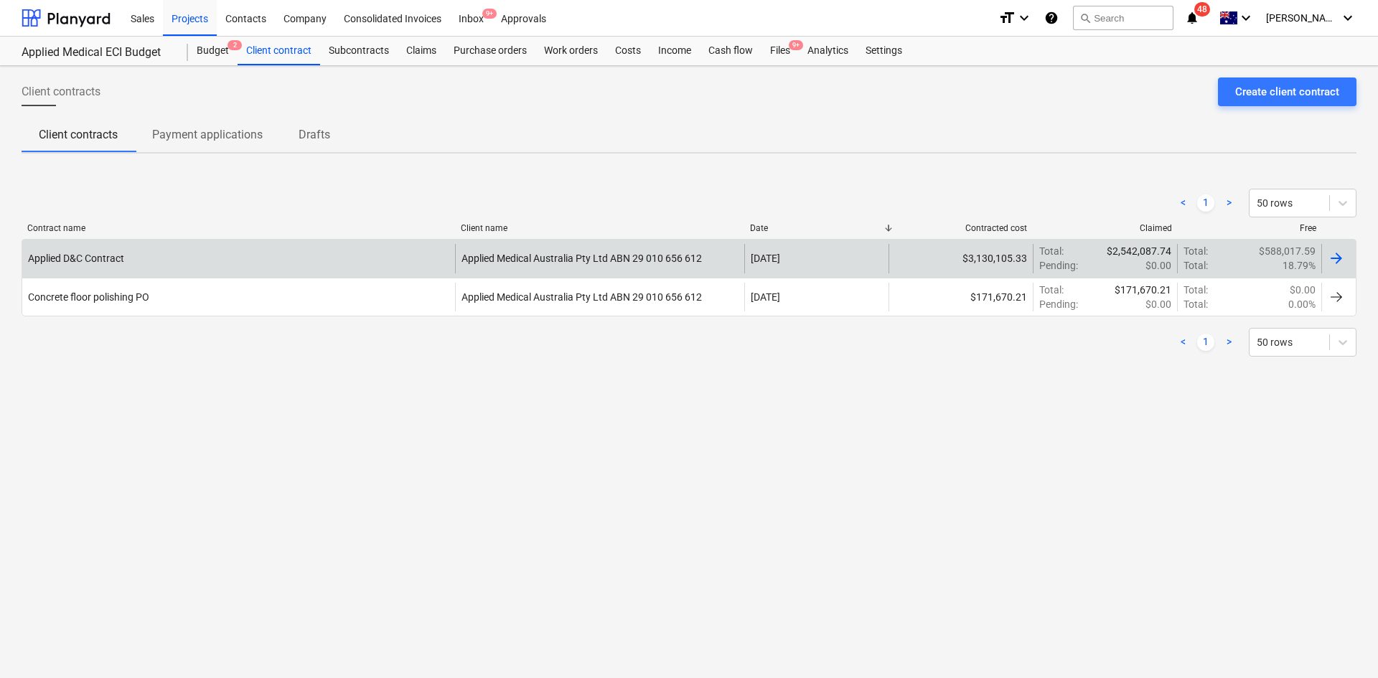
click at [182, 260] on div "Applied D&C Contract" at bounding box center [238, 258] width 433 height 29
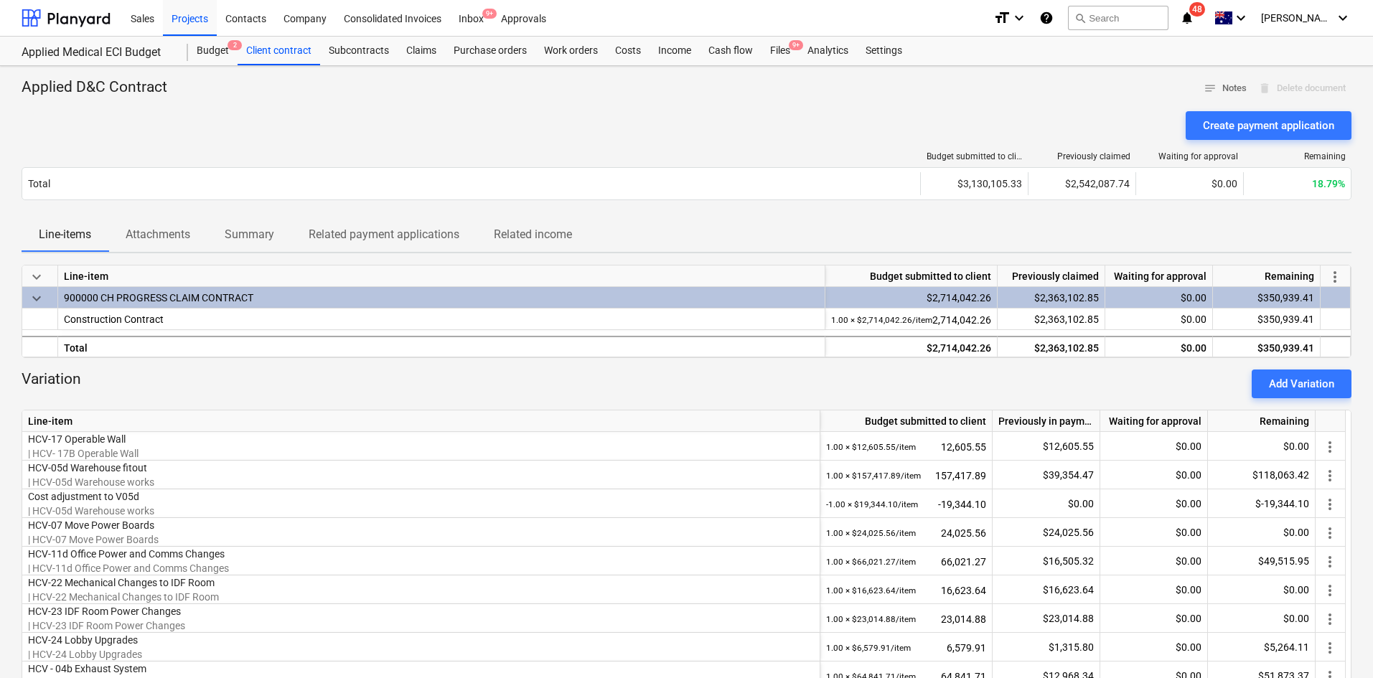
click at [274, 109] on div at bounding box center [687, 105] width 1330 height 11
click at [398, 118] on div "Create payment application" at bounding box center [687, 125] width 1330 height 29
click at [212, 44] on div "Budget 2" at bounding box center [213, 51] width 50 height 29
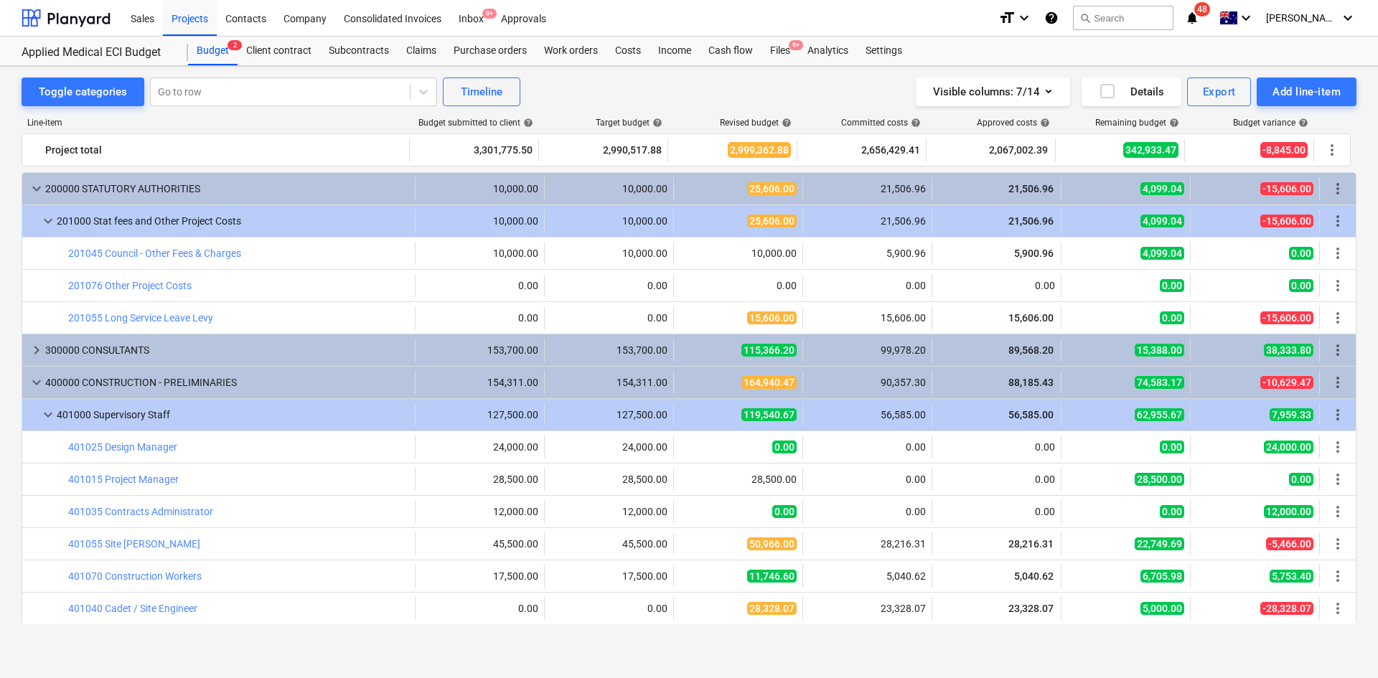
click at [179, 118] on div "Line-item" at bounding box center [216, 123] width 389 height 10
click at [195, 18] on div "Projects" at bounding box center [190, 17] width 54 height 37
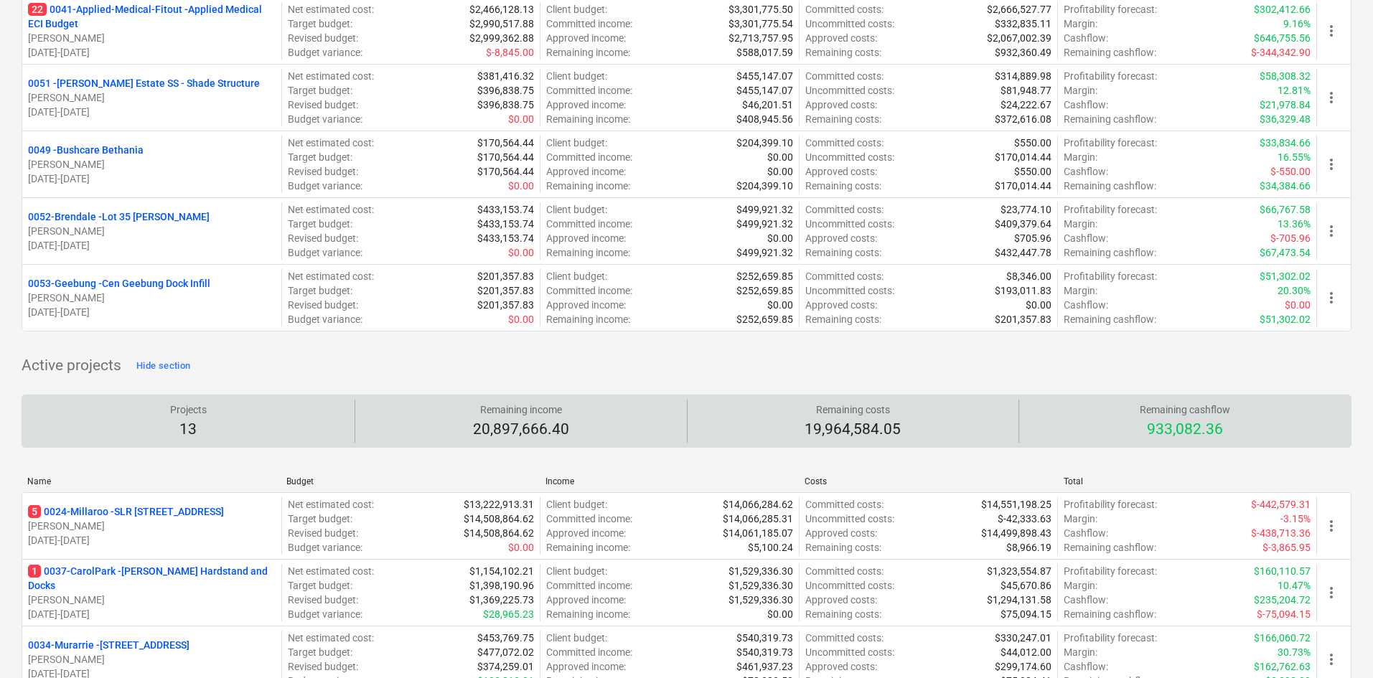
scroll to position [287, 0]
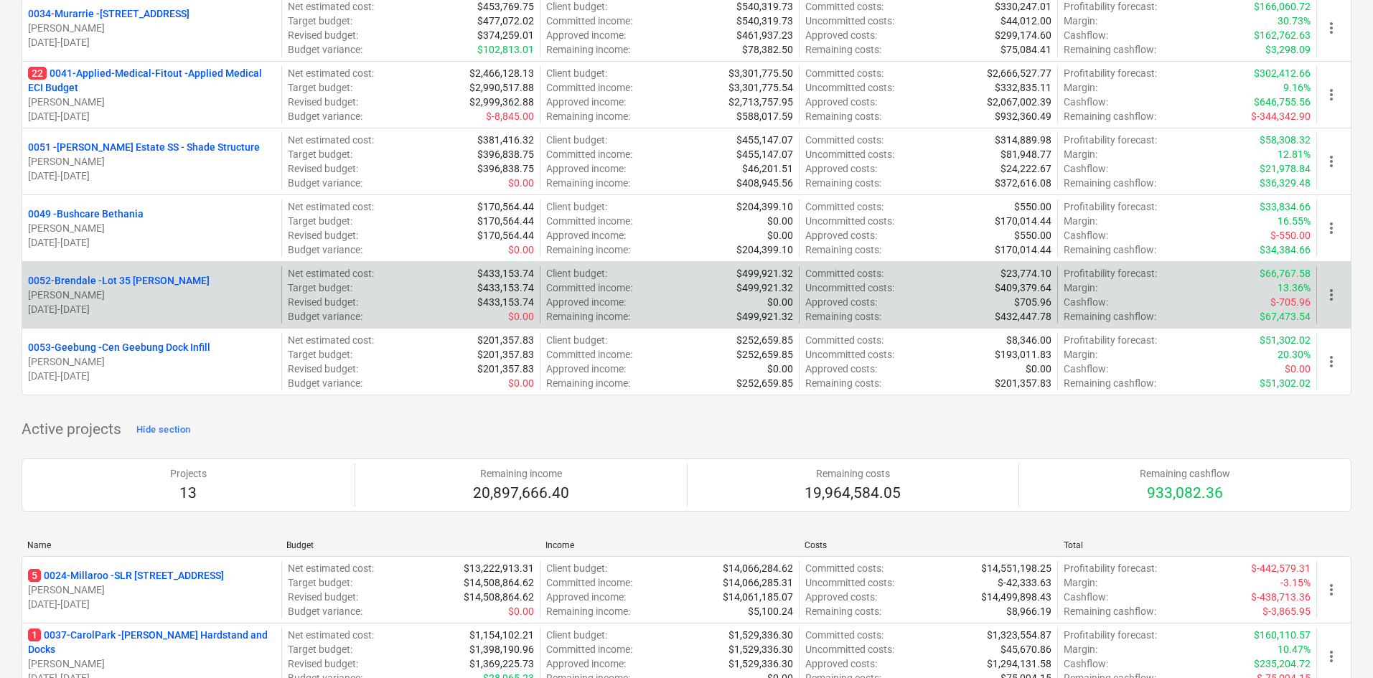
click at [148, 320] on div "0052-Brendale - Lot 35 [PERSON_NAME], [PERSON_NAME] [DATE] - [DATE]" at bounding box center [151, 294] width 259 height 57
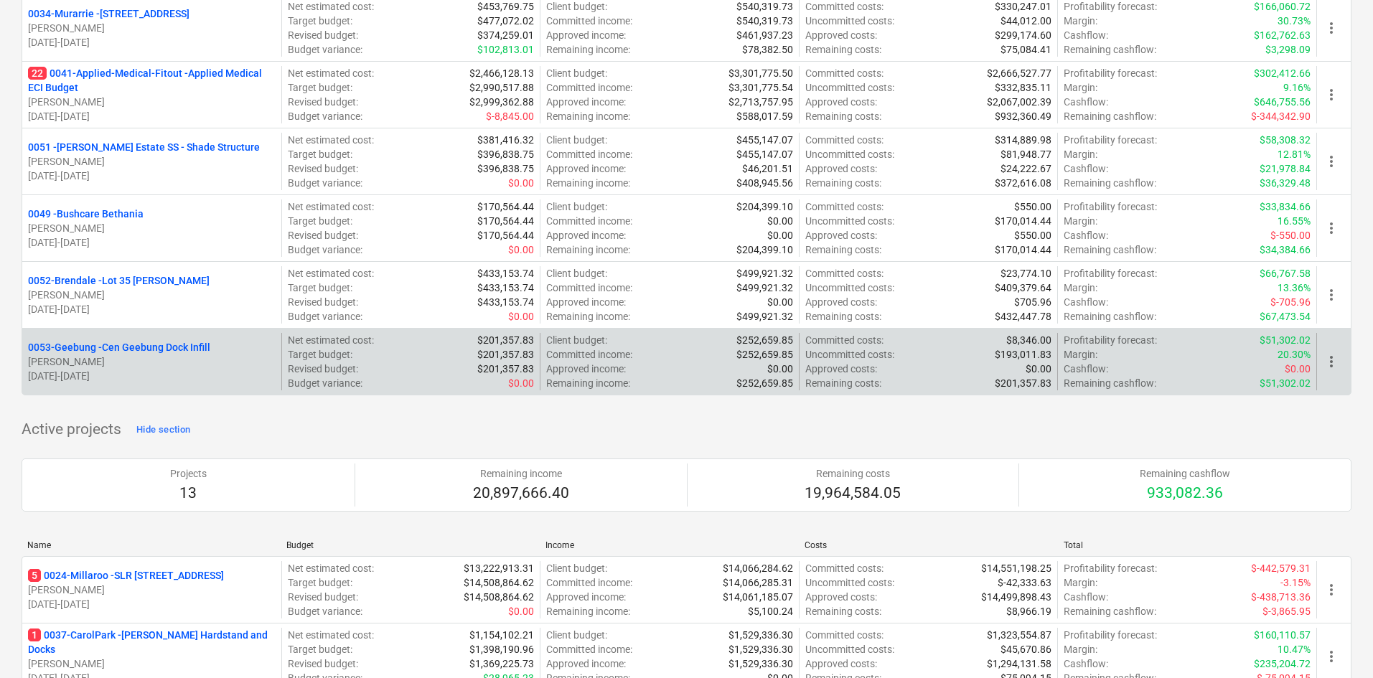
click at [141, 341] on p "0053-Geebung - Cen Geebung Dock Infill" at bounding box center [119, 347] width 182 height 14
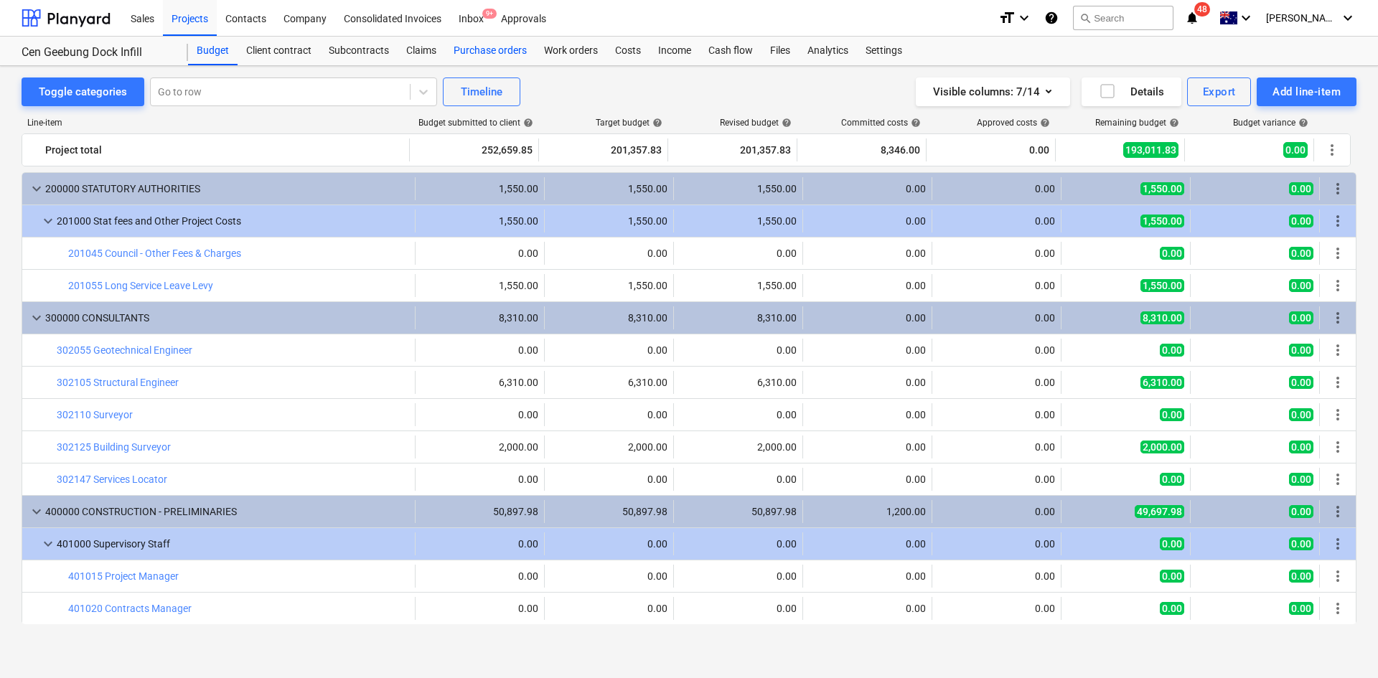
click at [490, 44] on div "Purchase orders" at bounding box center [490, 51] width 90 height 29
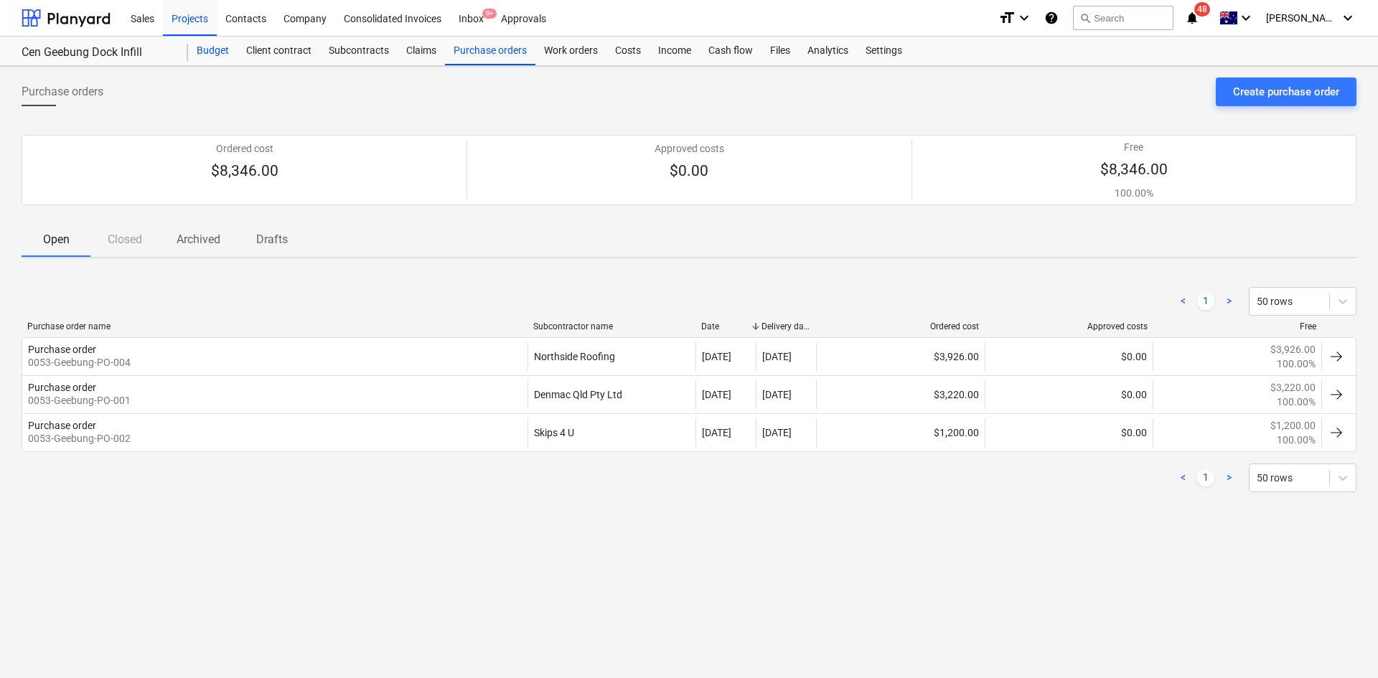
click at [225, 46] on div "Budget" at bounding box center [213, 51] width 50 height 29
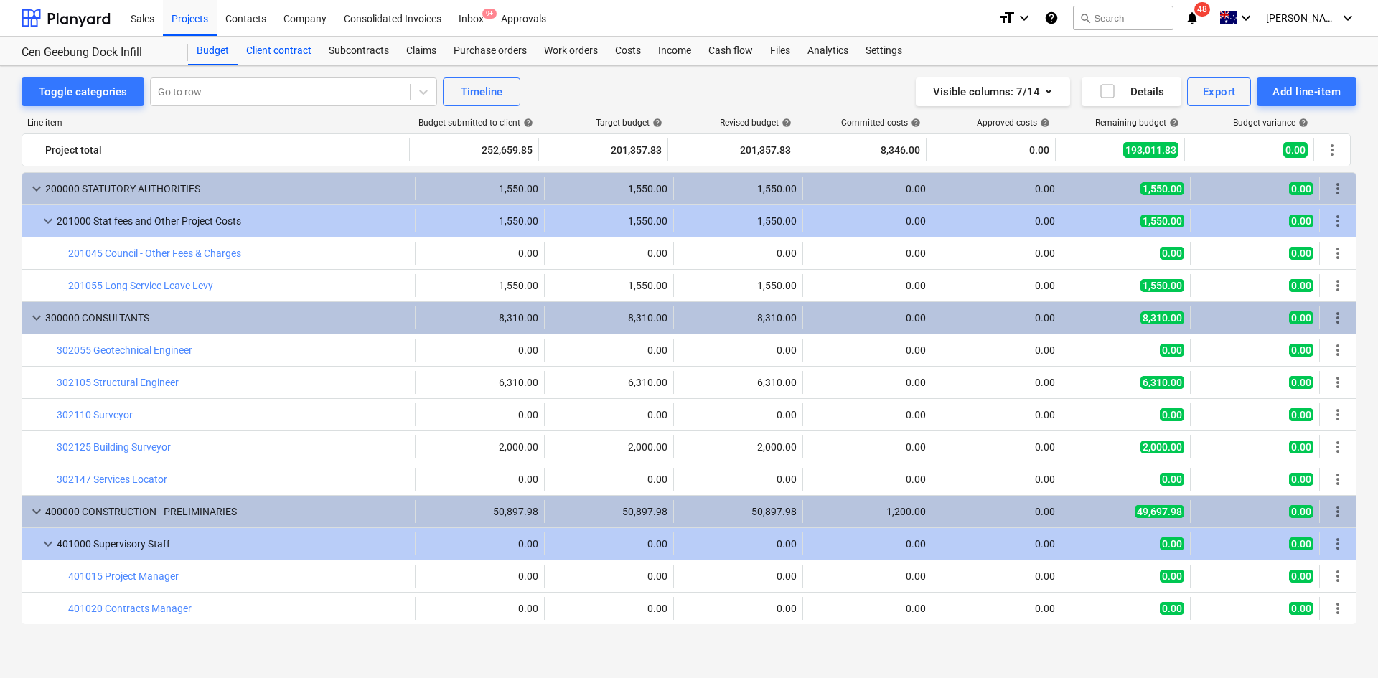
click at [283, 55] on div "Client contract" at bounding box center [279, 51] width 83 height 29
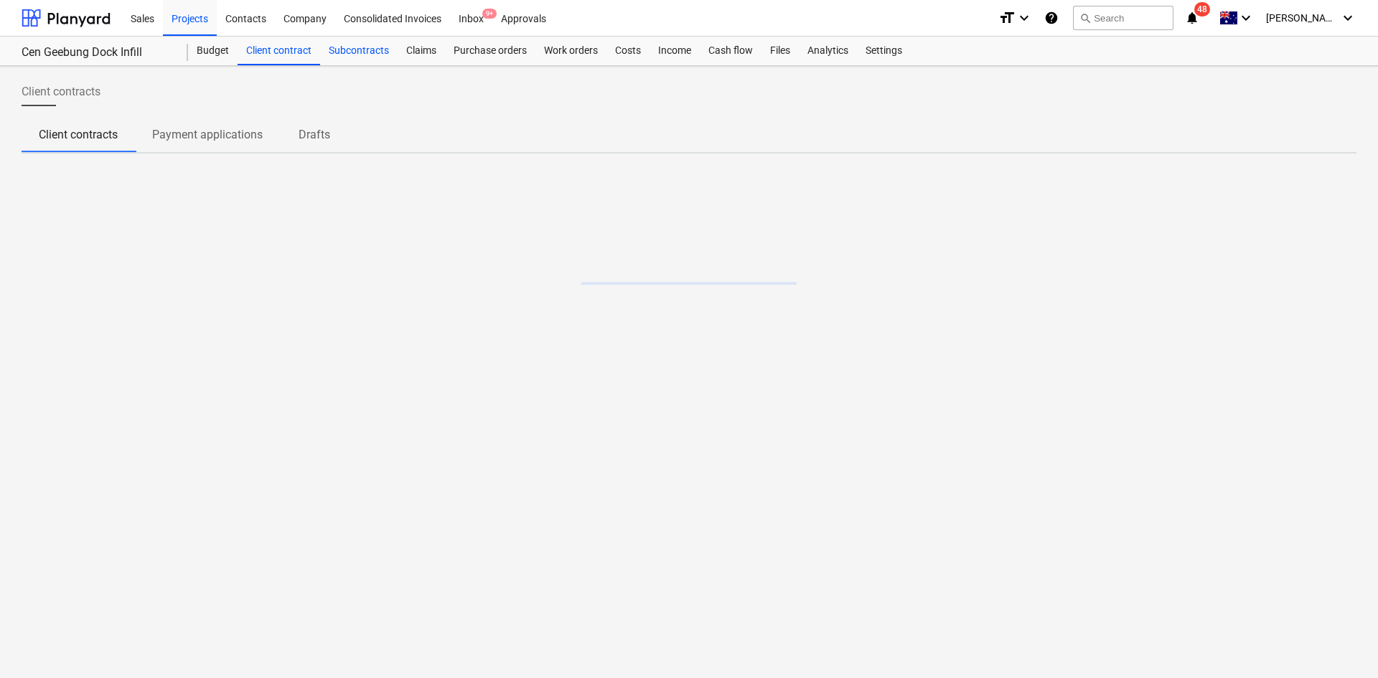
click at [358, 52] on div "Subcontracts" at bounding box center [358, 51] width 77 height 29
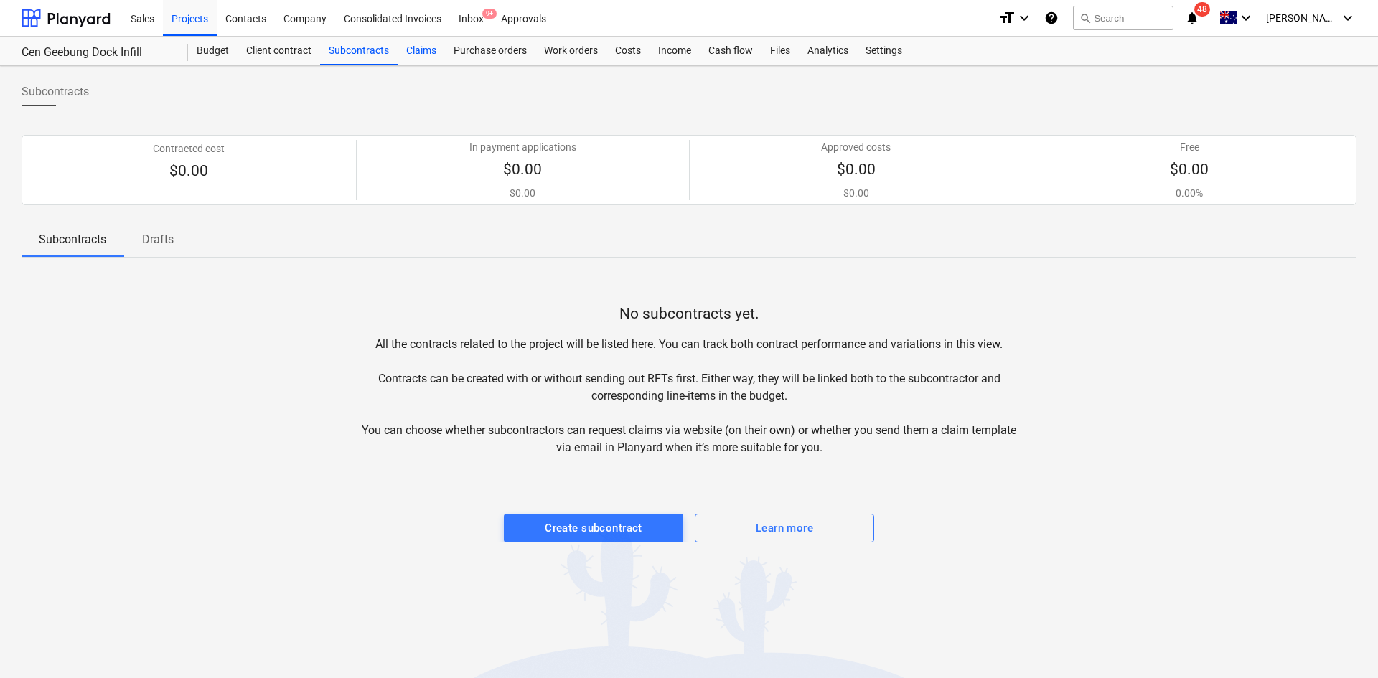
click at [433, 47] on div "Claims" at bounding box center [421, 51] width 47 height 29
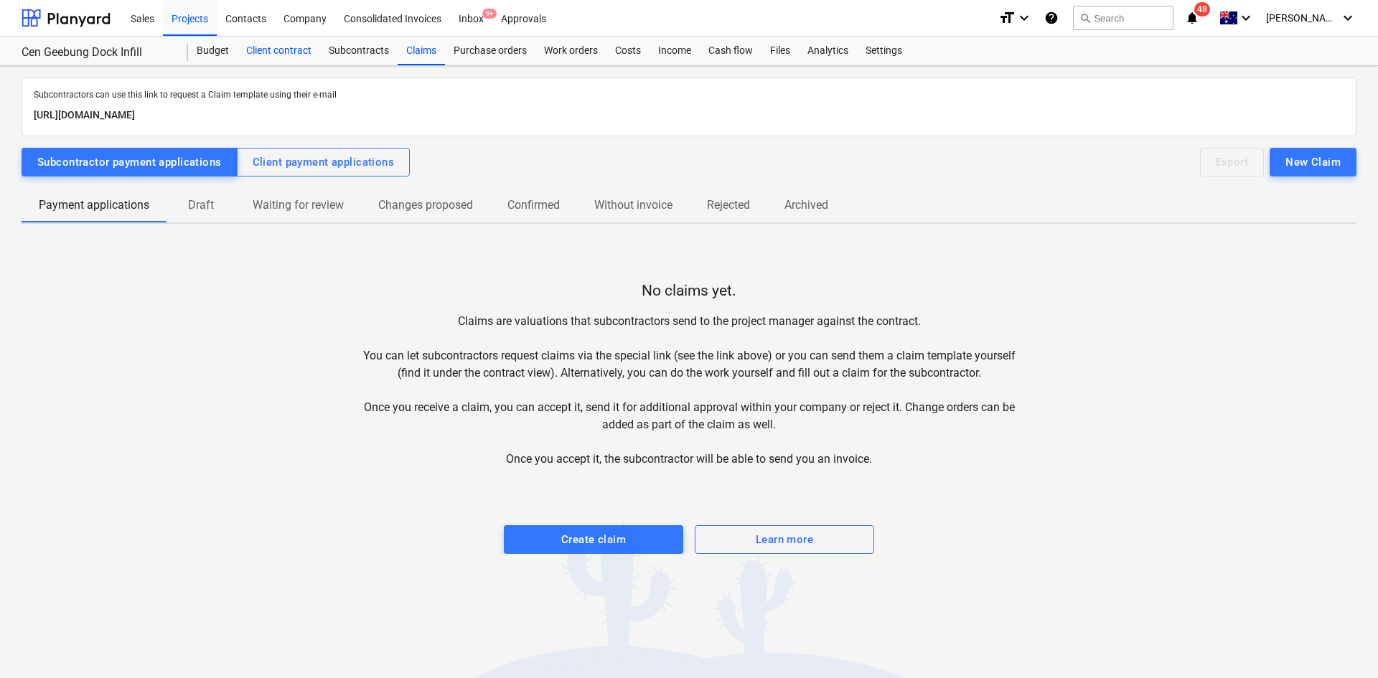
click at [276, 53] on div "Client contract" at bounding box center [279, 51] width 83 height 29
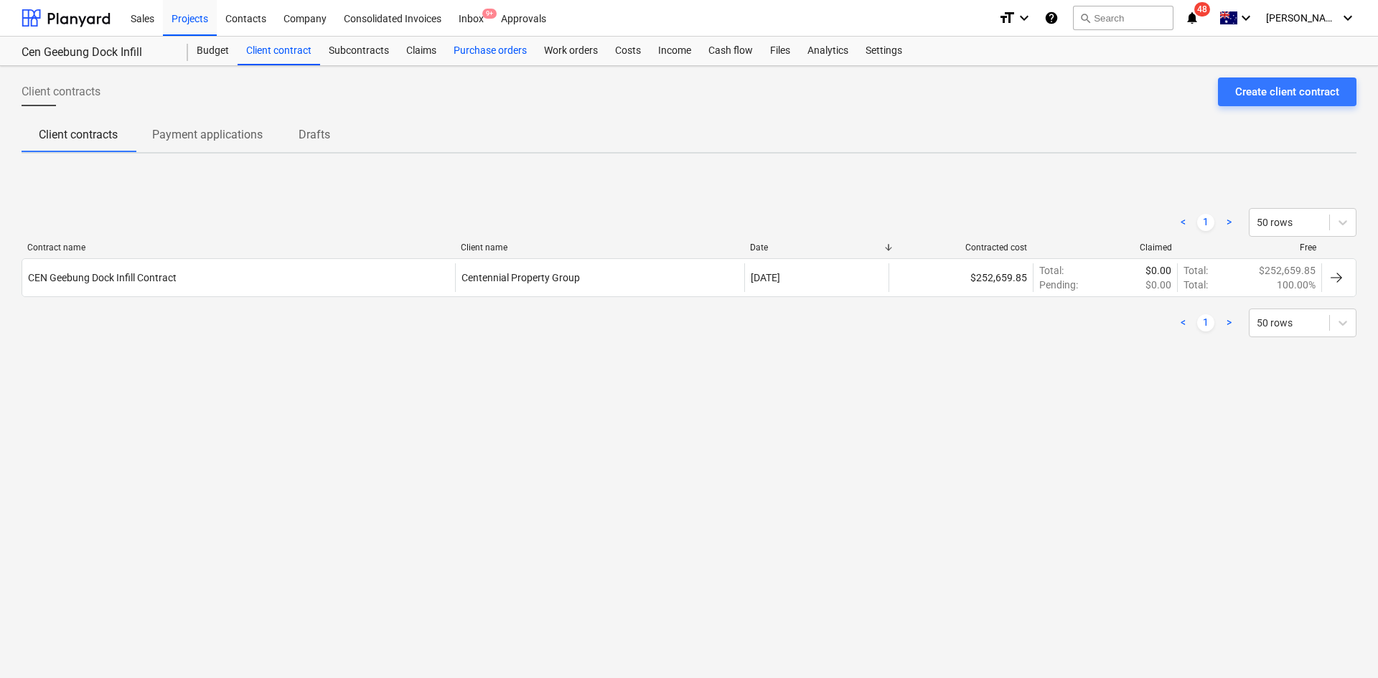
click at [456, 52] on div "Purchase orders" at bounding box center [490, 51] width 90 height 29
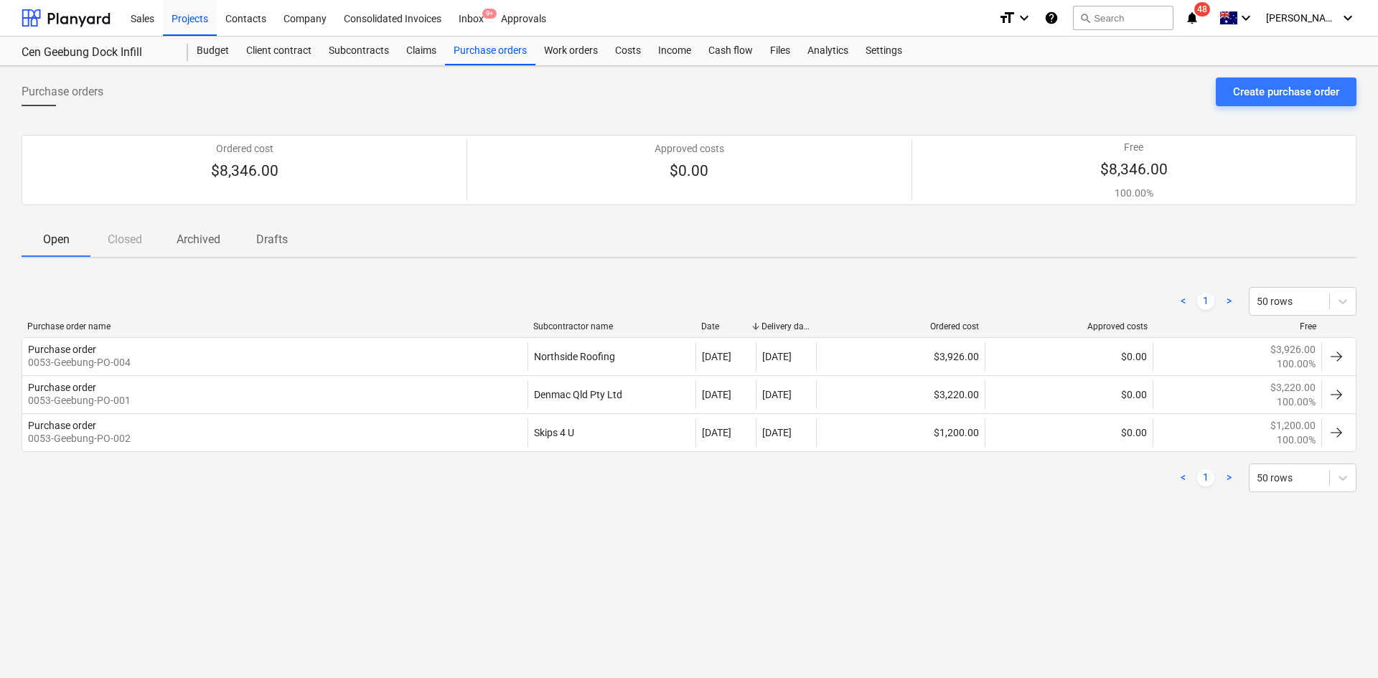
click at [377, 288] on div "< 1 > 50 rows" at bounding box center [689, 301] width 1335 height 29
click at [252, 497] on div "< 1 > 50 rows" at bounding box center [689, 478] width 1335 height 40
click at [245, 73] on div "Purchase orders Create purchase order Ordered cost $8,346.00 Approved costs $0.…" at bounding box center [689, 372] width 1378 height 612
click at [199, 65] on div "Cen Geebung Dock Infill Budget Client contract Subcontracts Claims Purchase ord…" at bounding box center [689, 51] width 1378 height 29
click at [207, 58] on div "Budget" at bounding box center [213, 51] width 50 height 29
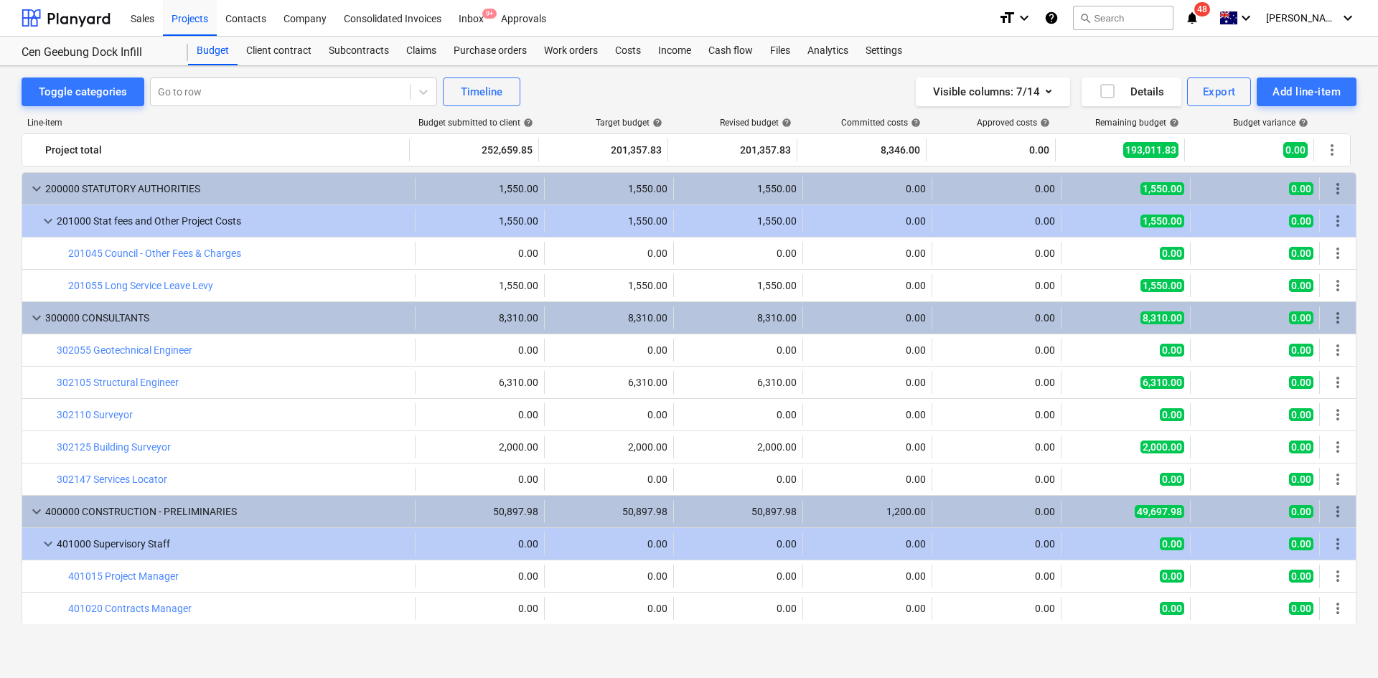
click at [573, 110] on div "Line-item Budget submitted to client help Target budget help Revised budget hel…" at bounding box center [689, 373] width 1335 height 535
click at [205, 46] on div "Budget" at bounding box center [213, 51] width 50 height 29
click at [504, 48] on div "Purchase orders" at bounding box center [490, 51] width 90 height 29
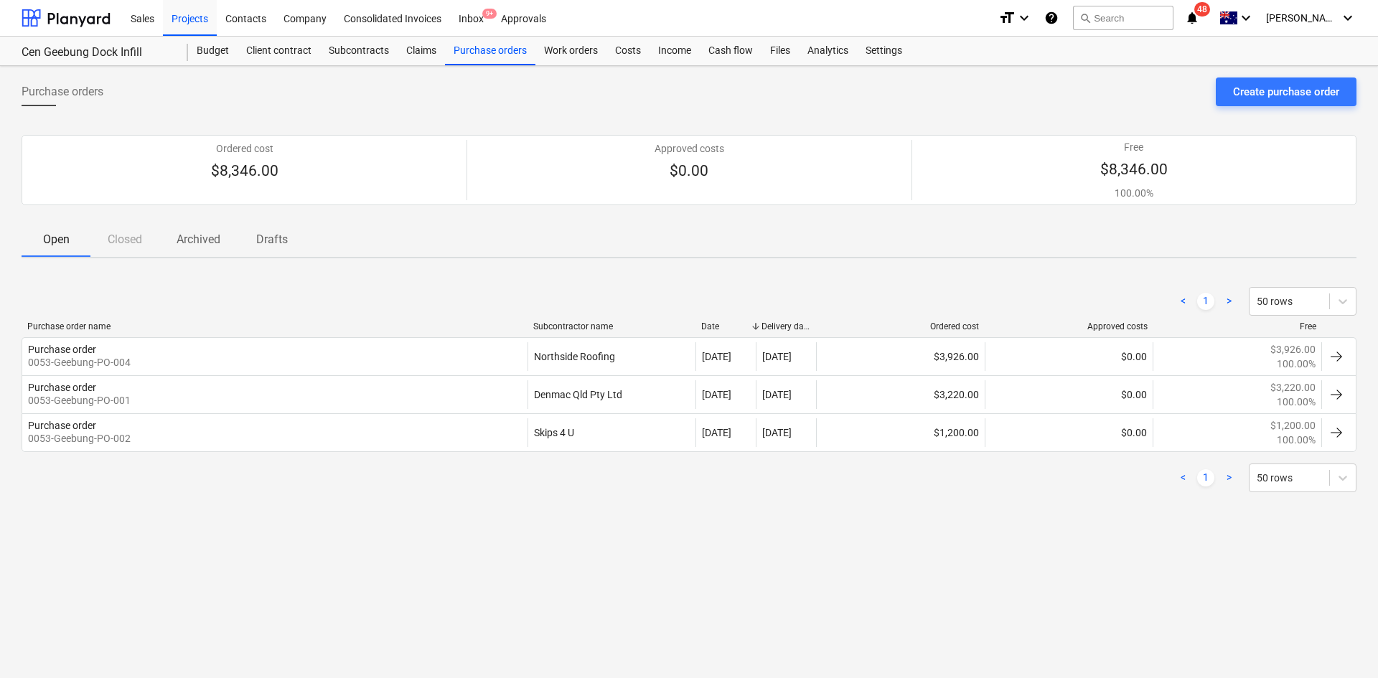
click at [260, 286] on div "< 1 > 50 rows" at bounding box center [689, 301] width 1335 height 40
click at [728, 50] on div "Cash flow" at bounding box center [731, 51] width 62 height 29
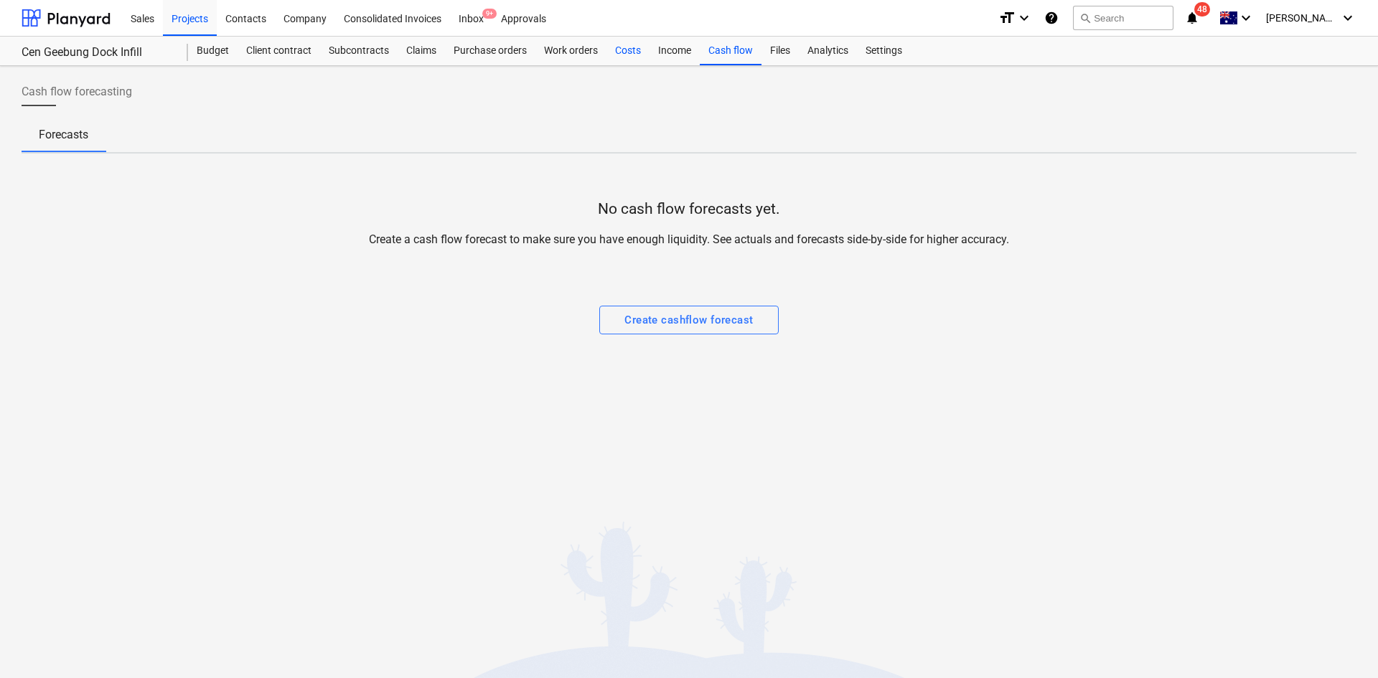
click at [627, 53] on div "Costs" at bounding box center [627, 51] width 43 height 29
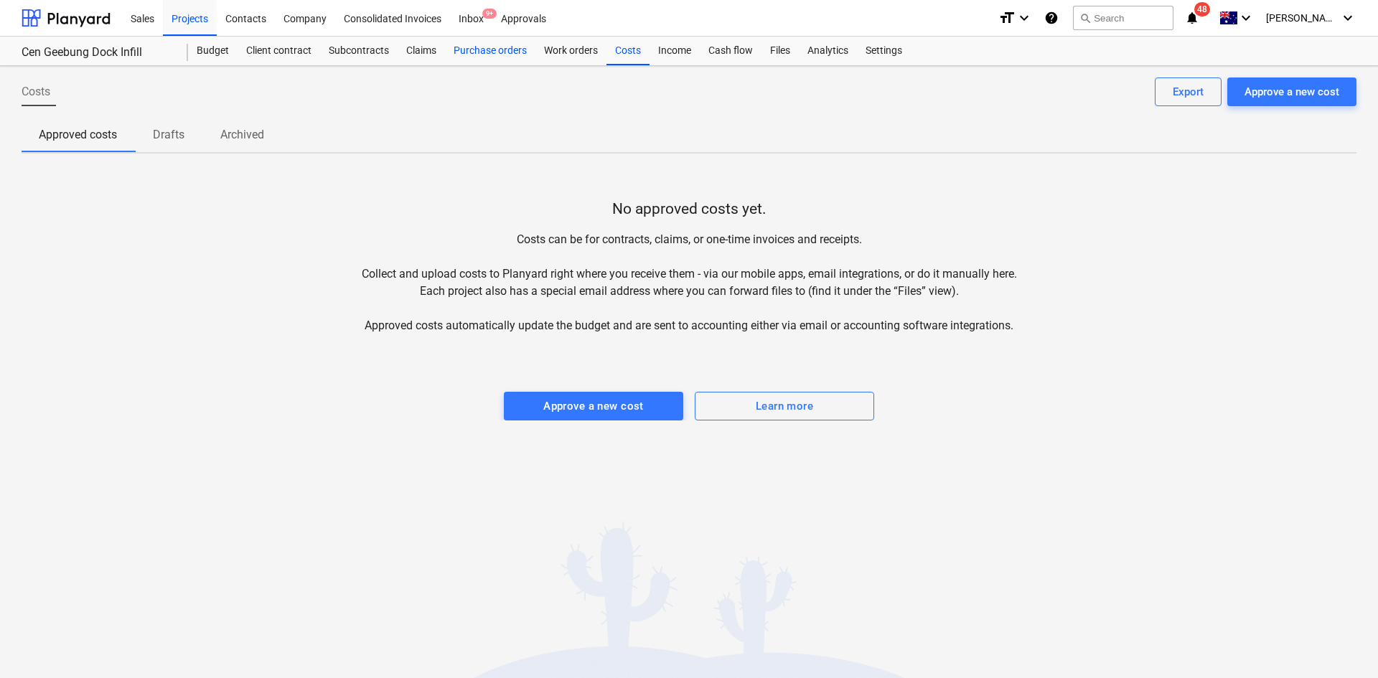
click at [490, 55] on div "Purchase orders" at bounding box center [490, 51] width 90 height 29
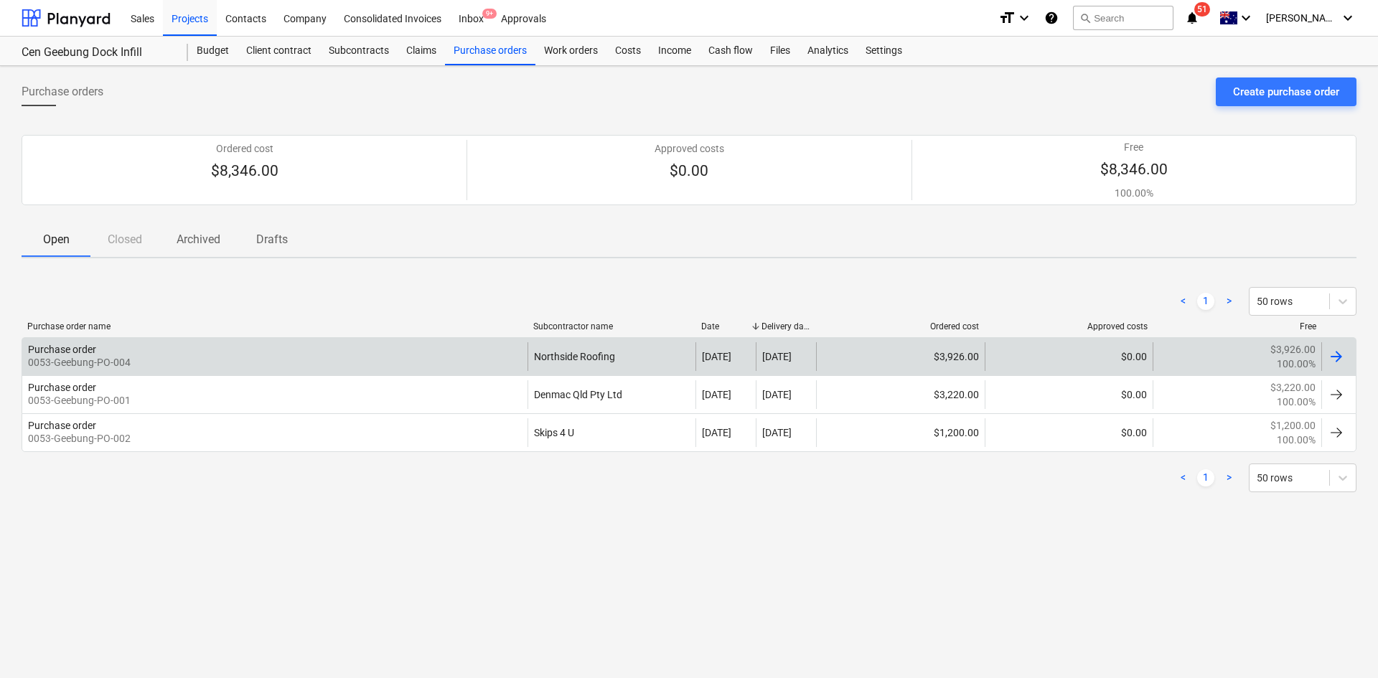
click at [249, 359] on div "Purchase order 0053-Geebung-PO-004" at bounding box center [274, 356] width 505 height 29
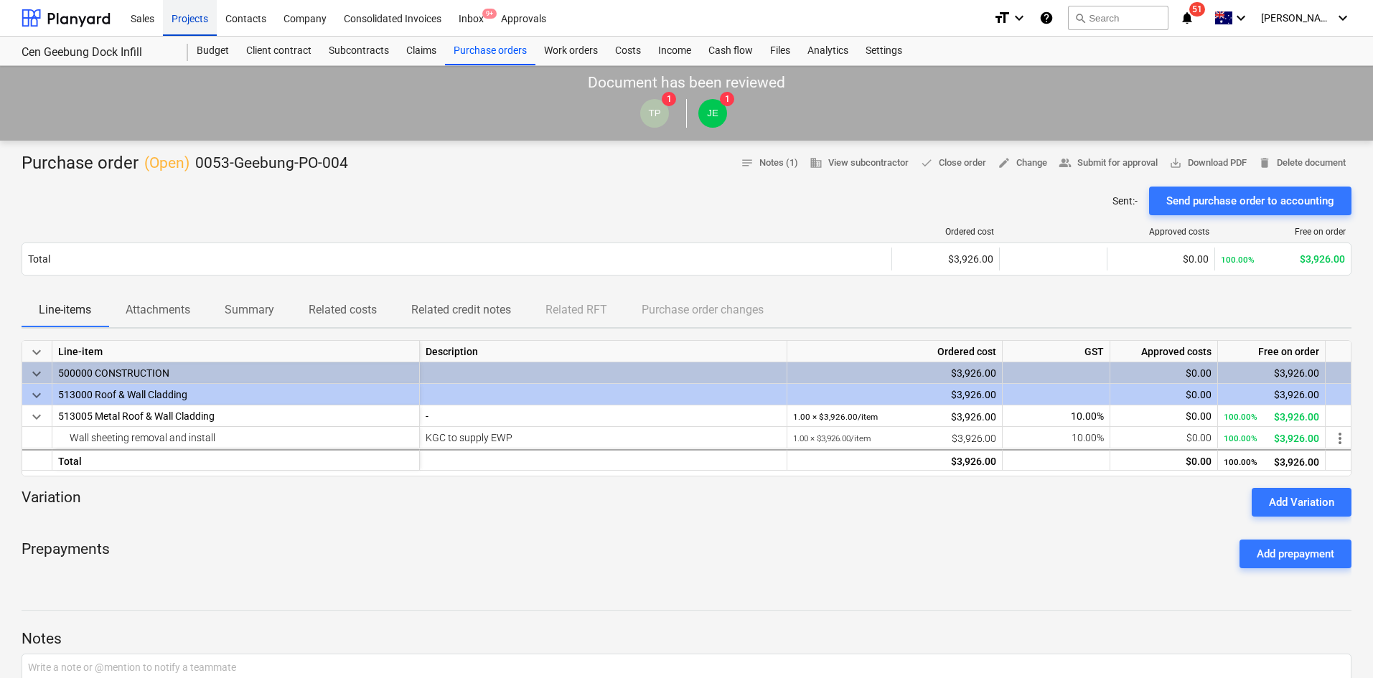
drag, startPoint x: 190, startPoint y: 27, endPoint x: 180, endPoint y: 23, distance: 10.7
click at [190, 27] on div "Projects" at bounding box center [190, 17] width 54 height 37
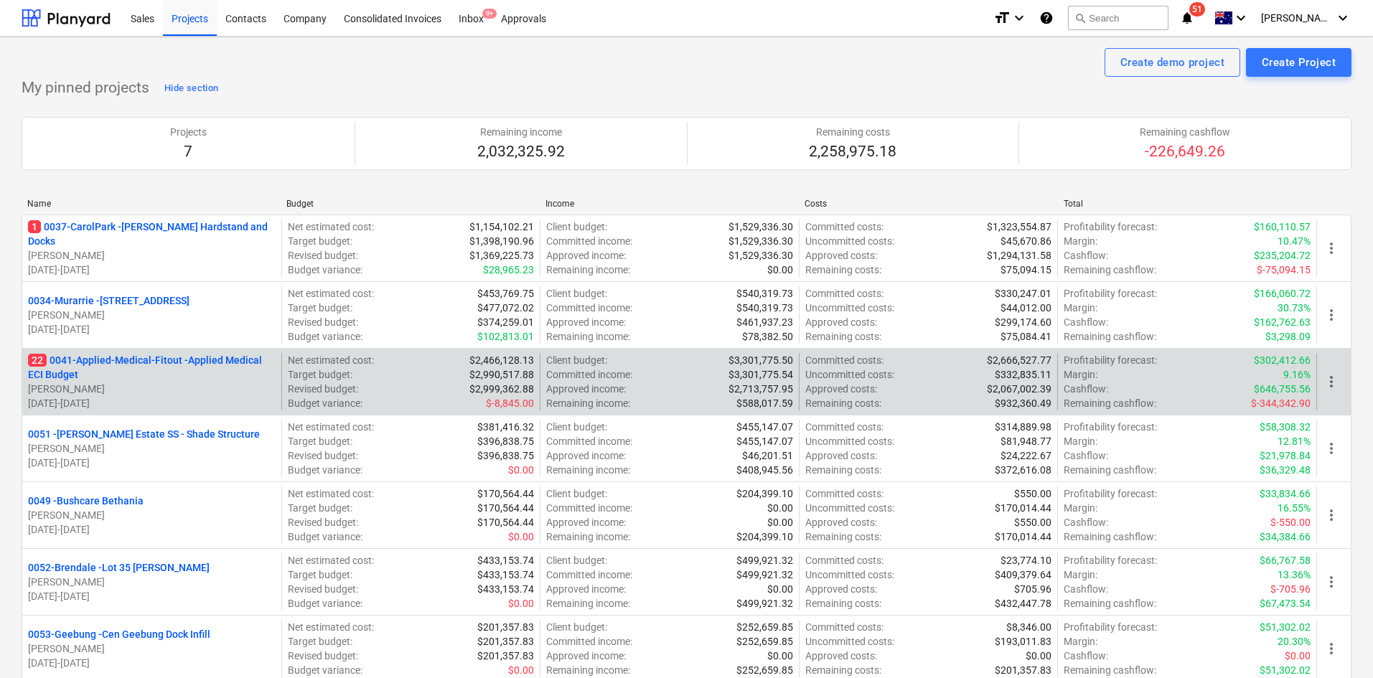
click at [163, 362] on p "22 0041-Applied-Medical-Fitout - Applied Medical ECI Budget" at bounding box center [152, 367] width 248 height 29
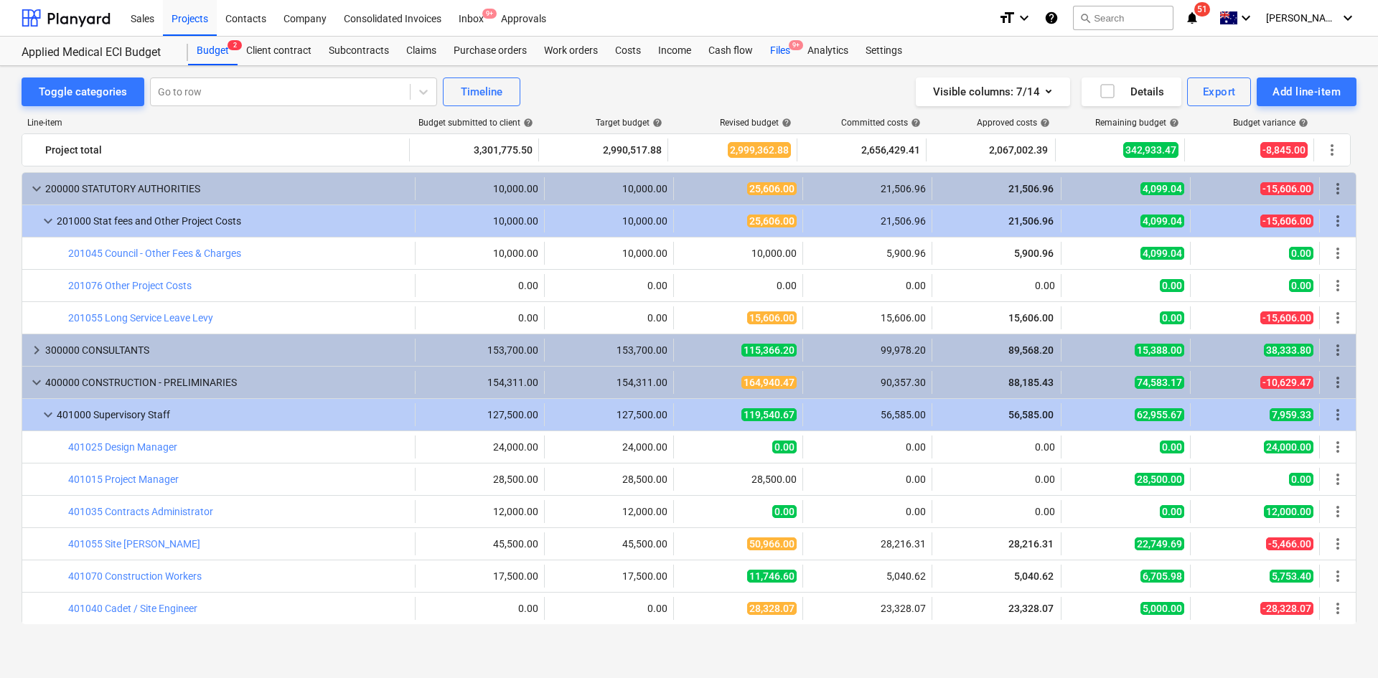
click at [791, 47] on span "9+" at bounding box center [796, 45] width 14 height 10
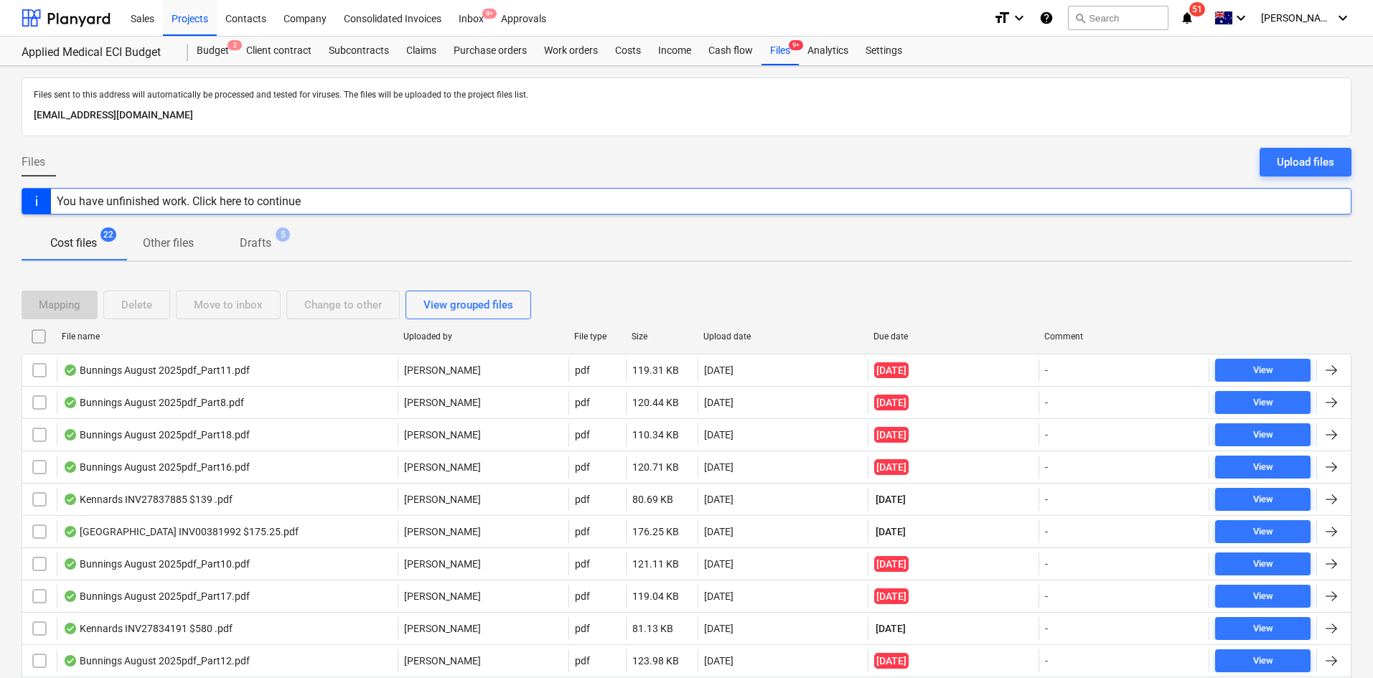
click at [255, 230] on span "Drafts 5" at bounding box center [255, 243] width 89 height 27
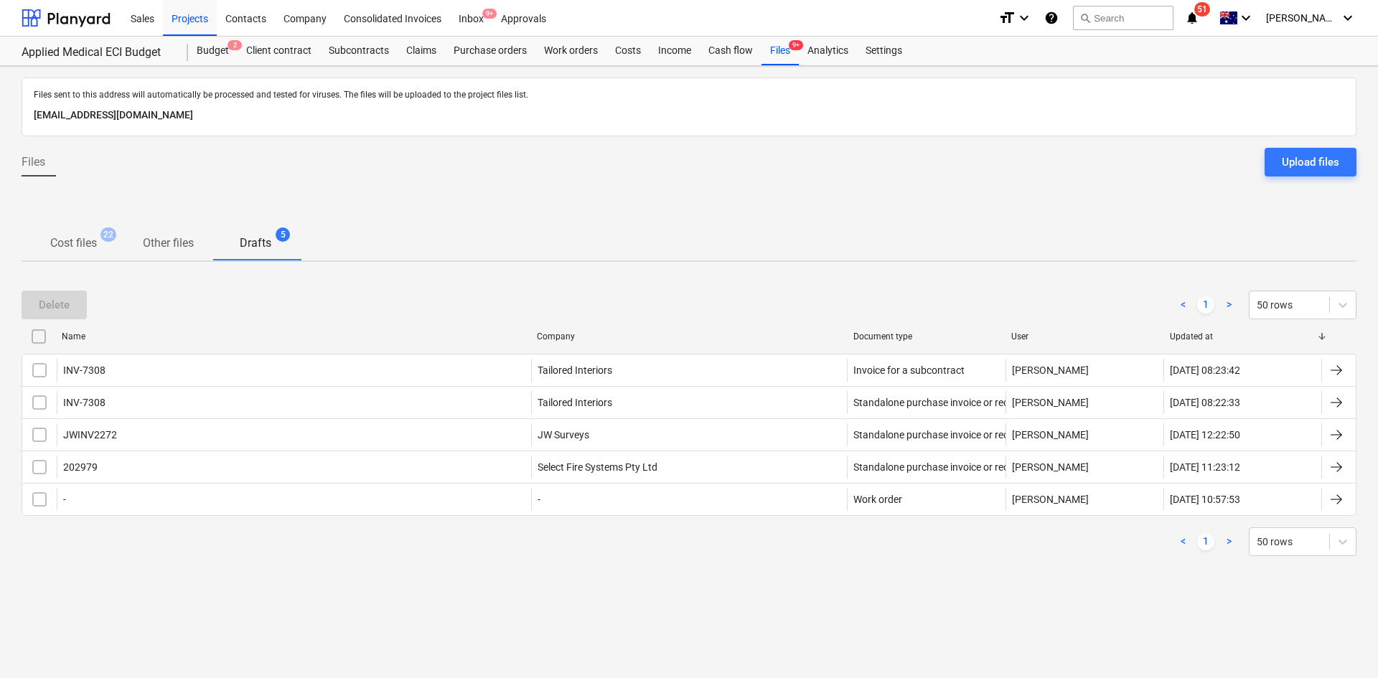
click at [80, 237] on p "Cost files" at bounding box center [73, 243] width 47 height 17
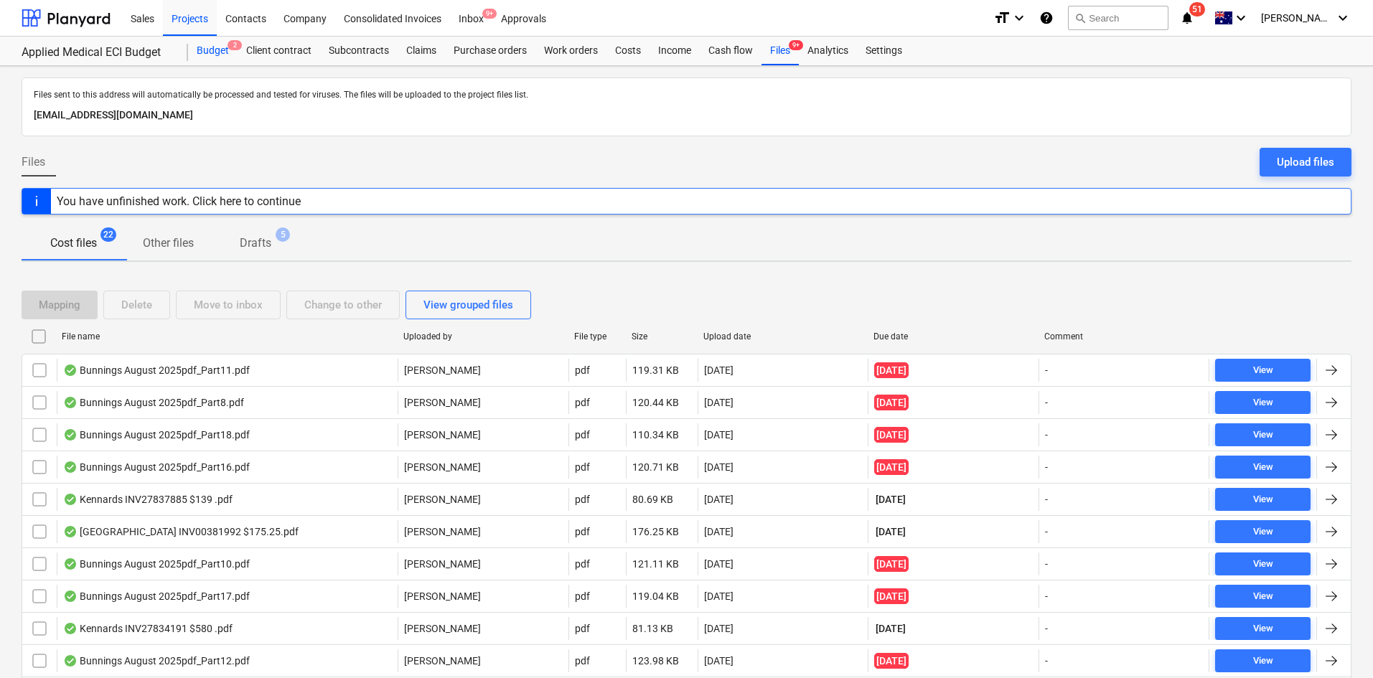
click at [212, 39] on div "Budget 2" at bounding box center [213, 51] width 50 height 29
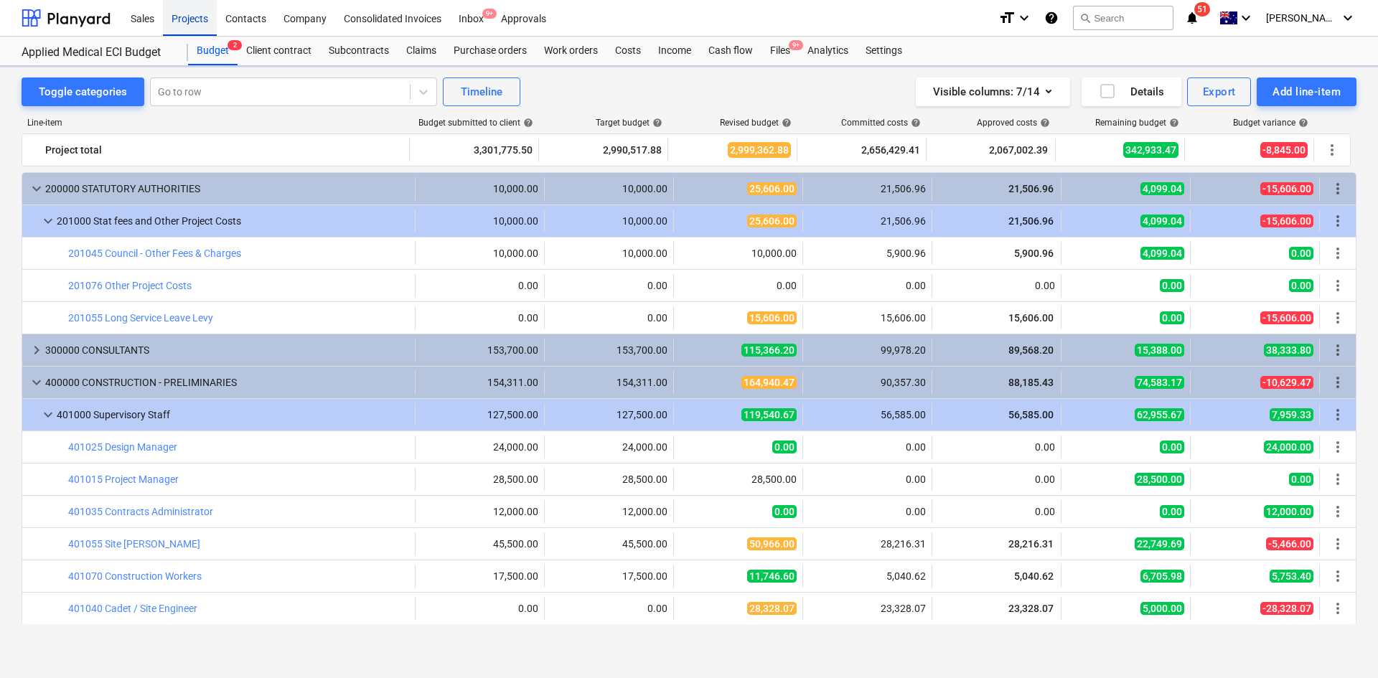
click at [194, 21] on div "Projects" at bounding box center [190, 17] width 54 height 37
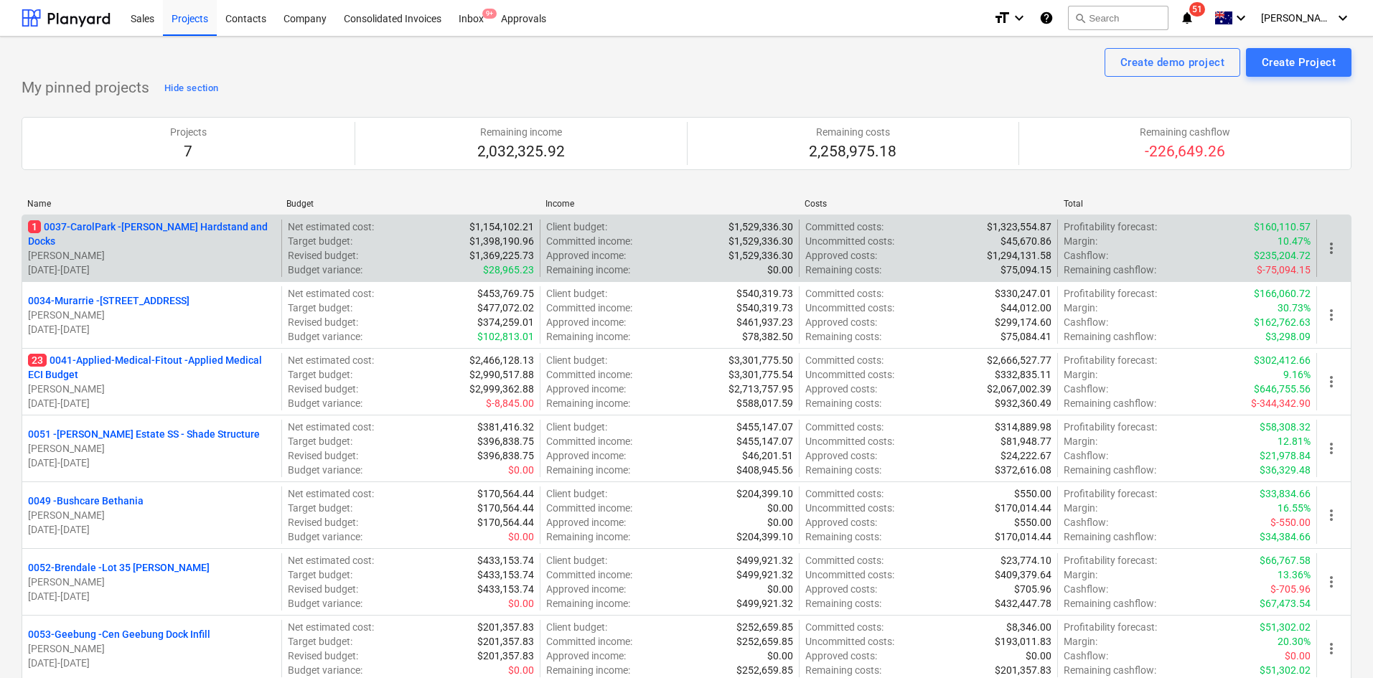
click at [293, 224] on p "Net estimated cost :" at bounding box center [331, 227] width 86 height 14
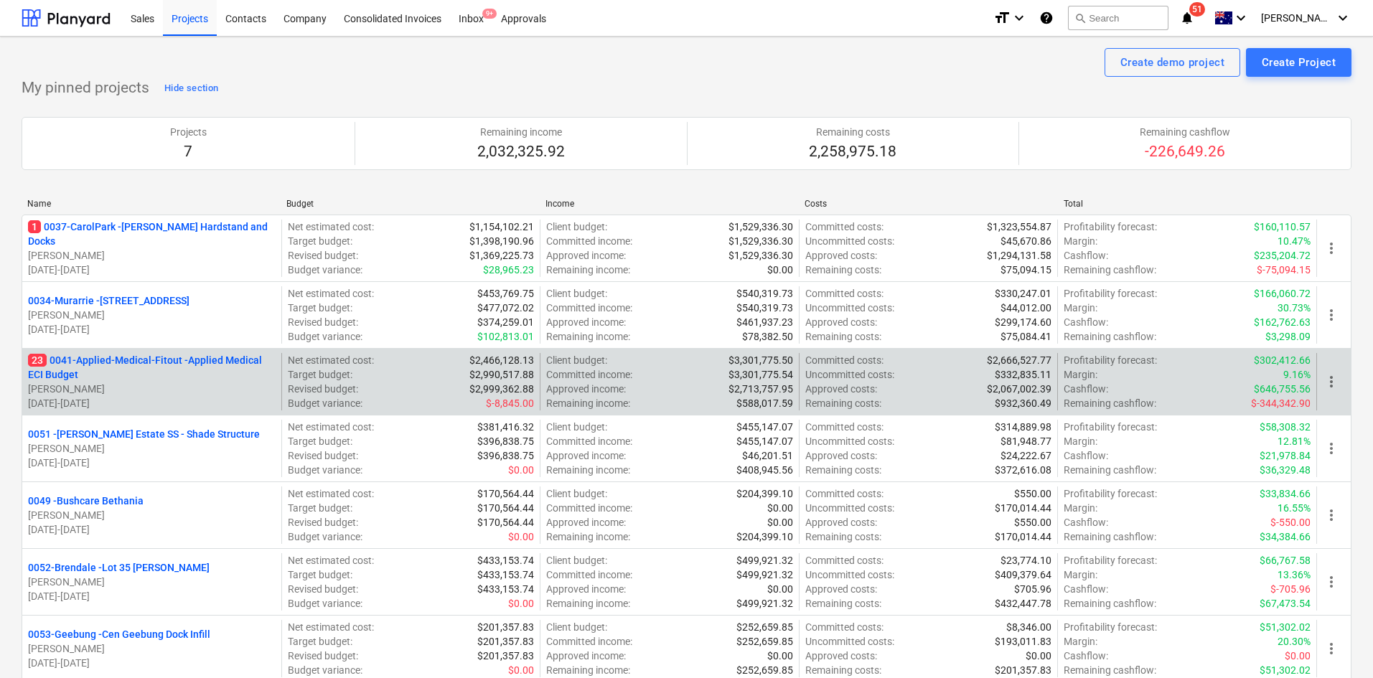
click at [130, 357] on p "23 0041-Applied-Medical-Fitout - Applied Medical ECI Budget" at bounding box center [152, 367] width 248 height 29
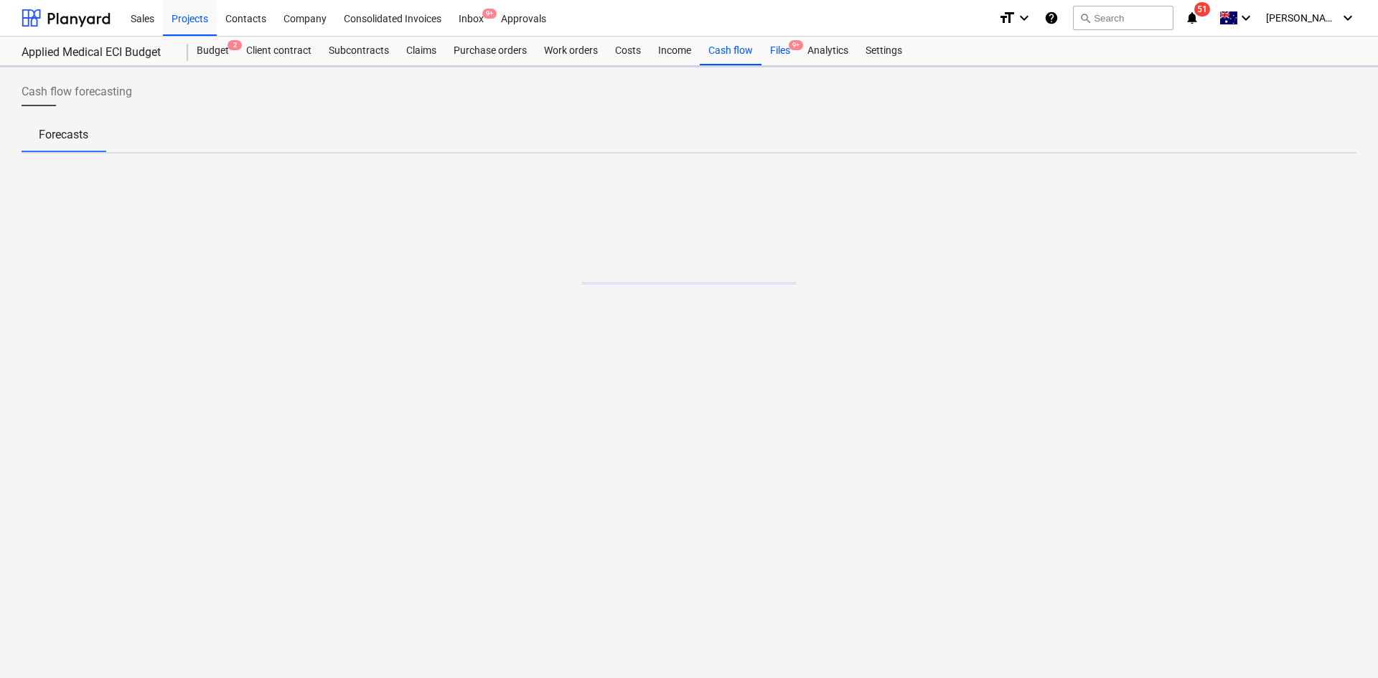
click at [788, 51] on div "Files 9+" at bounding box center [779, 51] width 37 height 29
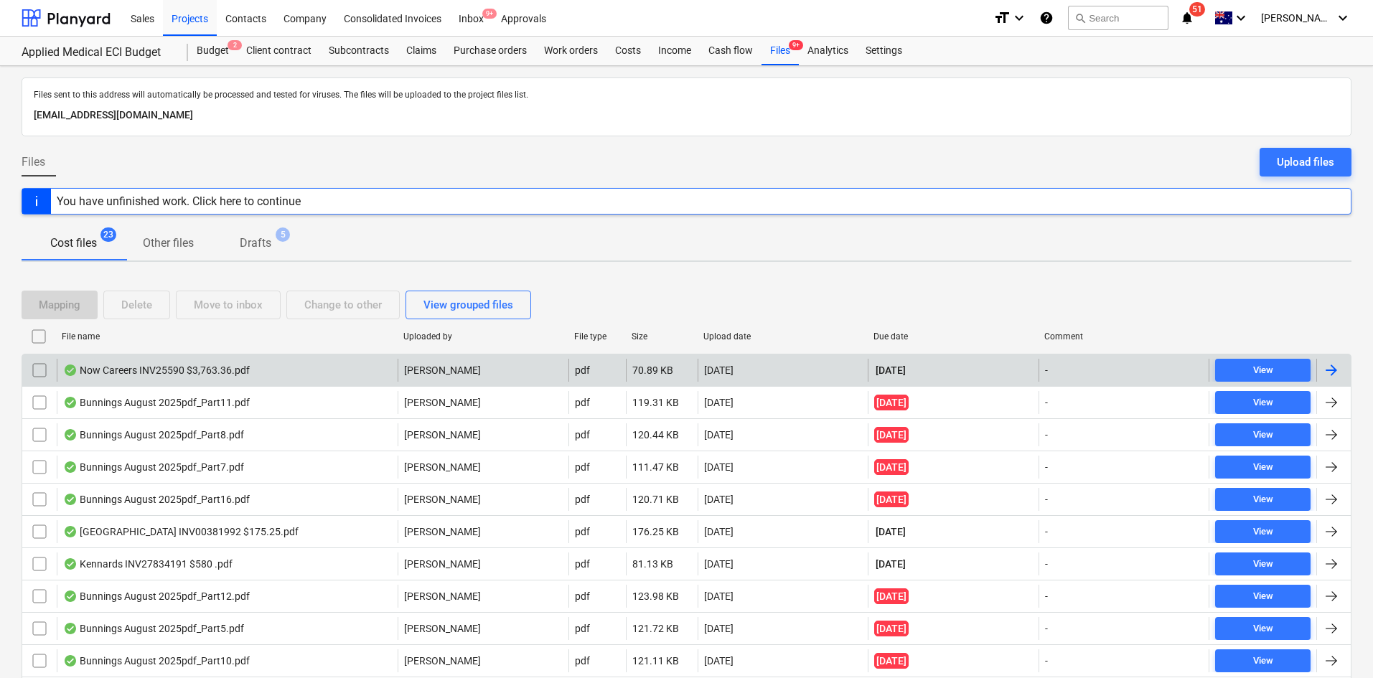
click at [129, 355] on div "Now Careers INV25590 $3,763.36.pdf [PERSON_NAME] pdf 70.89 KB [DATE] [DATE] - V…" at bounding box center [687, 370] width 1330 height 32
click at [202, 373] on div "Now Careers INV25590 $3,763.36.pdf" at bounding box center [156, 370] width 187 height 11
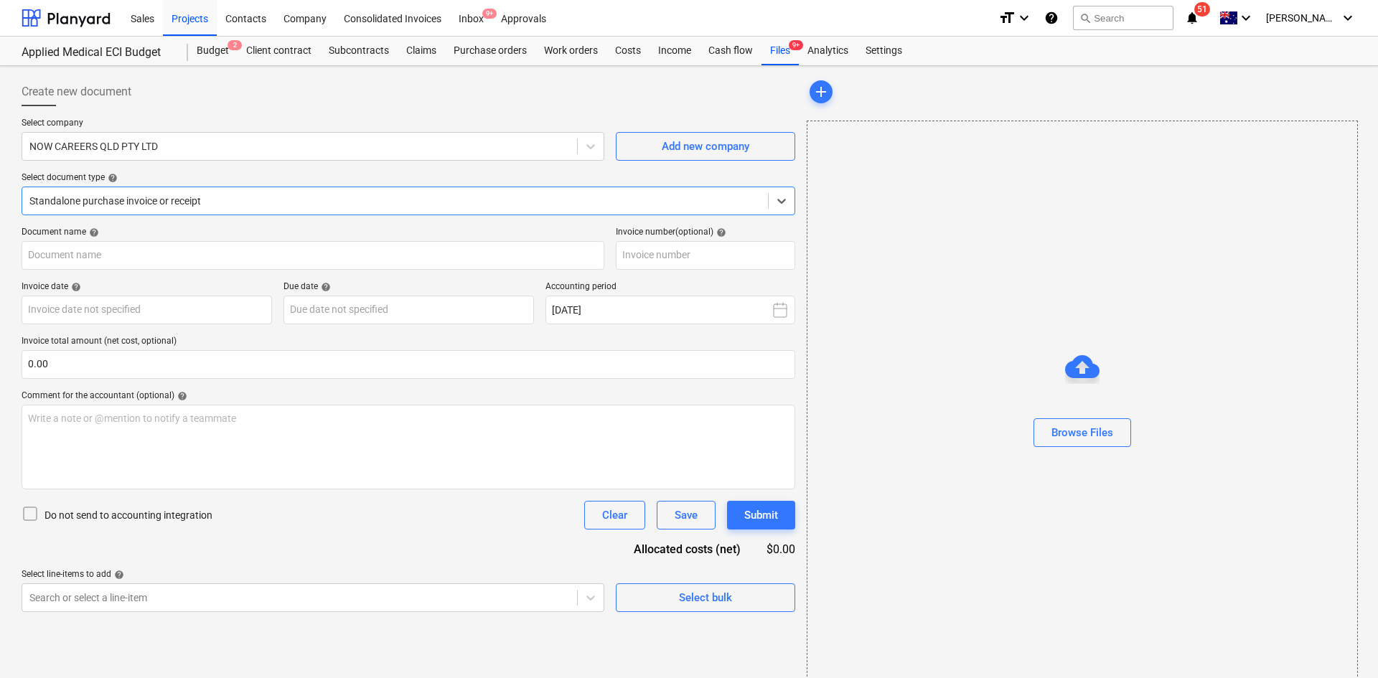
type input "25590"
type input "[DATE]"
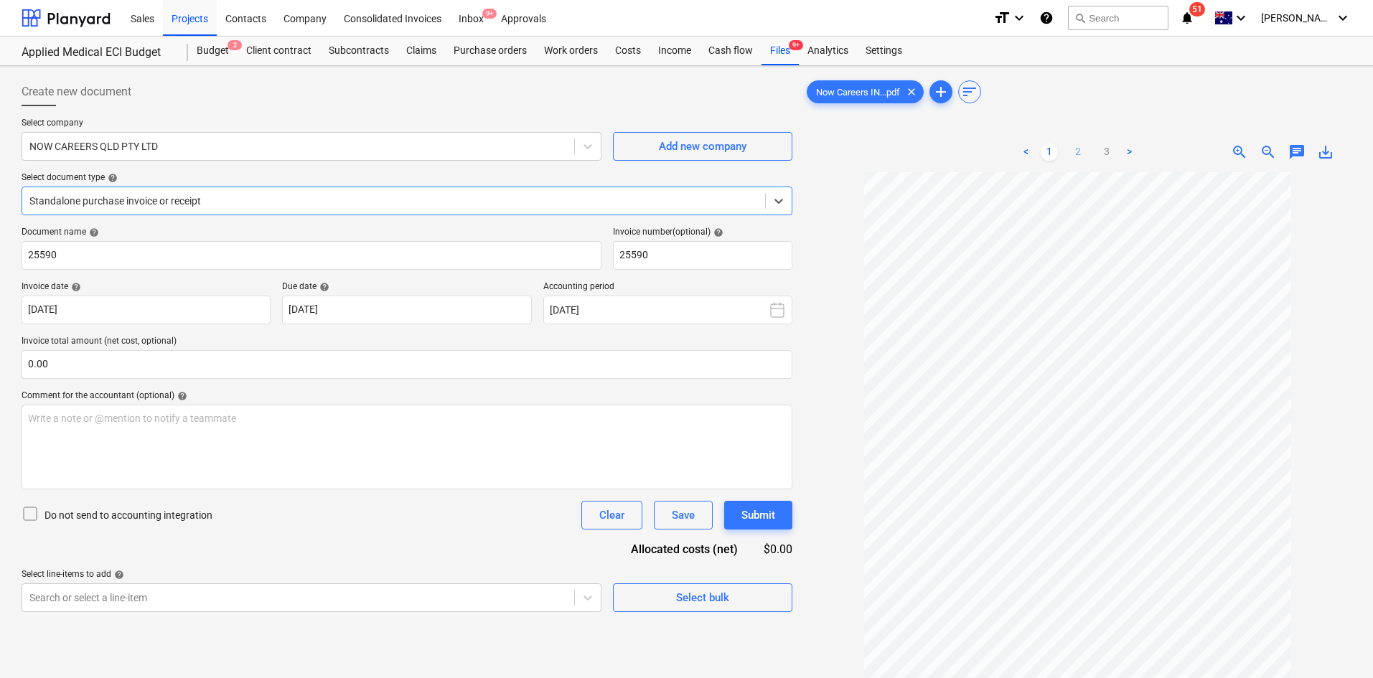
click at [1078, 156] on link "2" at bounding box center [1077, 152] width 17 height 17
click at [1099, 155] on link "3" at bounding box center [1106, 152] width 17 height 17
click at [293, 536] on div "Document name help 25590 Invoice number (optional) help 25590 Invoice date help…" at bounding box center [407, 419] width 771 height 385
click at [292, 396] on div "Comment for the accountant (optional) help" at bounding box center [407, 395] width 771 height 11
click at [195, 55] on div "Budget 2" at bounding box center [213, 51] width 50 height 29
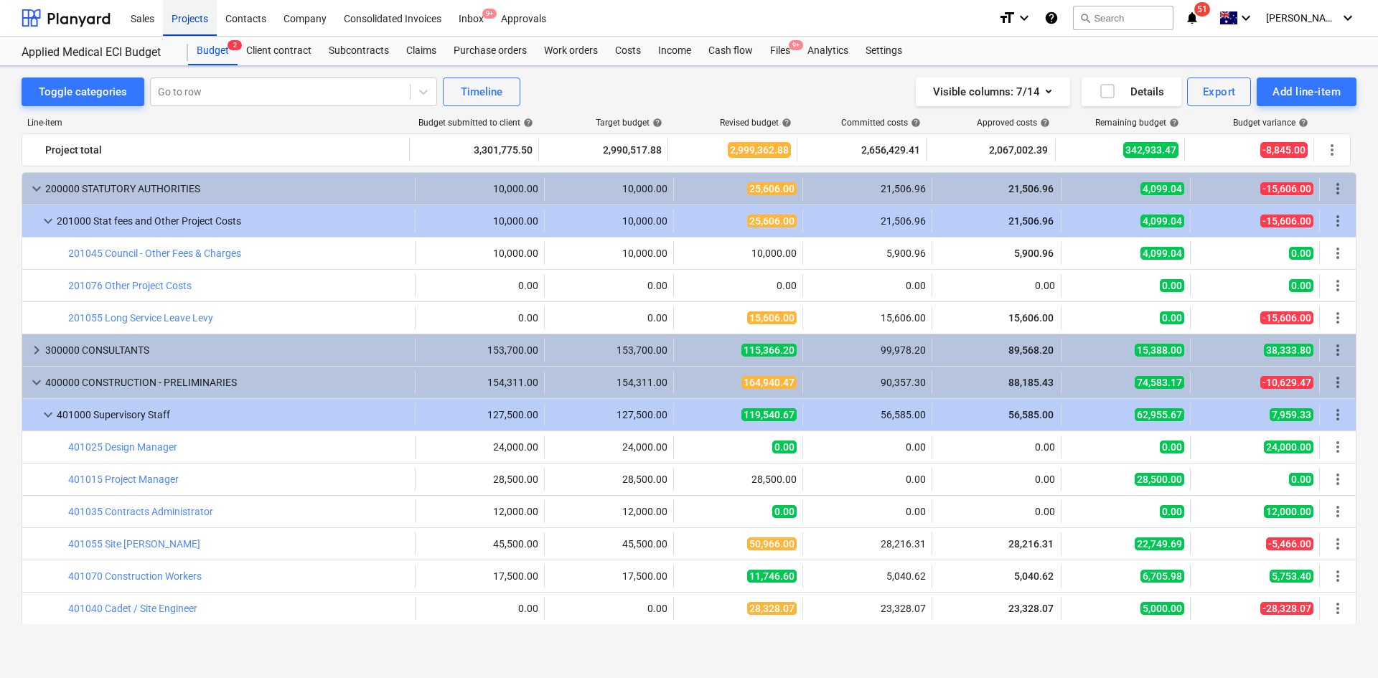
click at [191, 17] on div "Projects" at bounding box center [190, 17] width 54 height 37
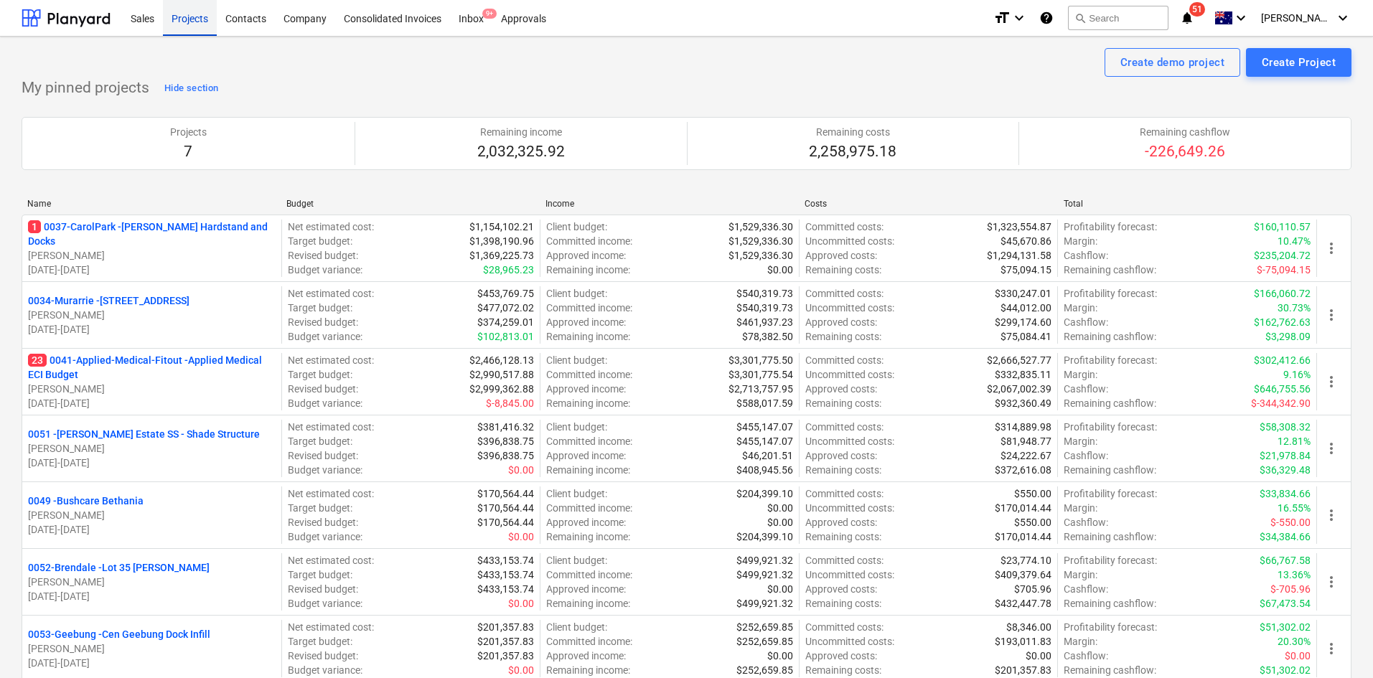
click at [191, 17] on div "Projects" at bounding box center [190, 17] width 54 height 37
click at [357, 94] on div "My pinned projects Hide section Projects 7 Remaining income 2,032,325.92 Remain…" at bounding box center [687, 388] width 1330 height 623
click at [404, 73] on div "Create demo project Create Project" at bounding box center [687, 62] width 1330 height 29
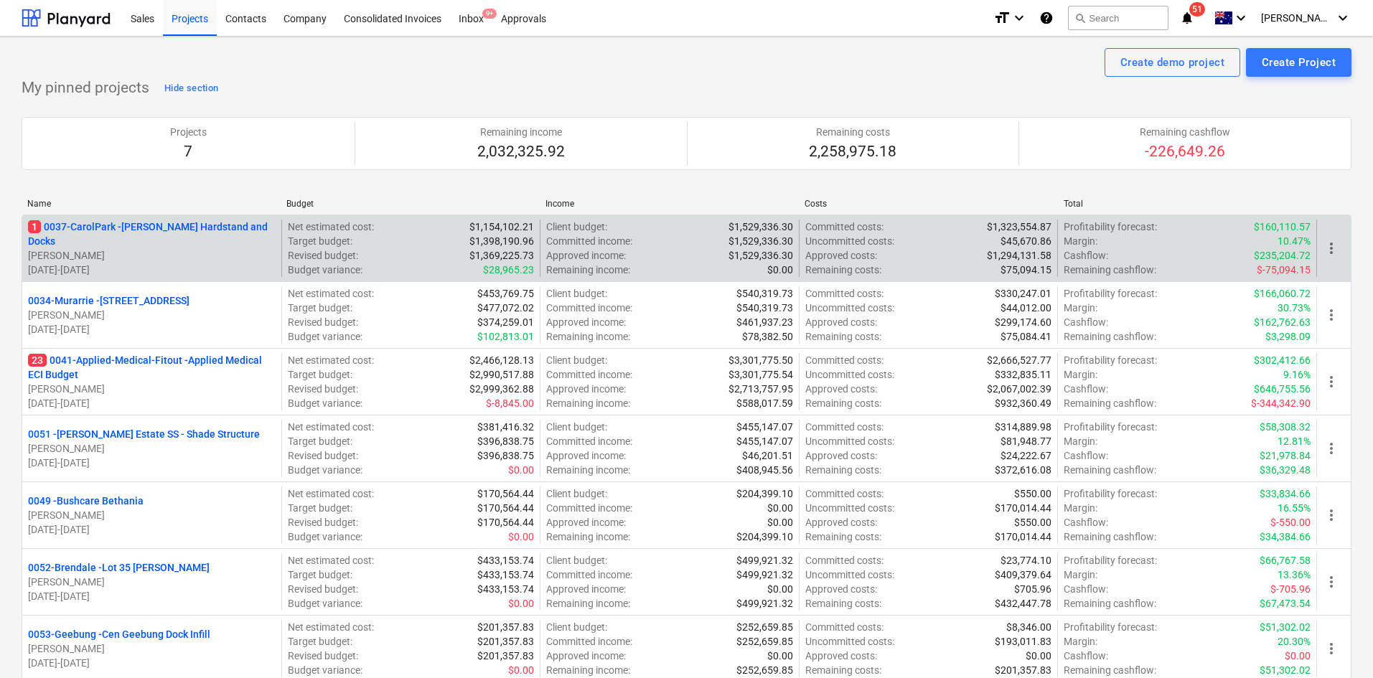
click at [696, 232] on div "Client budget : $1,529,336.30" at bounding box center [669, 227] width 247 height 14
